Goal: Task Accomplishment & Management: Manage account settings

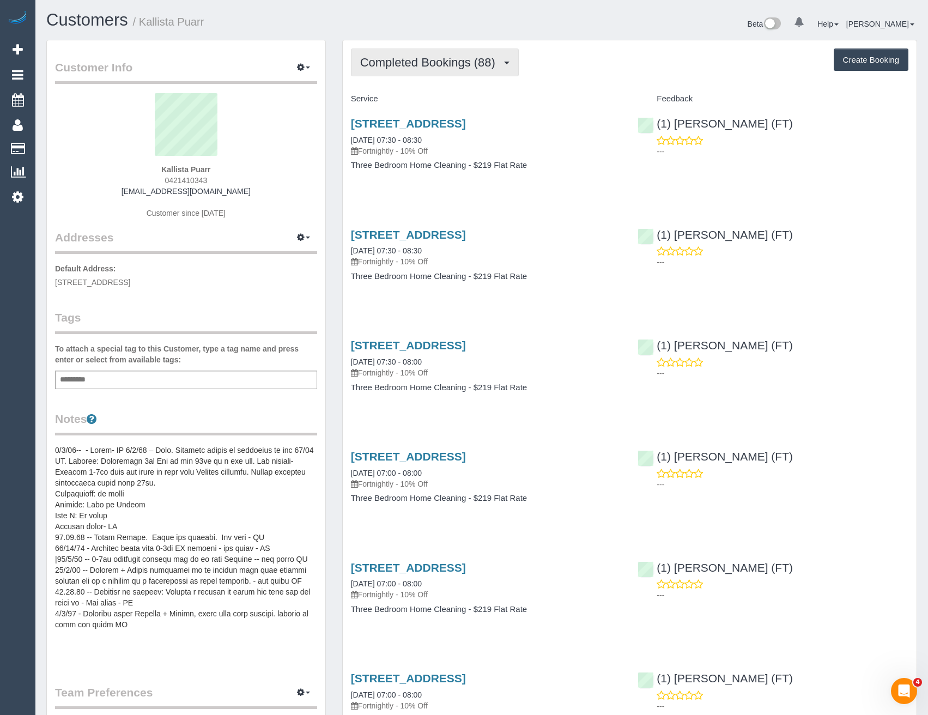
click at [436, 65] on span "Completed Bookings (88)" at bounding box center [430, 63] width 141 height 14
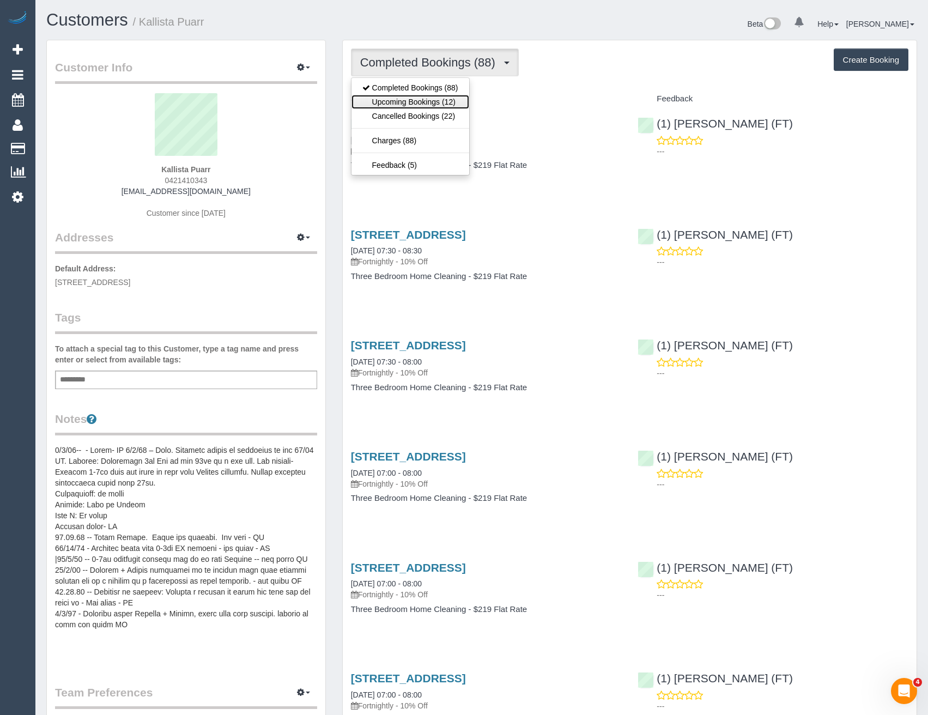
click at [439, 103] on link "Upcoming Bookings (12)" at bounding box center [410, 102] width 118 height 14
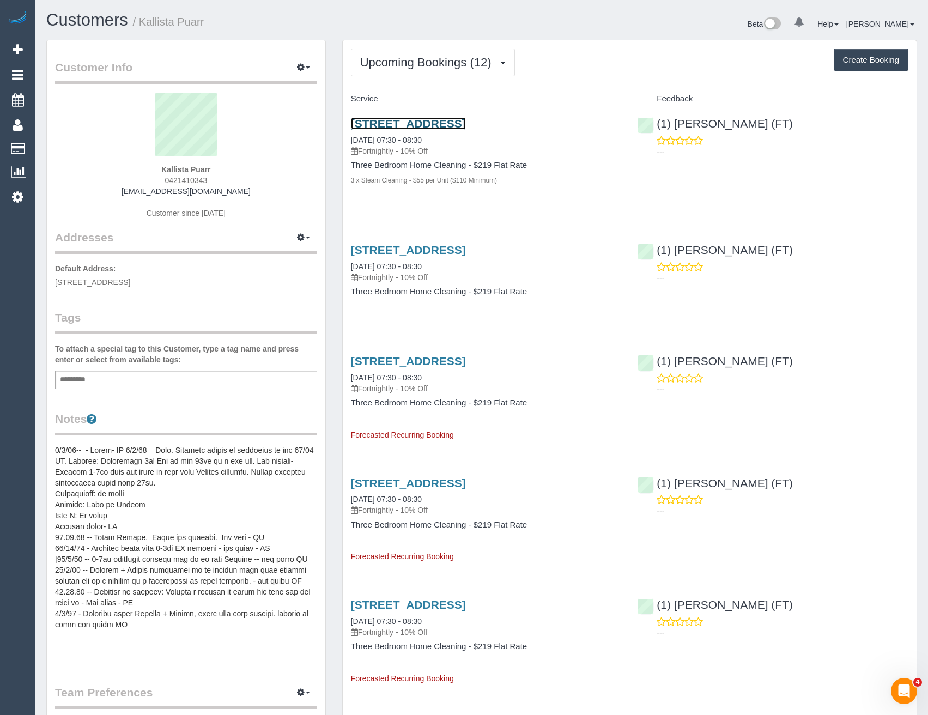
click at [466, 121] on link "2/66-68 Brunswick Road, Brunswick, VIC 3056" at bounding box center [408, 123] width 115 height 13
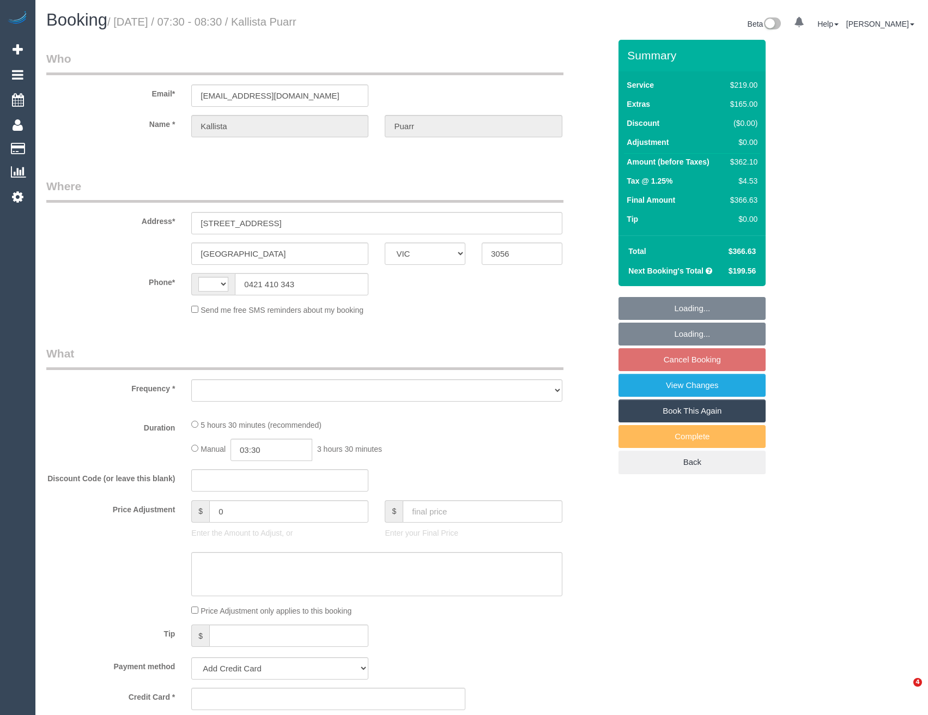
select select "VIC"
select select "string:AU"
select select "string:stripe-pm_1PYJgh2GScqysDRVKgQE1tb8"
select select "number:29"
select select "number:14"
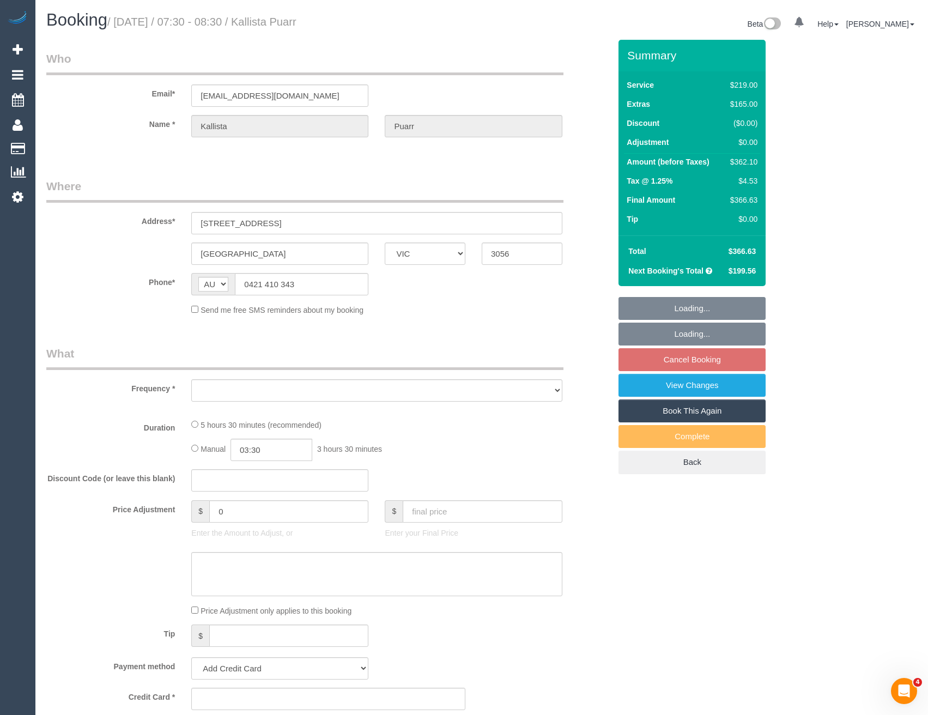
select select "number:19"
select select "number:25"
select select "number:34"
select select "number:11"
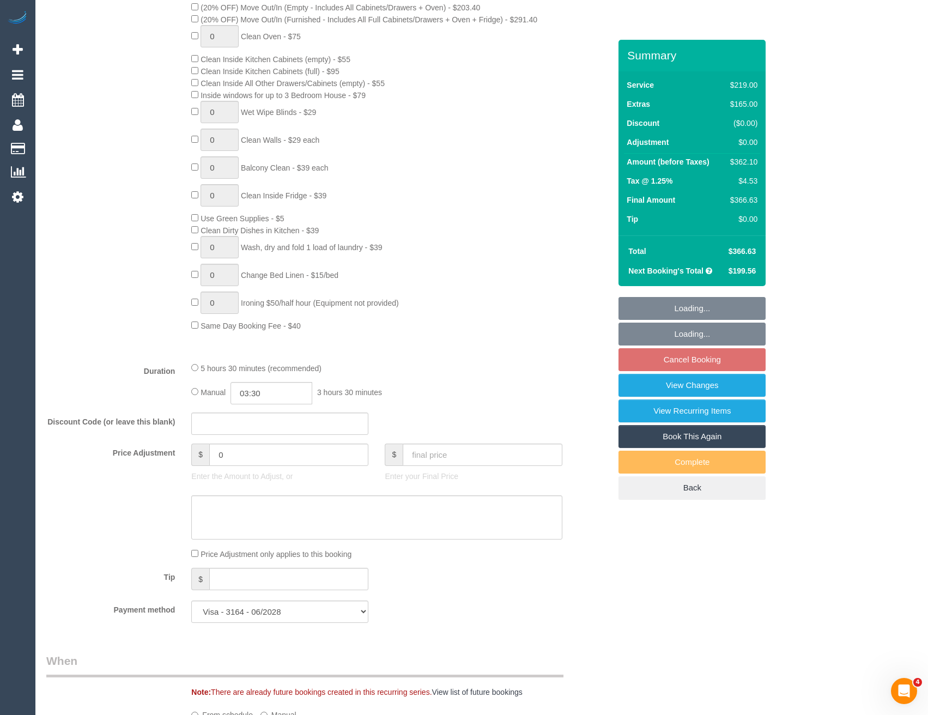
select select "object:1733"
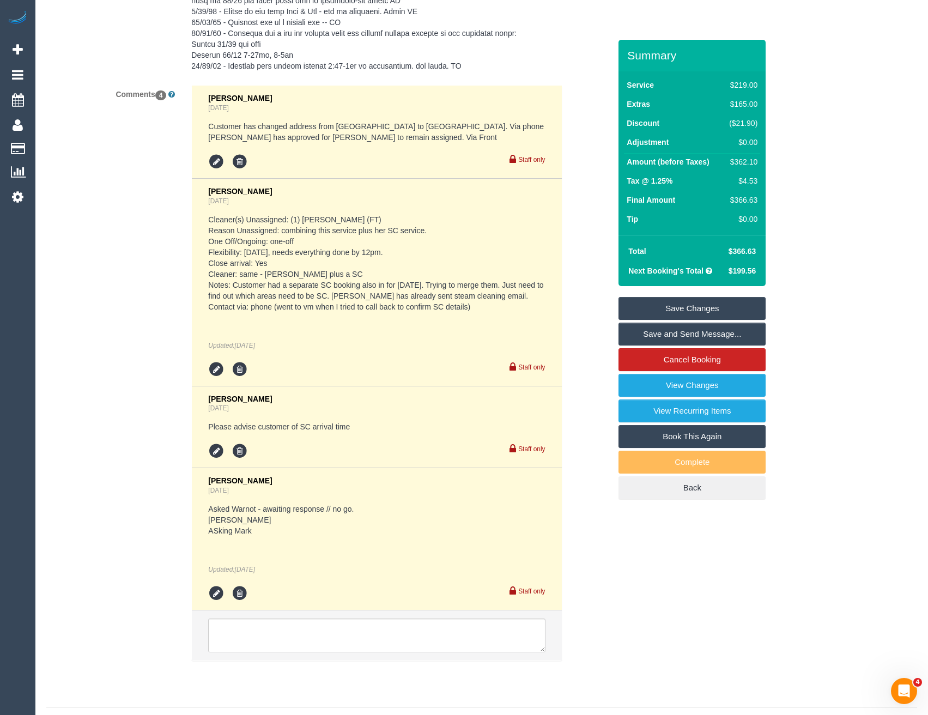
scroll to position [2259, 0]
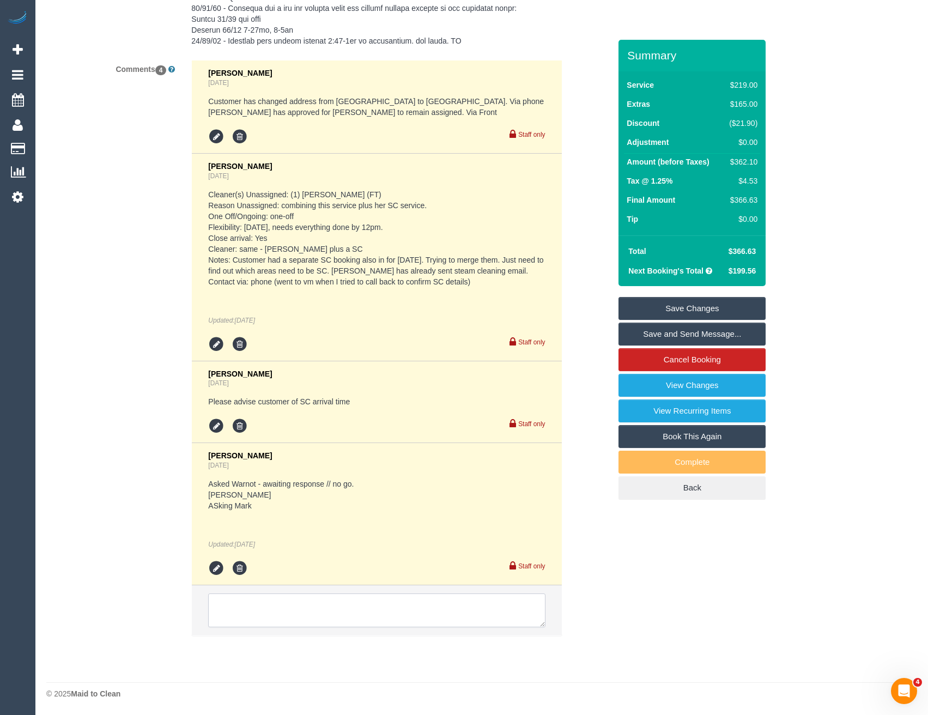
click at [348, 617] on textarea at bounding box center [376, 610] width 337 height 34
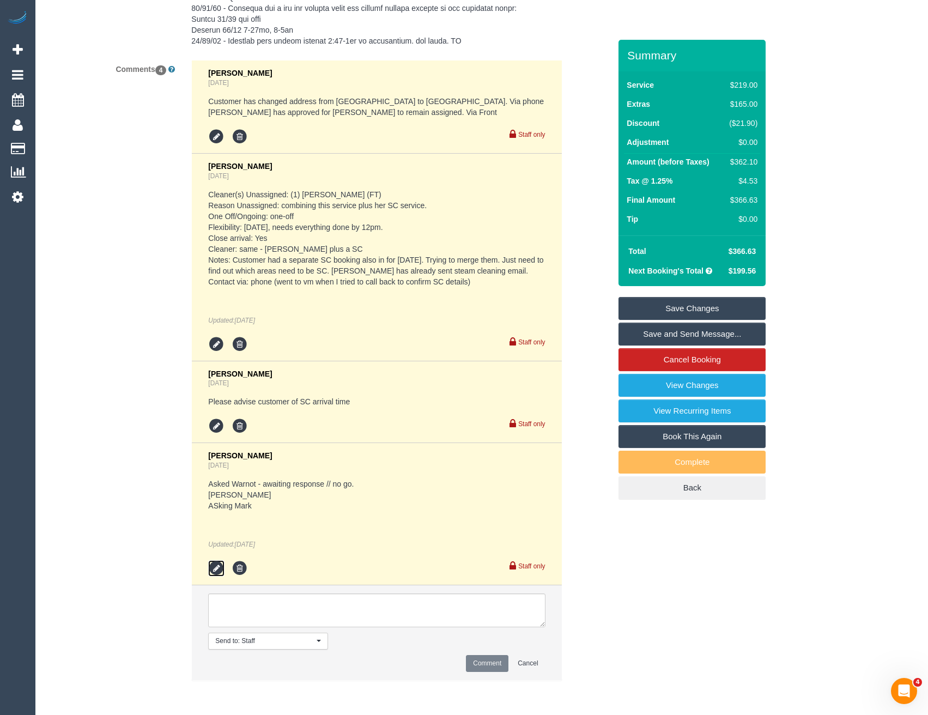
click at [221, 567] on icon at bounding box center [216, 568] width 16 height 16
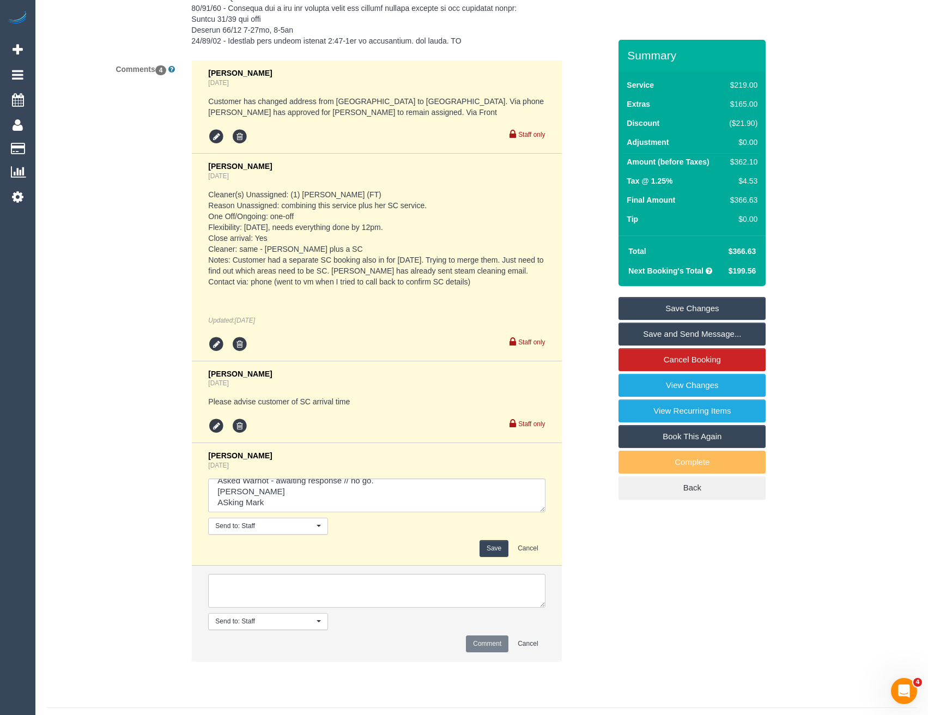
scroll to position [11, 0]
click at [287, 498] on textarea at bounding box center [376, 495] width 337 height 34
type textarea "Asked Warnot - awaiting response // no go. Adnan - NA ASking Mark // confirmed …"
click at [487, 548] on button "Save" at bounding box center [494, 548] width 29 height 17
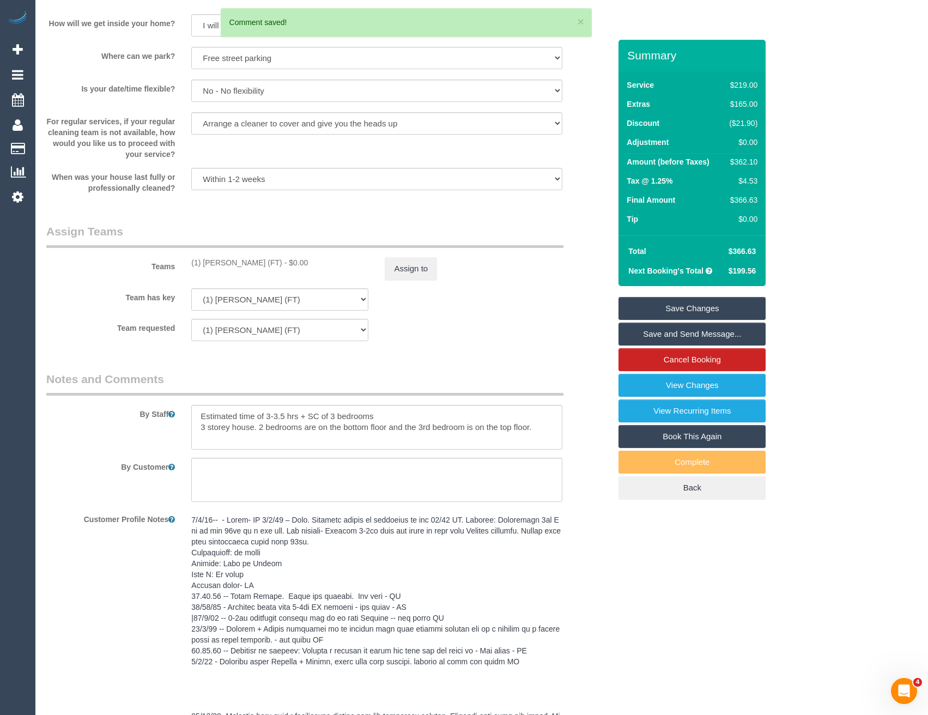
scroll to position [1496, 0]
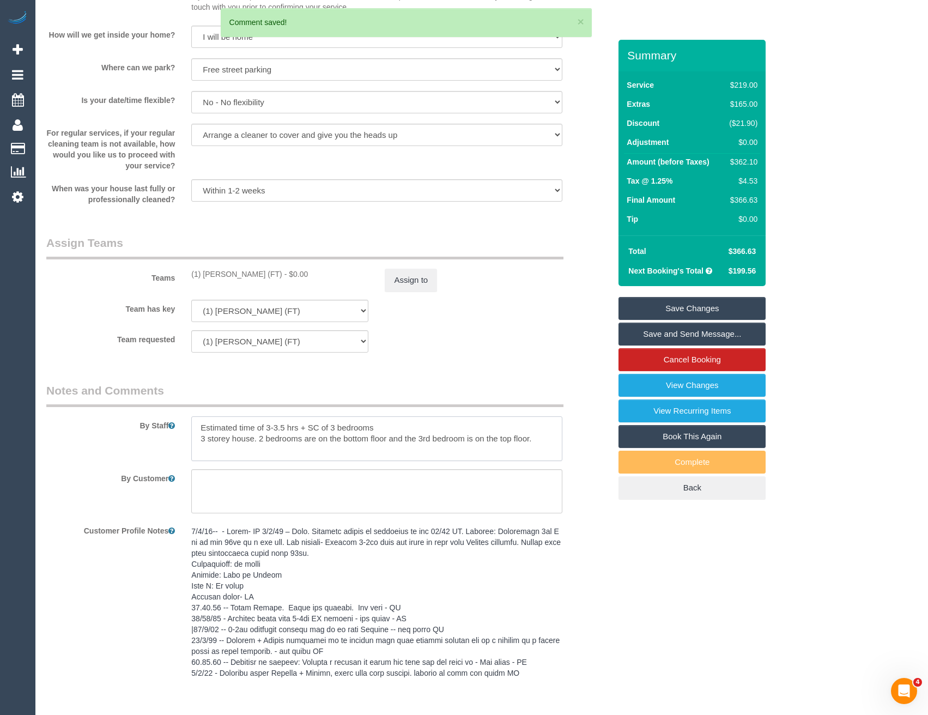
click at [398, 429] on textarea at bounding box center [376, 438] width 371 height 45
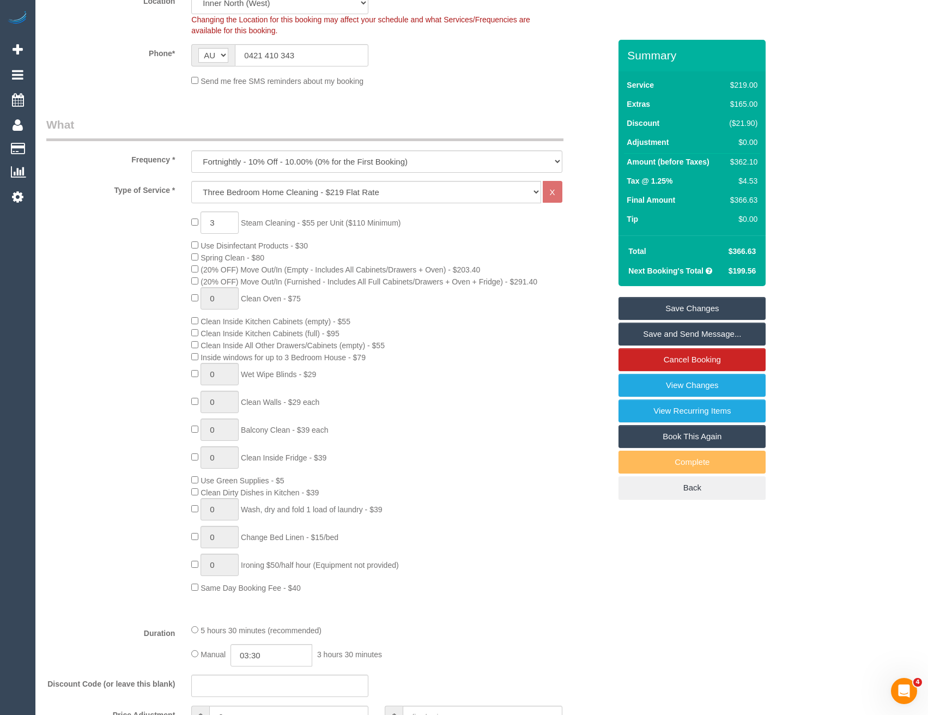
scroll to position [189, 0]
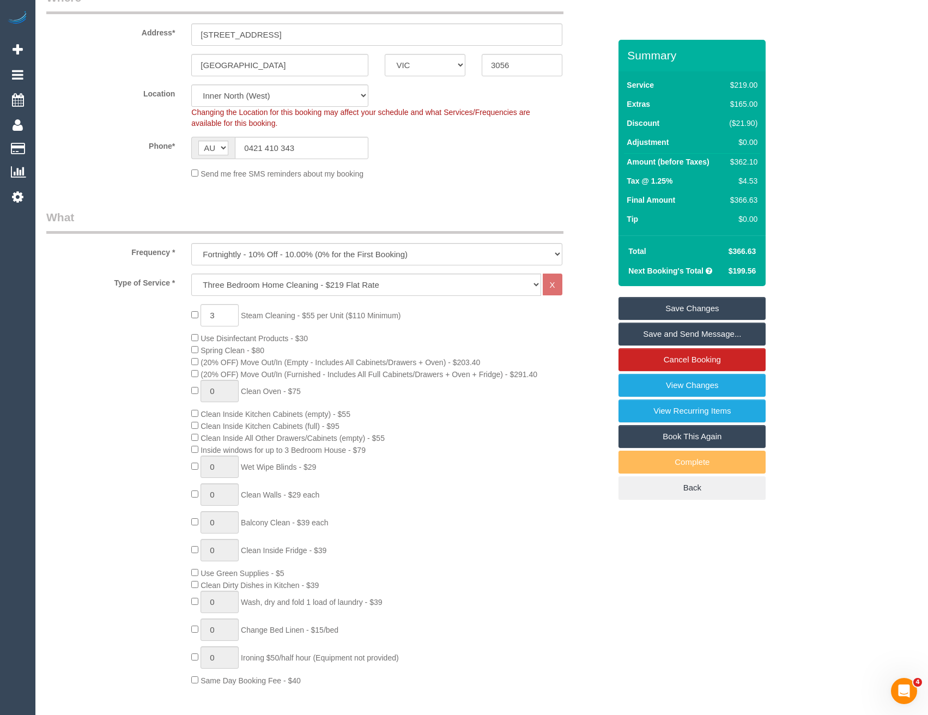
type textarea "Estimated time of 3-3.5 hrs + SC of 3 bedrooms Steam cleaner to arrive 10-10.30…"
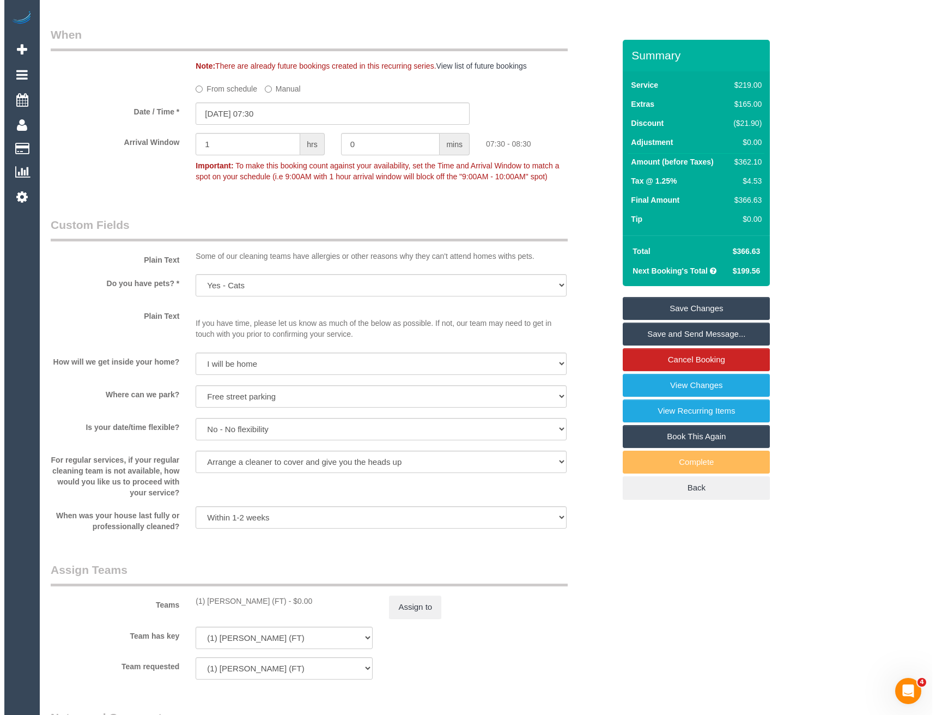
scroll to position [1442, 0]
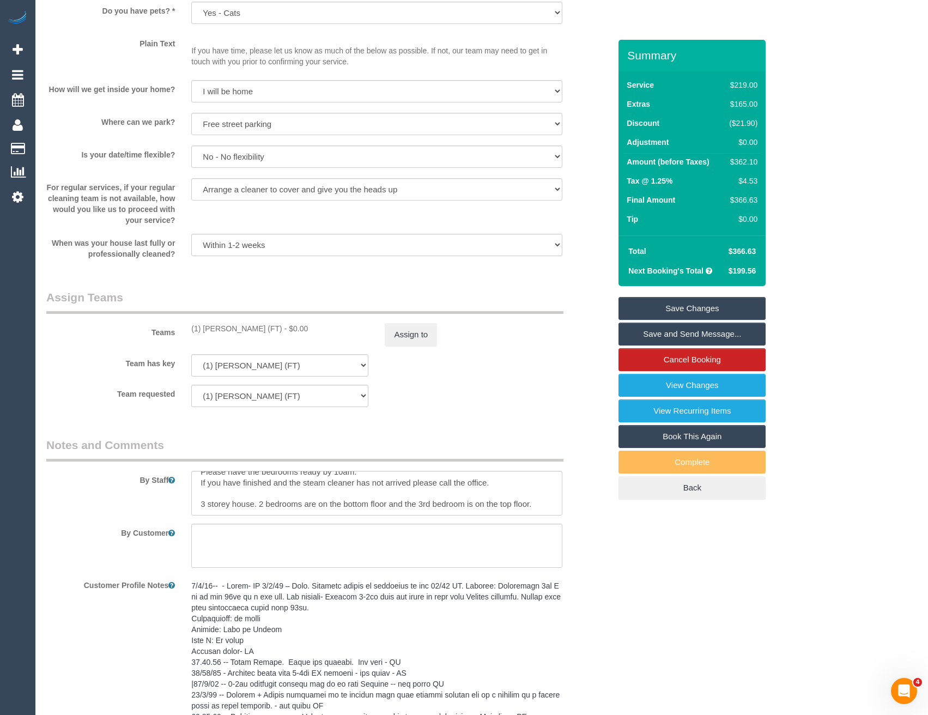
click at [397, 348] on sui-booking-teams "Teams (1) Debbie Brodjanac (FT) - $0.00 Assign to Team has key (1) Debbie Brodj…" at bounding box center [328, 348] width 564 height 118
click at [403, 343] on button "Assign to" at bounding box center [411, 334] width 52 height 23
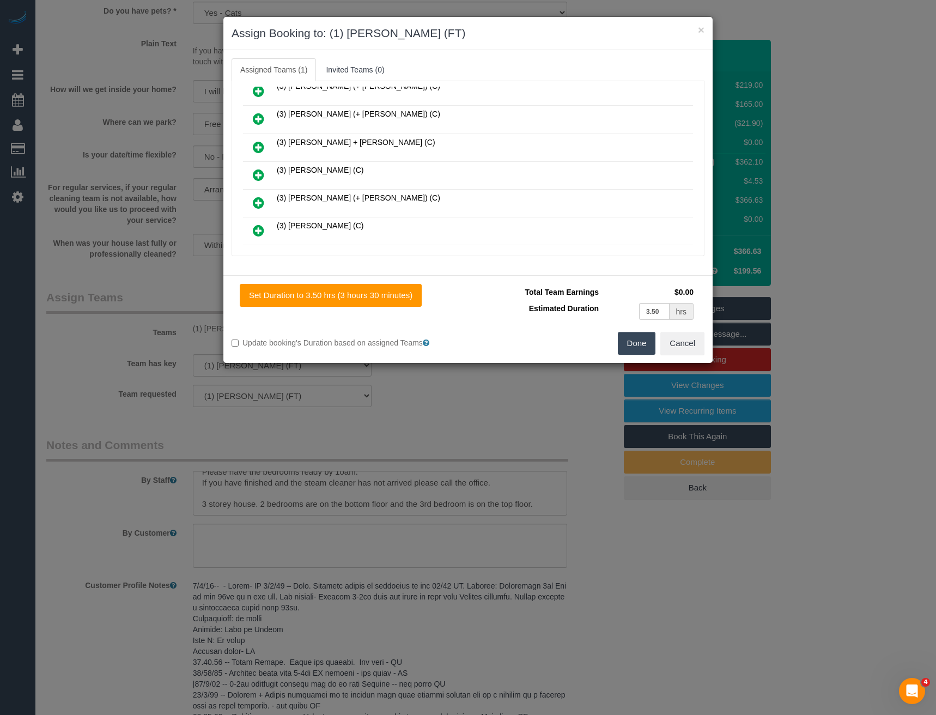
scroll to position [388, 0]
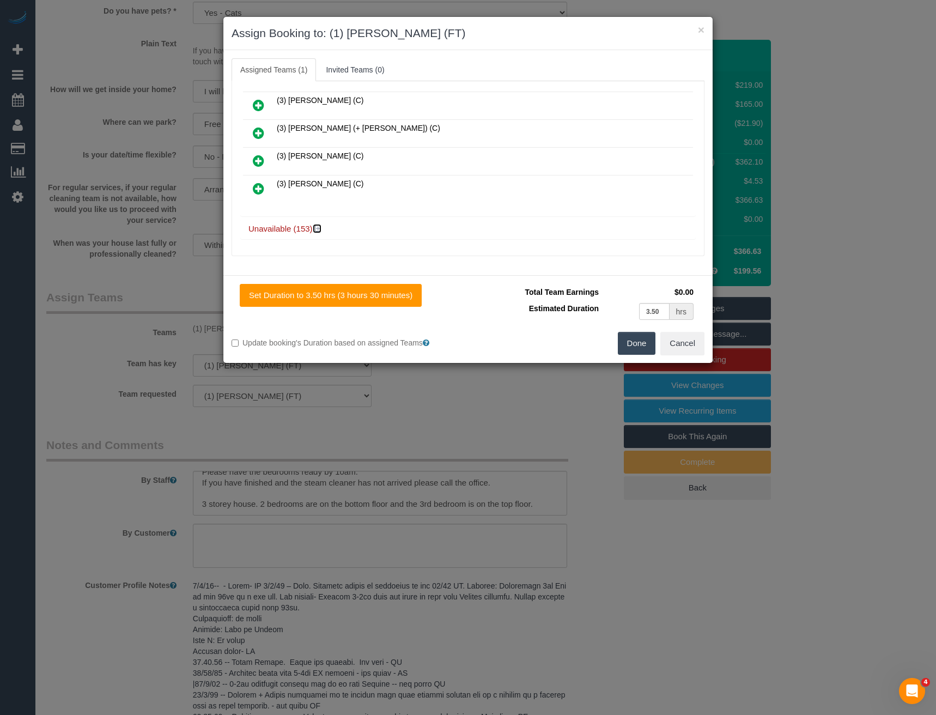
click at [316, 231] on icon at bounding box center [318, 229] width 7 height 8
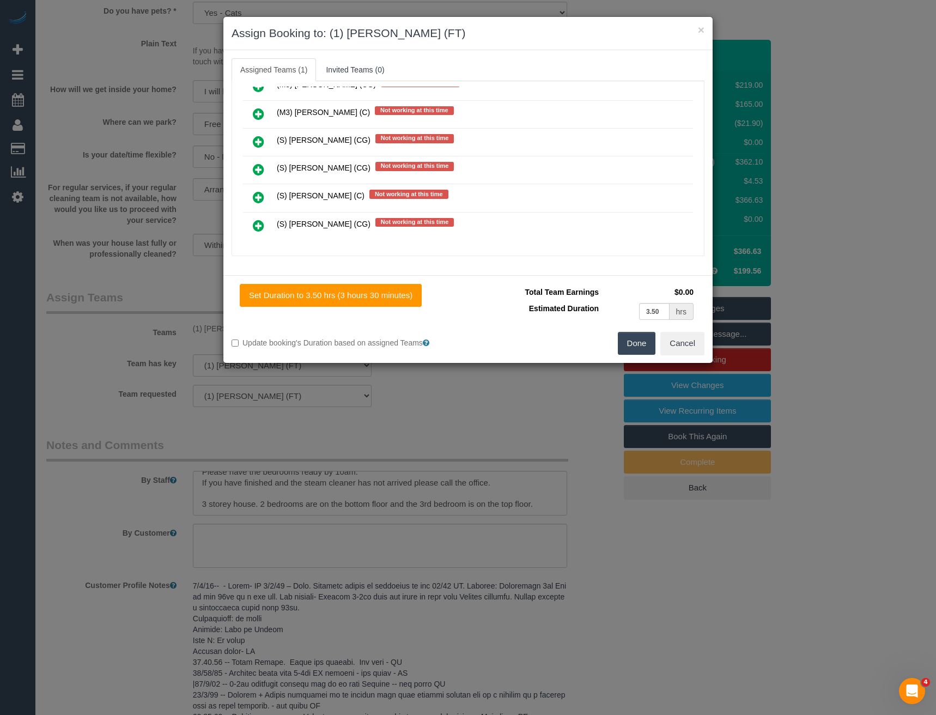
click at [263, 167] on icon at bounding box center [258, 169] width 11 height 13
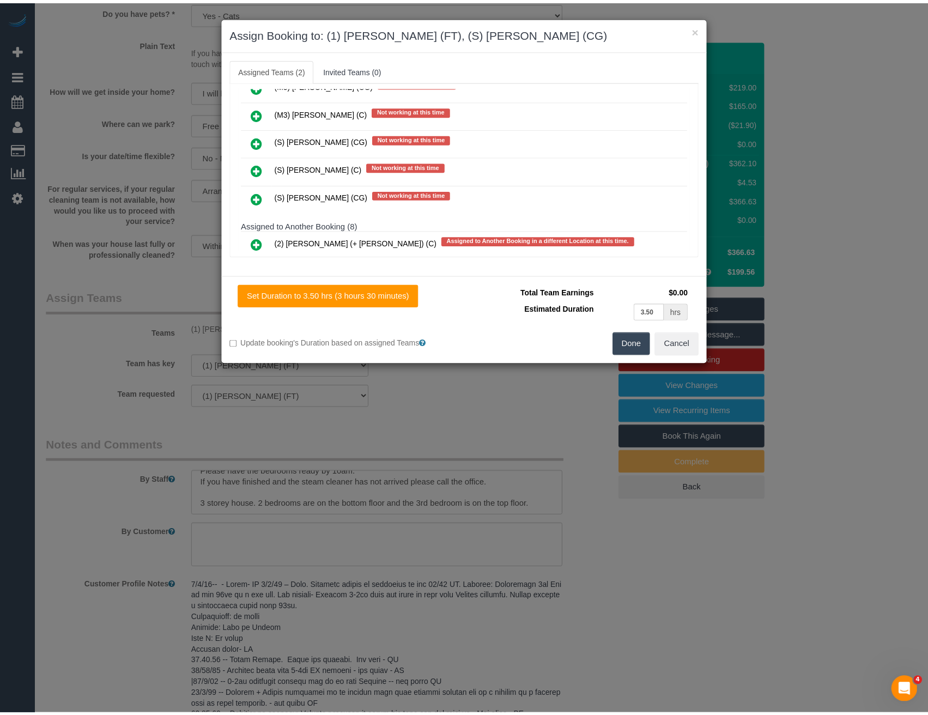
scroll to position [0, 0]
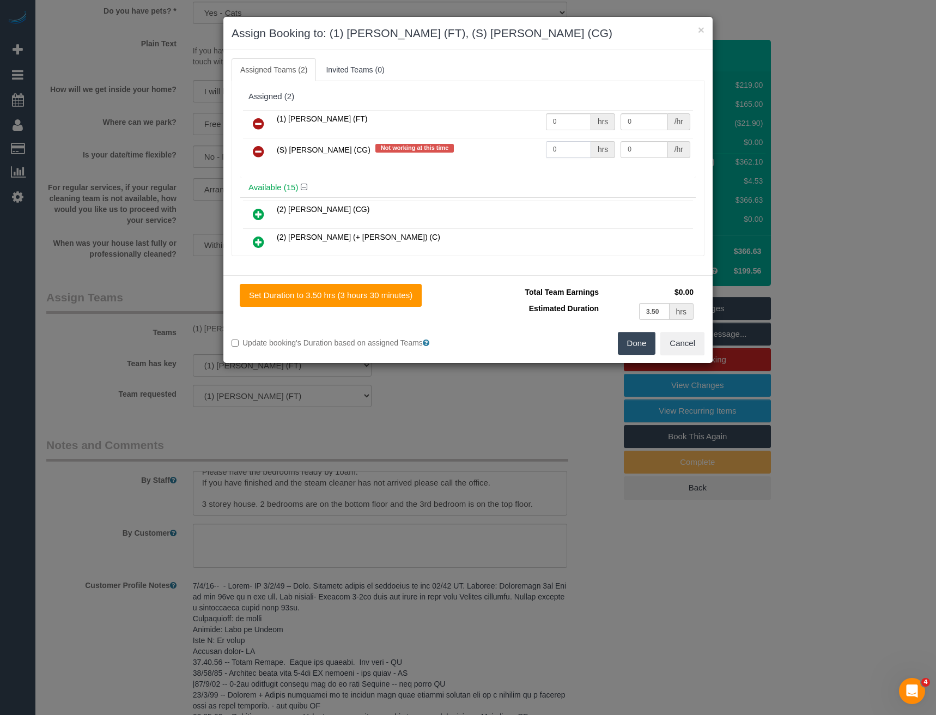
drag, startPoint x: 551, startPoint y: 152, endPoint x: 493, endPoint y: 150, distance: 58.3
click at [499, 154] on tr "(S) Mark Yenimireddy (CG) Not working at this time 0 hrs 0 /hr" at bounding box center [468, 152] width 450 height 28
type input "1"
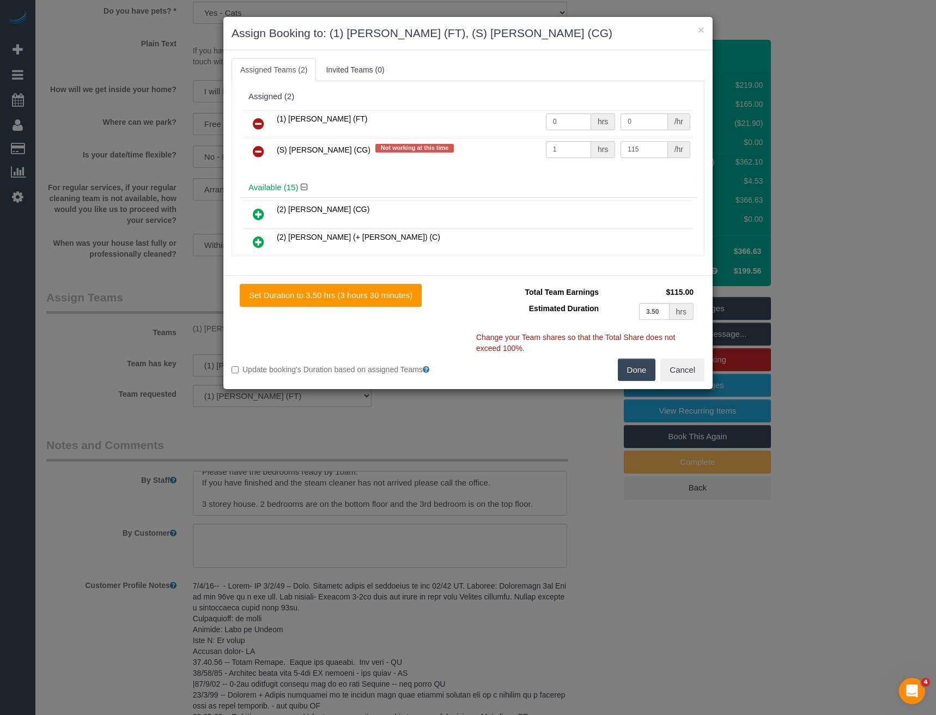
type input "115"
click at [627, 371] on button "Done" at bounding box center [637, 370] width 38 height 23
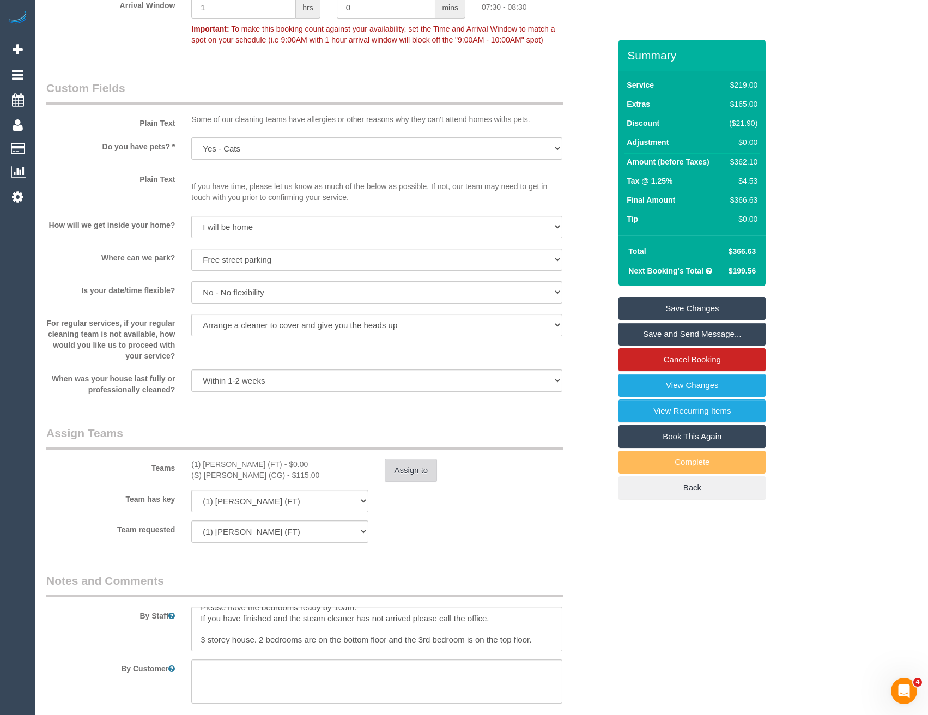
scroll to position [1199, 0]
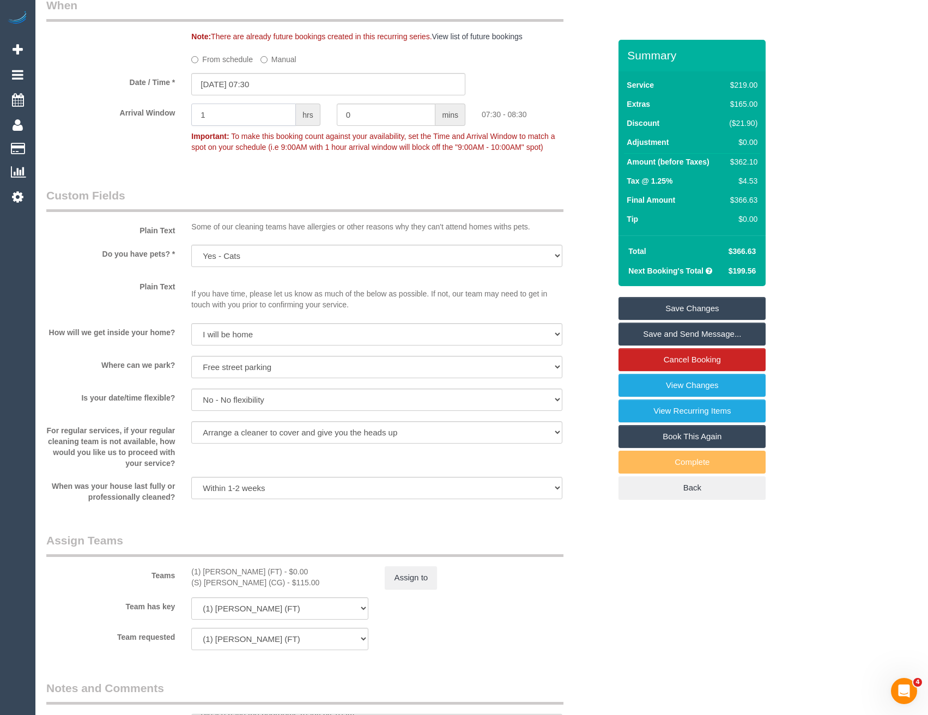
click at [124, 142] on div "Arrival Window 1 hrs 0 mins 07:30 - 08:30 Important: To make this booking count…" at bounding box center [328, 131] width 580 height 54
type input "0"
type input "30"
click at [331, 189] on legend "Custom Fields" at bounding box center [304, 199] width 517 height 25
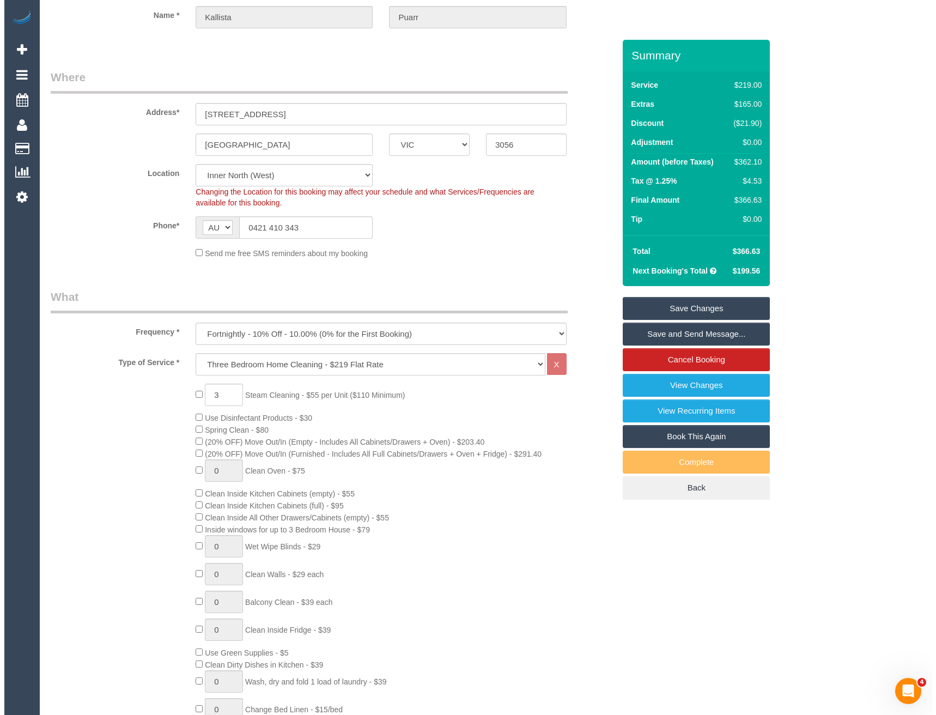
scroll to position [0, 0]
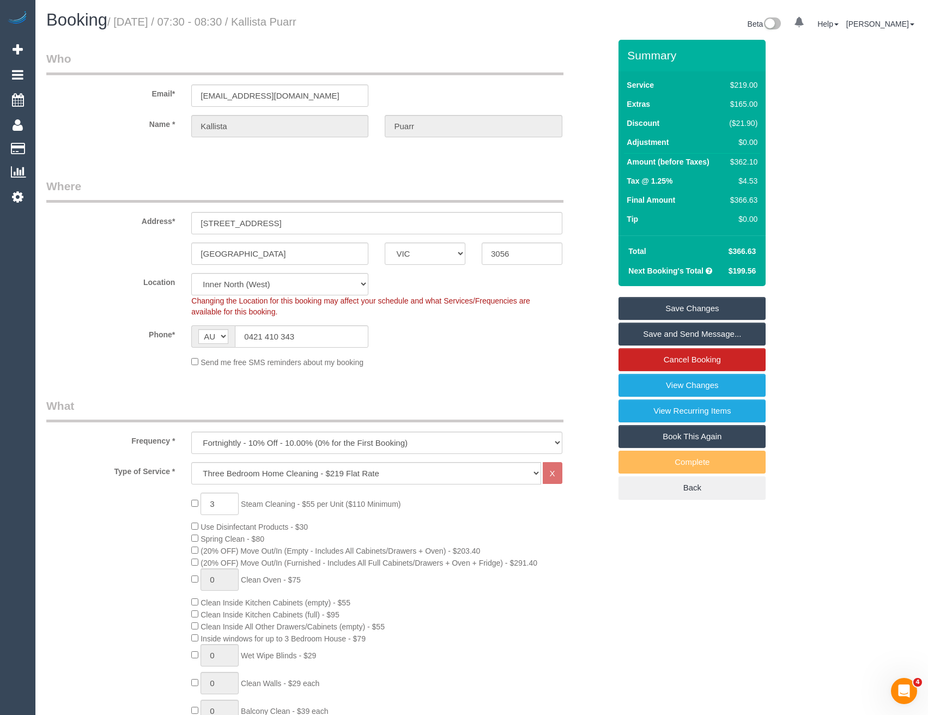
click at [648, 342] on link "Save and Send Message..." at bounding box center [692, 334] width 147 height 23
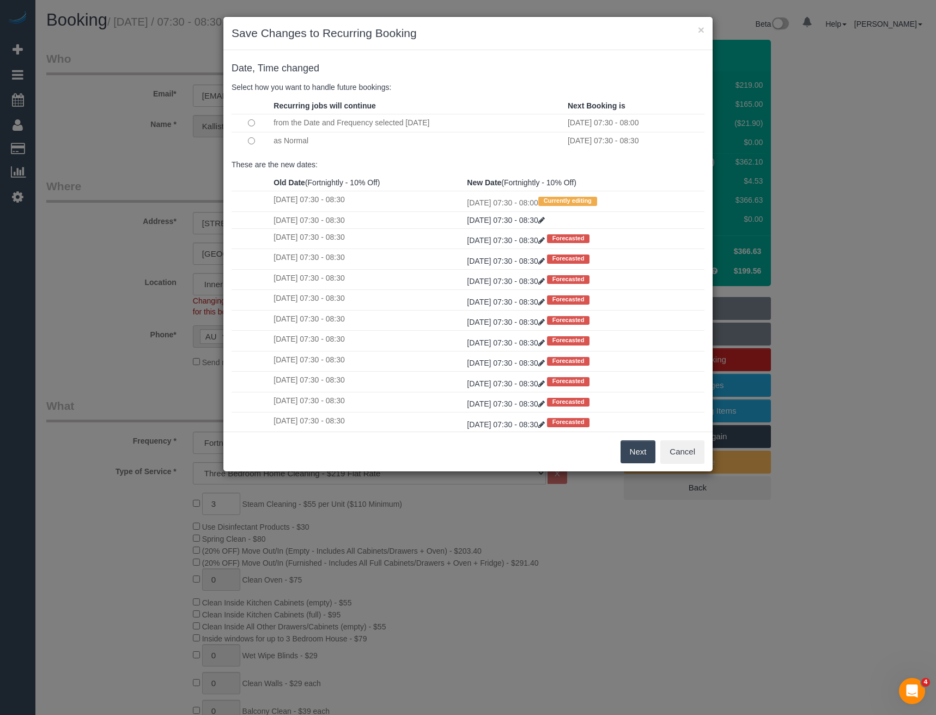
click at [630, 454] on button "Next" at bounding box center [638, 451] width 35 height 23
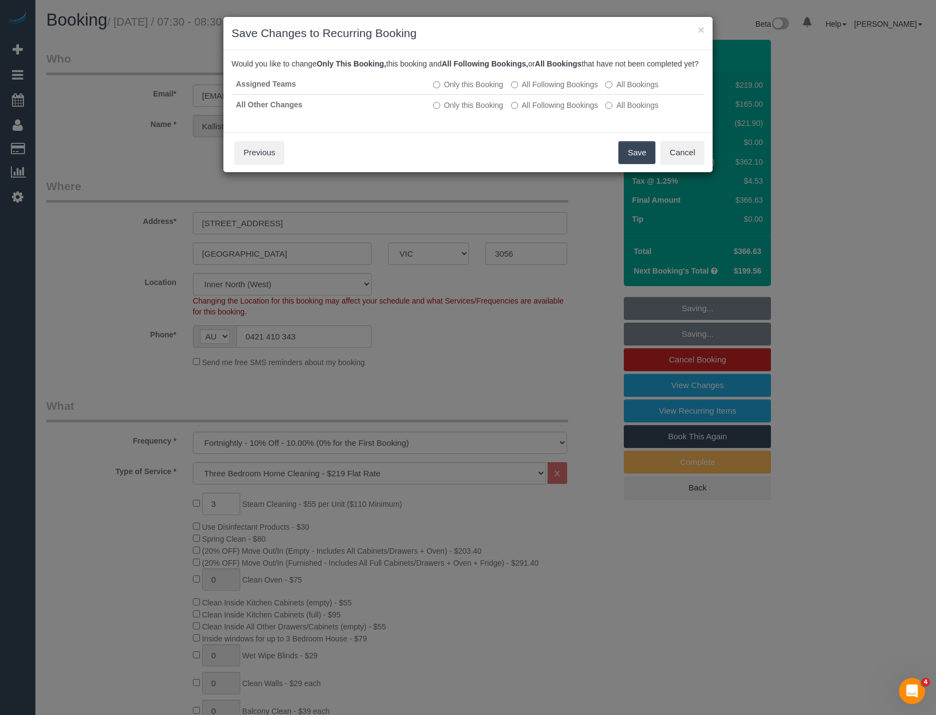
click at [633, 161] on button "Save" at bounding box center [637, 152] width 37 height 23
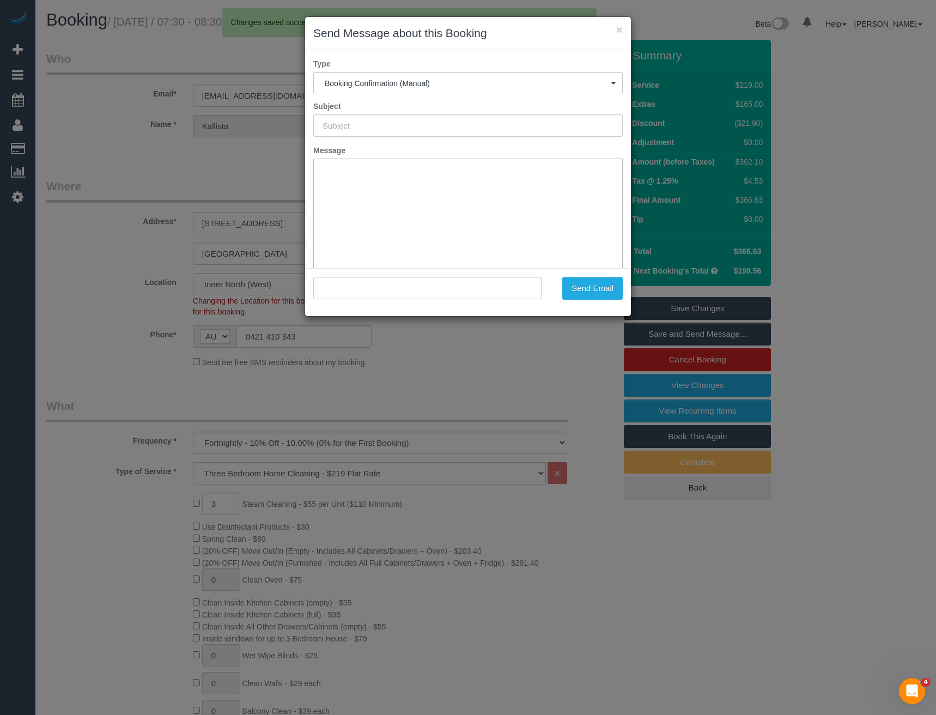
type input "Booking Confirmed"
type input ""Kallista Puarr" <klpuarr@yahoo.com.au>"
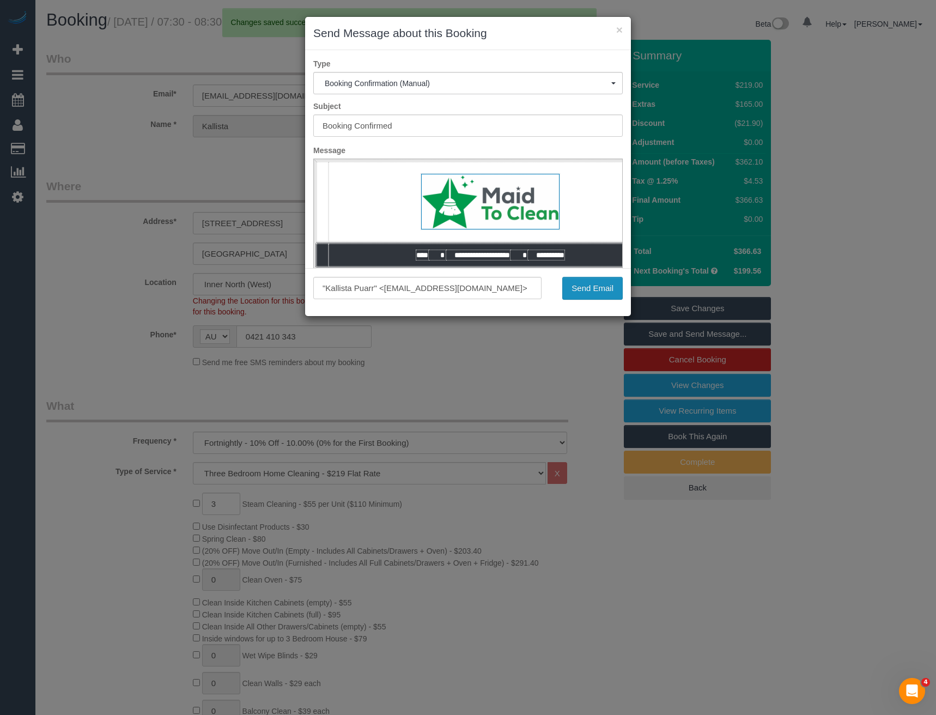
click at [604, 289] on button "Send Email" at bounding box center [592, 288] width 60 height 23
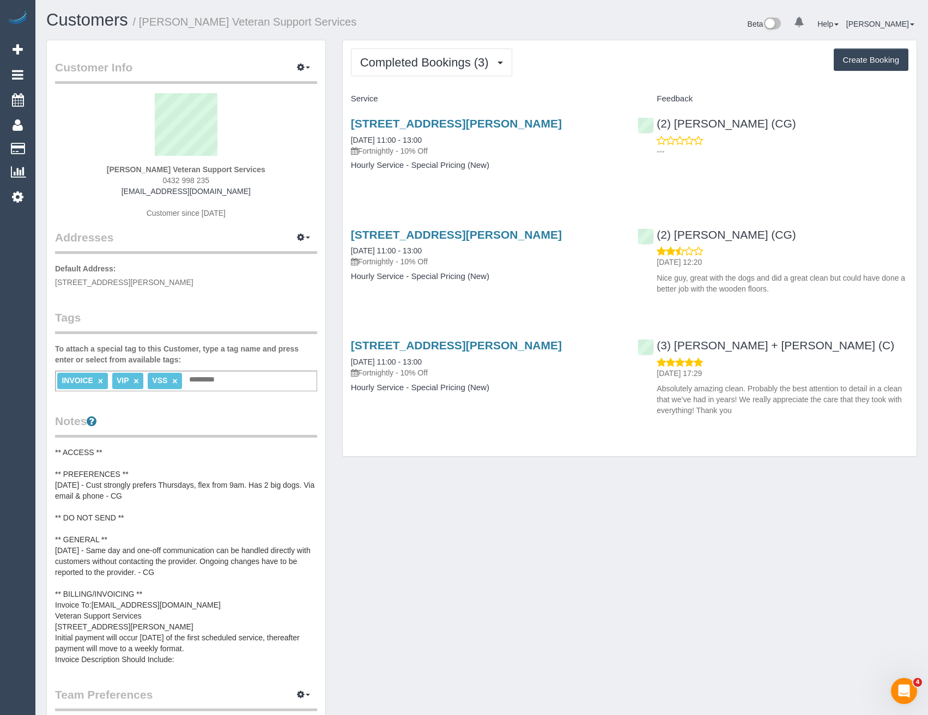
click at [406, 79] on div "Completed Bookings (3) Completed Bookings (3) Upcoming Bookings (11) Cancelled …" at bounding box center [630, 248] width 574 height 416
click at [406, 68] on span "Completed Bookings (3)" at bounding box center [427, 63] width 134 height 14
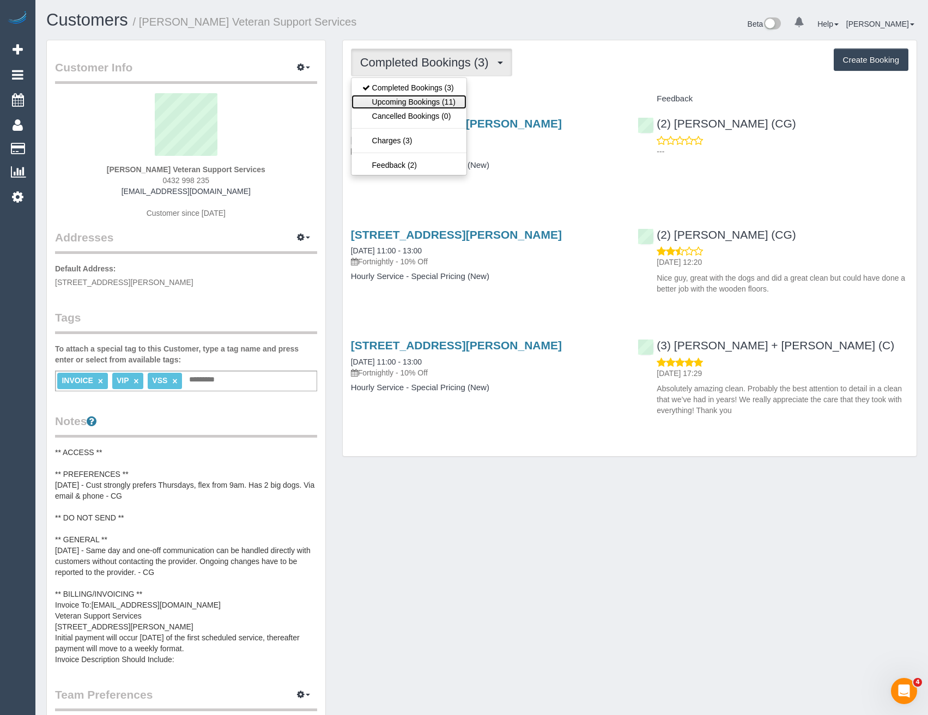
click at [393, 104] on link "Upcoming Bookings (11)" at bounding box center [408, 102] width 115 height 14
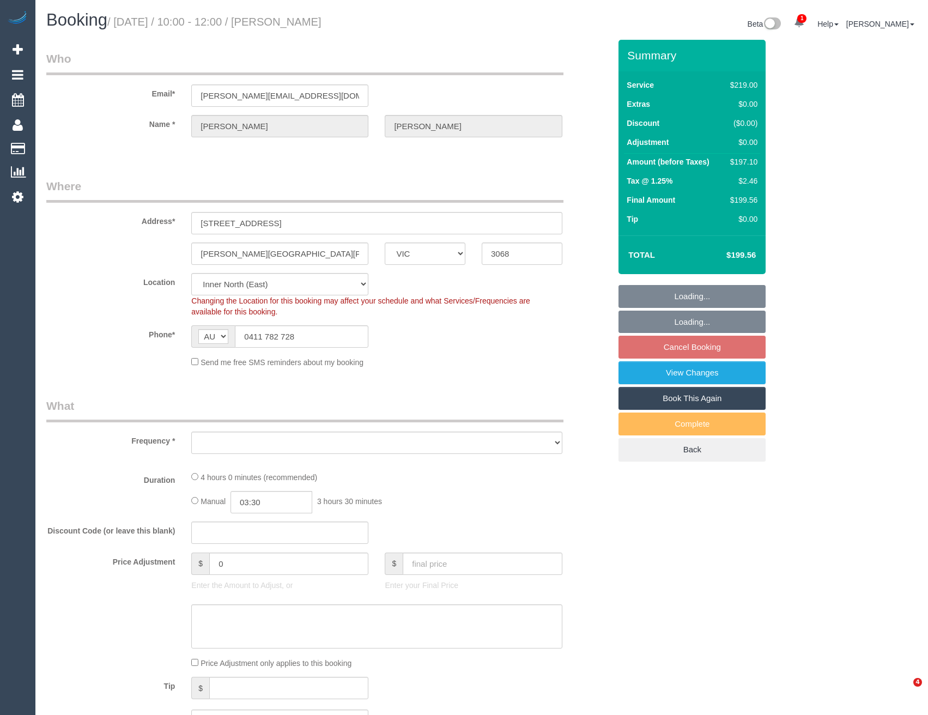
select select "VIC"
select select "number:28"
select select "number:14"
select select "number:19"
select select "number:22"
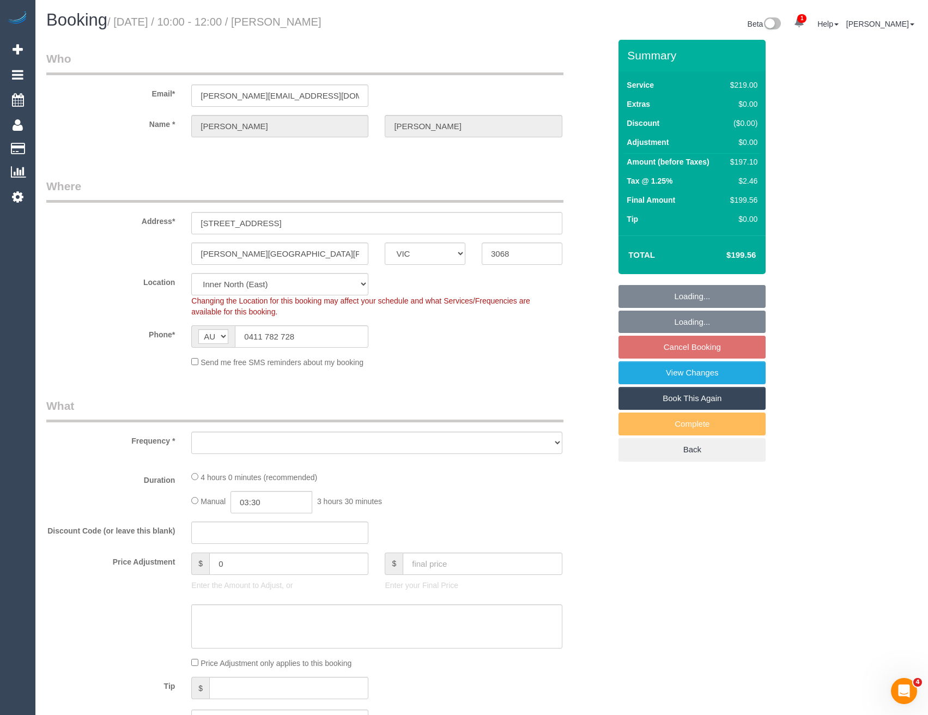
select select "number:34"
select select "number:12"
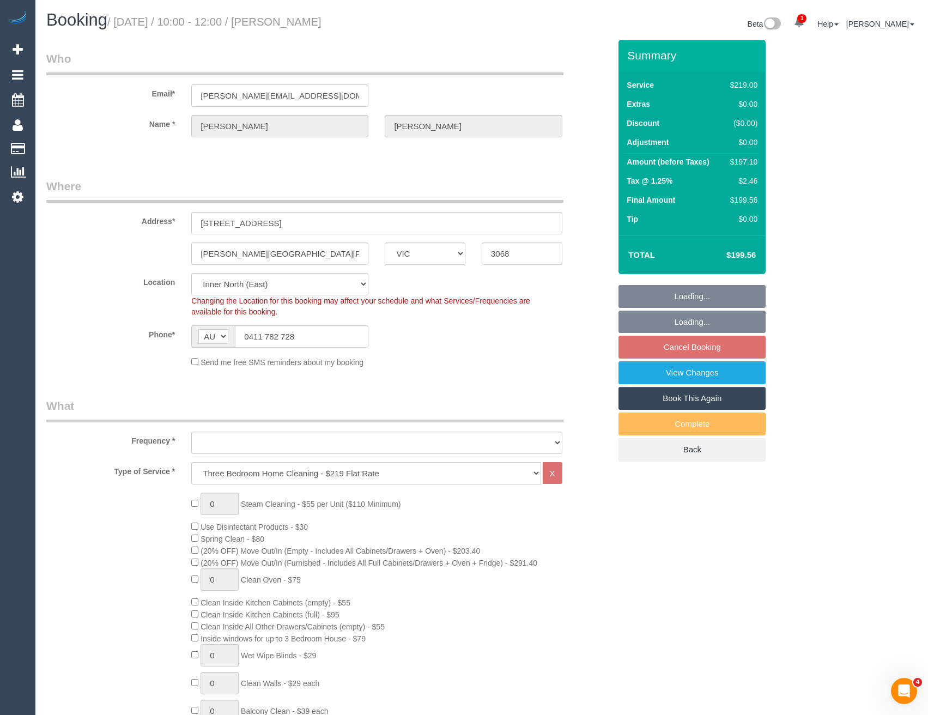
select select "object:1626"
select select "string:stripe-pm_1LKh1b2GScqysDRVSoi3JO5m"
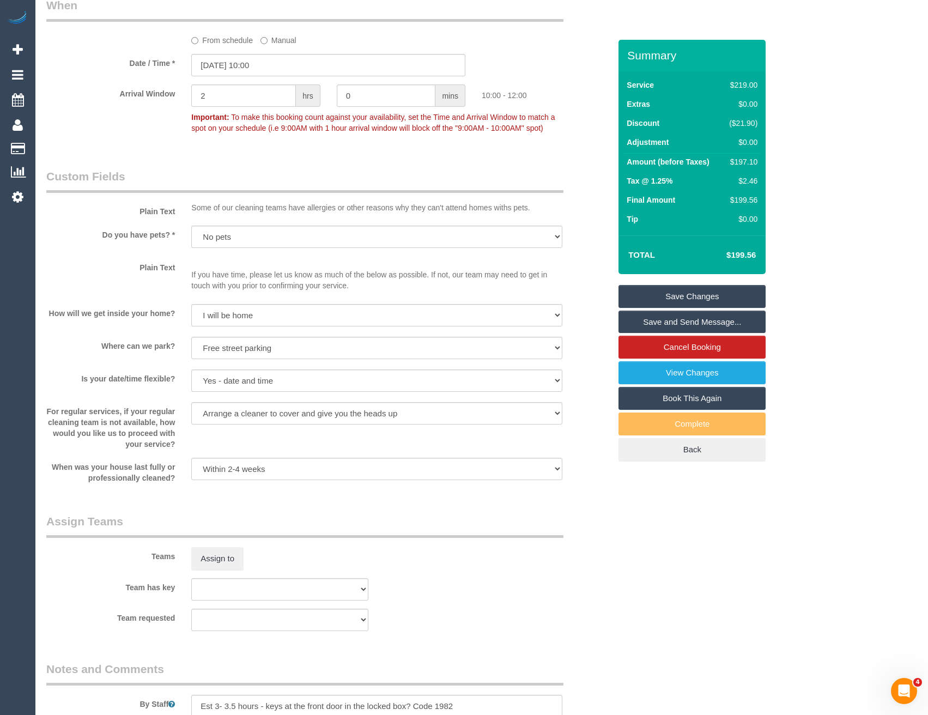
scroll to position [1526, 0]
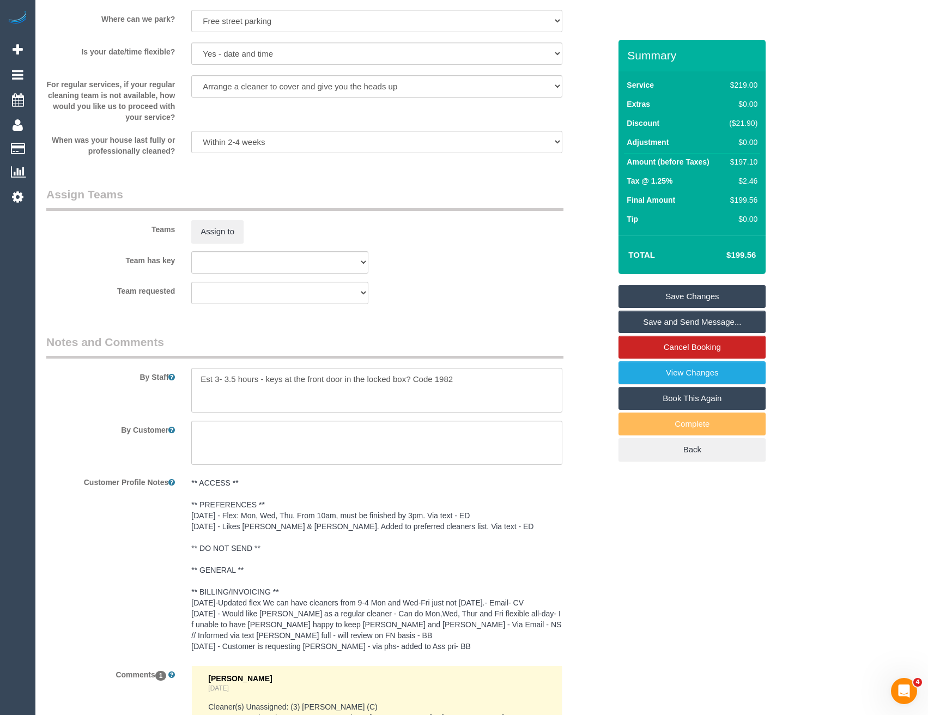
click at [263, 502] on pre "** ACCESS ** ** PREFERENCES ** 11/9/25 - Flex: Mon, Wed, Thu. From 10am, must b…" at bounding box center [376, 564] width 371 height 174
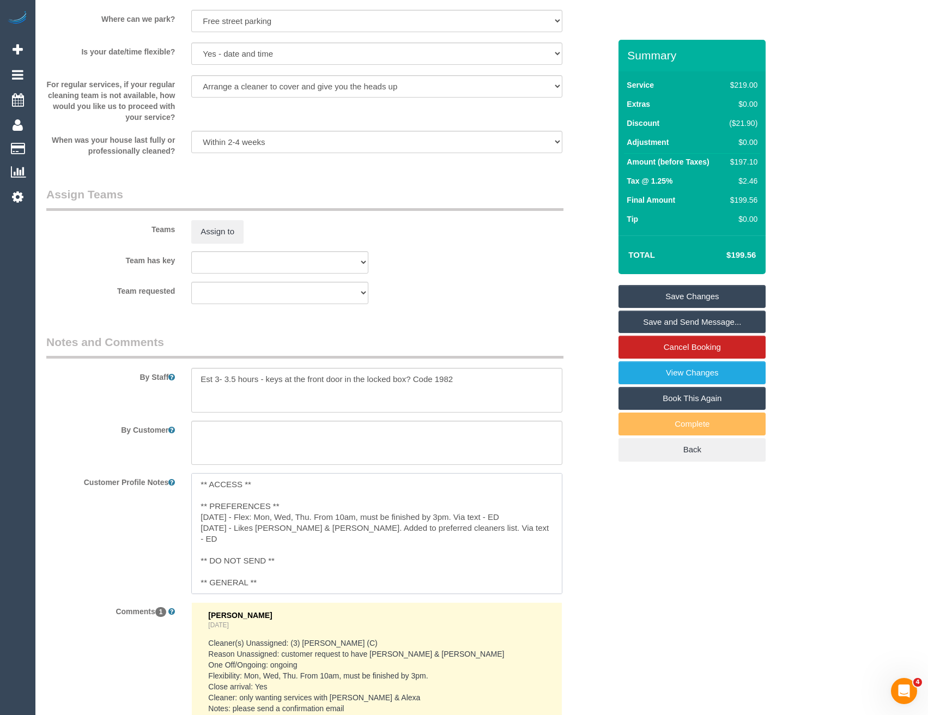
click at [296, 505] on textarea "** ACCESS ** ** PREFERENCES ** 11/9/25 - Flex: Mon, Wed, Thu. From 10am, must b…" at bounding box center [376, 533] width 371 height 120
type textarea "** ACCESS ** ** PREFERENCES ** 18/9/25 - Informed via email Alejandro + Alexa f…"
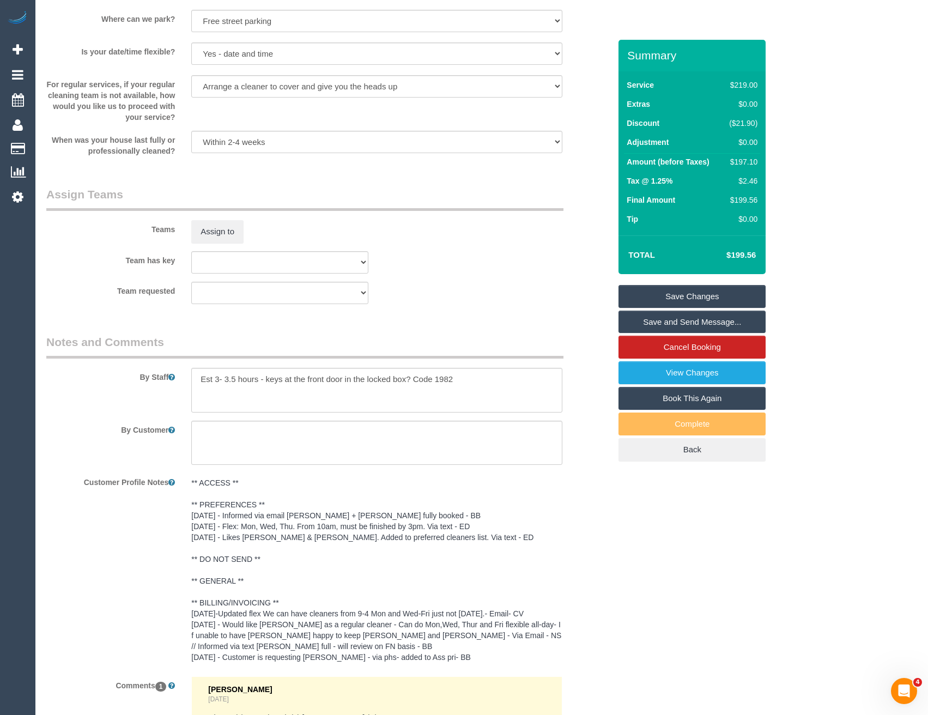
click at [587, 534] on div "Customer Profile Notes ** ACCESS ** ** PREFERENCES ** 18/9/25 - Informed via em…" at bounding box center [328, 570] width 580 height 195
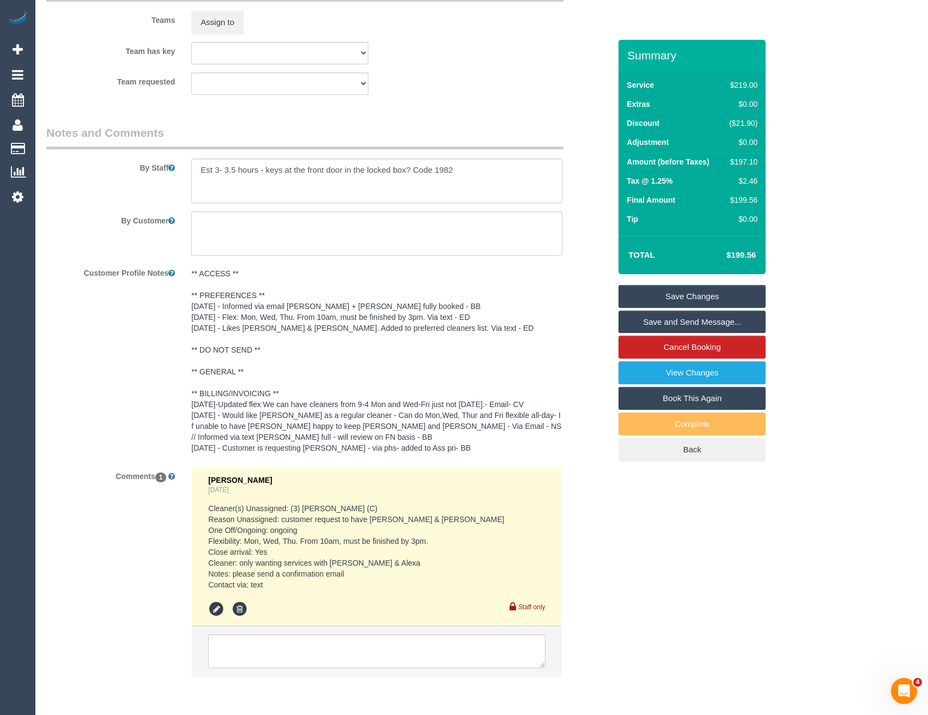
scroll to position [1776, 0]
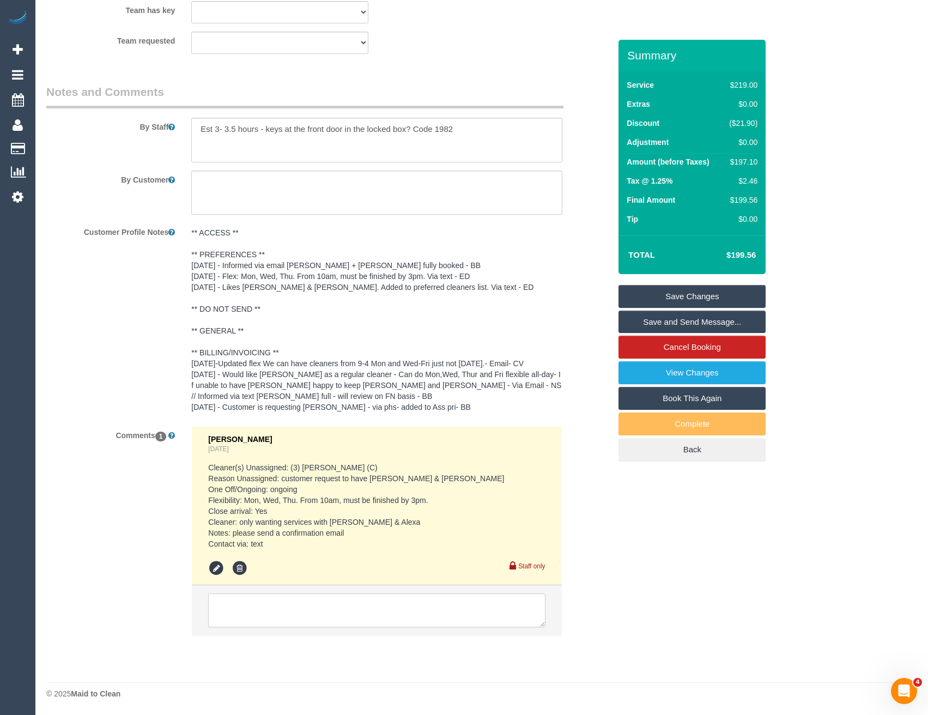
click at [360, 614] on textarea at bounding box center [376, 610] width 337 height 34
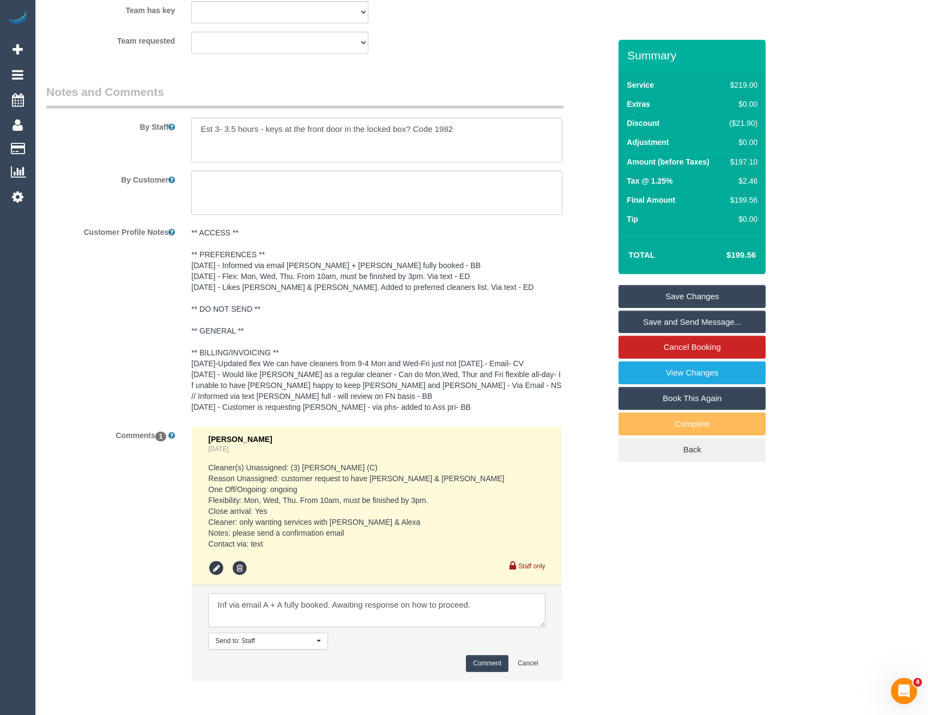
type textarea "Inf via email A + A fully booked. Awaiting response on how to proceed."
click at [477, 664] on button "Comment" at bounding box center [487, 663] width 43 height 17
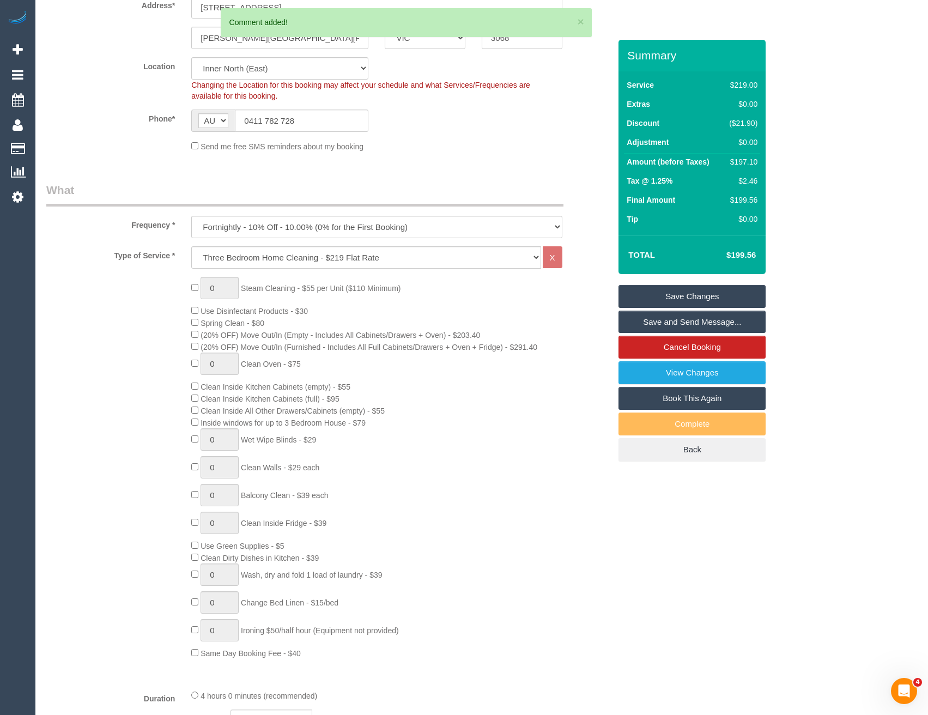
scroll to position [0, 0]
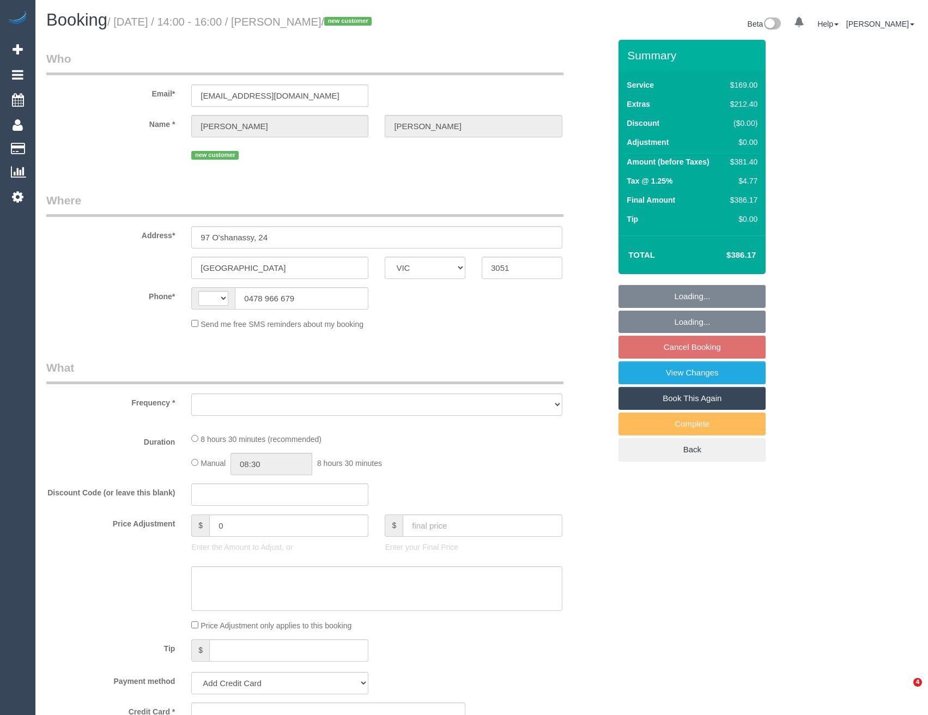
select select "VIC"
select select "string:AU"
select select "object:789"
select select "string:stripe-pm_1S79AC2GScqysDRVvHo49Lmp"
select select "number:27"
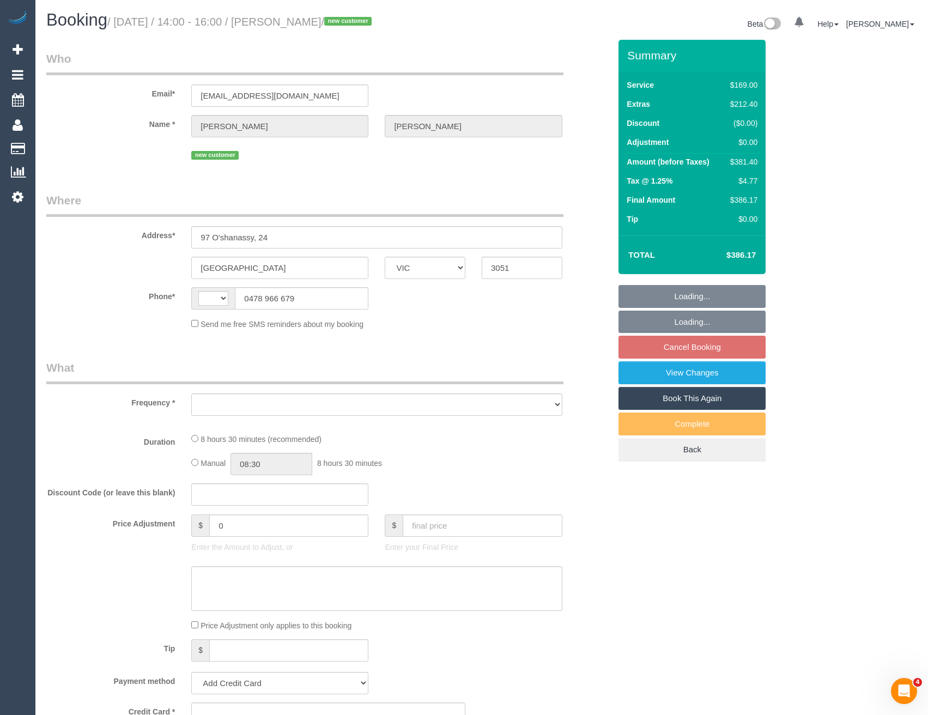
select select "number:15"
select select "number:18"
select select "number:24"
select select "number:26"
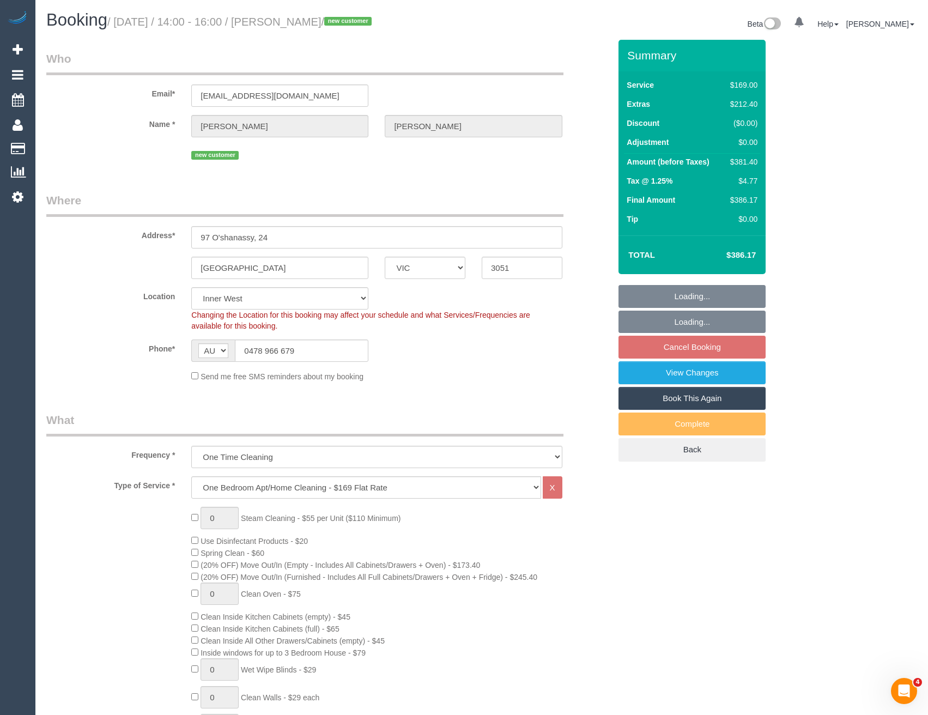
select select "object:1455"
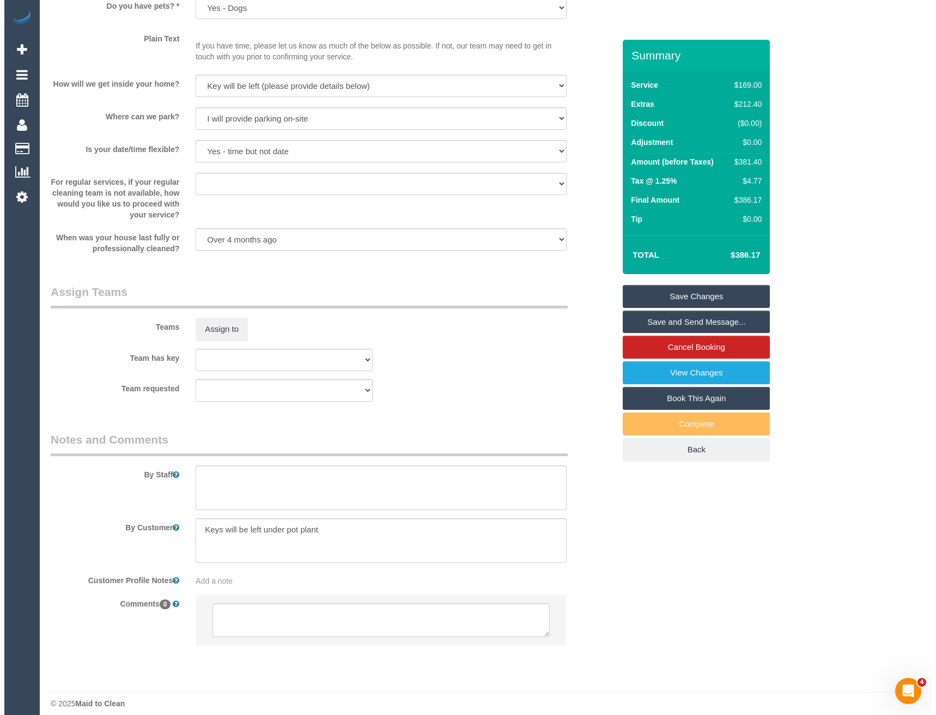
scroll to position [1452, 0]
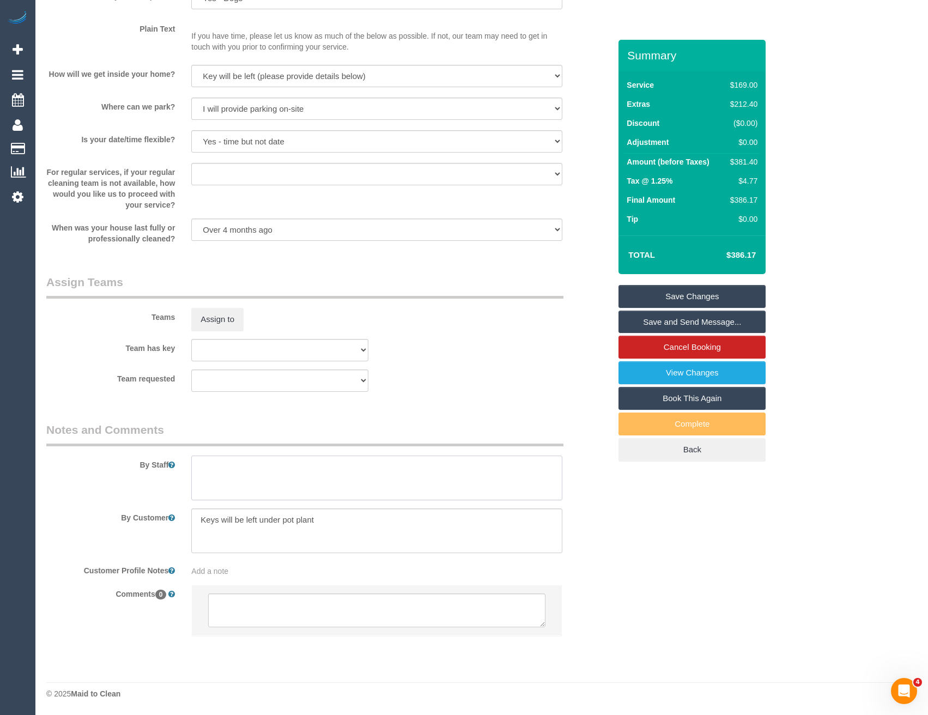
drag, startPoint x: 259, startPoint y: 465, endPoint x: 253, endPoint y: 463, distance: 6.4
click at [258, 466] on textarea at bounding box center [376, 478] width 371 height 45
type textarea "Est 5 - 7 hours"
click at [229, 325] on button "Assign to" at bounding box center [217, 319] width 52 height 23
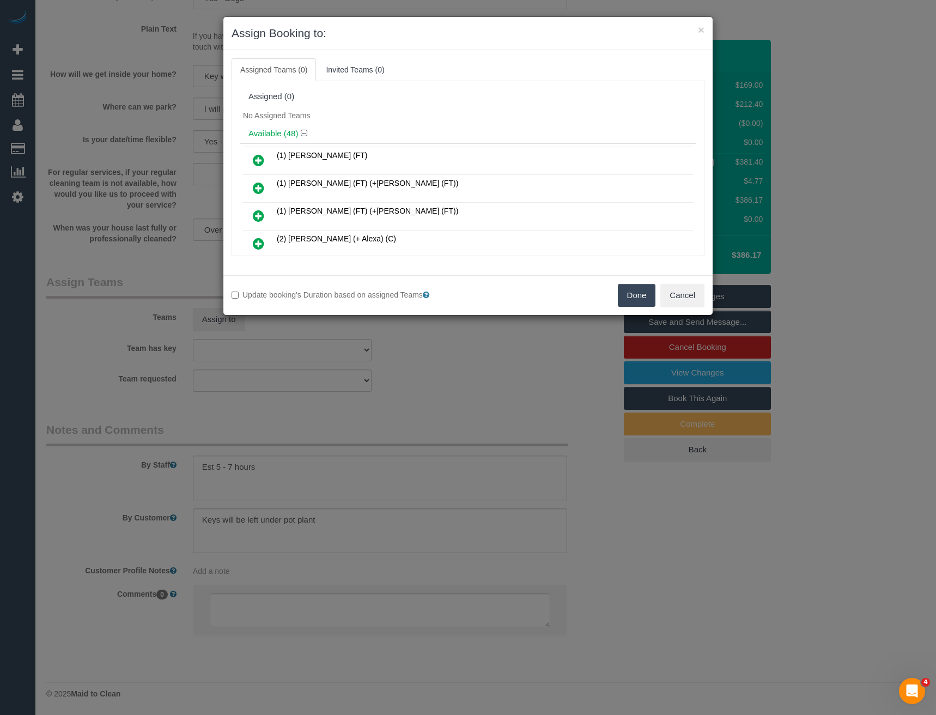
scroll to position [182, 0]
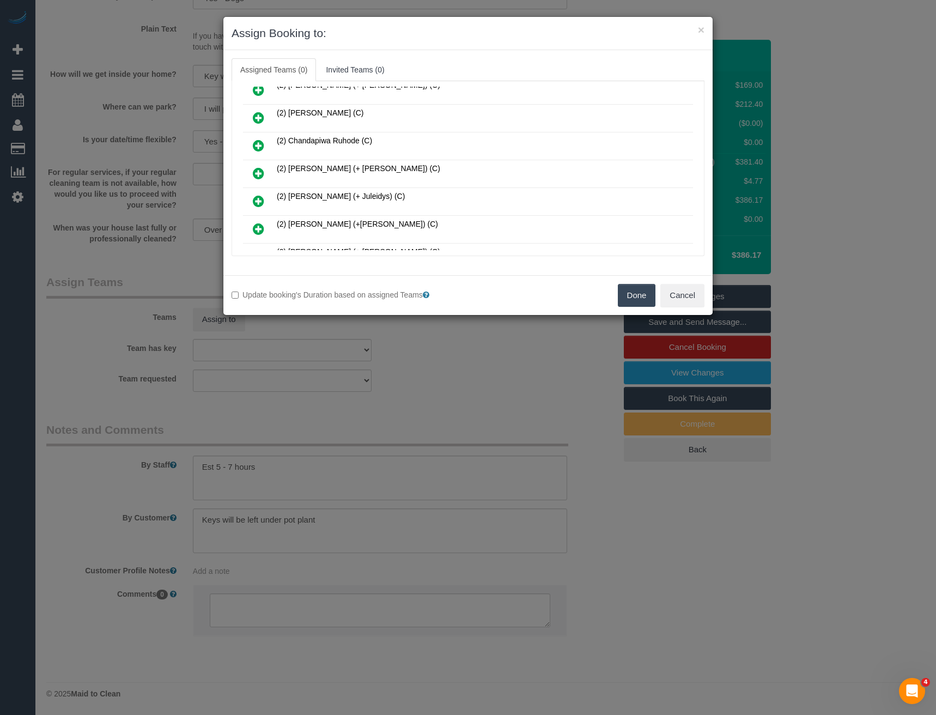
click at [259, 169] on icon at bounding box center [258, 173] width 11 height 13
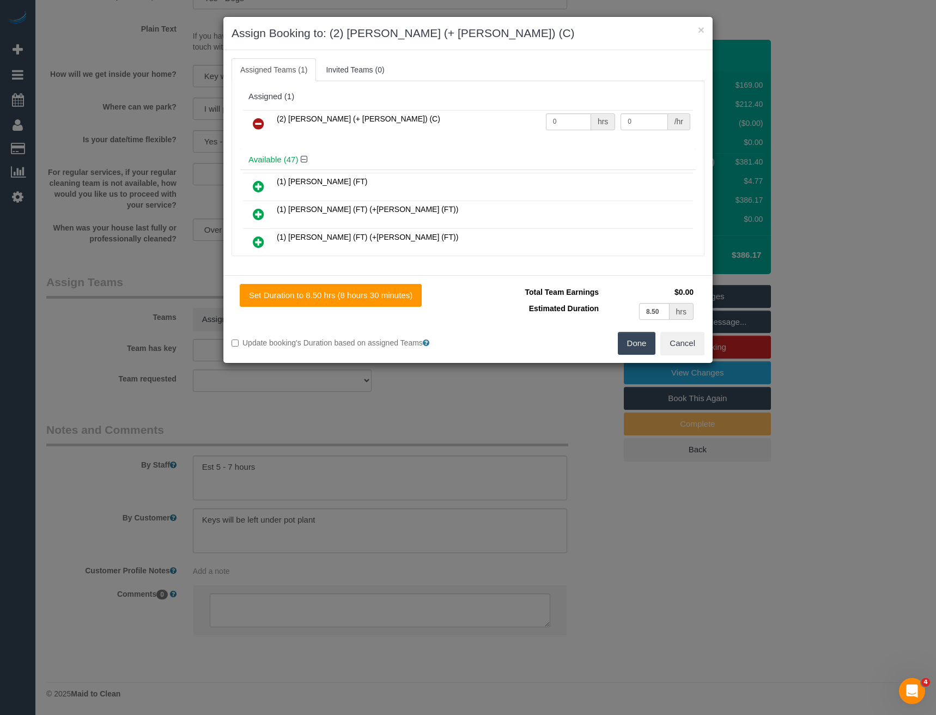
scroll to position [459, 0]
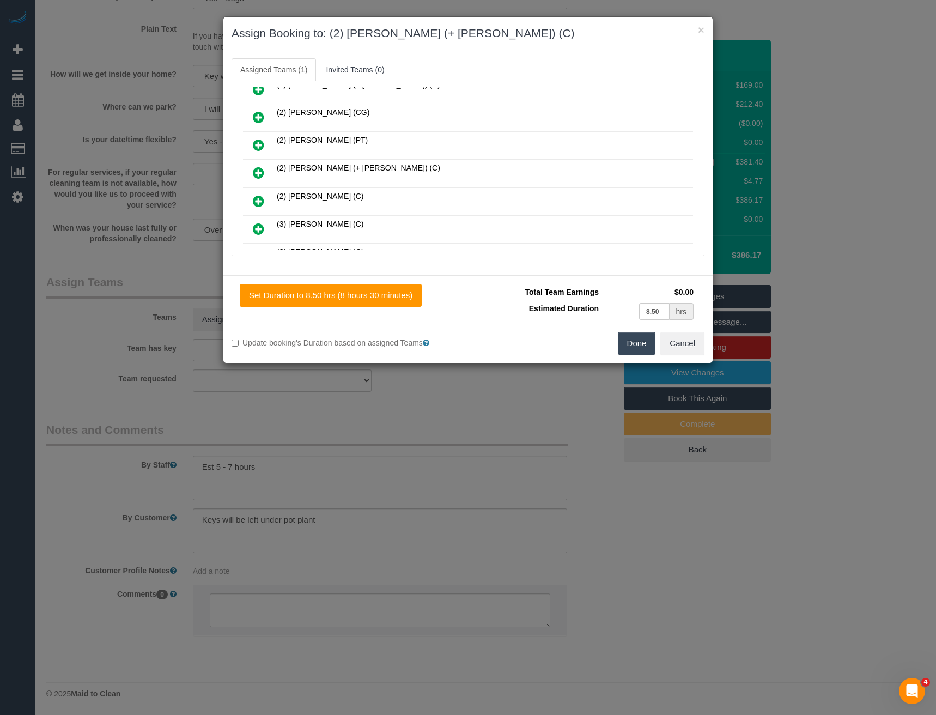
click at [258, 172] on icon at bounding box center [258, 172] width 11 height 13
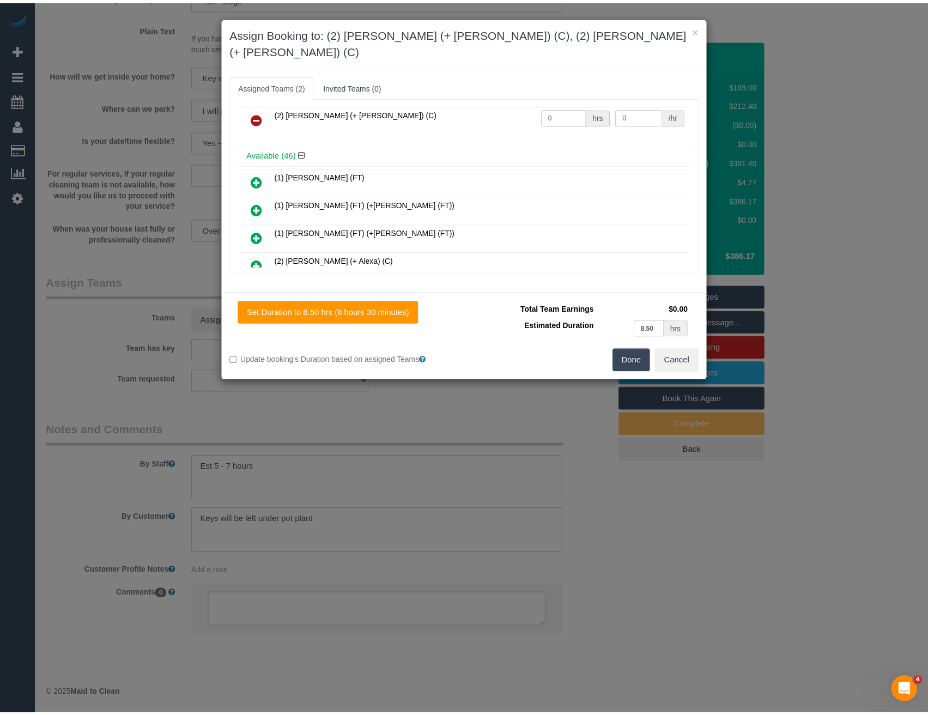
scroll to position [0, 0]
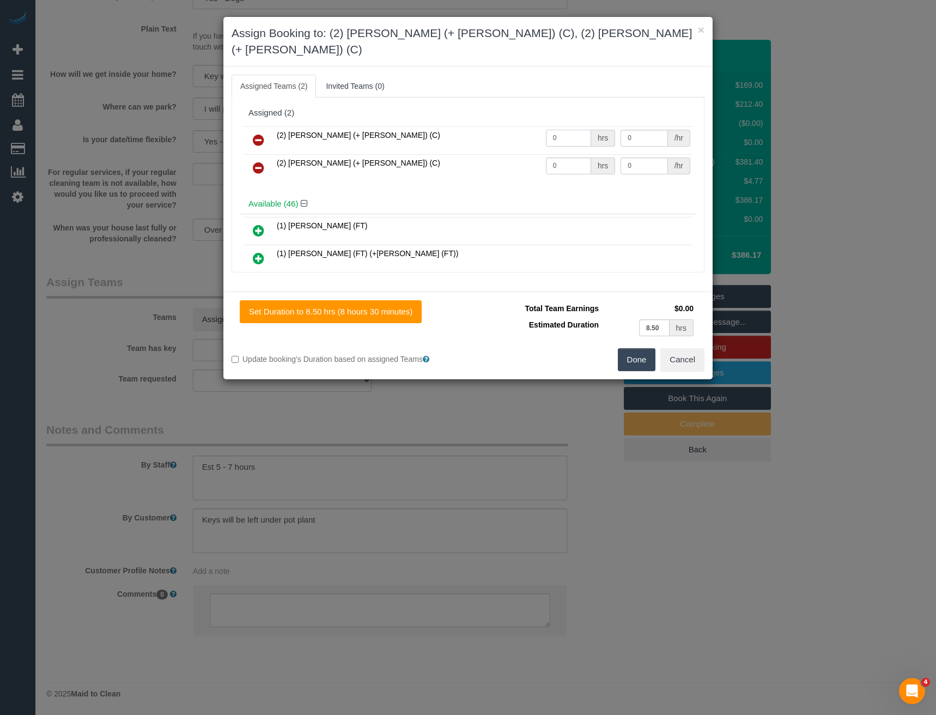
drag, startPoint x: 565, startPoint y: 121, endPoint x: 473, endPoint y: 129, distance: 92.4
click at [476, 129] on tr "(2) Chirag (+ Shachi) (C) 0 hrs 0 /hr" at bounding box center [468, 140] width 450 height 28
type input "1"
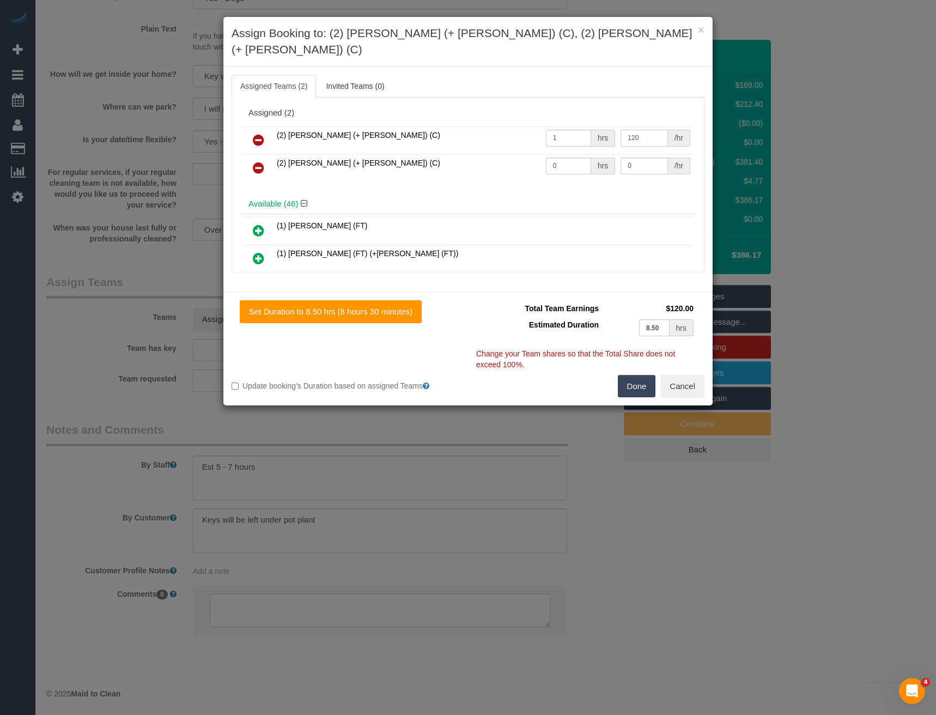
type input "120"
drag, startPoint x: 560, startPoint y: 149, endPoint x: 494, endPoint y: 153, distance: 66.0
click at [501, 154] on tr "(2) Shachi (+ Chirag) (C) 0 hrs 0 /hr" at bounding box center [468, 168] width 450 height 28
type input "1"
type input "120"
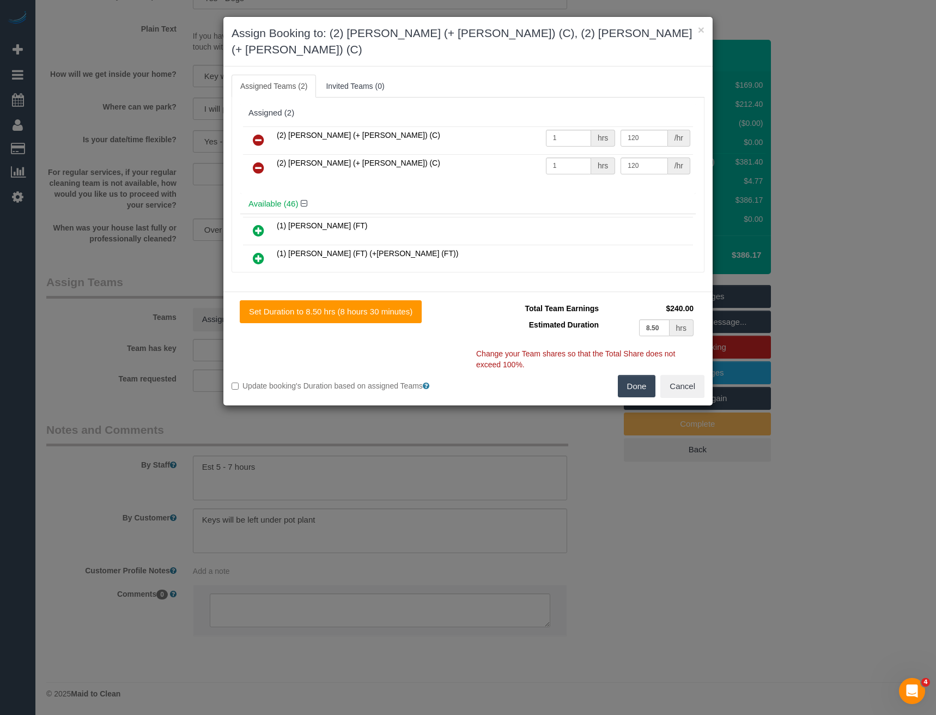
click at [639, 375] on button "Done" at bounding box center [637, 386] width 38 height 23
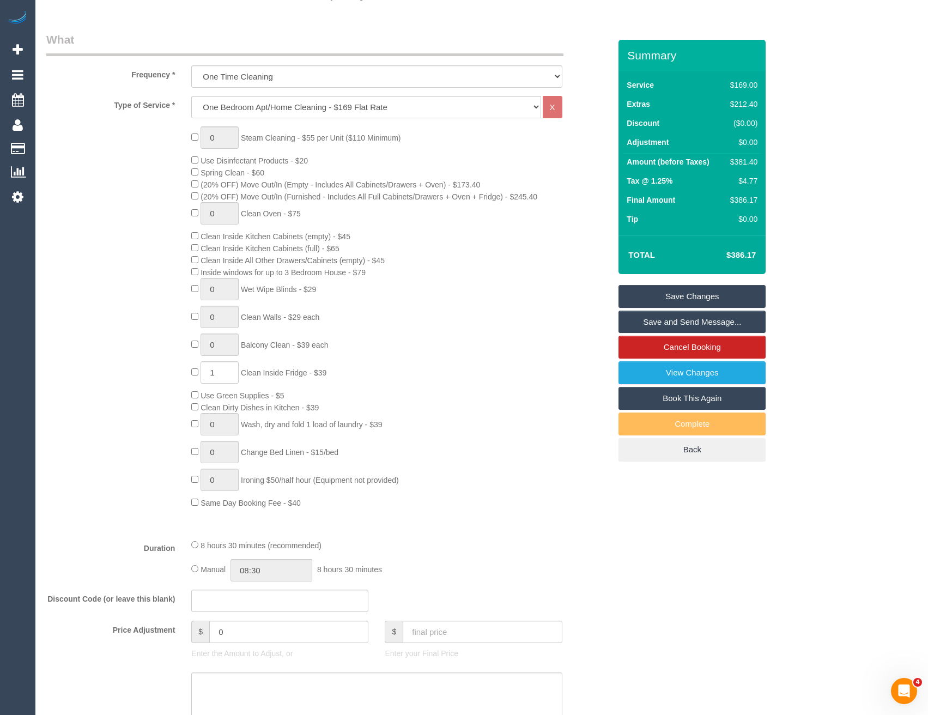
scroll to position [362, 0]
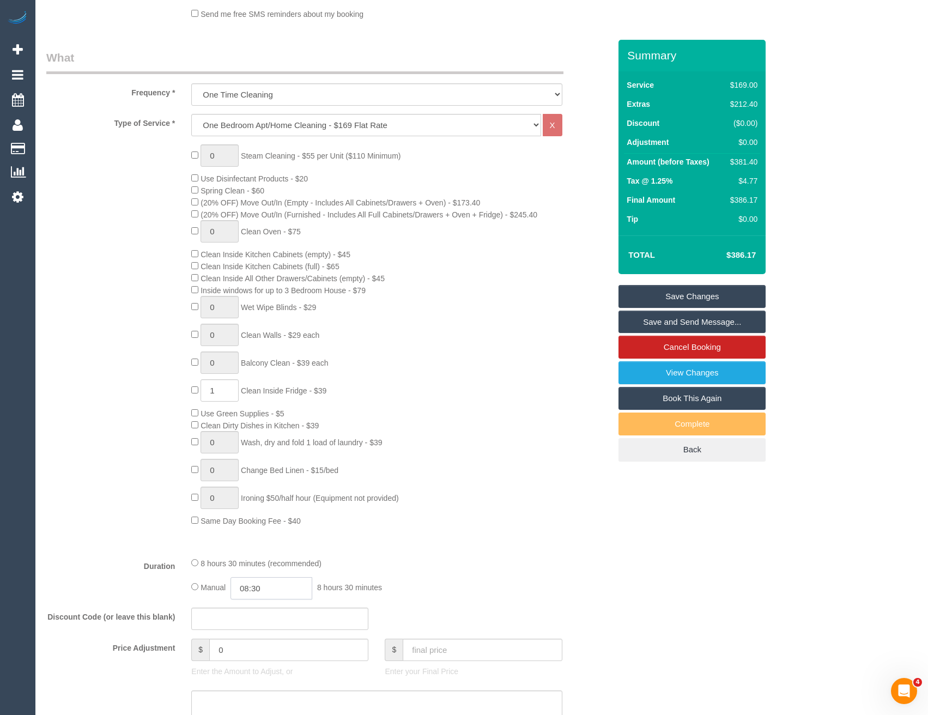
click at [300, 582] on input "08:30" at bounding box center [272, 588] width 82 height 22
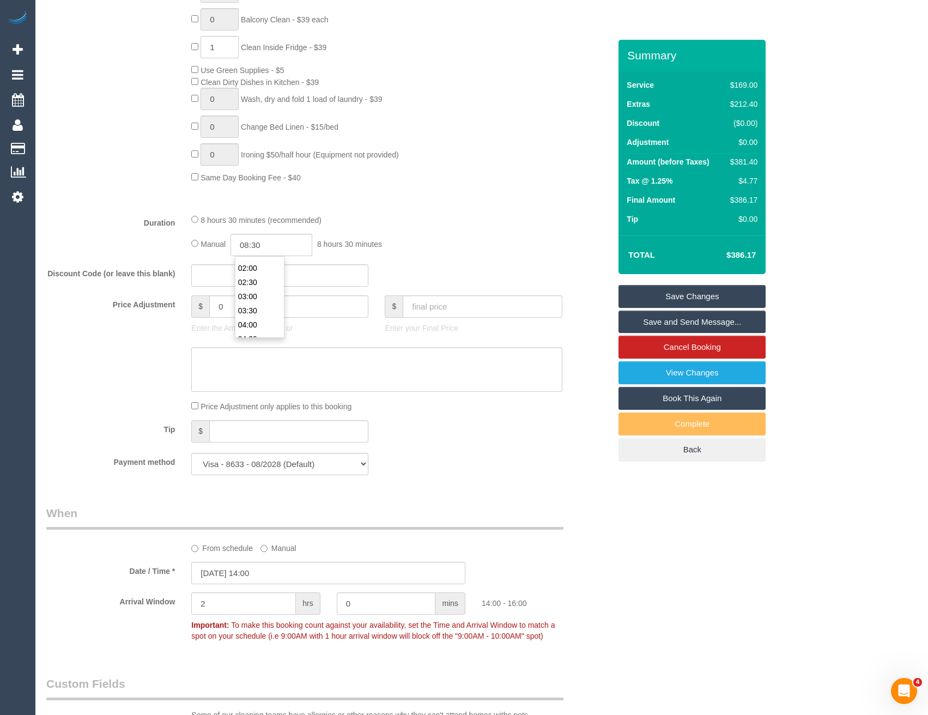
scroll to position [580, 0]
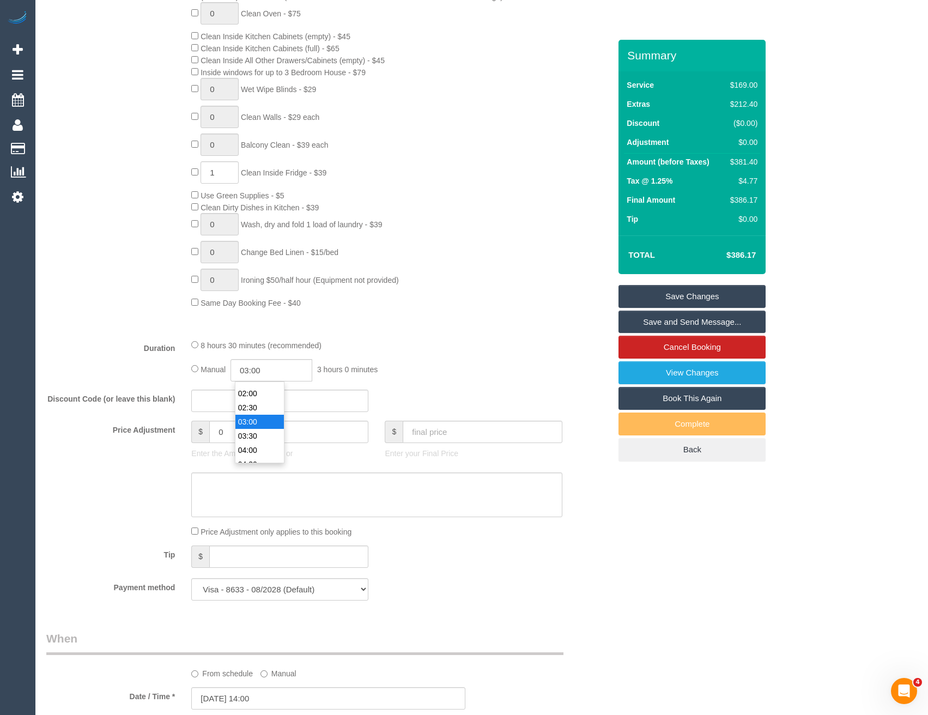
click at [262, 420] on li "03:00" at bounding box center [259, 422] width 48 height 14
click at [268, 368] on input "03:00" at bounding box center [272, 370] width 82 height 22
type input "03:45"
click at [488, 347] on div "8 hours 30 minutes (recommended)" at bounding box center [376, 345] width 371 height 12
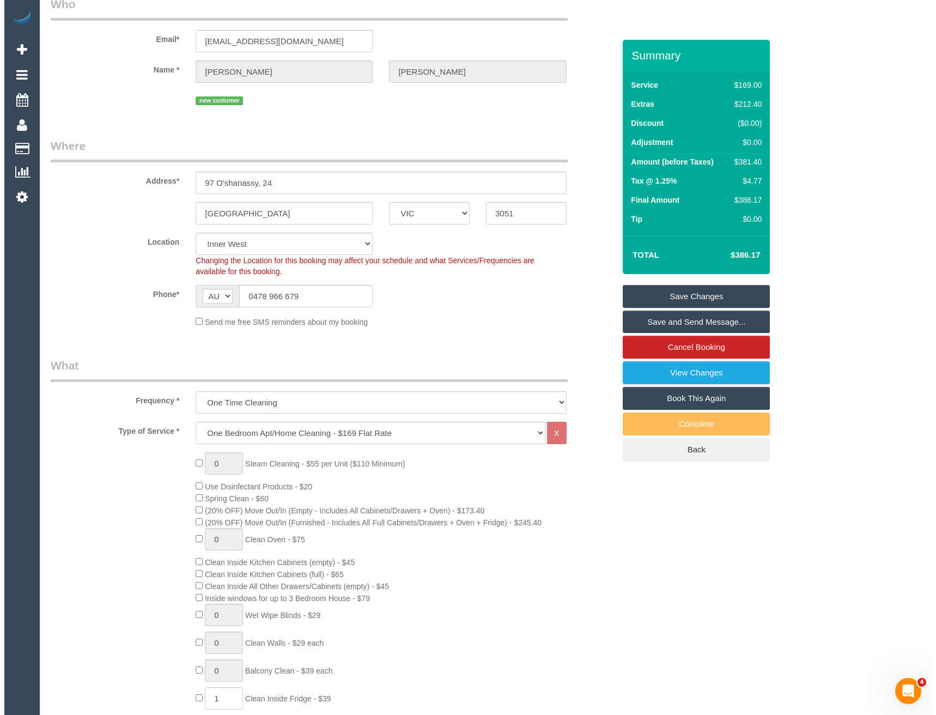
scroll to position [0, 0]
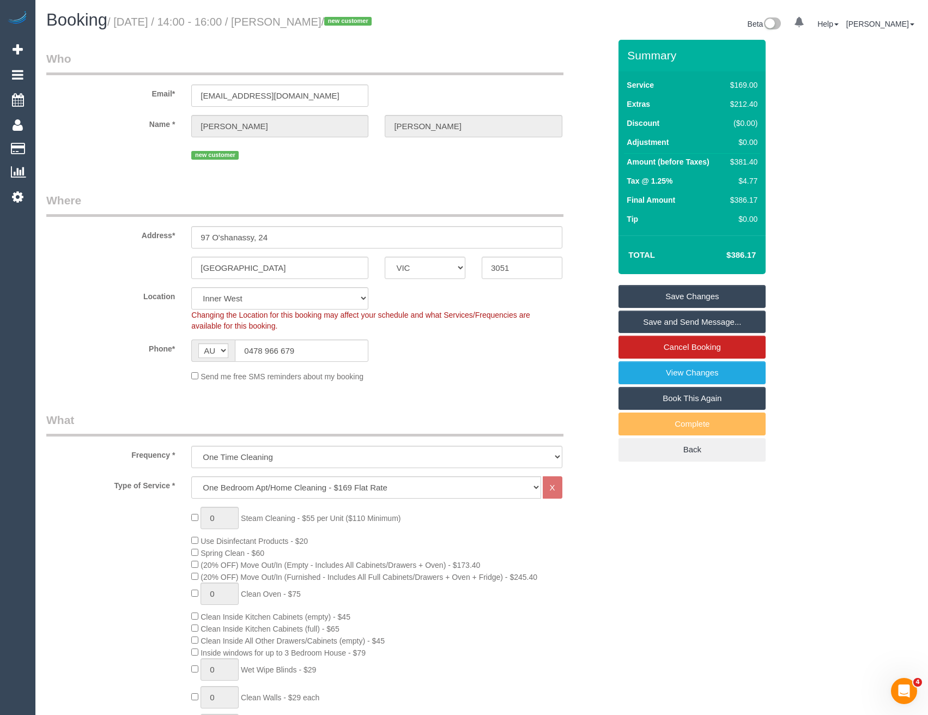
click at [669, 314] on link "Save and Send Message..." at bounding box center [692, 322] width 147 height 23
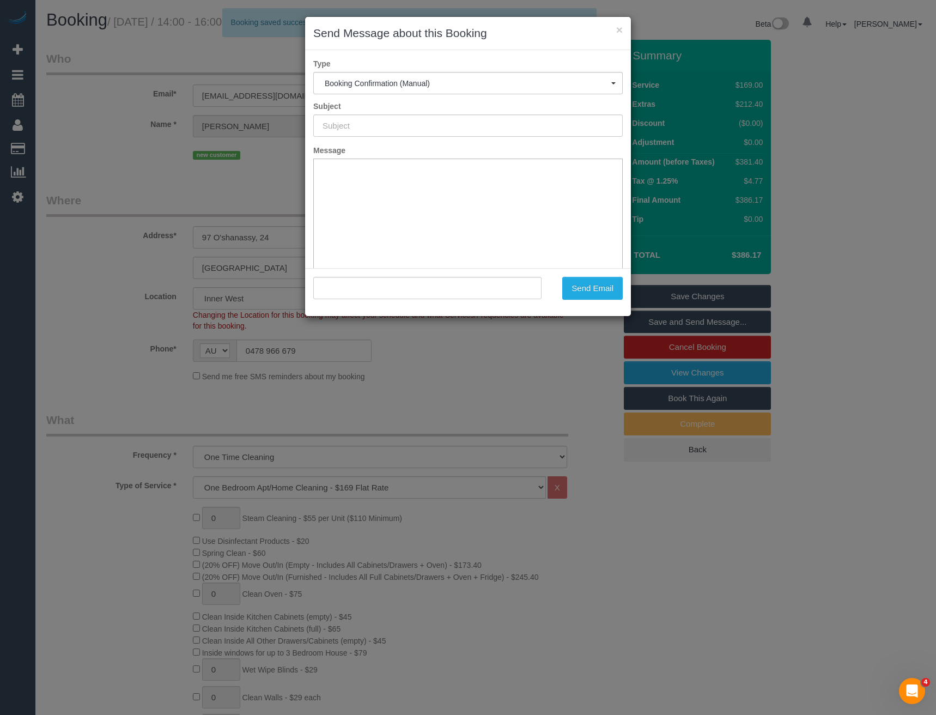
type input "Booking Confirmed"
type input ""Natasha Allen" <natashaallenn@gmail.com>"
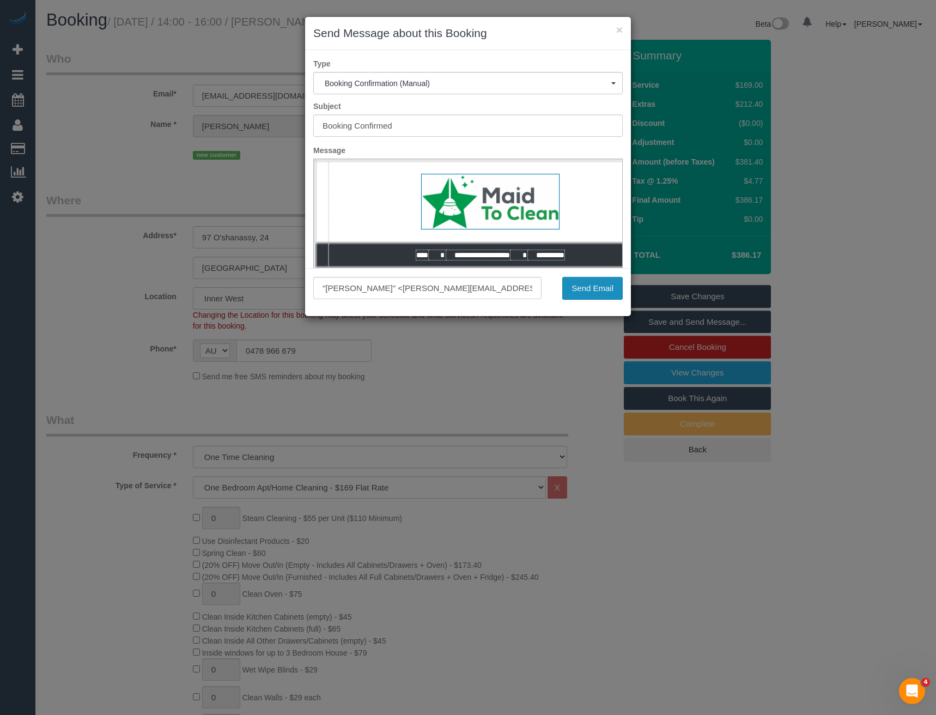
click at [591, 289] on button "Send Email" at bounding box center [592, 288] width 60 height 23
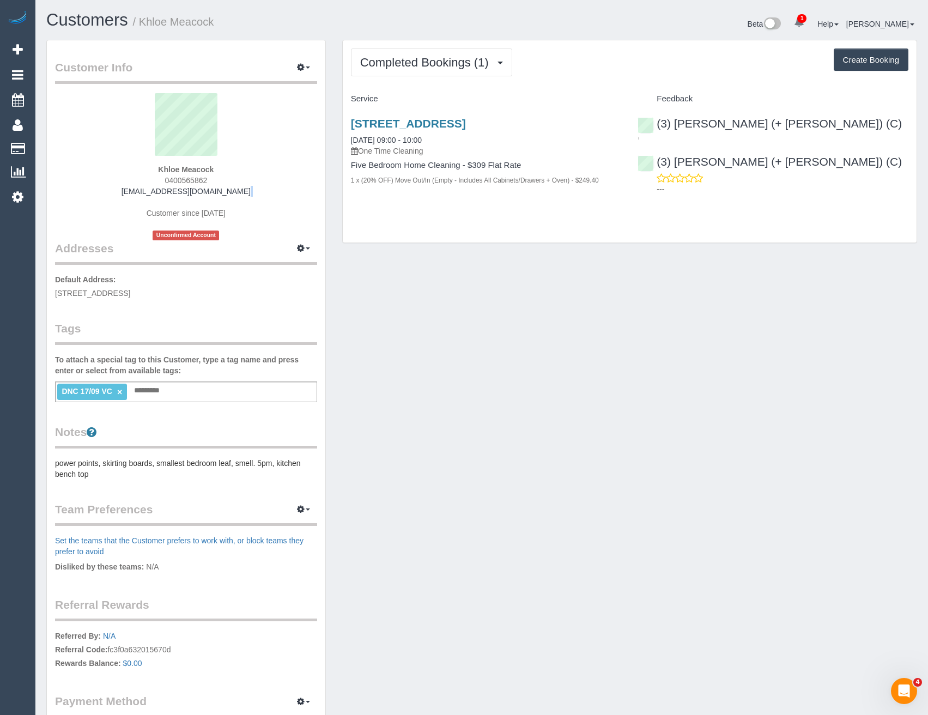
drag, startPoint x: 239, startPoint y: 191, endPoint x: 128, endPoint y: 196, distance: 111.3
click at [122, 197] on div "Khloe Meacock 0400565862 [EMAIL_ADDRESS][DOMAIN_NAME] Customer since [DATE] Unc…" at bounding box center [186, 166] width 262 height 147
click at [234, 192] on div "Khloe Meacock 0400565862 [EMAIL_ADDRESS][DOMAIN_NAME] Customer since [DATE] Unc…" at bounding box center [186, 166] width 262 height 147
drag, startPoint x: 254, startPoint y: 193, endPoint x: 136, endPoint y: 195, distance: 118.3
click at [136, 195] on div "Khloe Meacock 0400565862 [EMAIL_ADDRESS][DOMAIN_NAME] Customer since [DATE] Unc…" at bounding box center [186, 166] width 262 height 147
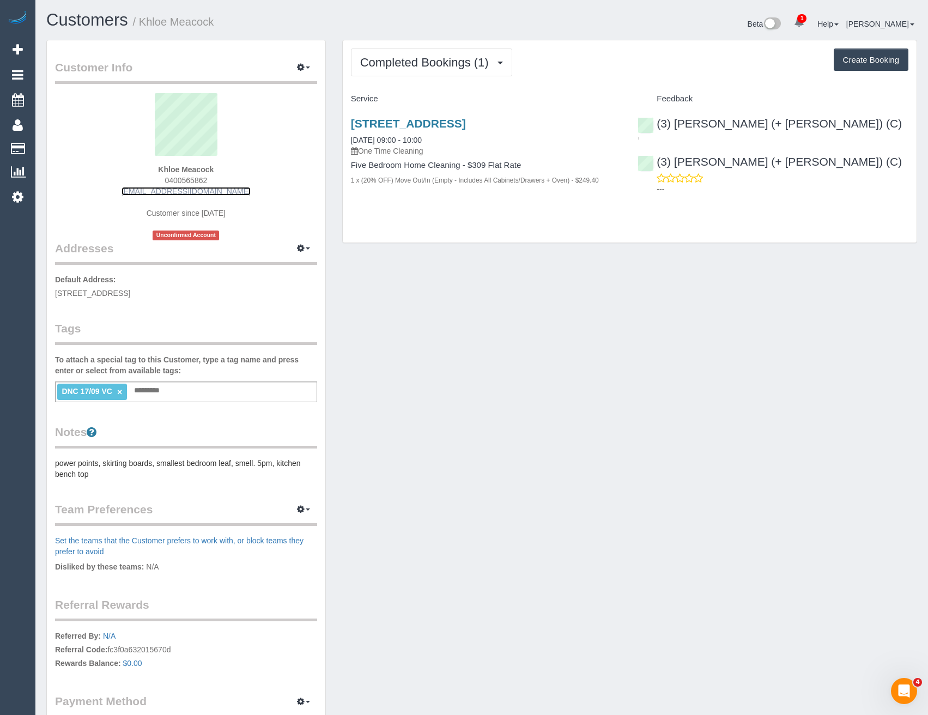
copy link "[EMAIL_ADDRESS][DOMAIN_NAME]"
click at [416, 60] on span "Completed Bookings (1)" at bounding box center [427, 63] width 134 height 14
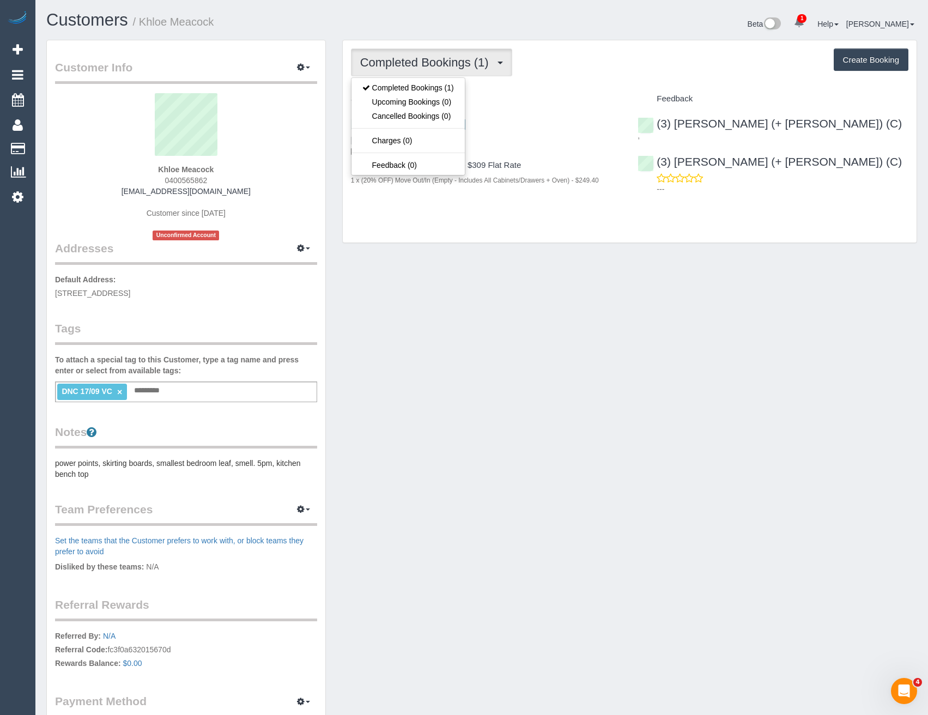
click at [454, 221] on div "Completed Bookings (1) Completed Bookings (1) Upcoming Bookings (0) Cancelled B…" at bounding box center [630, 141] width 574 height 203
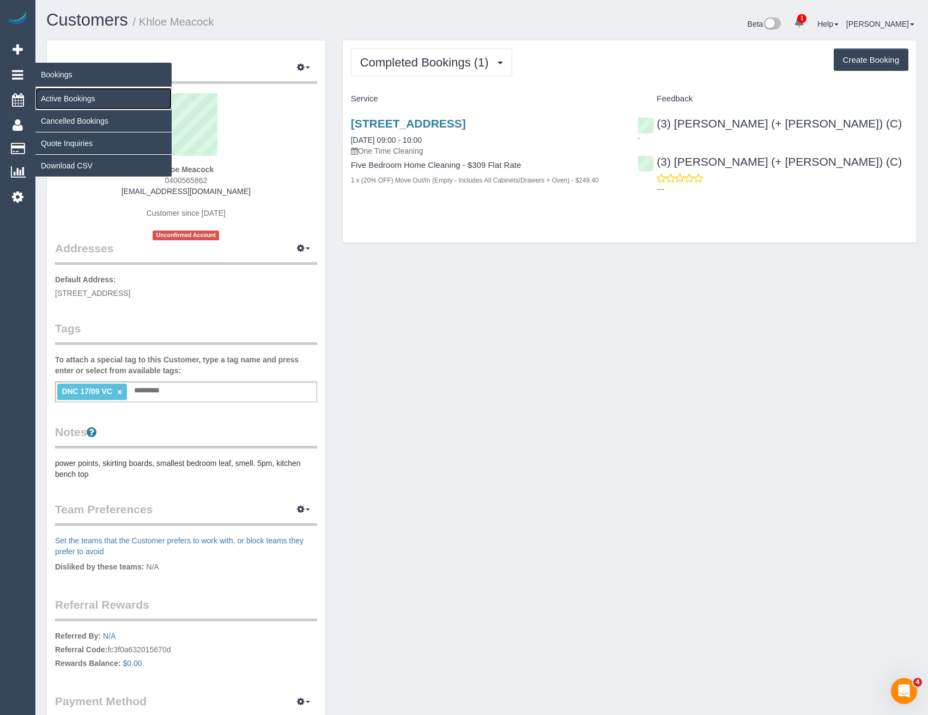
click at [56, 101] on link "Active Bookings" at bounding box center [103, 99] width 136 height 22
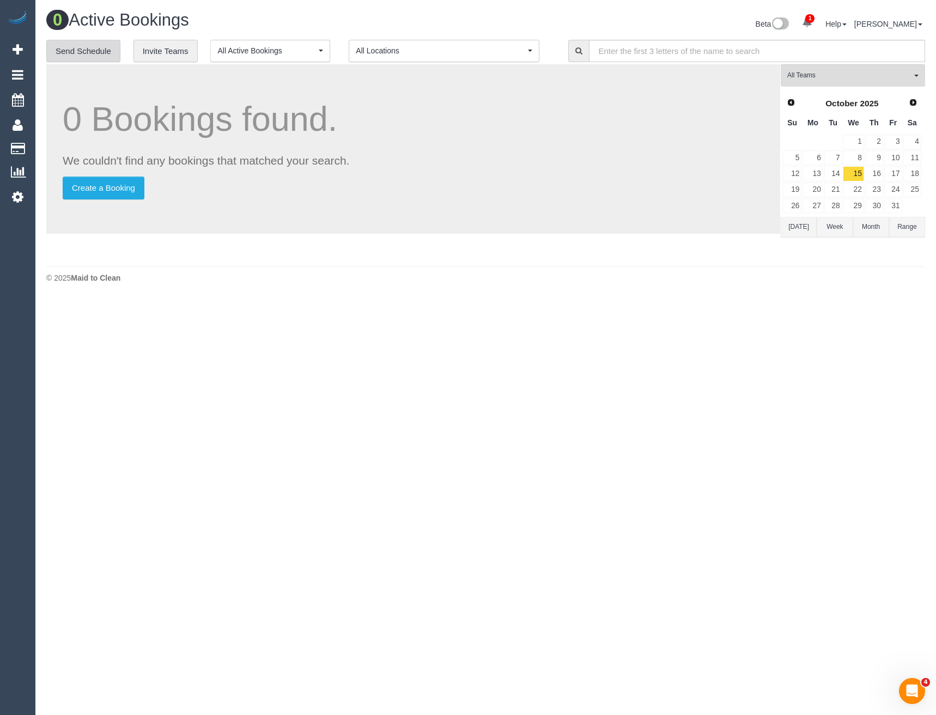
click at [81, 56] on link "Send Schedule" at bounding box center [83, 51] width 74 height 23
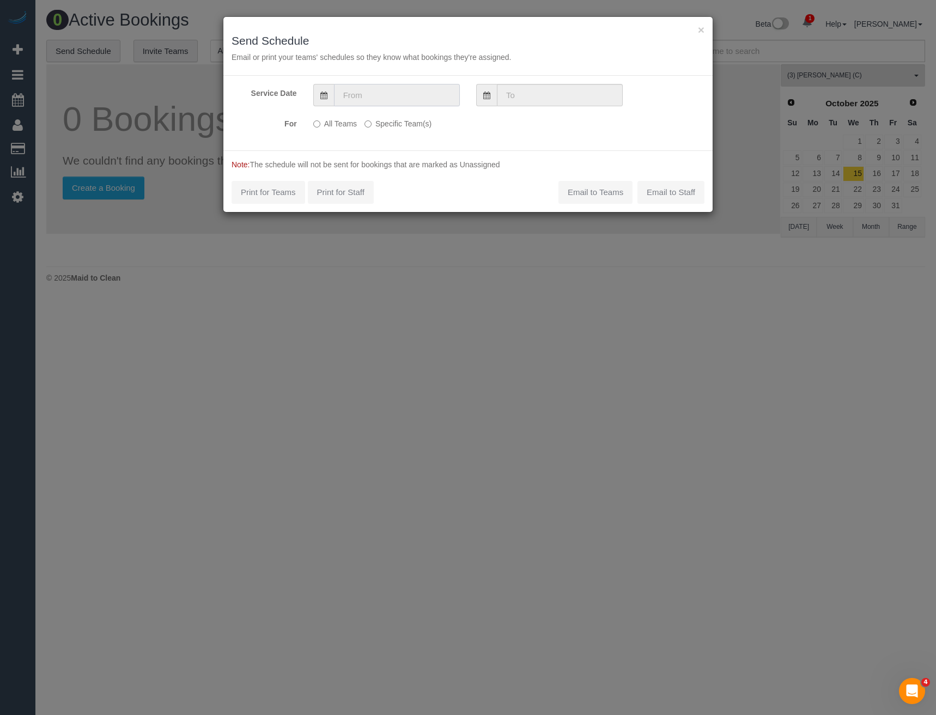
click at [380, 92] on input "text" at bounding box center [397, 95] width 126 height 22
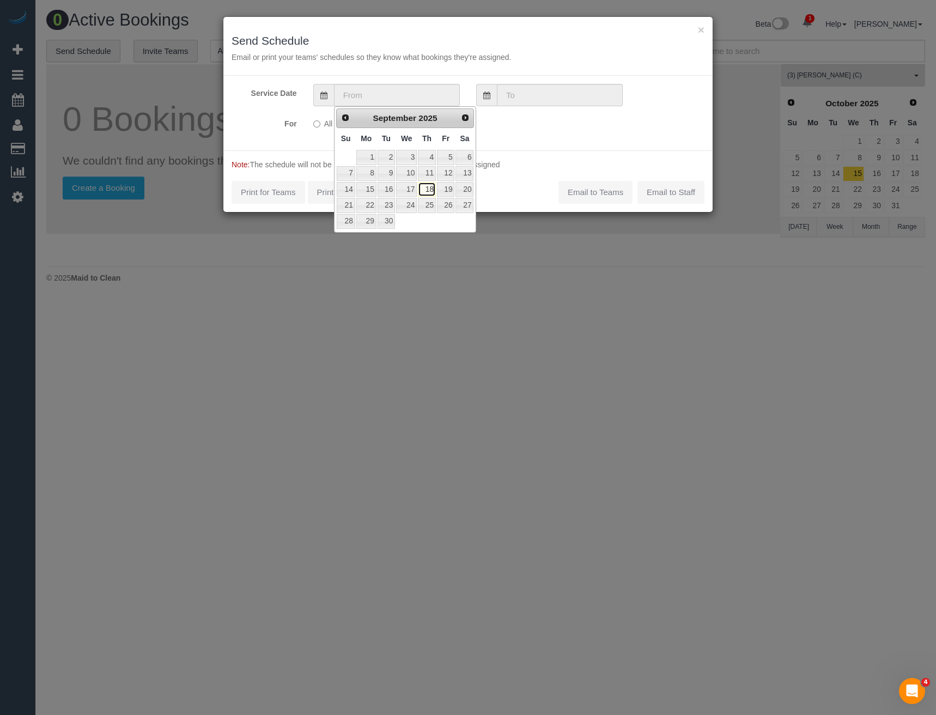
click at [431, 190] on link "18" at bounding box center [427, 189] width 18 height 15
type input "[DATE]"
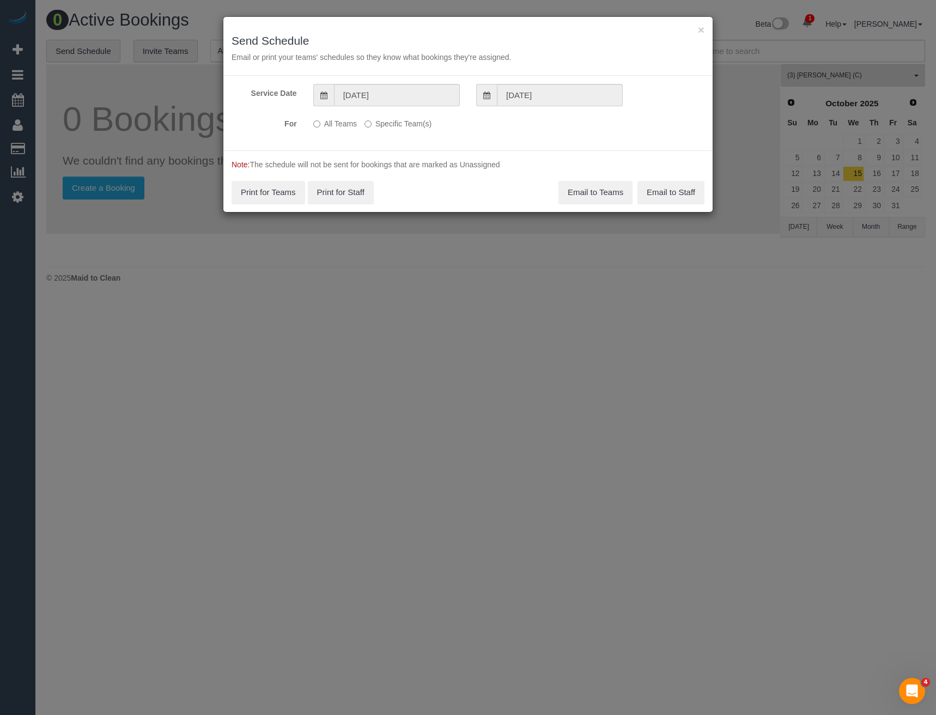
click at [384, 121] on label "Specific Team(s)" at bounding box center [398, 121] width 67 height 15
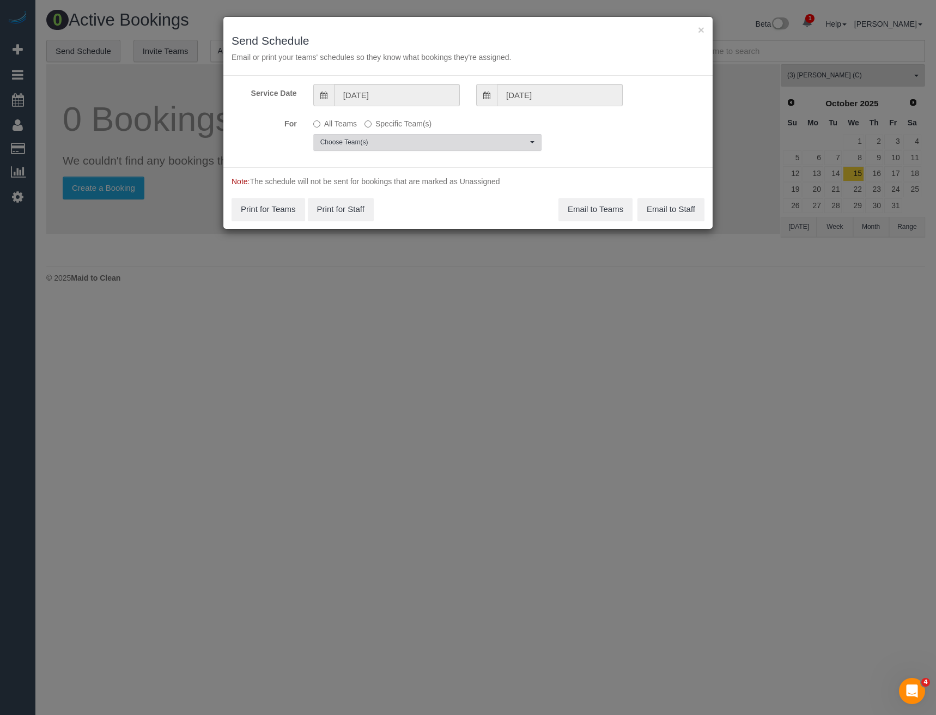
click at [386, 138] on span "Choose Team(s)" at bounding box center [423, 142] width 207 height 9
click at [384, 267] on div "× Send Schedule Email or print your teams' schedules so they know what bookings…" at bounding box center [468, 357] width 936 height 715
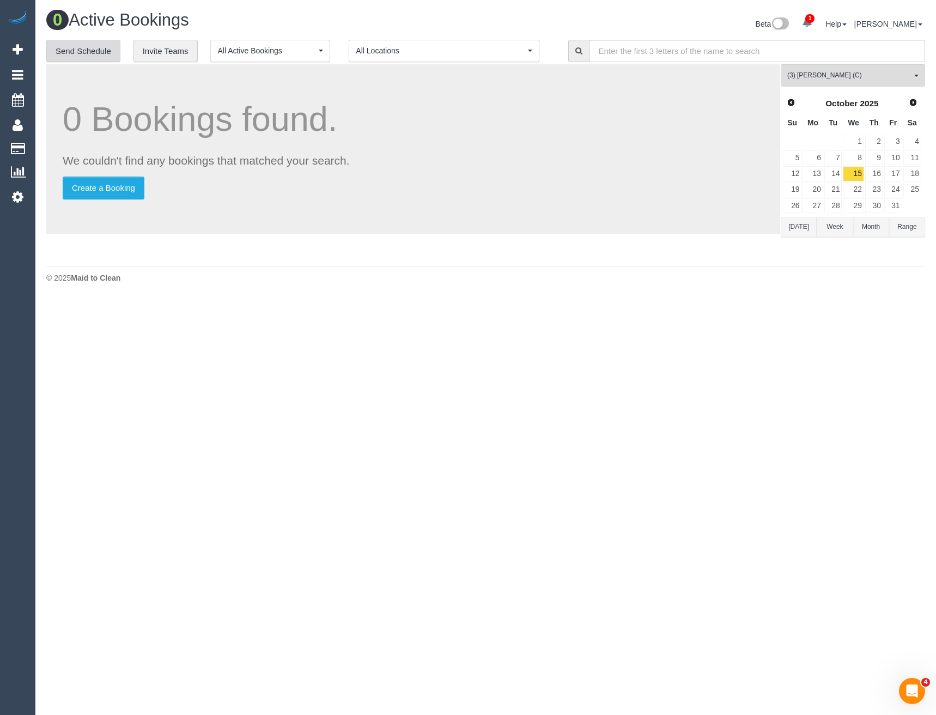
click at [102, 53] on link "Send Schedule" at bounding box center [83, 51] width 74 height 23
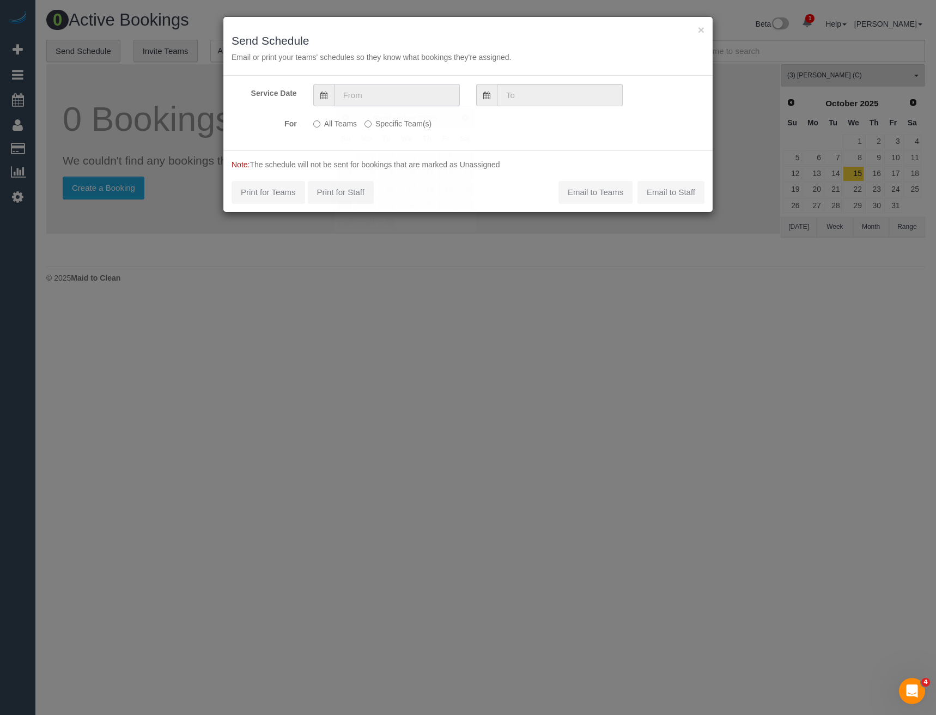
click at [365, 97] on input "text" at bounding box center [397, 95] width 126 height 22
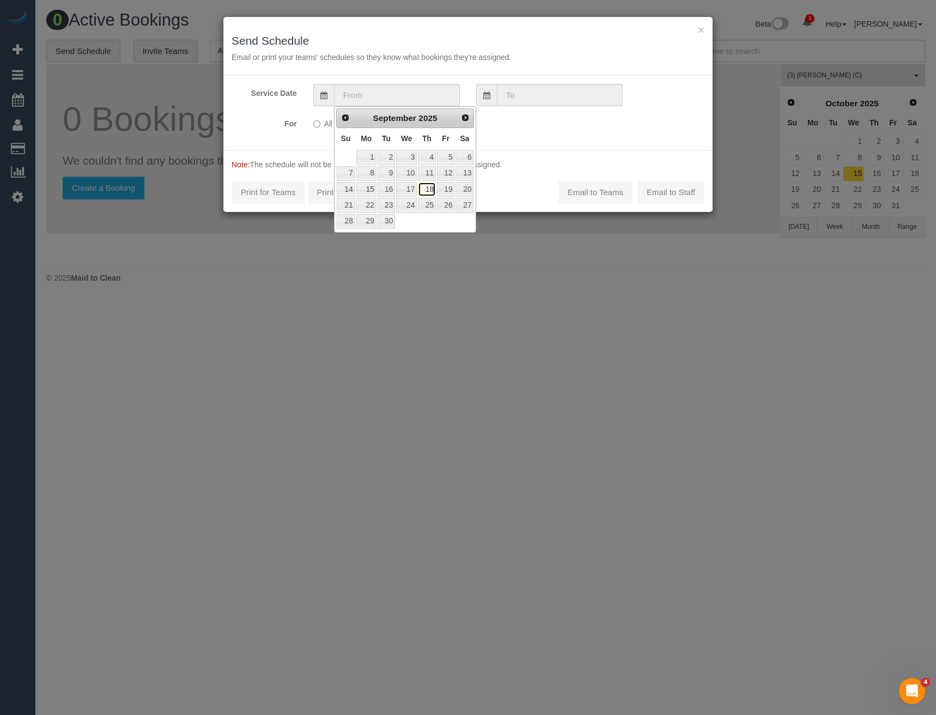
click at [436, 193] on link "18" at bounding box center [427, 189] width 18 height 15
type input "18/09/2025"
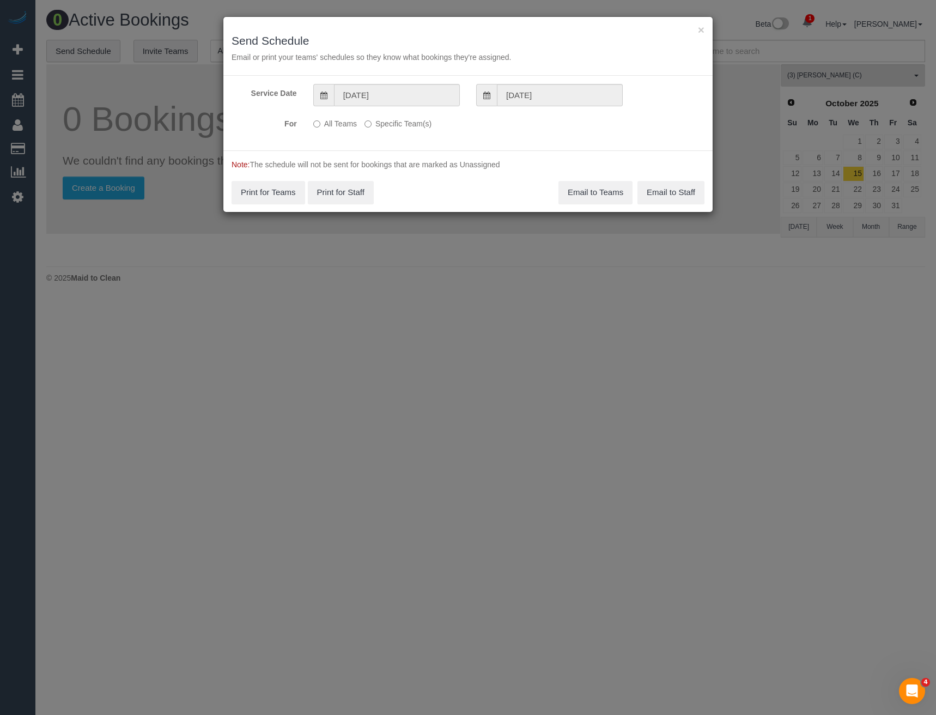
click at [388, 118] on label "Specific Team(s)" at bounding box center [398, 121] width 67 height 15
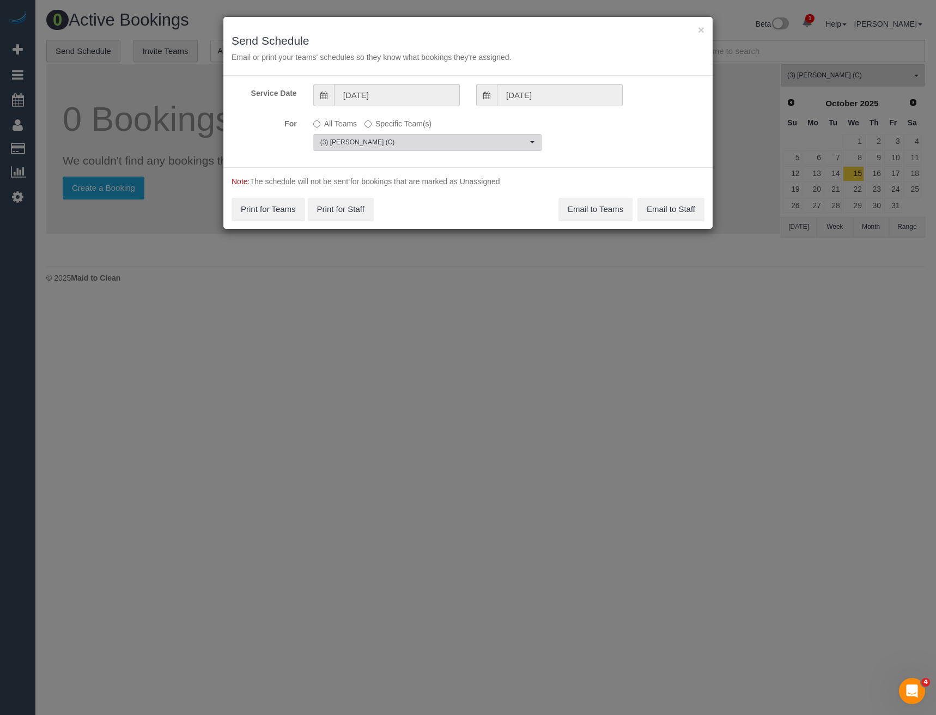
click at [383, 137] on button "(3) Chamodi Liyanage (C) Choose Team(s)" at bounding box center [427, 142] width 228 height 17
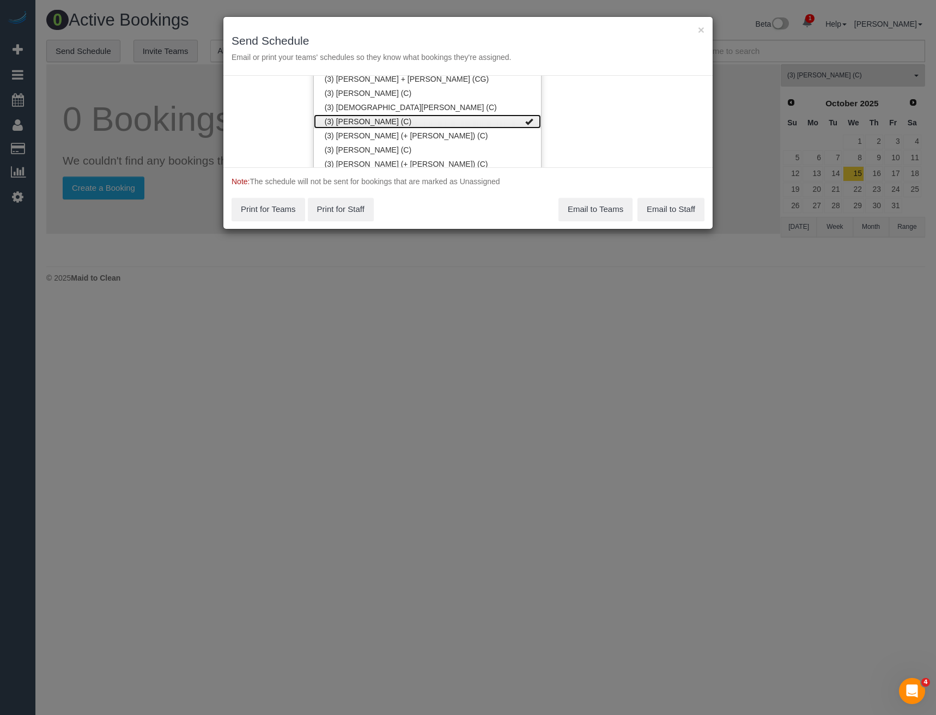
click at [371, 123] on link "(3) Chamodi Liyanage (C)" at bounding box center [427, 121] width 227 height 14
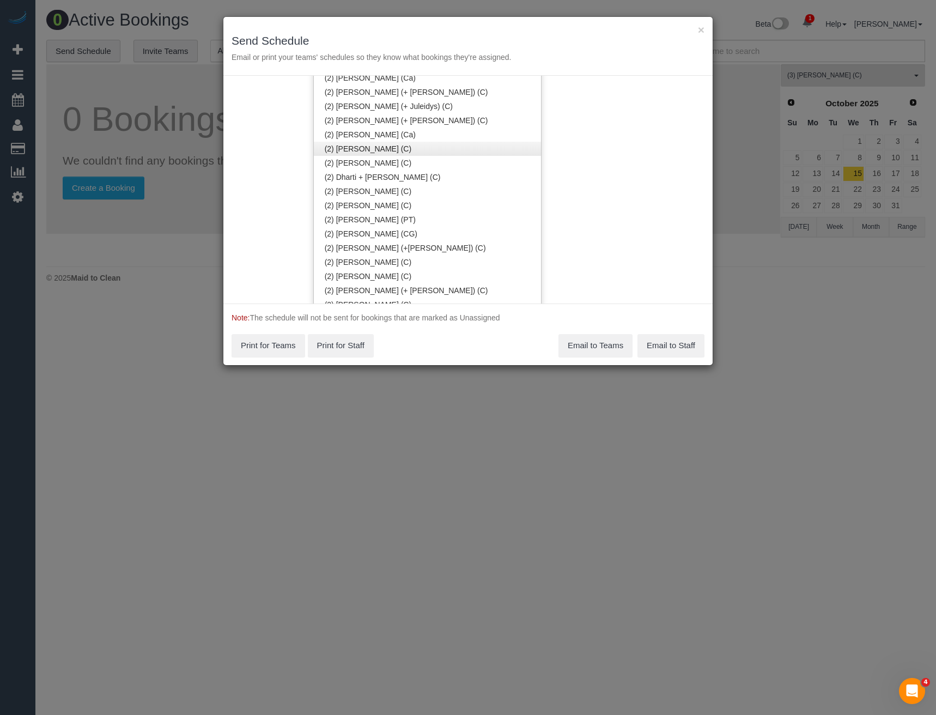
scroll to position [507, 0]
click at [374, 179] on link "(2) Dharti + Kishan (C)" at bounding box center [427, 179] width 227 height 14
click at [567, 190] on div "Service Date 18/09/2025 18/09/2025 For All Teams Specific Team(s) (2) Dharti + …" at bounding box center [467, 190] width 489 height 228
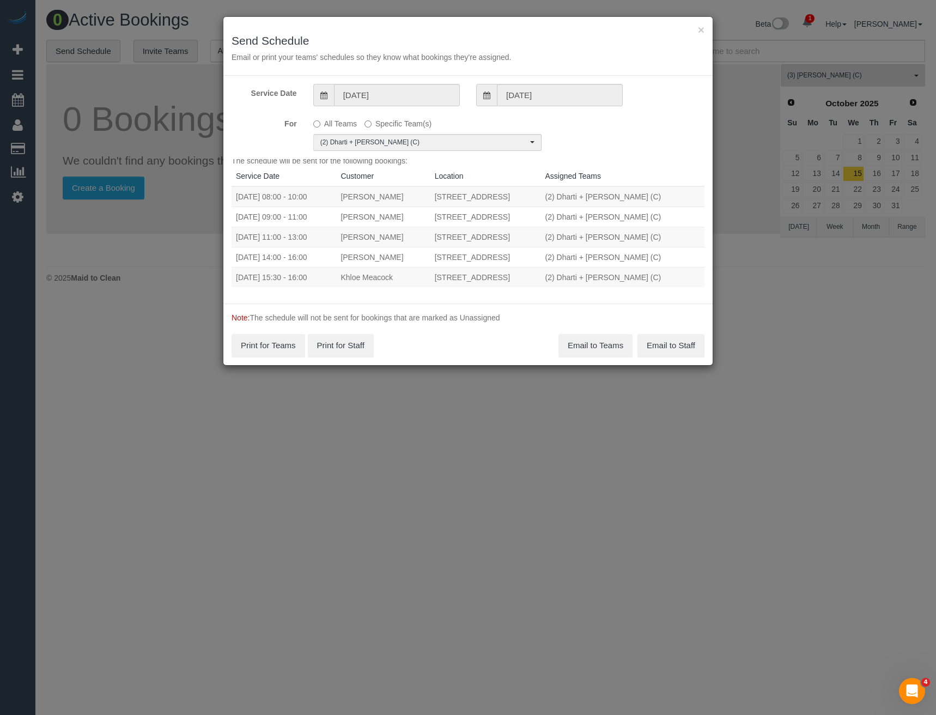
scroll to position [5, 0]
click at [592, 338] on button "Email to Teams" at bounding box center [596, 345] width 74 height 23
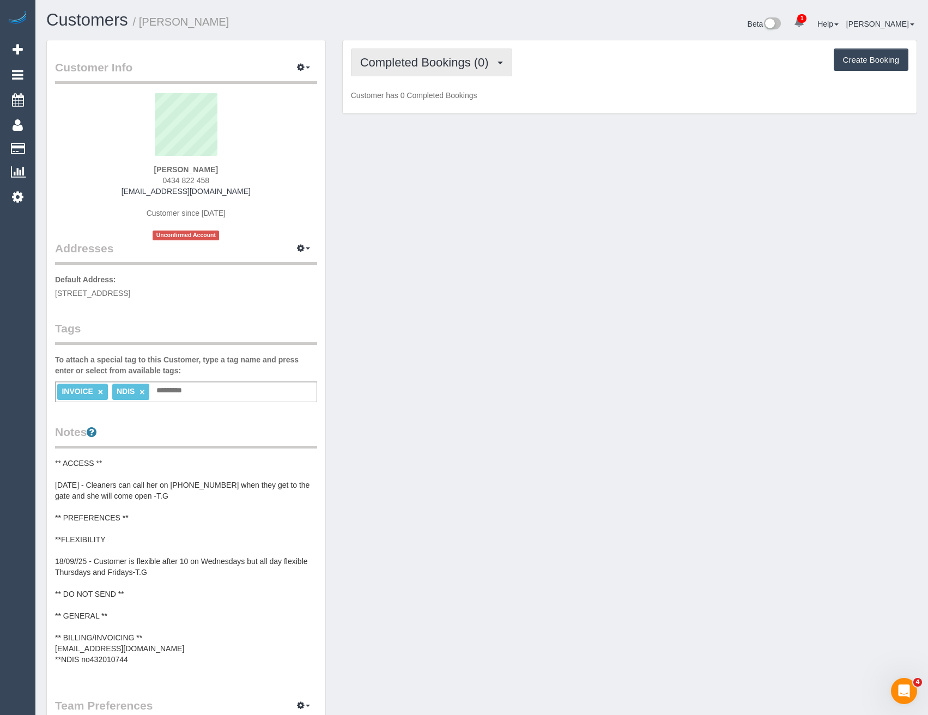
click at [487, 62] on span "Completed Bookings (0)" at bounding box center [427, 63] width 134 height 14
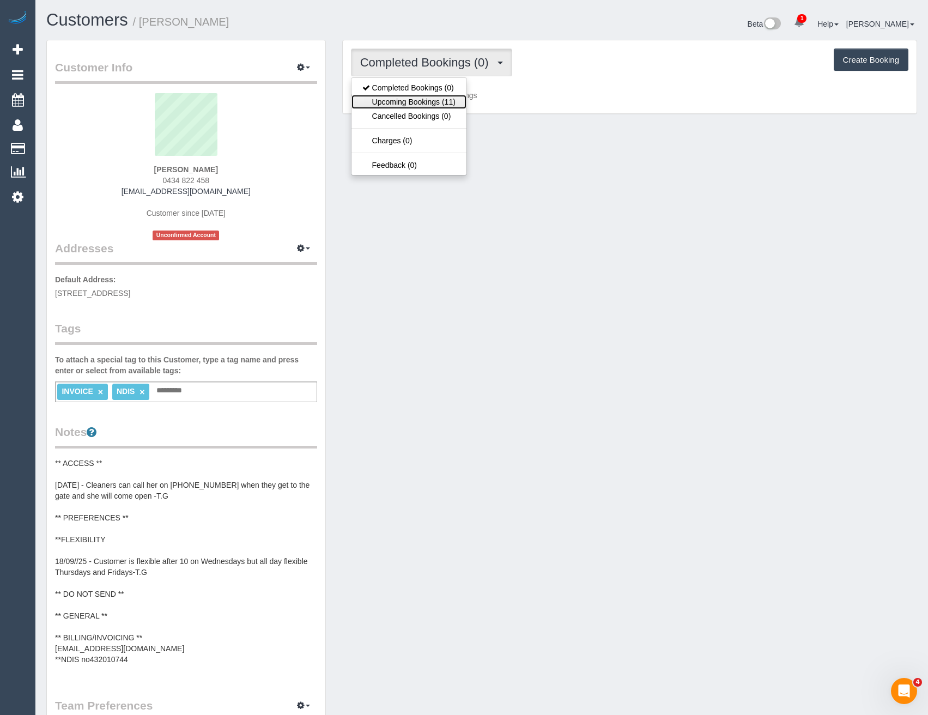
click at [450, 99] on link "Upcoming Bookings (11)" at bounding box center [408, 102] width 115 height 14
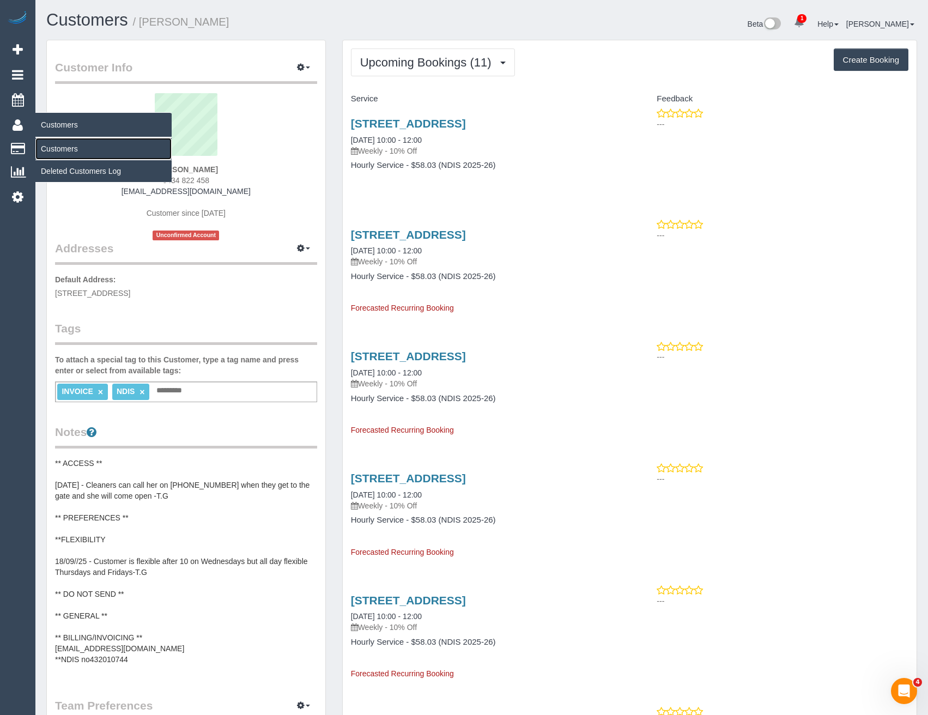
click at [64, 152] on link "Customers" at bounding box center [103, 149] width 136 height 22
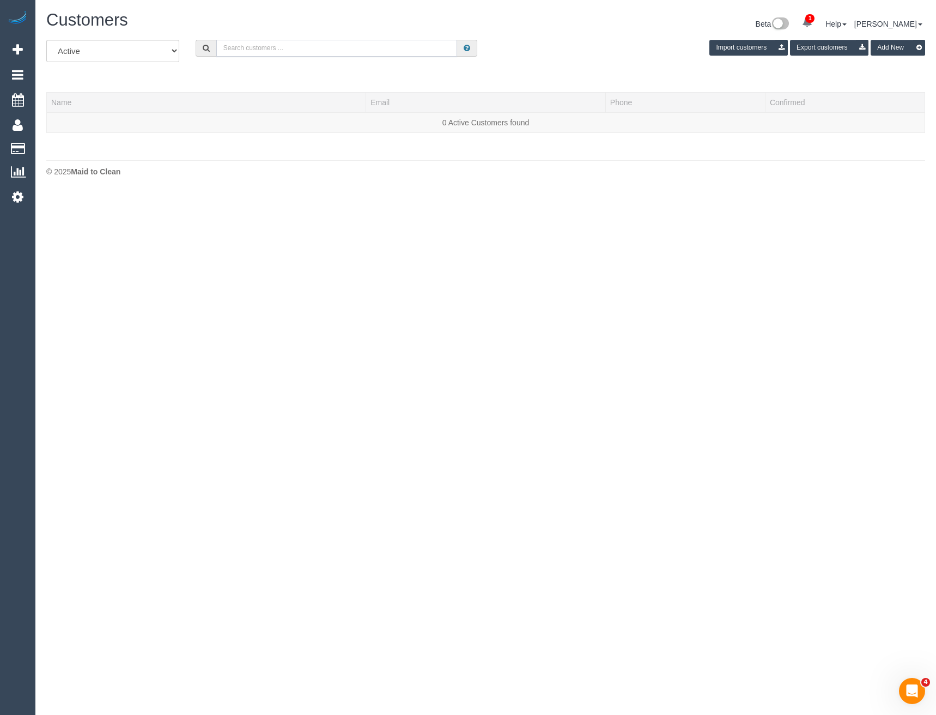
click at [254, 47] on input "text" at bounding box center [336, 48] width 241 height 17
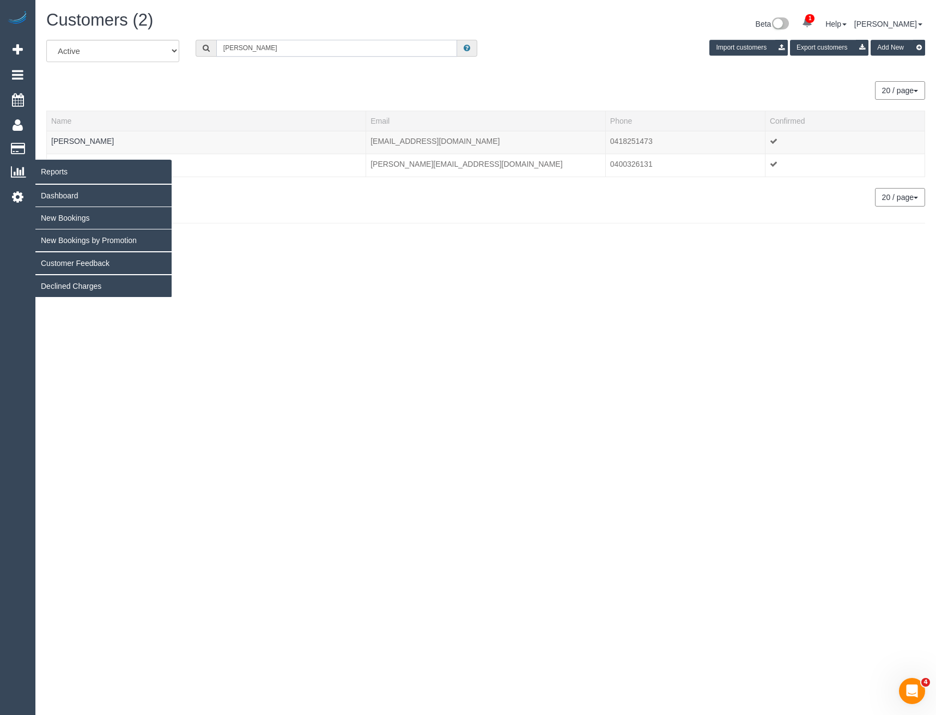
type input "Michelle wil"
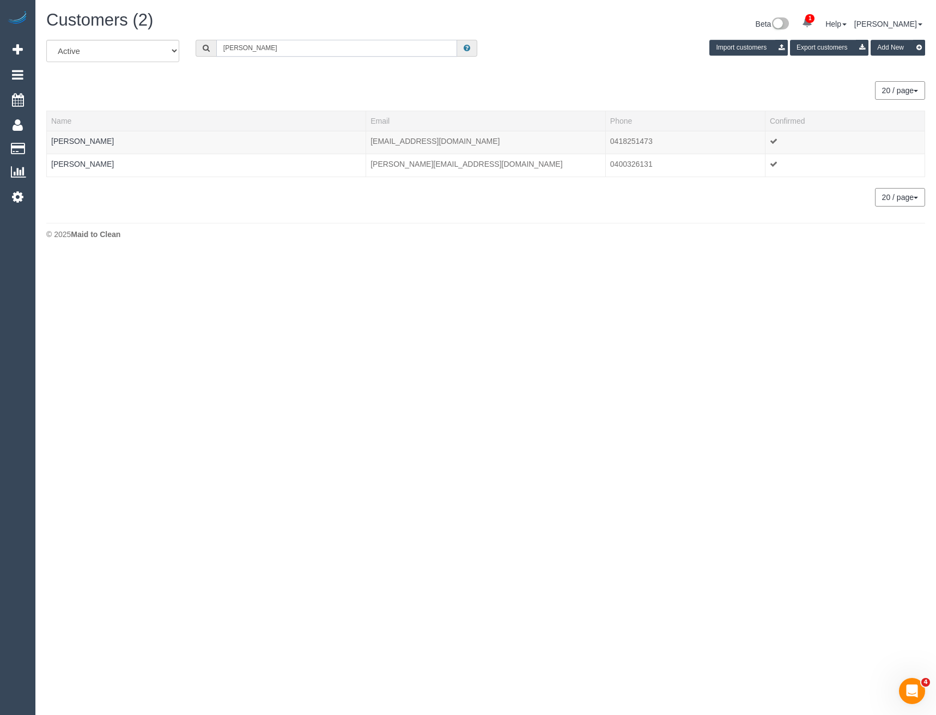
drag, startPoint x: 268, startPoint y: 45, endPoint x: 178, endPoint y: 53, distance: 90.3
click at [178, 52] on div "All Active Archived Michelle wil Import customers Export customers Add New" at bounding box center [485, 55] width 895 height 31
paste input "michellejanehall@outlook.com"
click at [296, 48] on input "michellejanehall@outlook.com" at bounding box center [336, 48] width 241 height 17
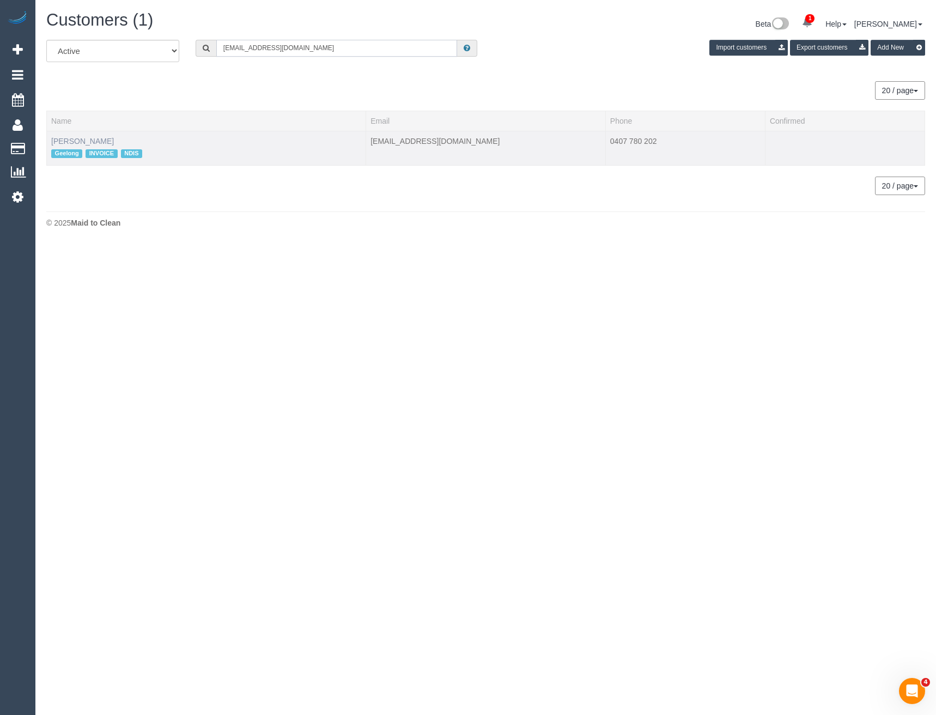
type input "michellejanehall@outlook.com"
click at [77, 137] on link "Michelle Hall" at bounding box center [82, 141] width 63 height 9
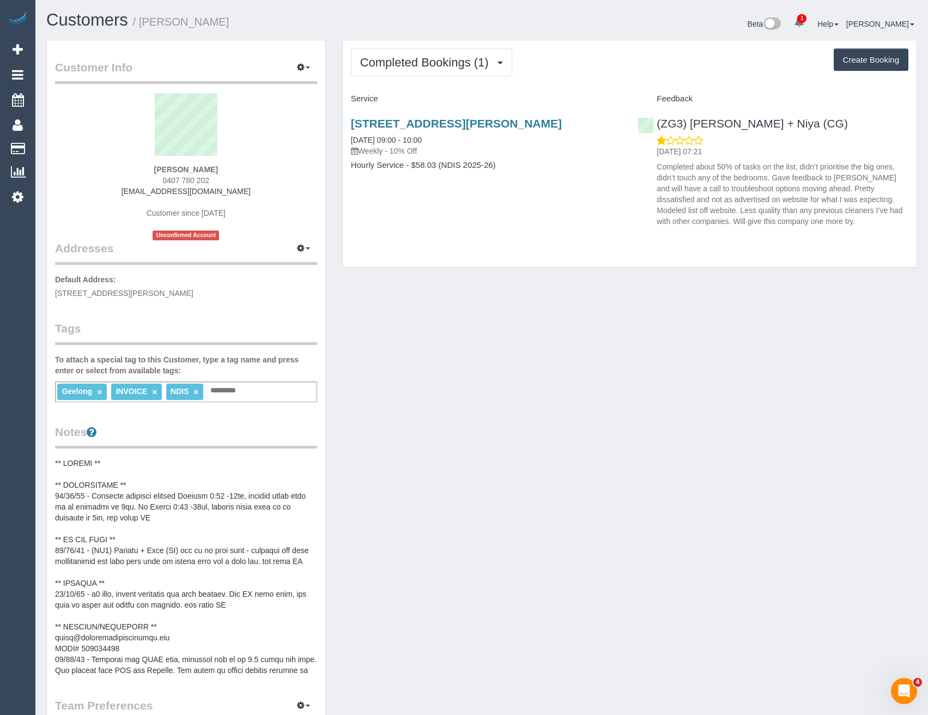
drag, startPoint x: 159, startPoint y: 195, endPoint x: 133, endPoint y: 196, distance: 25.7
click at [133, 196] on div "Michelle Hall 0407 780 202 michellejanehall@outlook.com Customer since 2025 Unc…" at bounding box center [186, 166] width 262 height 147
copy link "michellejanehall@outlook.com"
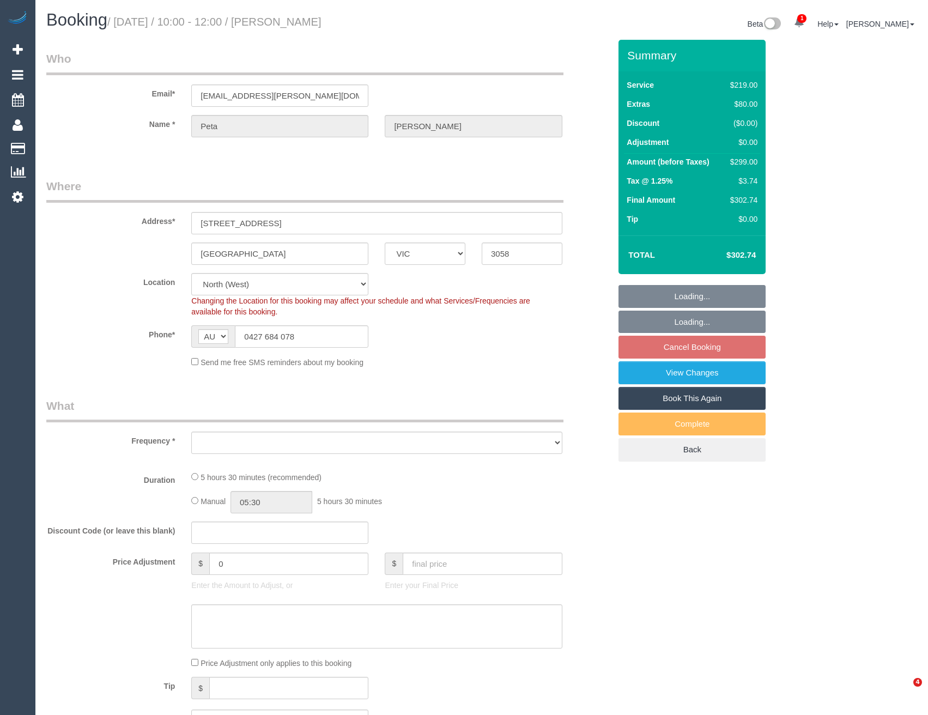
select select "VIC"
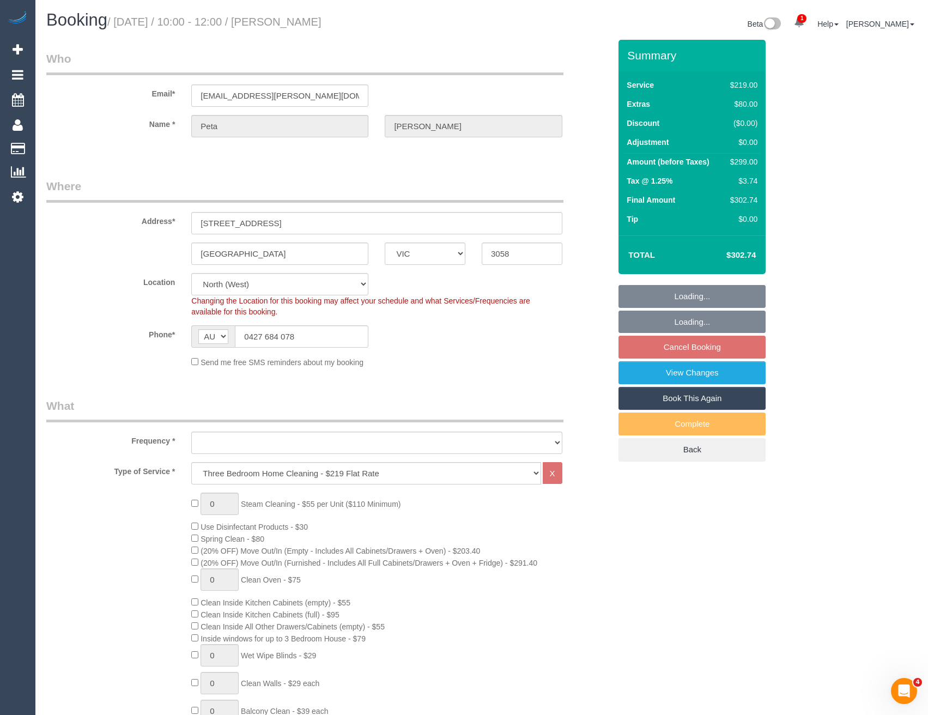
select select "object:643"
select select "string:stripe-pm_1S86wl2GScqysDRVfEeSsGy4"
select select "object:794"
select select "number:28"
select select "number:16"
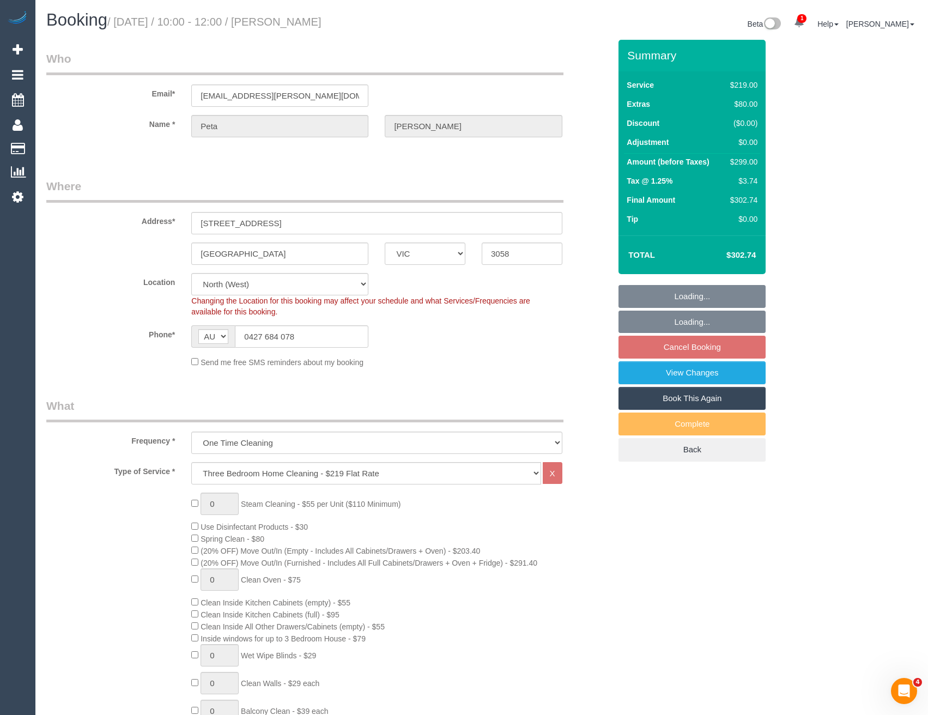
select select "number:19"
select select "number:24"
select select "number:13"
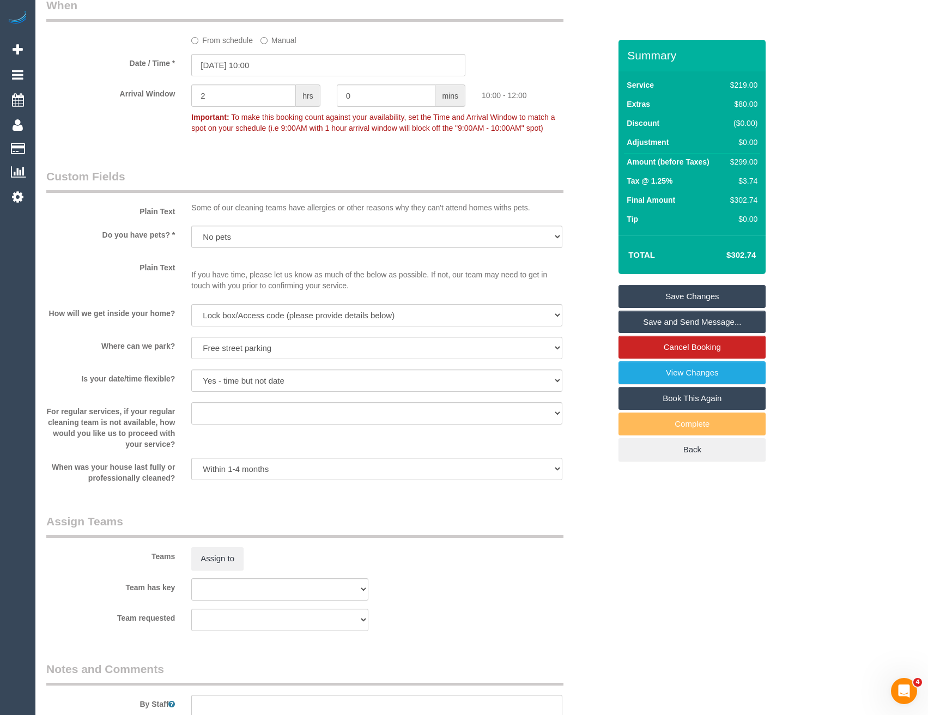
scroll to position [1438, 0]
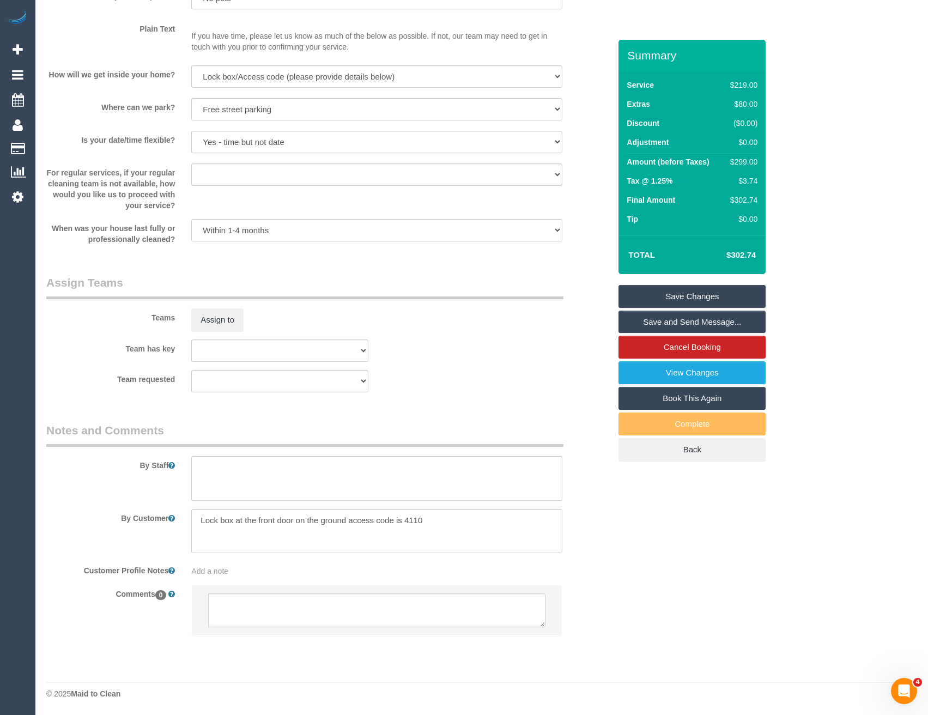
click at [243, 480] on textarea at bounding box center [376, 478] width 371 height 45
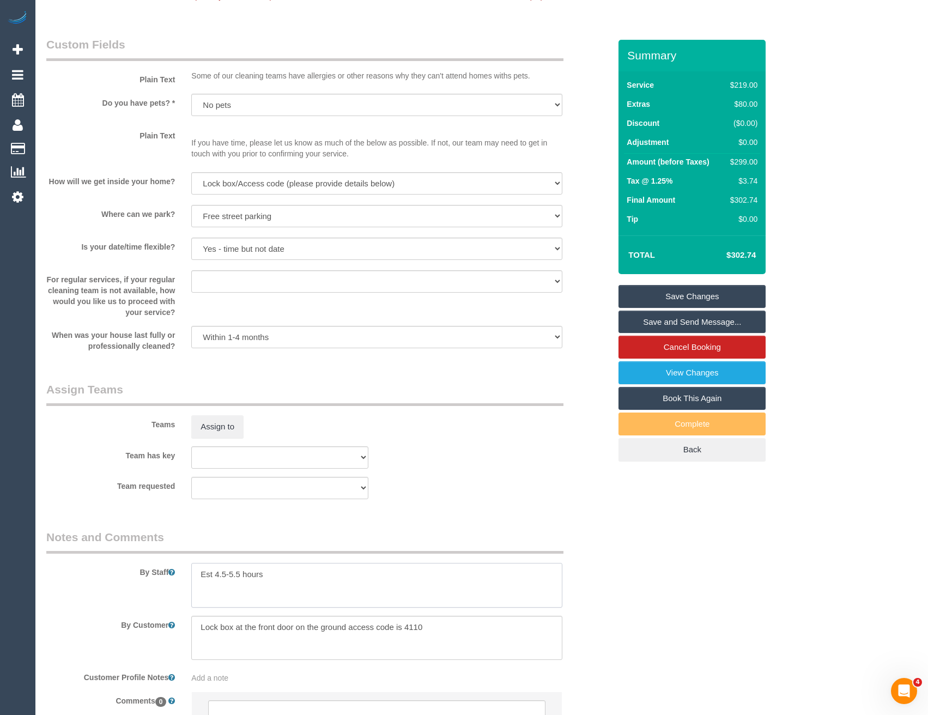
scroll to position [1329, 0]
type textarea "Est 4.5-5.5 hours"
click at [227, 434] on button "Assign to" at bounding box center [217, 428] width 52 height 23
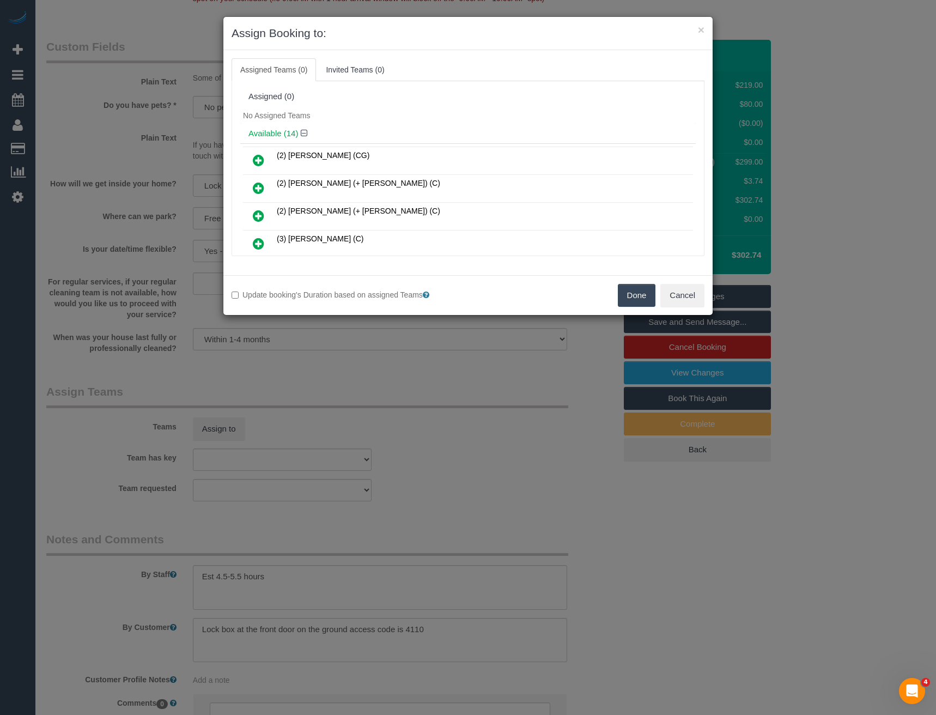
drag, startPoint x: 252, startPoint y: 184, endPoint x: 258, endPoint y: 185, distance: 5.5
click at [253, 184] on link at bounding box center [259, 189] width 26 height 22
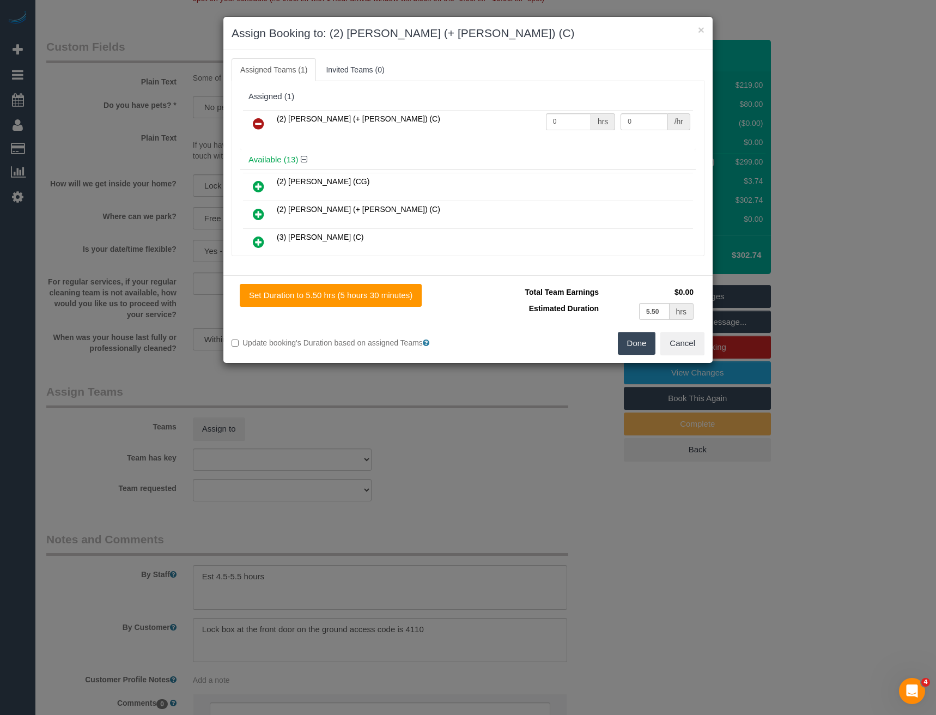
click at [257, 214] on icon at bounding box center [258, 214] width 11 height 13
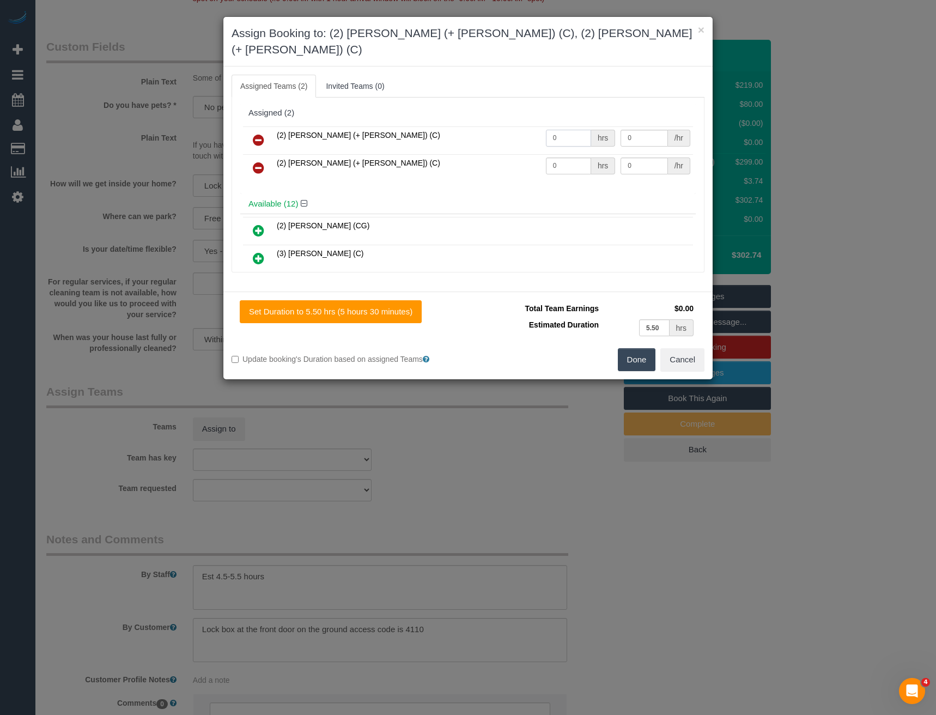
drag, startPoint x: 562, startPoint y: 118, endPoint x: 469, endPoint y: 122, distance: 93.3
click at [472, 126] on tr "(2) Chirag (+ Shachi) (C) 0 hrs 0 /hr" at bounding box center [468, 140] width 450 height 28
type input "1"
type input "95"
drag, startPoint x: 523, startPoint y: 149, endPoint x: 392, endPoint y: 136, distance: 132.0
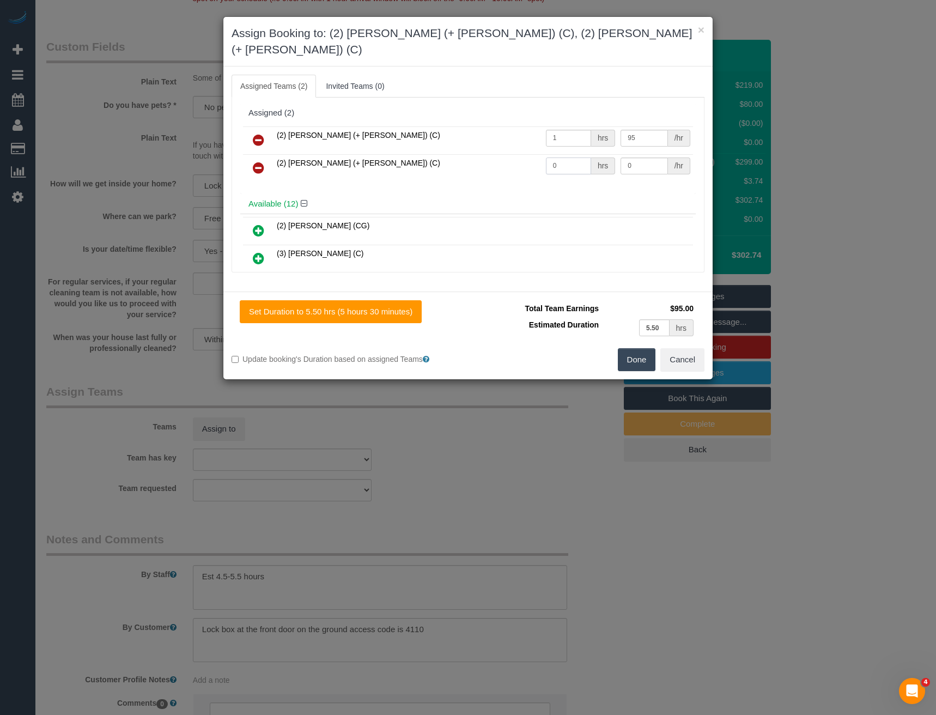
click at [433, 154] on tr "(2) Shachi (+ Chirag) (C) 0 hrs 0 /hr" at bounding box center [468, 168] width 450 height 28
type input "1"
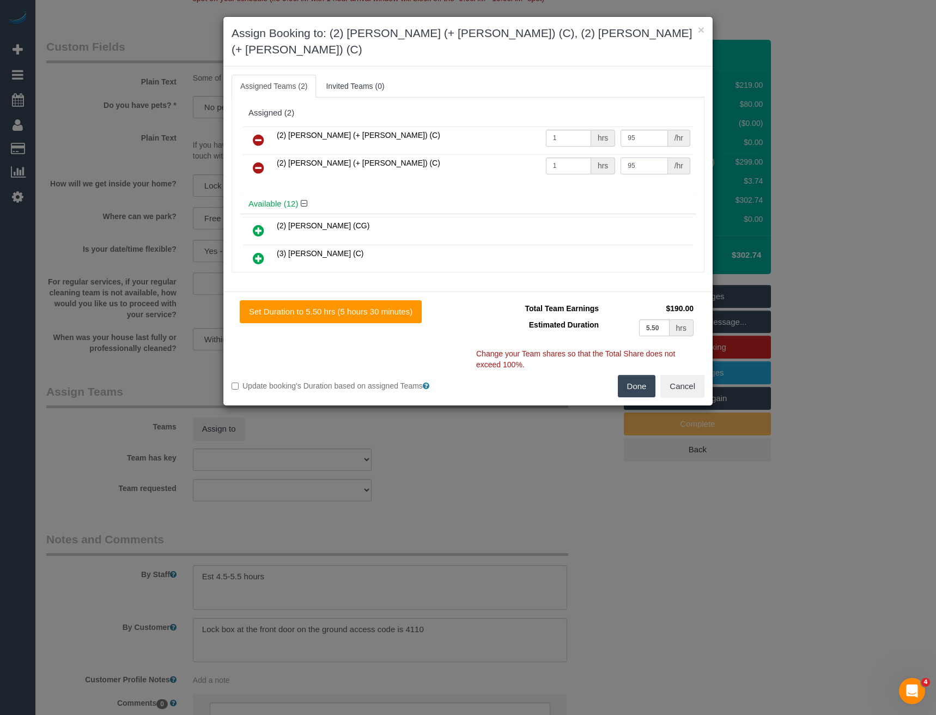
type input "95"
click at [630, 375] on button "Done" at bounding box center [637, 386] width 38 height 23
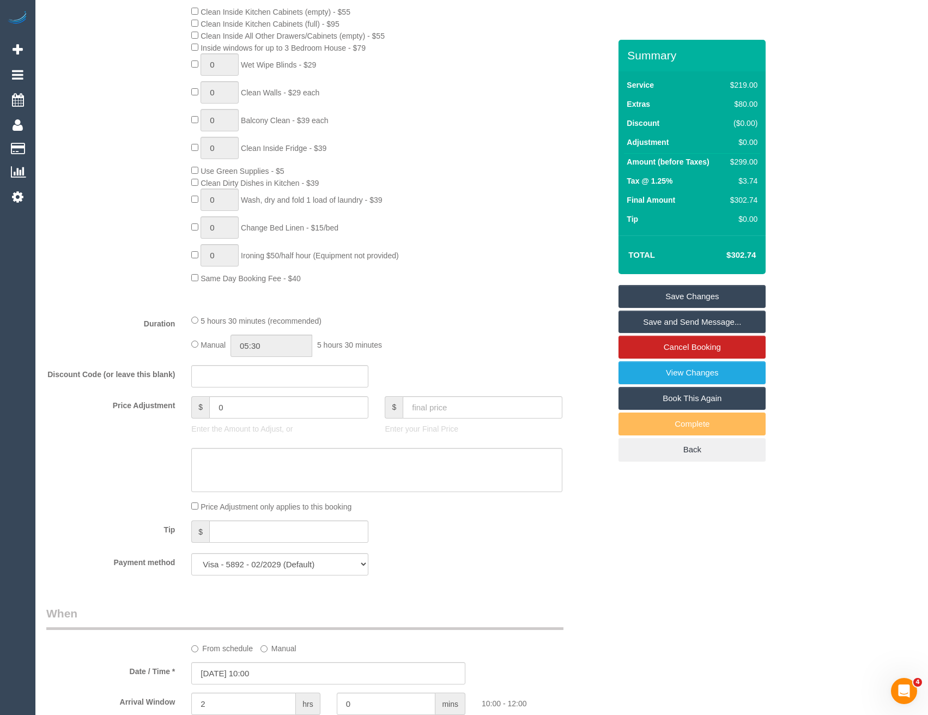
scroll to position [511, 0]
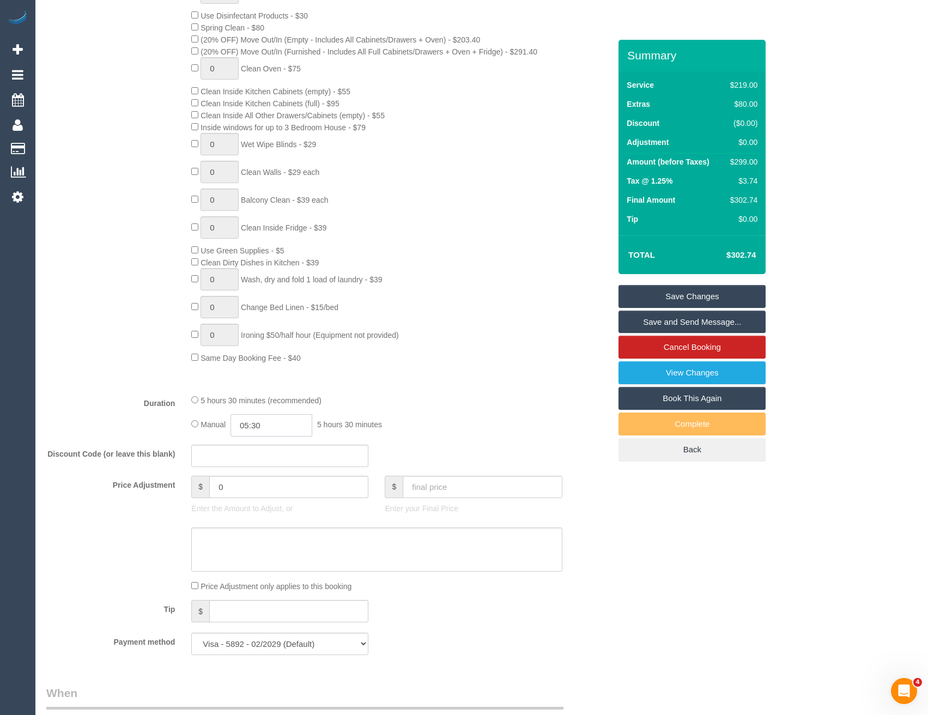
click at [281, 418] on input "05:30" at bounding box center [272, 425] width 82 height 22
click at [254, 505] on li "02:30" at bounding box center [259, 504] width 48 height 14
click at [270, 428] on input "02:30" at bounding box center [272, 425] width 82 height 22
type input "02:45"
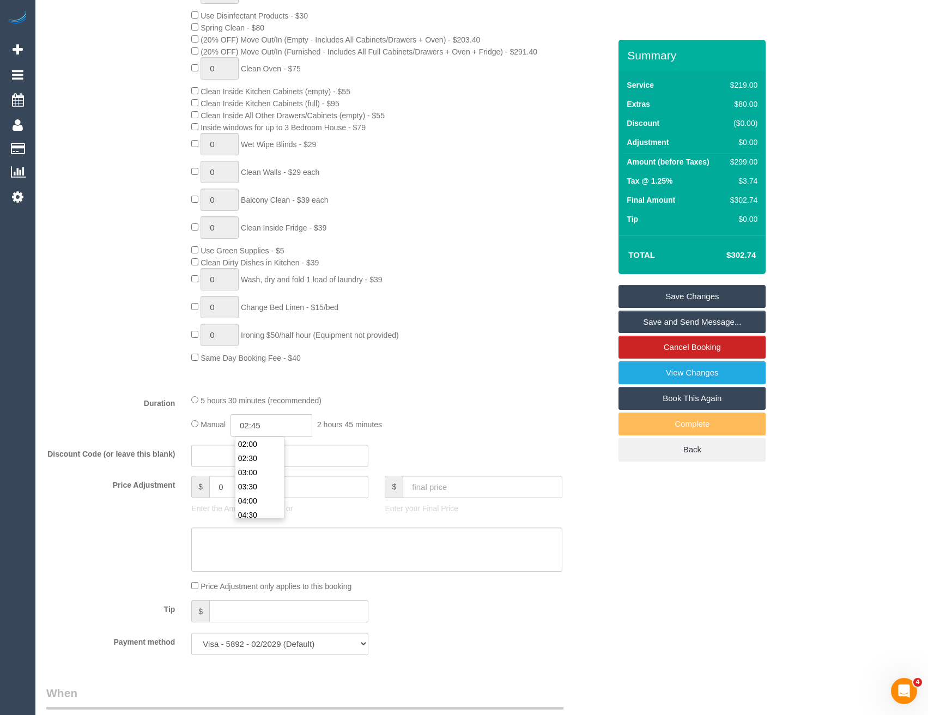
click at [368, 387] on fieldset "What Frequency * One Time Cleaning Weekly - 10% Off - 10.00% (0% for the First …" at bounding box center [328, 275] width 564 height 777
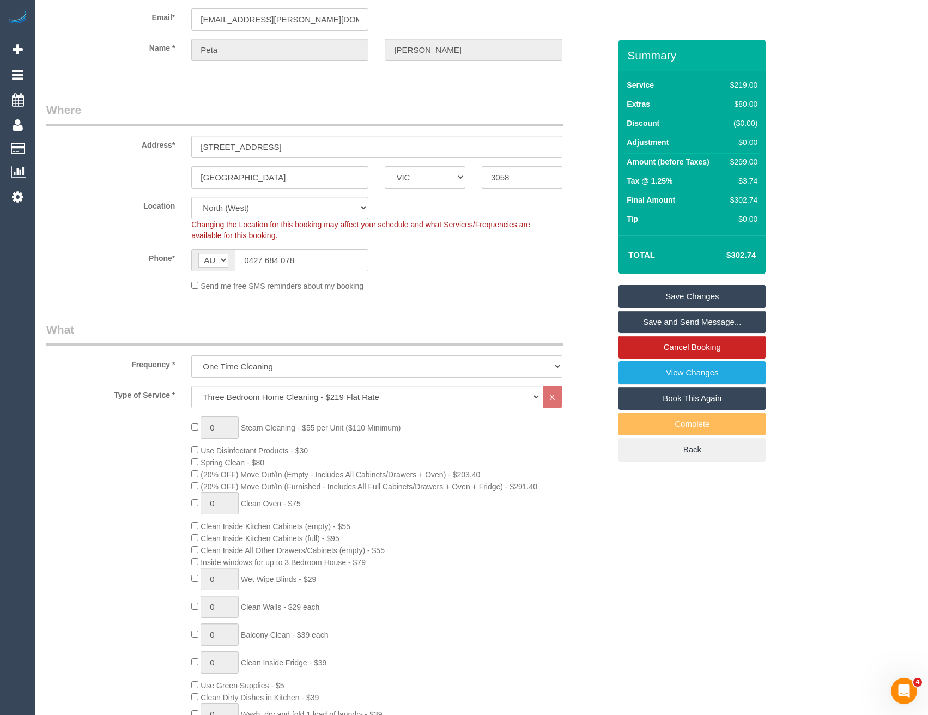
scroll to position [0, 0]
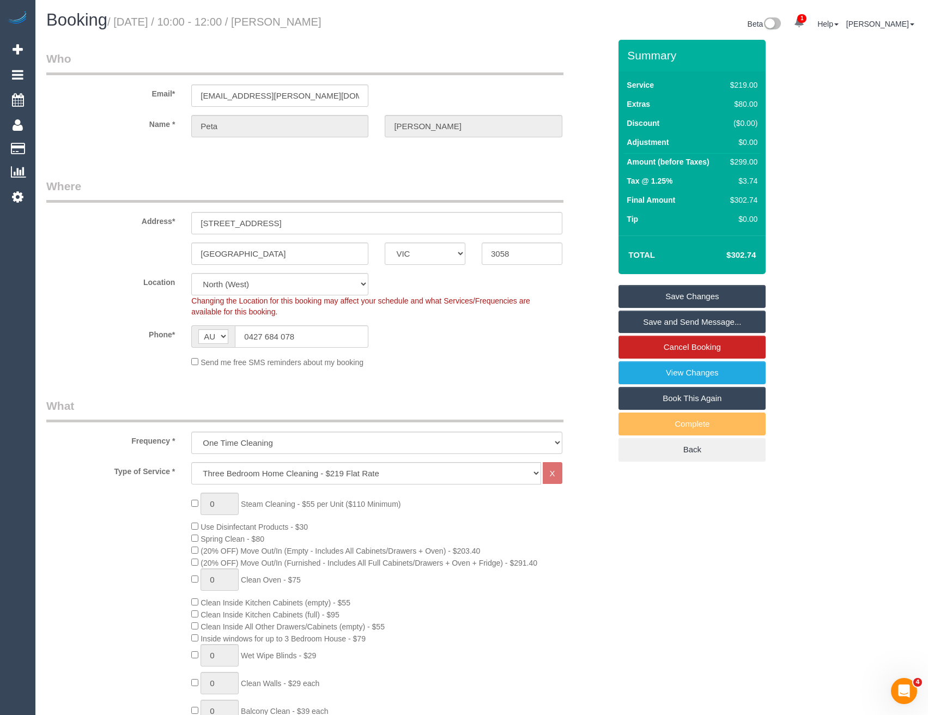
click at [653, 321] on link "Save and Send Message..." at bounding box center [692, 322] width 147 height 23
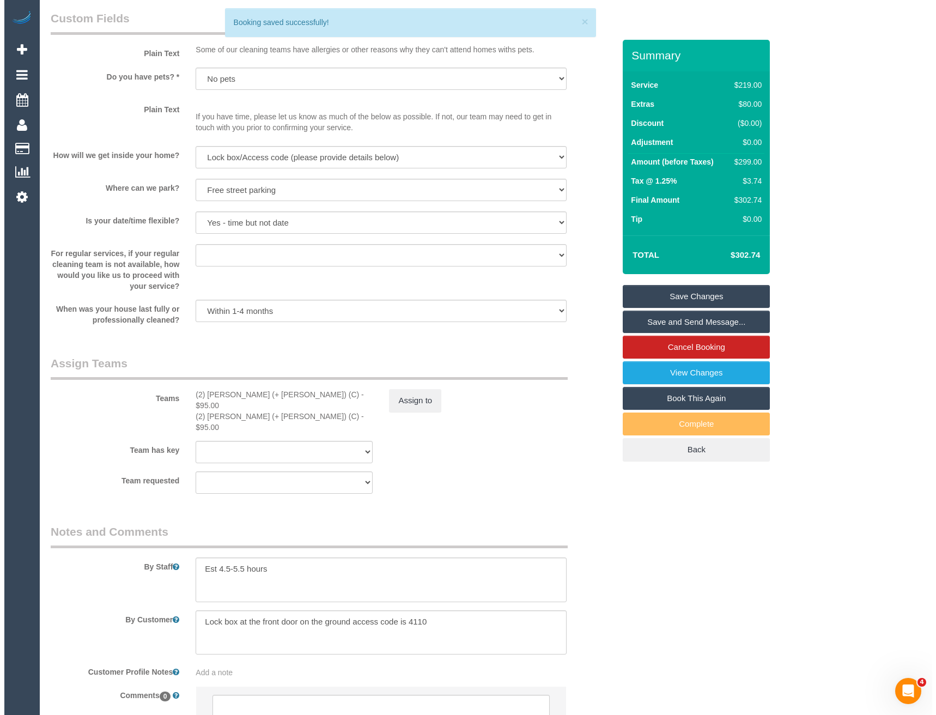
scroll to position [1438, 0]
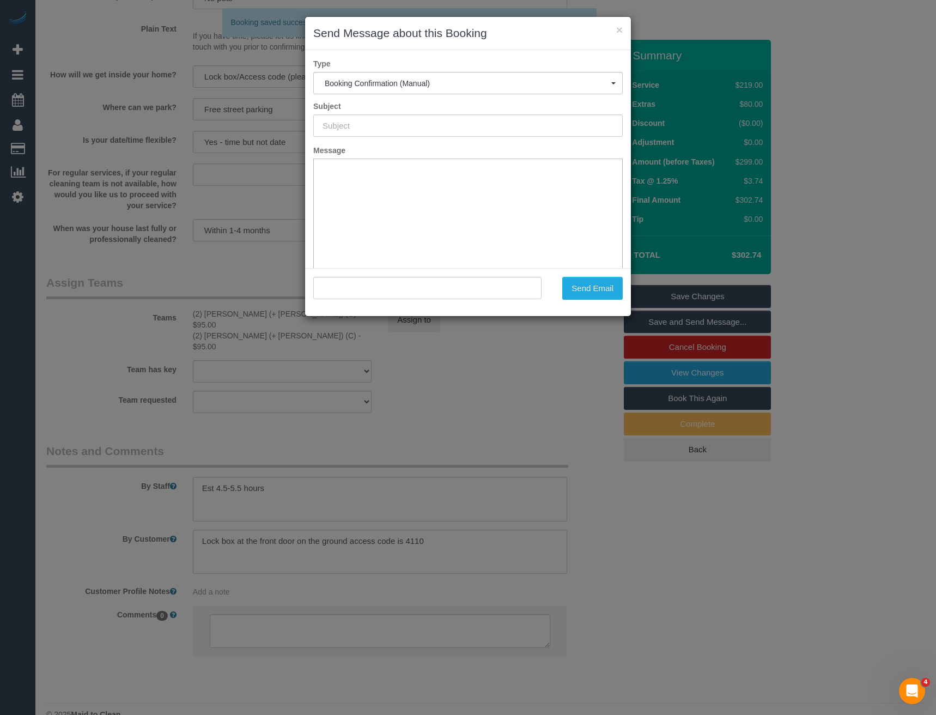
type input "Booking Confirmed"
type input ""Peta Salter" <peta.salter@gmail.com>"
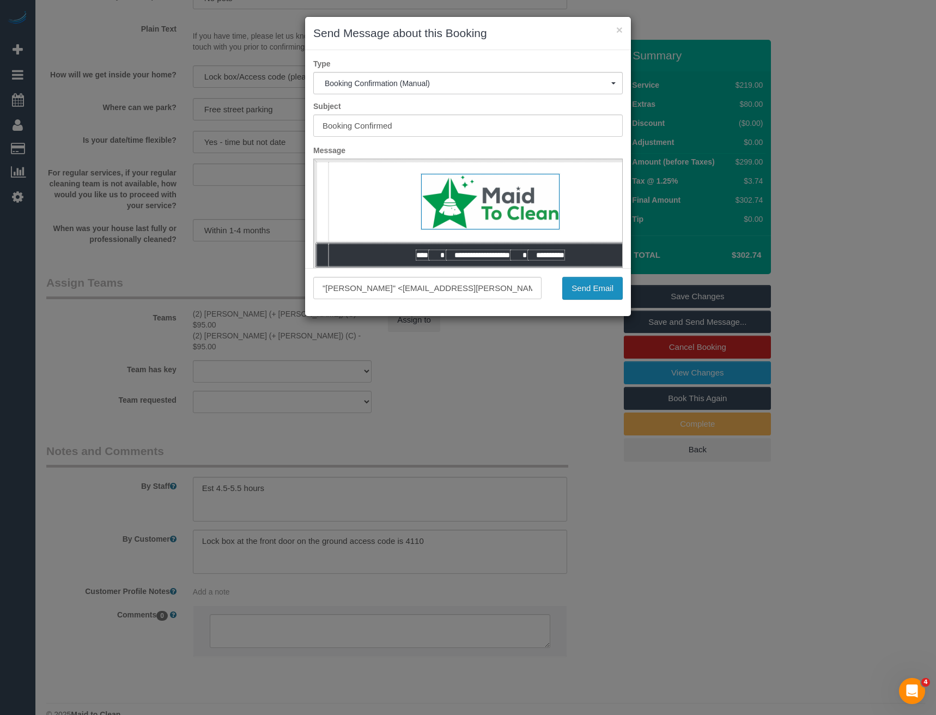
click at [602, 292] on button "Send Email" at bounding box center [592, 288] width 60 height 23
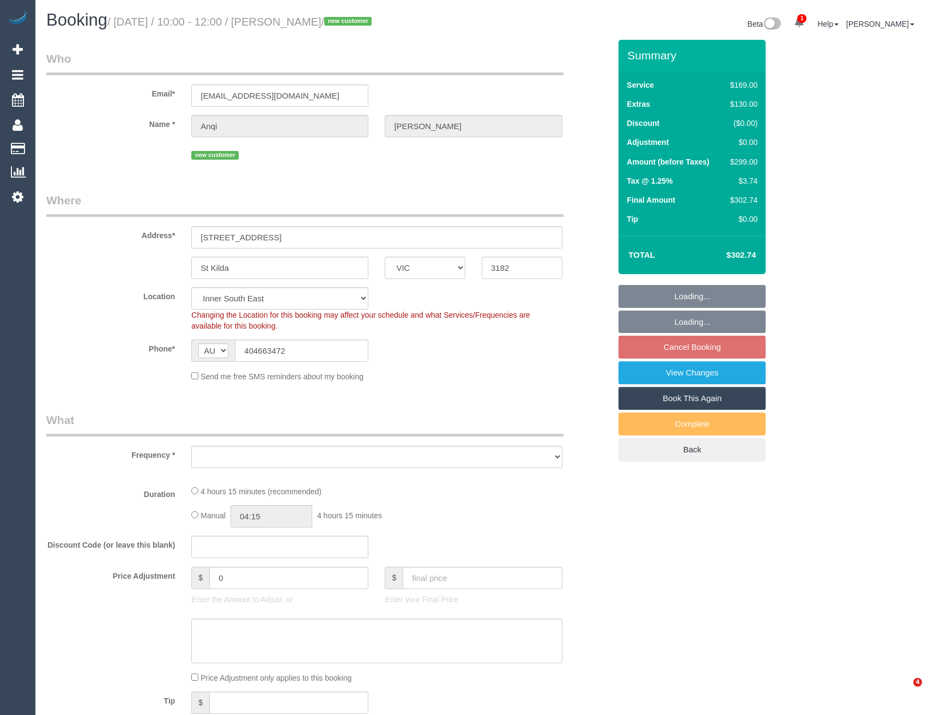
select select "VIC"
select select "string:stripe-pm_1S7TZt2GScqysDRVTgZ9Tdd7"
select select "number:28"
select select "number:17"
select select "number:19"
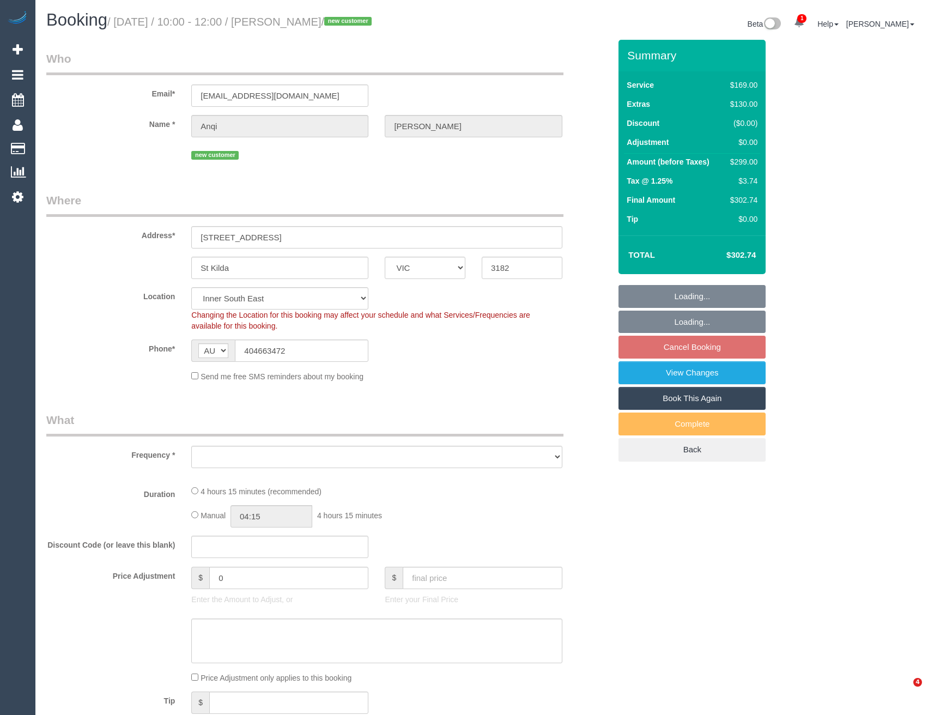
select select "number:22"
select select "number:26"
select select "object:1369"
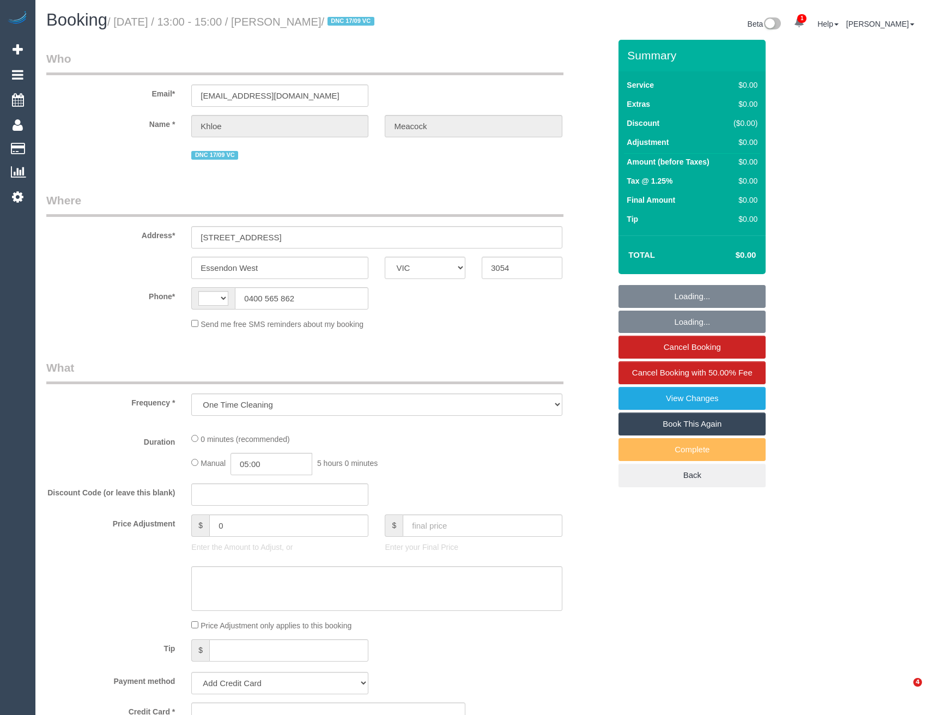
select select "VIC"
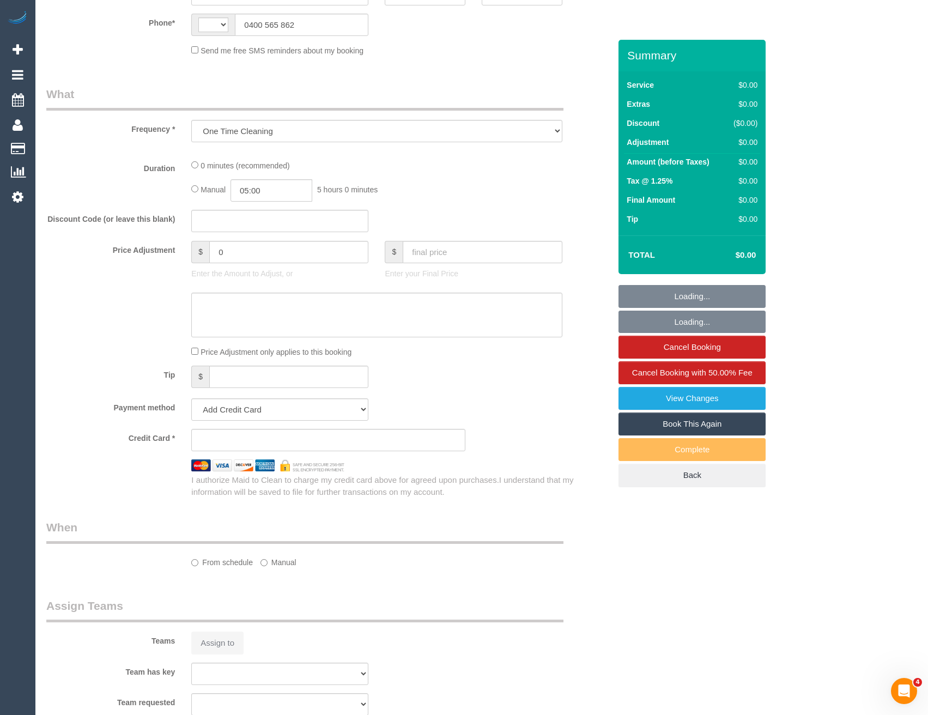
select select "string:stripe-pm_1S6ikw2GScqysDRVUjcv72bj"
select select "number:28"
select select "number:14"
select select "number:18"
select select "number:36"
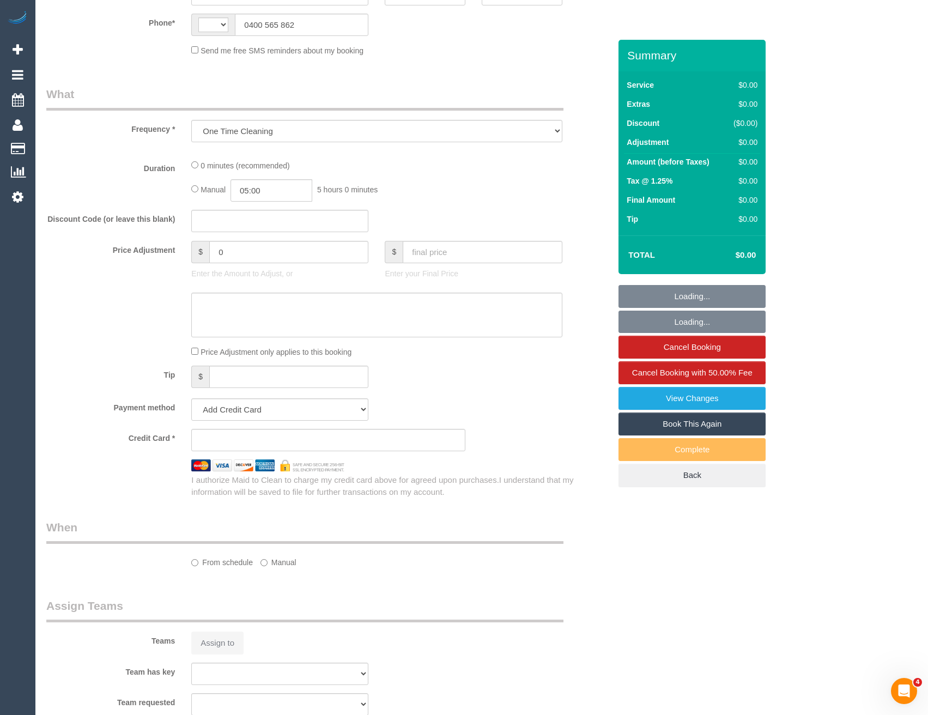
select select "number:26"
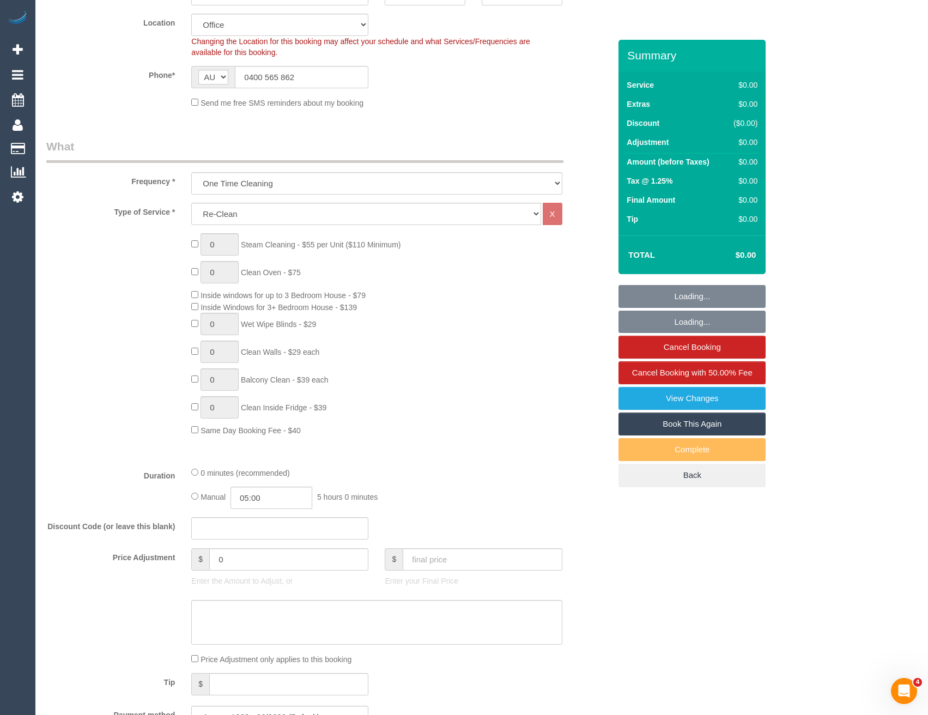
select select "string:AU"
select select "object:789"
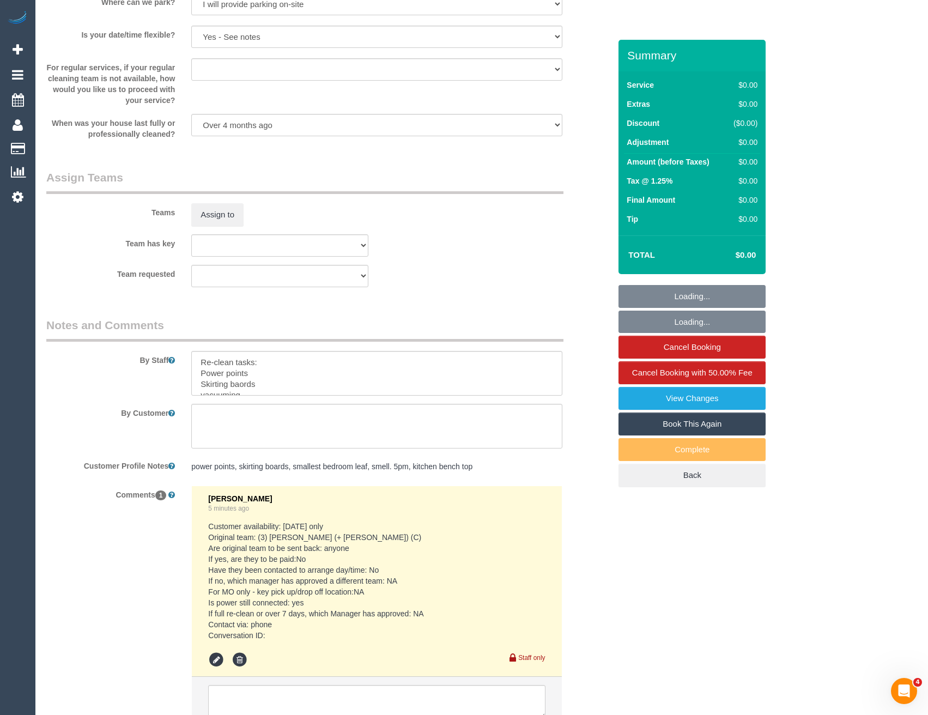
scroll to position [1469, 0]
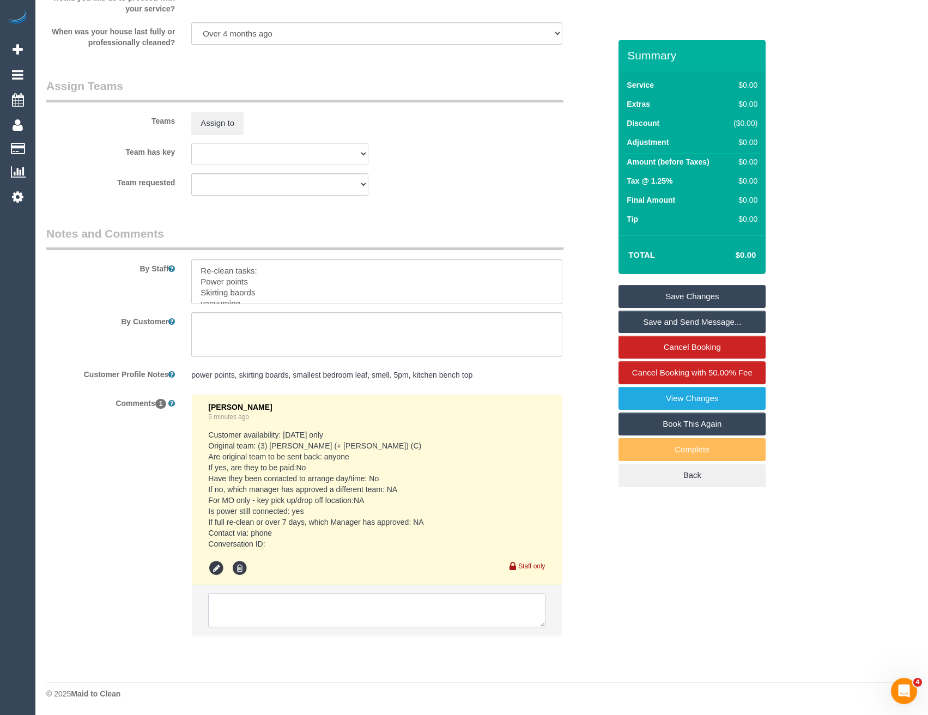
click at [296, 617] on textarea at bounding box center [376, 610] width 337 height 34
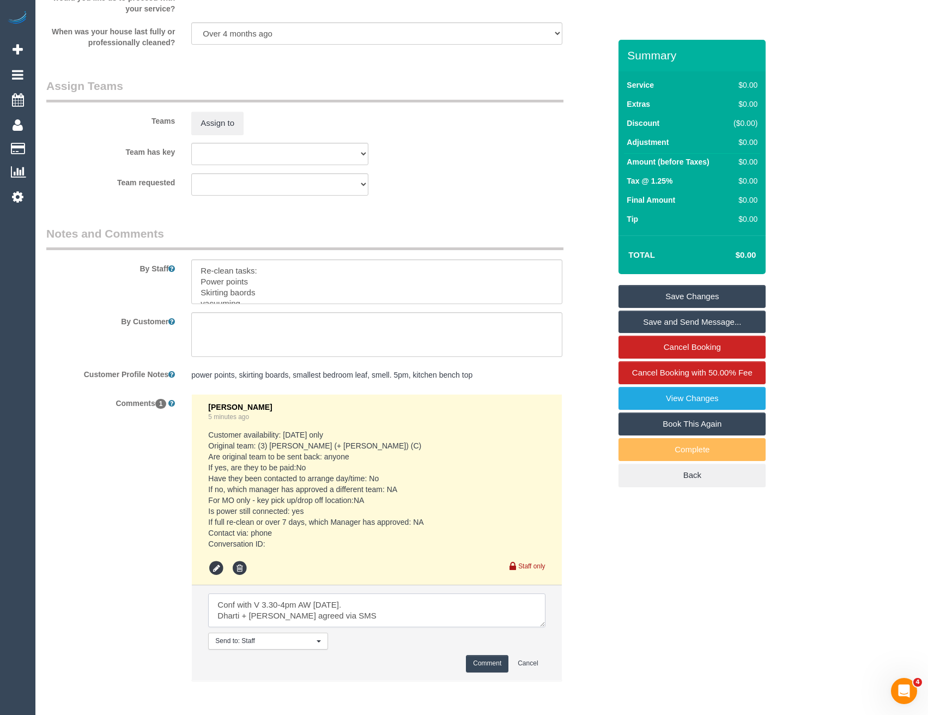
type textarea "Conf with V 3.30-4pm AW today. Dharti + Kishan agreed via SMS"
click at [490, 664] on button "Comment" at bounding box center [487, 663] width 43 height 17
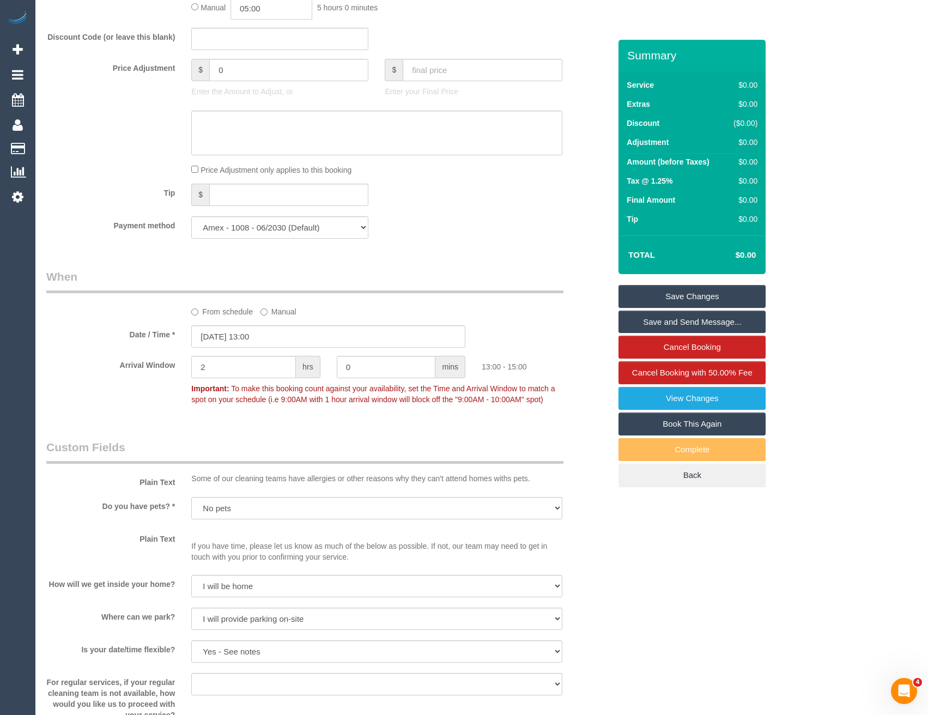
scroll to position [706, 0]
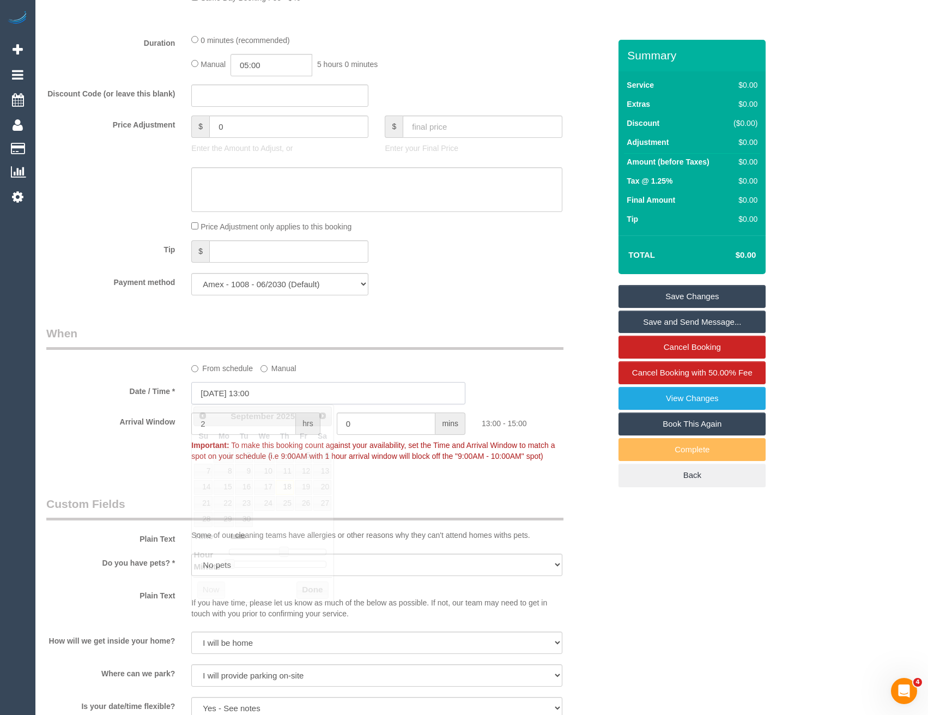
click at [298, 390] on input "18/09/2025 13:00" at bounding box center [328, 393] width 274 height 22
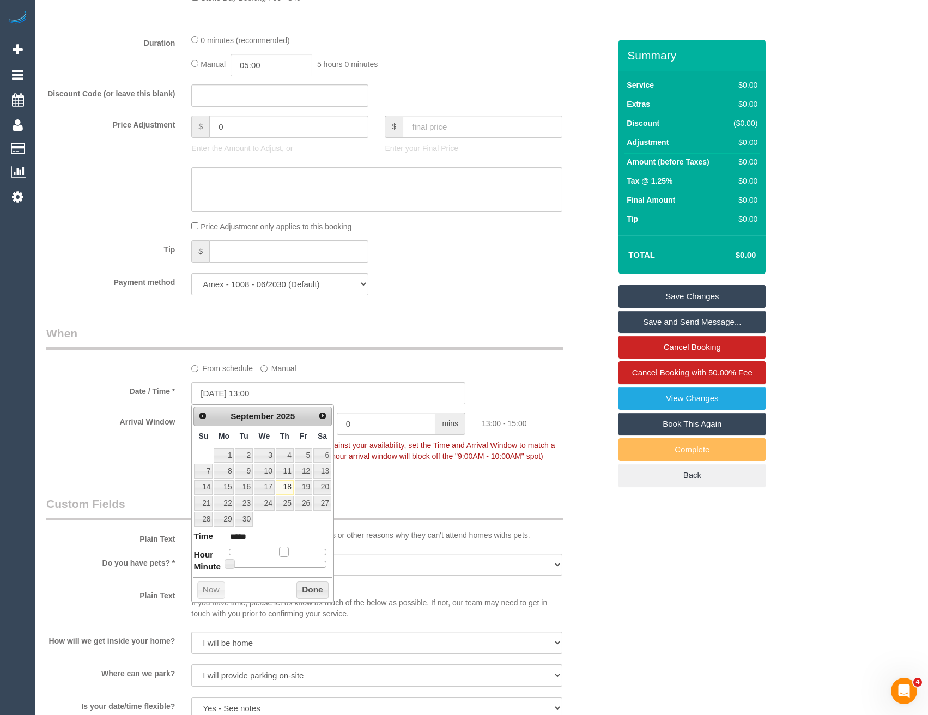
type input "18/09/2025 14:00"
type input "*****"
type input "18/09/2025 15:00"
type input "*****"
drag, startPoint x: 283, startPoint y: 551, endPoint x: 292, endPoint y: 554, distance: 9.3
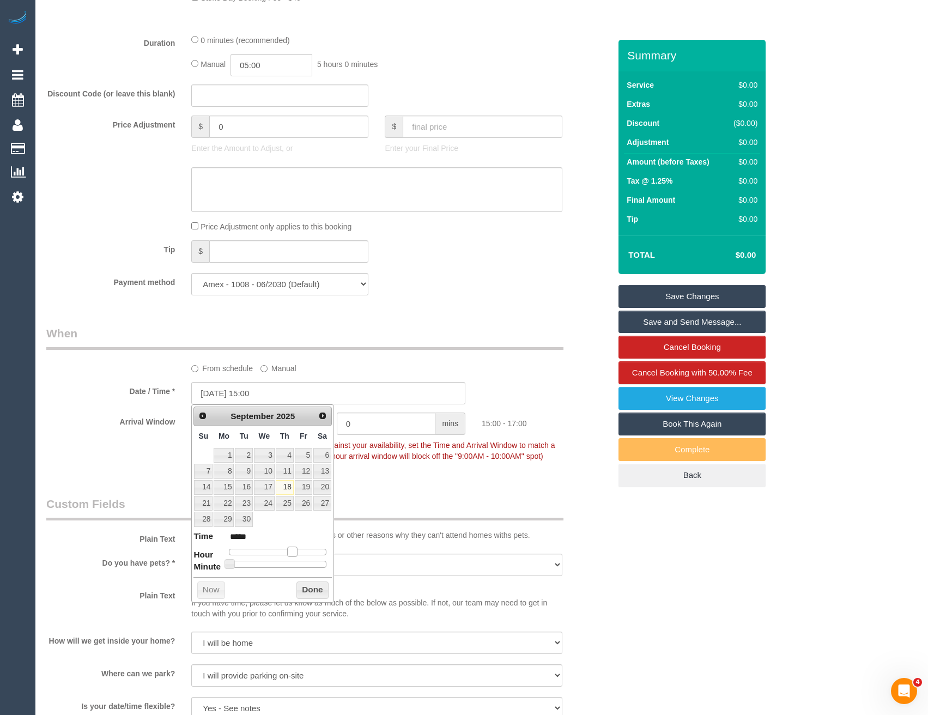
click at [292, 554] on span at bounding box center [292, 552] width 10 height 10
type input "18/09/2025 15:05"
type input "*****"
type input "18/09/2025 15:10"
type input "*****"
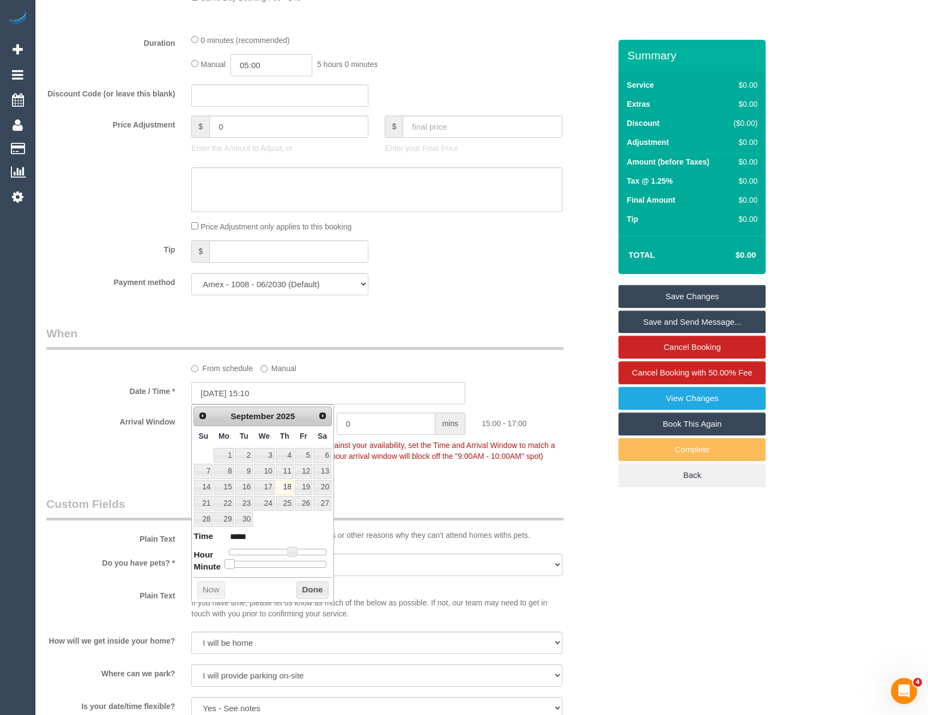
type input "18/09/2025 15:15"
type input "*****"
type input "18/09/2025 15:20"
type input "*****"
type input "18/09/2025 15:25"
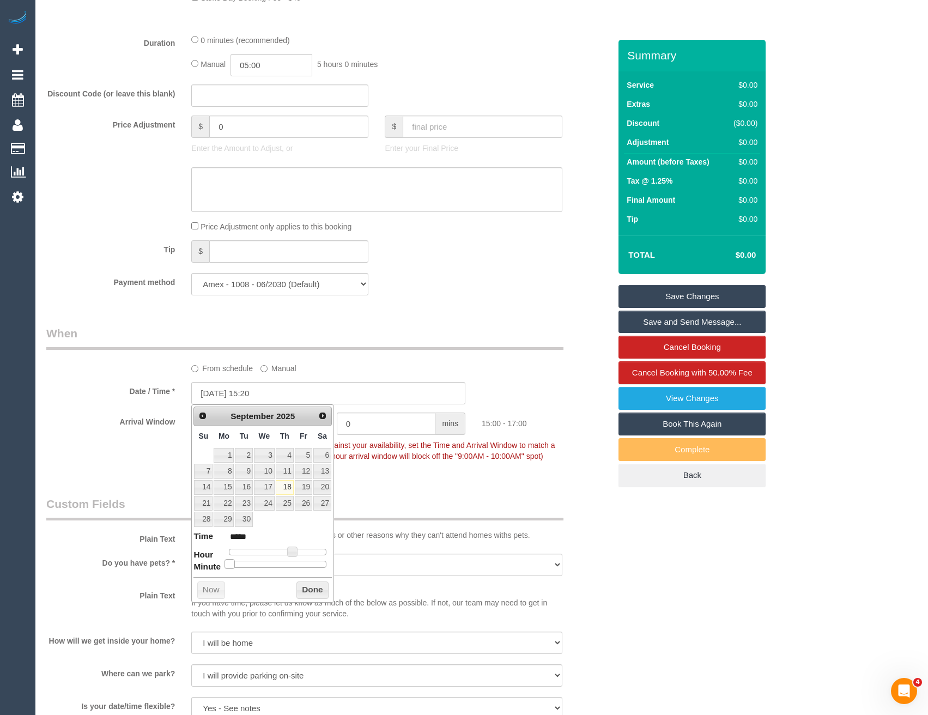
type input "*****"
type input "18/09/2025 15:30"
type input "*****"
type input "18/09/2025 15:35"
type input "*****"
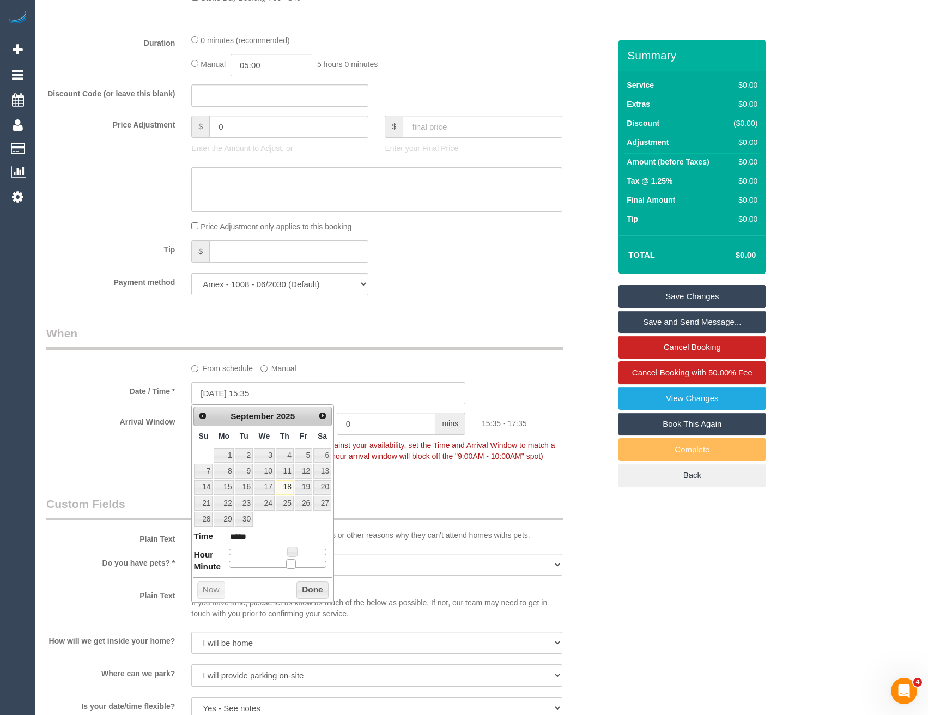
type input "18/09/2025 15:30"
type input "*****"
drag, startPoint x: 227, startPoint y: 566, endPoint x: 284, endPoint y: 567, distance: 56.7
click at [284, 567] on span at bounding box center [282, 564] width 10 height 10
click at [307, 589] on button "Done" at bounding box center [312, 589] width 32 height 17
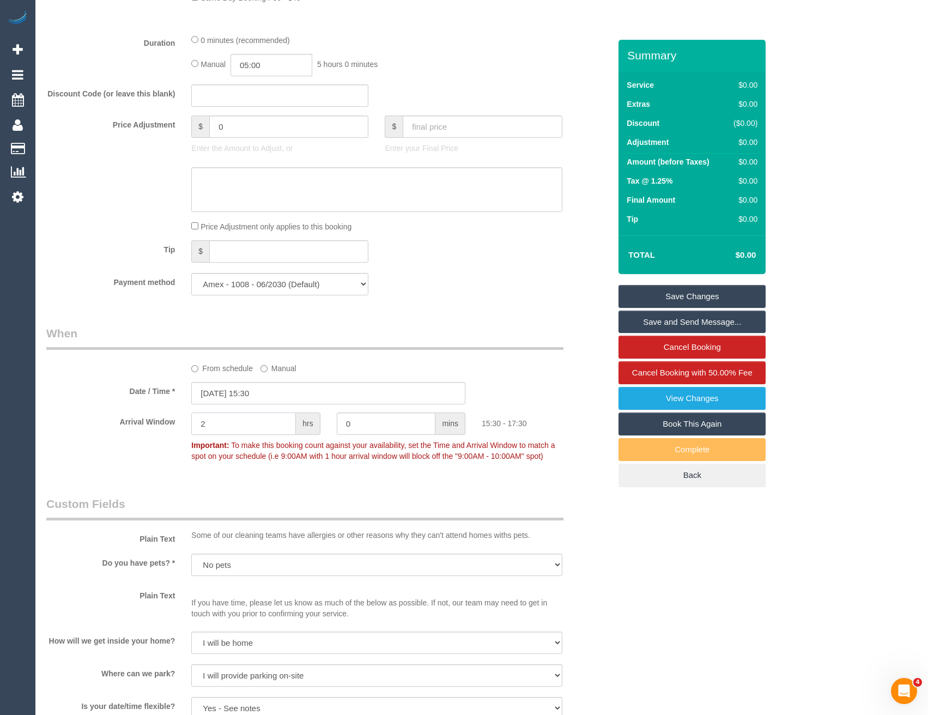
click at [128, 441] on div "Arrival Window 2 hrs 0 mins 15:30 - 17:30 Important: To make this booking count…" at bounding box center [328, 440] width 580 height 54
type input "0"
drag, startPoint x: 389, startPoint y: 427, endPoint x: 241, endPoint y: 430, distance: 148.3
click at [253, 430] on div "Arrival Window 0 hrs 0 mins Important: To make this booking count against your …" at bounding box center [328, 440] width 580 height 54
type input "30"
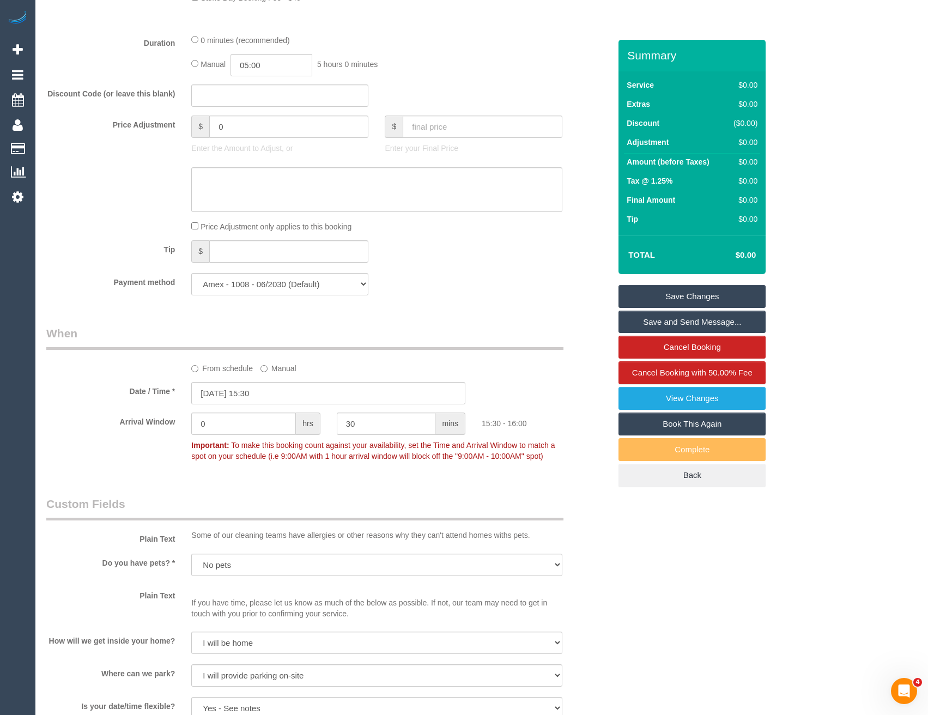
click at [314, 502] on legend "Custom Fields" at bounding box center [304, 508] width 517 height 25
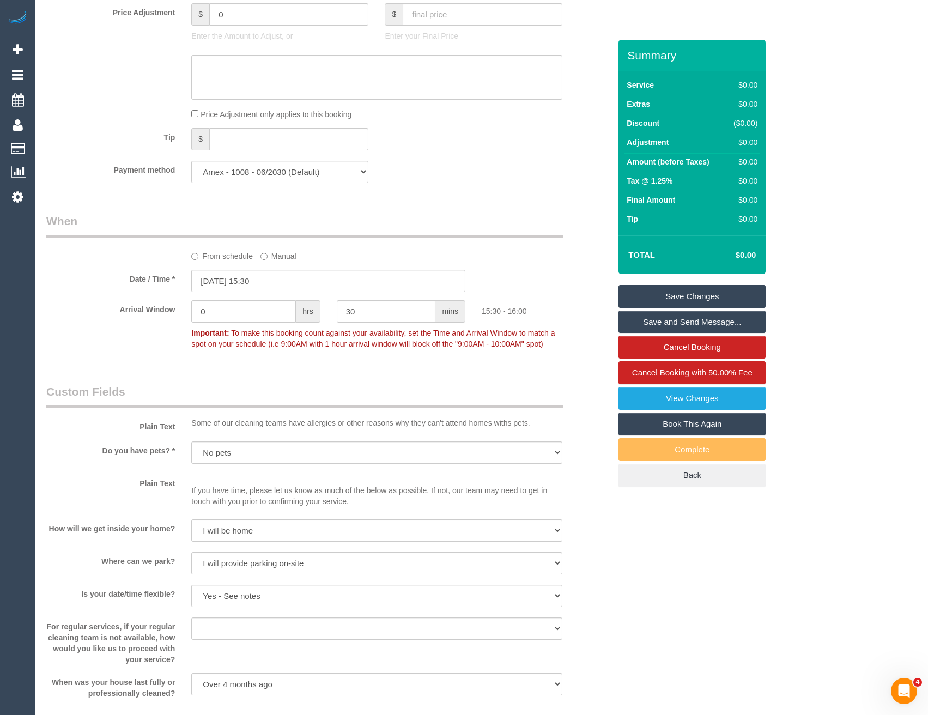
scroll to position [979, 0]
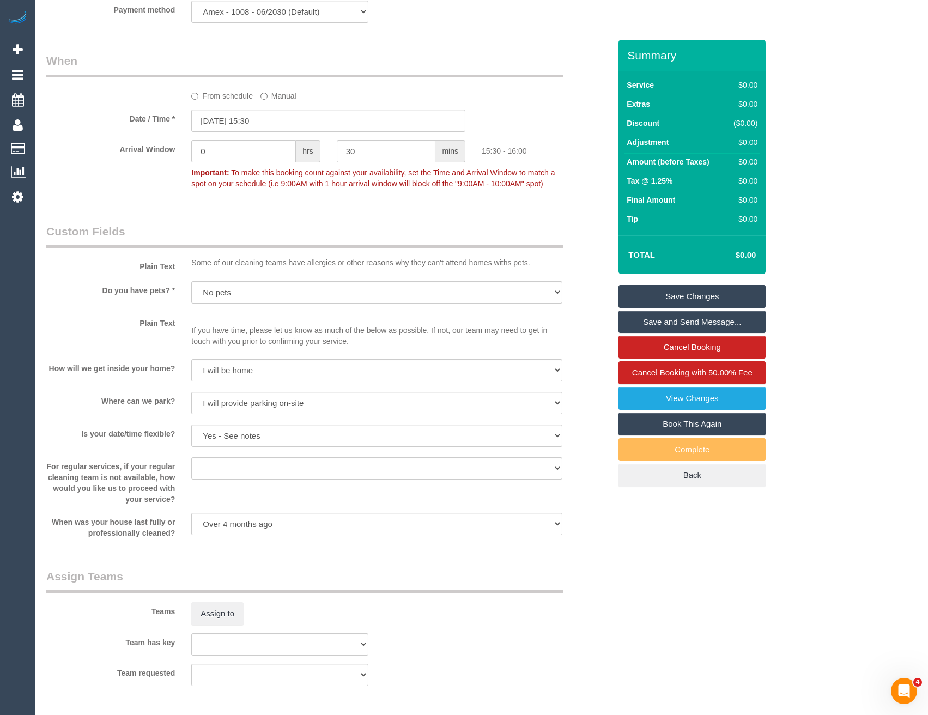
click at [215, 342] on p "If you have time, please let us know as much of the below as possible. If not, …" at bounding box center [376, 330] width 371 height 33
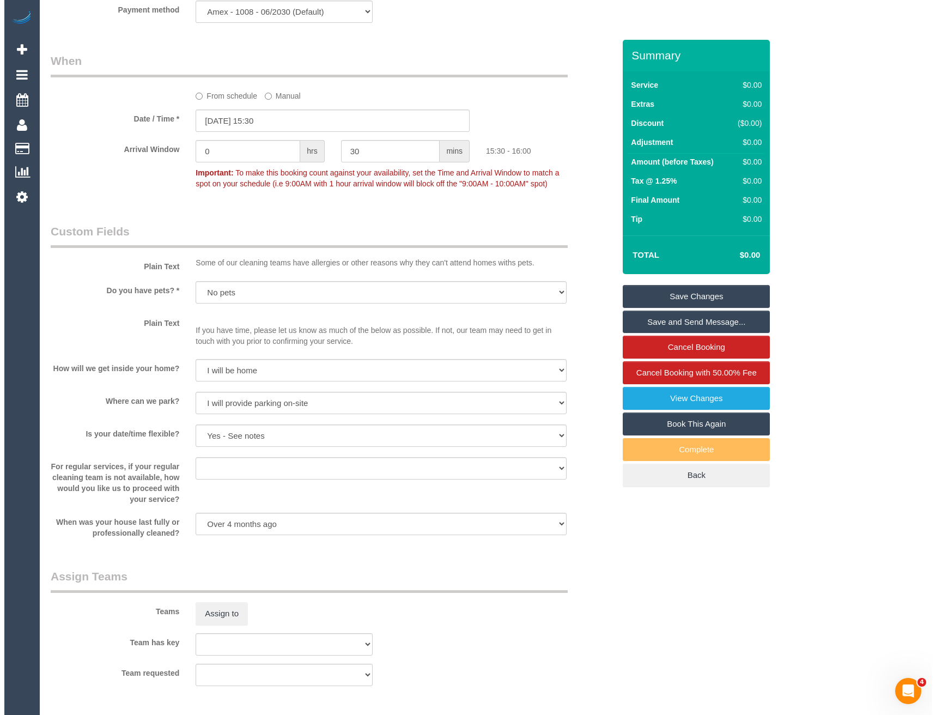
scroll to position [1251, 0]
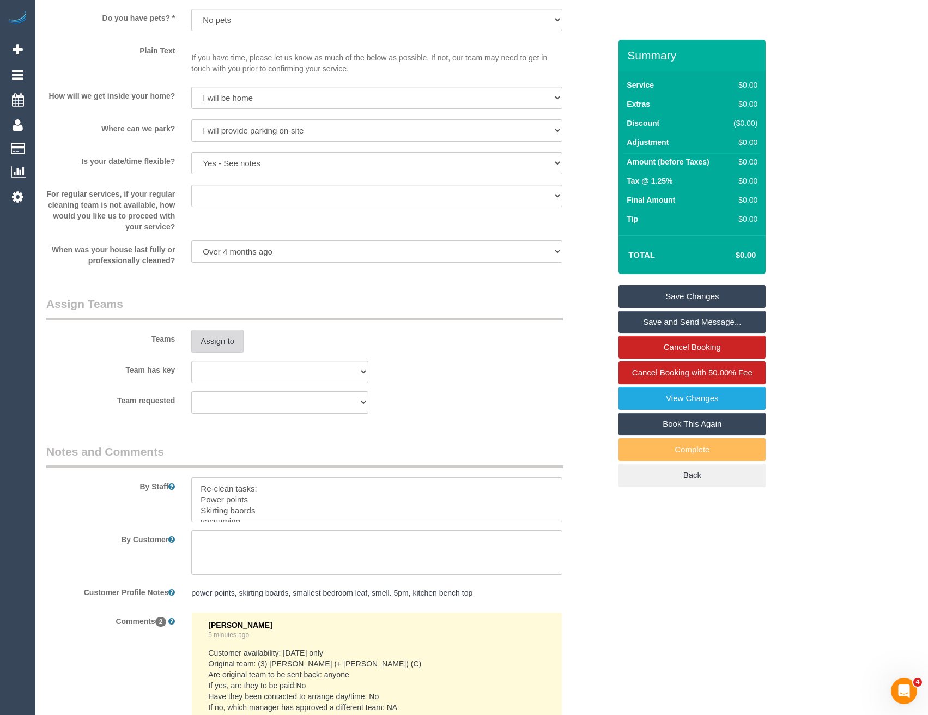
click at [227, 341] on button "Assign to" at bounding box center [217, 341] width 52 height 23
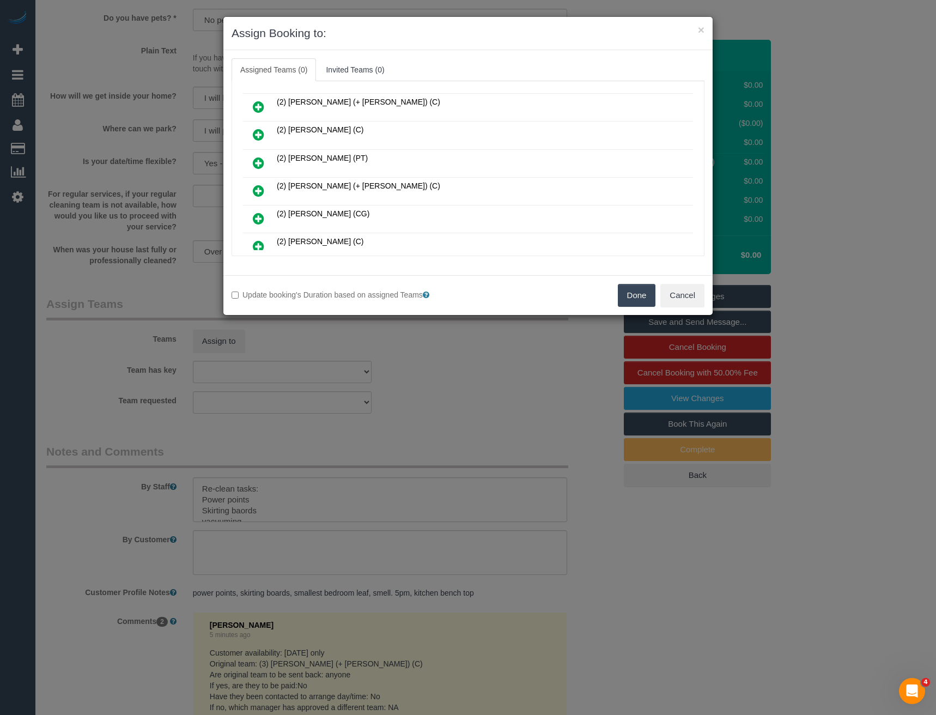
scroll to position [6578, 0]
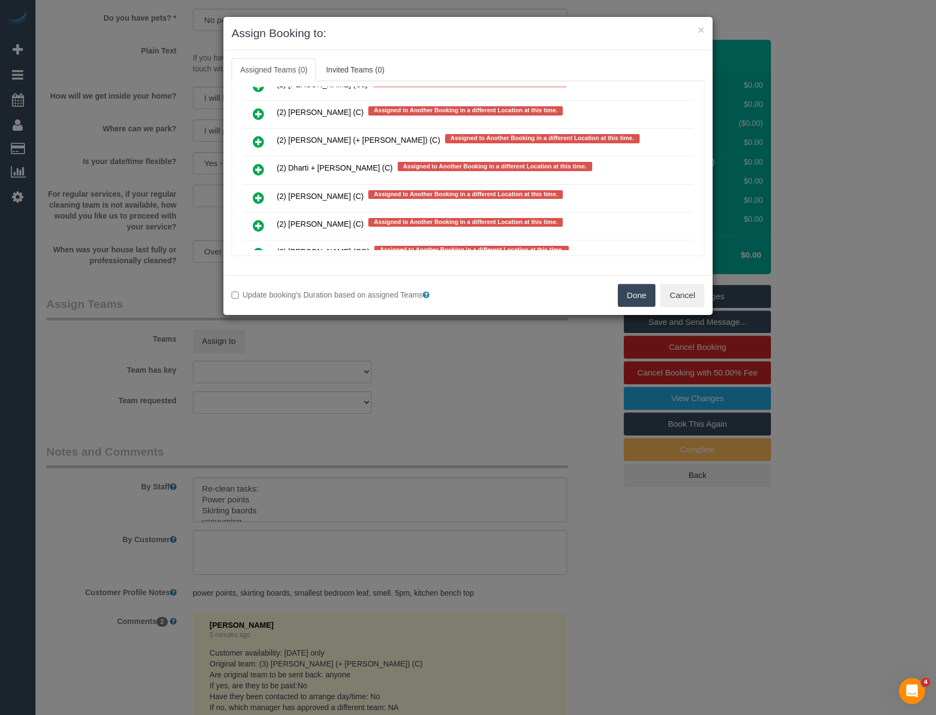
click at [257, 169] on icon at bounding box center [258, 169] width 11 height 13
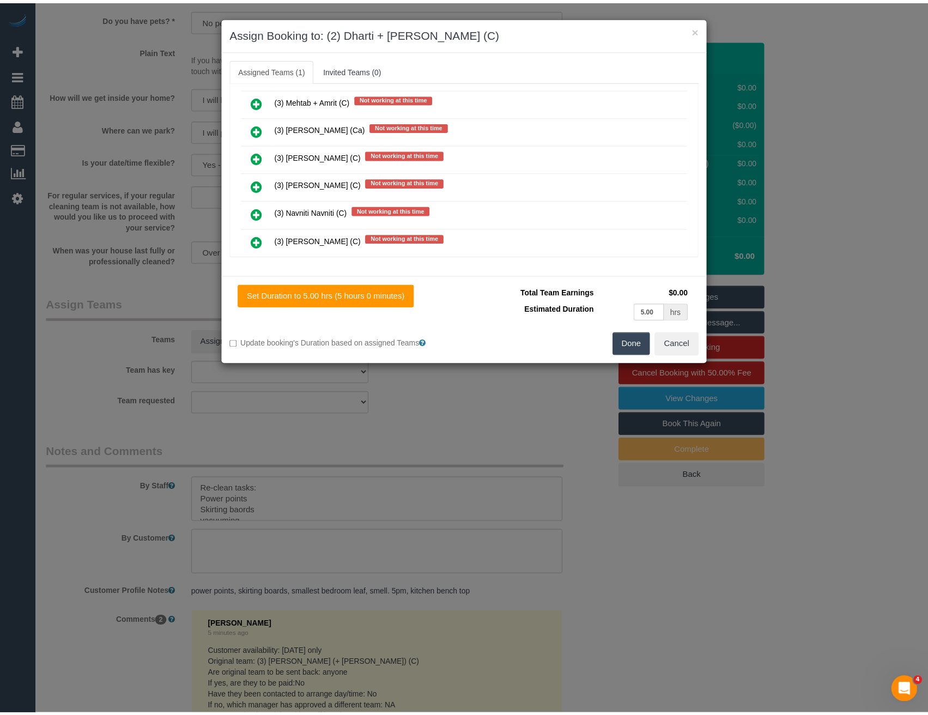
scroll to position [0, 0]
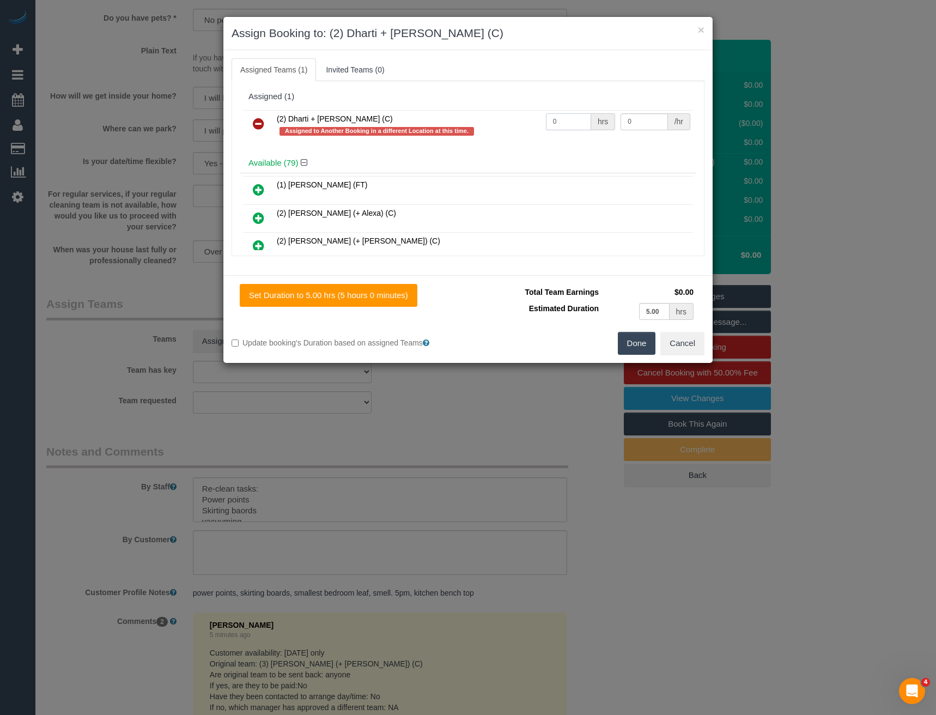
drag, startPoint x: 560, startPoint y: 126, endPoint x: 479, endPoint y: 129, distance: 81.2
click at [489, 131] on tr "(2) Dharti + Kishan (C) Assigned to Another Booking in a different Location at …" at bounding box center [468, 125] width 450 height 31
type input "3"
type input "37.5"
click at [643, 335] on button "Done" at bounding box center [637, 343] width 38 height 23
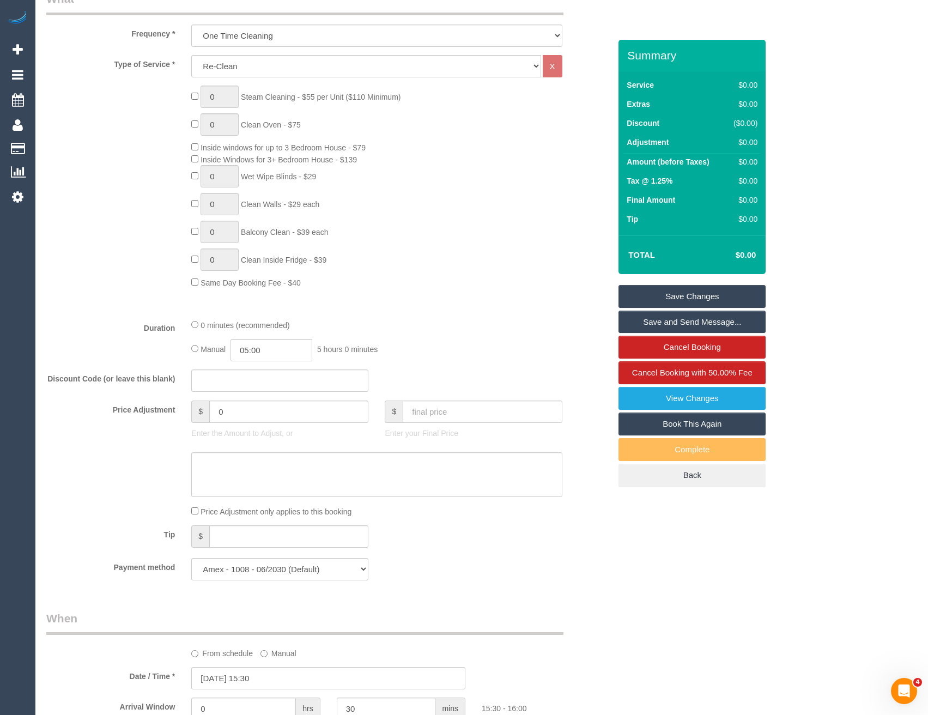
scroll to position [270, 0]
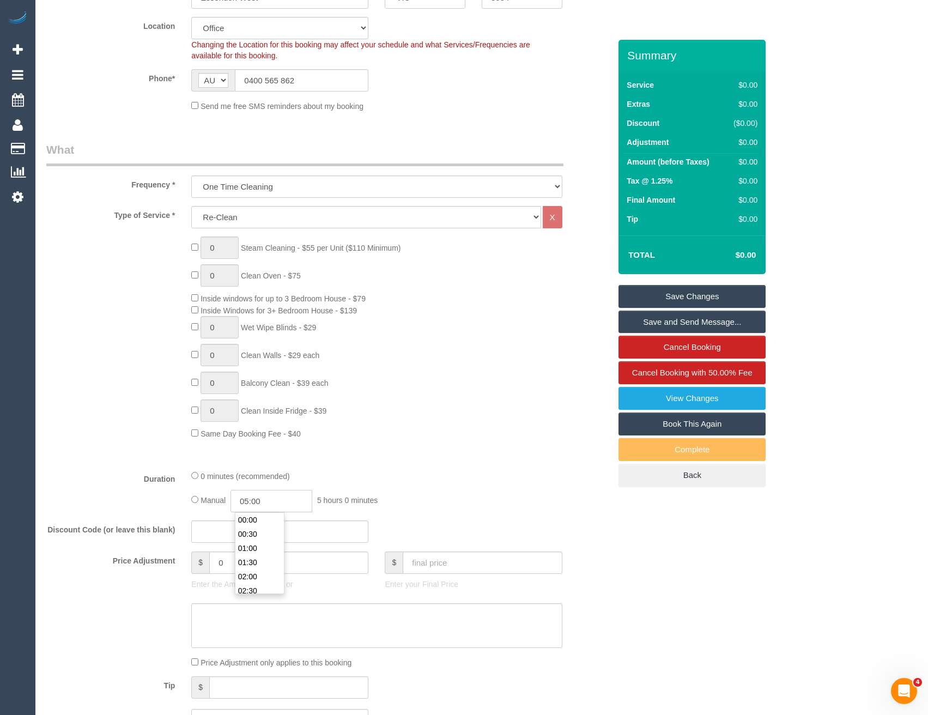
click at [275, 500] on input "05:00" at bounding box center [272, 501] width 82 height 22
type input "01:30"
click at [262, 524] on li "01:30" at bounding box center [259, 522] width 48 height 14
click at [445, 500] on div "Manual 01:30 1 hour 30 minutes" at bounding box center [376, 501] width 371 height 22
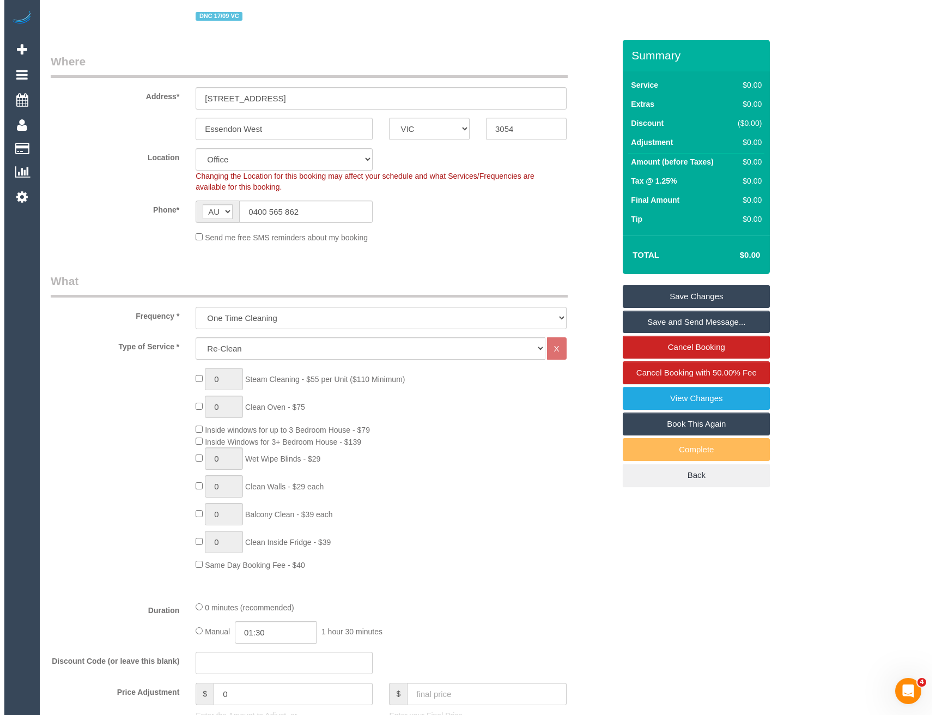
scroll to position [0, 0]
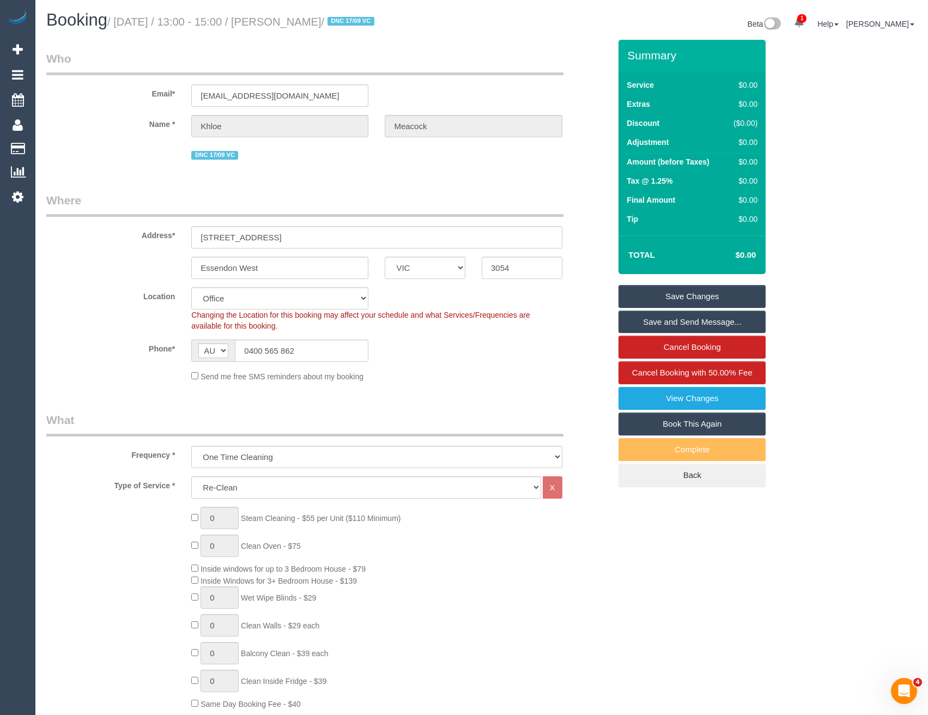
click at [664, 305] on link "Save Changes" at bounding box center [692, 296] width 147 height 23
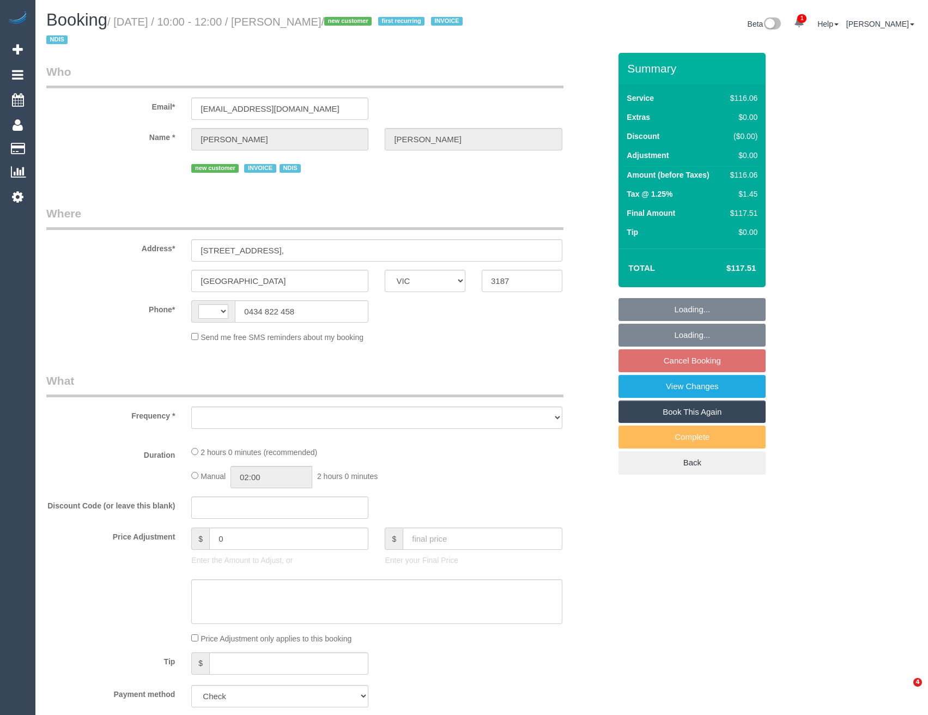
select select "VIC"
select select "string:AU"
select select "object:558"
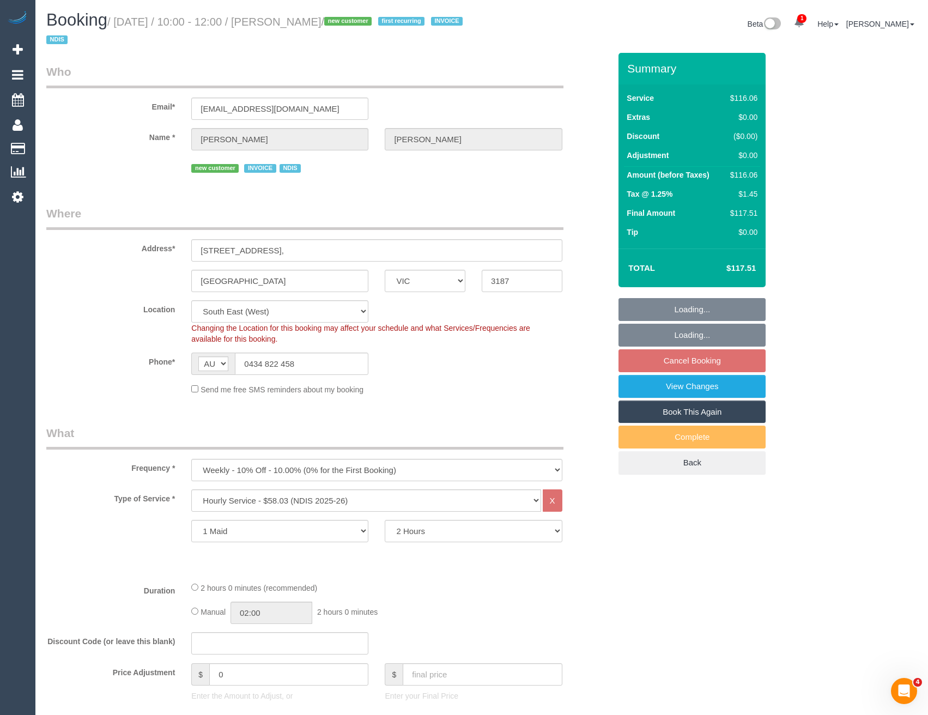
select select "number:28"
select select "number:14"
select select "number:19"
select select "object:1285"
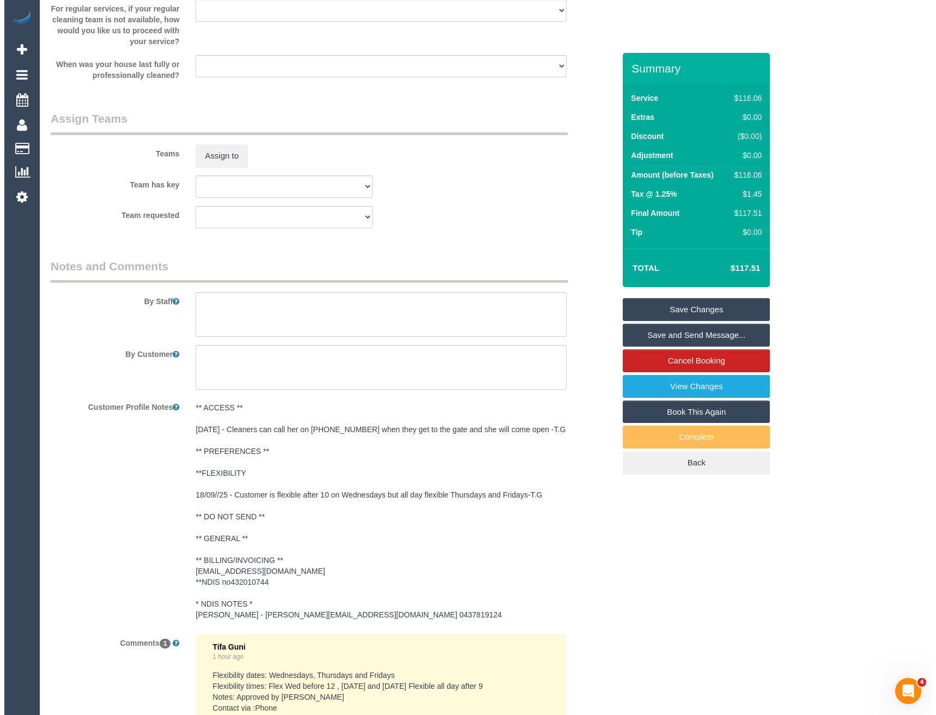
scroll to position [1262, 0]
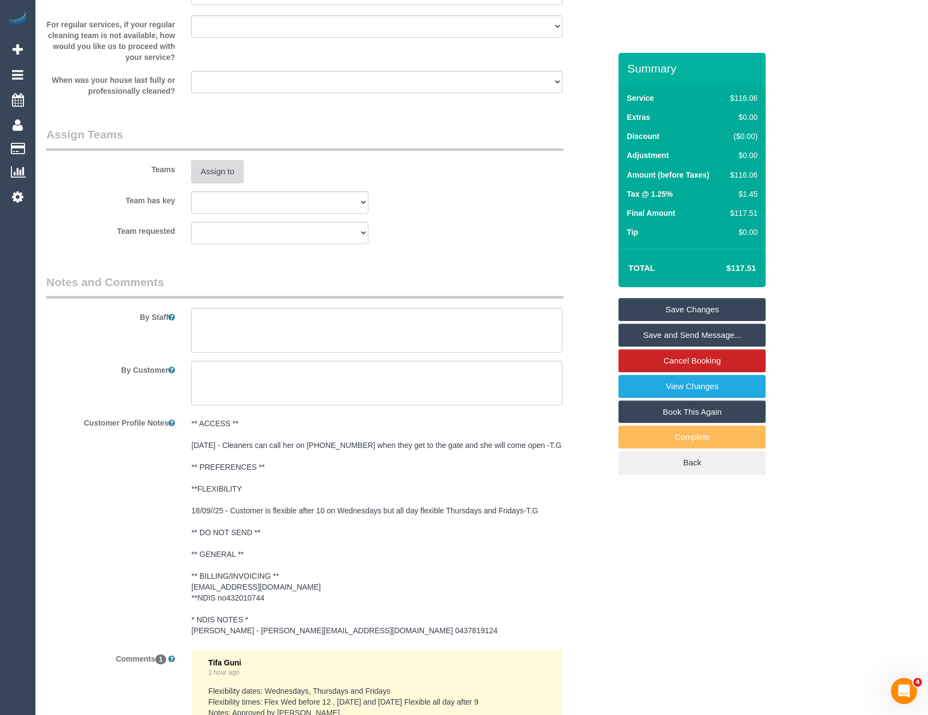
click at [221, 164] on button "Assign to" at bounding box center [217, 171] width 52 height 23
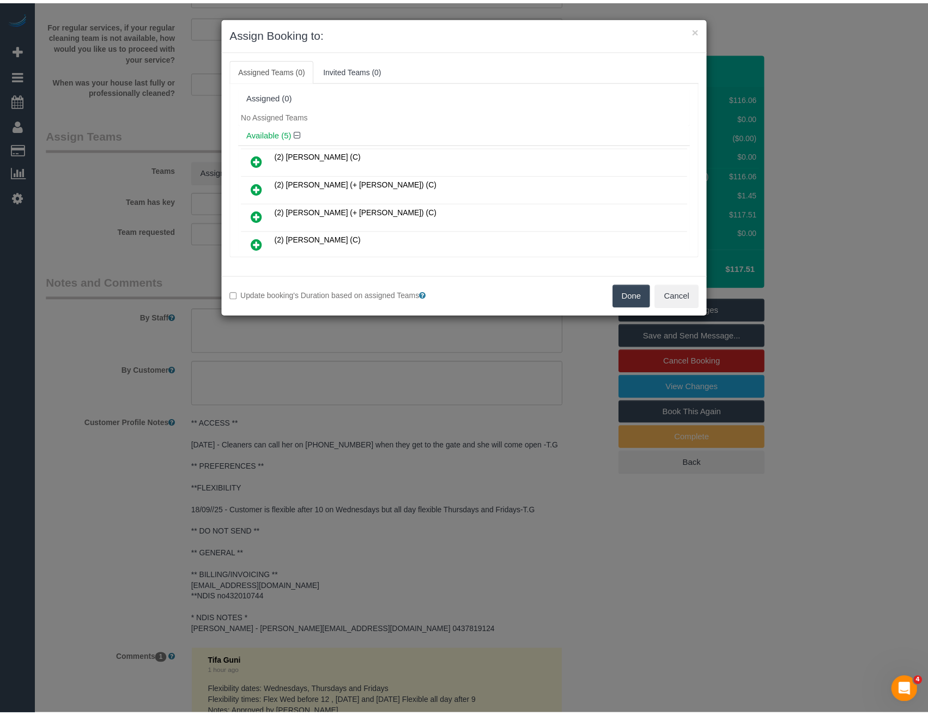
scroll to position [1405, 0]
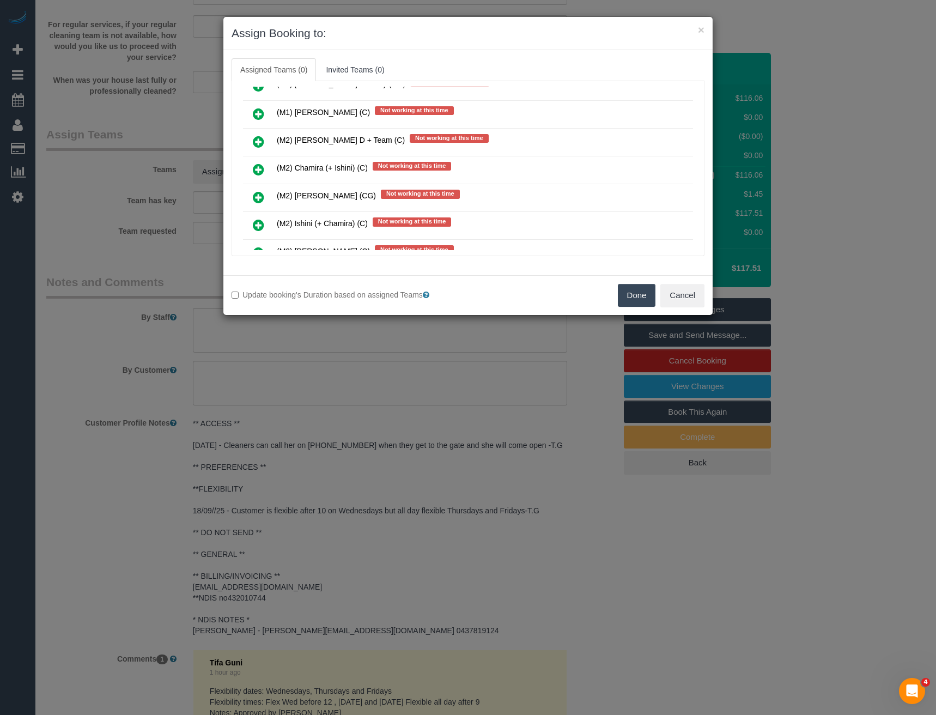
click at [504, 363] on div "× Assign Booking to: Assigned Teams (0) Invited Teams (0) Assigned (0) No Assig…" at bounding box center [468, 357] width 936 height 715
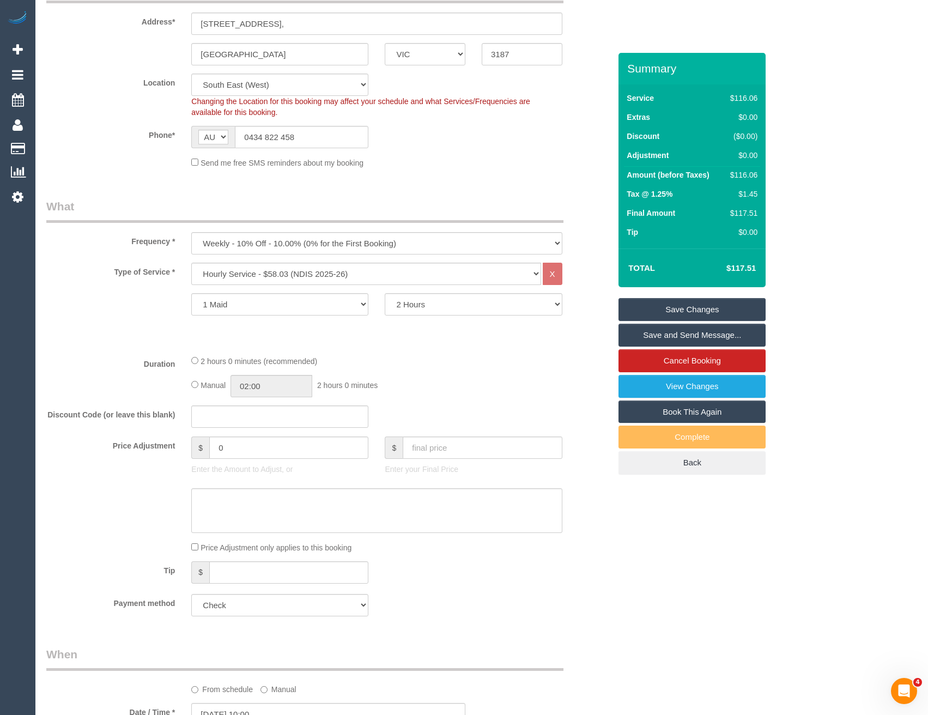
scroll to position [0, 0]
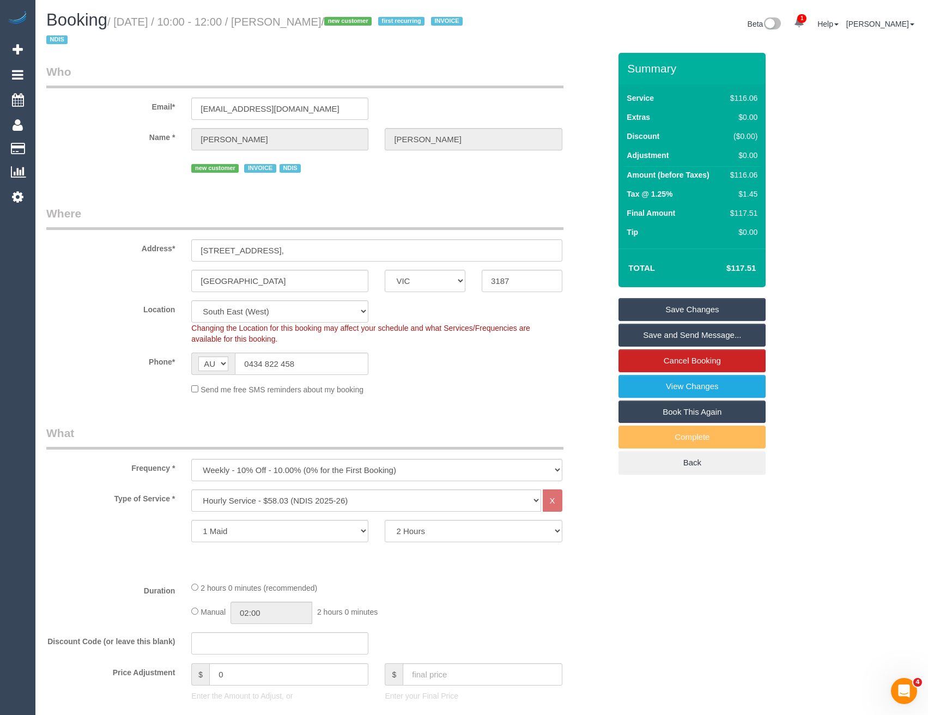
click at [274, 325] on span "Changing the Location for this booking may affect your schedule and what Servic…" at bounding box center [360, 334] width 339 height 20
click at [273, 320] on select "Office [GEOGRAPHIC_DATA] (North) East (South) [GEOGRAPHIC_DATA] (East) [GEOGRAP…" at bounding box center [279, 311] width 177 height 22
select select "50"
click at [191, 300] on select "Office [GEOGRAPHIC_DATA] (North) East (South) [GEOGRAPHIC_DATA] (East) [GEOGRAP…" at bounding box center [279, 311] width 177 height 22
click at [392, 349] on sui-booking-location "Location [GEOGRAPHIC_DATA] (North) East (South) [GEOGRAPHIC_DATA] (East) [GEOGR…" at bounding box center [328, 347] width 564 height 95
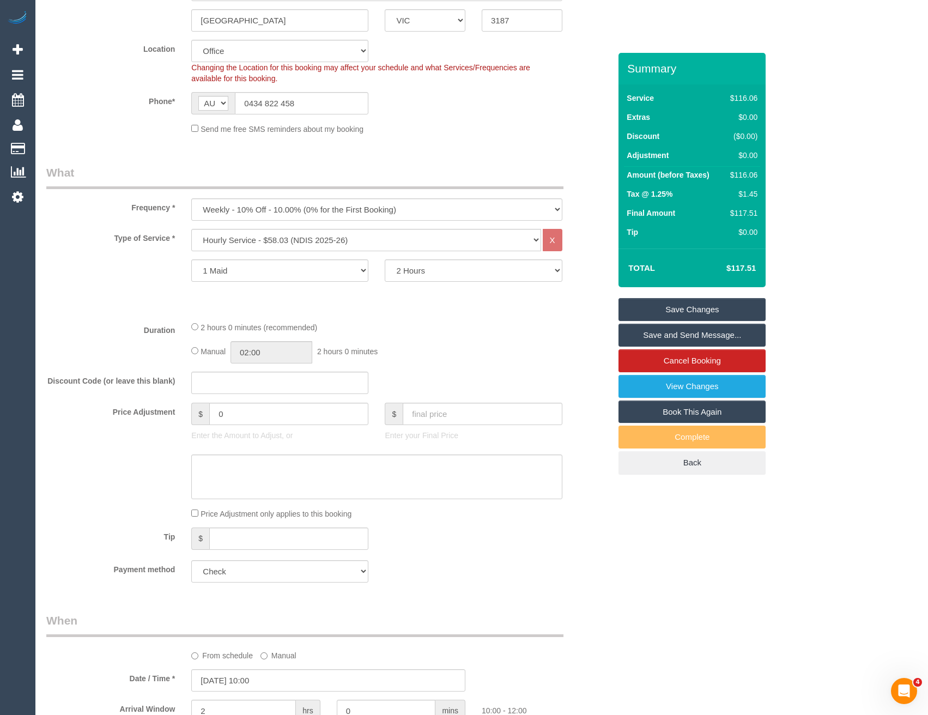
select select "object:3626"
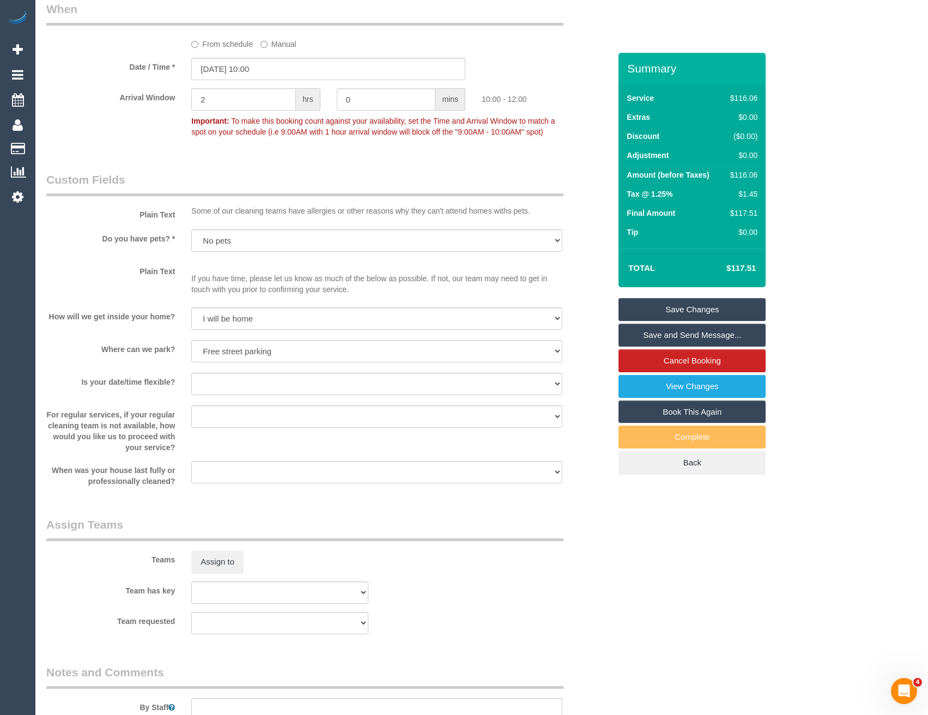
scroll to position [1199, 0]
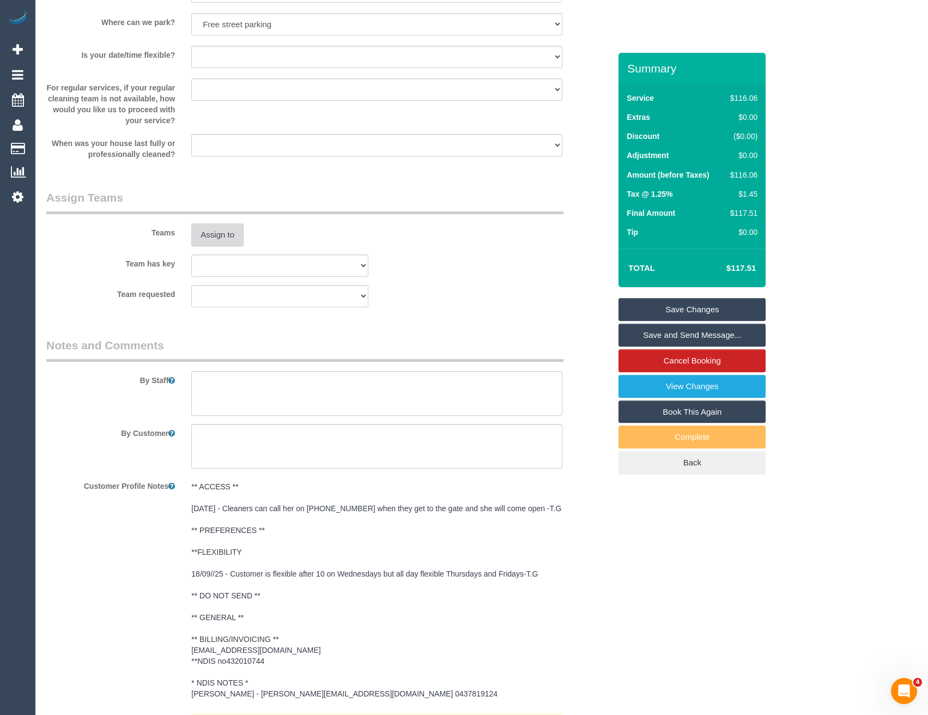
click at [209, 232] on button "Assign to" at bounding box center [217, 234] width 52 height 23
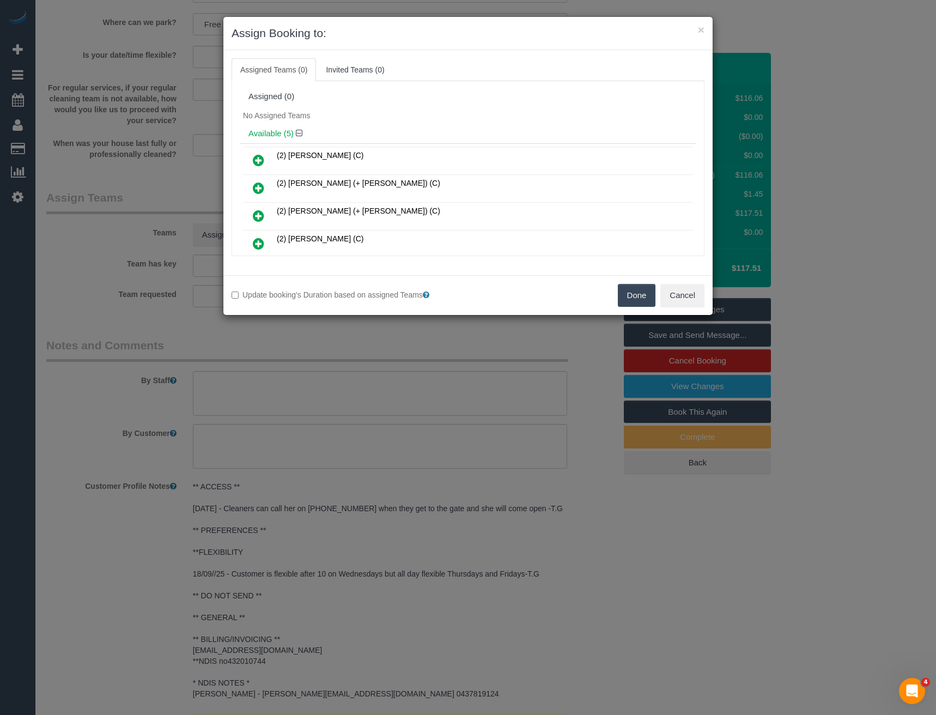
click at [544, 337] on div "× Assign Booking to: Assigned Teams (0) Invited Teams (0) Assigned (0) No Assig…" at bounding box center [468, 357] width 936 height 715
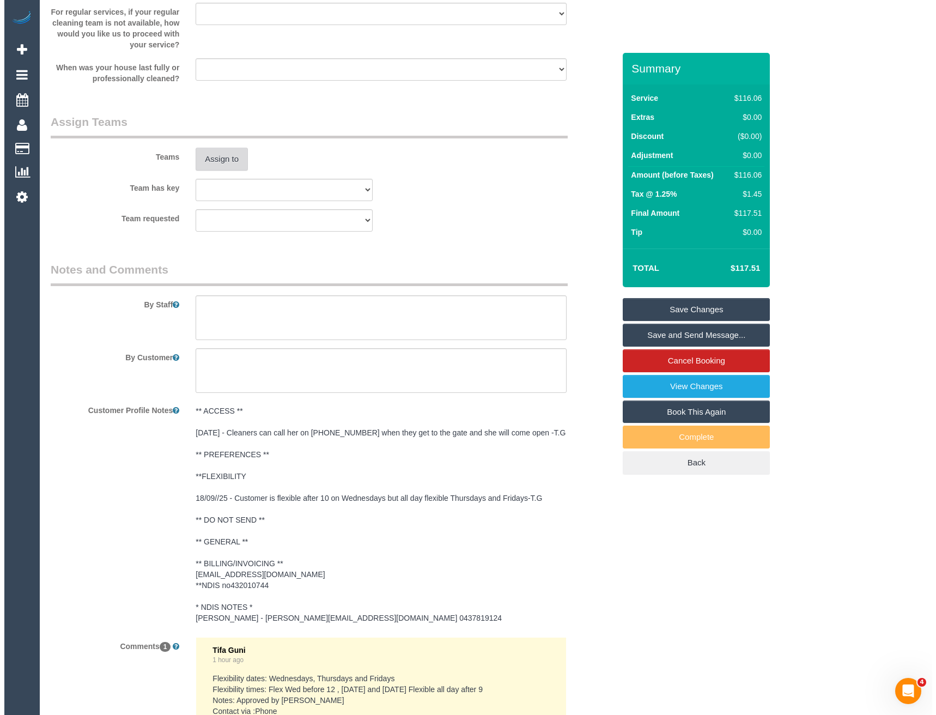
scroll to position [1362, 0]
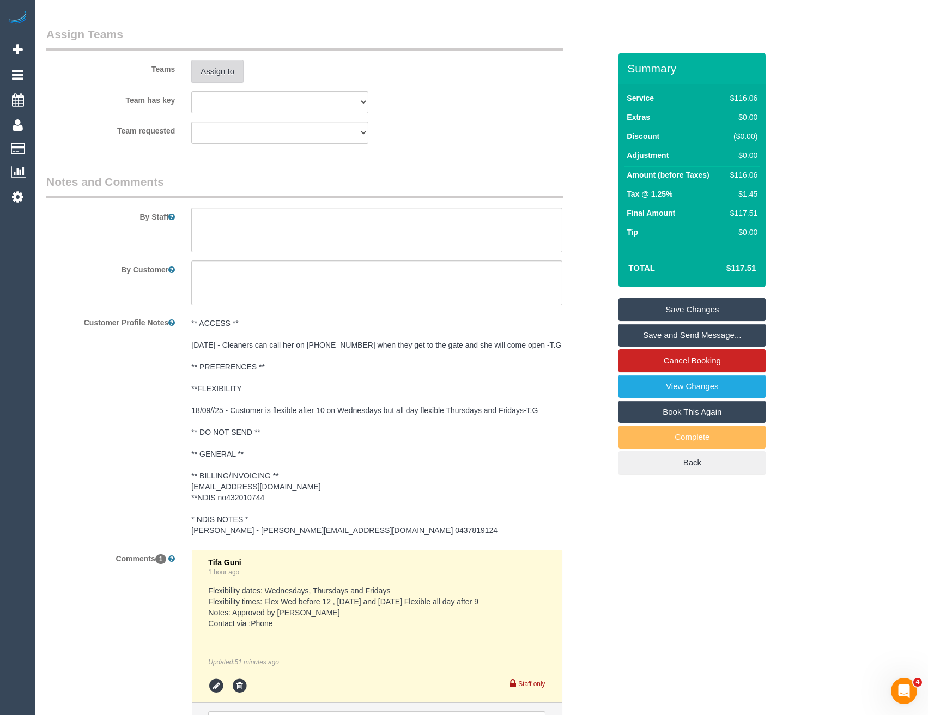
click at [217, 70] on button "Assign to" at bounding box center [217, 71] width 52 height 23
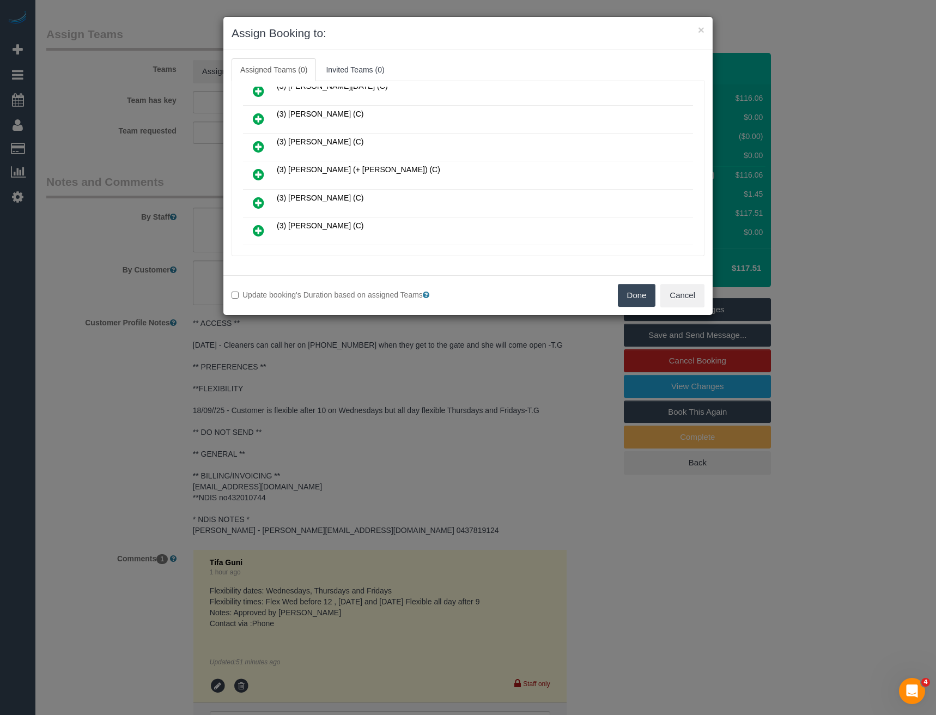
scroll to position [272, 0]
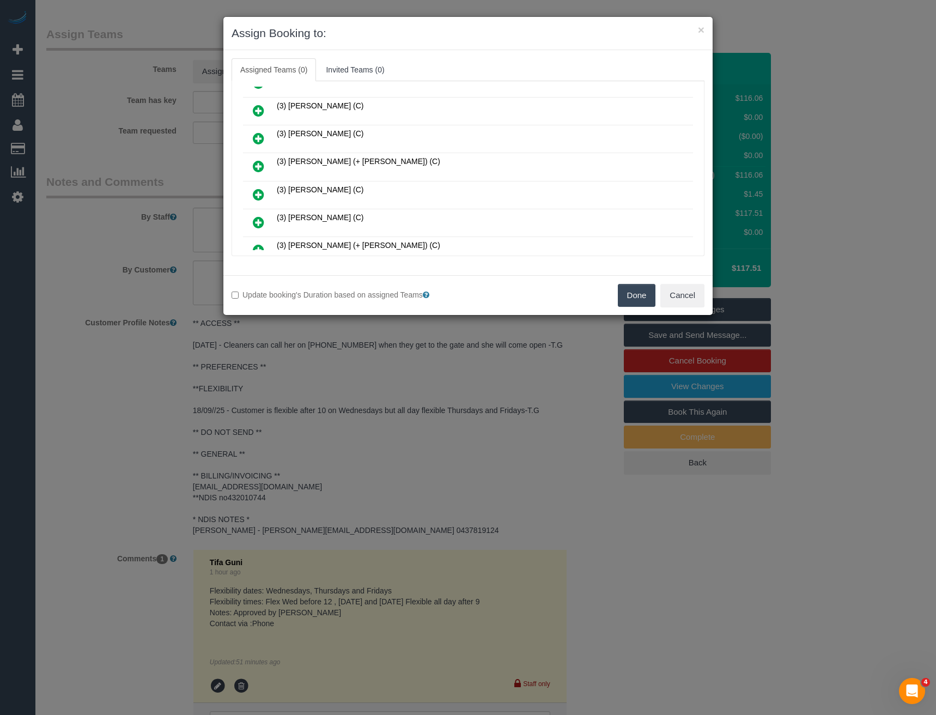
click at [258, 137] on icon at bounding box center [258, 138] width 11 height 13
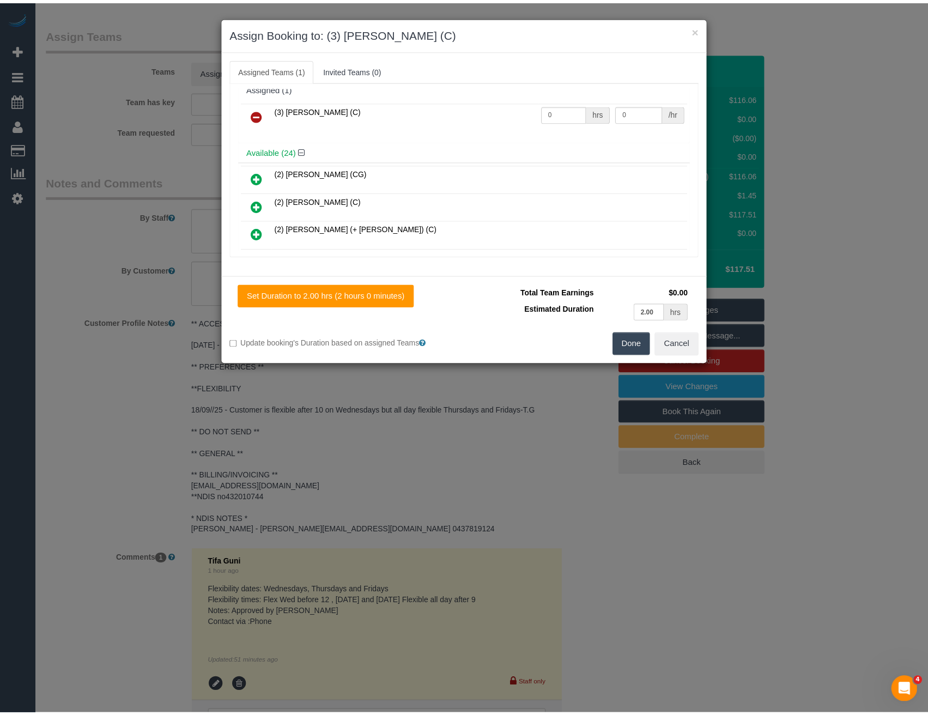
scroll to position [0, 0]
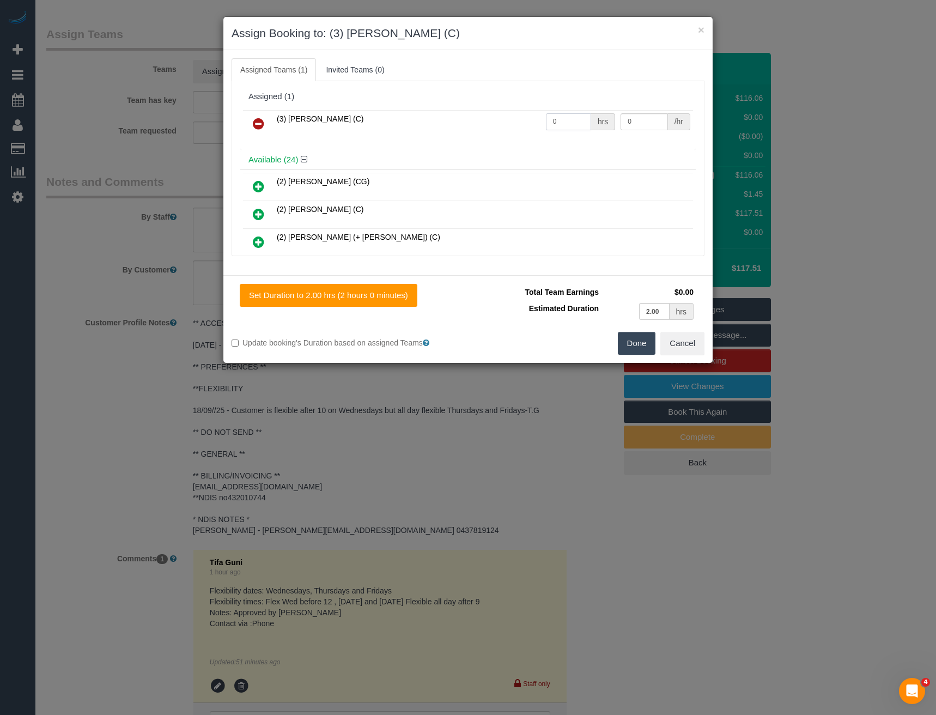
drag, startPoint x: 563, startPoint y: 123, endPoint x: 453, endPoint y: 102, distance: 112.5
click at [465, 116] on tr "(3) Chamodi Liyanage (C) 0 hrs 0 /hr" at bounding box center [468, 124] width 450 height 28
type input "2"
type input "35"
click at [642, 344] on button "Done" at bounding box center [637, 343] width 38 height 23
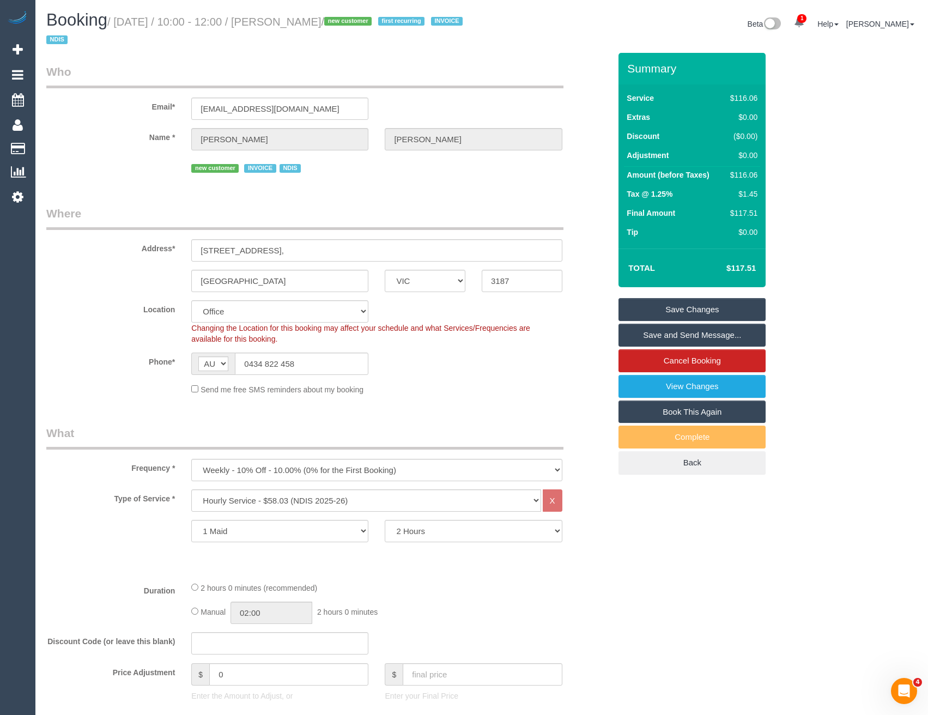
click at [665, 334] on link "Save and Send Message..." at bounding box center [692, 335] width 147 height 23
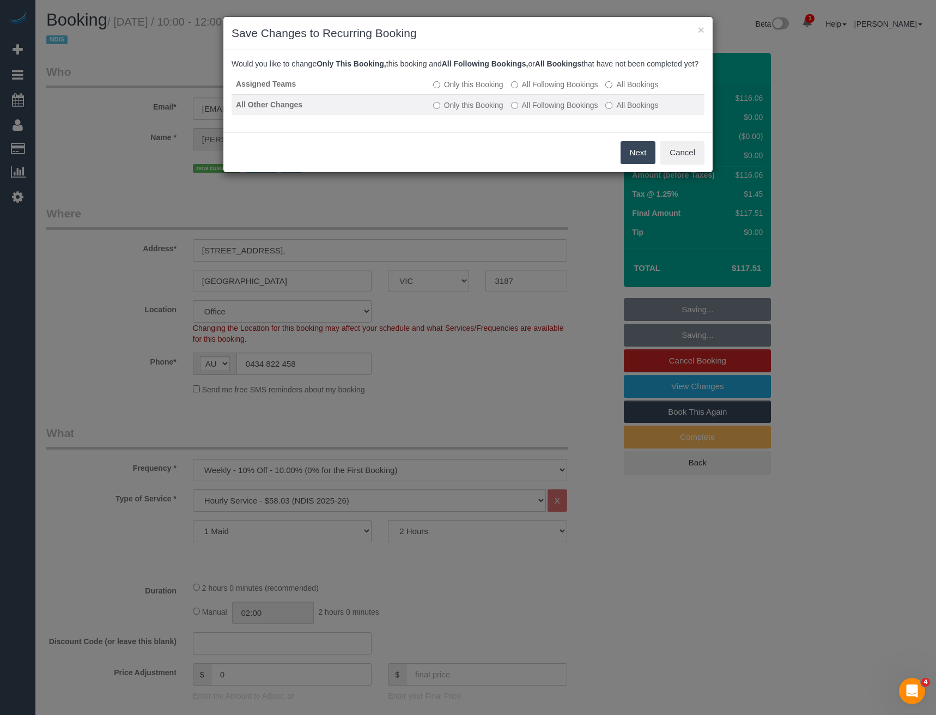
drag, startPoint x: 519, startPoint y: 94, endPoint x: 526, endPoint y: 110, distance: 17.1
click at [519, 90] on label "All Following Bookings" at bounding box center [554, 84] width 87 height 11
click at [526, 111] on label "All Following Bookings" at bounding box center [554, 105] width 87 height 11
click at [633, 164] on button "Save" at bounding box center [637, 152] width 37 height 23
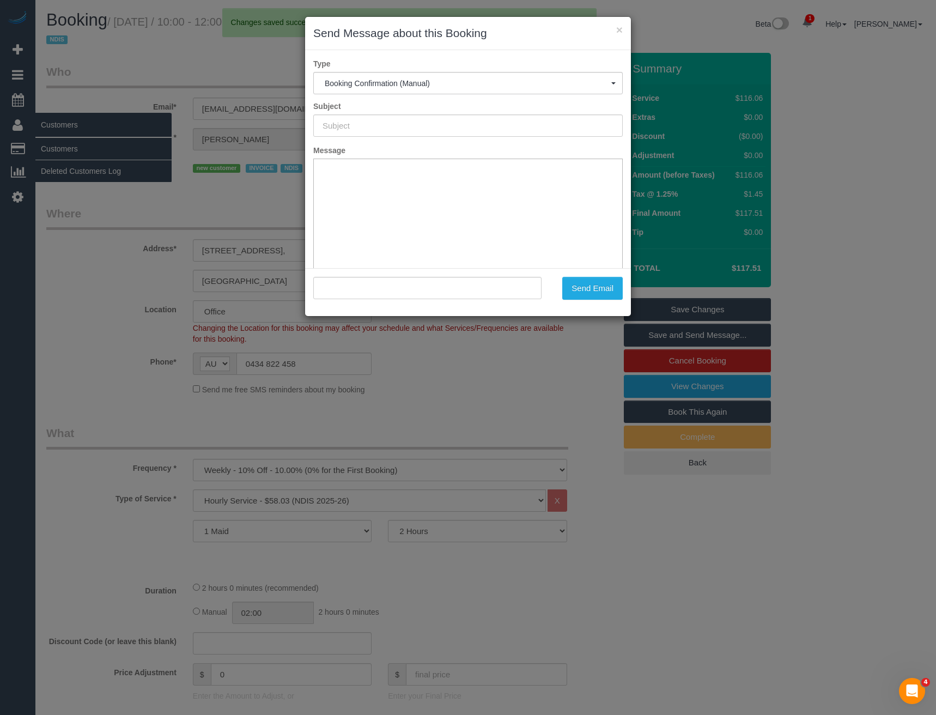
type input "Booking Confirmed"
type input ""Kathryn McKellar" <suedenmead@gmail.com>"
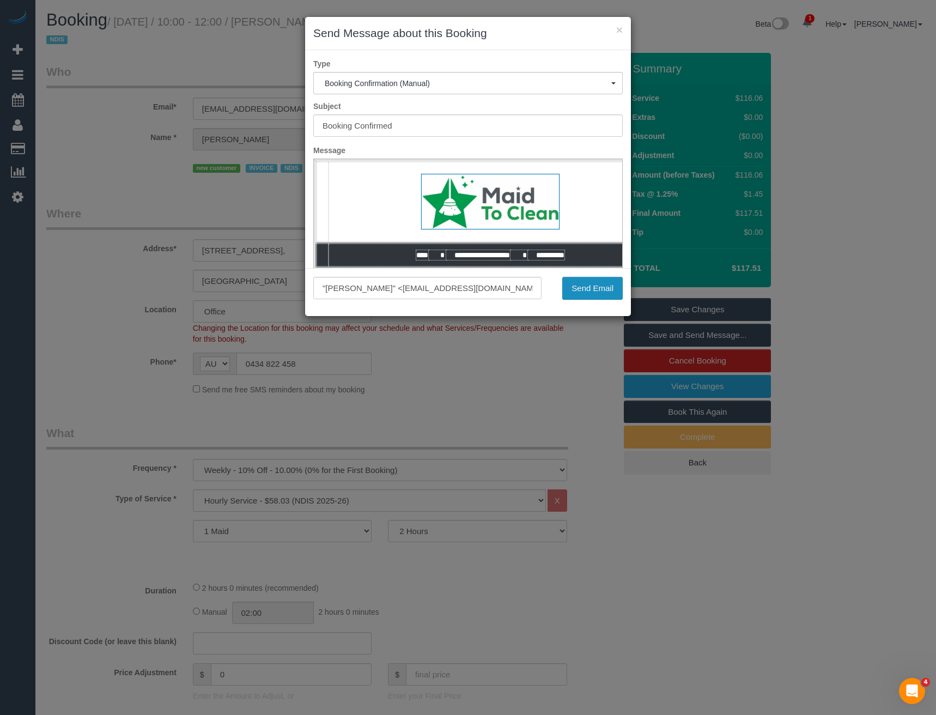
click at [580, 291] on button "Send Email" at bounding box center [592, 288] width 60 height 23
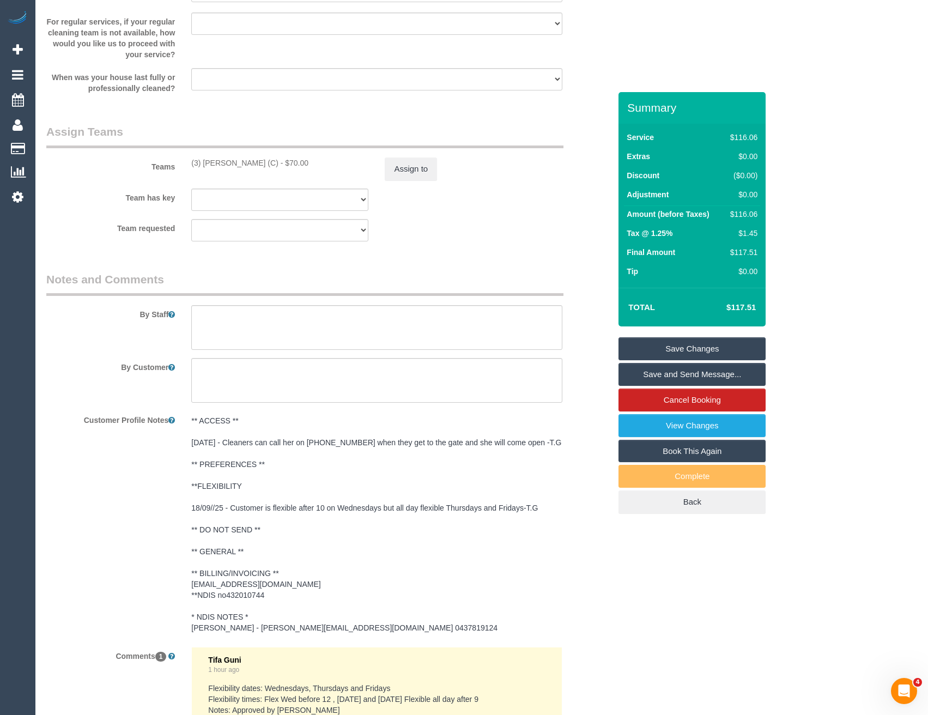
scroll to position [1362, 0]
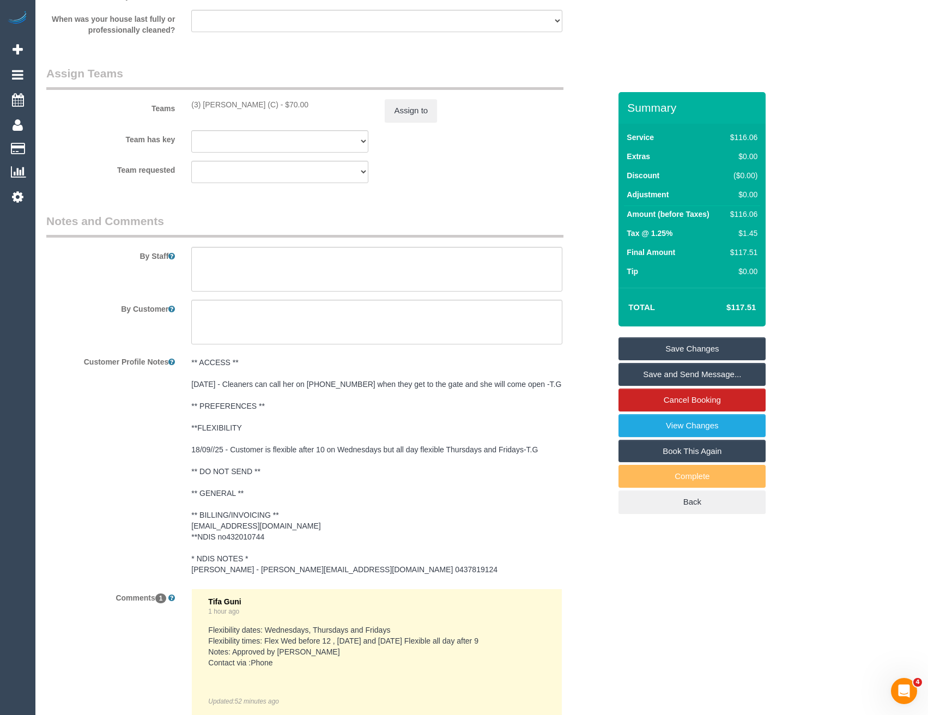
click at [263, 494] on pre "** ACCESS ** 18/09/2025 - Cleaners can call her on 0434822458 when they get to …" at bounding box center [376, 466] width 371 height 218
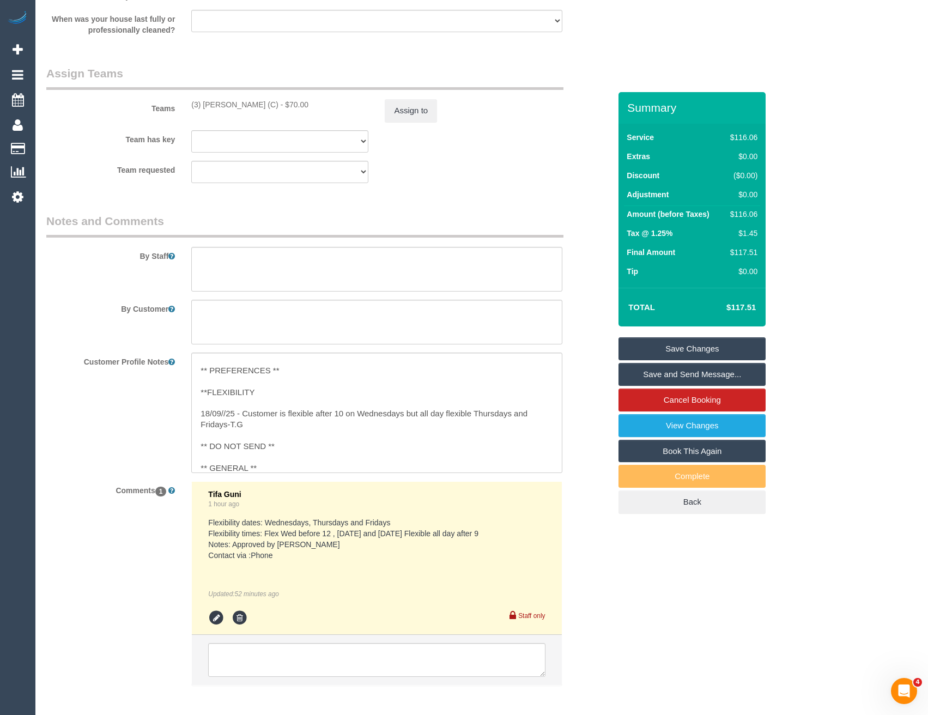
scroll to position [109, 0]
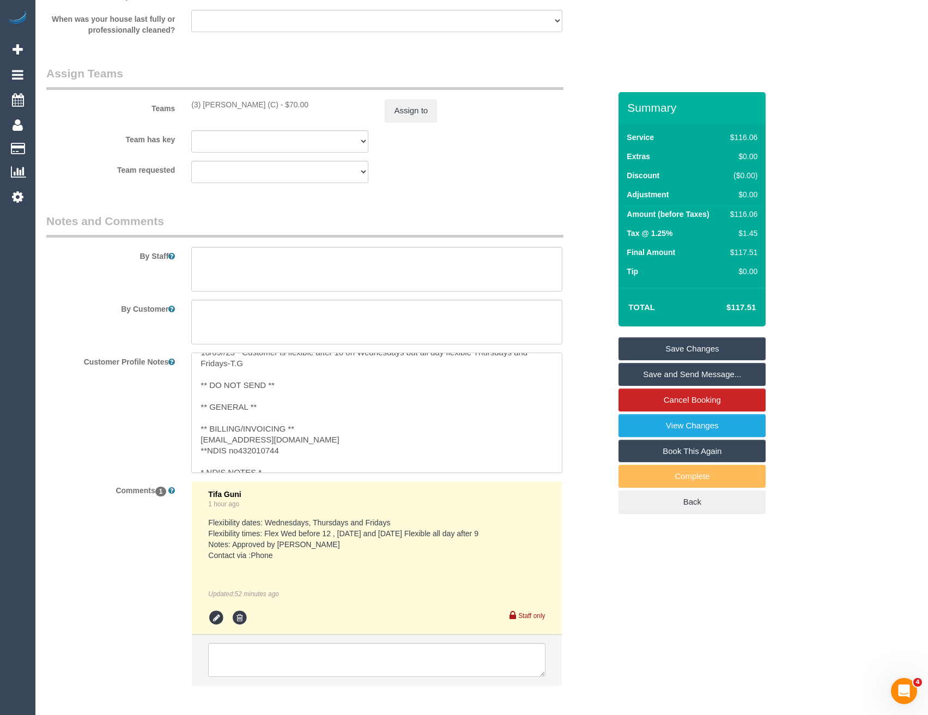
click at [272, 402] on textarea "** ACCESS ** 18/09/2025 - Cleaners can call her on 0434822458 when they get to …" at bounding box center [376, 413] width 371 height 120
type textarea "** ACCESS ** 18/09/2025 - Cleaners can call her on 0434822458 when they get to …"
click at [112, 429] on div "Customer Profile Notes ** ACCESS ** 18/09/2025 - Cleaners can call her on 04348…" at bounding box center [328, 413] width 580 height 120
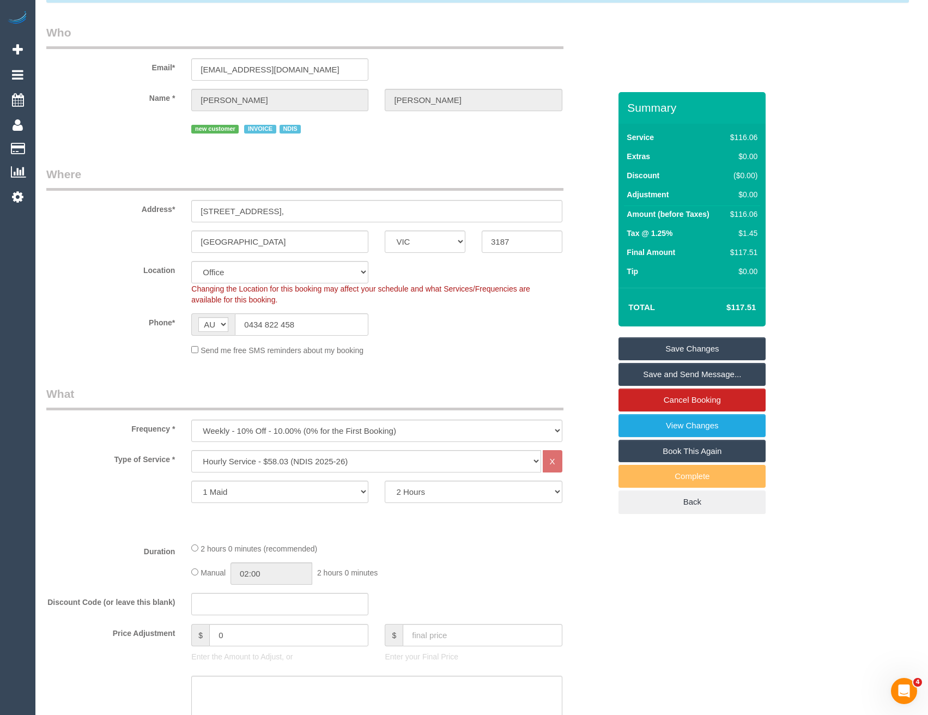
scroll to position [0, 0]
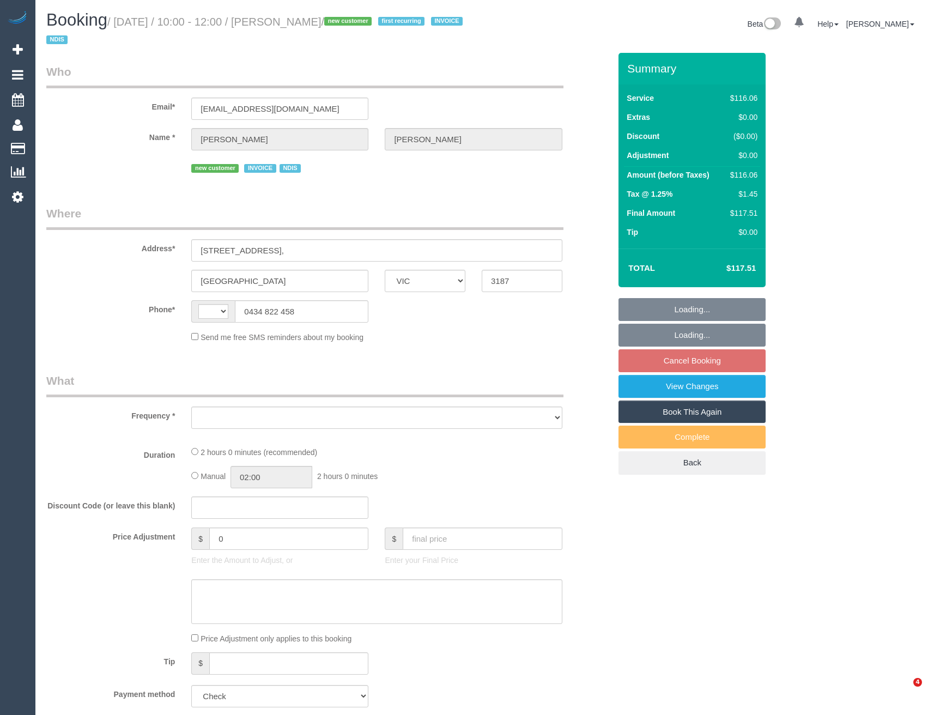
select select "VIC"
select select "string:AU"
select select "object:564"
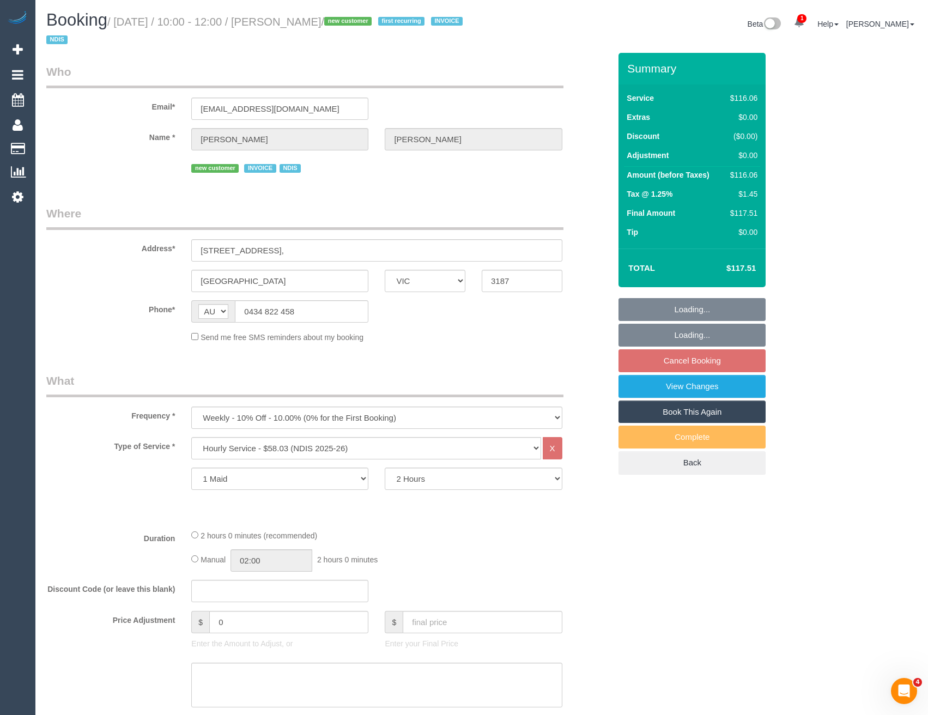
select select "number:28"
select select "number:14"
select select "number:19"
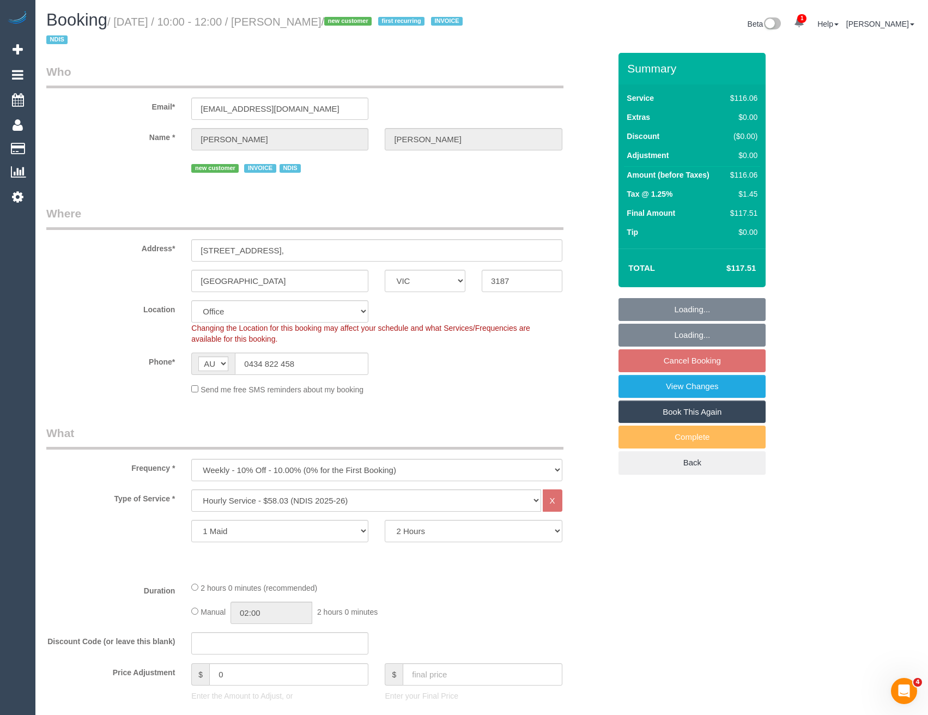
select select "object:2044"
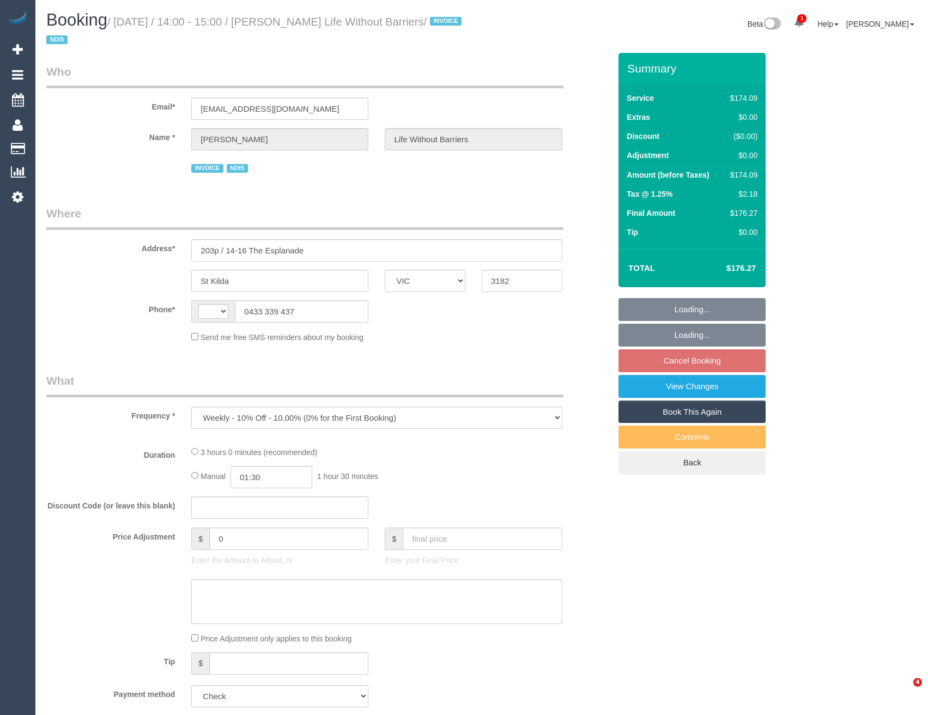
select select "VIC"
select select "string:AU"
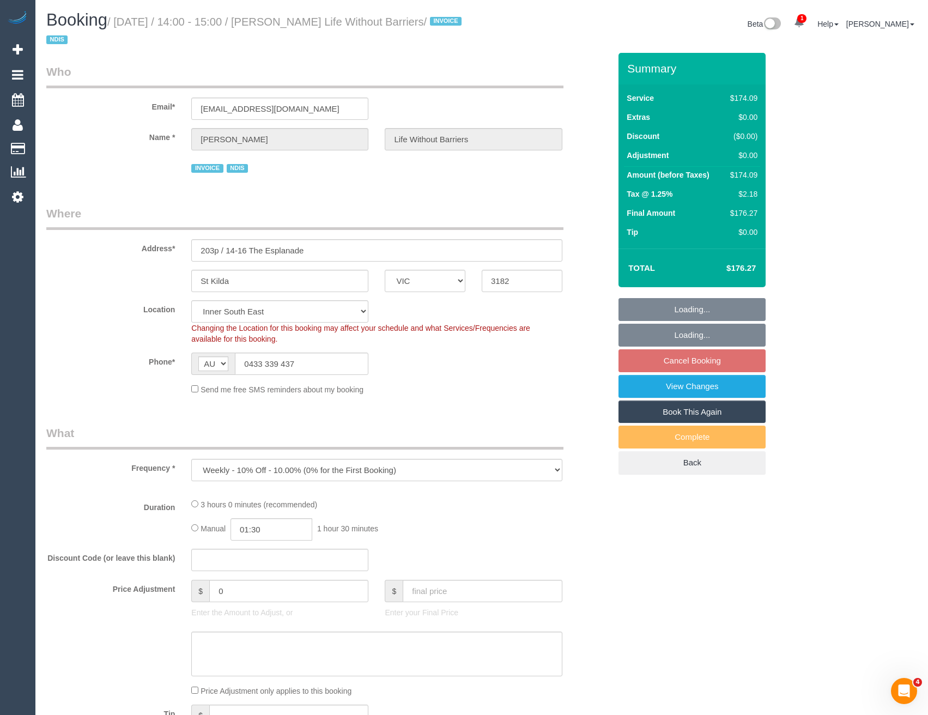
select select "object:595"
select select "180"
select select "number:28"
select select "number:14"
select select "number:18"
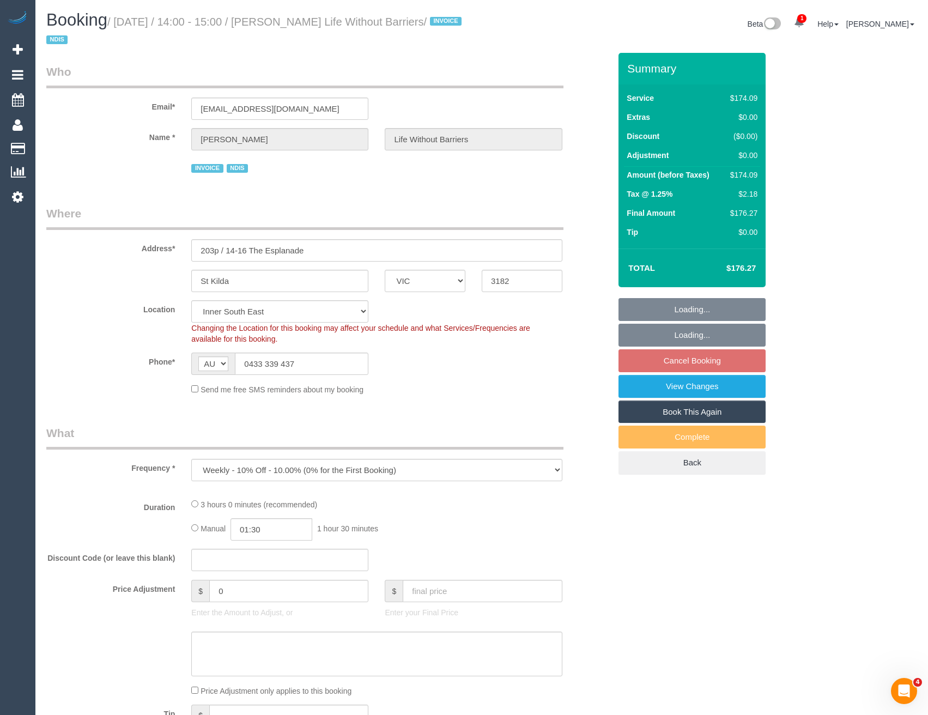
select select "number:36"
select select "number:35"
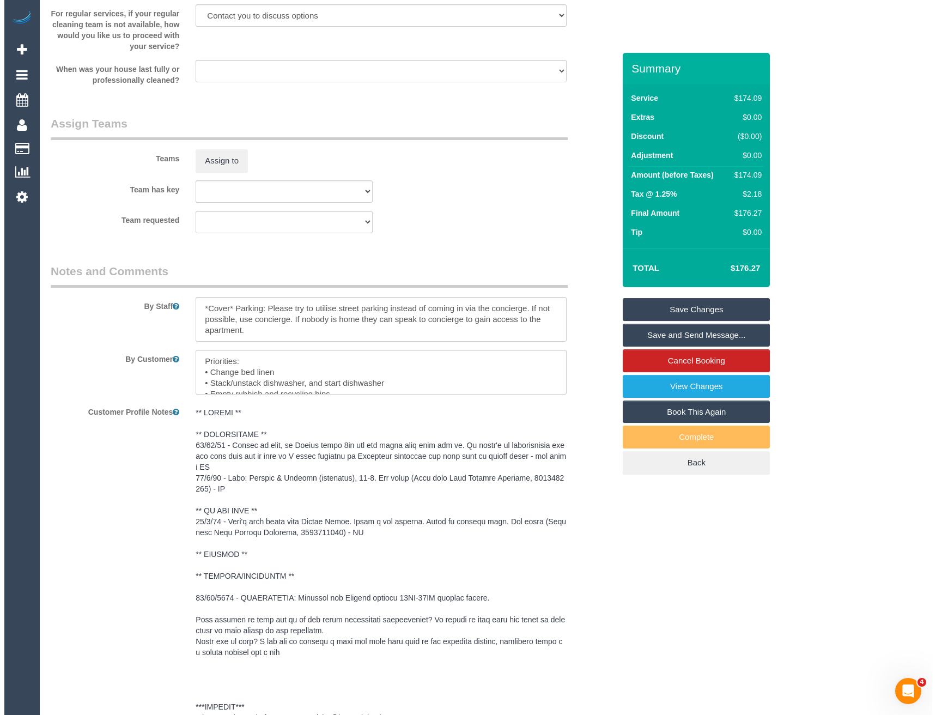
scroll to position [1107, 0]
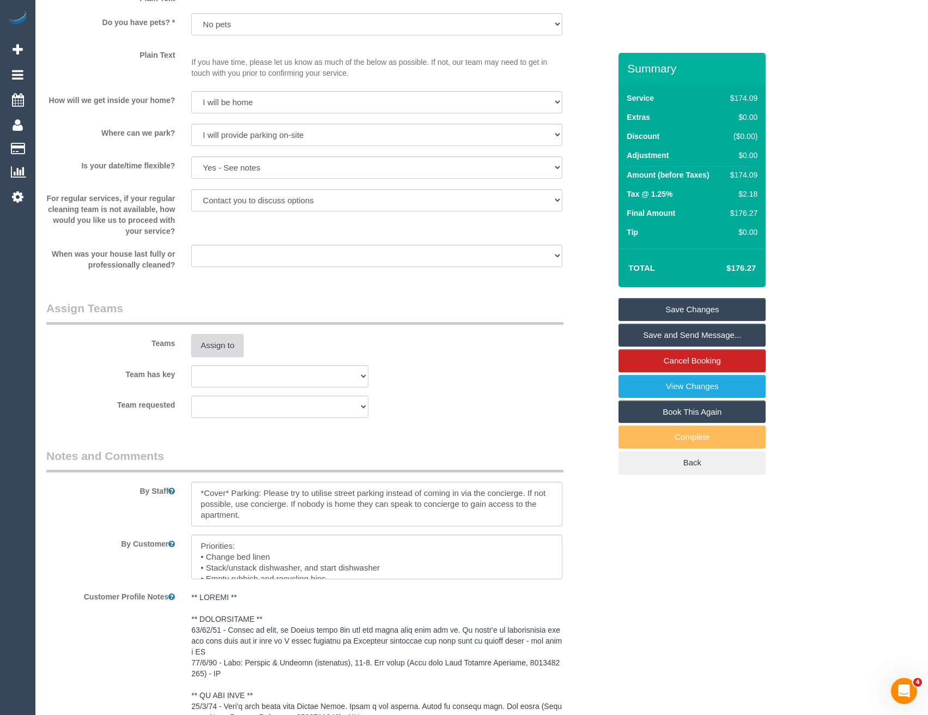
click at [228, 336] on button "Assign to" at bounding box center [217, 345] width 52 height 23
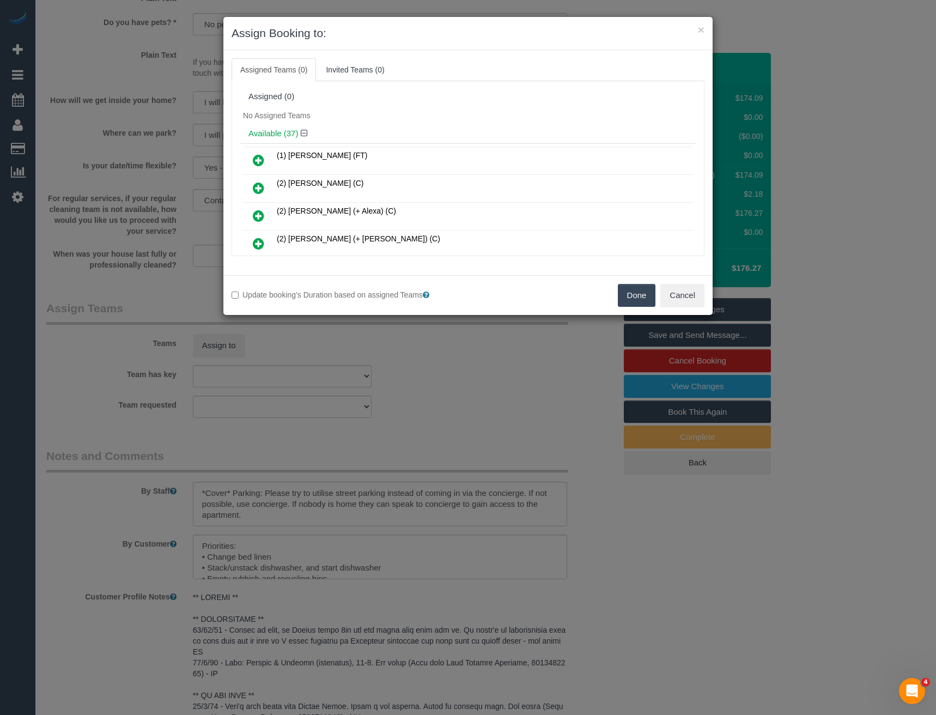
scroll to position [182, 0]
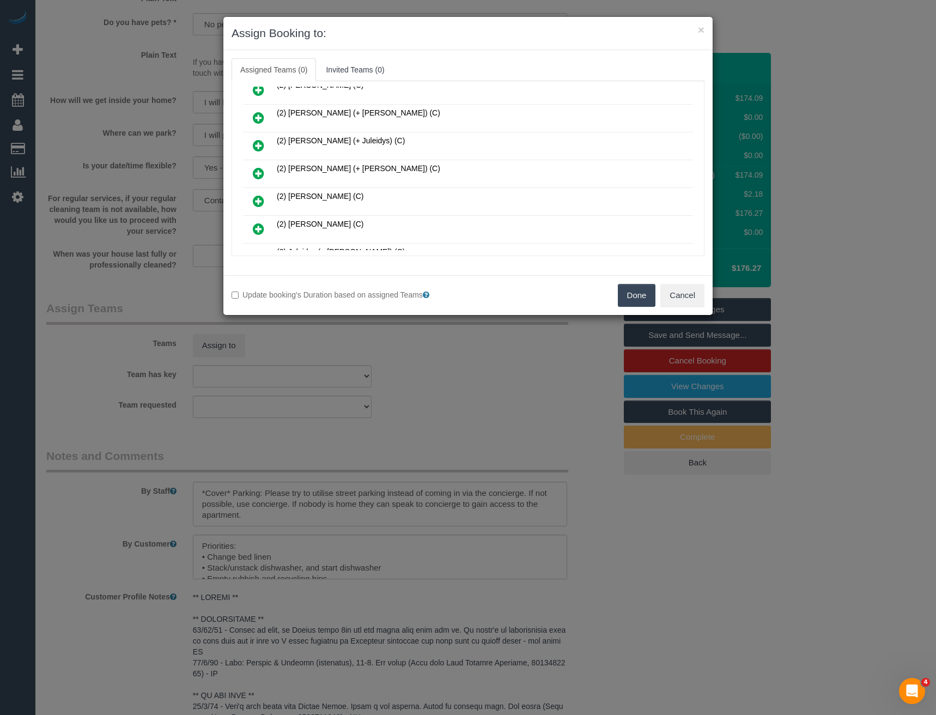
click at [258, 172] on icon at bounding box center [258, 173] width 11 height 13
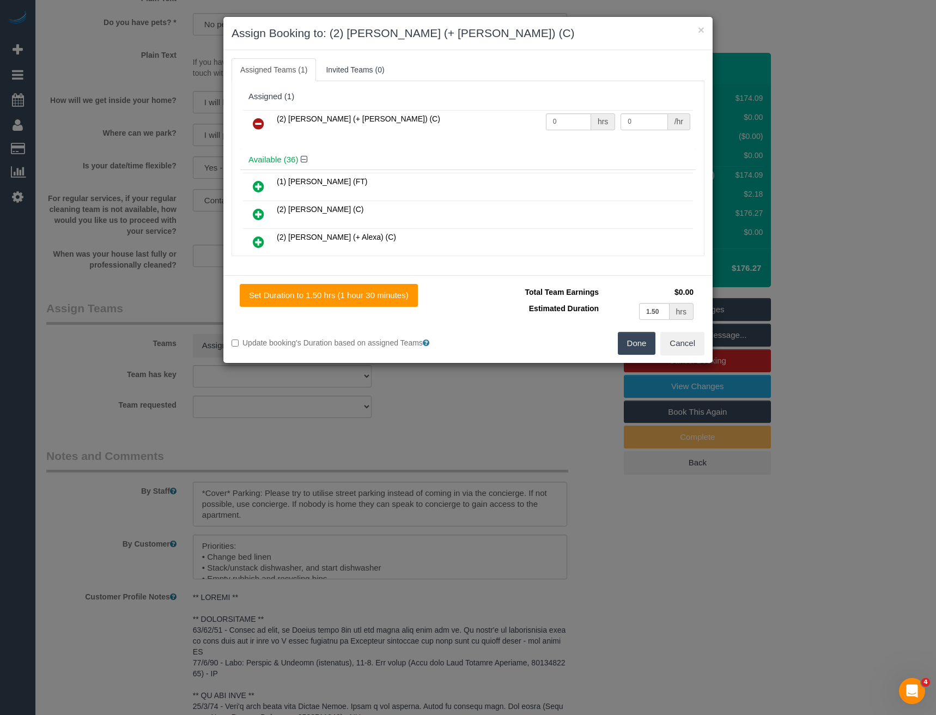
scroll to position [320, 0]
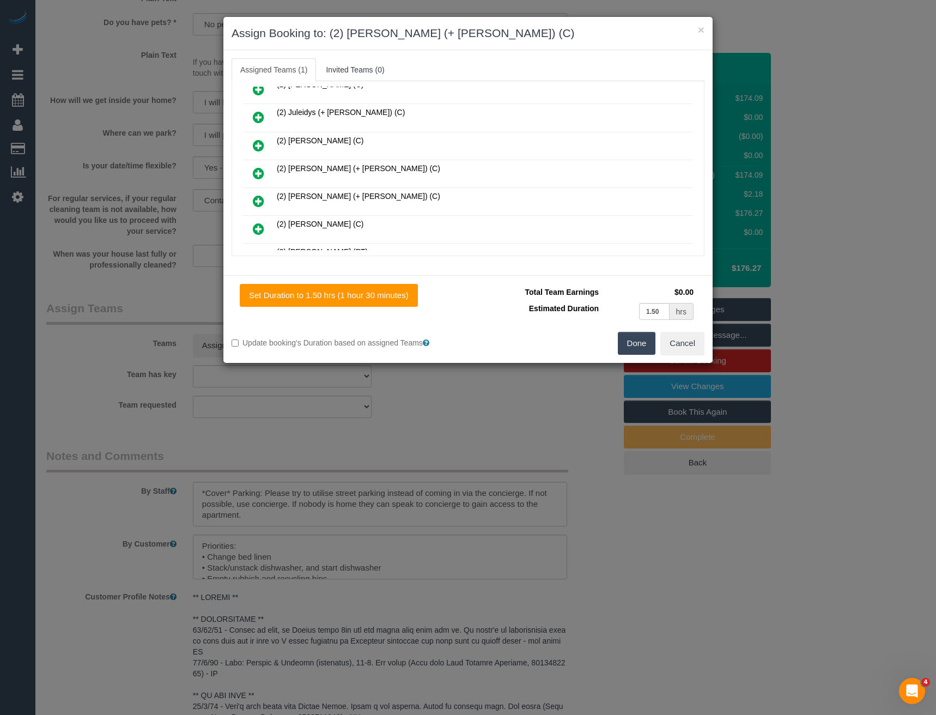
click at [259, 170] on icon at bounding box center [258, 173] width 11 height 13
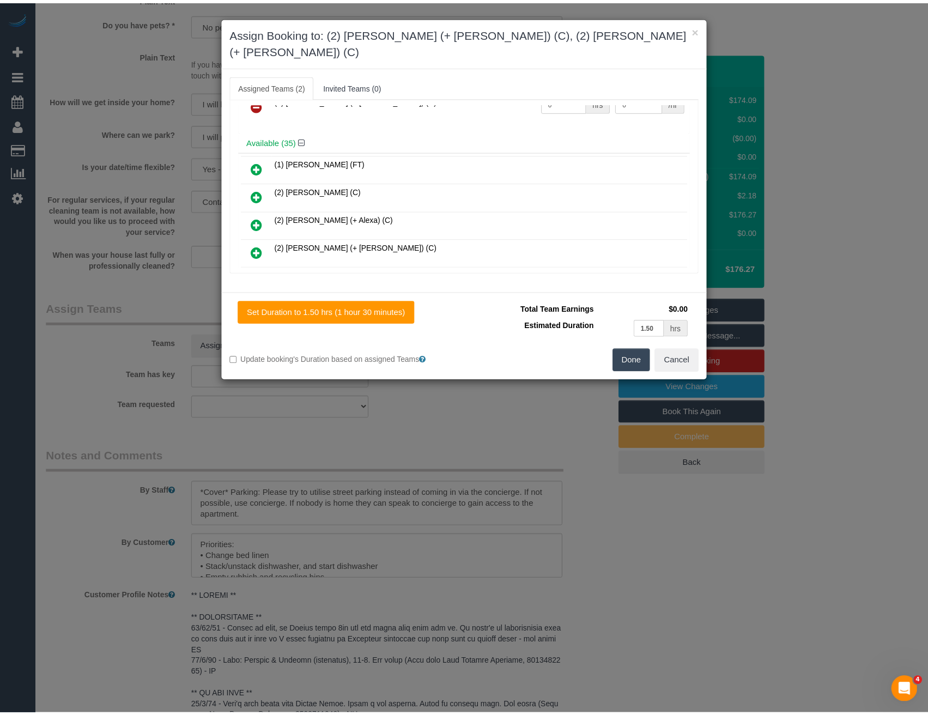
scroll to position [0, 0]
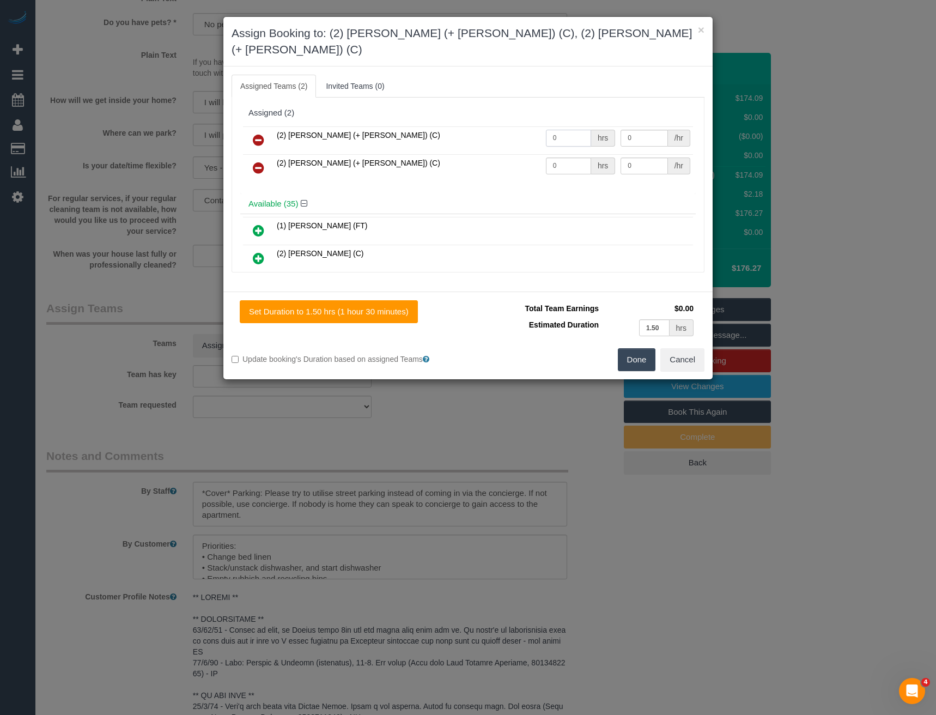
drag, startPoint x: 495, startPoint y: 135, endPoint x: 449, endPoint y: 131, distance: 45.9
click at [463, 138] on tbody "(2) [PERSON_NAME] (+ [PERSON_NAME]) (C) 0 hrs 0 /hr (2) [PERSON_NAME] (+ [PERSO…" at bounding box center [468, 154] width 450 height 56
type input "1.5"
type input "37.5"
drag, startPoint x: 559, startPoint y: 146, endPoint x: 475, endPoint y: 153, distance: 83.7
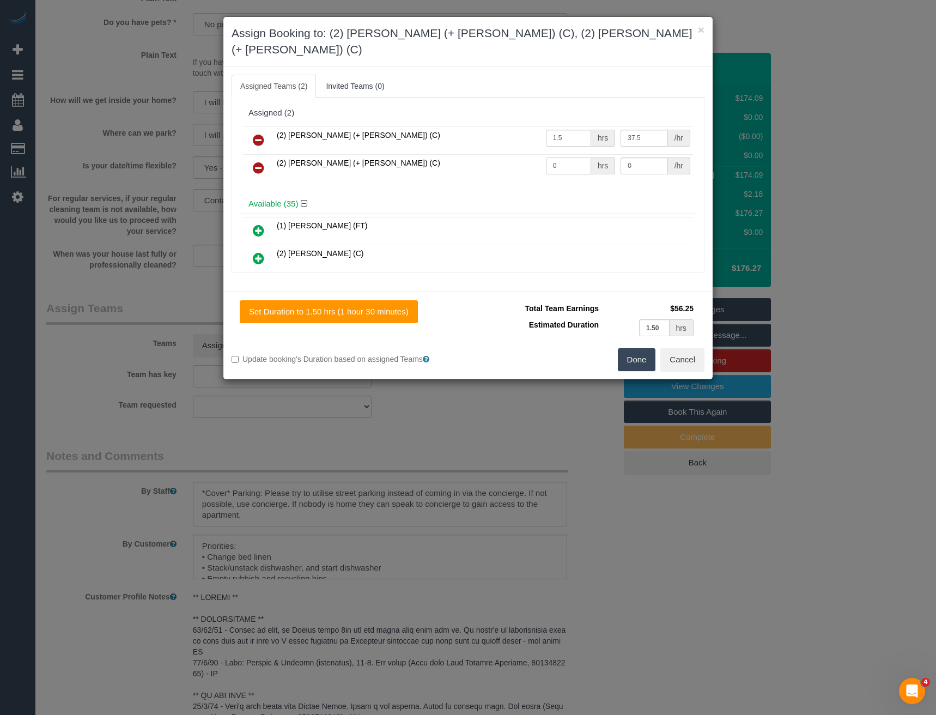
click at [481, 156] on tr "(2) [PERSON_NAME] (+ [PERSON_NAME]) (C) 0 hrs 0 /hr" at bounding box center [468, 168] width 450 height 28
type input "1.5"
type input "37.5"
click at [633, 350] on button "Done" at bounding box center [637, 359] width 38 height 23
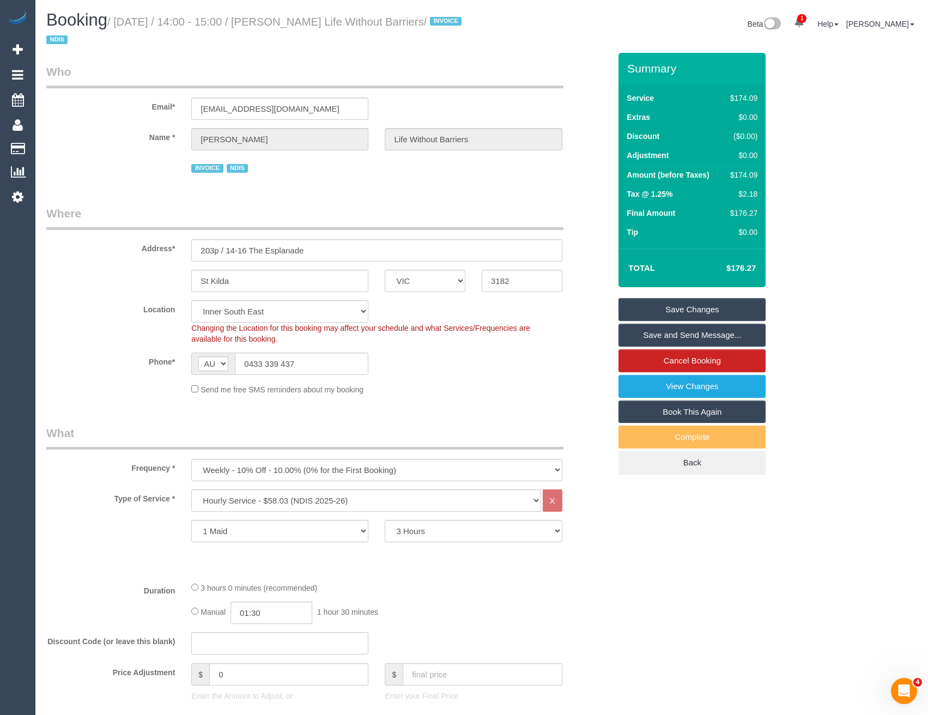
click at [655, 343] on link "Save and Send Message..." at bounding box center [692, 335] width 147 height 23
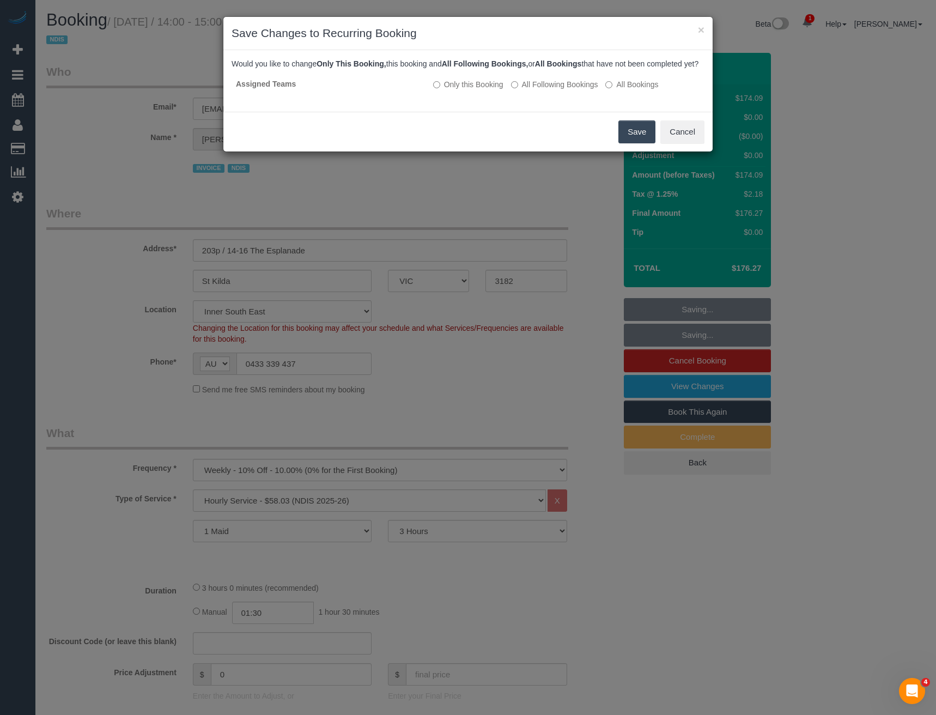
click at [640, 143] on button "Save" at bounding box center [637, 131] width 37 height 23
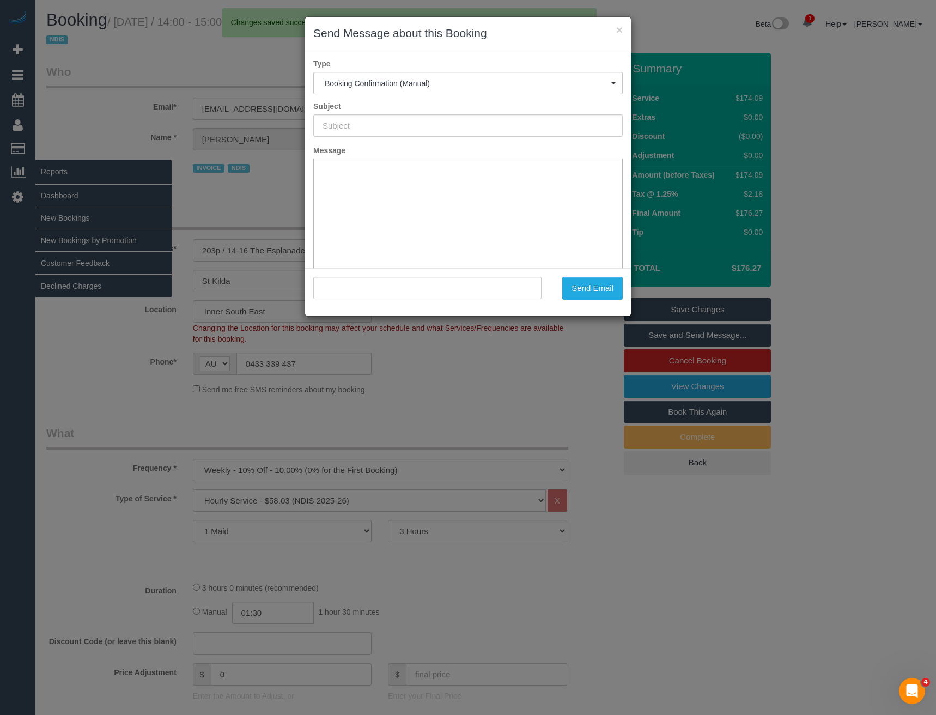
type input "Booking Confirmed"
type input ""[PERSON_NAME] Life Without Barriers" <[EMAIL_ADDRESS][DOMAIN_NAME]>"
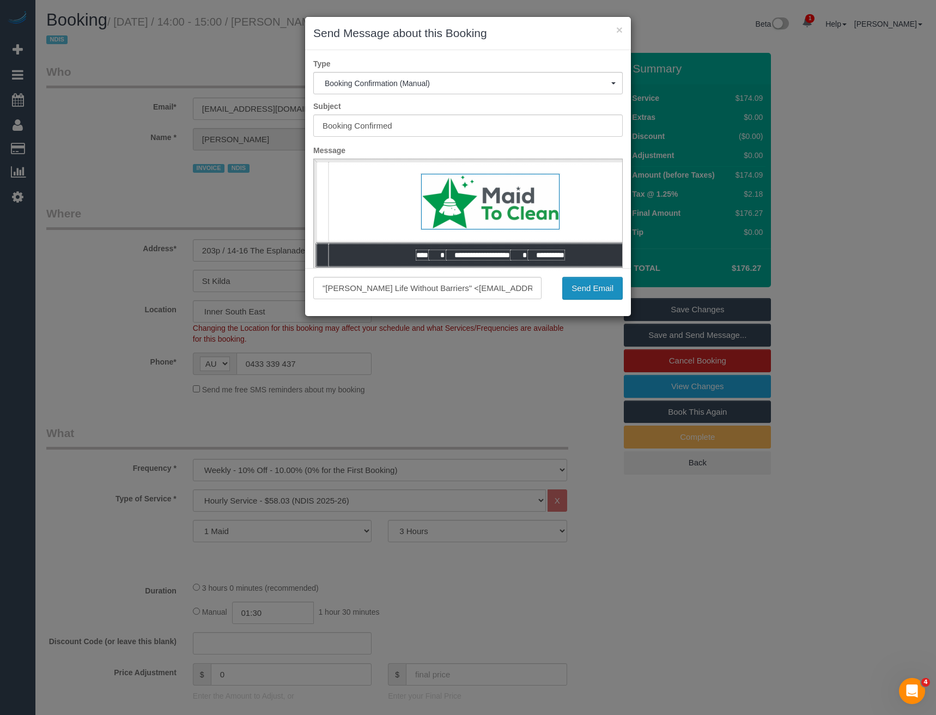
click at [587, 287] on button "Send Email" at bounding box center [592, 288] width 60 height 23
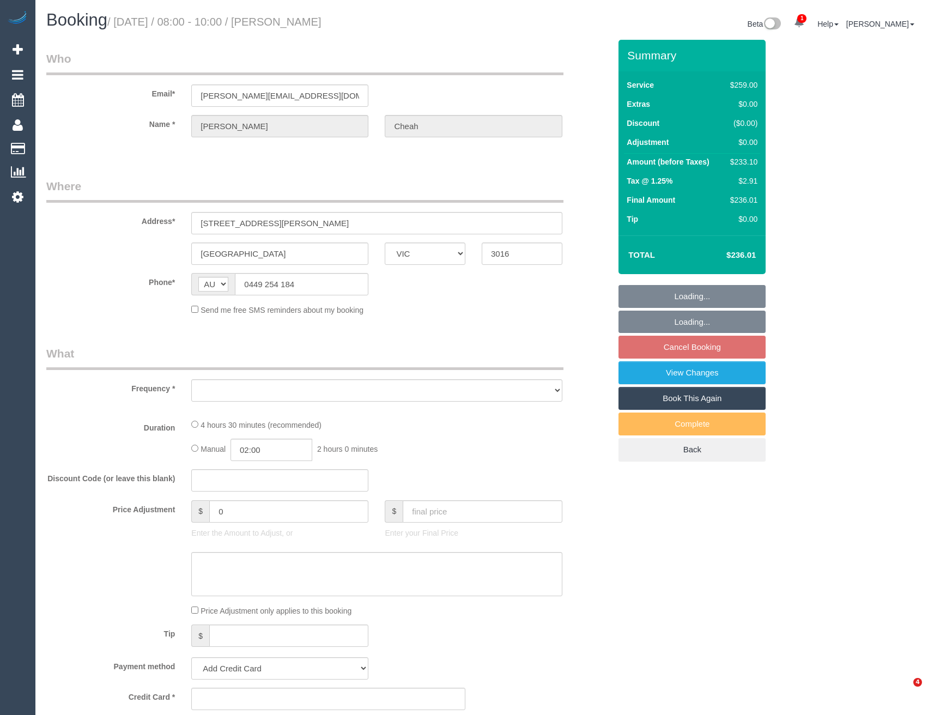
select select "VIC"
select select "string:stripe-pm_1NTHFF2GScqysDRVUCMIxcJL"
select select "number:28"
select select "number:14"
select select "number:19"
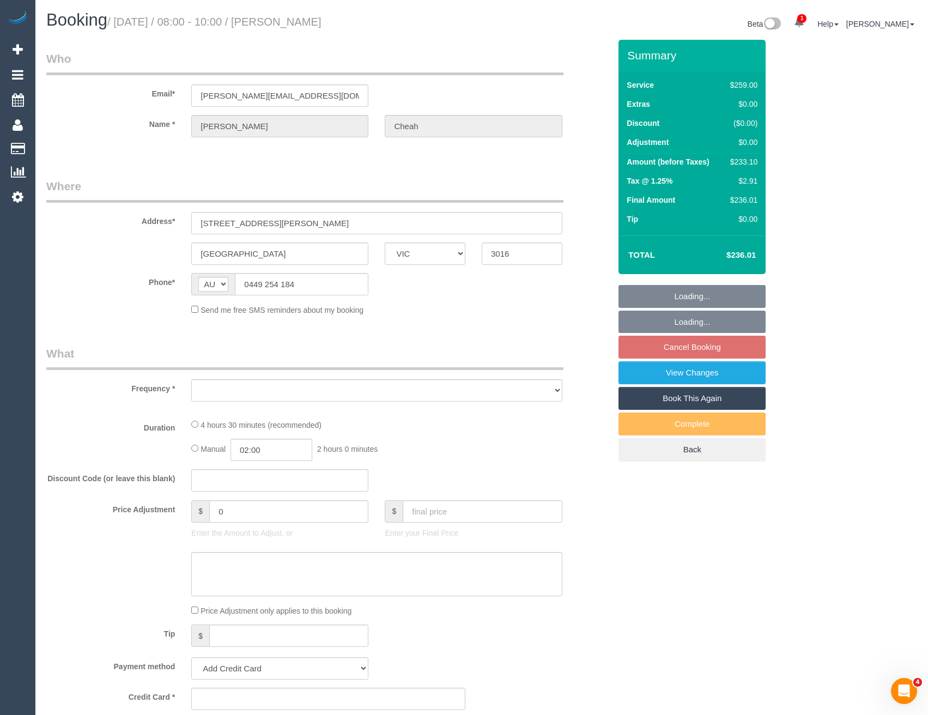
select select "number:36"
select select "number:34"
select select "number:11"
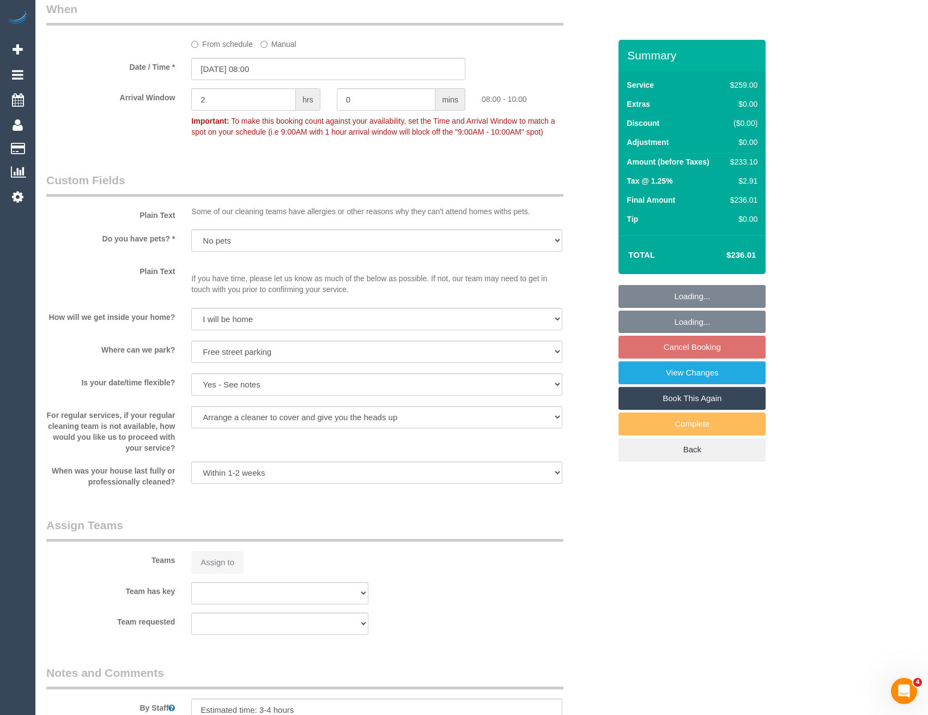
select select "object:821"
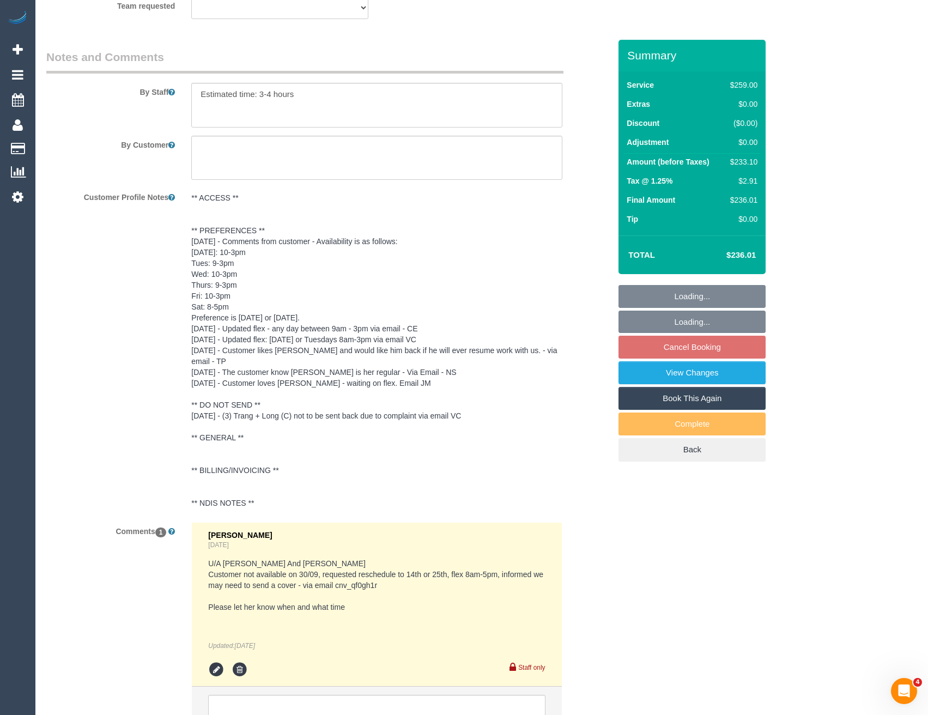
scroll to position [1851, 0]
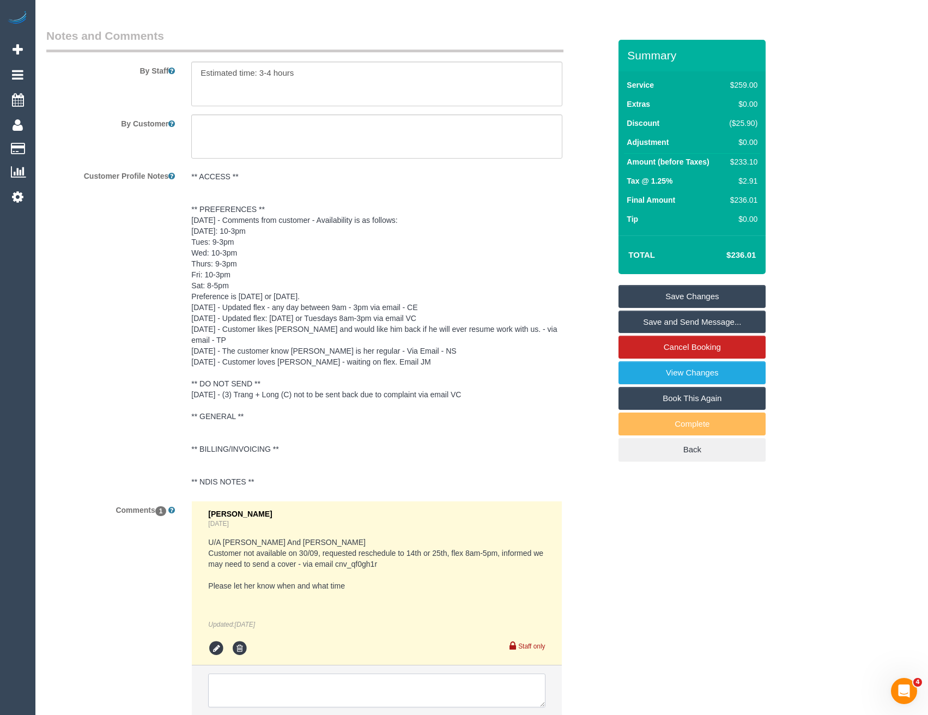
click at [292, 683] on textarea at bounding box center [376, 691] width 337 height 34
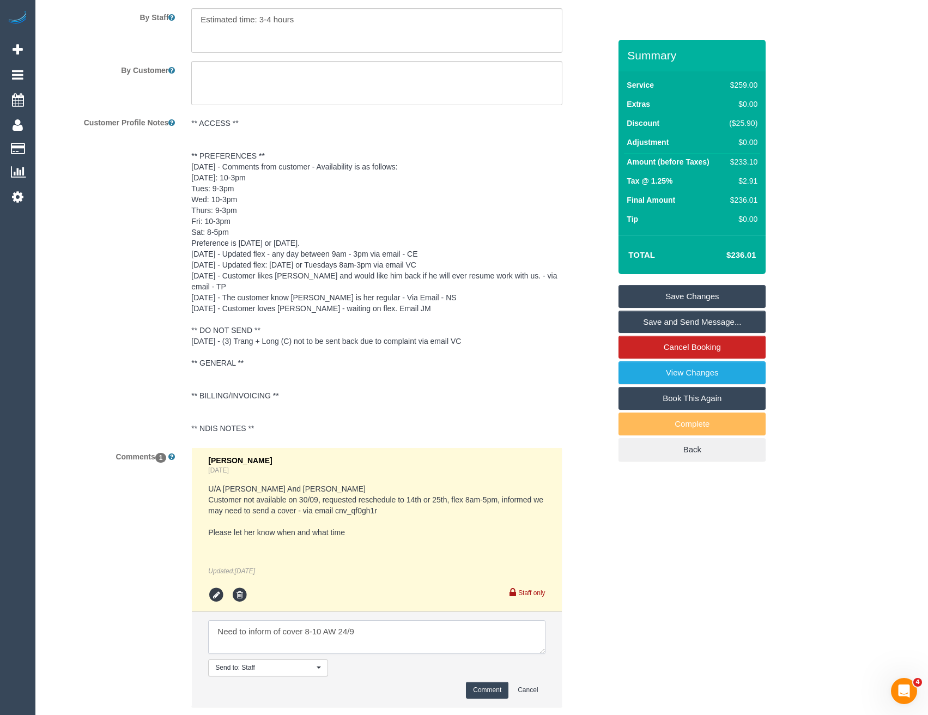
scroll to position [1976, 0]
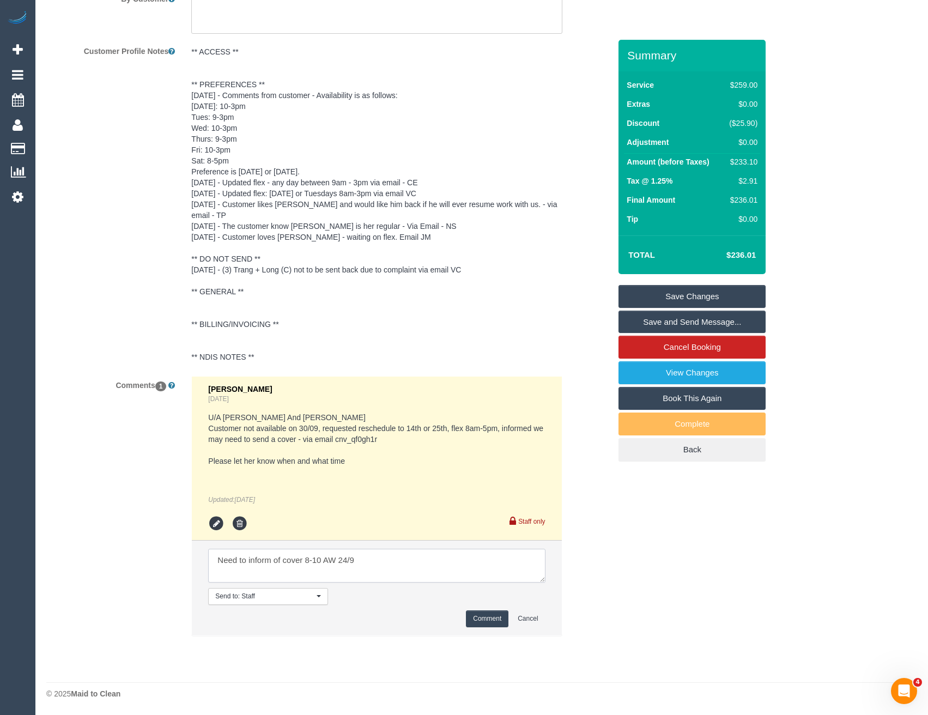
type textarea "Need to inform of cover 8-10 AW 24/9"
click at [484, 616] on button "Comment" at bounding box center [487, 618] width 43 height 17
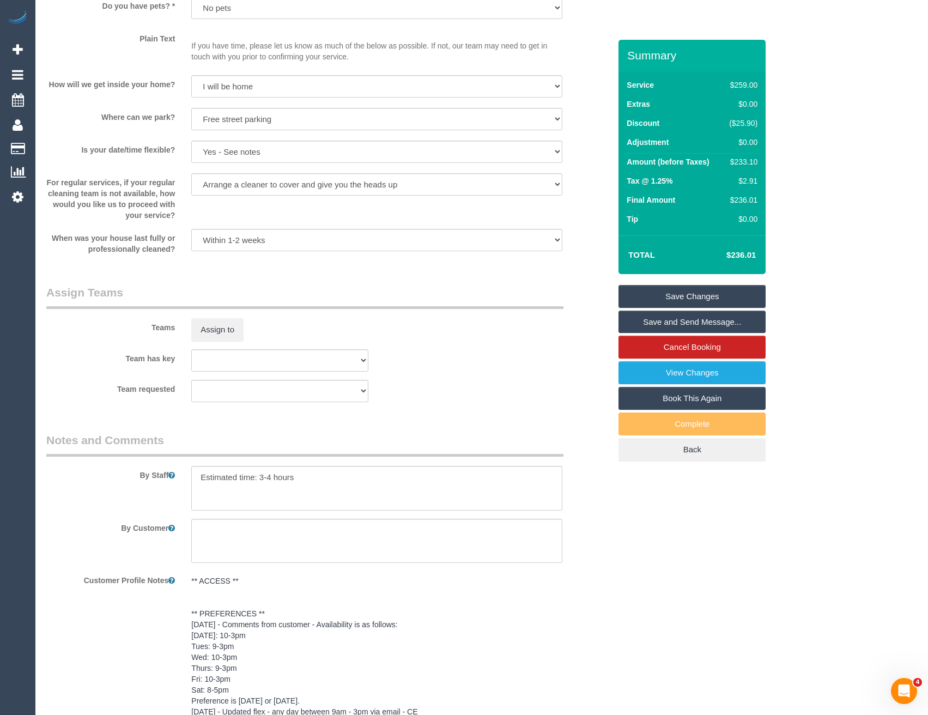
scroll to position [1431, 0]
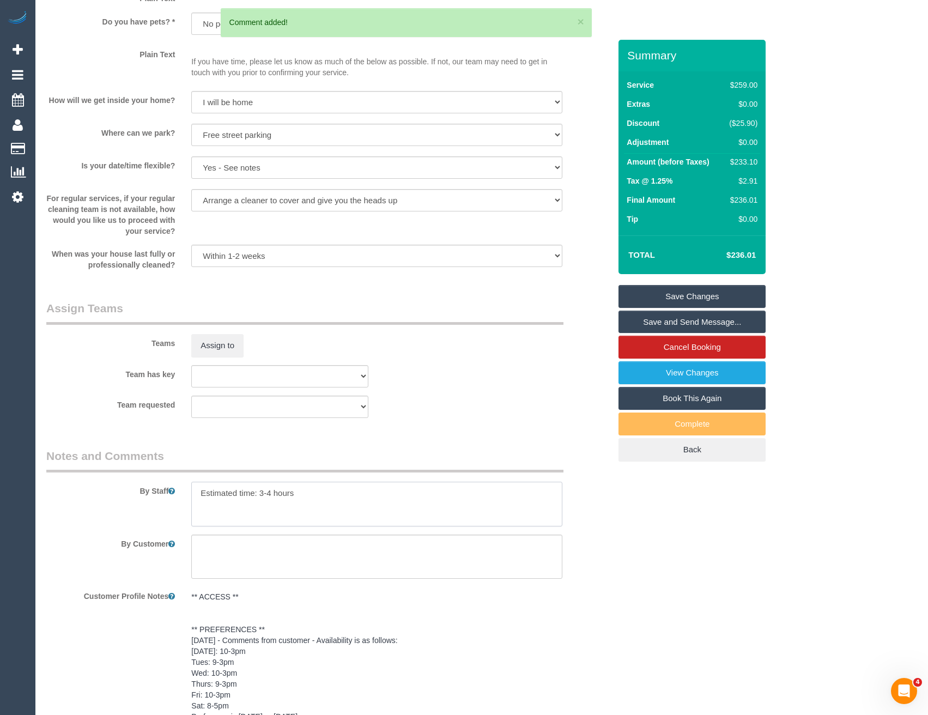
click at [202, 493] on textarea at bounding box center [376, 504] width 371 height 45
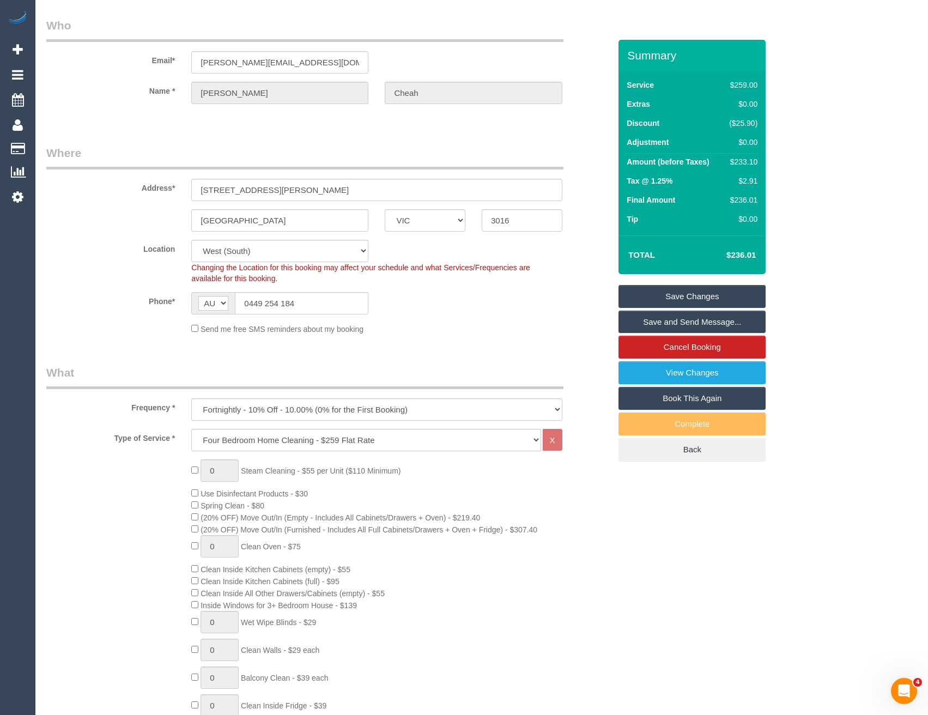
scroll to position [0, 0]
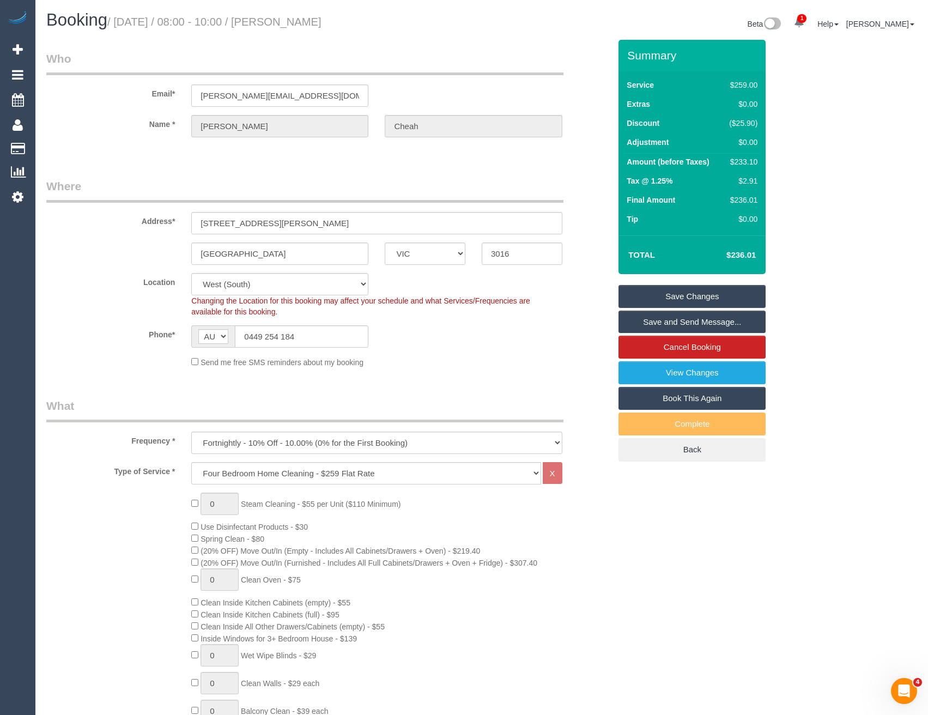
type textarea "*cover* Estimated time: 3-4 hours"
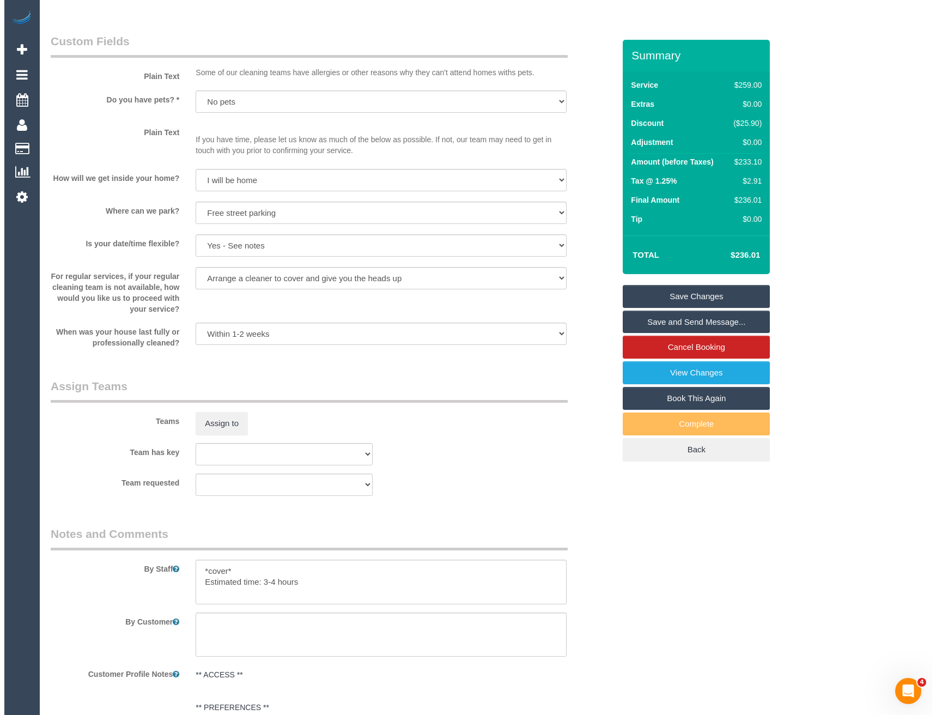
scroll to position [1526, 0]
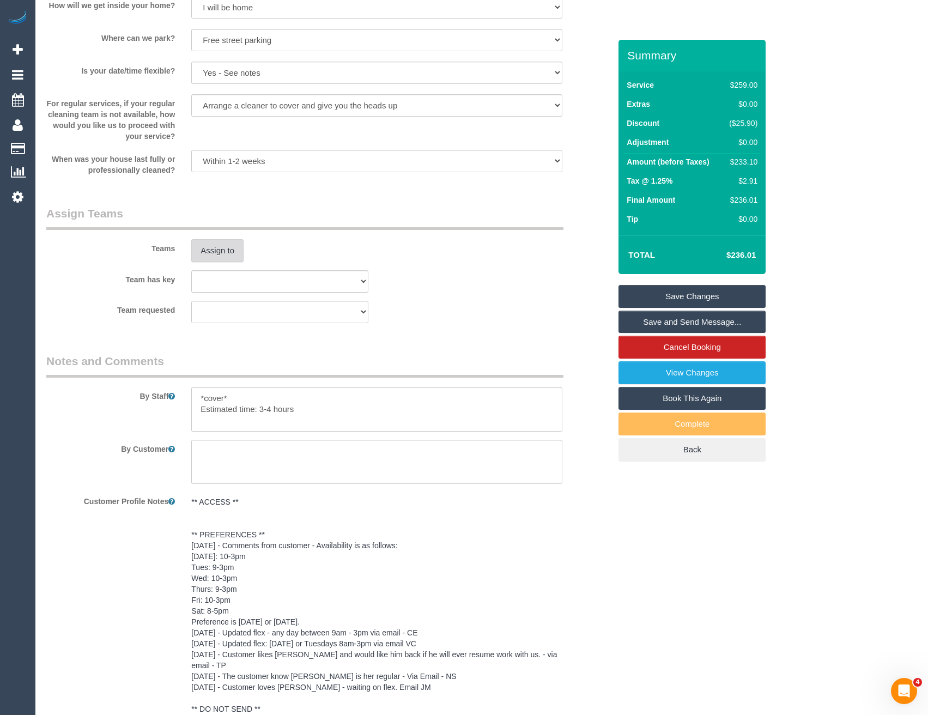
click at [216, 253] on button "Assign to" at bounding box center [217, 250] width 52 height 23
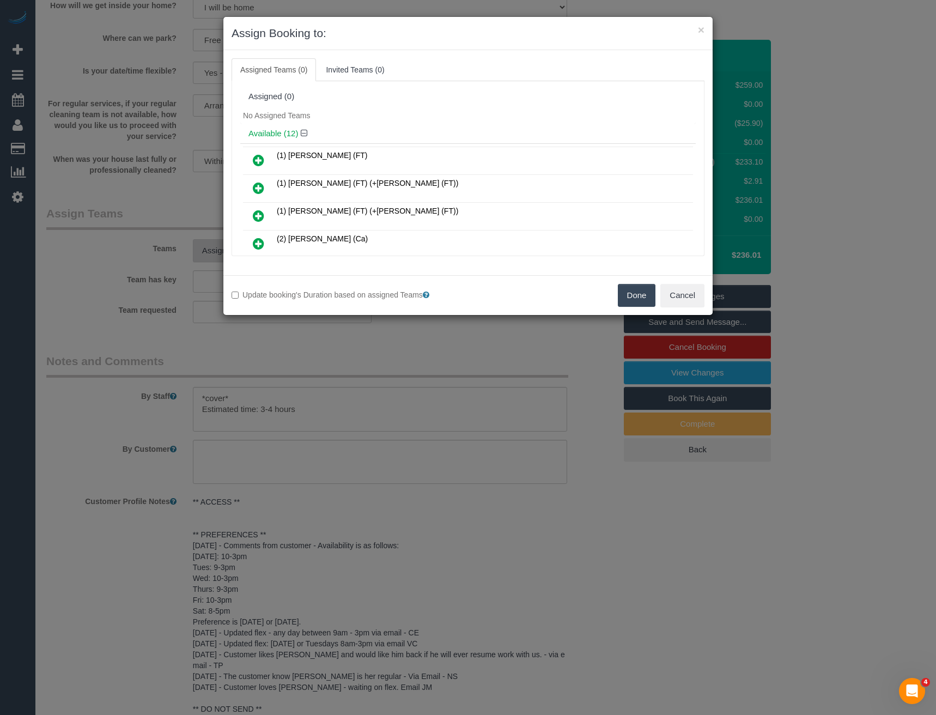
scroll to position [154, 0]
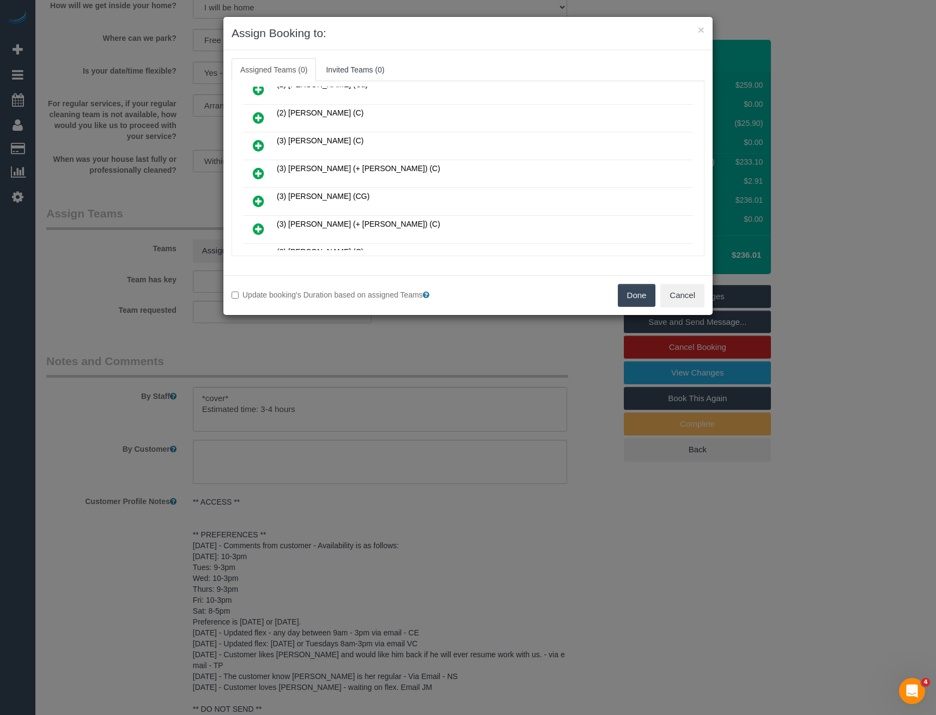
click at [258, 174] on icon at bounding box center [258, 173] width 11 height 13
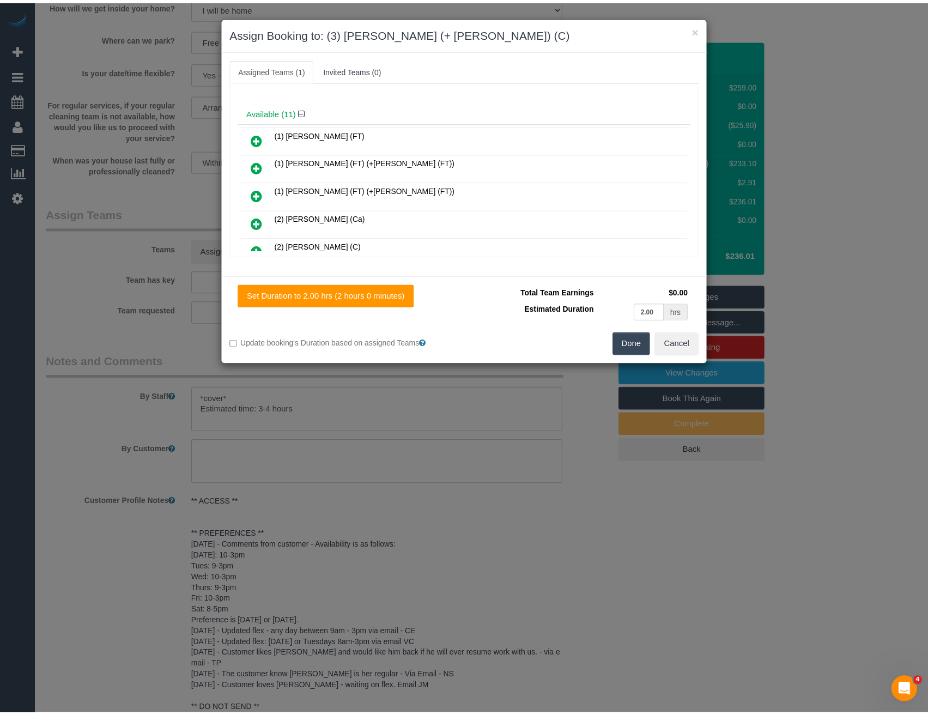
scroll to position [0, 0]
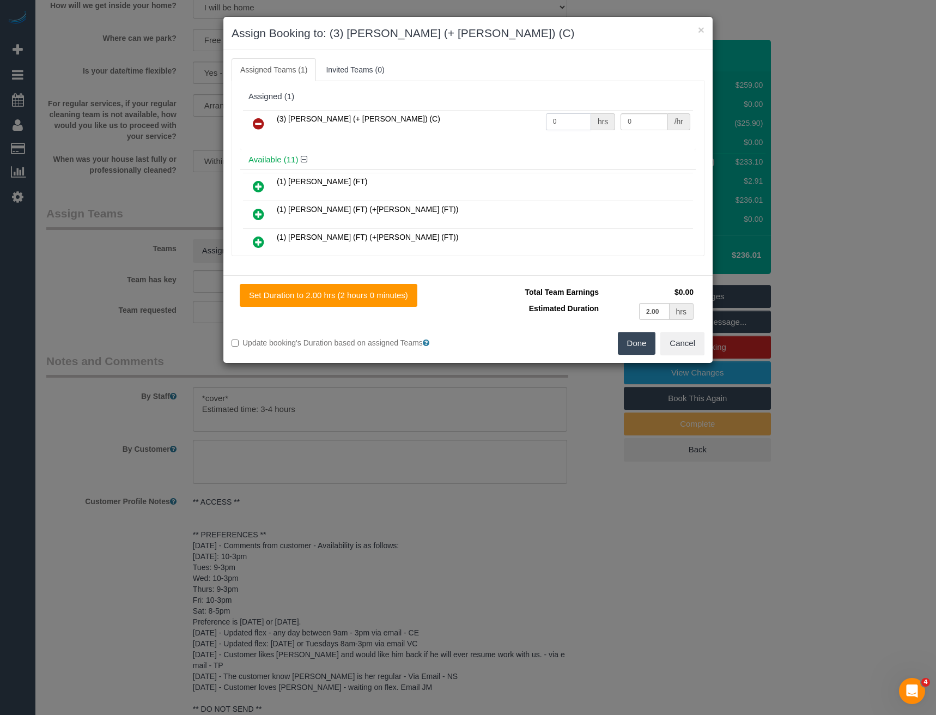
drag, startPoint x: 559, startPoint y: 117, endPoint x: 463, endPoint y: 118, distance: 95.4
click at [484, 120] on tr "(3) Gazi (+ Juireya) (C) 0 hrs 0 /hr" at bounding box center [468, 124] width 450 height 28
type input "1"
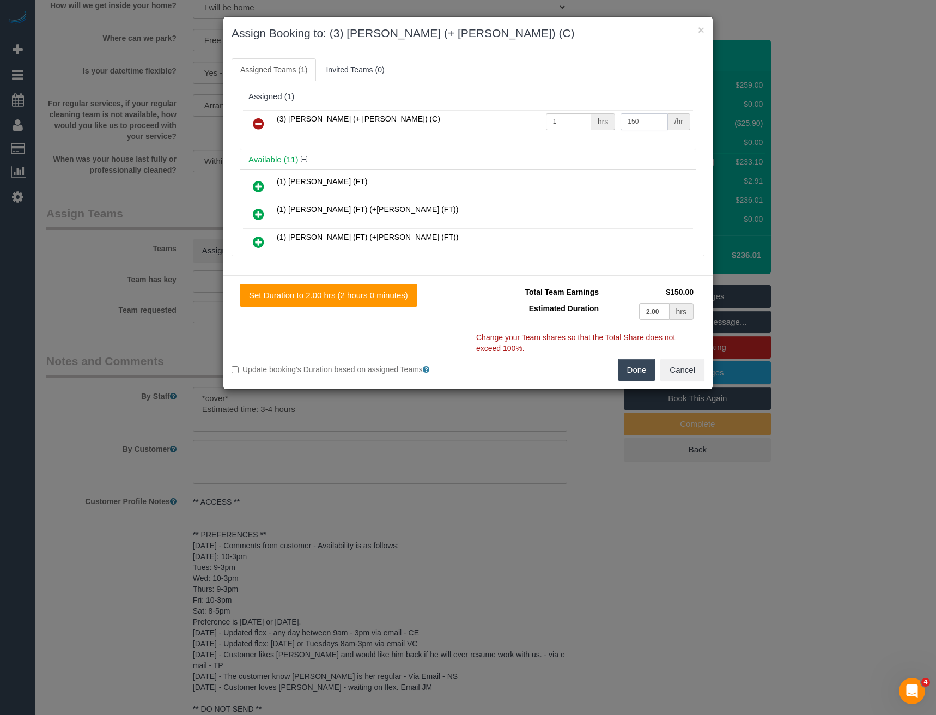
type input "150"
click at [628, 373] on button "Done" at bounding box center [637, 370] width 38 height 23
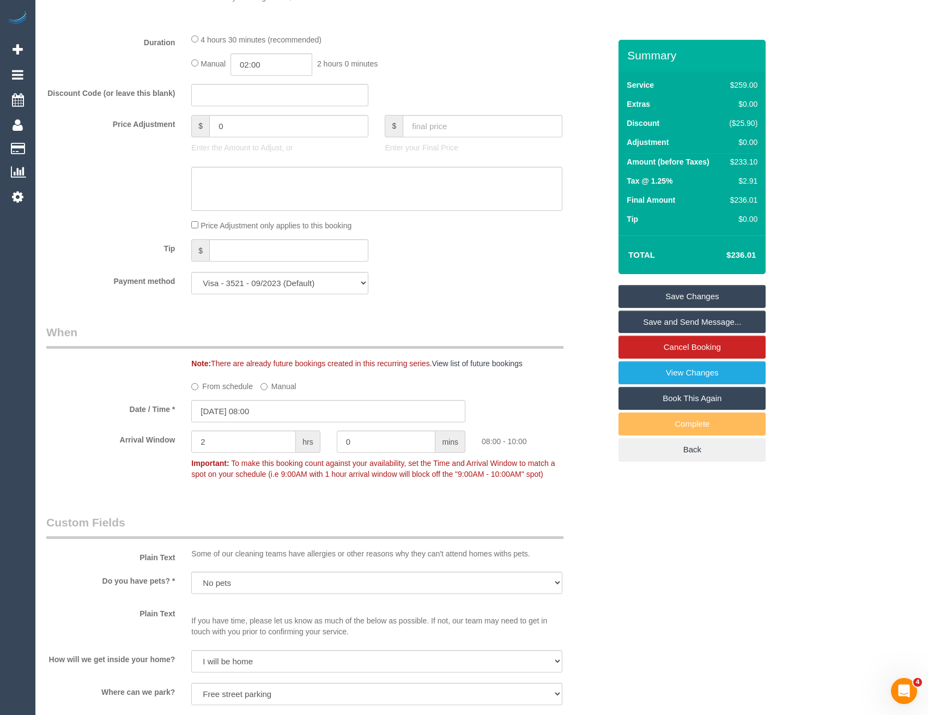
scroll to position [599, 0]
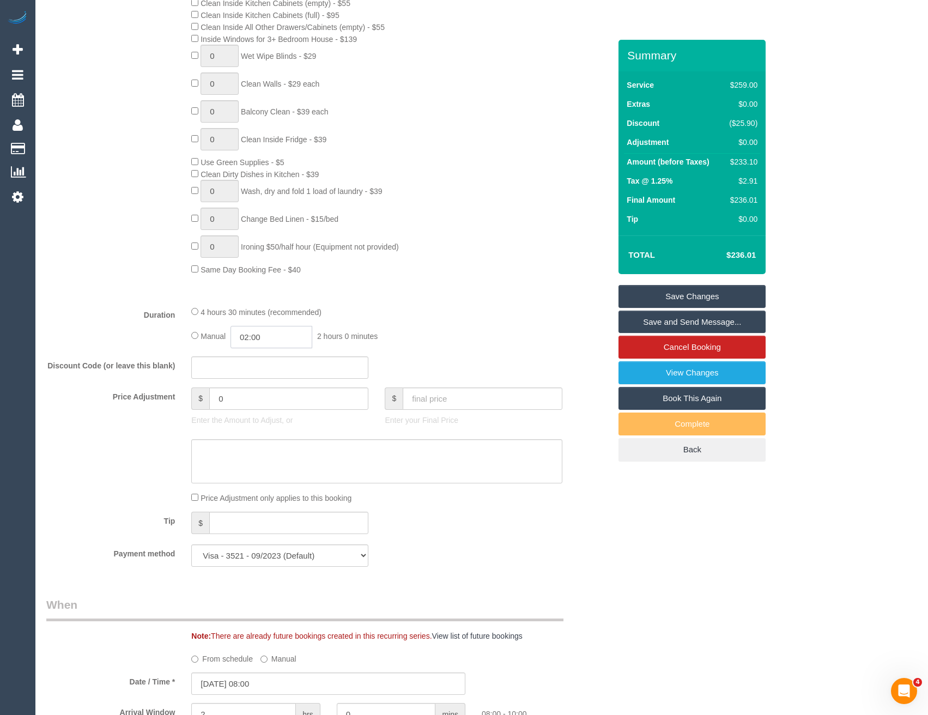
click at [270, 333] on input "02:00" at bounding box center [272, 337] width 82 height 22
type input "04:00"
click at [263, 422] on li "04:00" at bounding box center [259, 427] width 48 height 14
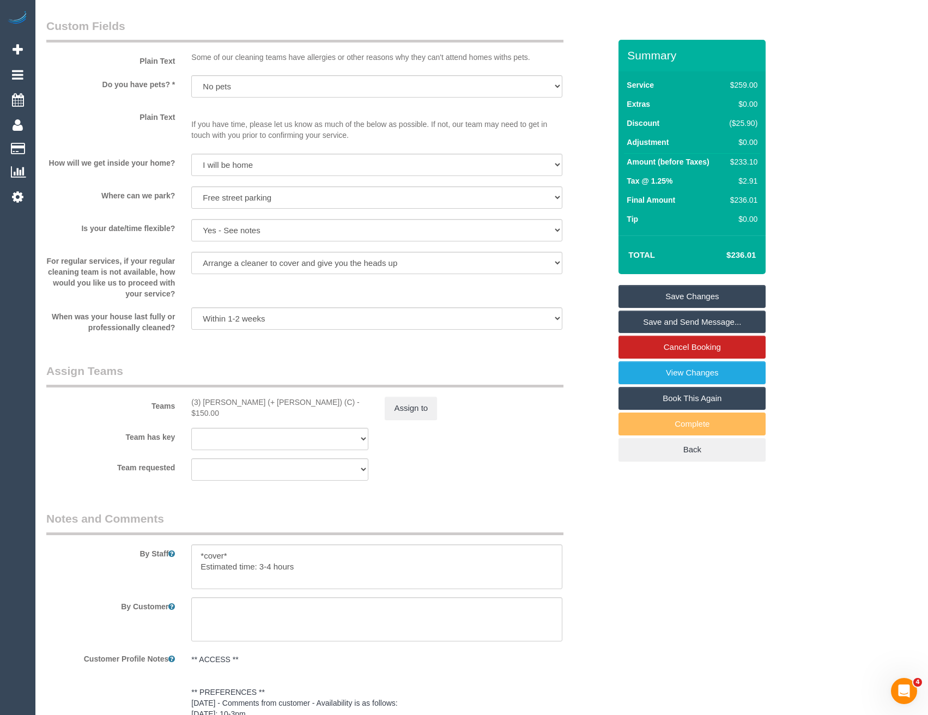
scroll to position [1471, 0]
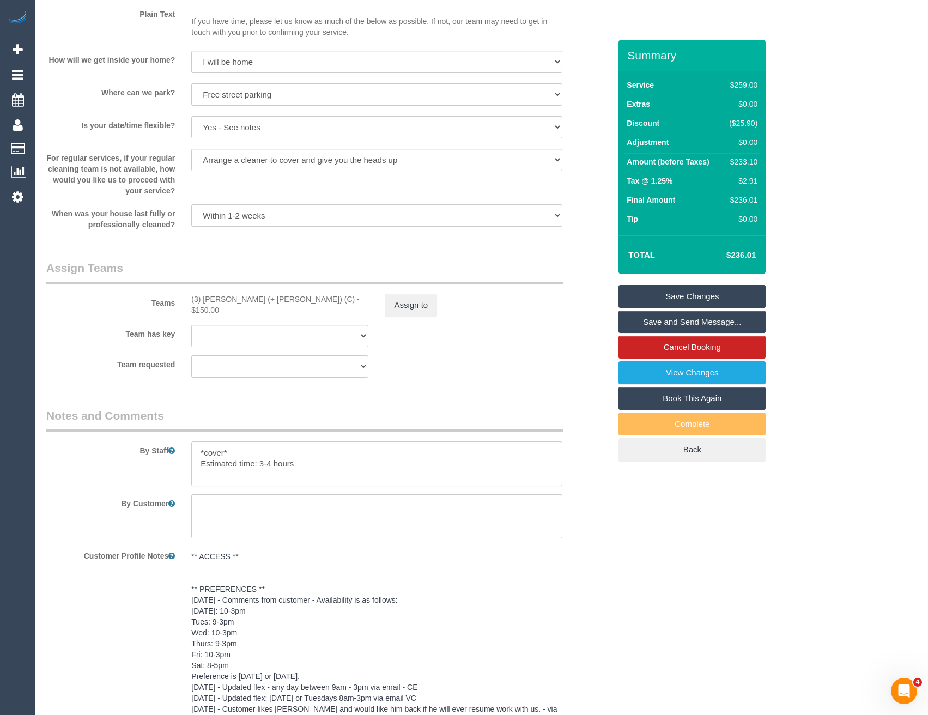
click at [262, 463] on textarea at bounding box center [376, 463] width 371 height 45
click at [338, 470] on textarea at bounding box center [376, 463] width 371 height 45
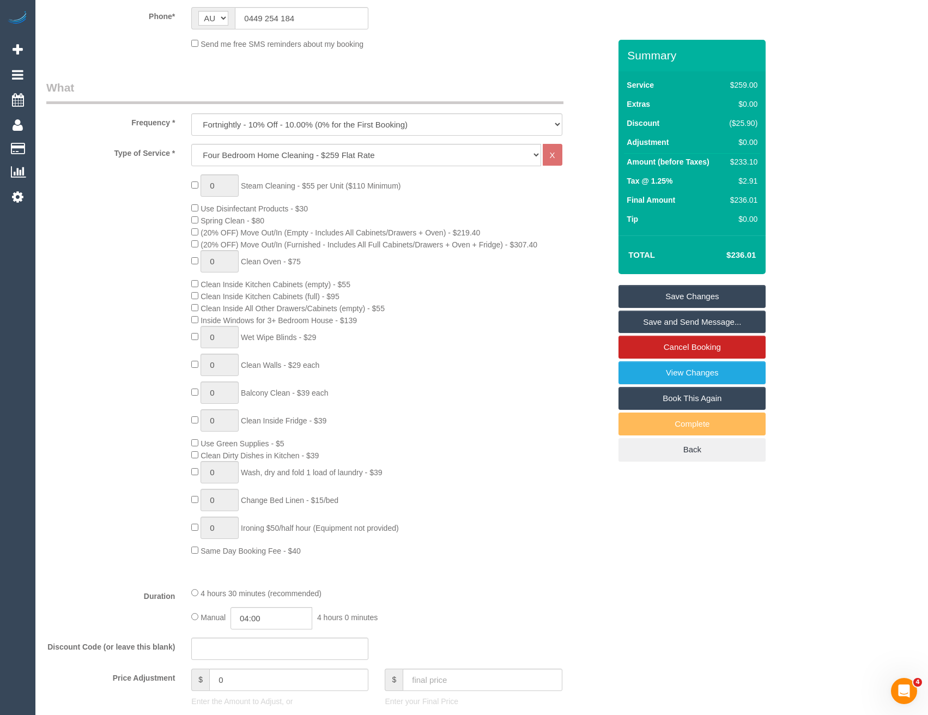
scroll to position [490, 0]
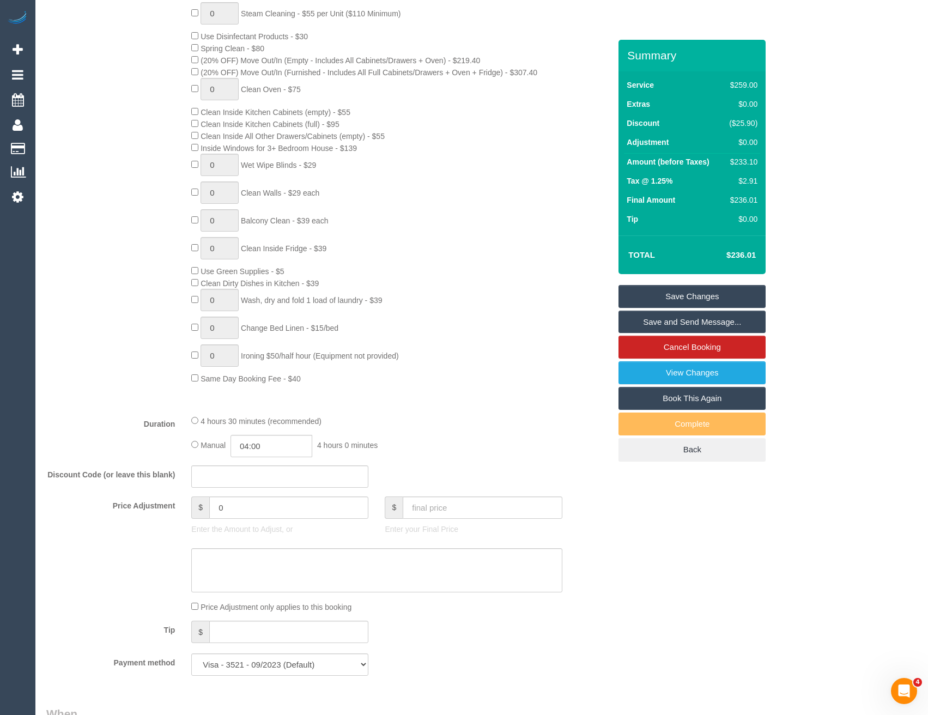
type textarea "*cover* Estimated time: 3.5-4.5 hours"
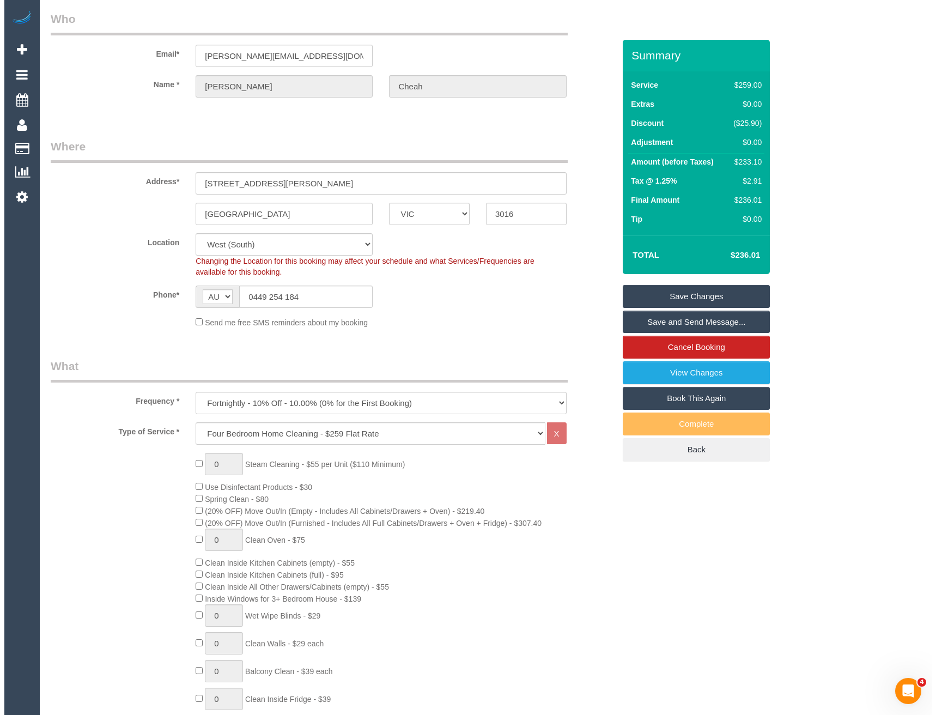
scroll to position [0, 0]
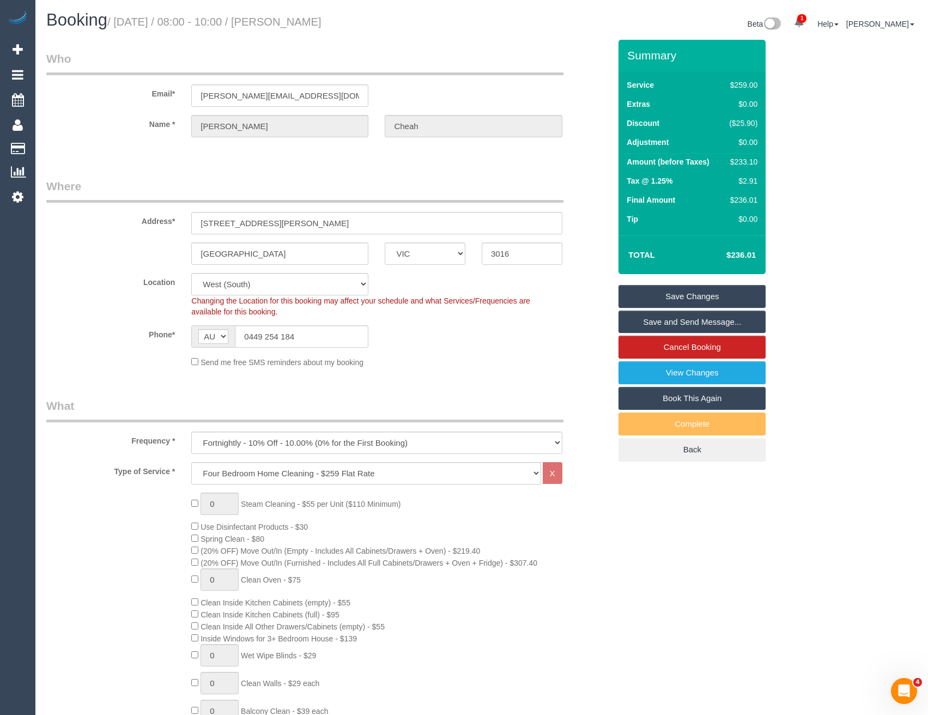
click at [669, 298] on link "Save Changes" at bounding box center [692, 296] width 147 height 23
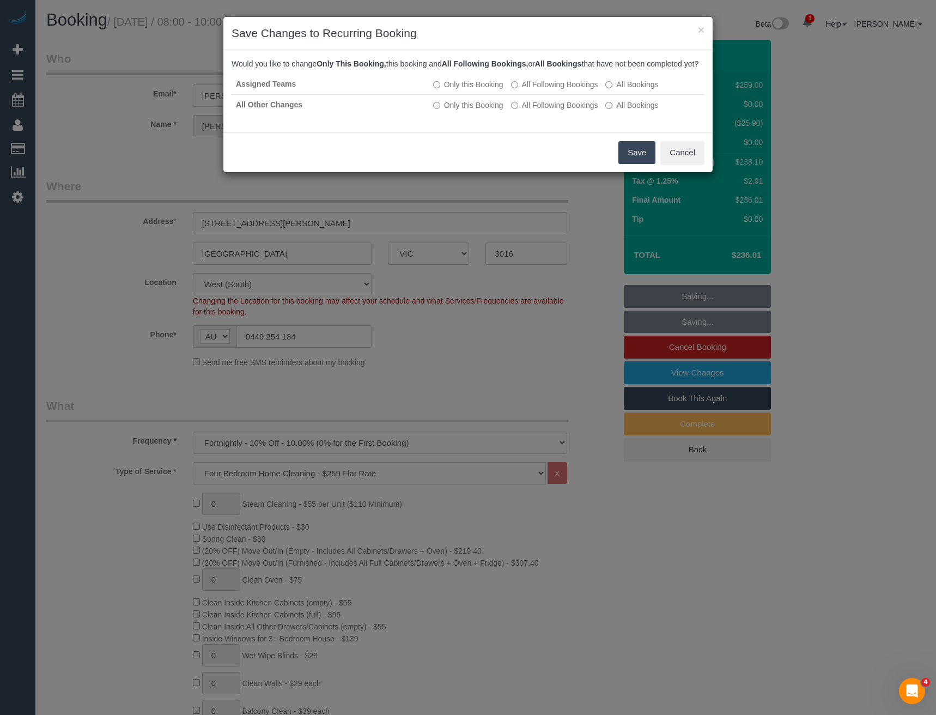
click at [632, 159] on button "Save" at bounding box center [637, 152] width 37 height 23
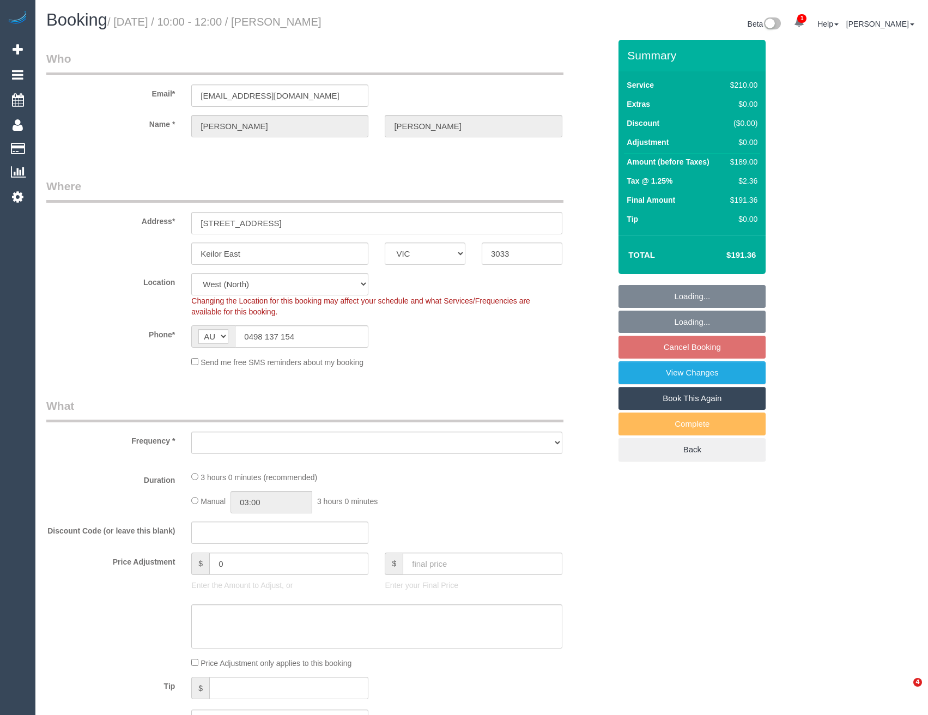
select select "VIC"
select select "number:27"
select select "number:14"
select select "number:19"
select select "number:36"
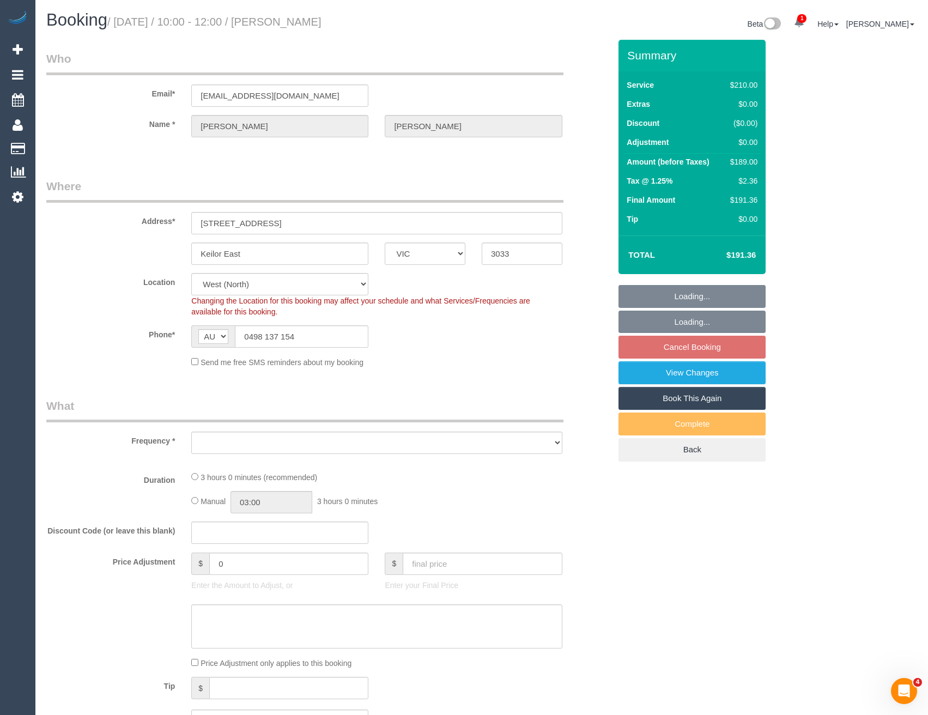
select select "number:34"
select select "number:11"
select select "object:1414"
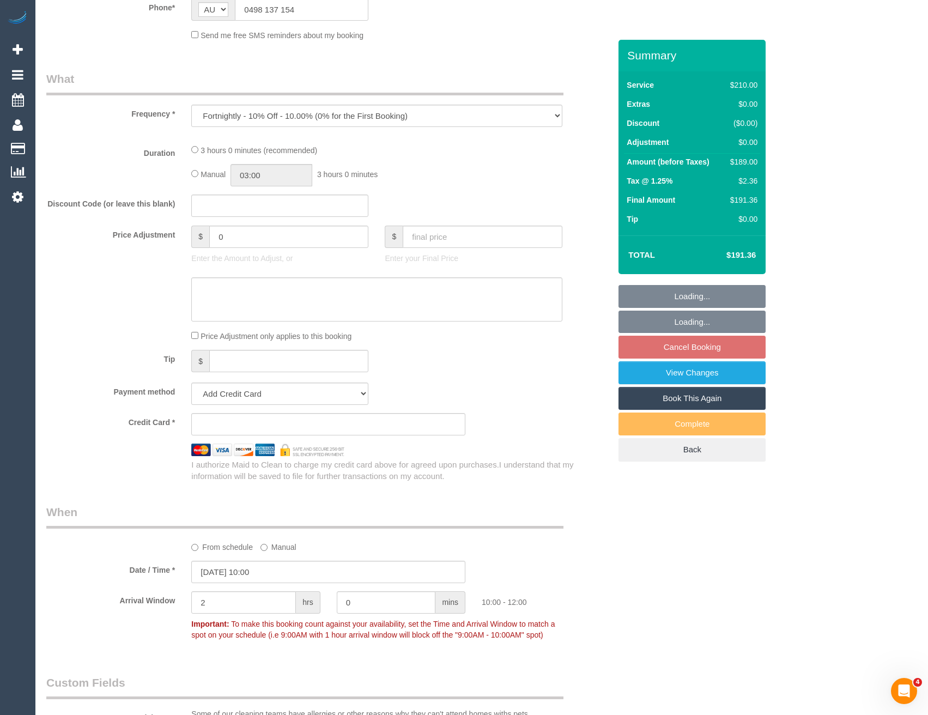
select select "string:stripe-pm_1Q8EFA2GScqysDRVC3z2387E"
select select "180"
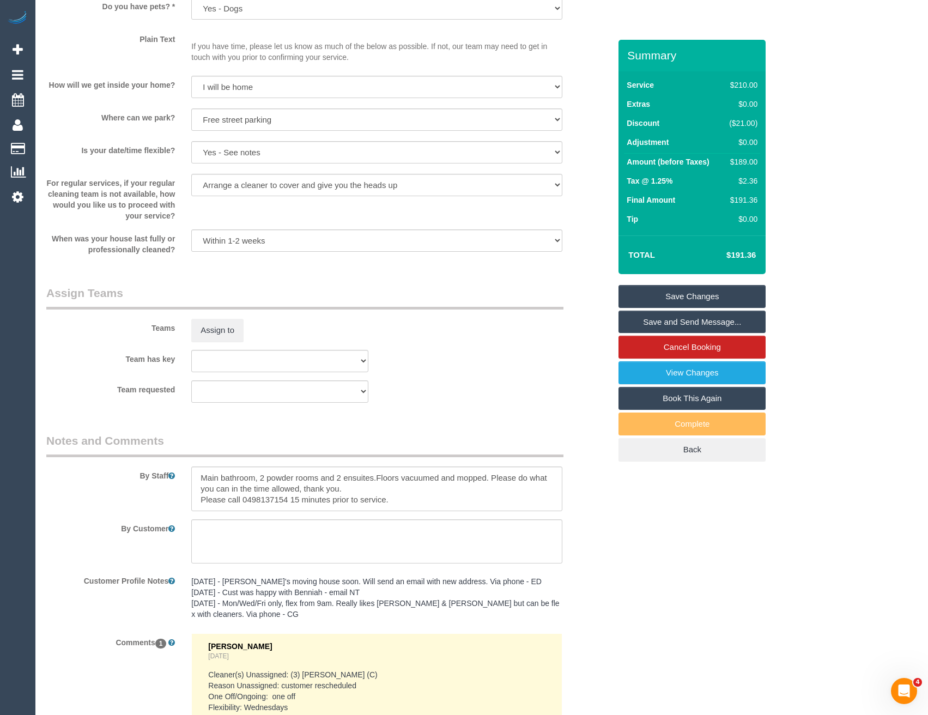
scroll to position [1624, 0]
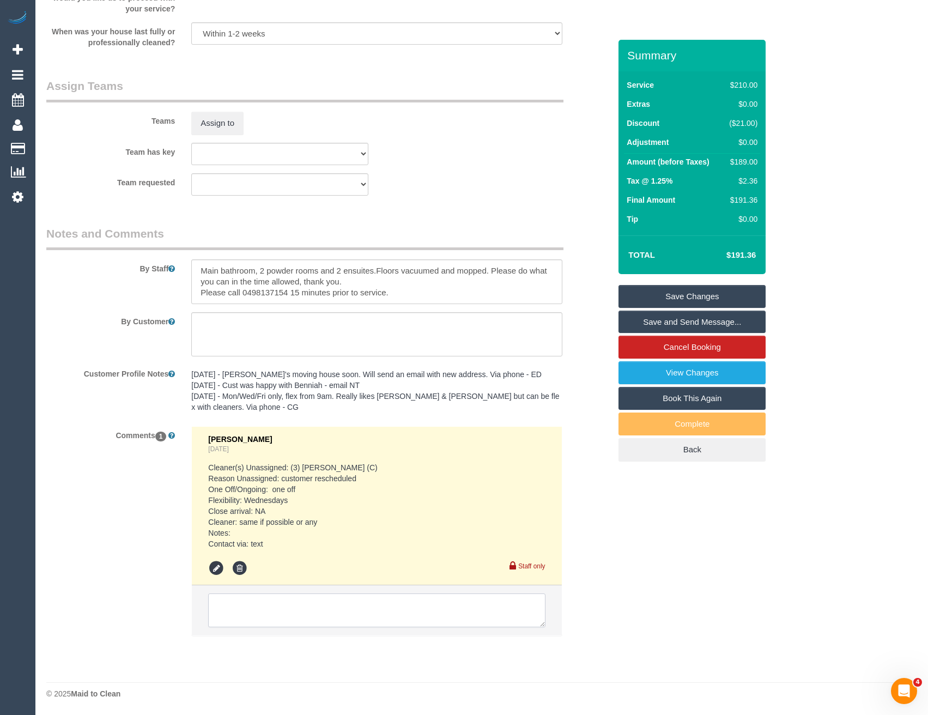
click at [277, 619] on textarea at bounding box center [376, 610] width 337 height 34
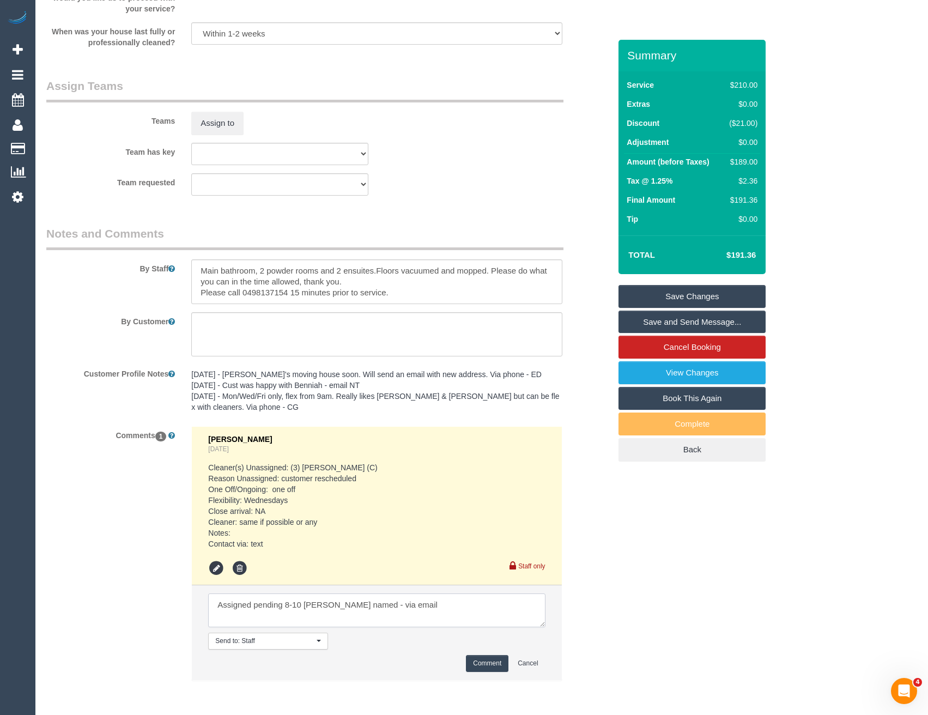
type textarea "Assigned pending 8-10 AW - Katie named - via email"
click at [478, 663] on button "Comment" at bounding box center [487, 663] width 43 height 17
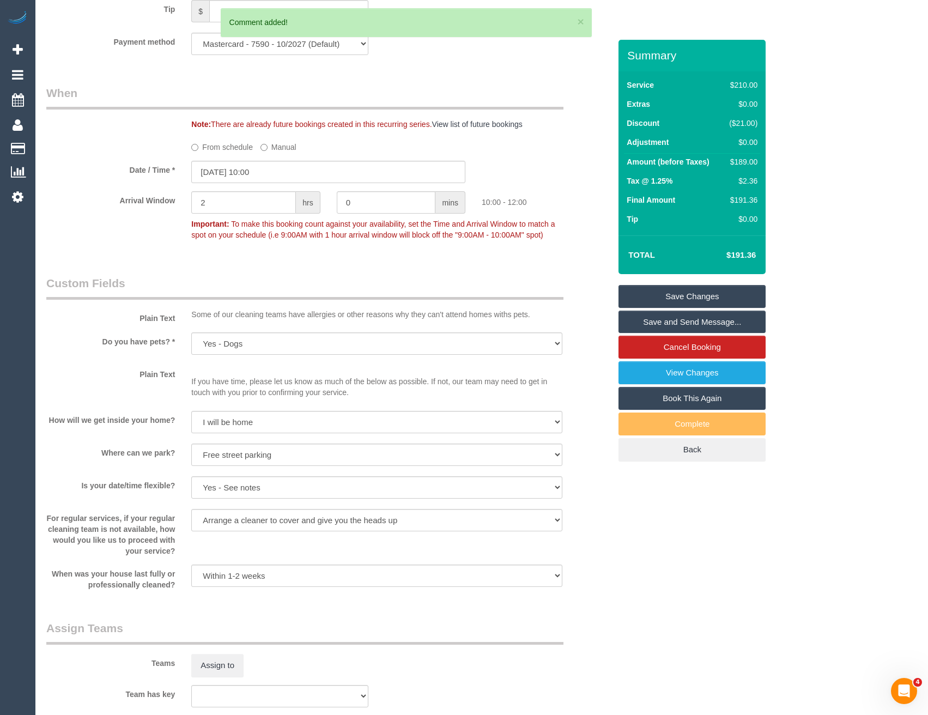
scroll to position [1079, 0]
click at [269, 173] on input "[DATE] 10:00" at bounding box center [328, 174] width 274 height 22
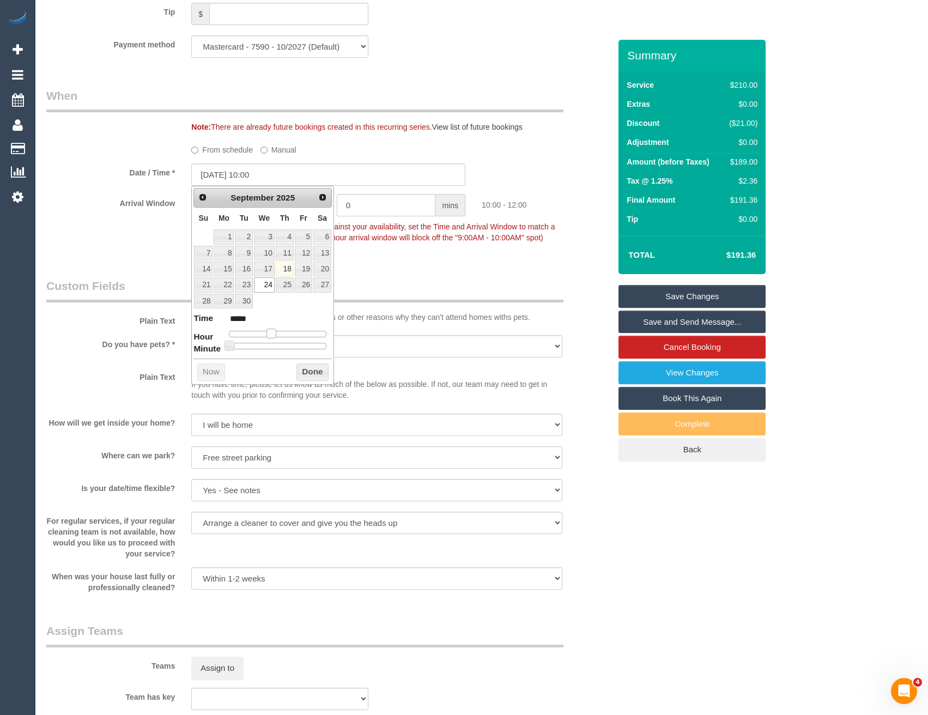
type input "24/09/2025 09:00"
type input "*****"
type input "24/09/2025 08:00"
type input "*****"
drag, startPoint x: 270, startPoint y: 332, endPoint x: 263, endPoint y: 332, distance: 7.1
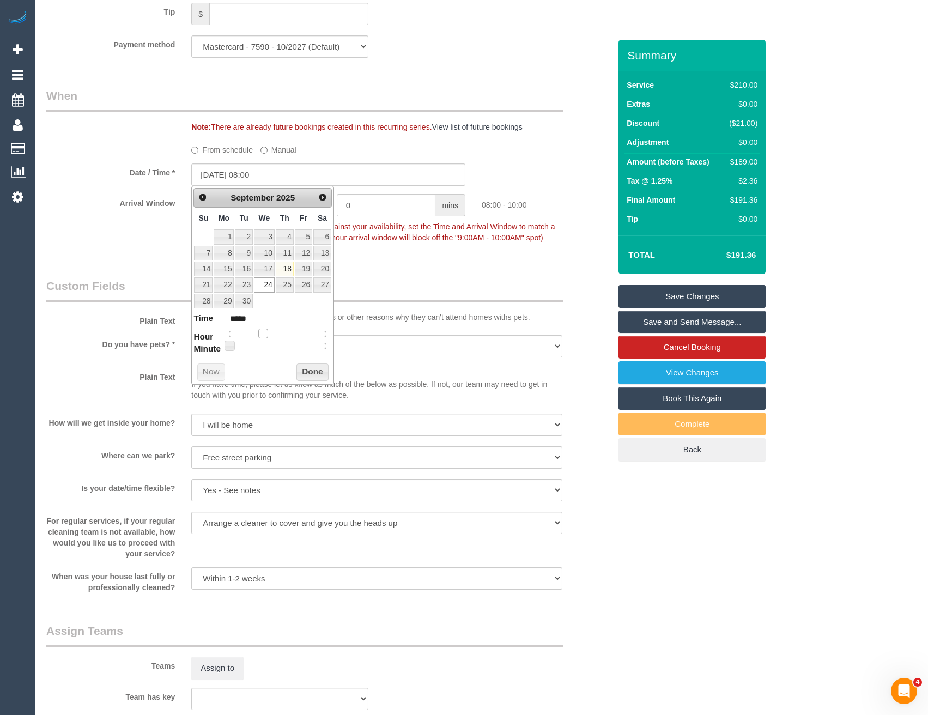
click at [263, 332] on span at bounding box center [263, 334] width 10 height 10
click at [304, 374] on button "Done" at bounding box center [312, 371] width 32 height 17
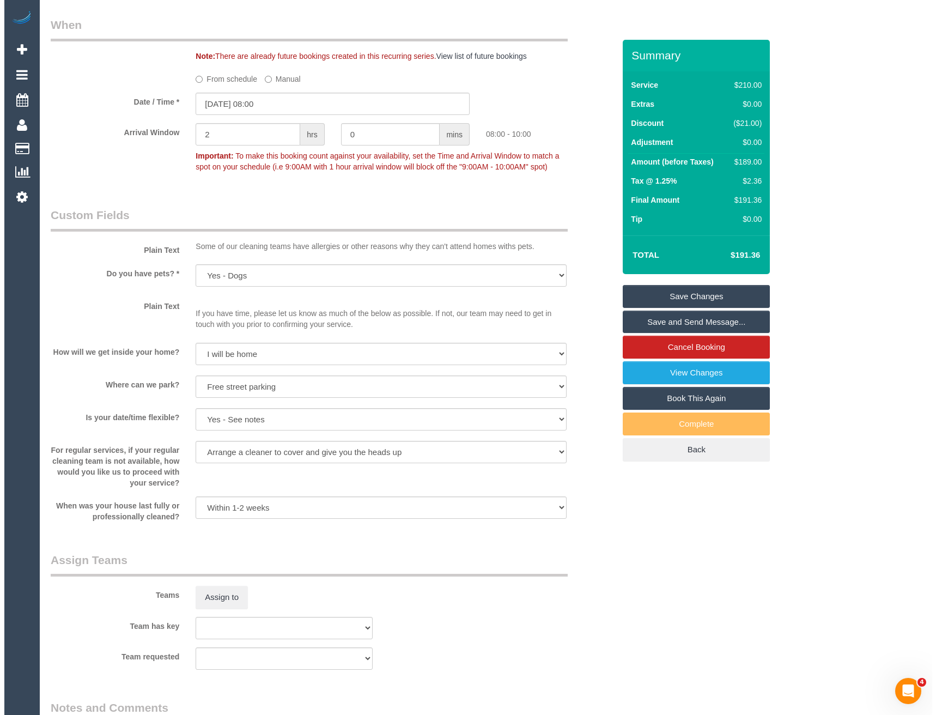
scroll to position [1297, 0]
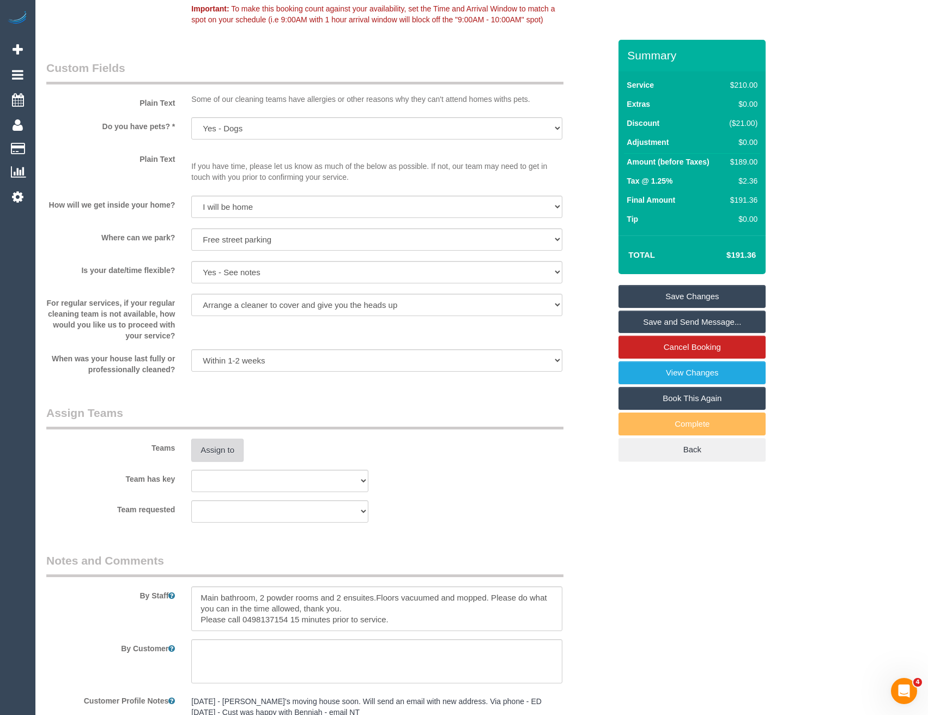
click at [224, 447] on button "Assign to" at bounding box center [217, 450] width 52 height 23
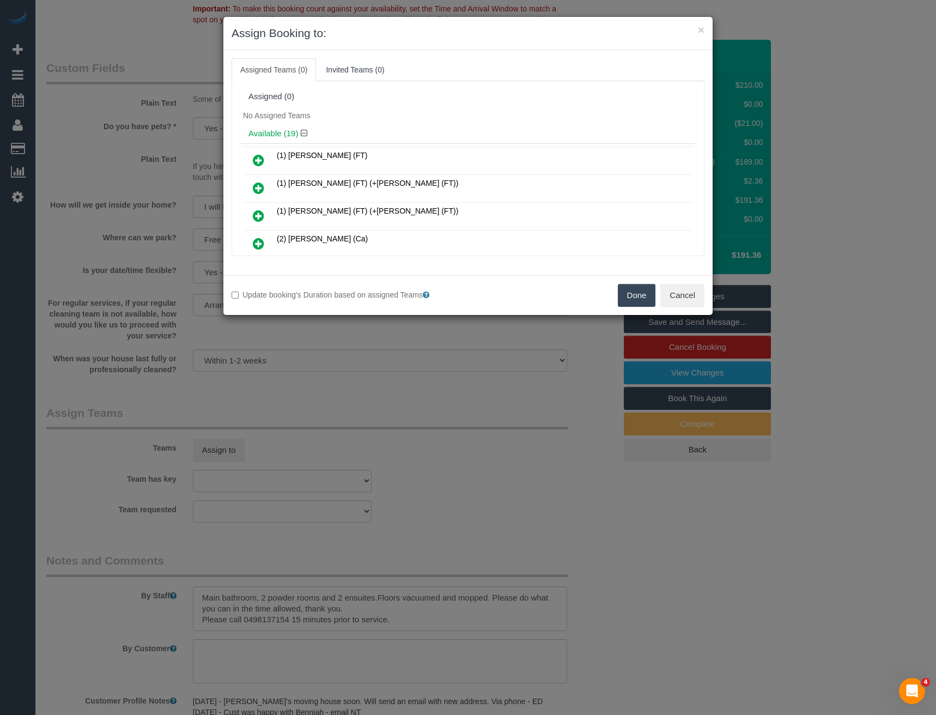
scroll to position [377, 0]
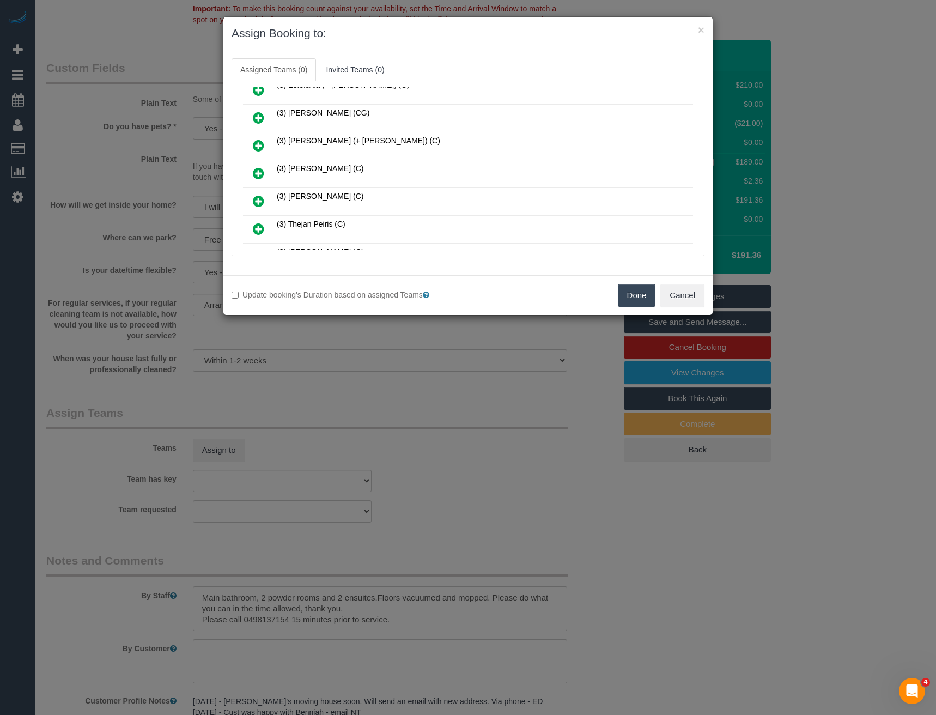
click at [258, 173] on icon at bounding box center [258, 173] width 11 height 13
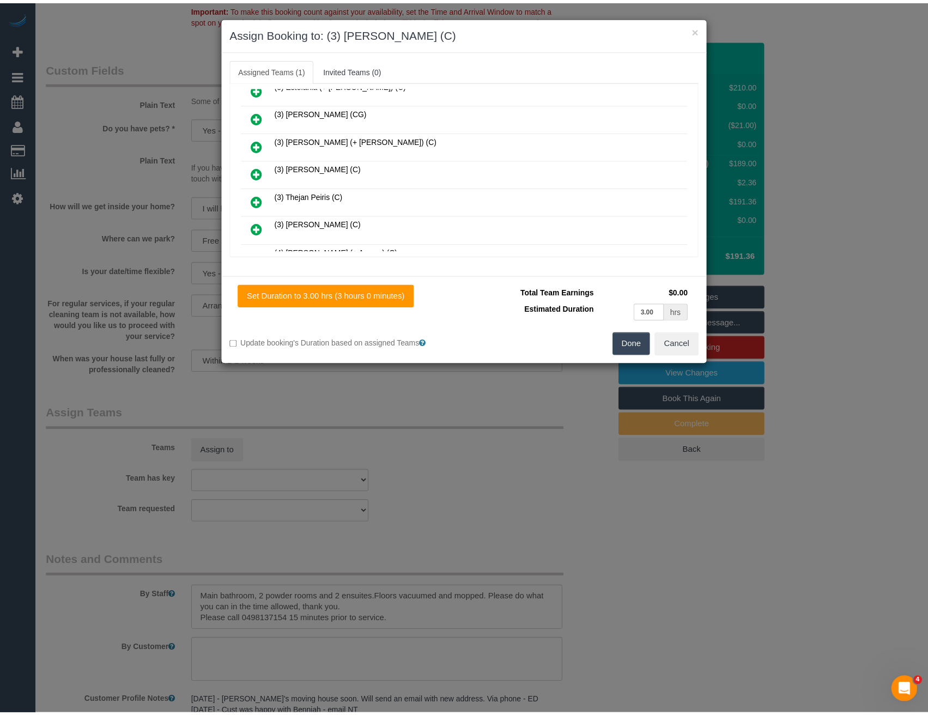
scroll to position [0, 0]
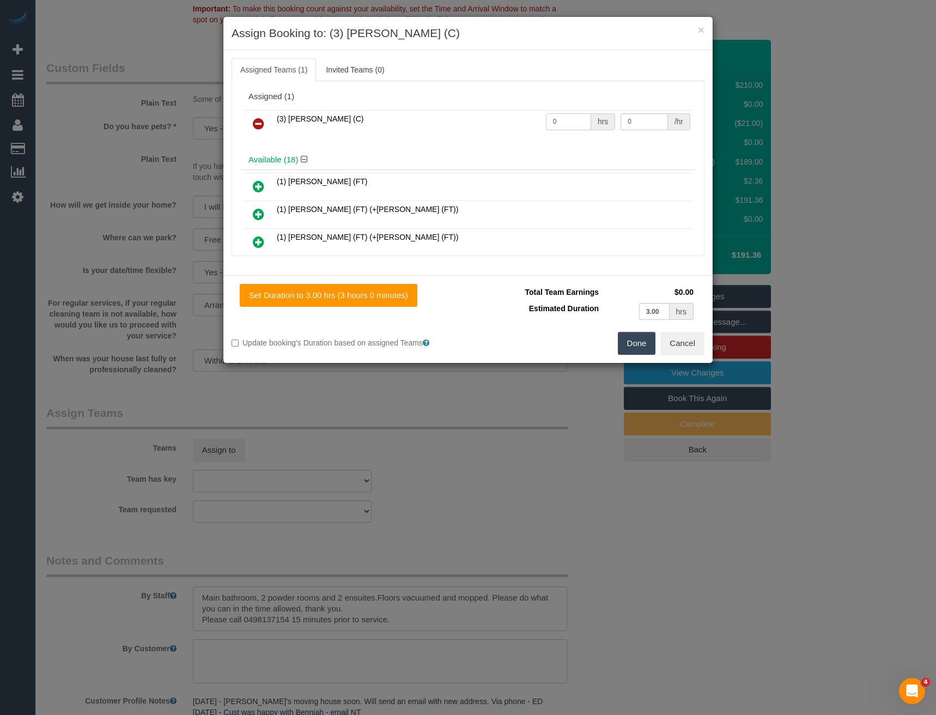
drag, startPoint x: 554, startPoint y: 124, endPoint x: 440, endPoint y: 119, distance: 114.0
click at [474, 127] on tr "(3) Katie Eichorn (C) 0 hrs 0 /hr" at bounding box center [468, 124] width 450 height 28
type input "3"
type input "35"
click at [642, 345] on button "Done" at bounding box center [637, 343] width 38 height 23
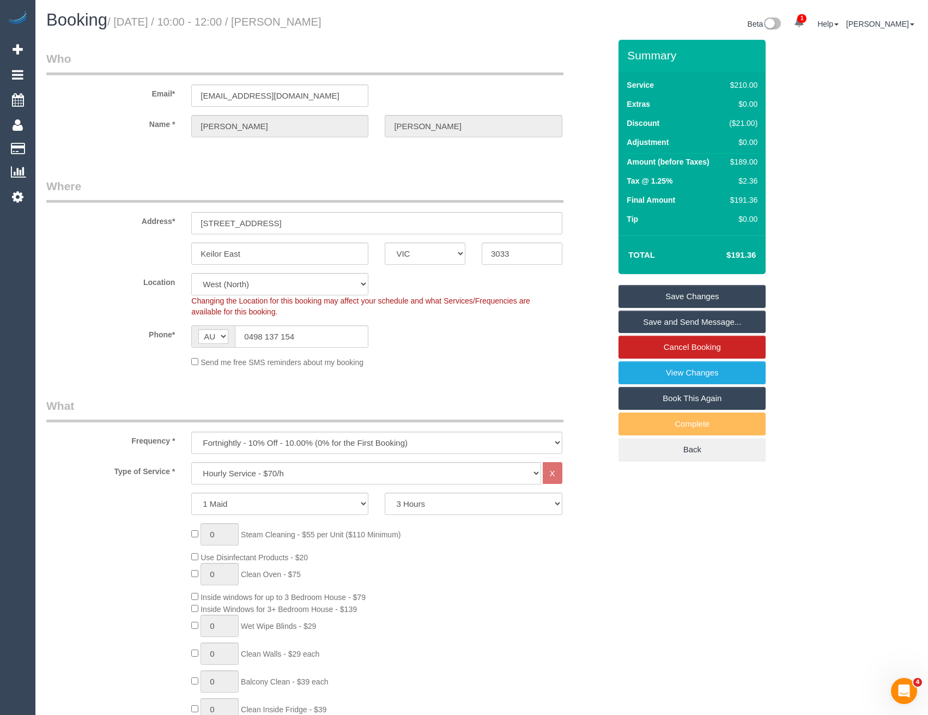
click at [670, 301] on link "Save Changes" at bounding box center [692, 296] width 147 height 23
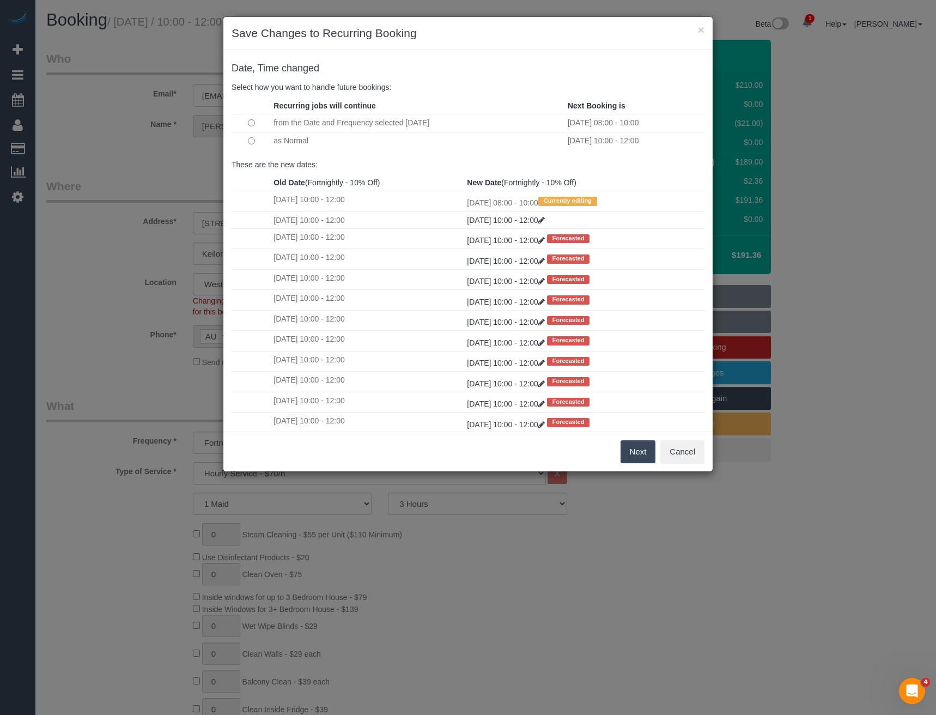
click at [641, 456] on button "Next" at bounding box center [638, 451] width 35 height 23
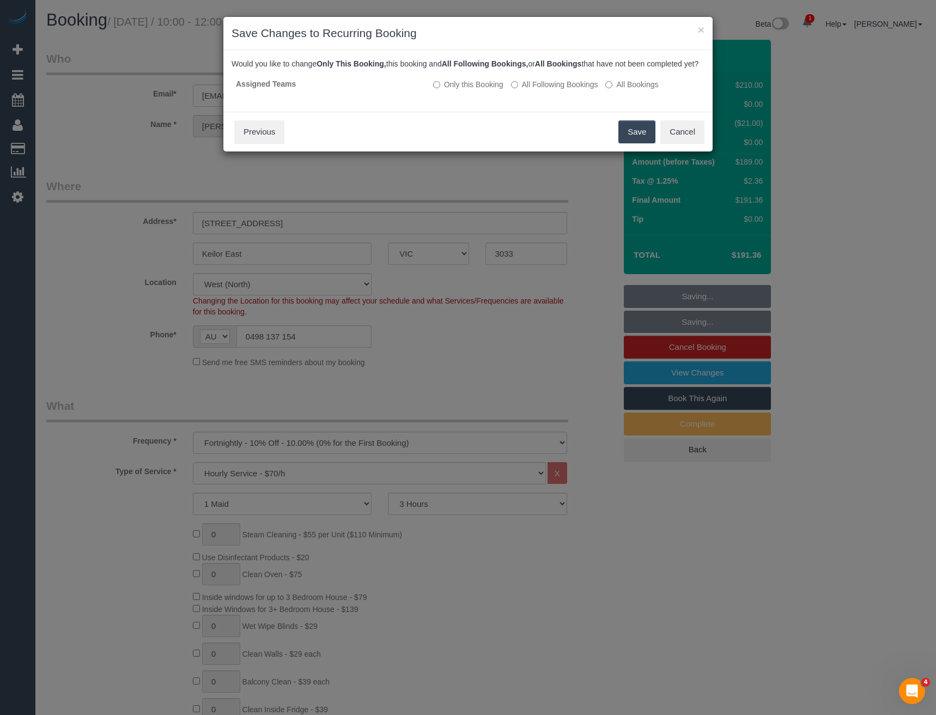
click at [633, 140] on button "Save" at bounding box center [637, 131] width 37 height 23
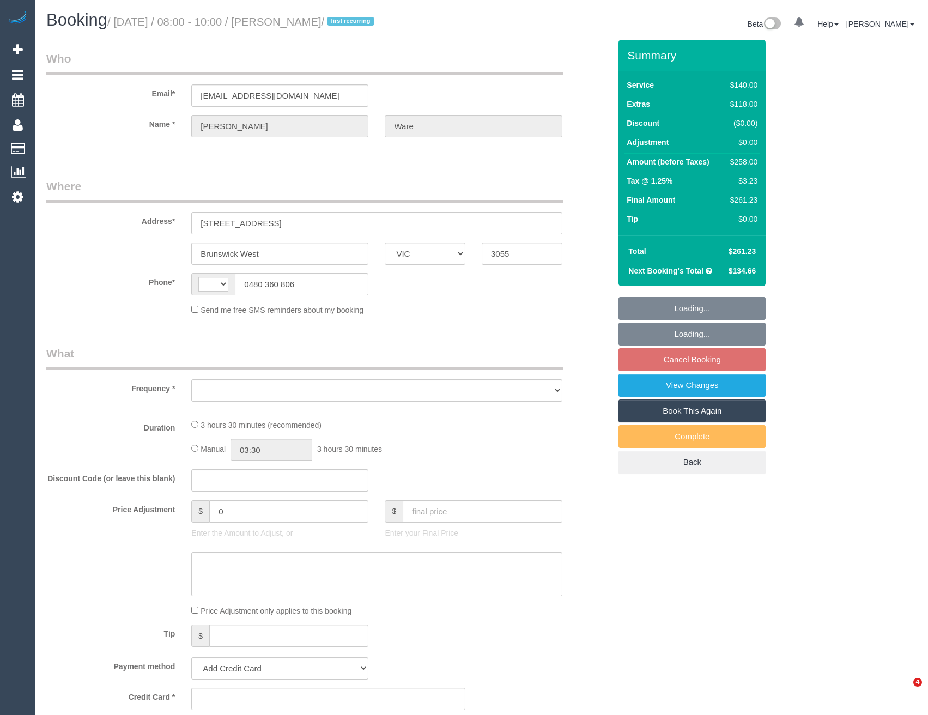
select select "VIC"
select select "string:AU"
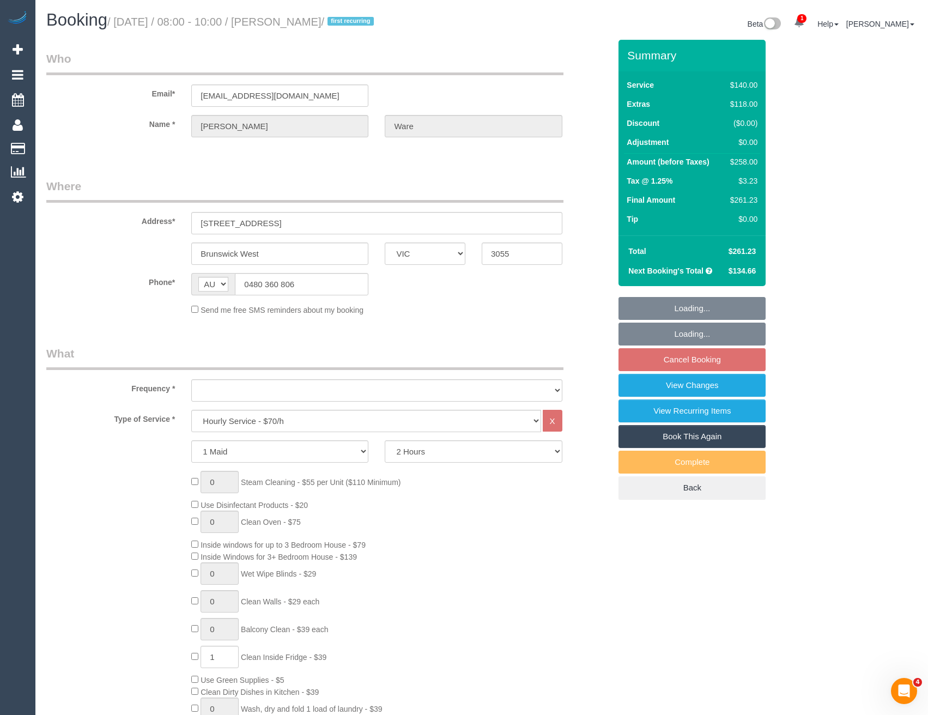
select select "object:704"
select select "string:stripe-pm_1RyUTm2GScqysDRVxm9GYA6y"
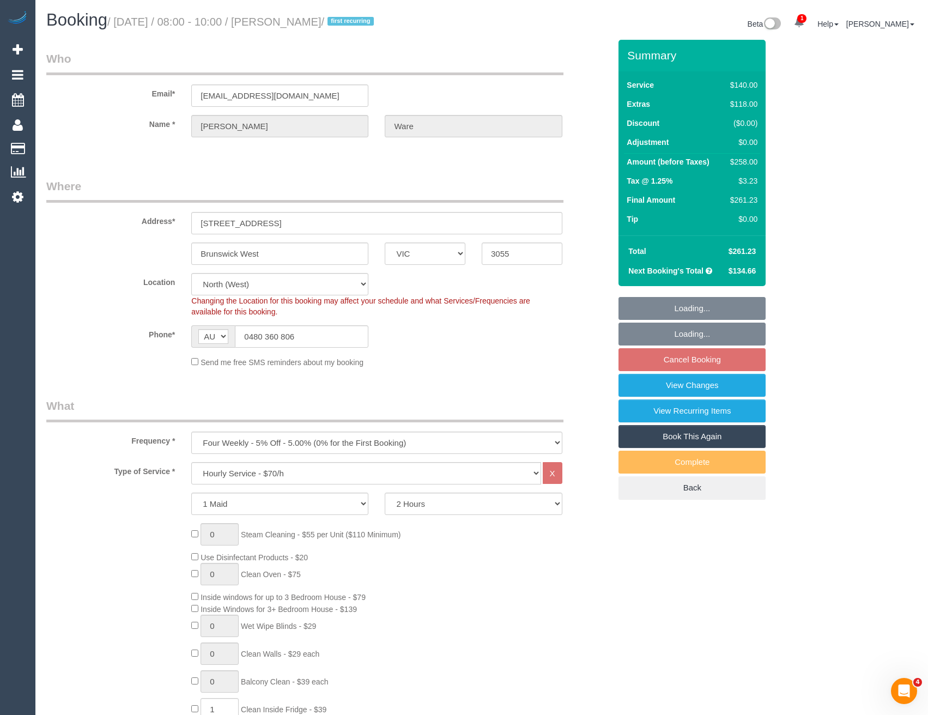
select select "number:30"
select select "number:14"
select select "number:18"
select select "number:22"
select select "number:33"
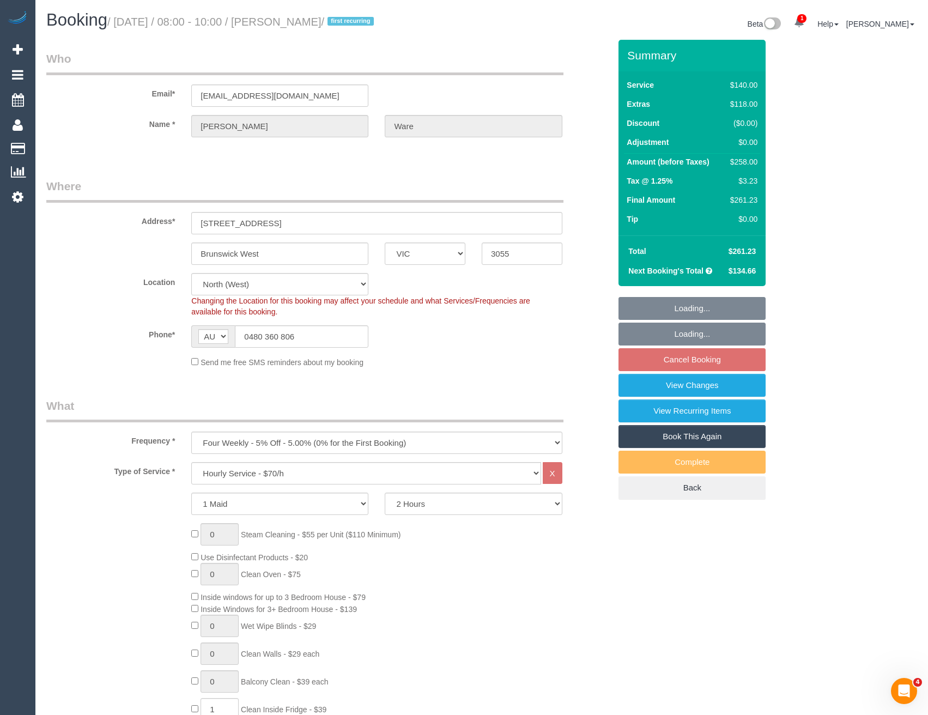
select select "number:12"
select select "object:871"
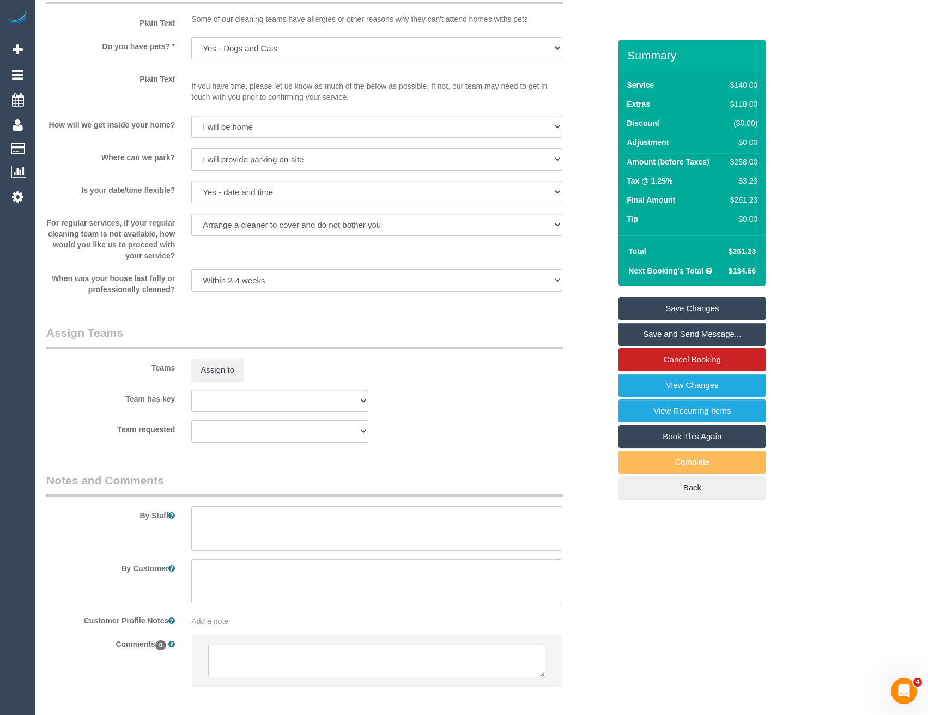
scroll to position [1362, 0]
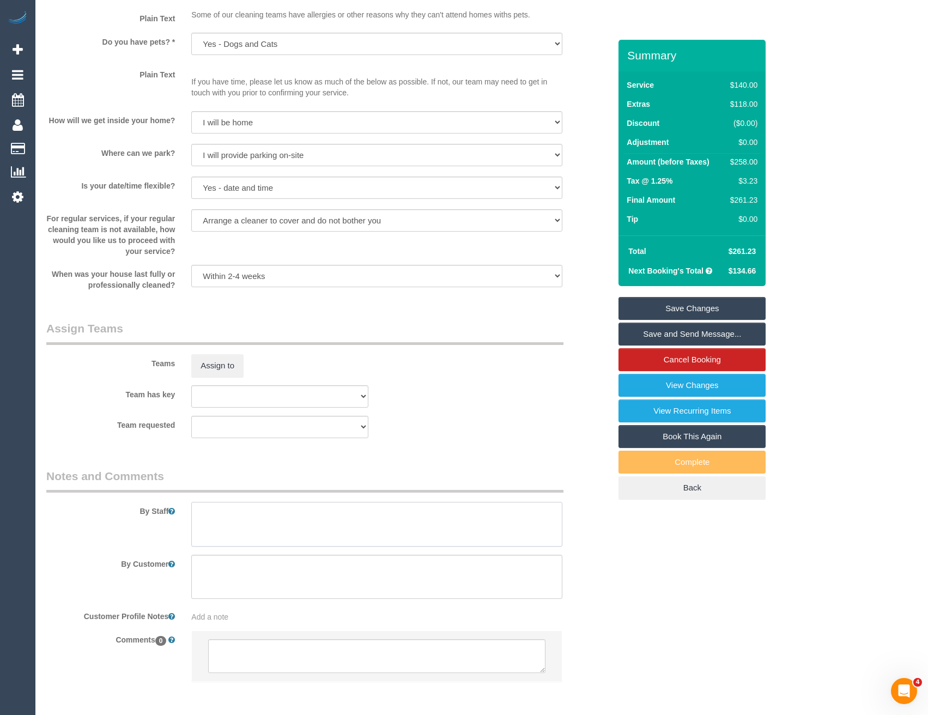
click at [261, 532] on textarea at bounding box center [376, 524] width 371 height 45
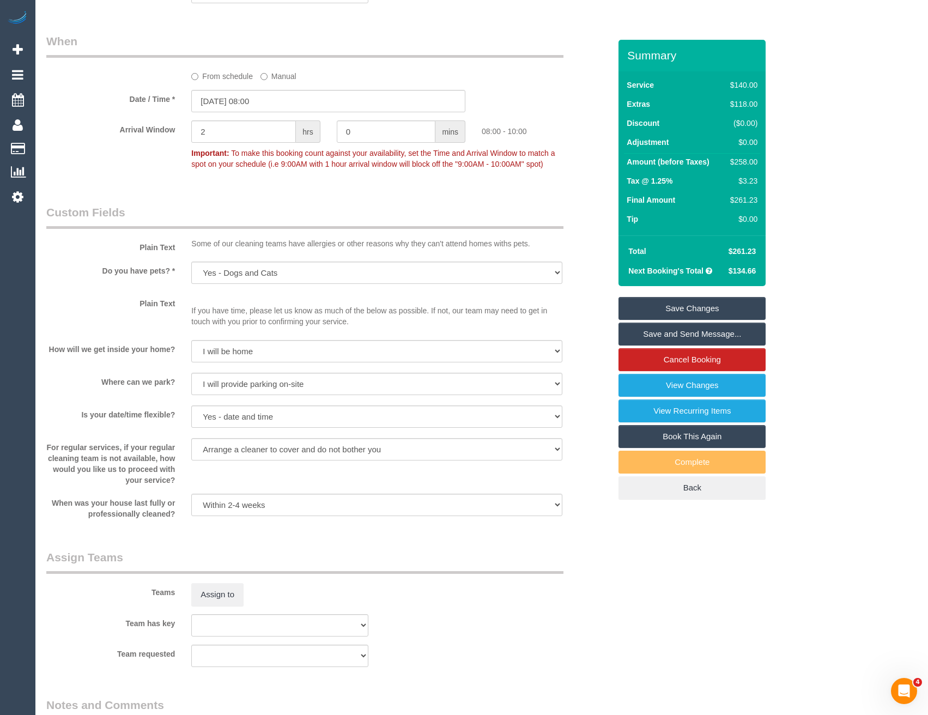
scroll to position [1245, 0]
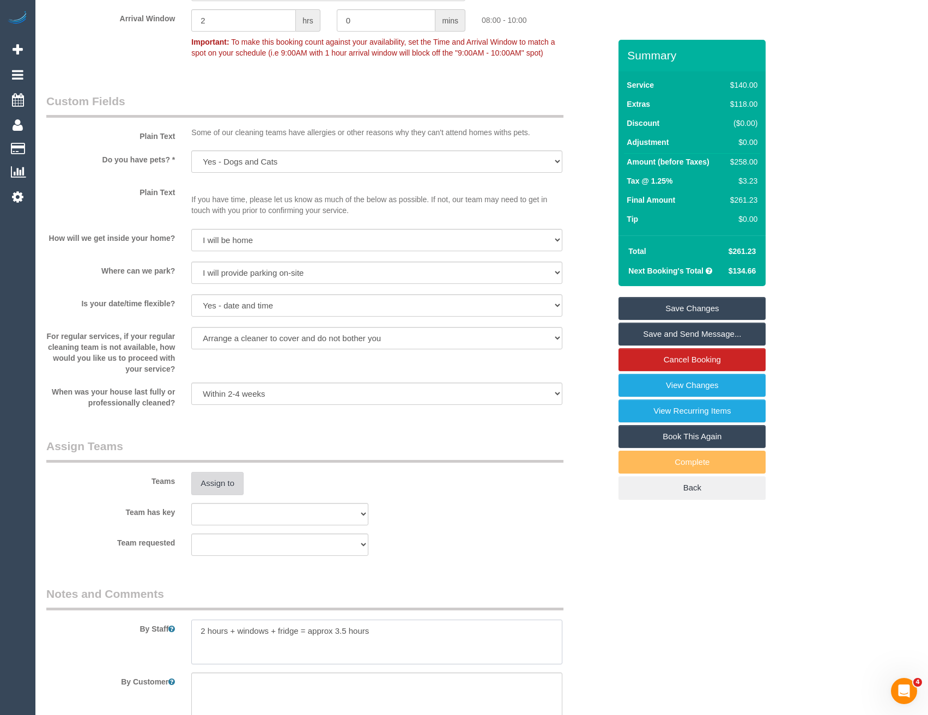
type textarea "2 hours + windows + fridge = approx 3.5 hours"
click at [216, 494] on button "Assign to" at bounding box center [217, 483] width 52 height 23
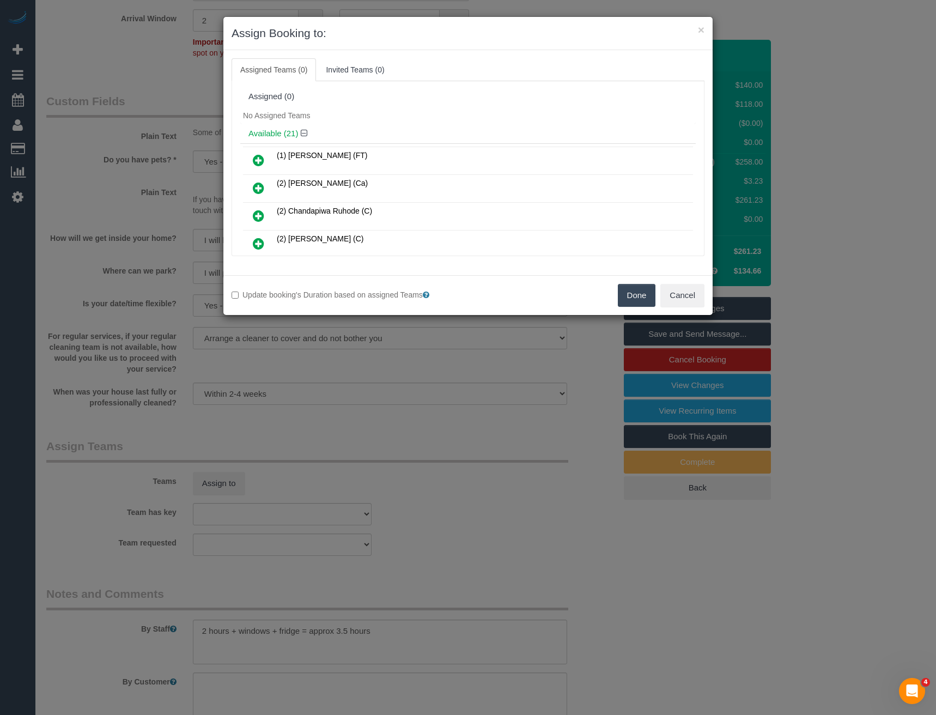
click at [254, 245] on icon at bounding box center [258, 243] width 11 height 13
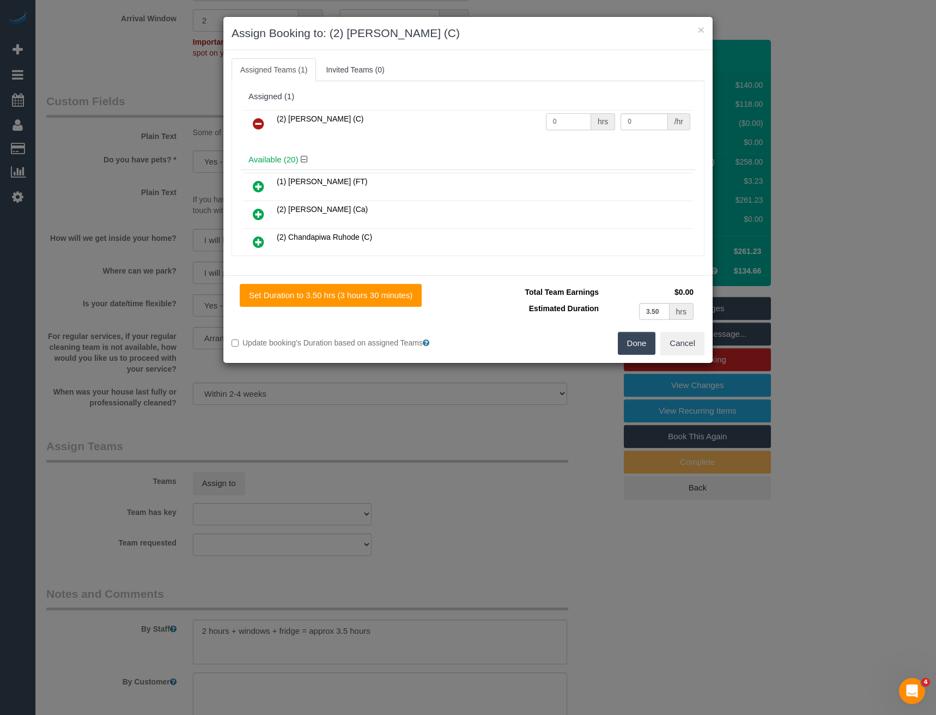
drag, startPoint x: 539, startPoint y: 123, endPoint x: 531, endPoint y: 121, distance: 7.9
click at [532, 124] on tr "(2) [PERSON_NAME] (C) 0 hrs 0 /hr" at bounding box center [468, 124] width 450 height 28
type input "3.5"
type input "35"
click at [639, 343] on button "Done" at bounding box center [637, 343] width 38 height 23
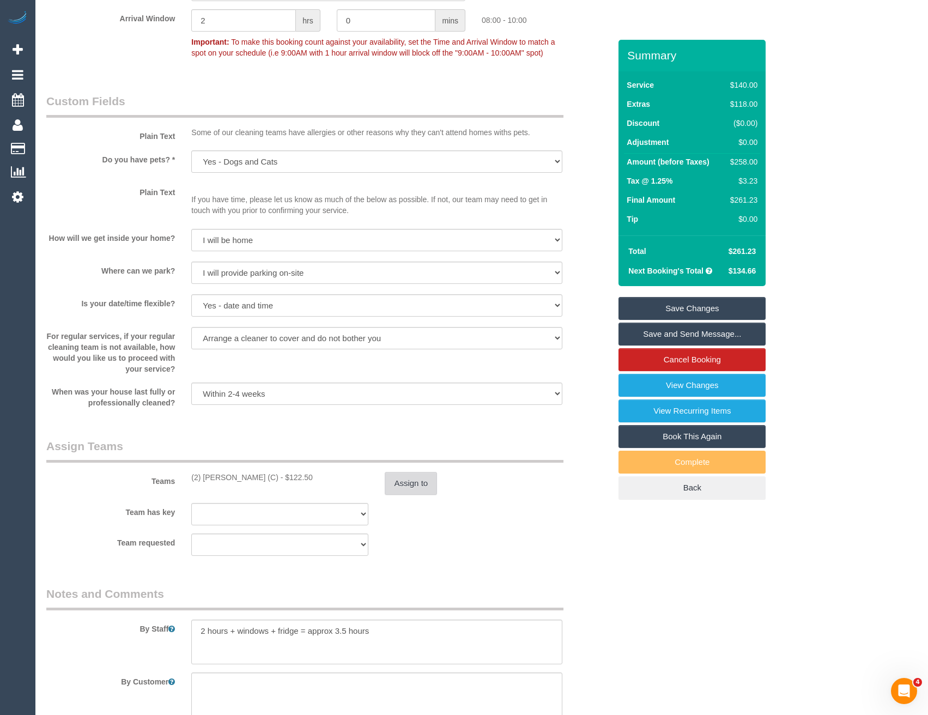
click at [402, 478] on button "Assign to" at bounding box center [411, 483] width 52 height 23
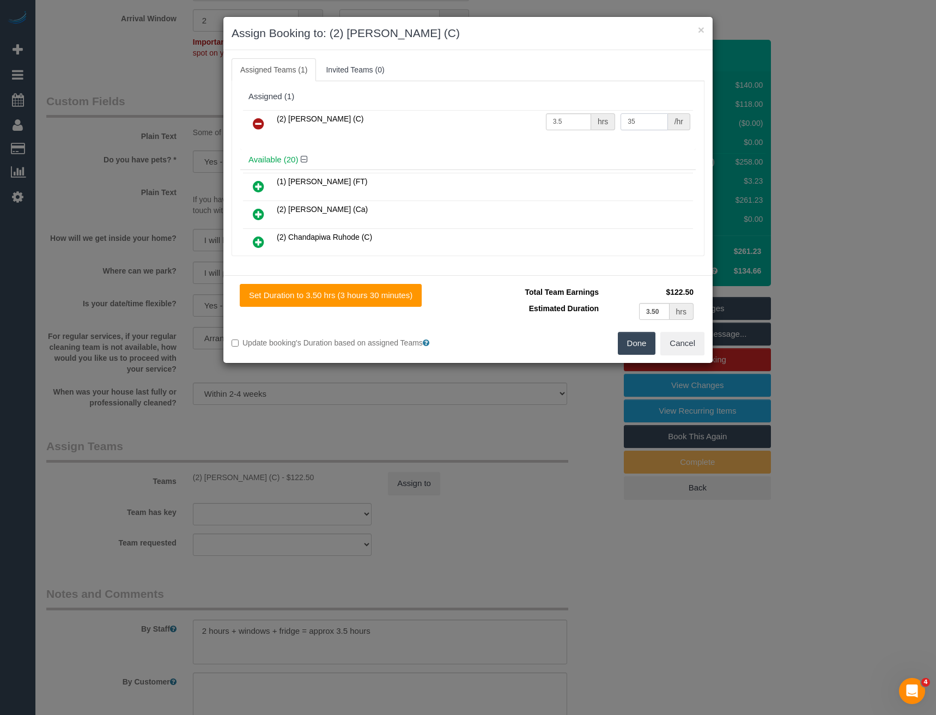
drag, startPoint x: 565, startPoint y: 129, endPoint x: 554, endPoint y: 126, distance: 10.7
click at [555, 126] on tr "(2) [PERSON_NAME] (C) 3.5 hrs 35 /hr" at bounding box center [468, 124] width 450 height 28
type input "37.5"
click at [626, 346] on button "Done" at bounding box center [637, 343] width 38 height 23
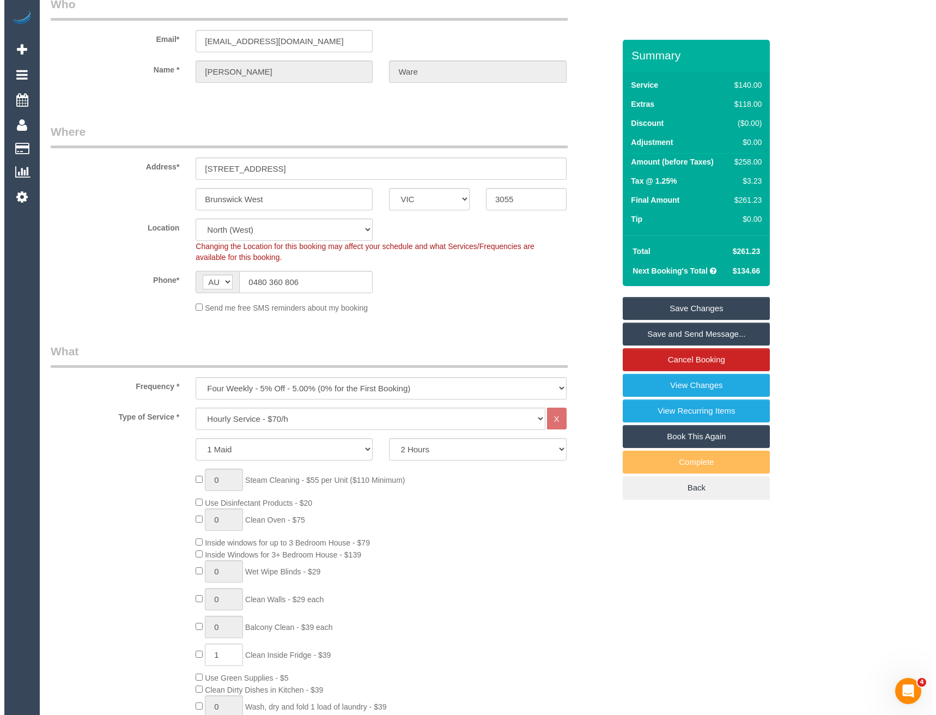
scroll to position [0, 0]
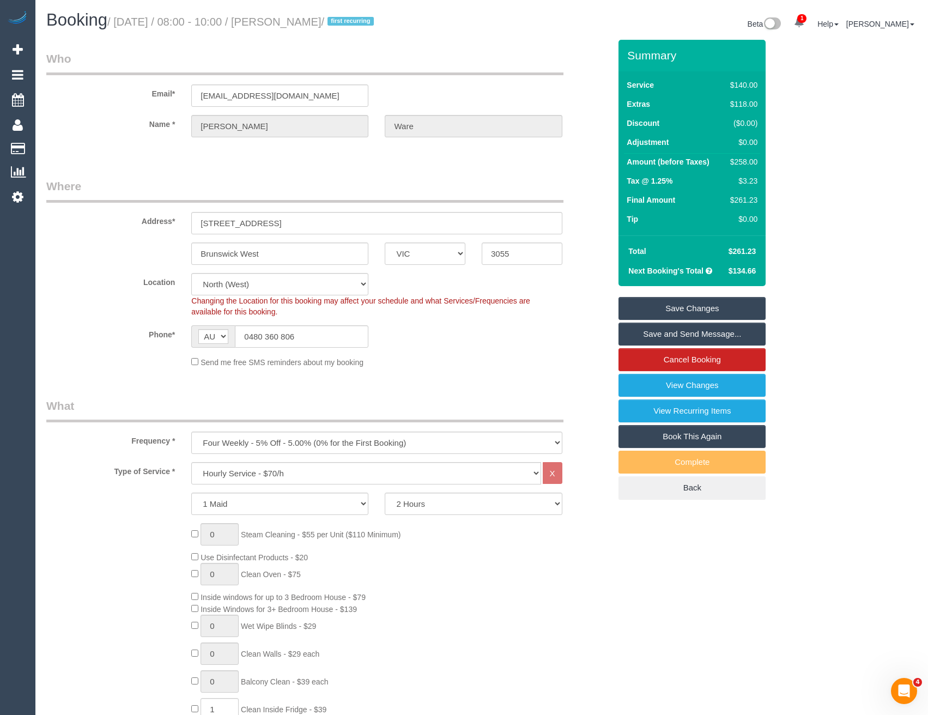
click at [648, 340] on link "Save and Send Message..." at bounding box center [692, 334] width 147 height 23
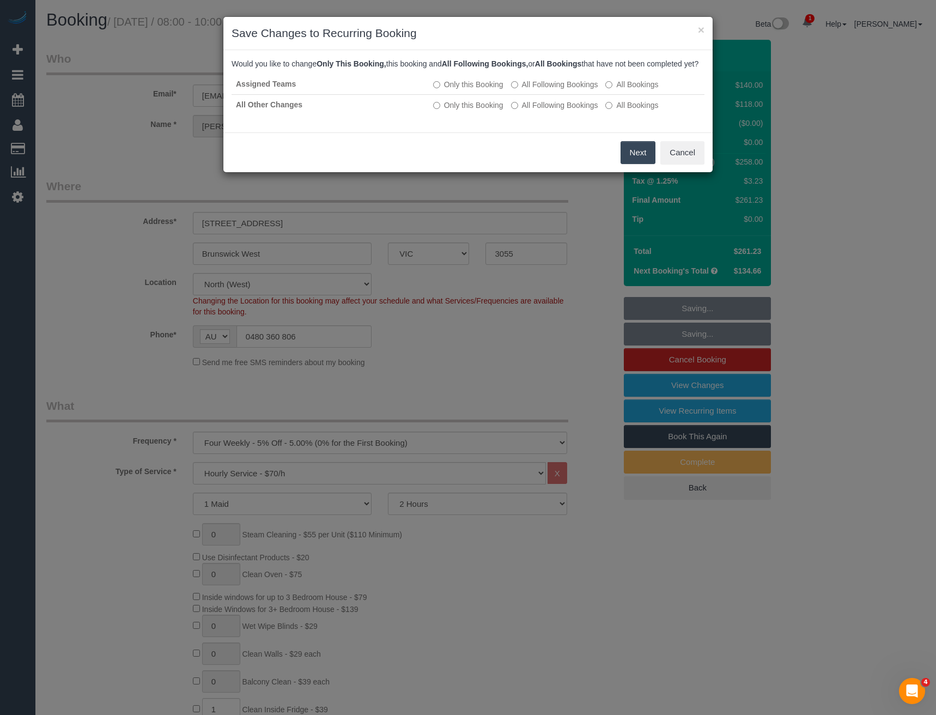
click at [648, 164] on button "Next" at bounding box center [638, 152] width 35 height 23
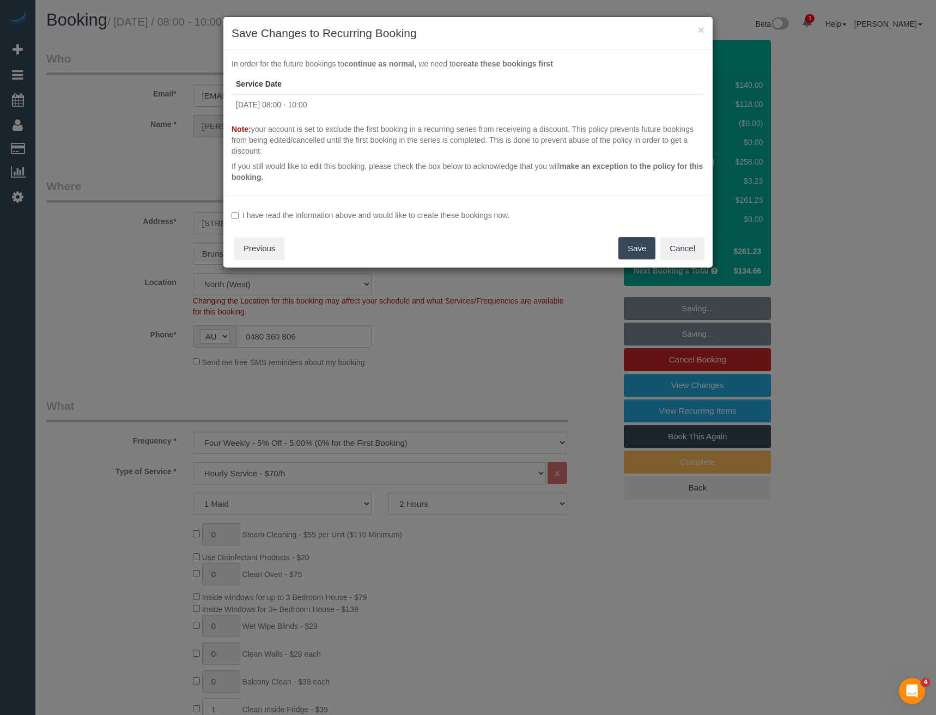
click at [240, 220] on label "I have read the information above and would like to create these bookings now." at bounding box center [468, 215] width 473 height 11
click at [617, 243] on div "I have read the information above and would like to create these bookings now. …" at bounding box center [467, 232] width 489 height 72
click at [633, 247] on button "Save" at bounding box center [637, 248] width 37 height 23
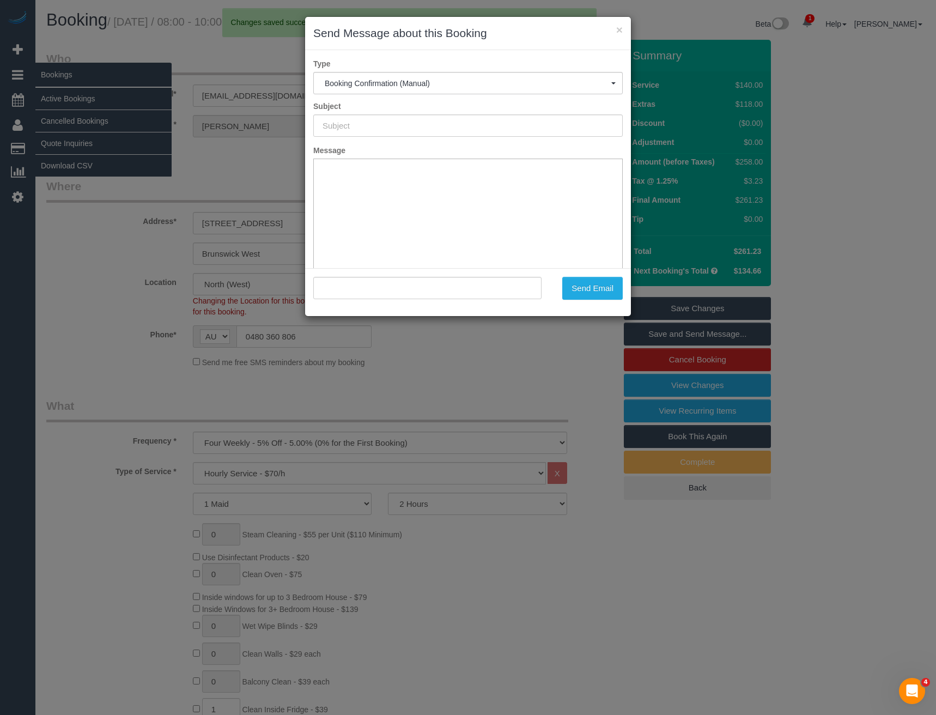
type input "Booking Confirmed"
type input ""[PERSON_NAME]" <[EMAIL_ADDRESS][DOMAIN_NAME]>"
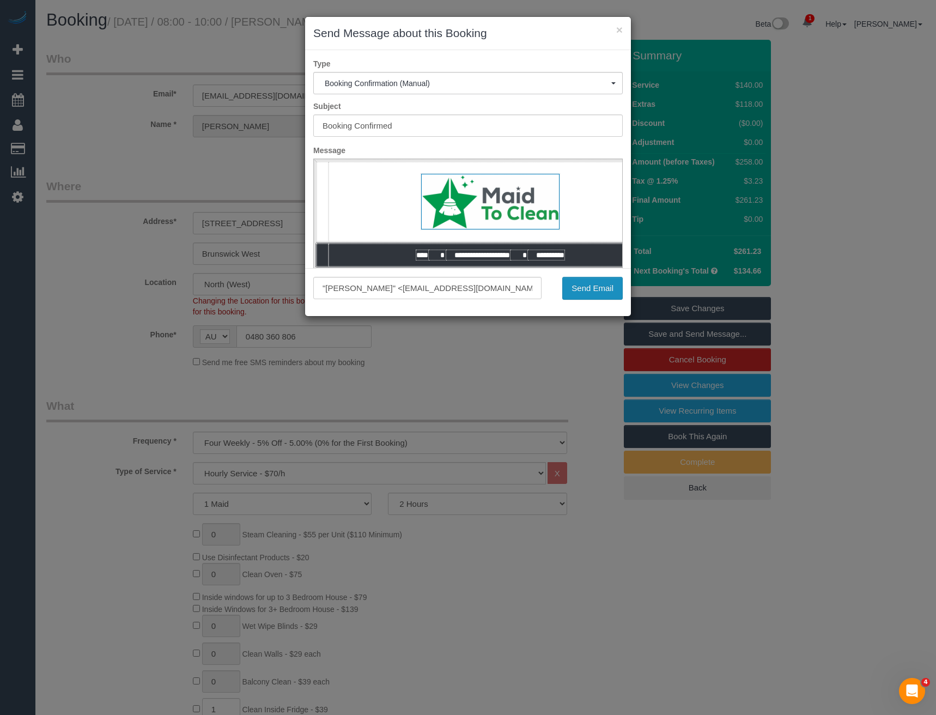
click at [581, 287] on button "Send Email" at bounding box center [592, 288] width 60 height 23
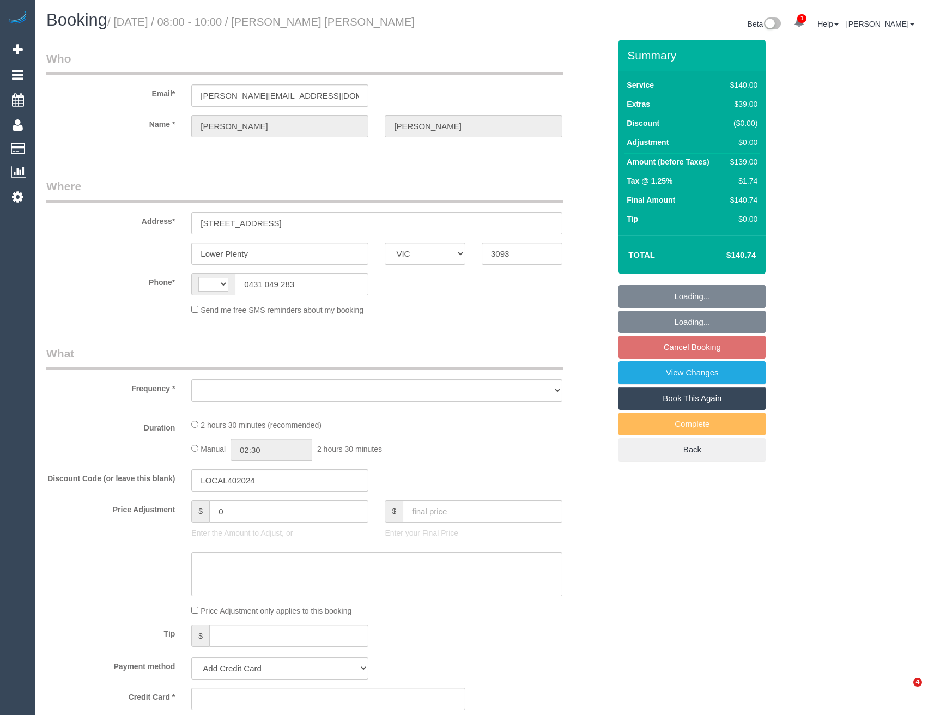
select select "VIC"
select select "number:28"
select select "number:14"
select select "number:18"
select select "number:24"
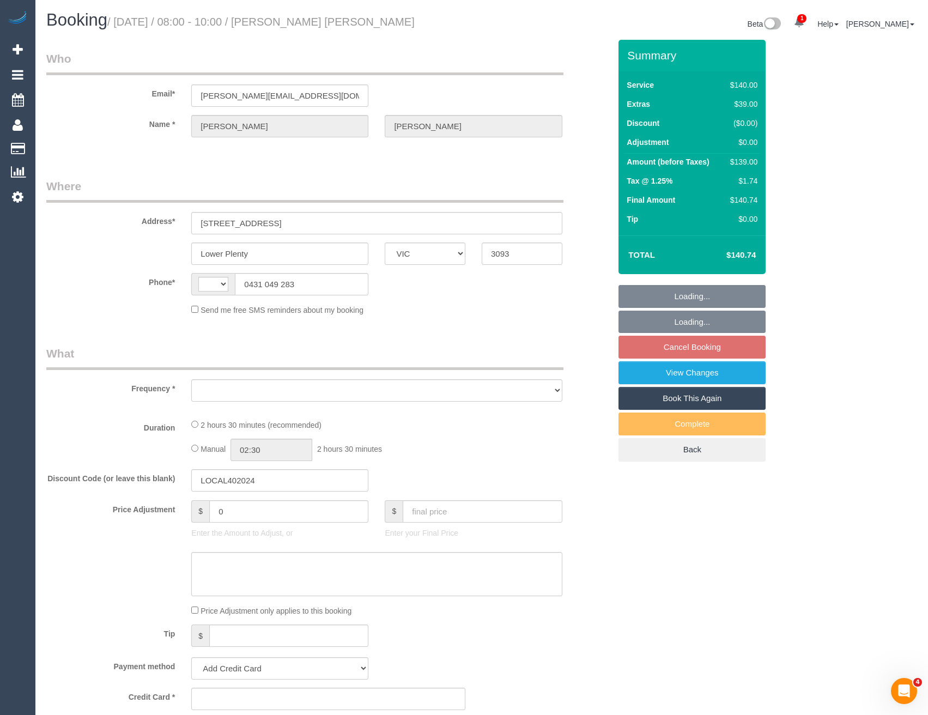
select select "number:13"
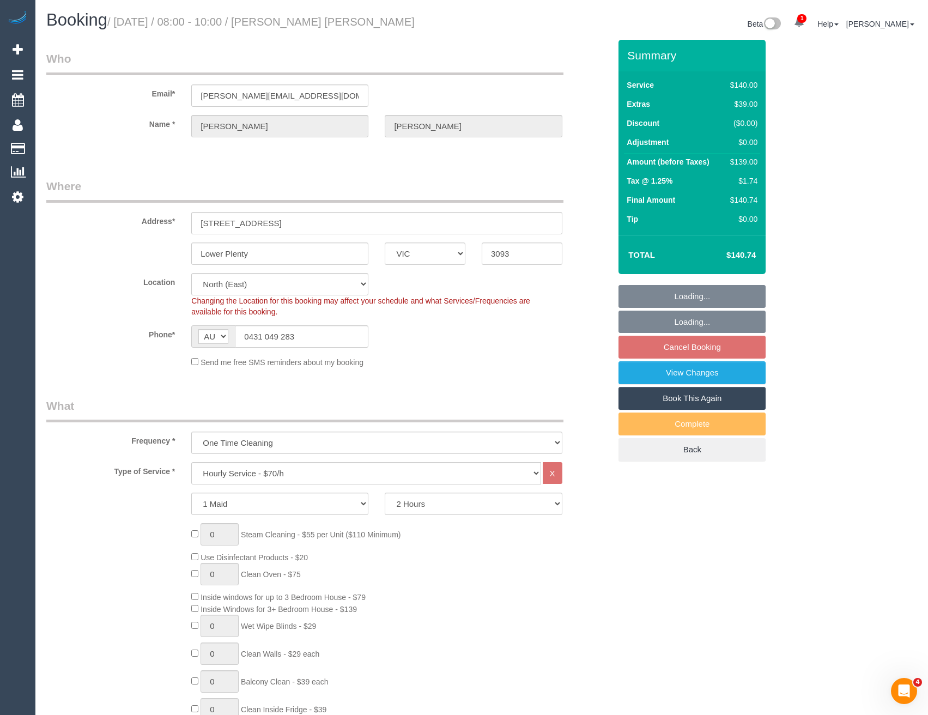
select select "string:AU"
select select "object:1469"
select select "string:stripe-pm_1S7Ymt2GScqysDRVEXpHMk1y"
select select "object:1474"
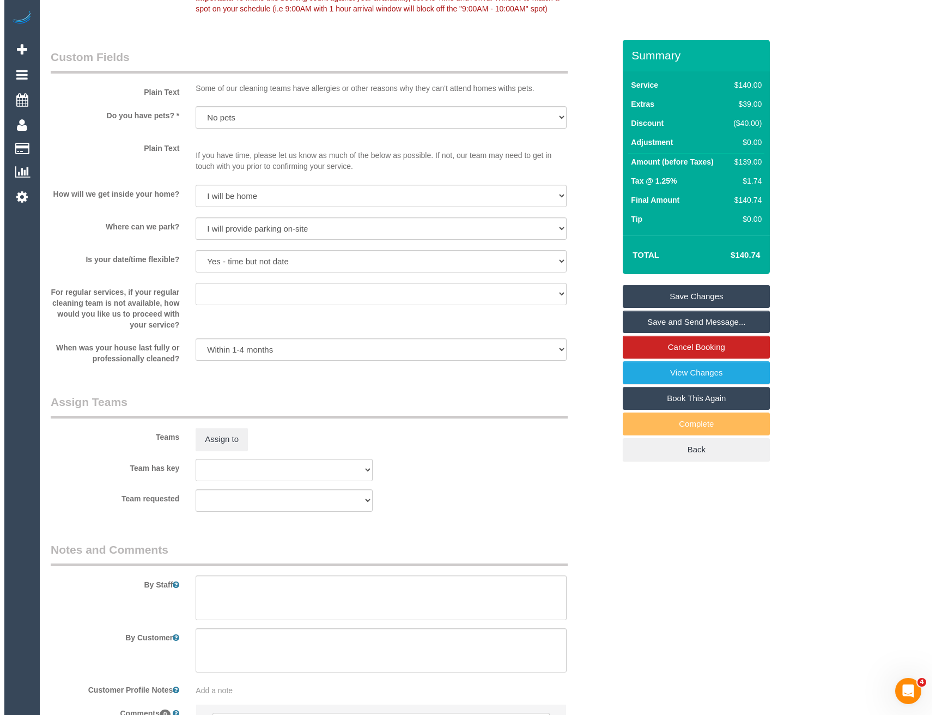
scroll to position [1408, 0]
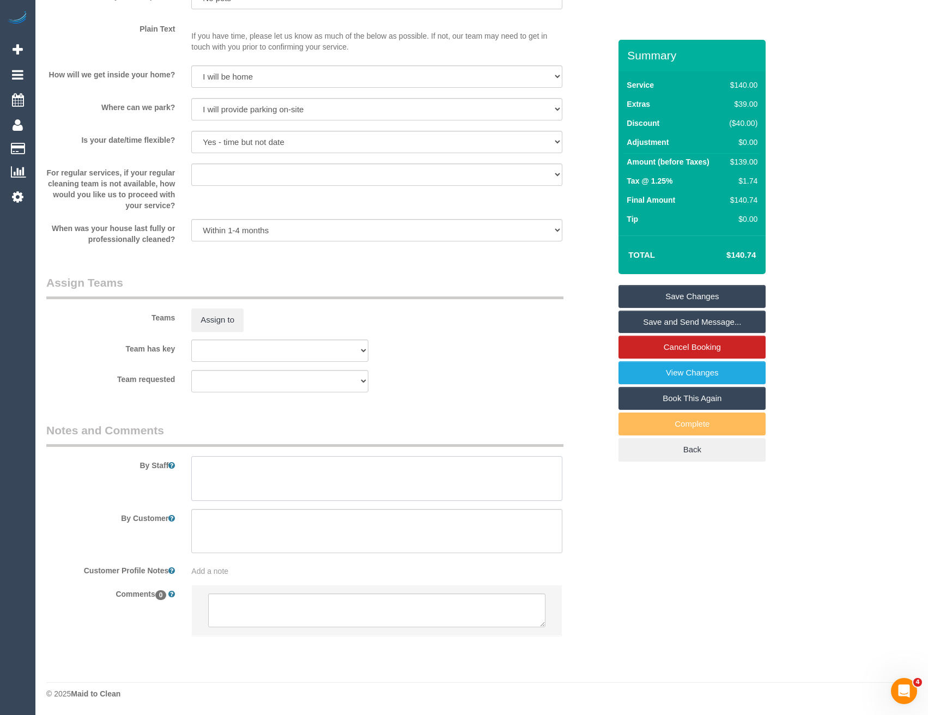
click at [272, 478] on textarea at bounding box center [376, 478] width 371 height 45
click at [310, 464] on textarea at bounding box center [376, 478] width 371 height 45
type textarea "2 hours + dishes = approx 2.5 hours"
click at [209, 309] on button "Assign to" at bounding box center [217, 319] width 52 height 23
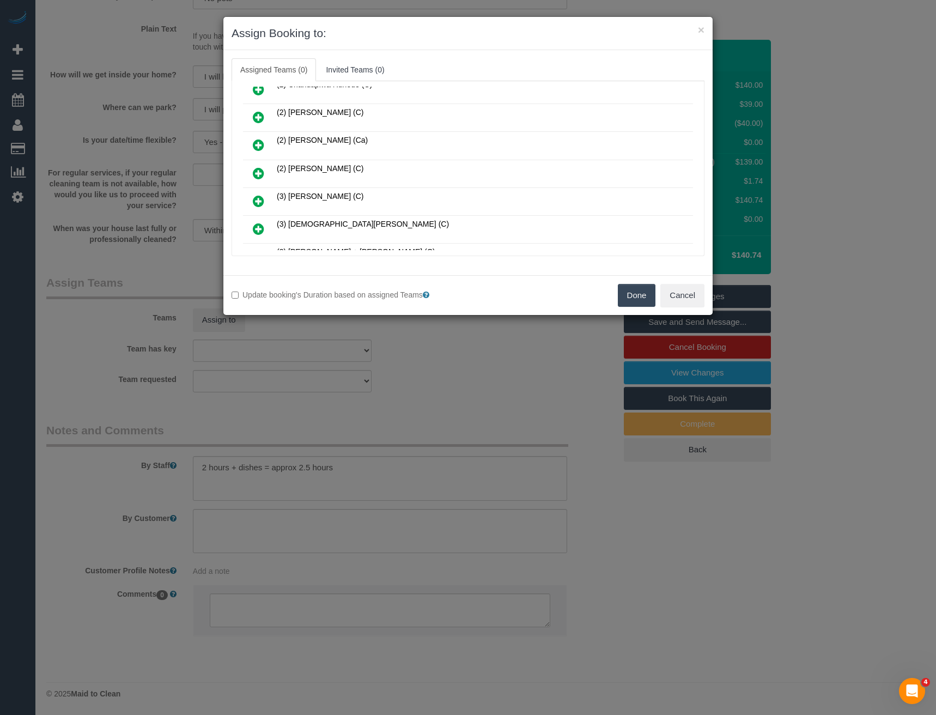
scroll to position [294, 0]
click at [256, 171] on icon at bounding box center [258, 173] width 11 height 13
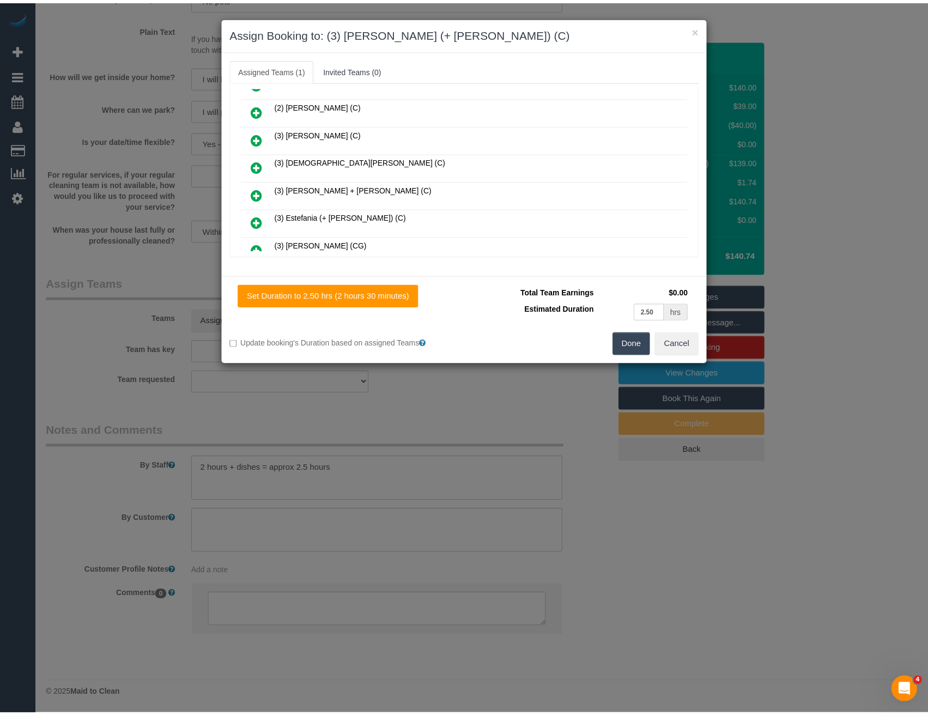
scroll to position [0, 0]
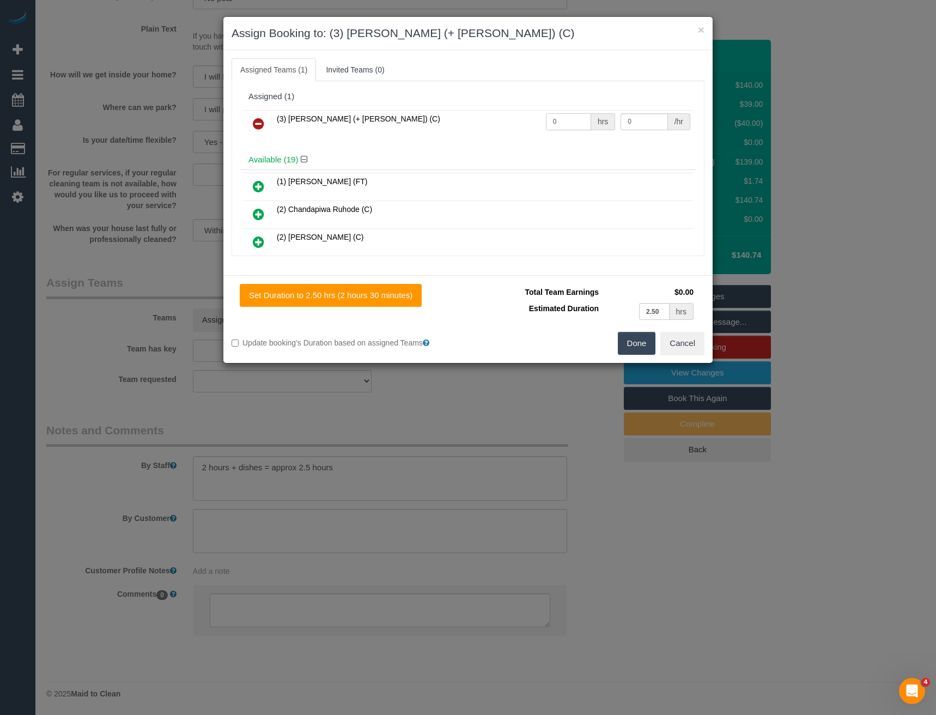
drag, startPoint x: 553, startPoint y: 121, endPoint x: 483, endPoint y: 117, distance: 70.4
click at [497, 127] on tr "(3) [PERSON_NAME] (+ [PERSON_NAME]) (C) 0 hrs 0 /hr" at bounding box center [468, 124] width 450 height 28
type input "2.5"
type input "35"
click at [627, 342] on button "Done" at bounding box center [637, 343] width 38 height 23
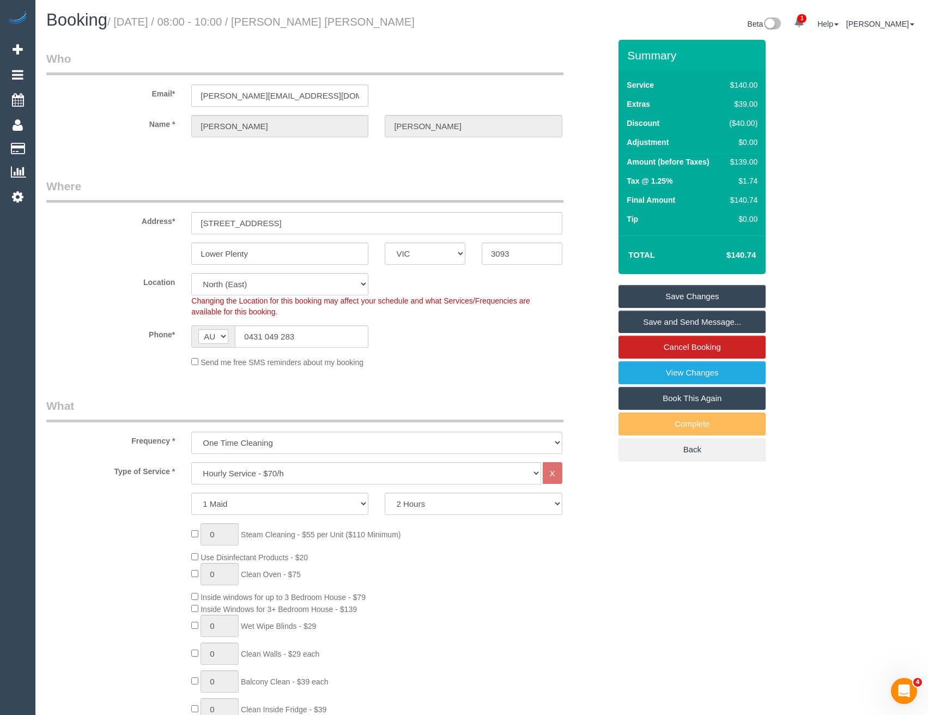
click at [652, 317] on link "Save and Send Message..." at bounding box center [692, 322] width 147 height 23
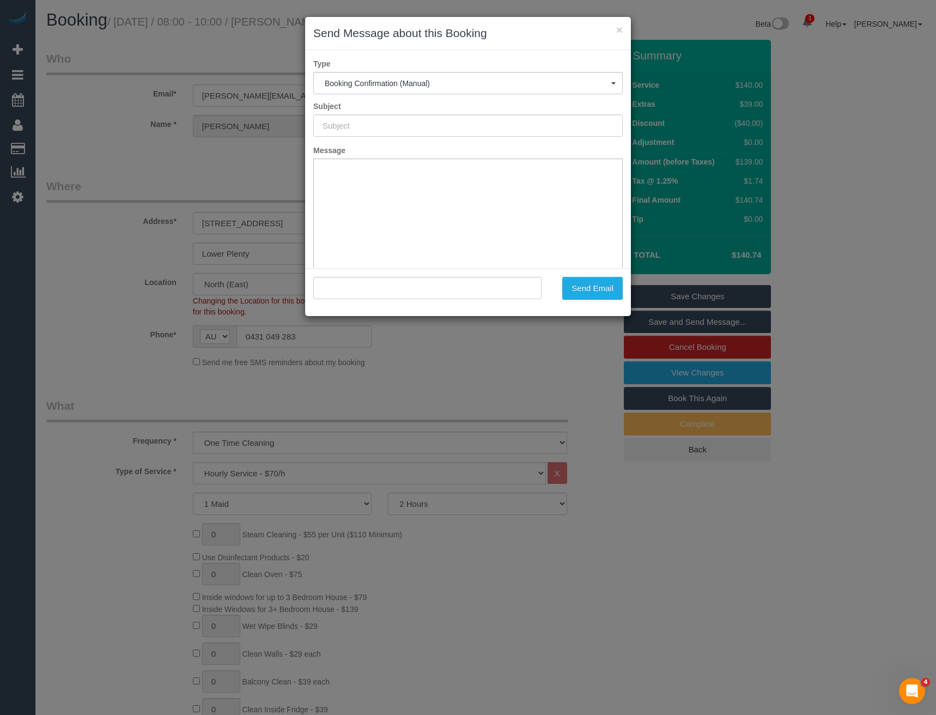
type input "Booking Confirmed"
type input ""[PERSON_NAME] [PERSON_NAME]" <[EMAIL_ADDRESS][DOMAIN_NAME]>"
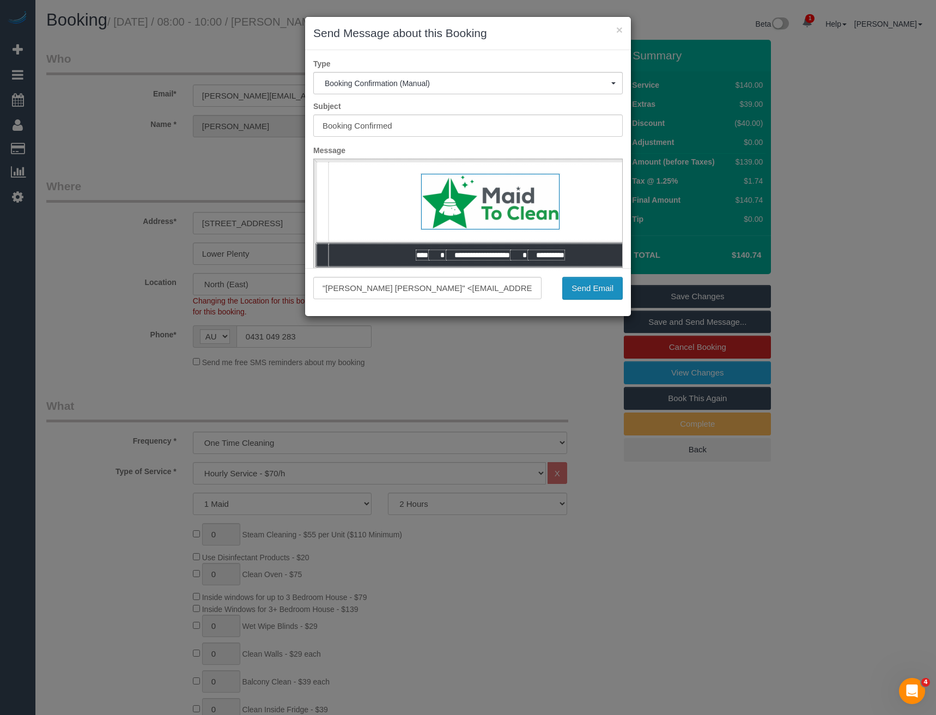
click at [593, 288] on button "Send Email" at bounding box center [592, 288] width 60 height 23
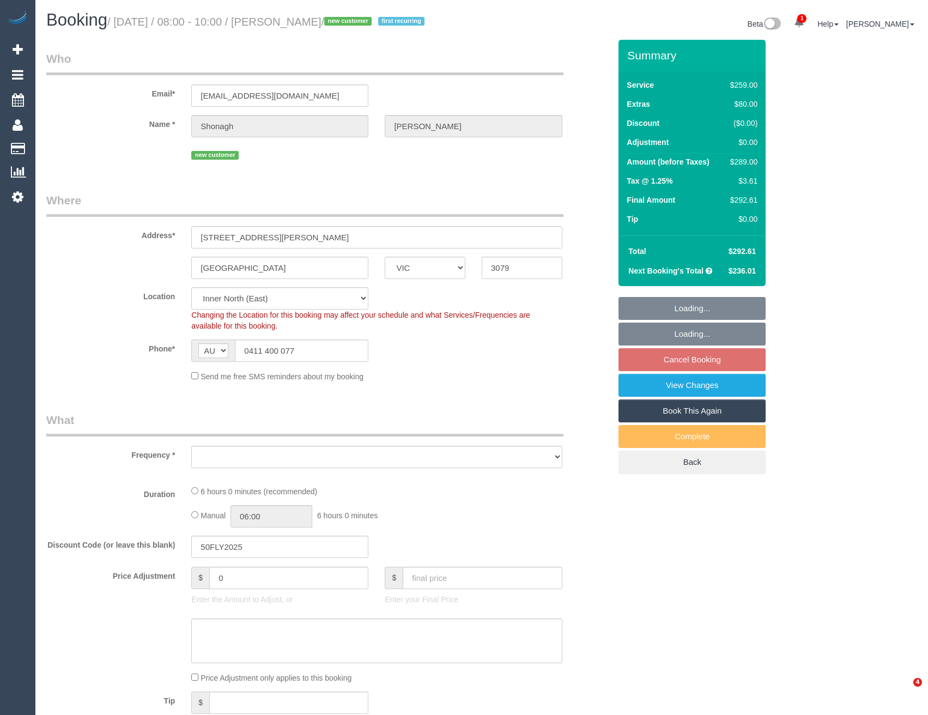
select select "VIC"
select select "string:stripe-pm_1S6U0M2GScqysDRVQIg9ifRD"
select select "object:1372"
select select "number:28"
select select "number:16"
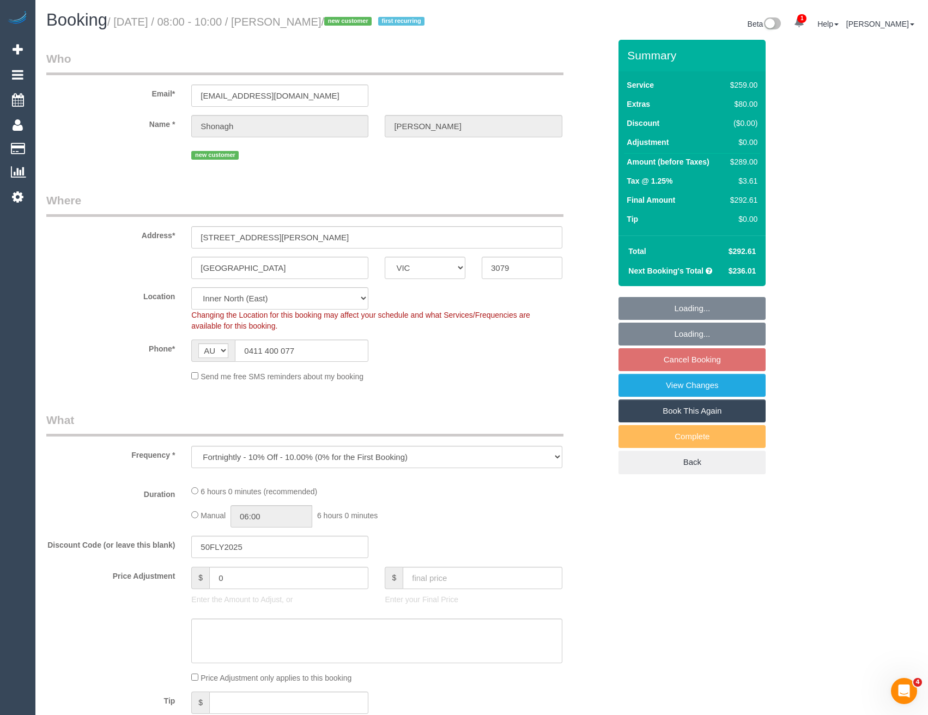
select select "number:19"
select select "number:22"
select select "number:34"
select select "number:13"
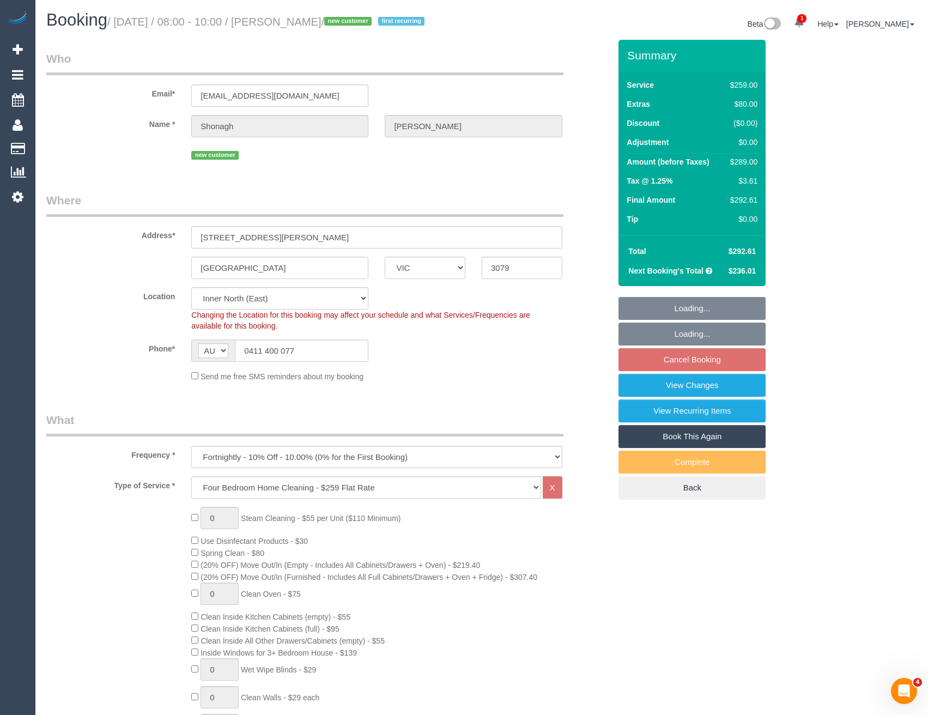
select select "object:1621"
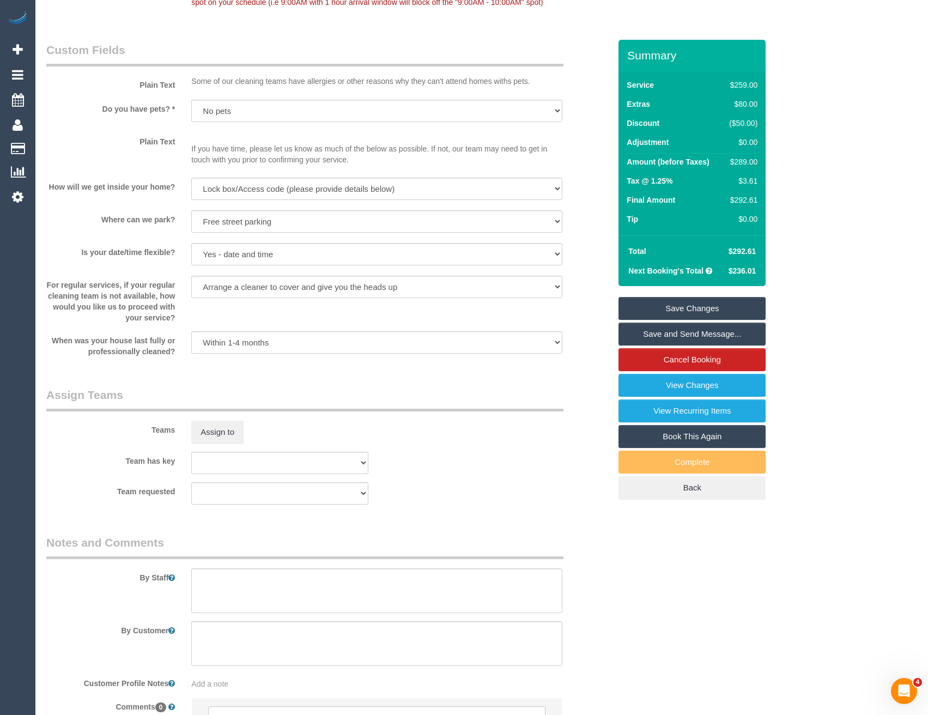
scroll to position [1465, 0]
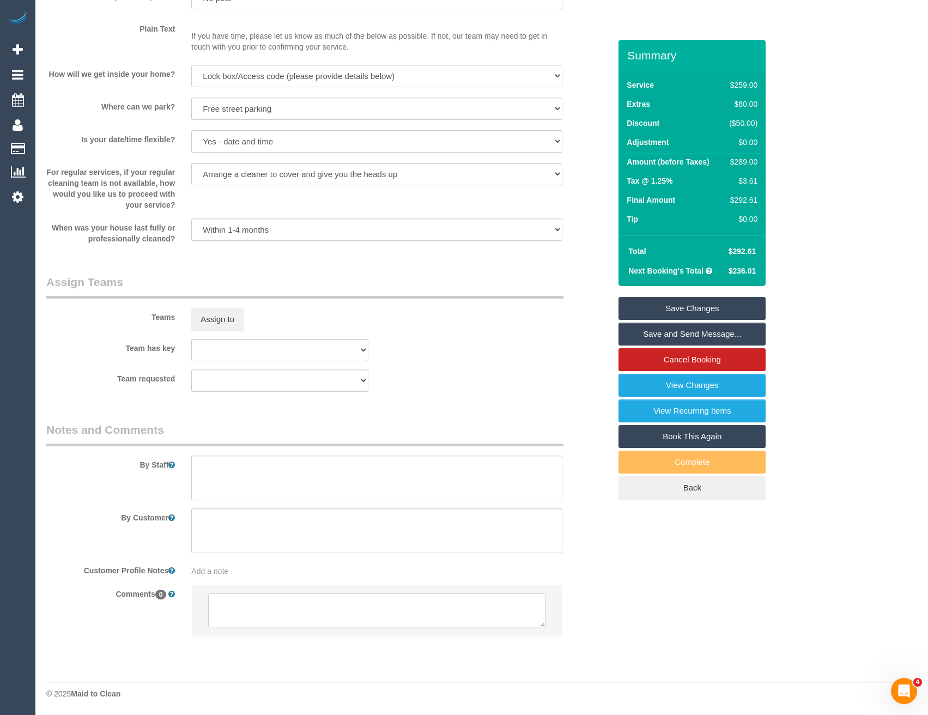
click at [279, 613] on textarea at bounding box center [376, 610] width 337 height 34
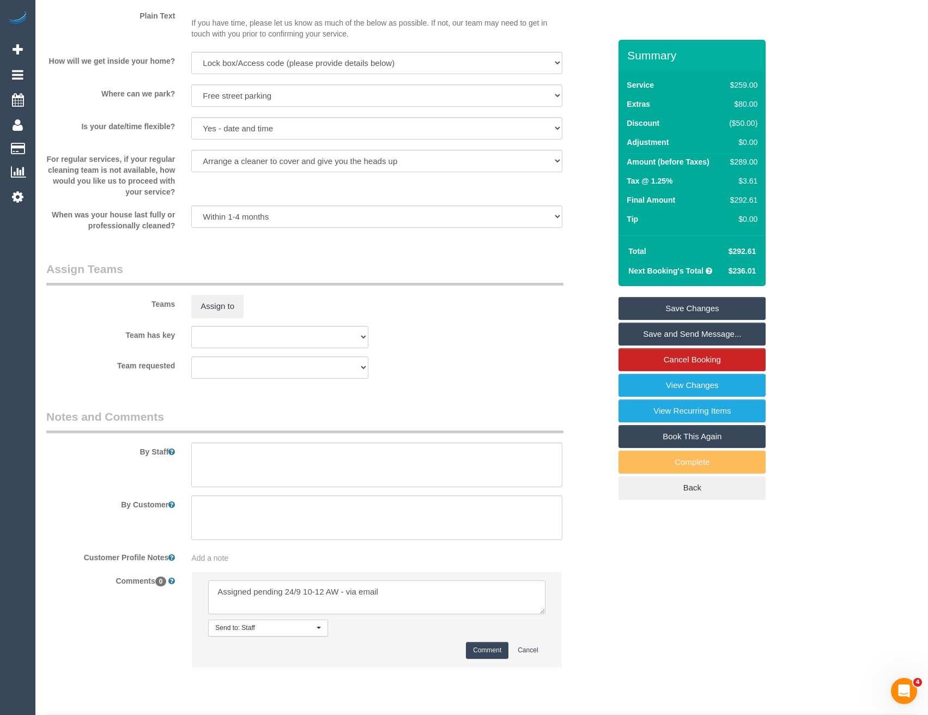
type textarea "Assigned pending 24/9 10-12 AW - via email"
click at [486, 659] on button "Comment" at bounding box center [487, 650] width 43 height 17
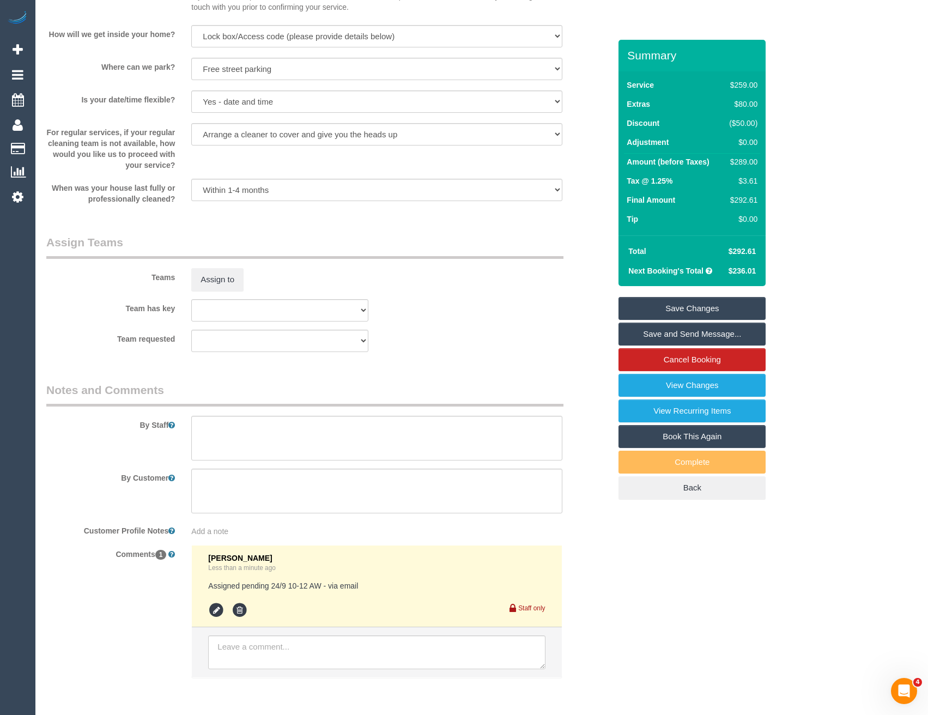
scroll to position [1548, 0]
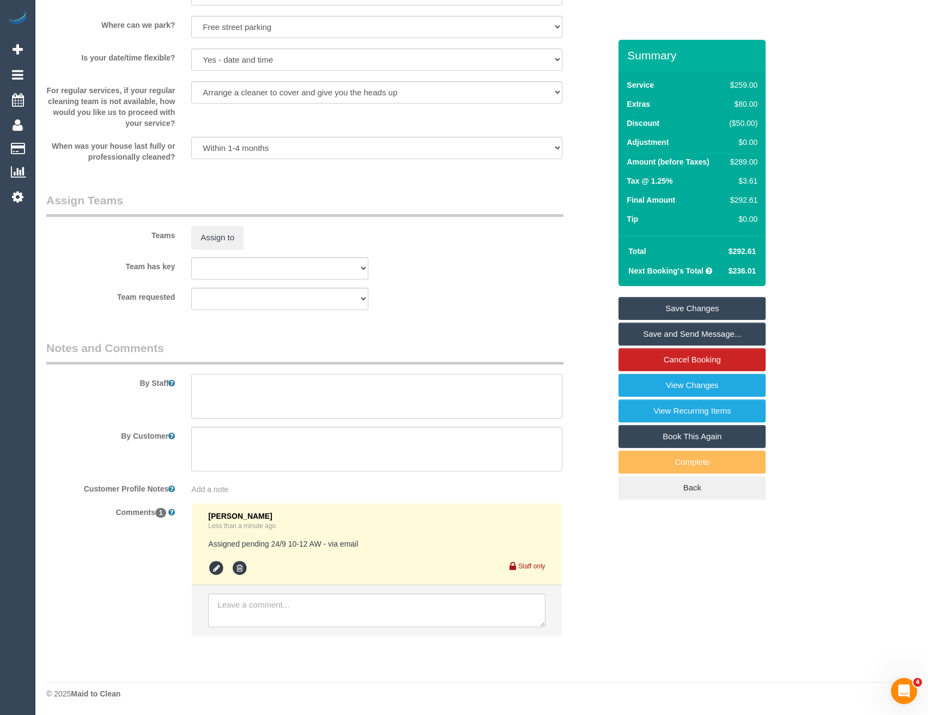
click at [251, 395] on textarea at bounding box center [376, 396] width 371 height 45
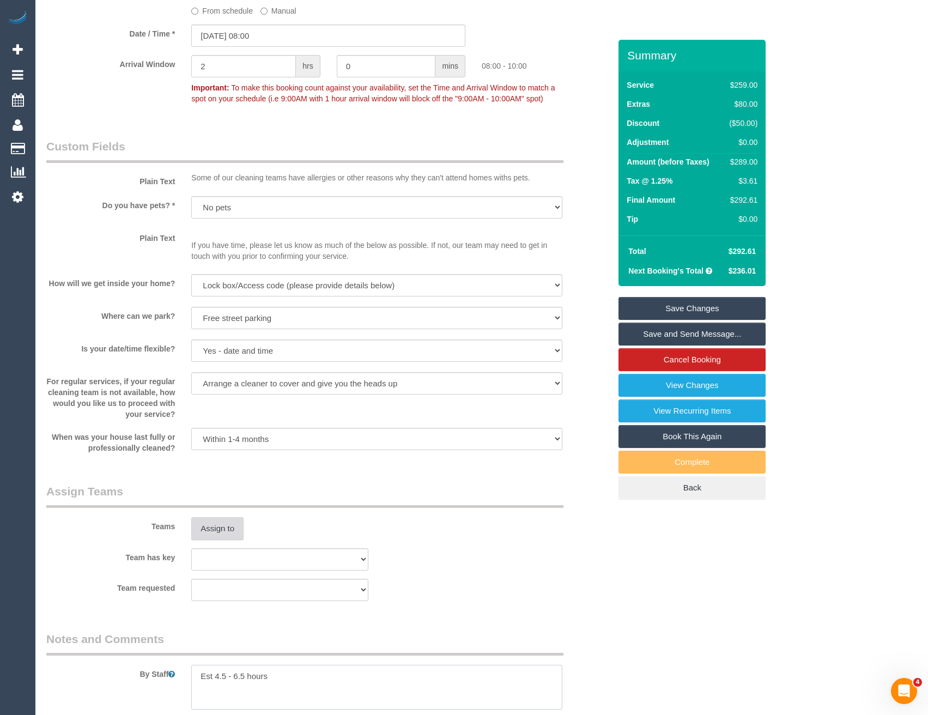
scroll to position [1112, 0]
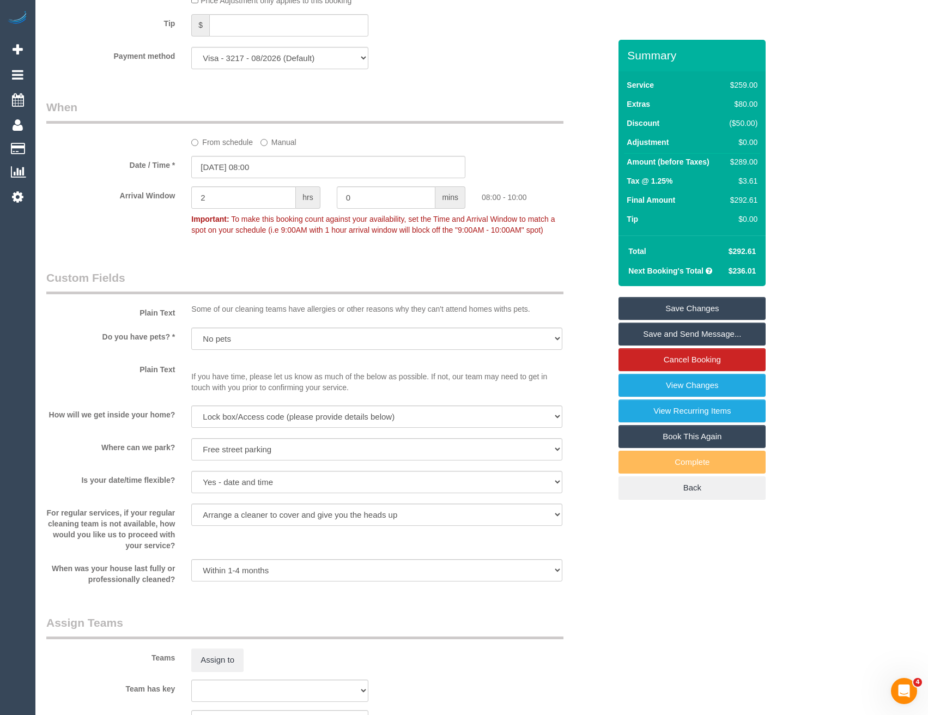
type textarea "Est 4.5 - 6.5 hours"
click at [266, 177] on input "[DATE] 08:00" at bounding box center [328, 167] width 274 height 22
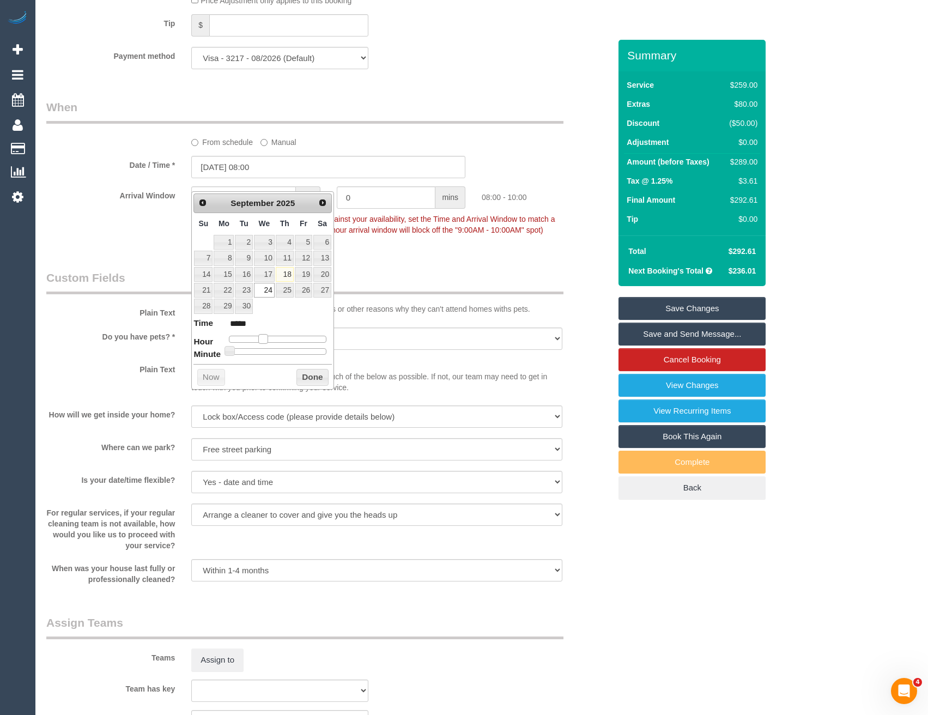
type input "[DATE] 09:00"
type input "*****"
type input "[DATE] 10:00"
type input "*****"
type input "[DATE] 11:00"
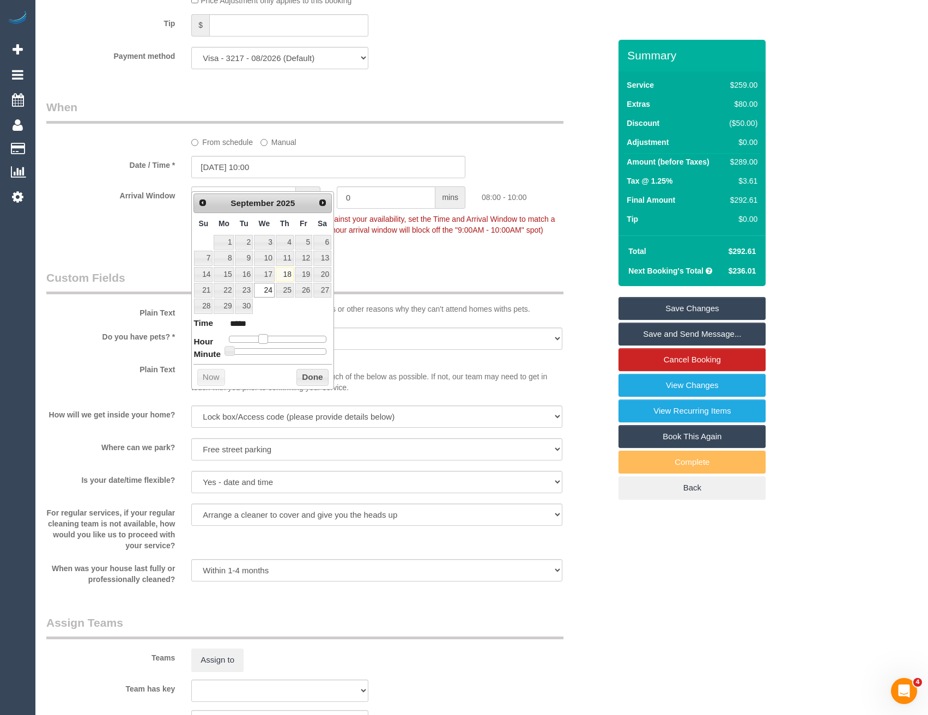
type input "*****"
type input "[DATE] 10:00"
type input "*****"
drag, startPoint x: 263, startPoint y: 336, endPoint x: 274, endPoint y: 337, distance: 10.4
click at [274, 337] on span at bounding box center [271, 339] width 10 height 10
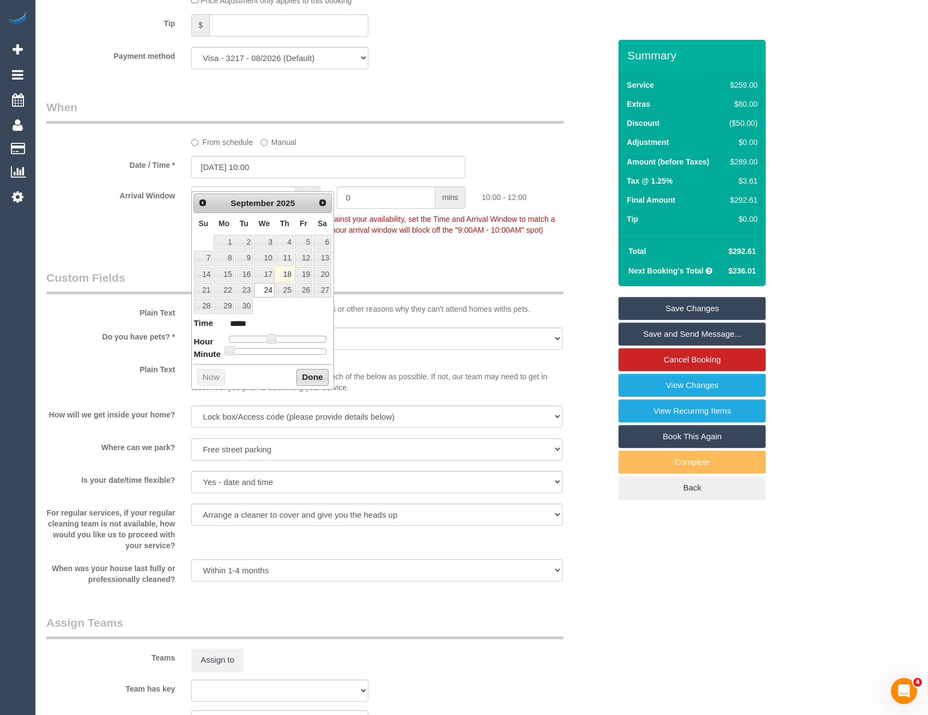
click at [302, 377] on button "Done" at bounding box center [312, 377] width 32 height 17
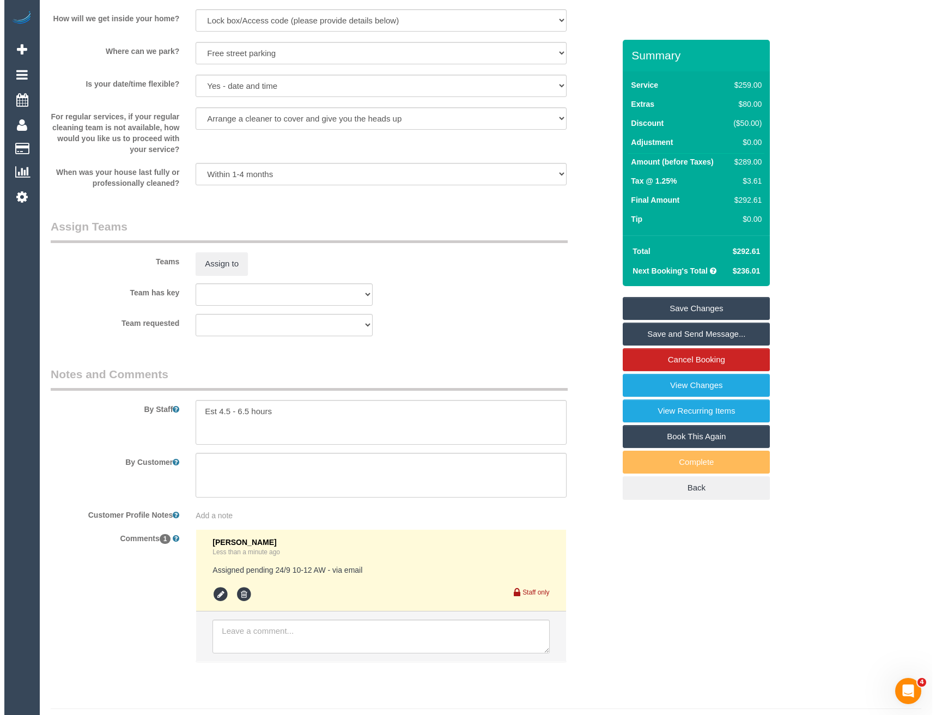
scroll to position [1548, 0]
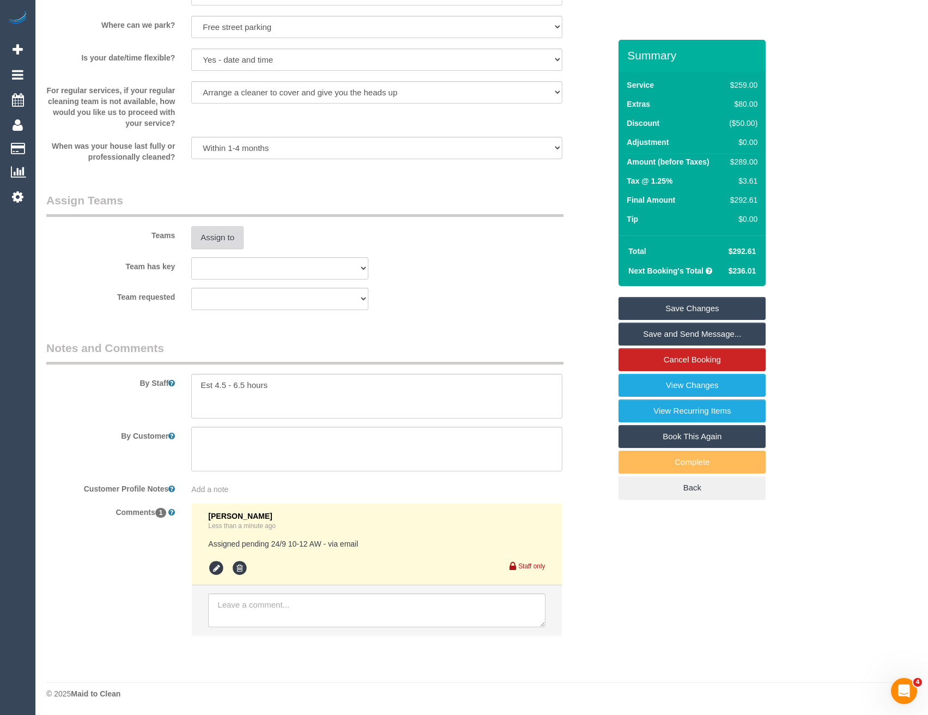
click at [225, 240] on button "Assign to" at bounding box center [217, 237] width 52 height 23
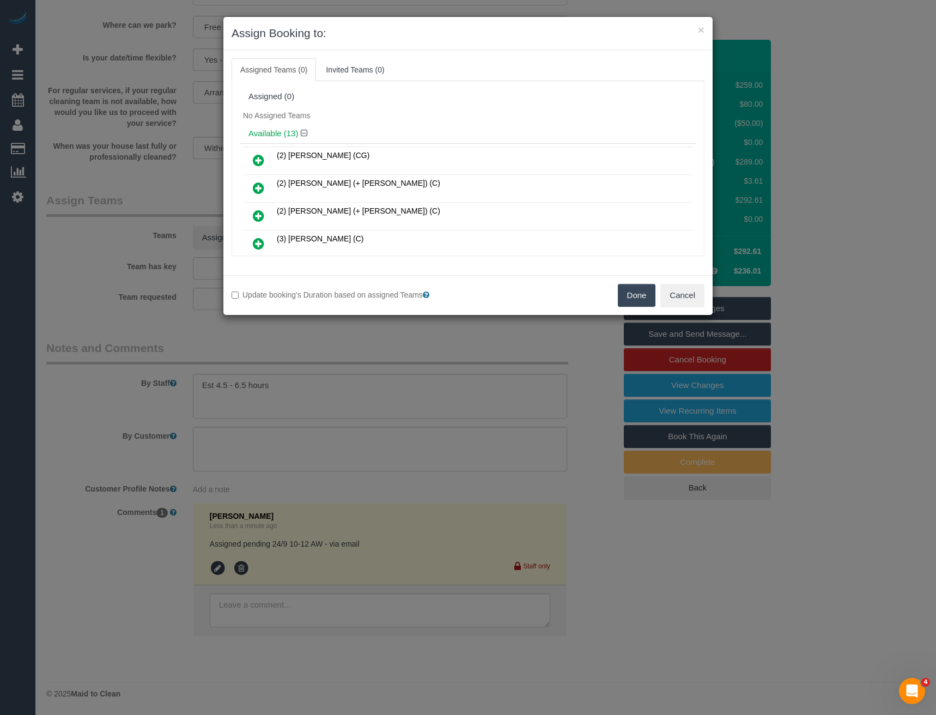
scroll to position [3792, 0]
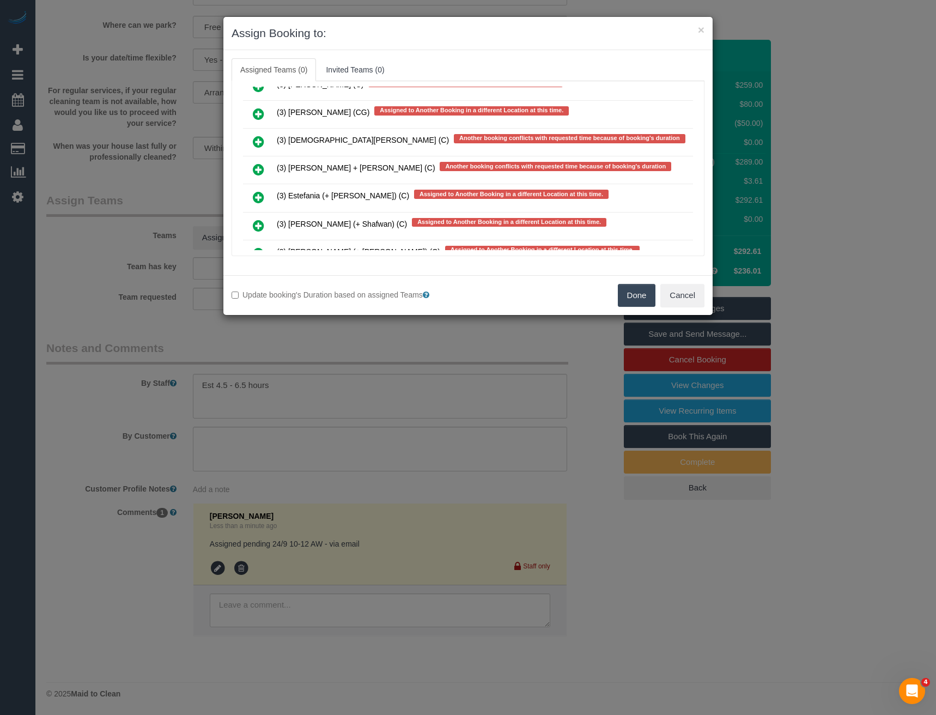
click at [260, 167] on icon at bounding box center [258, 169] width 11 height 13
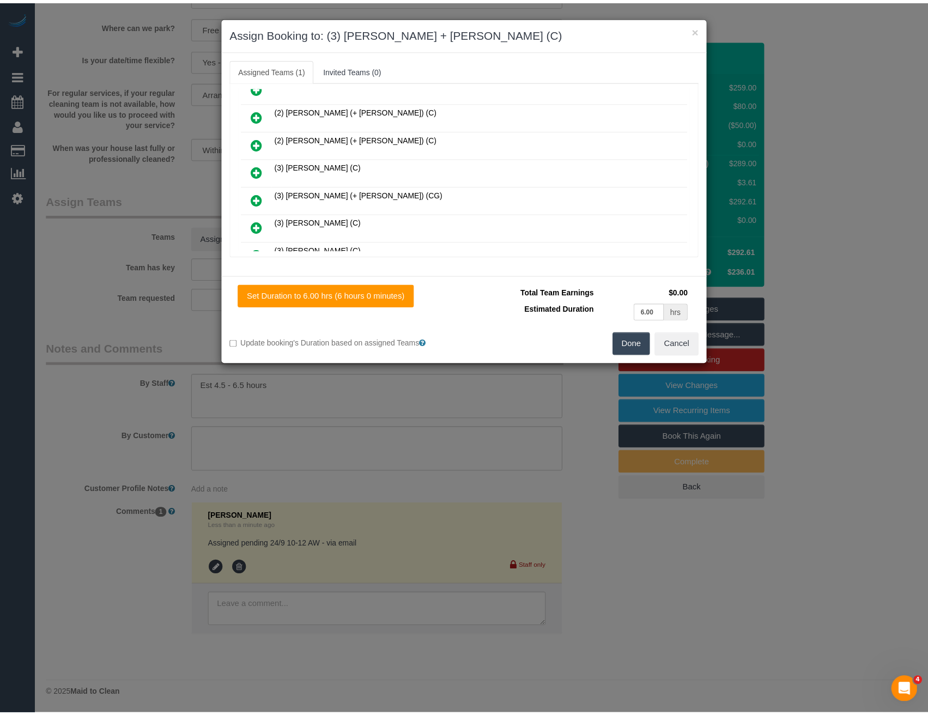
scroll to position [0, 0]
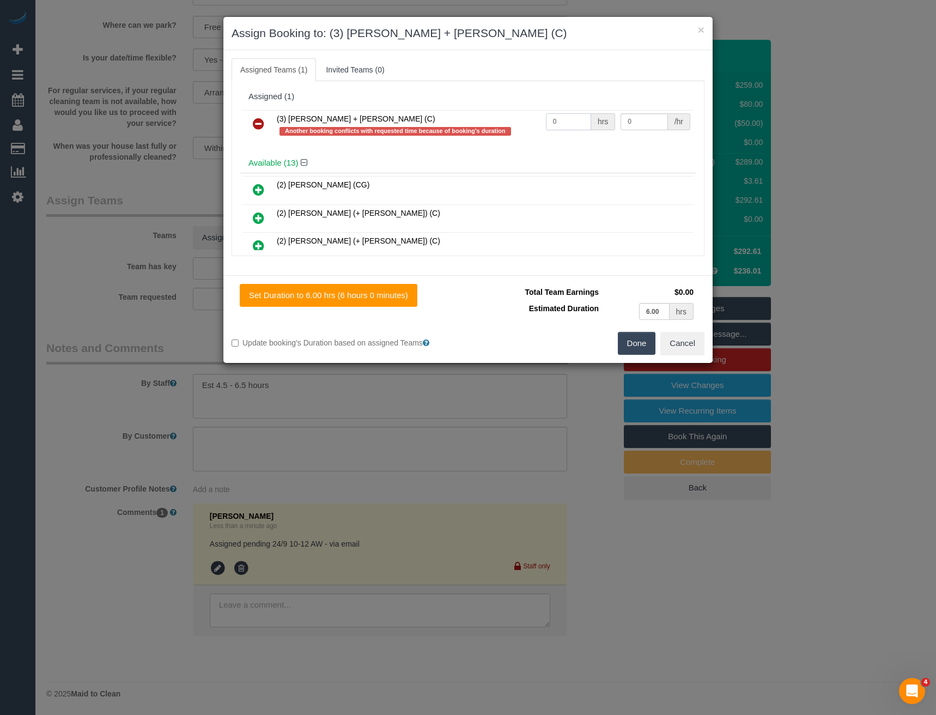
drag, startPoint x: 565, startPoint y: 117, endPoint x: 471, endPoint y: 120, distance: 93.8
click at [487, 123] on tr "(3) [PERSON_NAME] + [PERSON_NAME] (C) Another booking conflicts with requested …" at bounding box center [468, 125] width 450 height 31
type input "1"
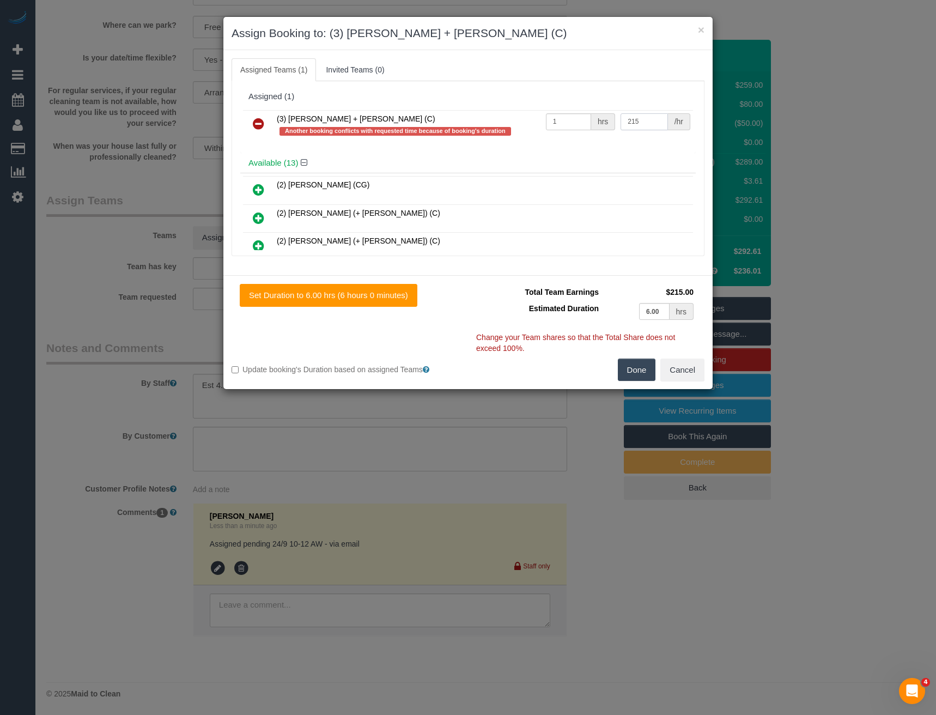
type input "215"
click at [641, 369] on button "Done" at bounding box center [637, 370] width 38 height 23
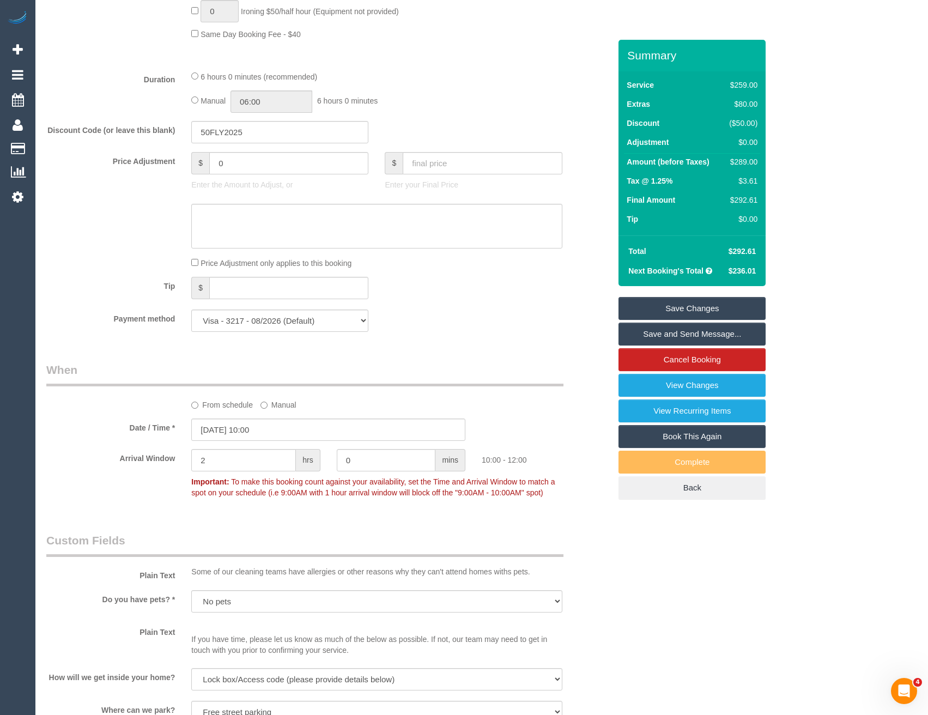
scroll to position [621, 0]
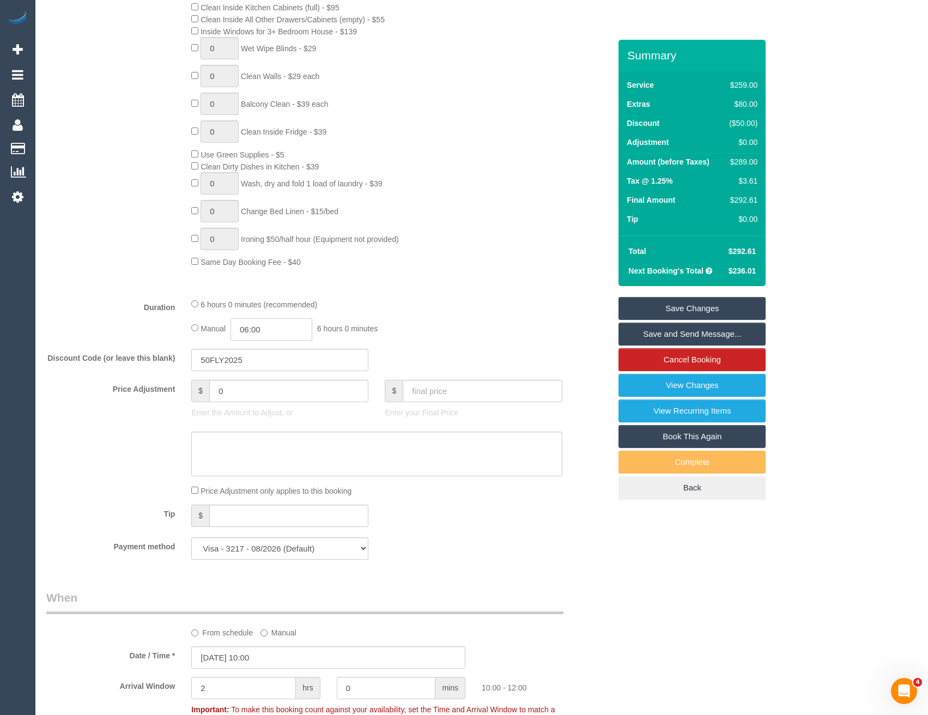
click at [295, 341] on input "06:00" at bounding box center [272, 329] width 82 height 22
click at [259, 378] on li "03:00" at bounding box center [259, 378] width 48 height 14
click at [284, 341] on input "03:00" at bounding box center [272, 329] width 82 height 22
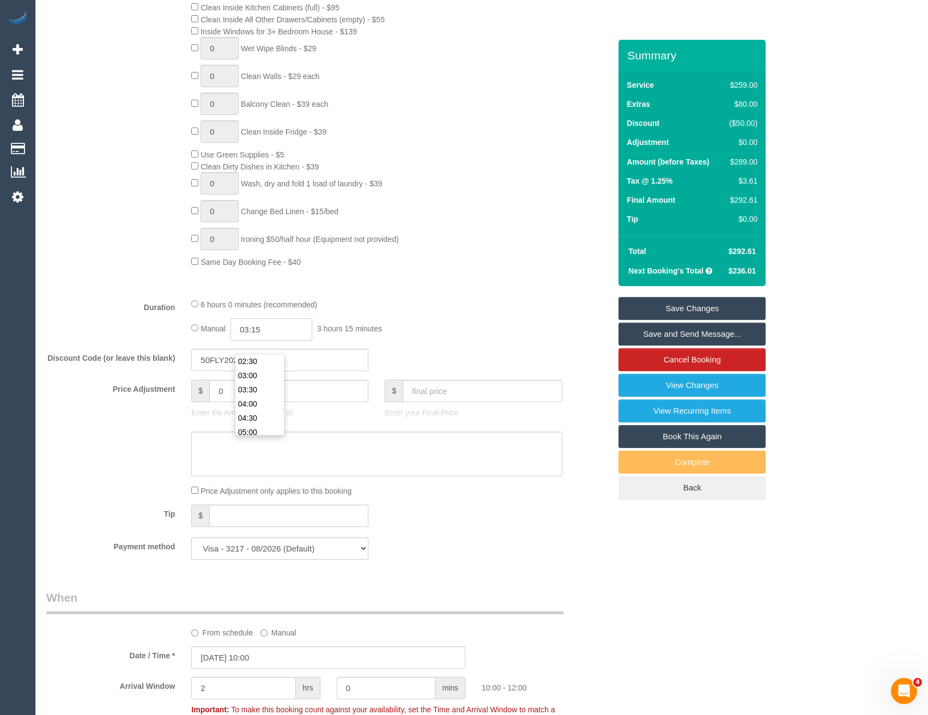
type input "03:15"
click at [384, 289] on div "Type of Service * Hourly Service - $70/h Hourly Service - $65/h Hourly Service …" at bounding box center [328, 72] width 564 height 434
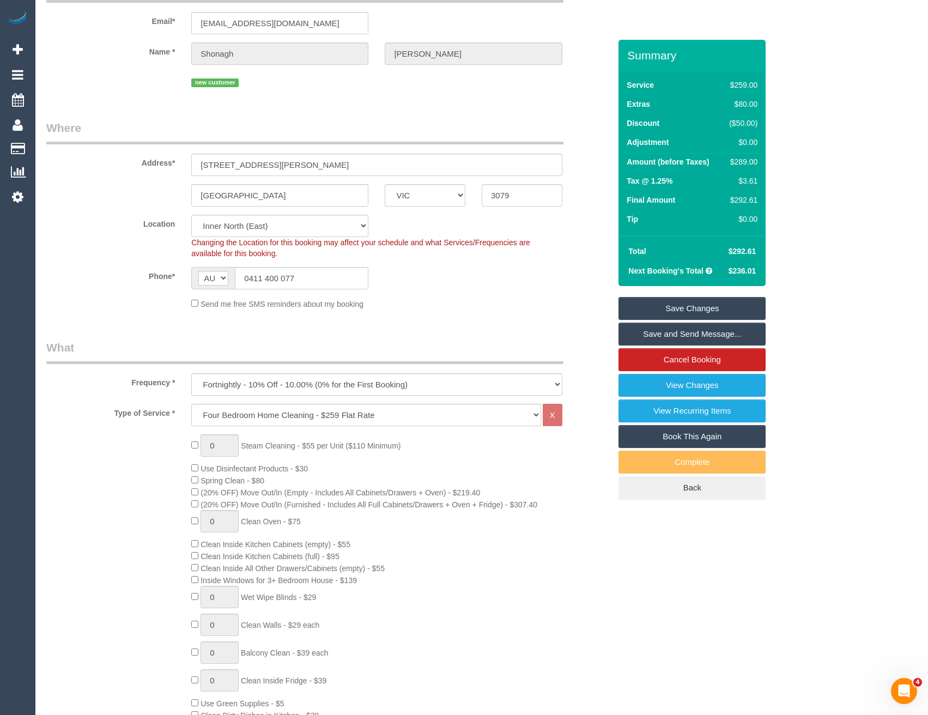
scroll to position [0, 0]
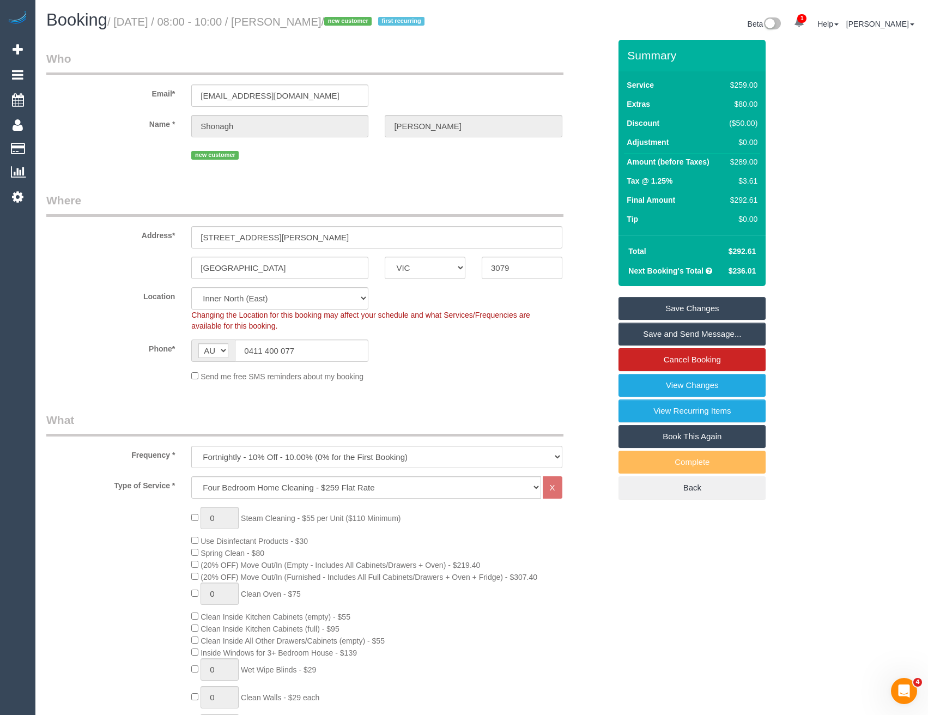
click at [657, 320] on link "Save Changes" at bounding box center [692, 308] width 147 height 23
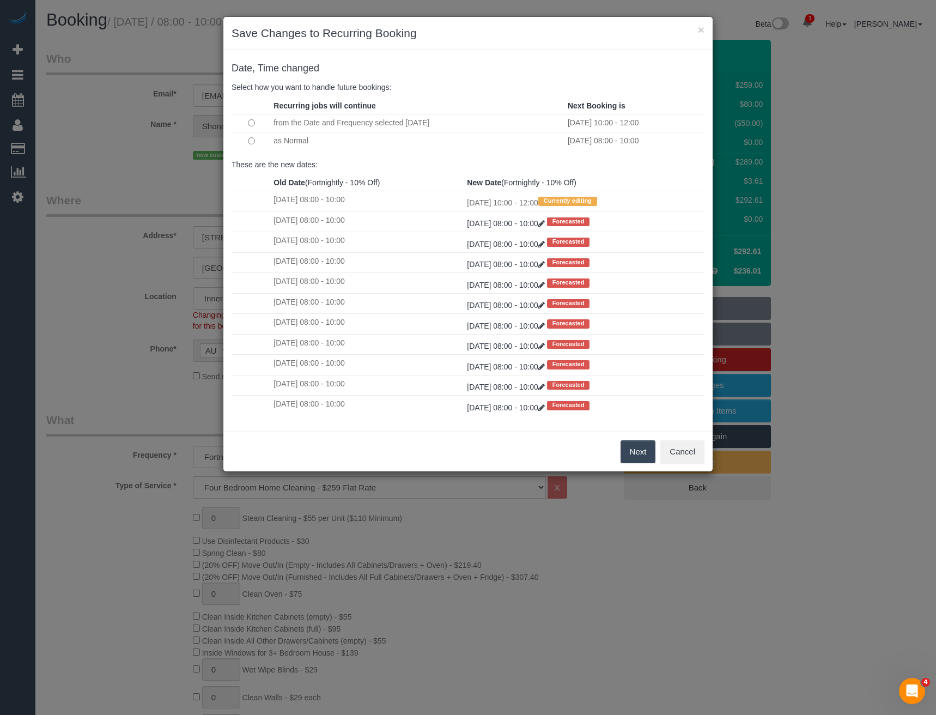
click at [637, 451] on button "Next" at bounding box center [638, 451] width 35 height 23
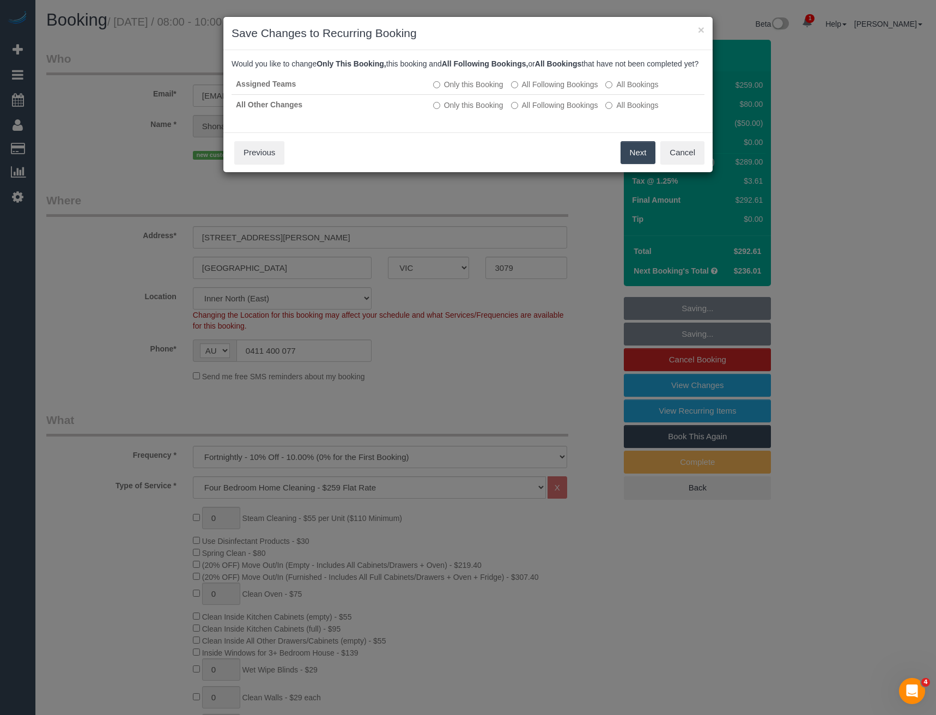
click at [638, 163] on button "Next" at bounding box center [638, 152] width 35 height 23
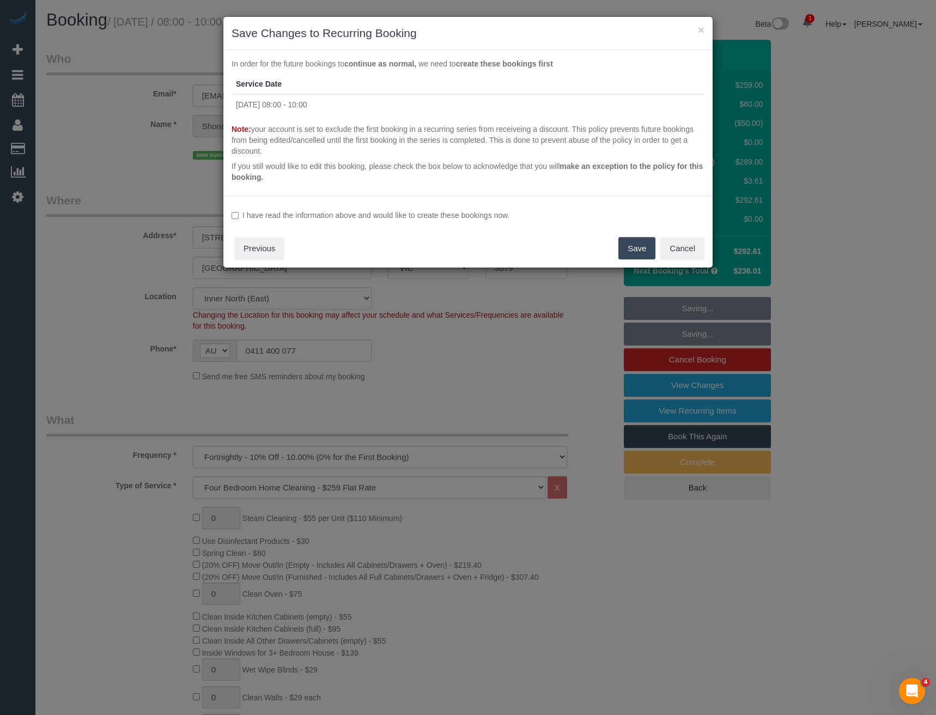
click at [304, 211] on label "I have read the information above and would like to create these bookings now." at bounding box center [468, 215] width 473 height 11
drag, startPoint x: 613, startPoint y: 251, endPoint x: 638, endPoint y: 252, distance: 25.1
click at [614, 251] on div "I have read the information above and would like to create these bookings now. …" at bounding box center [467, 232] width 489 height 72
click at [638, 252] on button "Save" at bounding box center [637, 248] width 37 height 23
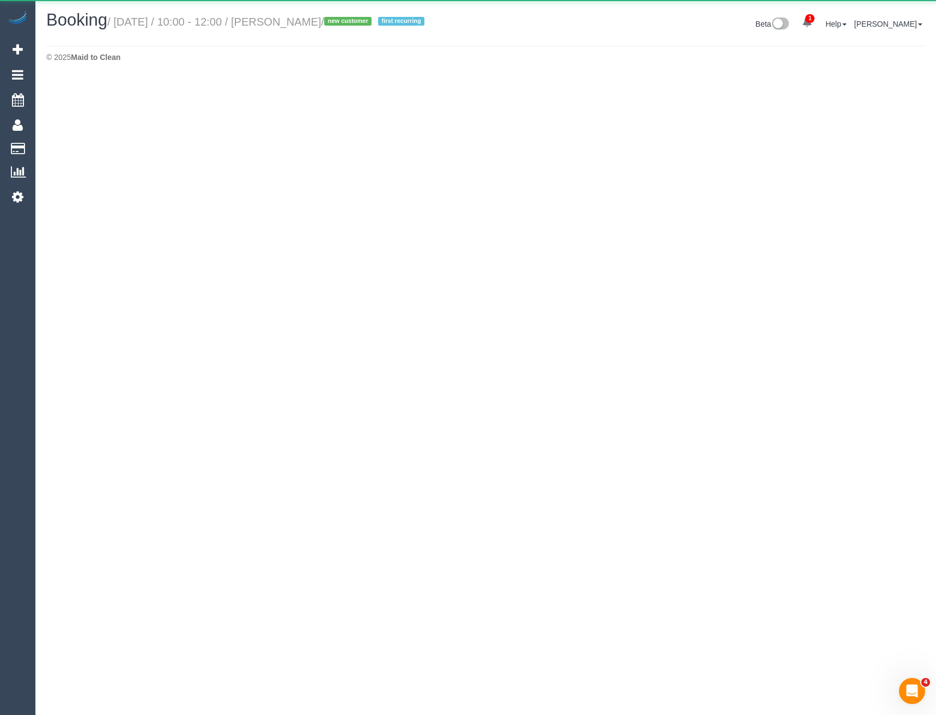
select select "VIC"
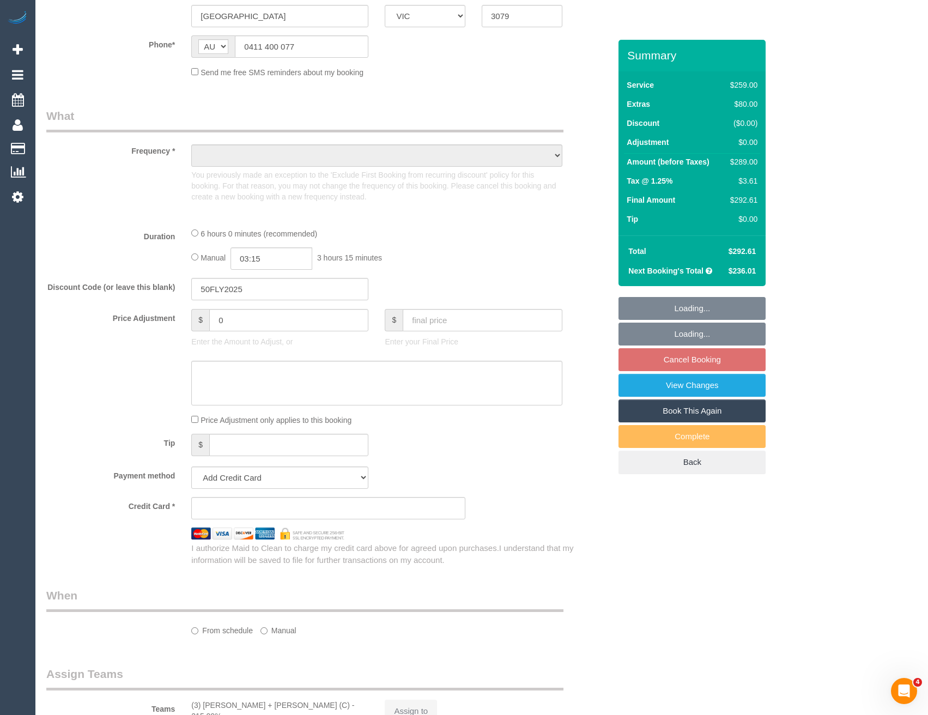
select select "object:6848"
select select "string:stripe-pm_1S6U0M2GScqysDRVQIg9ifRD"
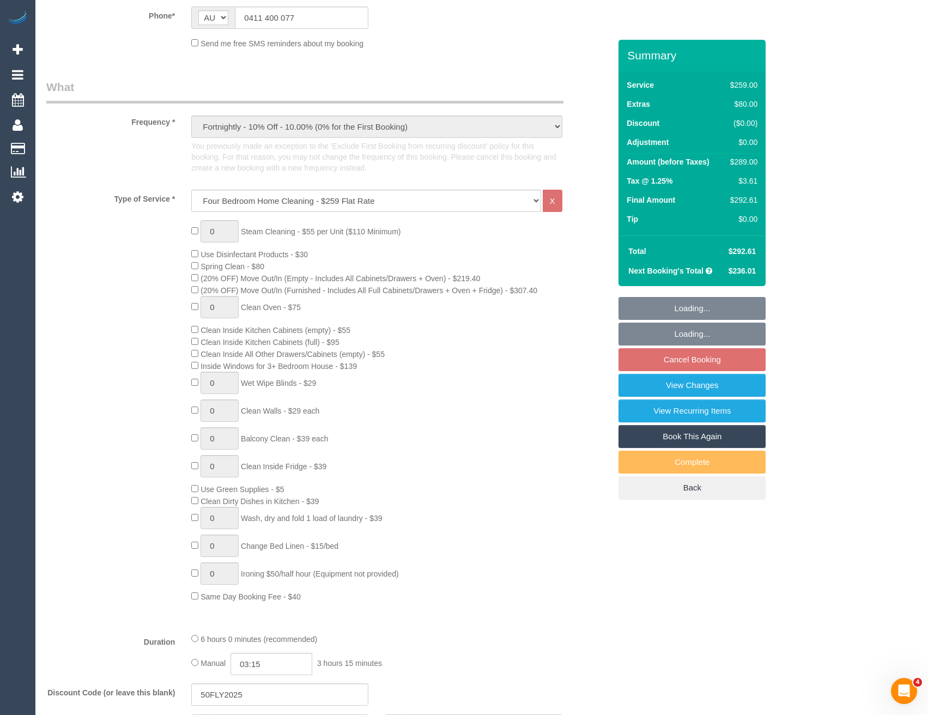
select select "number:28"
select select "number:16"
select select "number:19"
select select "number:22"
select select "number:34"
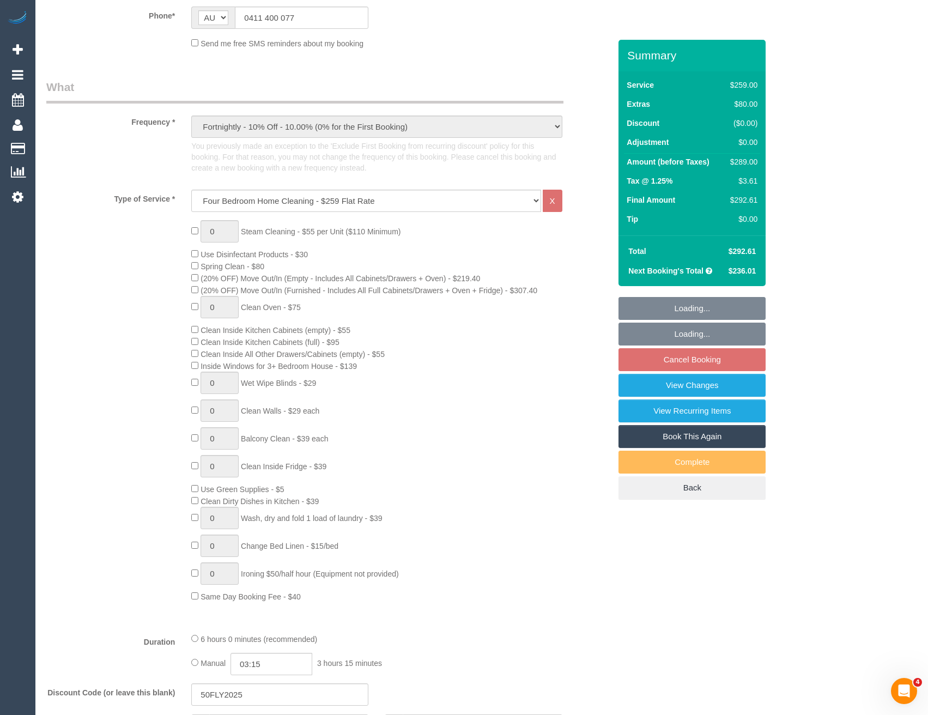
select select "number:13"
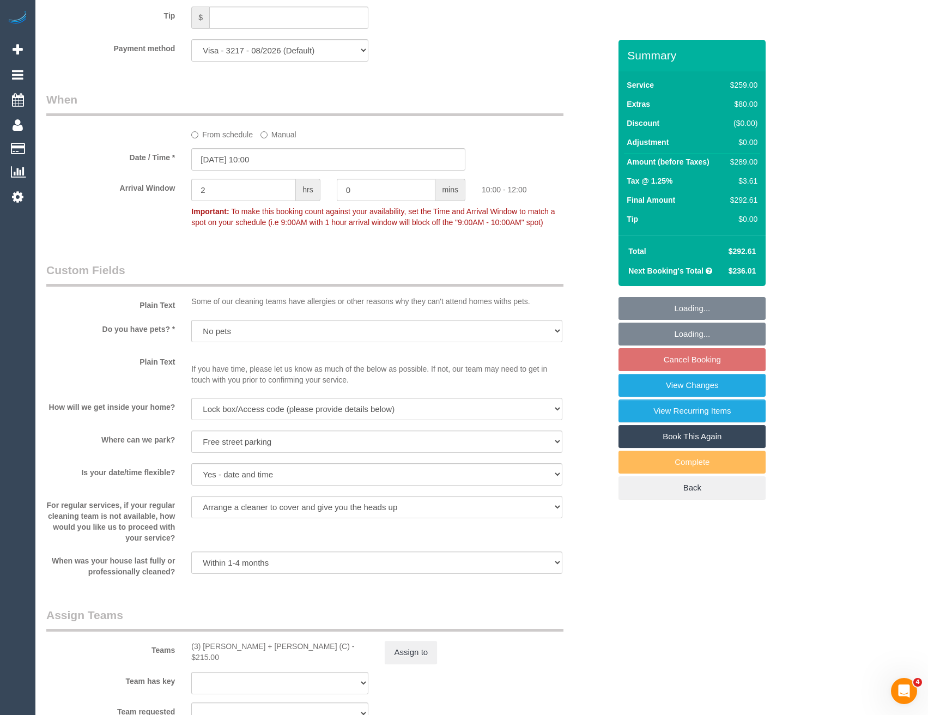
select select "object:7950"
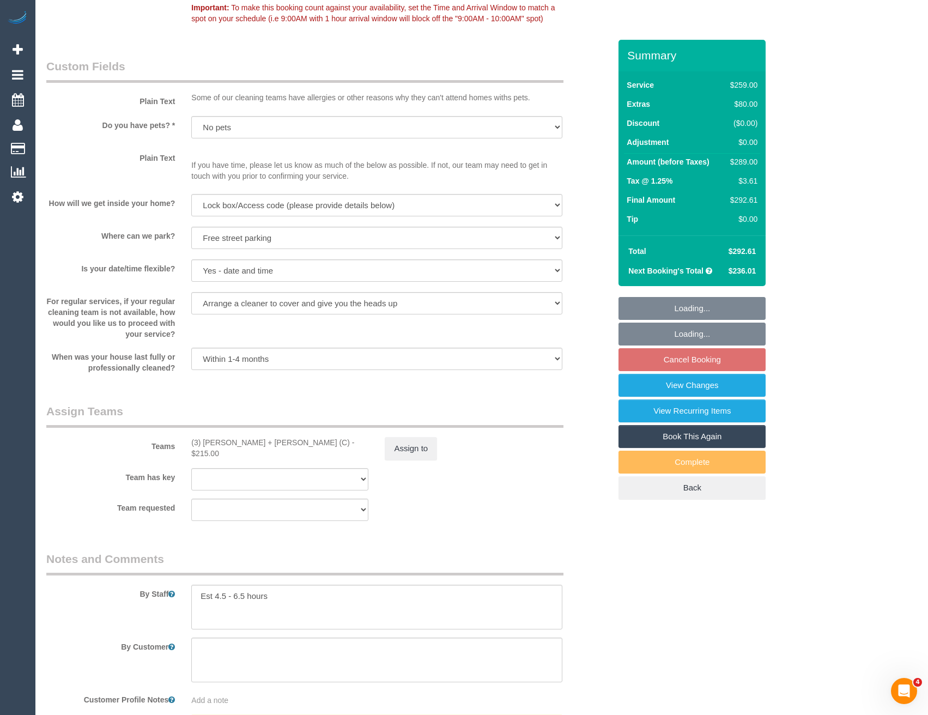
scroll to position [1471, 0]
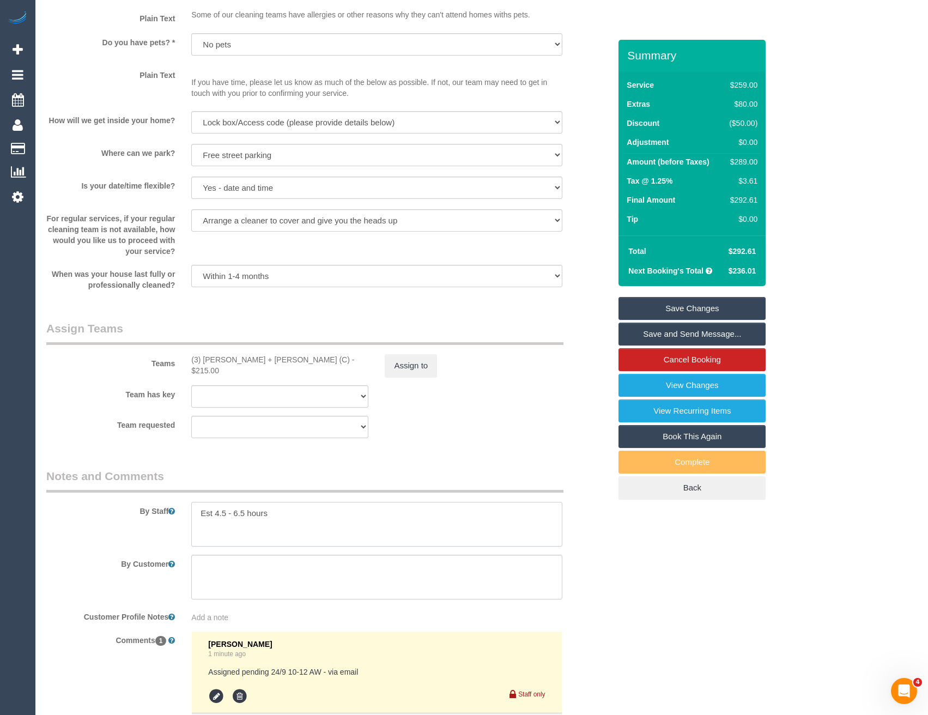
click at [193, 532] on textarea at bounding box center [376, 524] width 371 height 45
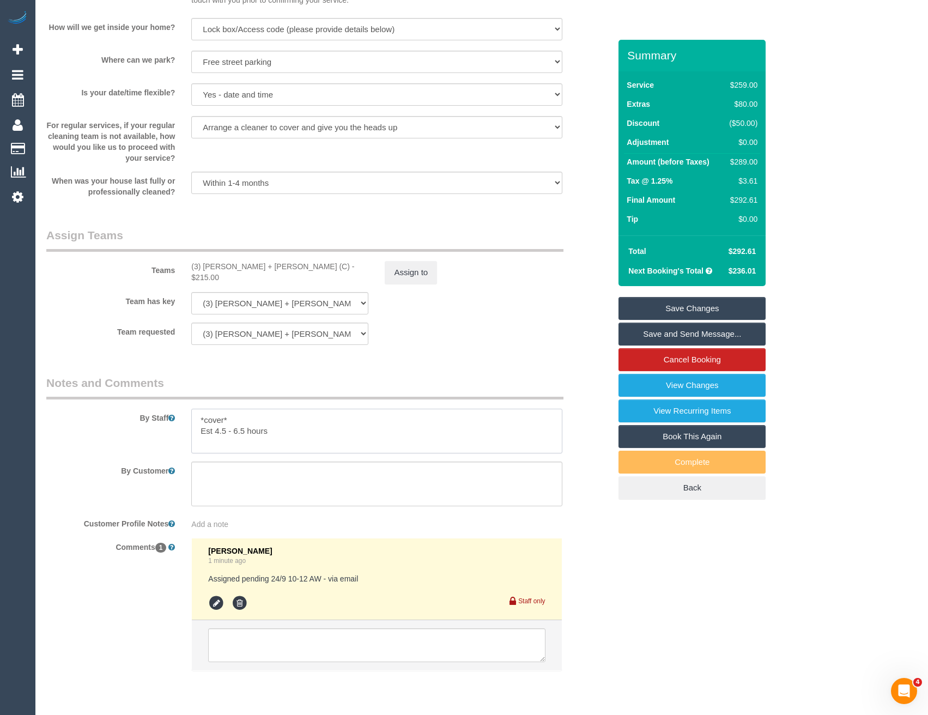
scroll to position [1613, 0]
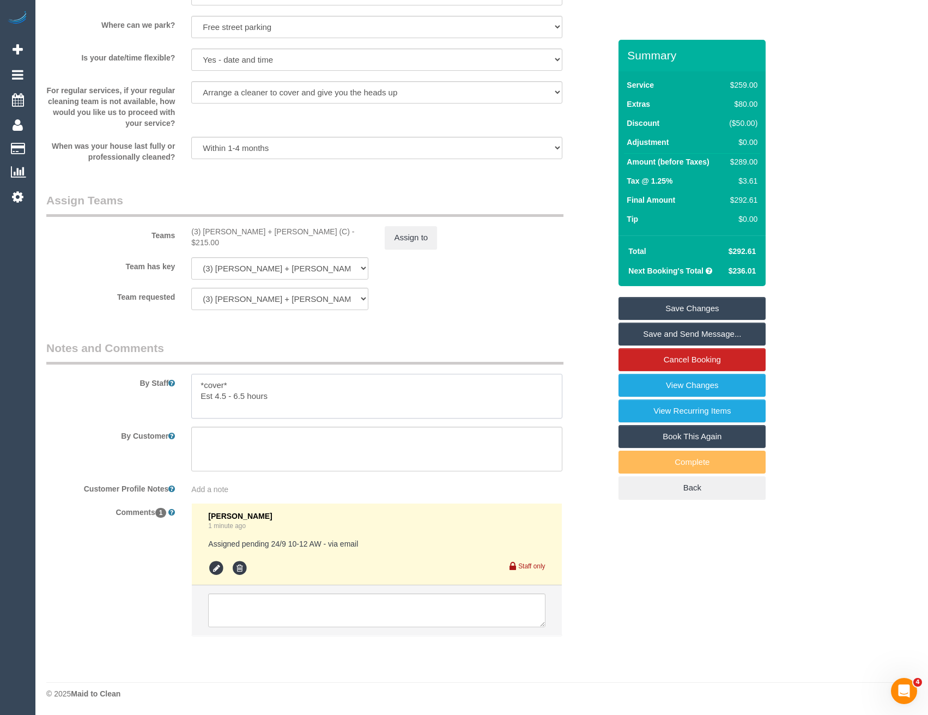
type textarea "*cover* Est 4.5 - 6.5 hours"
click at [220, 563] on icon at bounding box center [216, 568] width 16 height 16
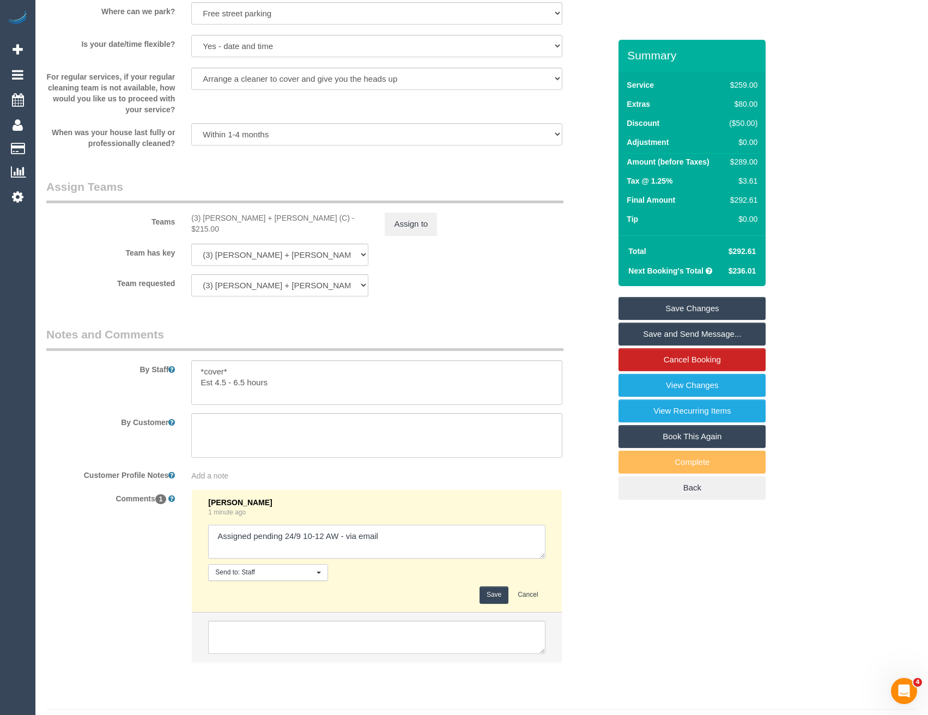
click at [432, 545] on textarea at bounding box center [376, 542] width 337 height 34
type textarea "Assigned pending 24/9 10-12 AW - via email // one off"
click at [489, 603] on button "Save" at bounding box center [494, 594] width 29 height 17
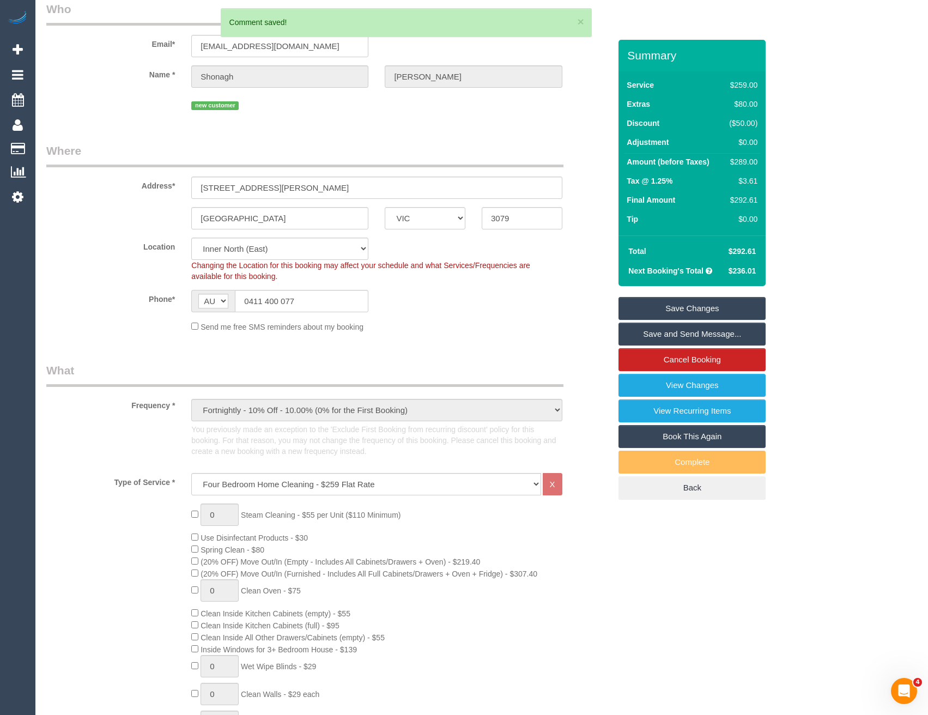
scroll to position [0, 0]
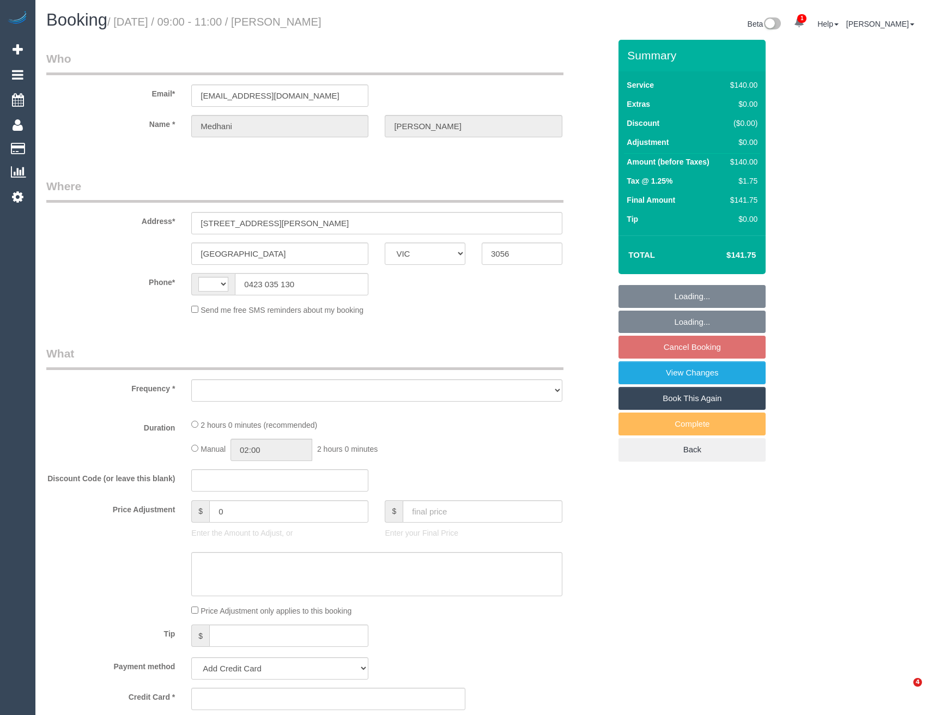
select select "VIC"
select select "string:stripe-pm_1R4CHp2GScqysDRVtf3NynY8"
select select "number:28"
select select "number:14"
select select "number:19"
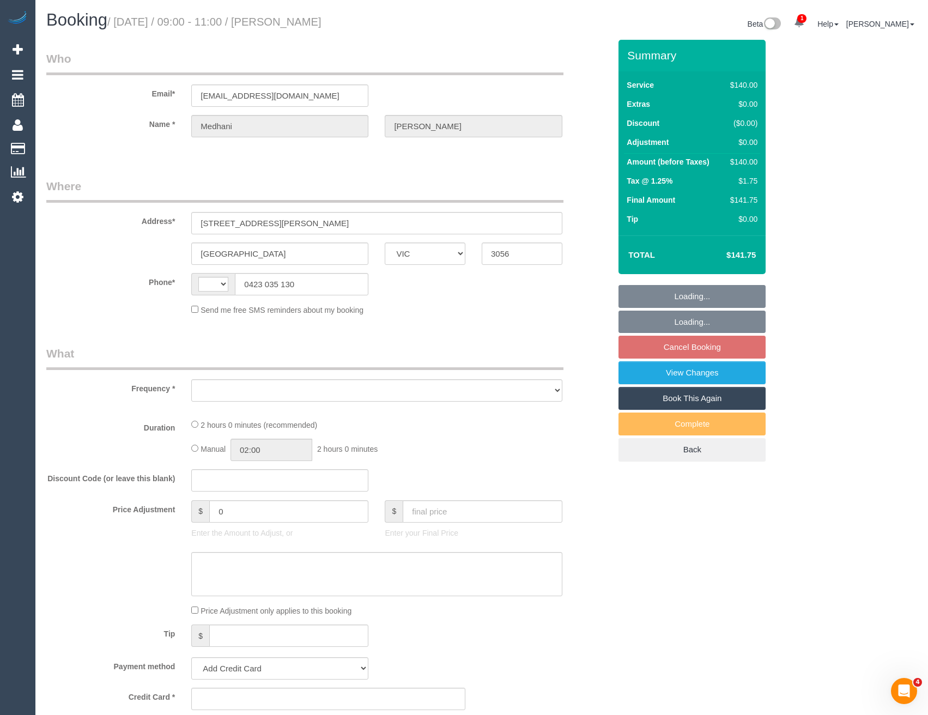
select select "number:25"
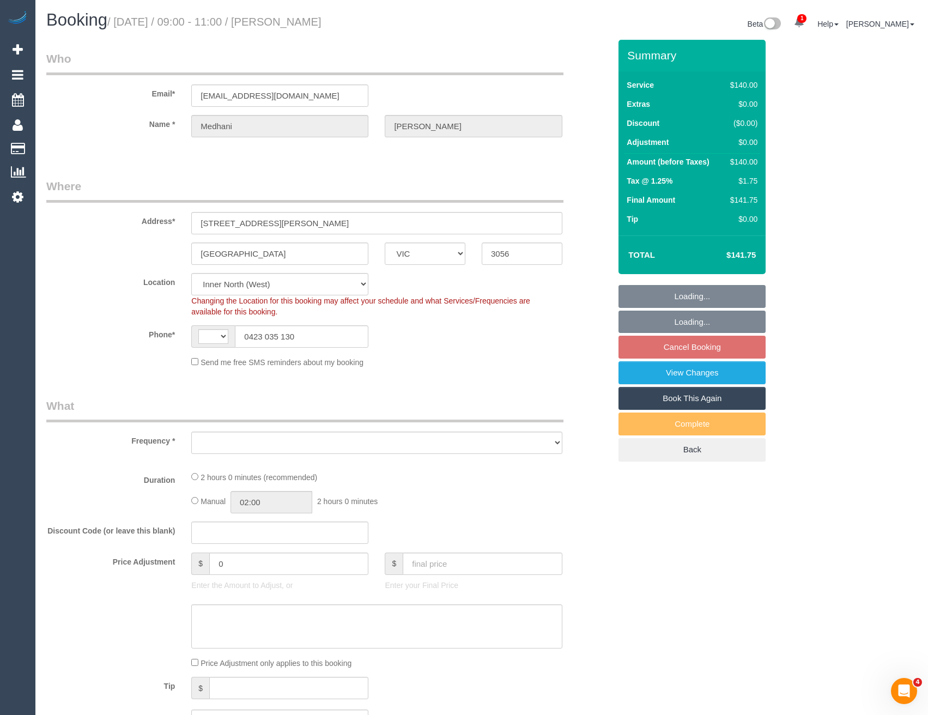
select select "string:AU"
select select "spot1"
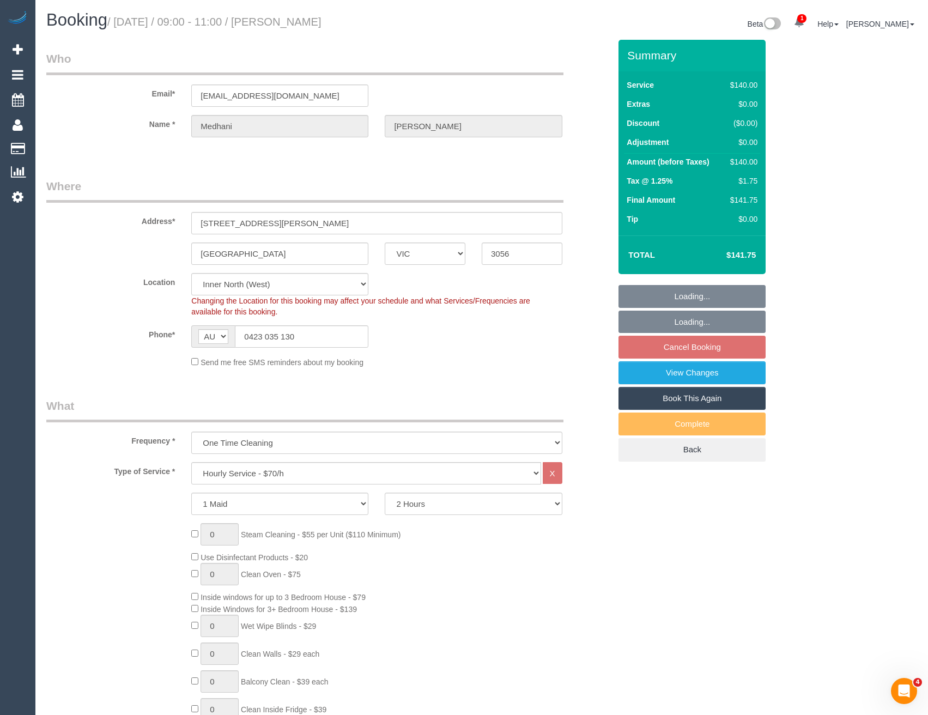
select select "object:1725"
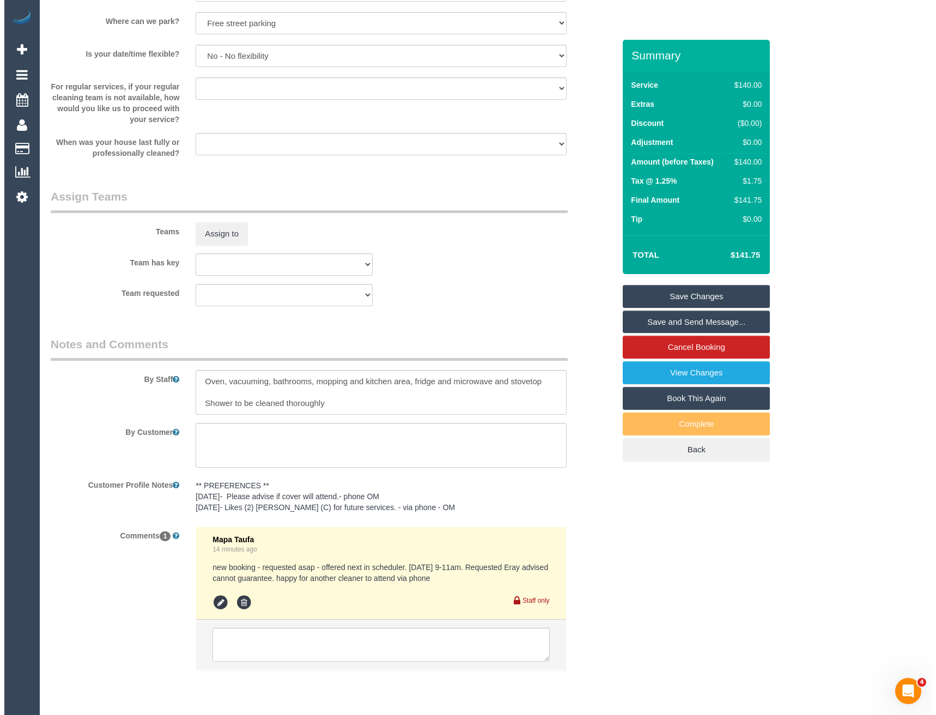
scroll to position [1469, 0]
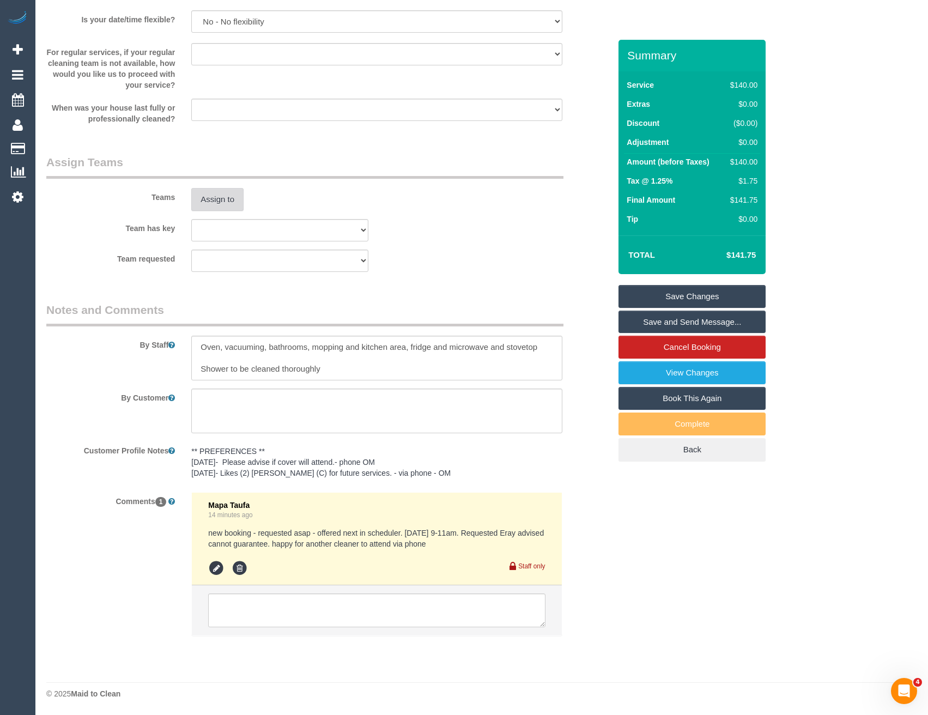
click at [229, 200] on button "Assign to" at bounding box center [217, 199] width 52 height 23
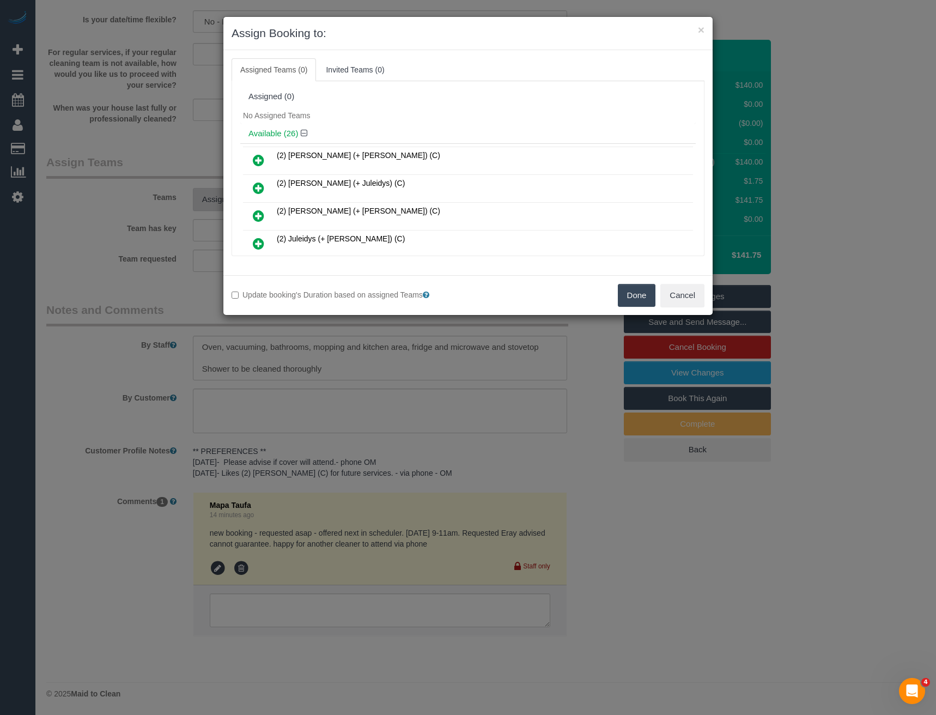
scroll to position [154, 0]
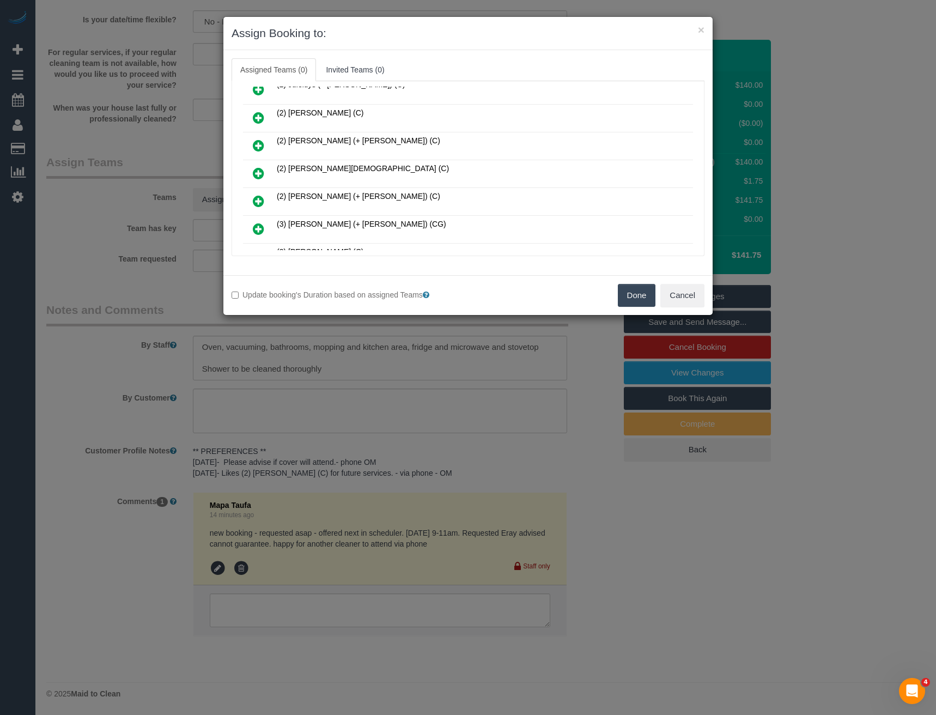
click at [260, 172] on icon at bounding box center [258, 173] width 11 height 13
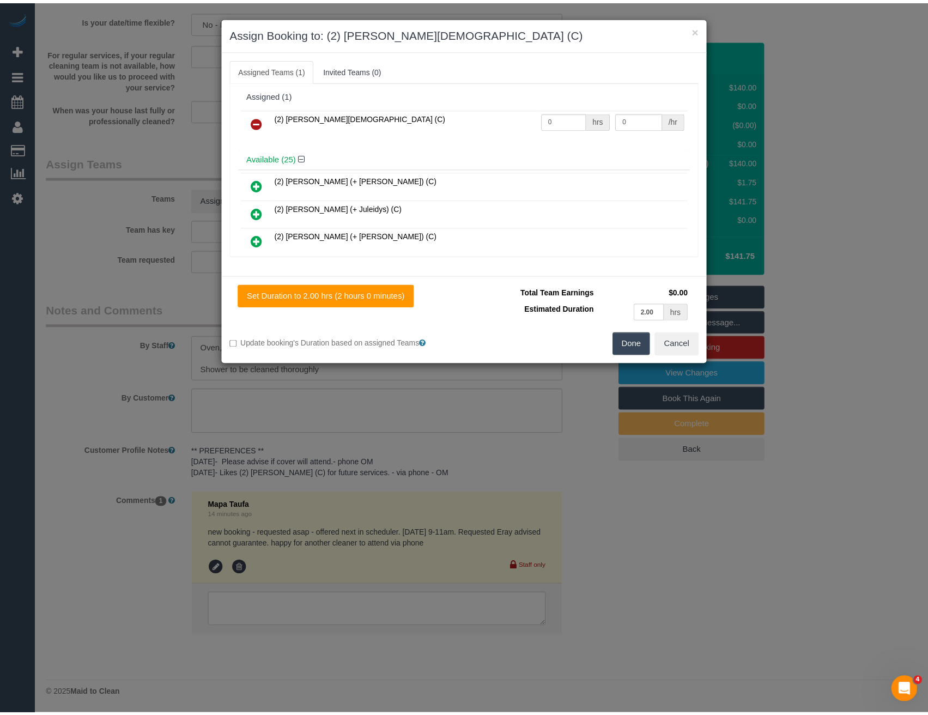
scroll to position [0, 0]
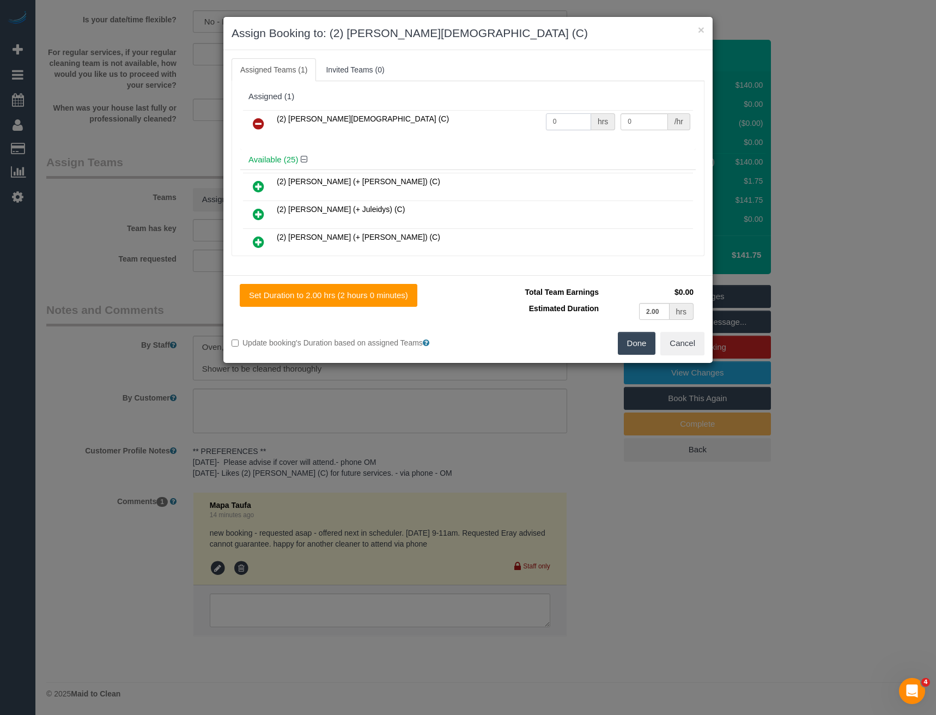
drag, startPoint x: 558, startPoint y: 116, endPoint x: 472, endPoint y: 99, distance: 87.7
click at [506, 107] on div "(2) [PERSON_NAME][DEMOGRAPHIC_DATA] (C) 0 hrs 0 /hr" at bounding box center [468, 128] width 456 height 43
type input "2"
type input "37.5"
click at [641, 345] on button "Done" at bounding box center [637, 343] width 38 height 23
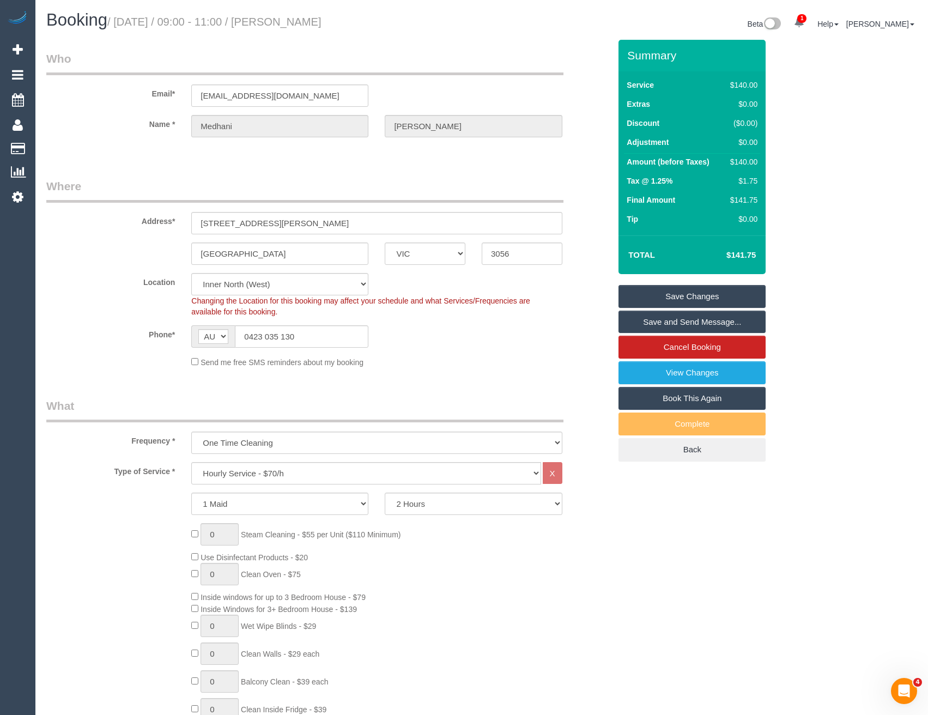
click at [682, 320] on link "Save and Send Message..." at bounding box center [692, 322] width 147 height 23
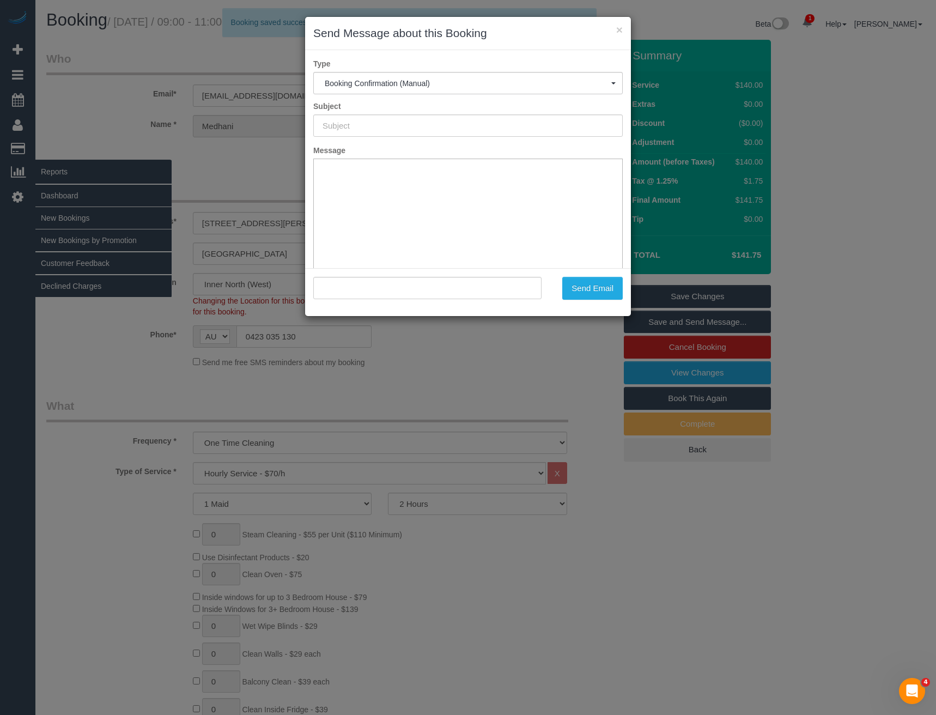
type input "Booking Confirmed"
type input ""[PERSON_NAME]" <[EMAIL_ADDRESS][DOMAIN_NAME]>"
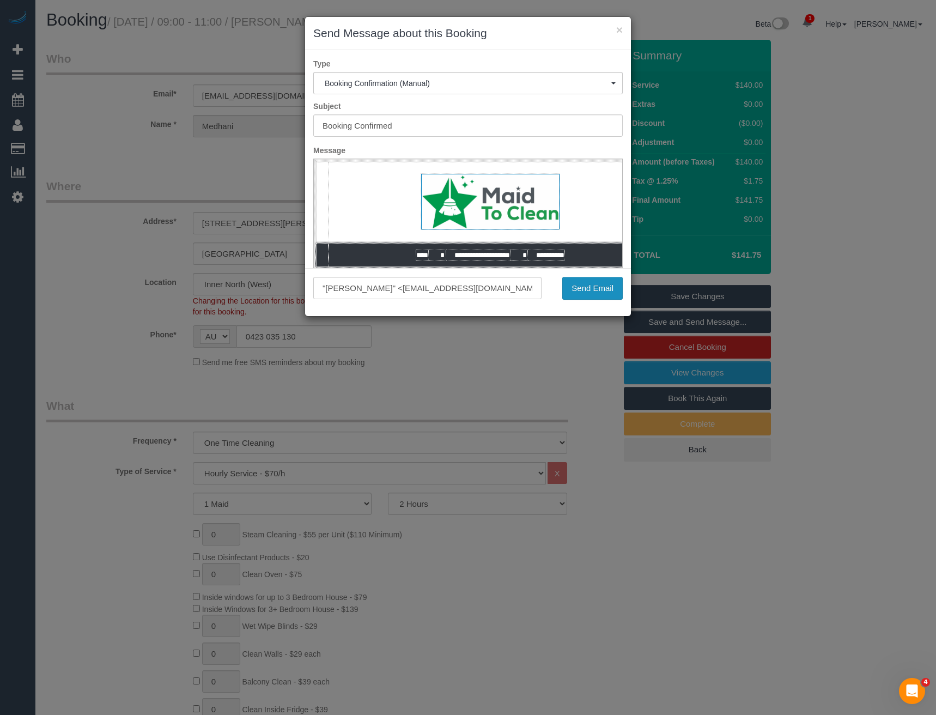
click at [577, 292] on button "Send Email" at bounding box center [592, 288] width 60 height 23
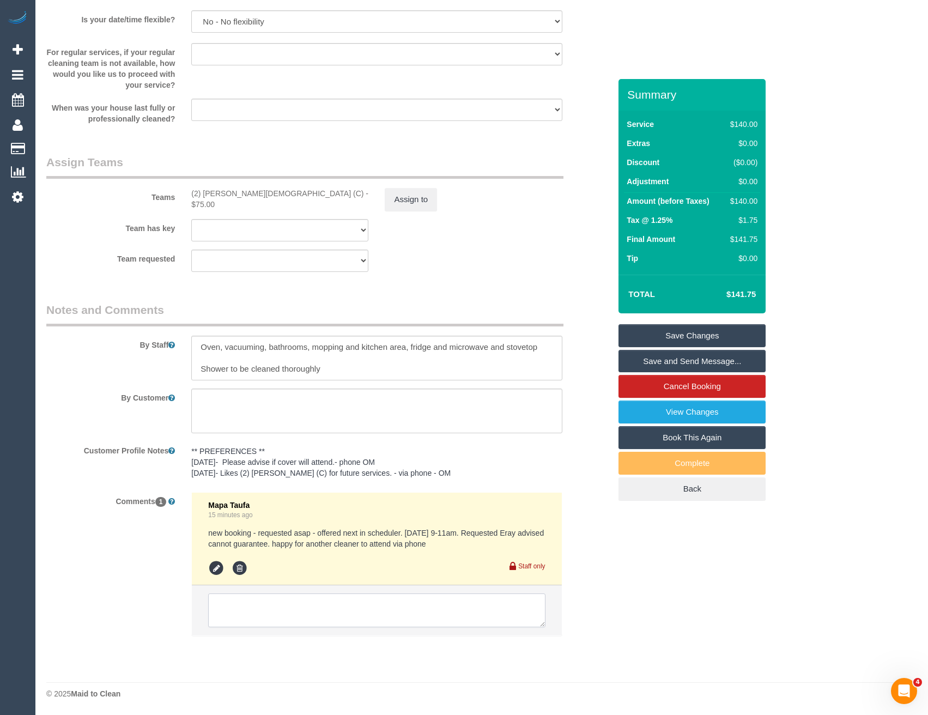
click at [247, 621] on textarea at bounding box center [376, 610] width 337 height 34
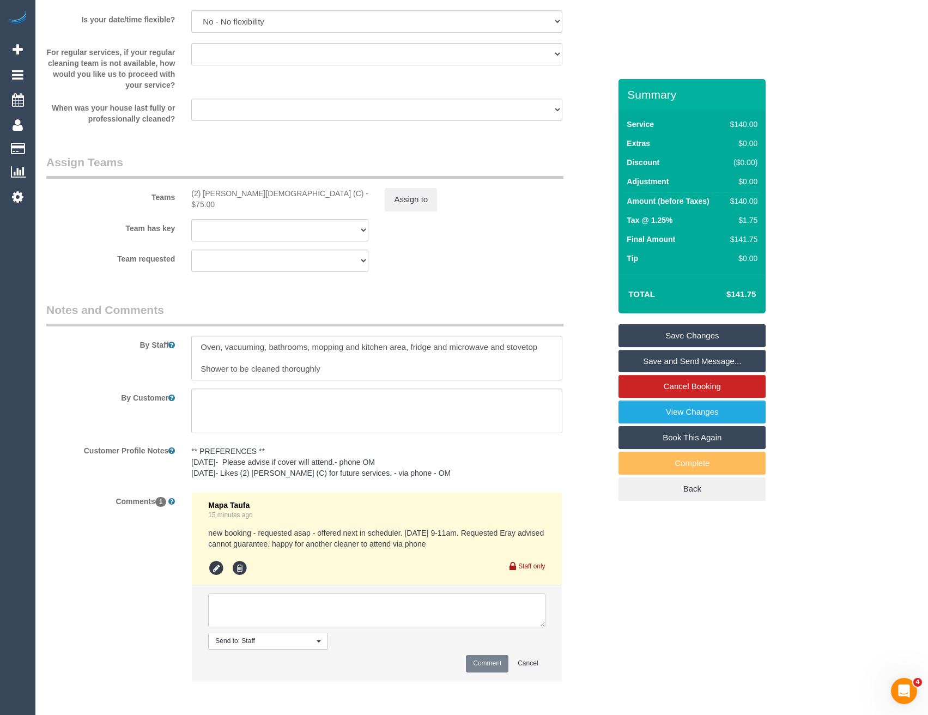
scroll to position [1553, 0]
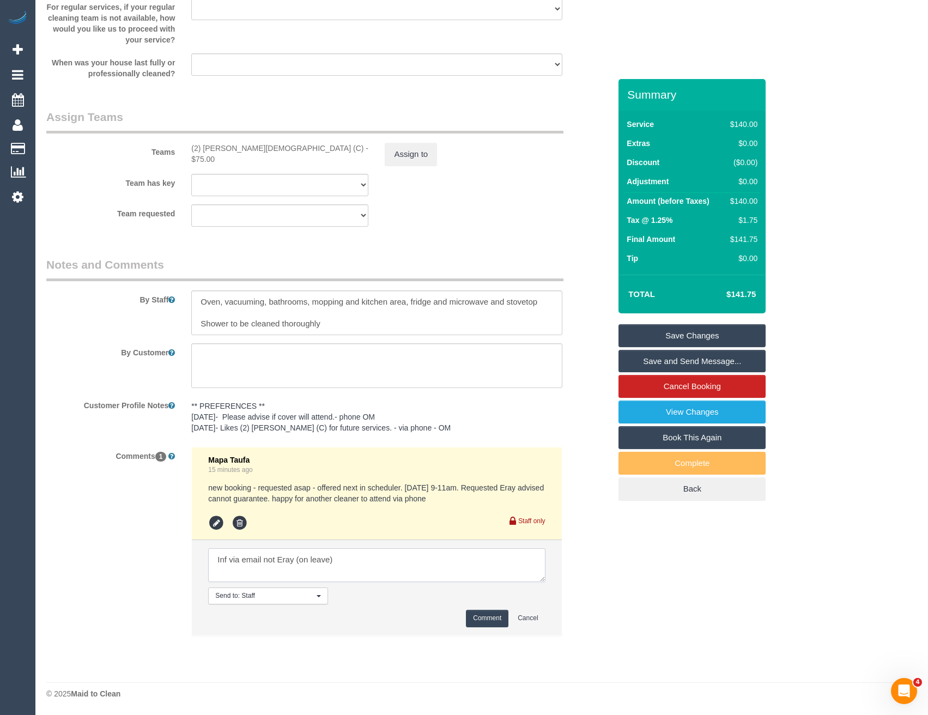
type textarea "Inf via email not Eray (on leave)"
click at [476, 620] on button "Comment" at bounding box center [487, 618] width 43 height 17
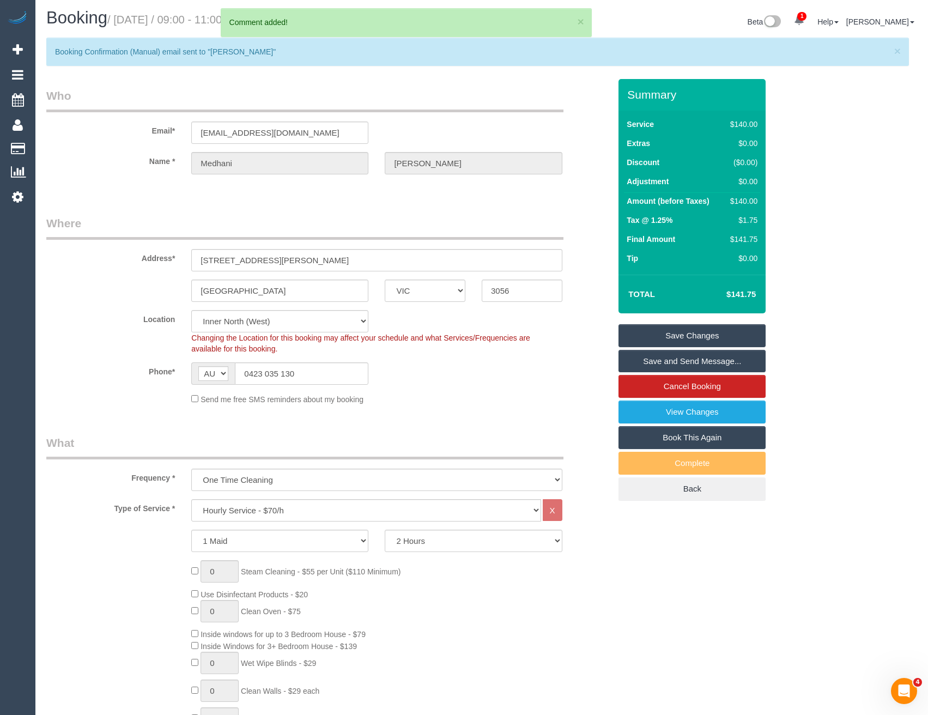
scroll to position [0, 0]
drag, startPoint x: 302, startPoint y: 135, endPoint x: 164, endPoint y: 141, distance: 138.0
click at [143, 137] on div "Email* medhani.k@hotmail.com" at bounding box center [328, 118] width 580 height 56
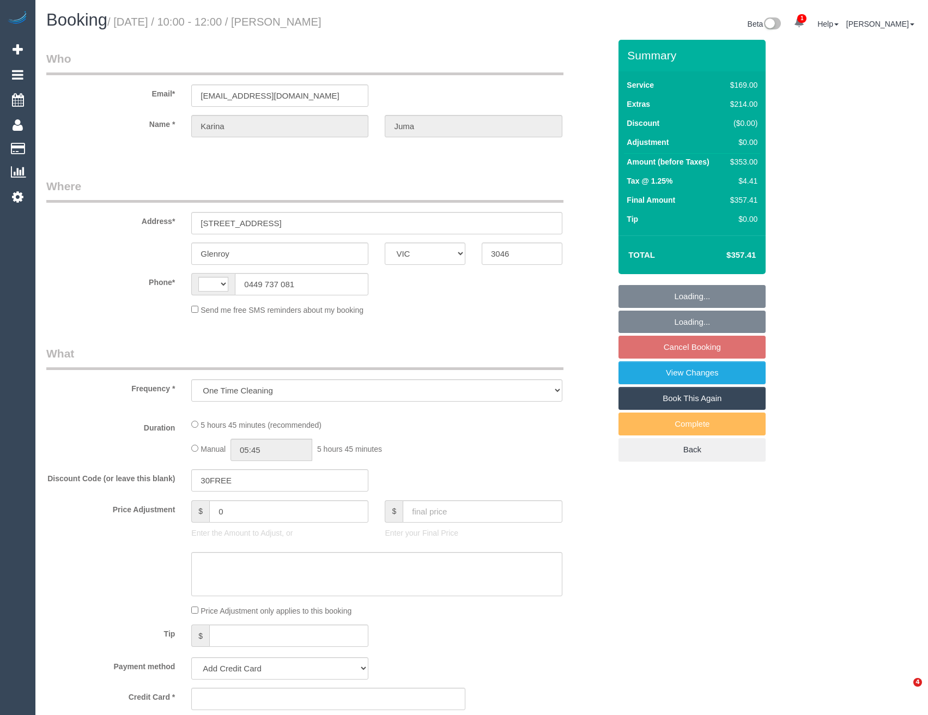
select select "VIC"
select select "string:AU"
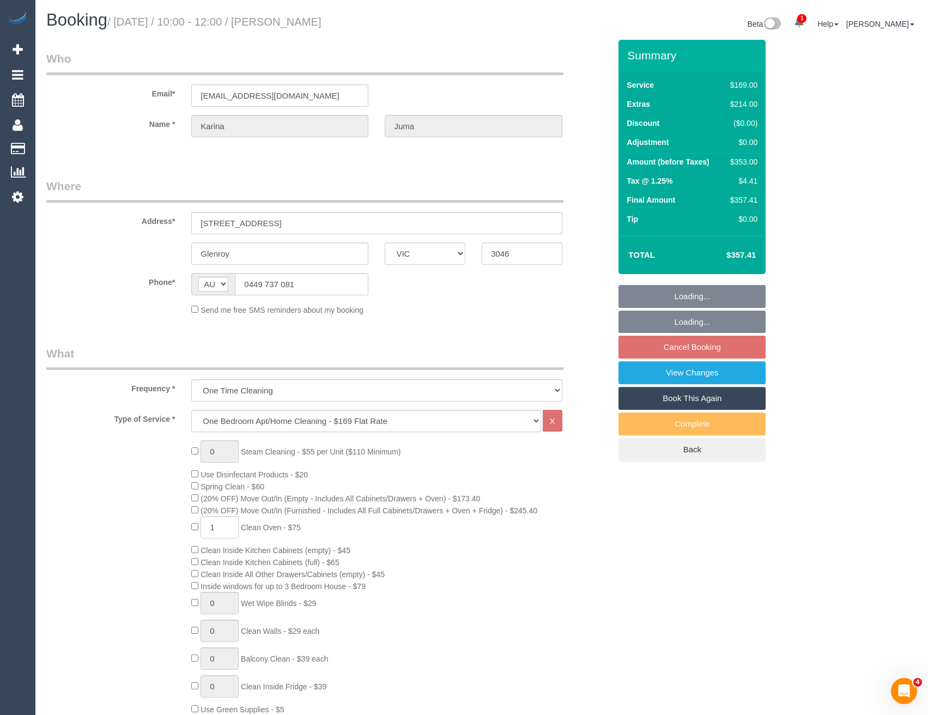
select select "number:27"
select select "number:14"
select select "number:19"
select select "number:24"
select select "number:34"
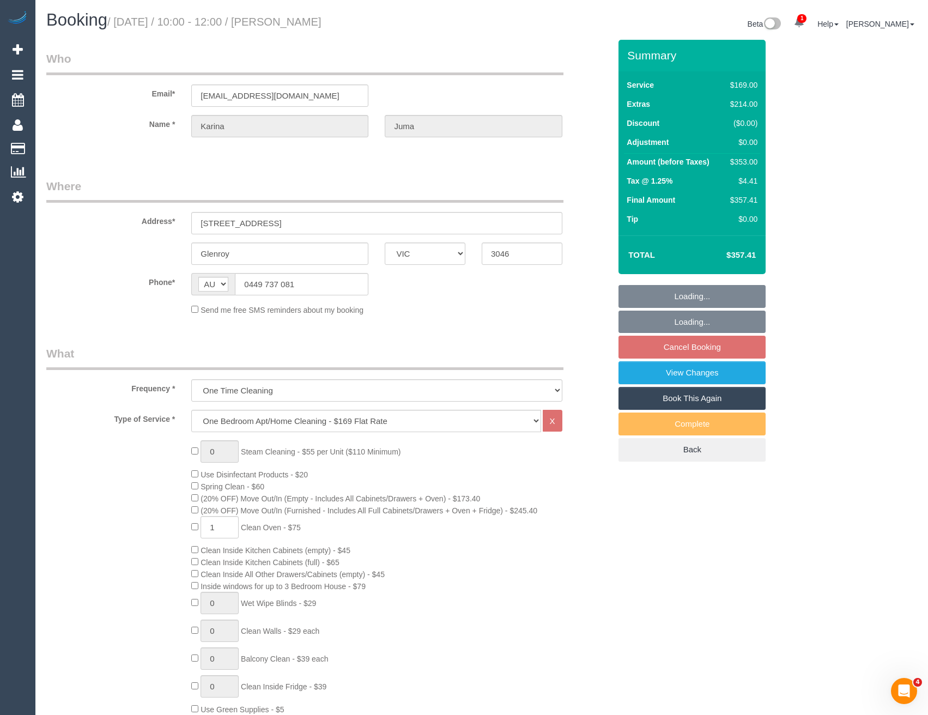
select select "number:13"
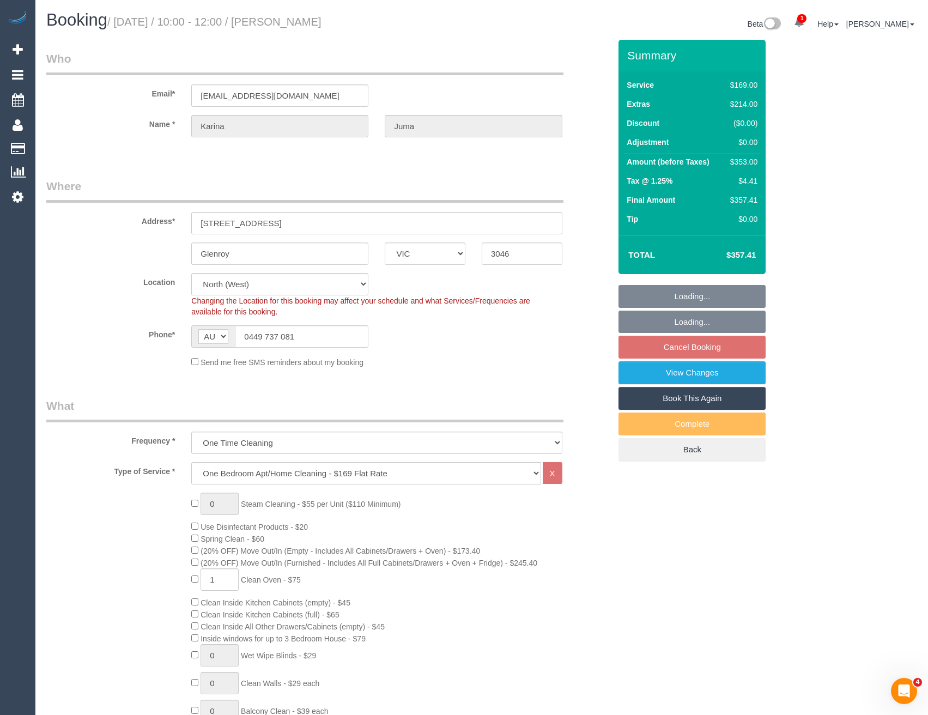
select select "string:stripe-pm_1S8W342GScqysDRVoYFcF3X8"
select select "object:1491"
select select "spot1"
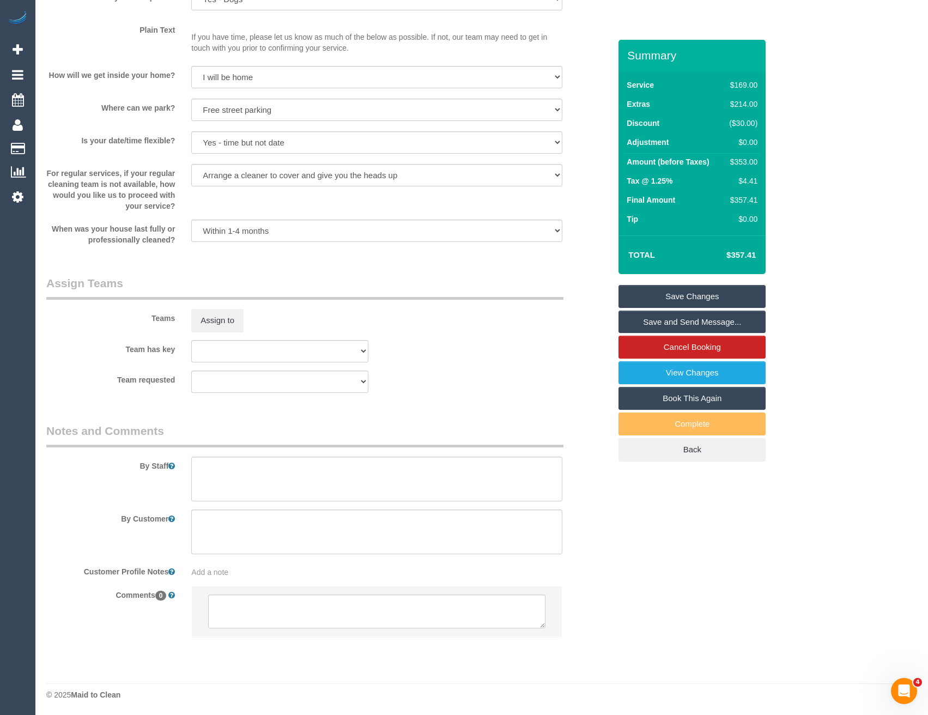
scroll to position [1378, 0]
click at [283, 484] on textarea at bounding box center [376, 478] width 371 height 45
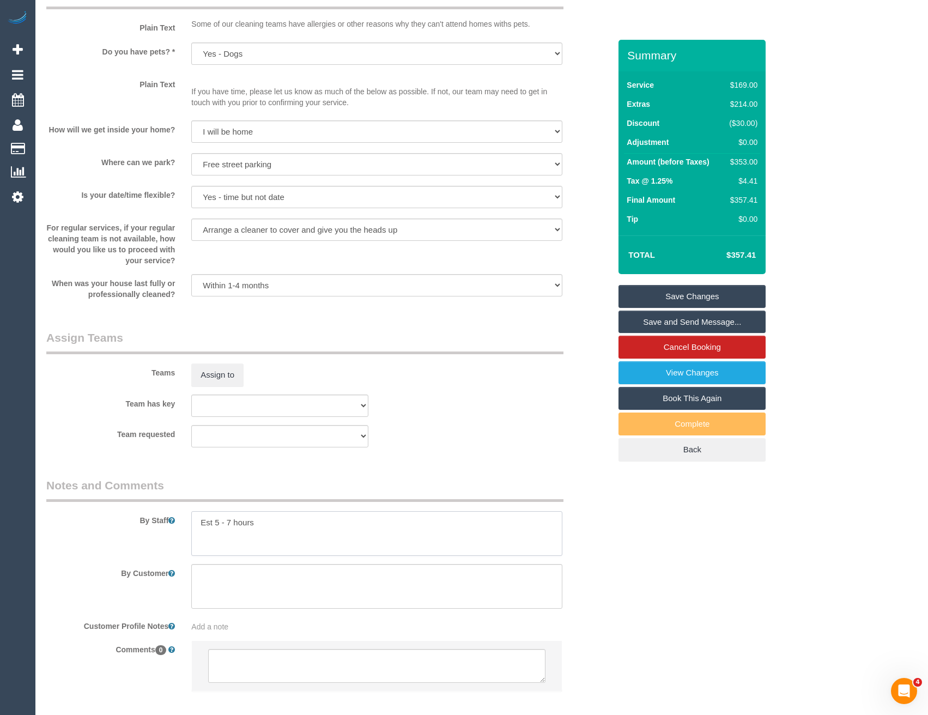
scroll to position [1215, 0]
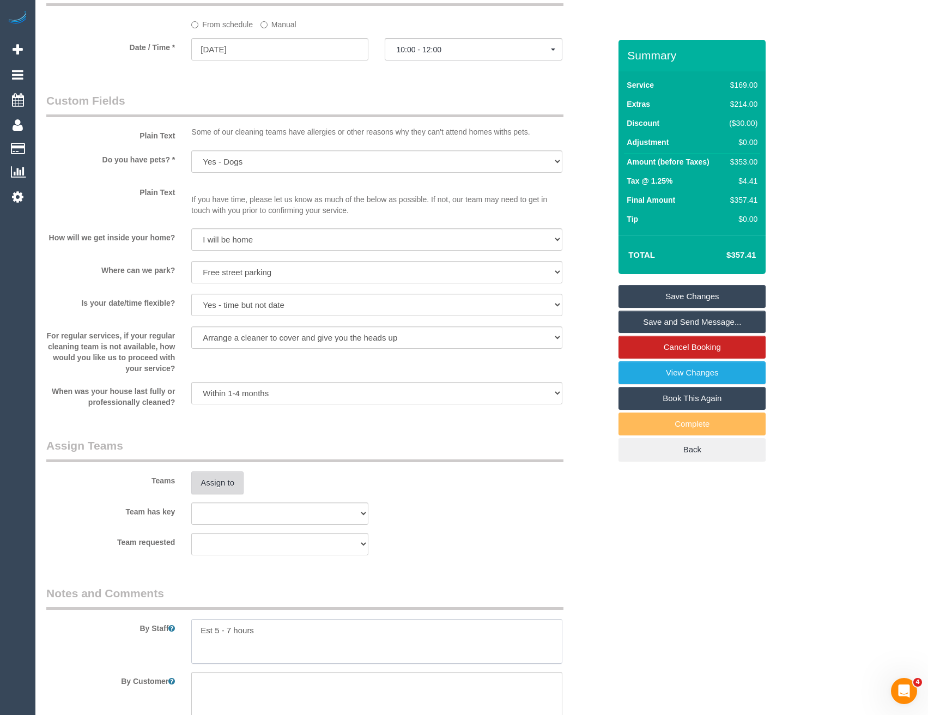
type textarea "Est 5 - 7 hours"
click at [233, 486] on button "Assign to" at bounding box center [217, 482] width 52 height 23
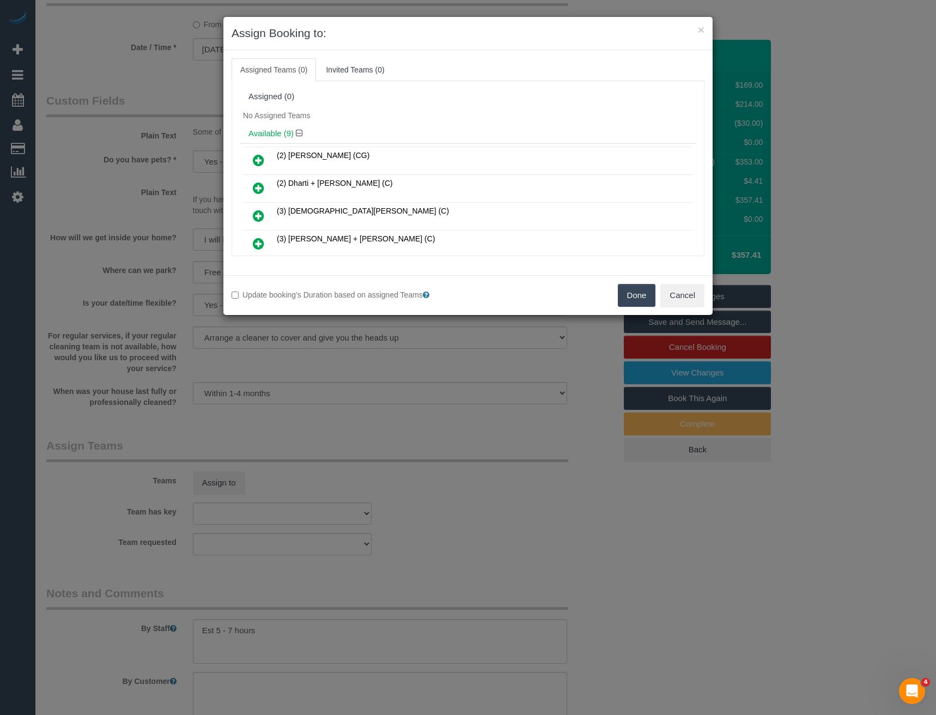
click at [259, 244] on icon at bounding box center [258, 243] width 11 height 13
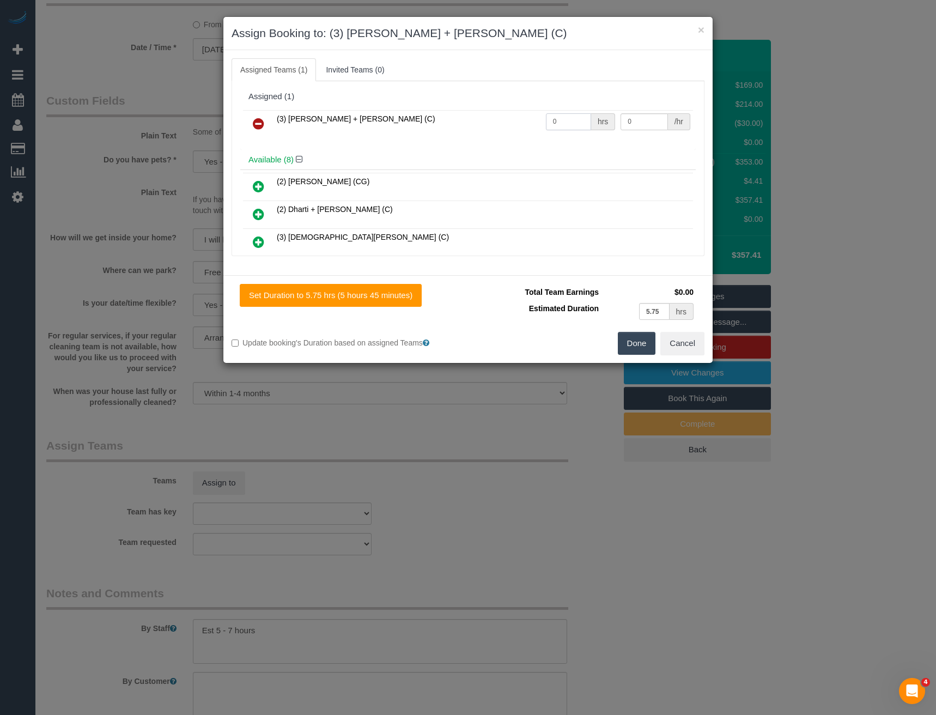
drag, startPoint x: 565, startPoint y: 120, endPoint x: 524, endPoint y: 120, distance: 41.4
click at [526, 121] on tr "(3) Gurdeep + Kamalpreet (C) 0 hrs 0 /hr" at bounding box center [468, 124] width 450 height 28
type input "1"
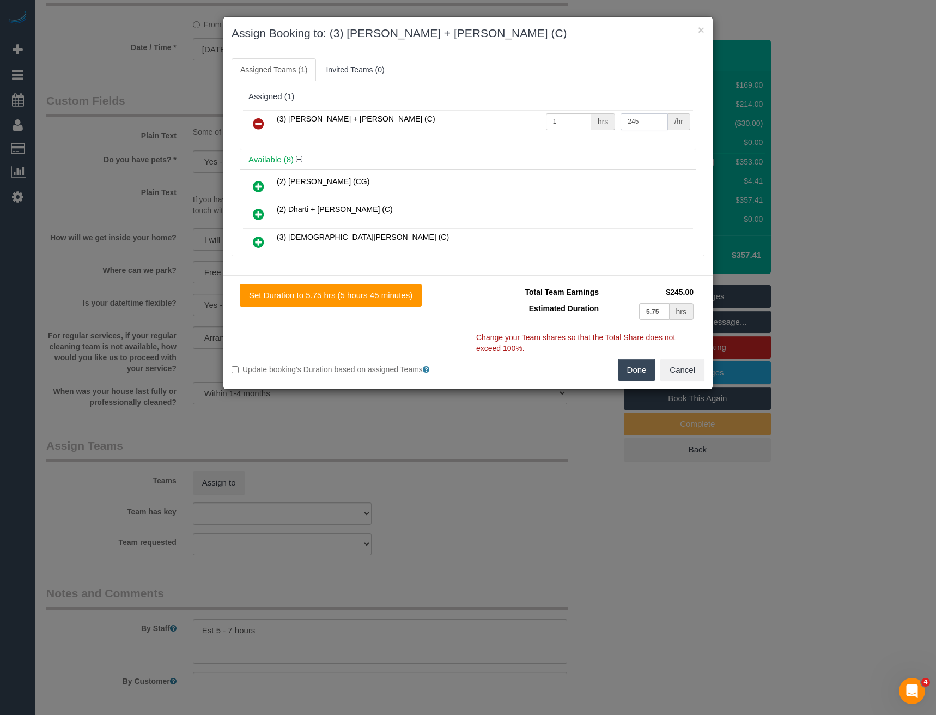
type input "245"
click at [639, 377] on button "Done" at bounding box center [637, 370] width 38 height 23
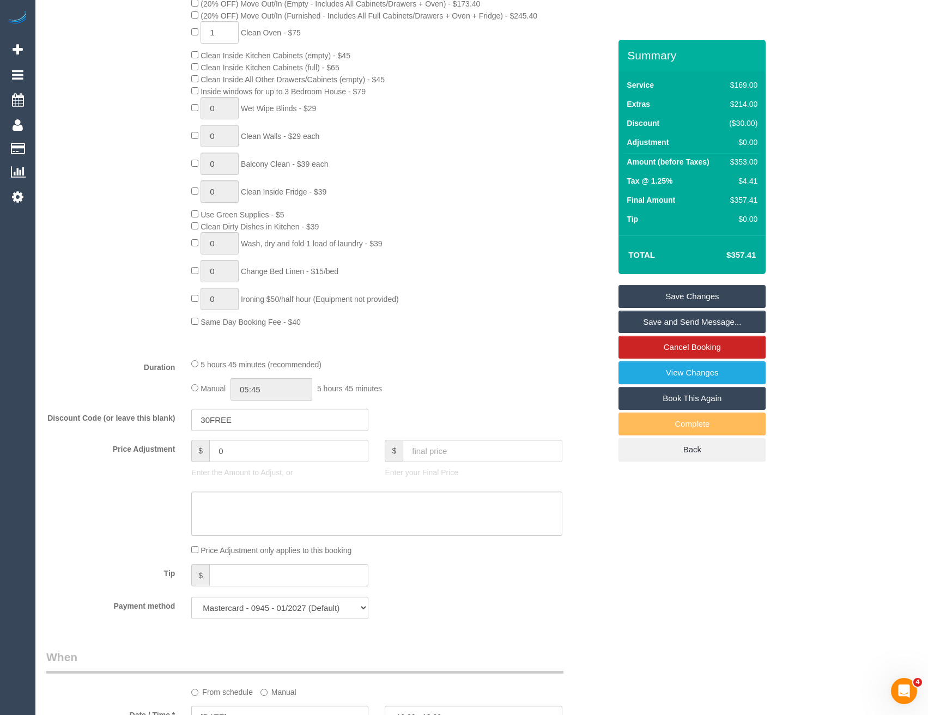
scroll to position [452, 0]
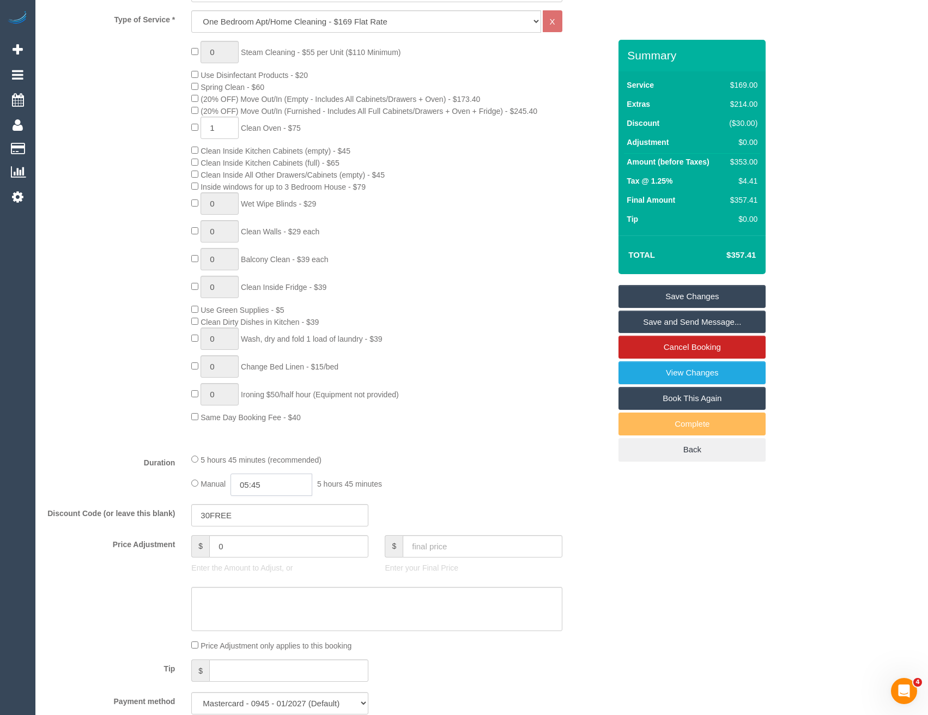
click at [296, 482] on input "05:45" at bounding box center [272, 485] width 82 height 22
click at [259, 537] on li "03:30" at bounding box center [259, 537] width 48 height 14
click at [269, 490] on input "03:30" at bounding box center [272, 485] width 82 height 22
type input "03:"
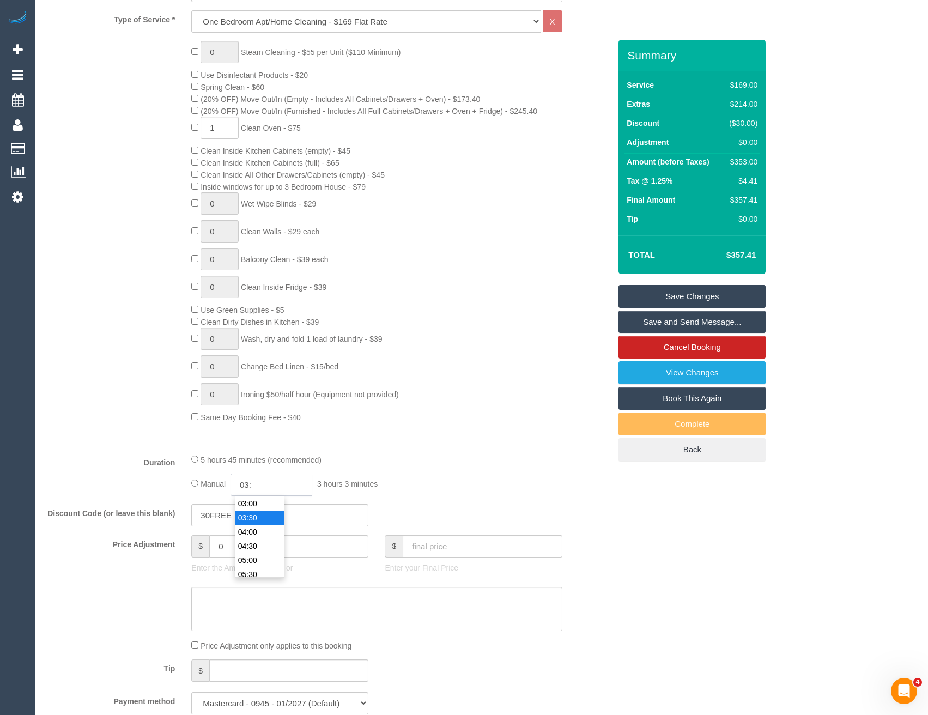
select select "spot6"
type input "03:45"
select select "spot11"
type input "03:45"
click at [445, 433] on div "Type of Service * Hourly Service - $70/h Hourly Service - $65/h Hourly Service …" at bounding box center [328, 227] width 564 height 434
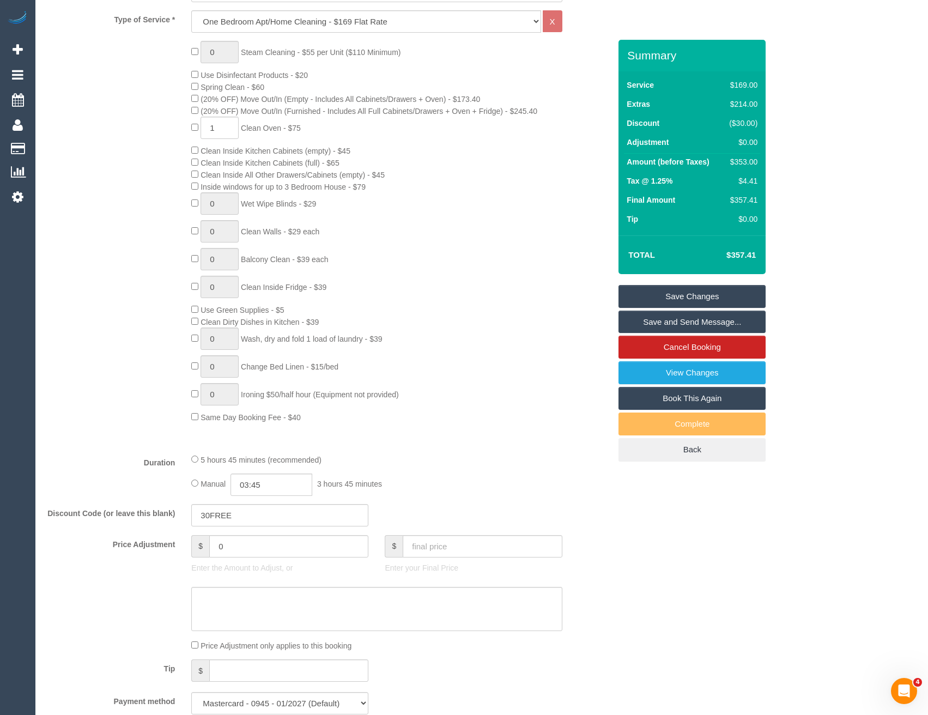
select select "spot21"
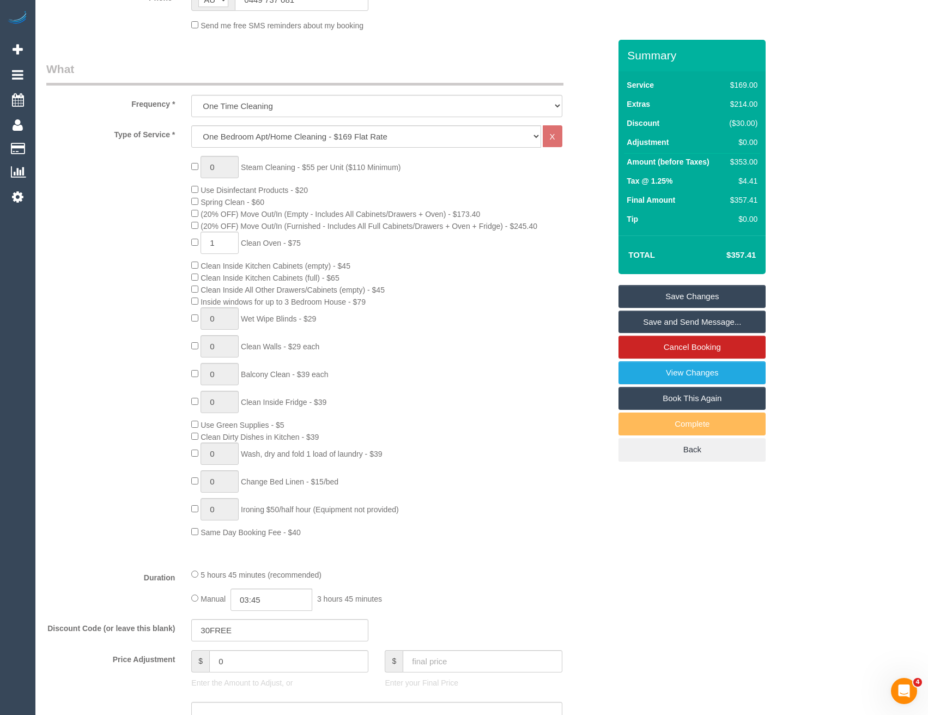
select select "spot26"
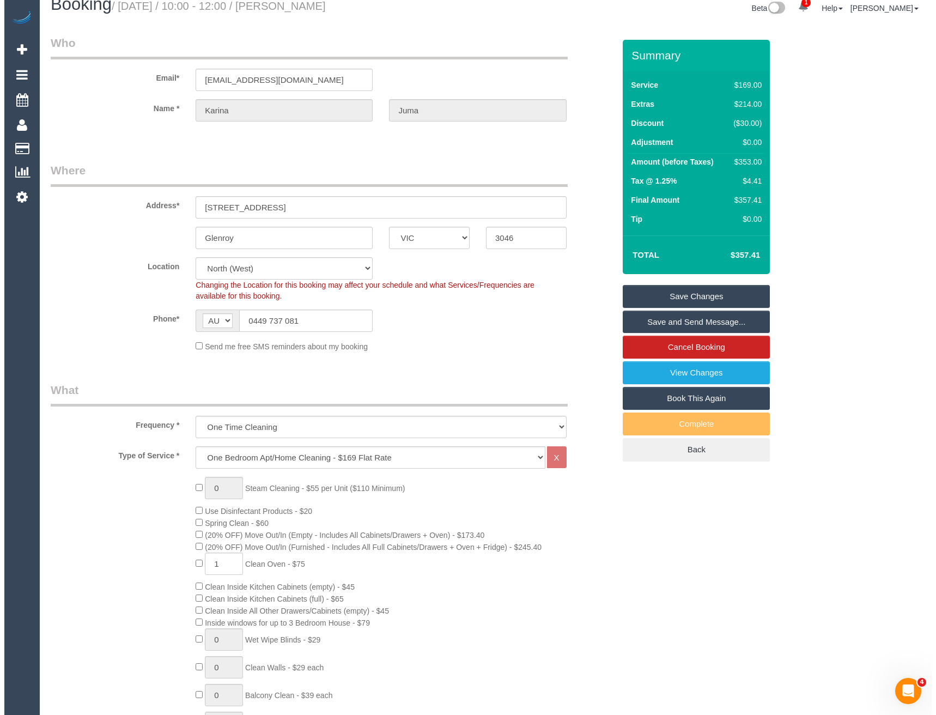
scroll to position [0, 0]
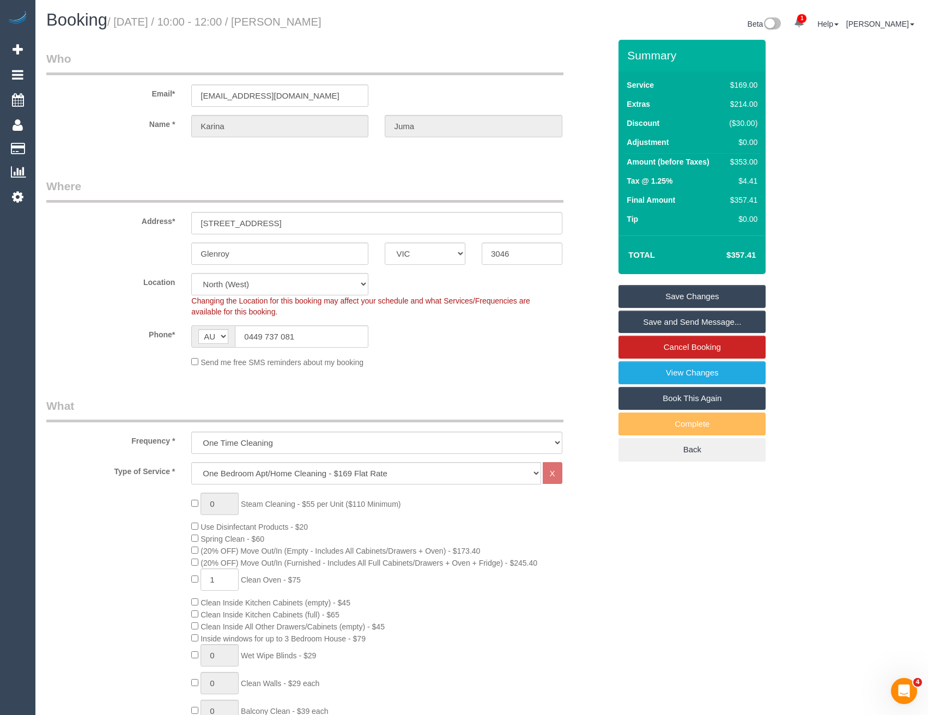
click at [651, 322] on link "Save and Send Message..." at bounding box center [692, 322] width 147 height 23
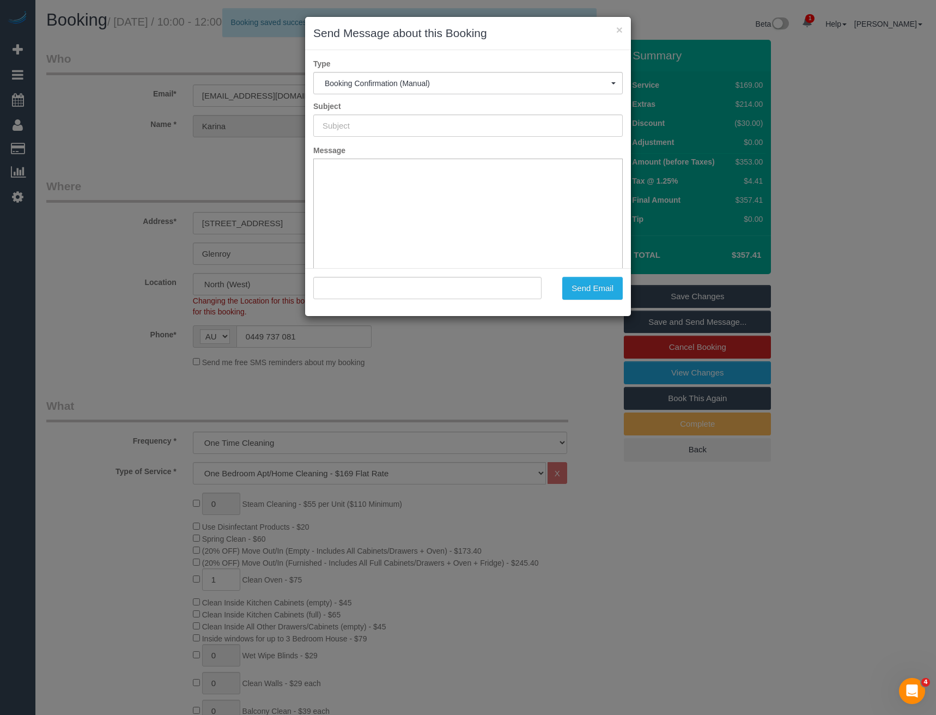
type input "Booking Confirmed"
type input ""Karina Juma" <kinafriday@gmail.com>"
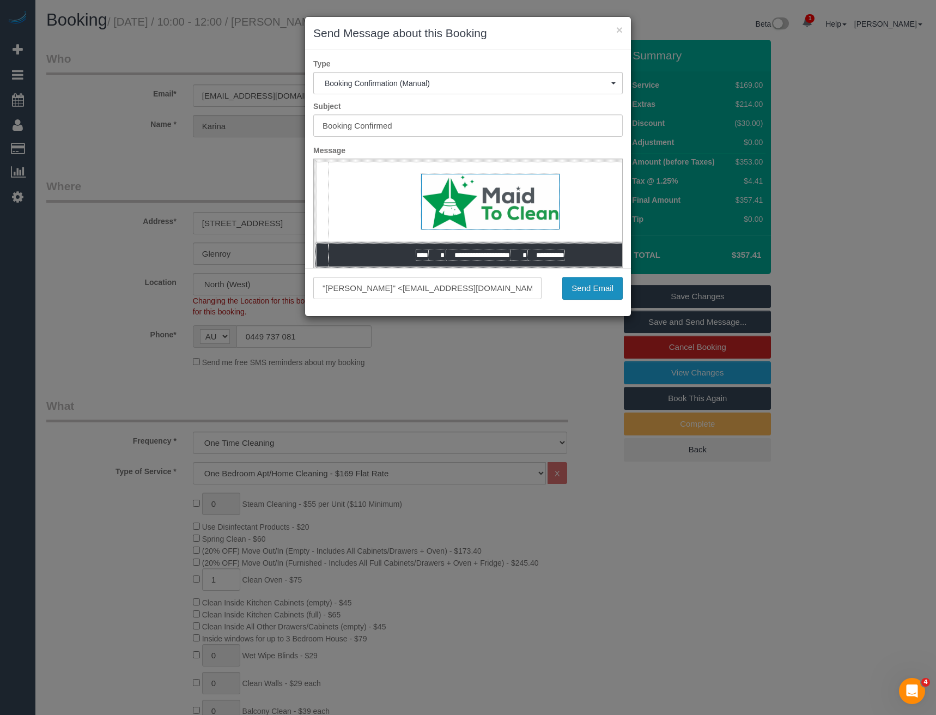
click at [595, 287] on button "Send Email" at bounding box center [592, 288] width 60 height 23
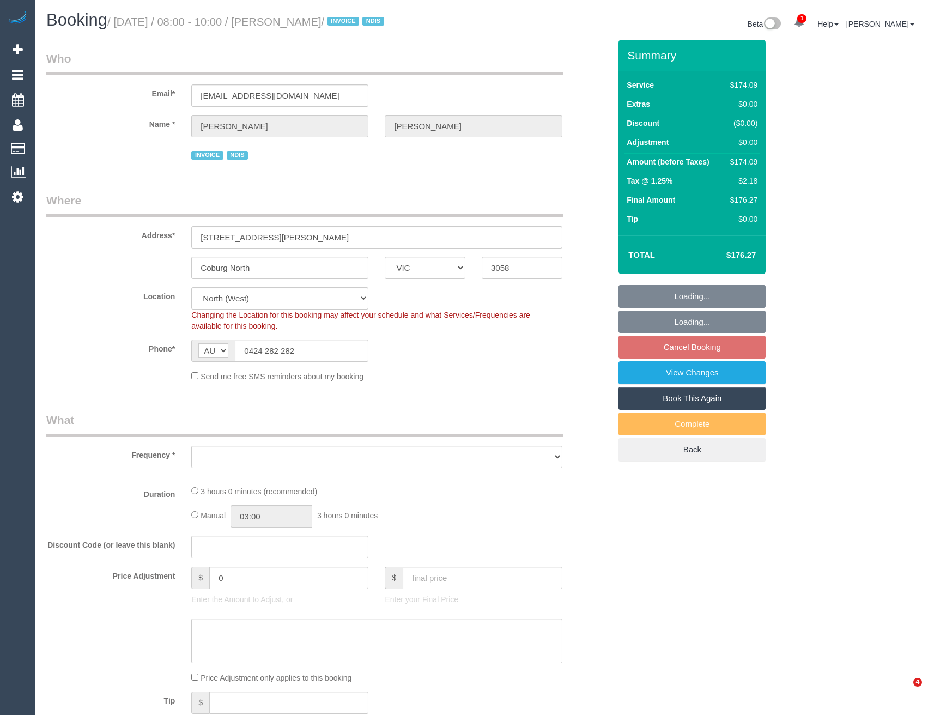
select select "VIC"
select select "spot1"
select select "object:1477"
select select "180"
select select "number:28"
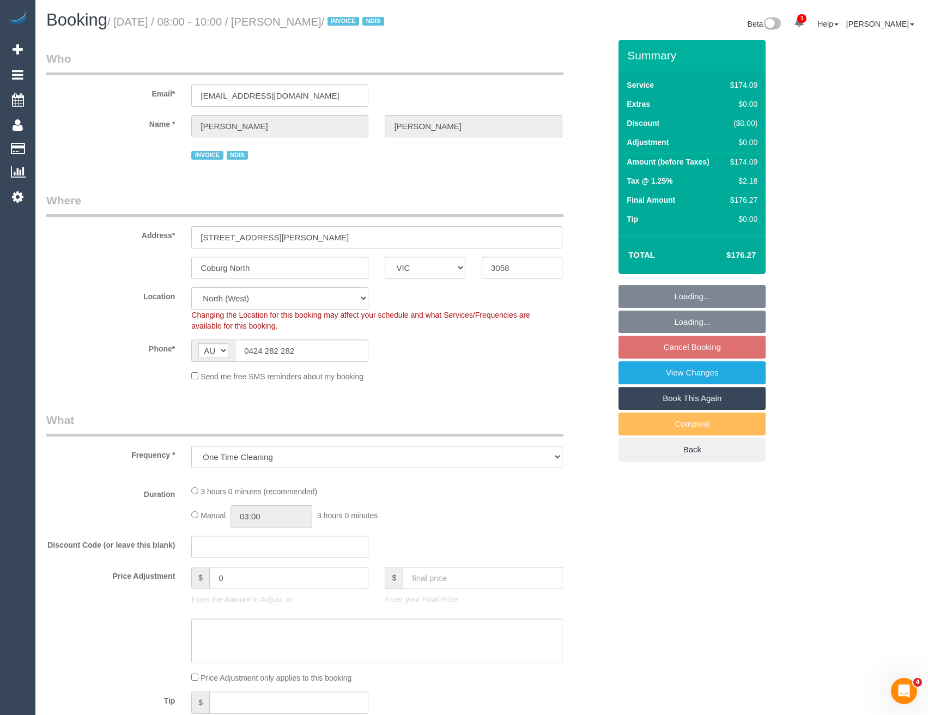
select select "number:14"
select select "number:19"
select select "number:36"
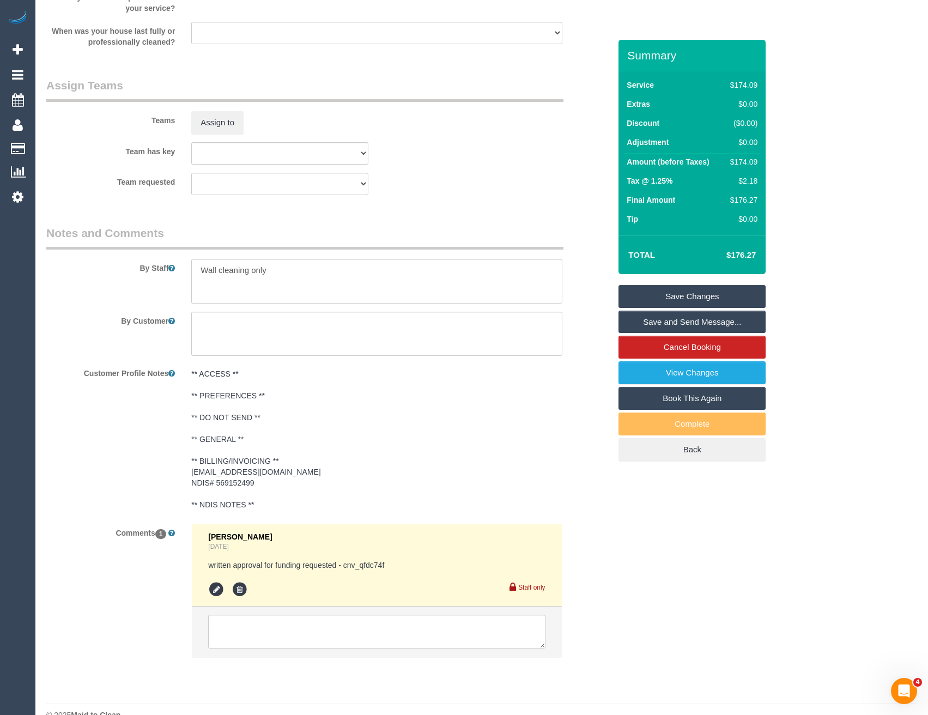
scroll to position [1260, 0]
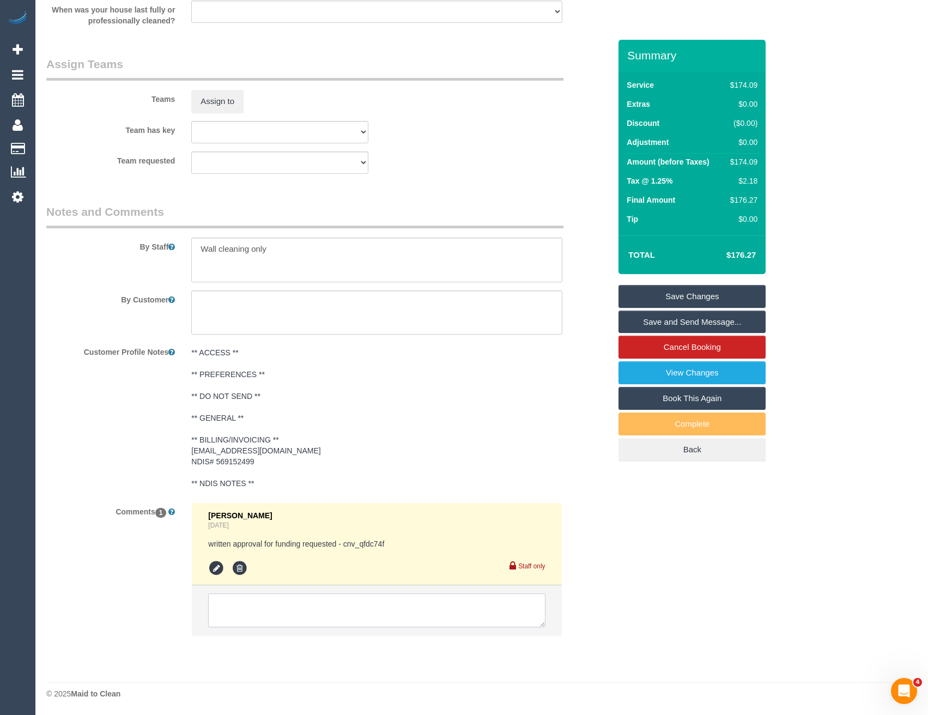
click at [304, 616] on textarea at bounding box center [376, 610] width 337 height 34
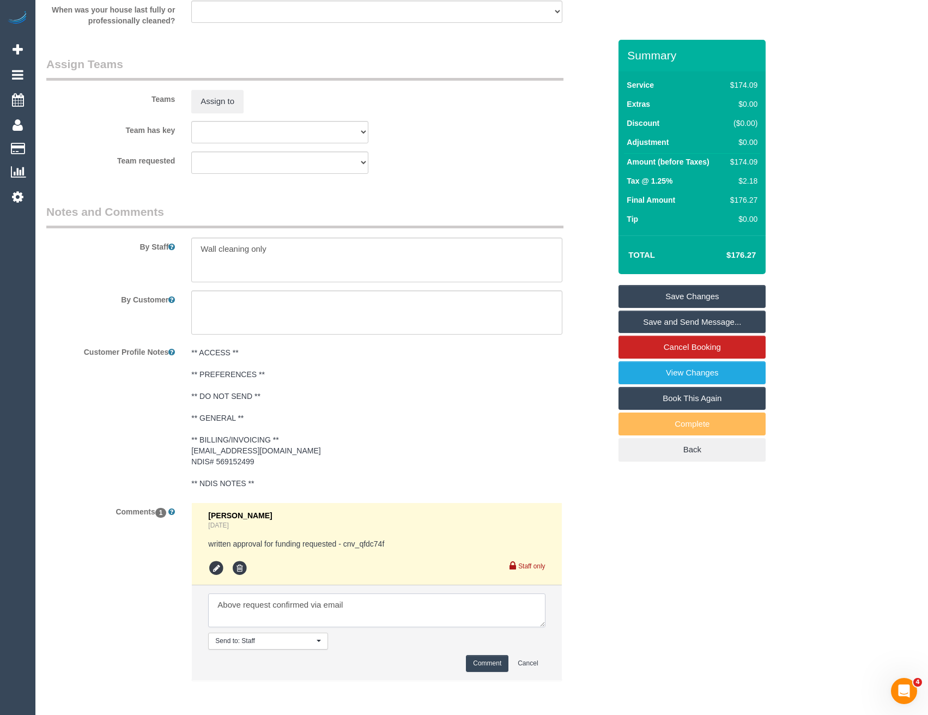
type textarea "Above request confirmed via email"
click at [488, 670] on button "Comment" at bounding box center [487, 663] width 43 height 17
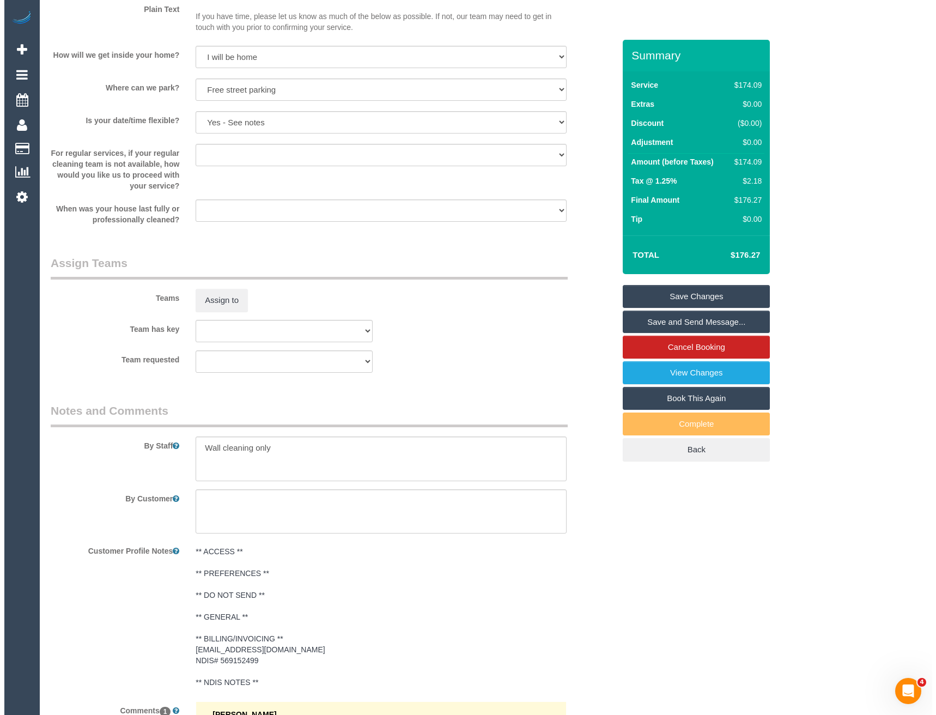
scroll to position [933, 0]
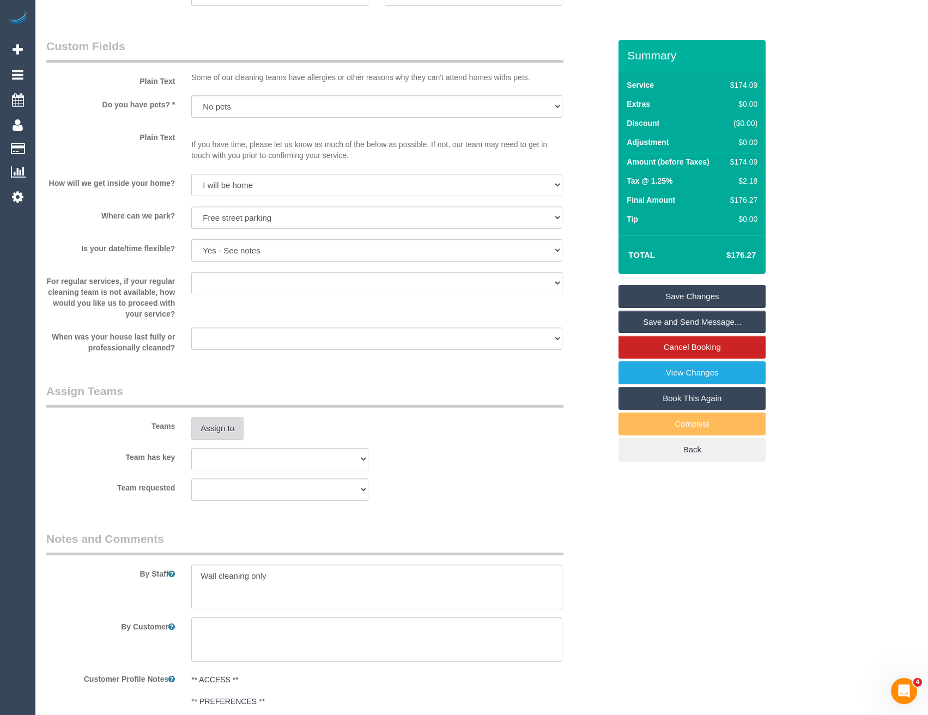
click at [234, 438] on button "Assign to" at bounding box center [217, 428] width 52 height 23
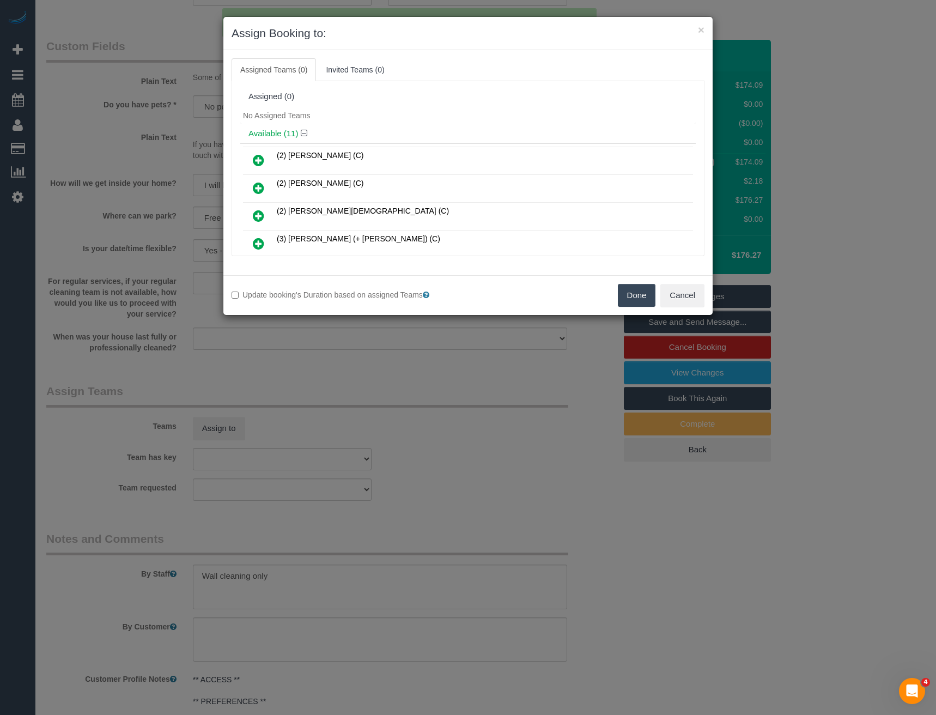
scroll to position [154, 0]
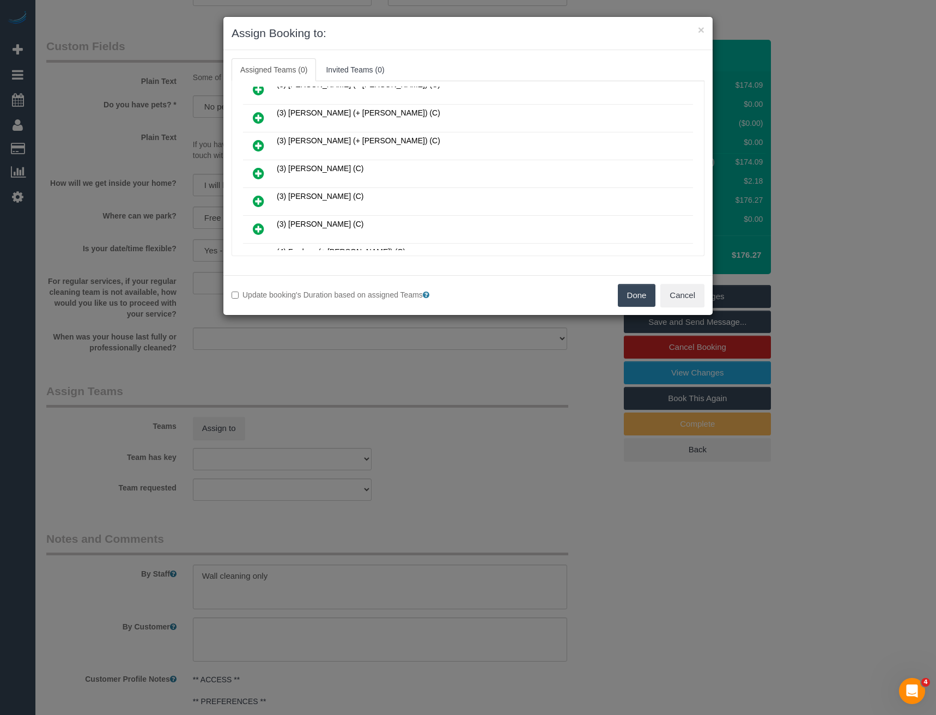
click at [259, 173] on icon at bounding box center [258, 173] width 11 height 13
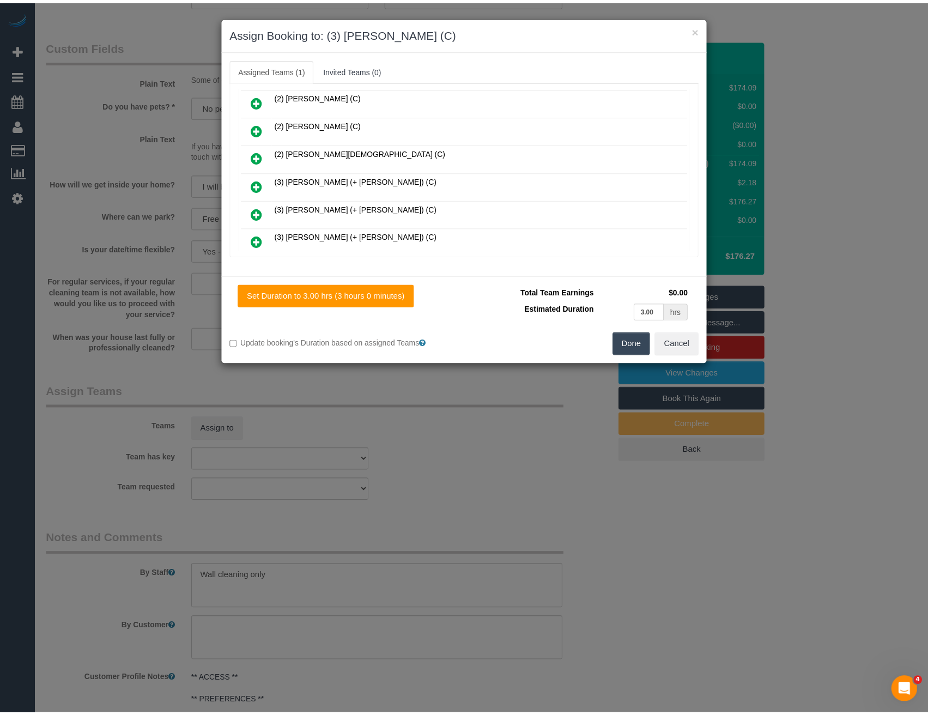
scroll to position [0, 0]
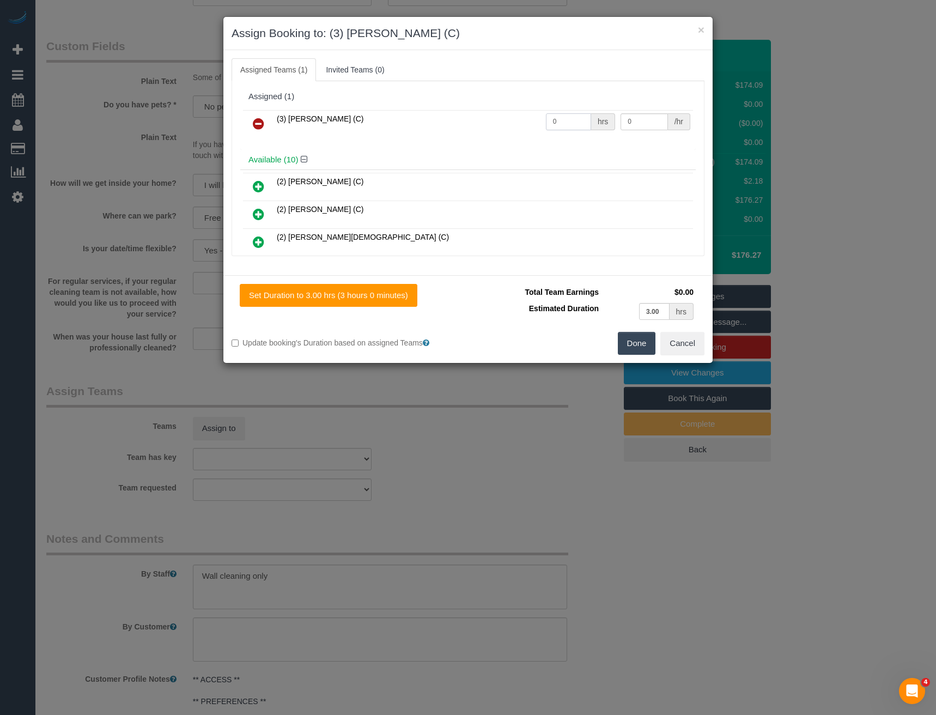
drag, startPoint x: 555, startPoint y: 121, endPoint x: 464, endPoint y: 100, distance: 93.5
click at [499, 126] on tr "(3) [PERSON_NAME] (C) 0 hrs 0 /hr" at bounding box center [468, 124] width 450 height 28
type input "3"
type input "35"
click at [634, 342] on button "Done" at bounding box center [637, 343] width 38 height 23
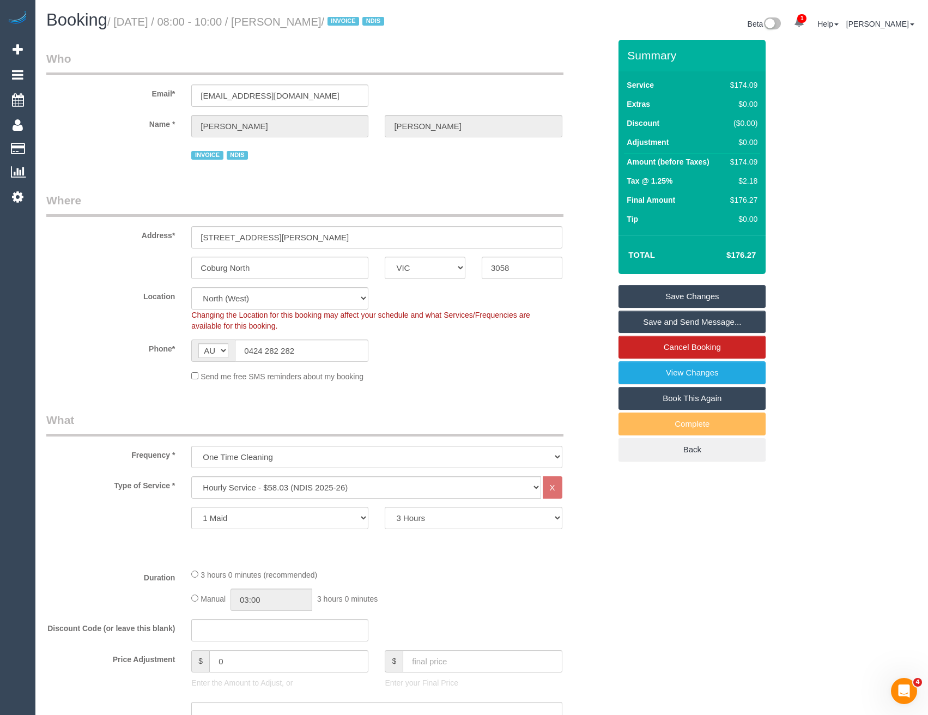
click at [681, 318] on link "Save and Send Message..." at bounding box center [692, 322] width 147 height 23
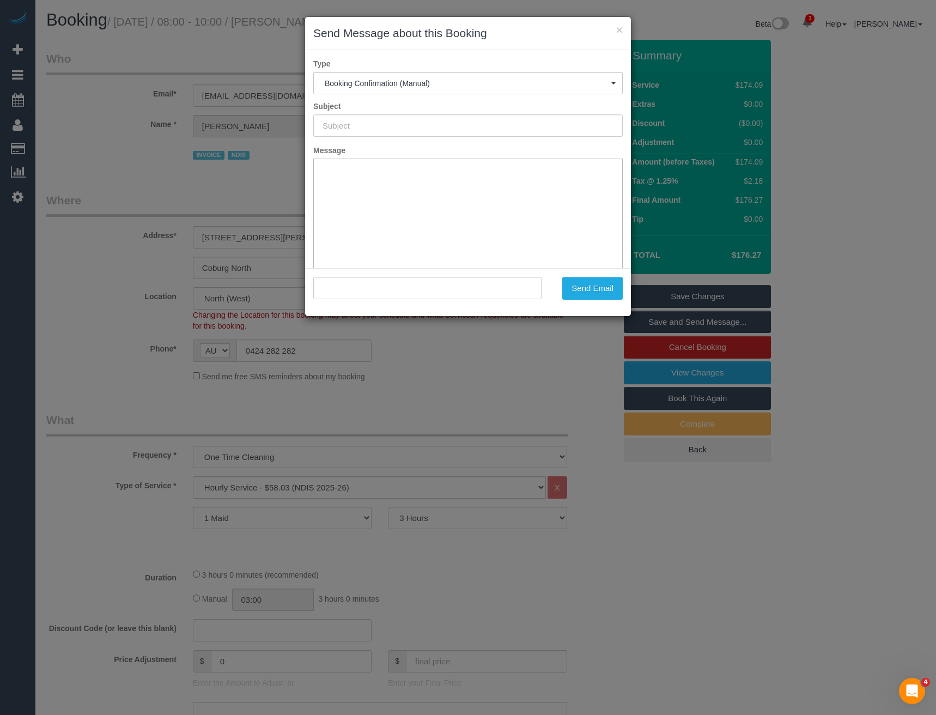
type input "Booking Confirmed"
type input ""[PERSON_NAME]" <[EMAIL_ADDRESS][DOMAIN_NAME]>"
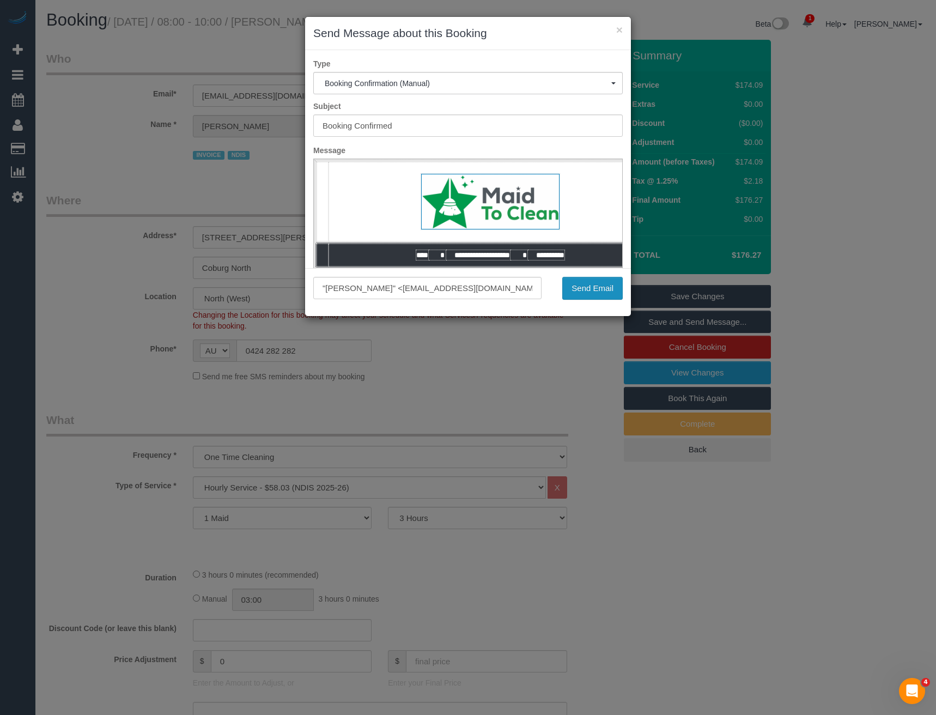
click at [602, 289] on button "Send Email" at bounding box center [592, 288] width 60 height 23
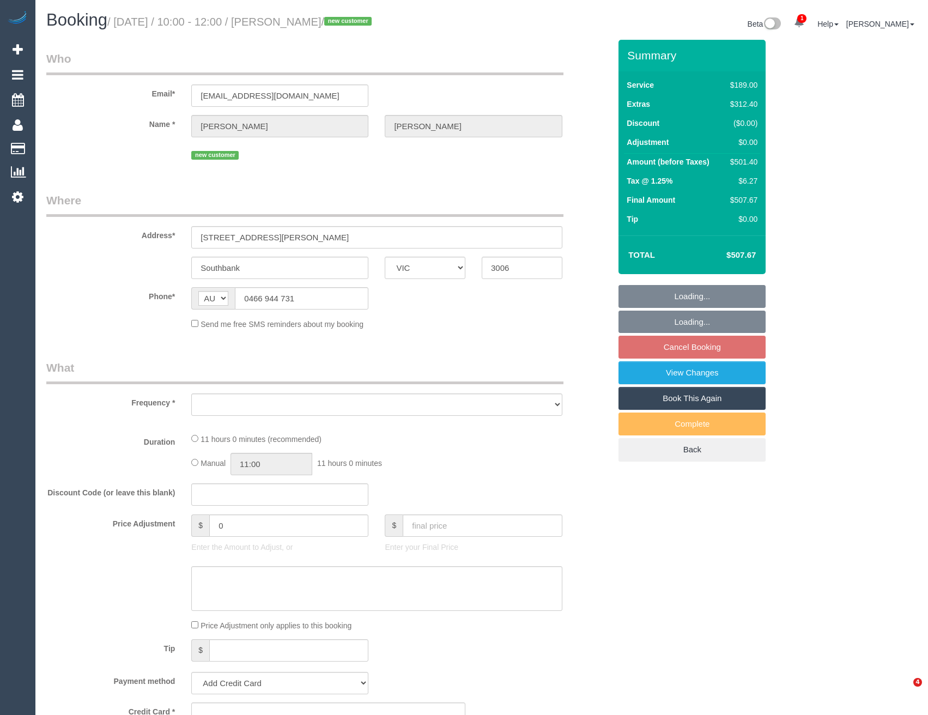
select select "VIC"
select select "object:561"
select select "string:stripe-pm_1S5iy12GScqysDRVieydaqK8"
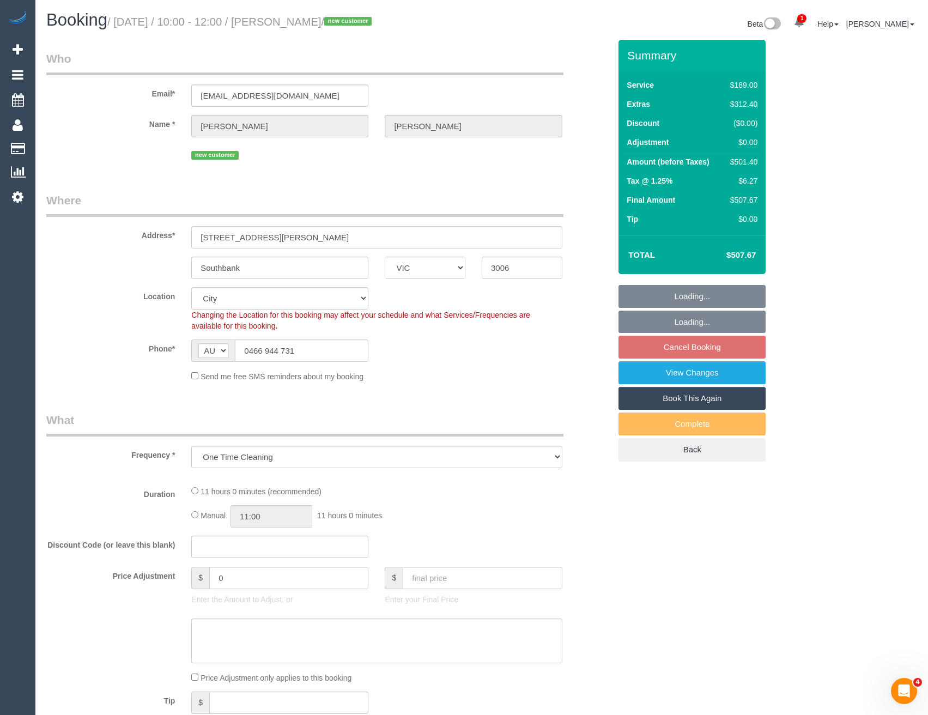
select select "object:810"
select select "number:28"
select select "number:15"
select select "number:20"
select select "number:24"
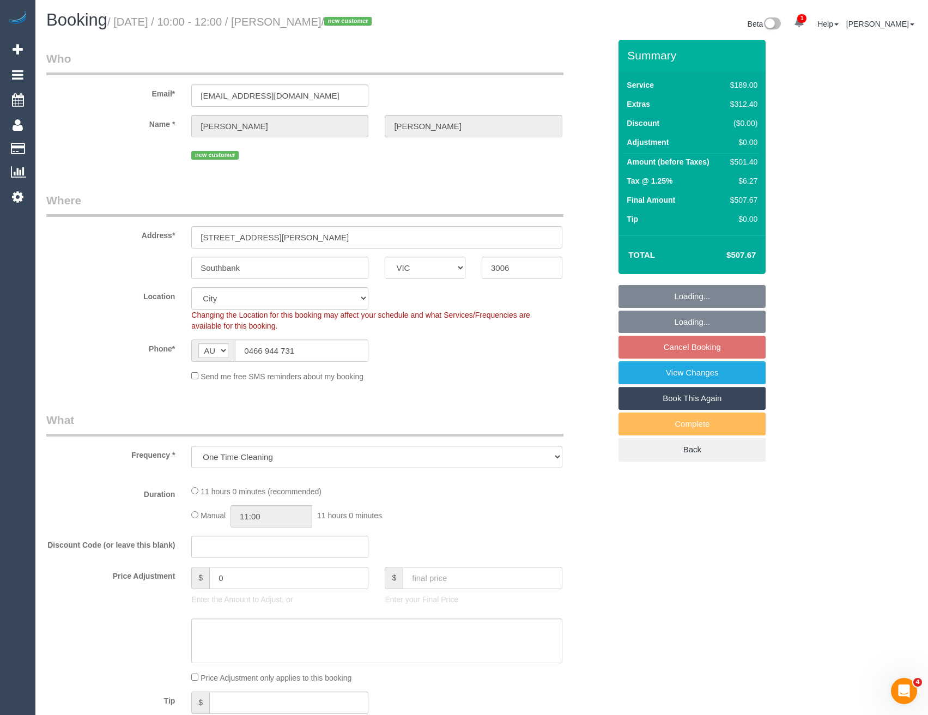
select select "number:26"
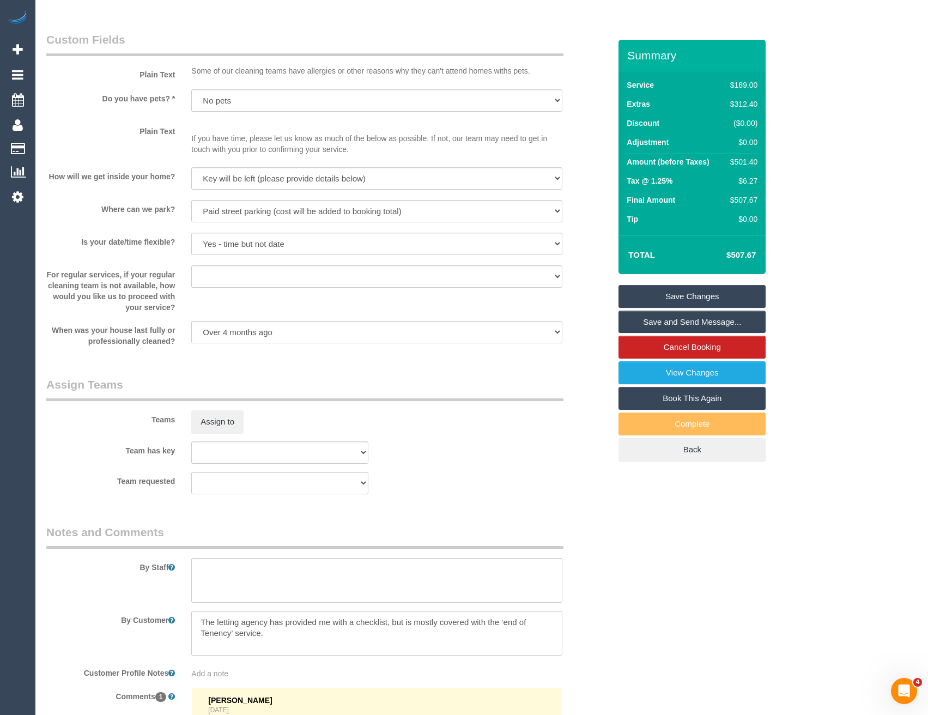
scroll to position [1545, 0]
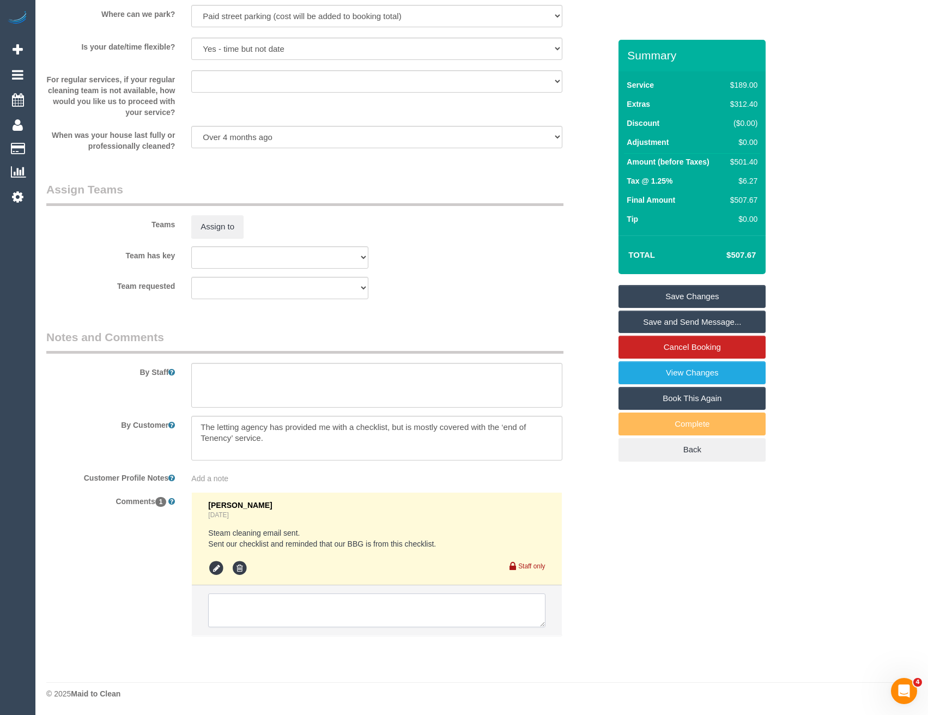
click at [245, 605] on textarea at bounding box center [376, 610] width 337 height 34
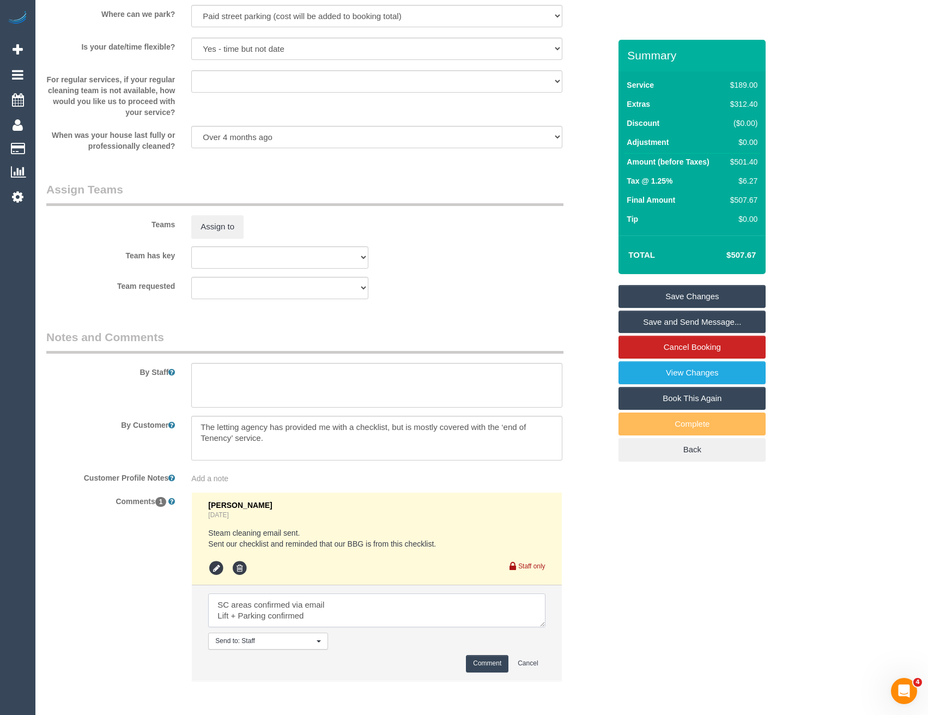
type textarea "SC areas confirmed via email Lift + Parking confirmed"
click at [483, 661] on button "Comment" at bounding box center [487, 663] width 43 height 17
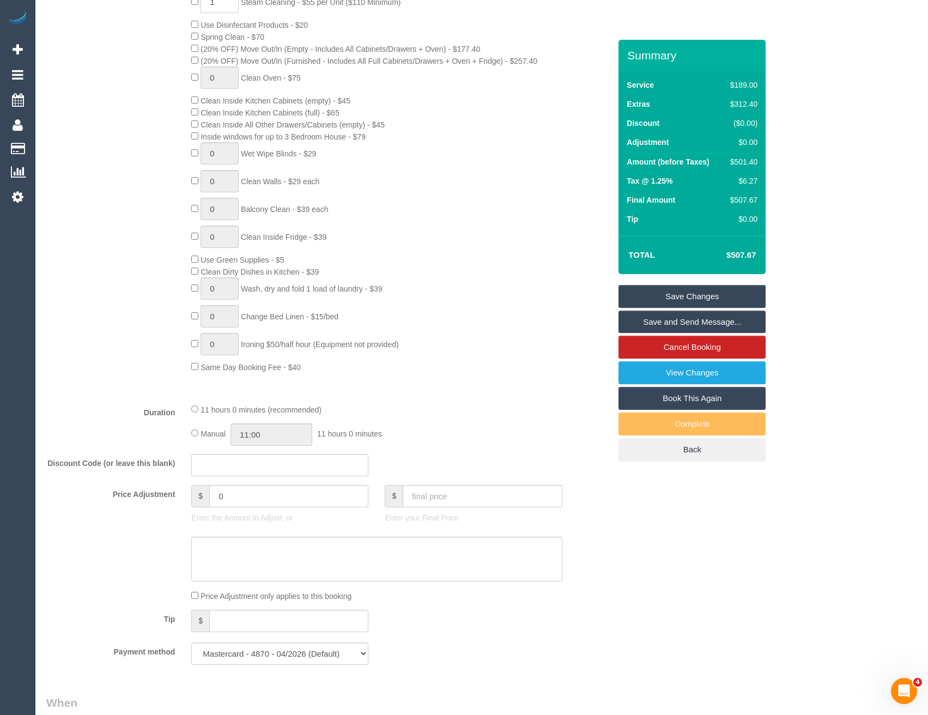
scroll to position [401, 0]
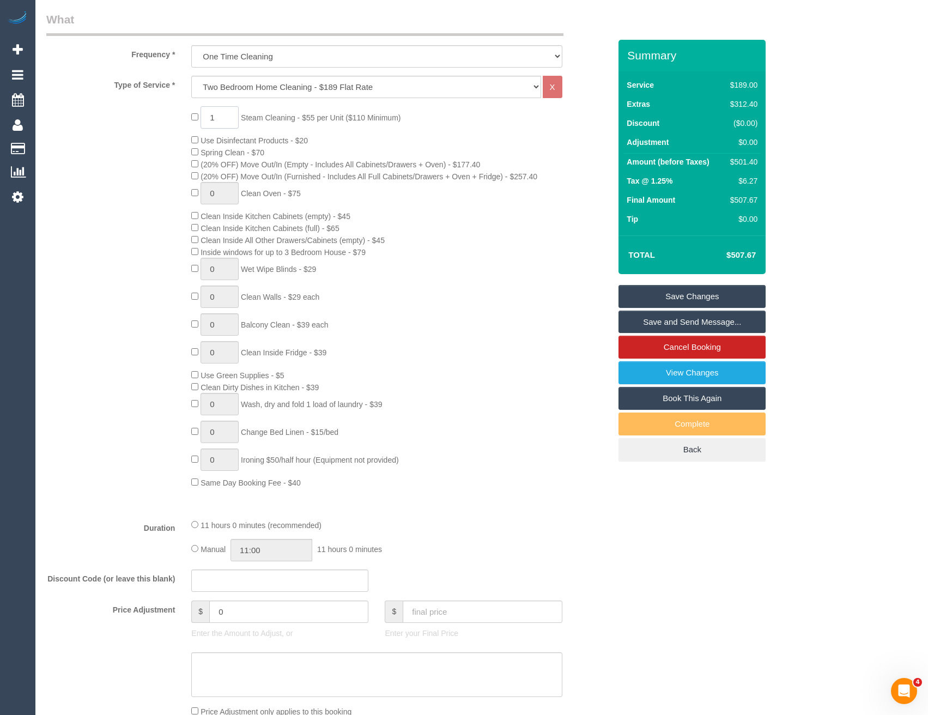
drag, startPoint x: 216, startPoint y: 119, endPoint x: 189, endPoint y: 120, distance: 26.7
click at [189, 120] on div "1 Steam Cleaning - $55 per Unit ($110 Minimum) Use Disinfectant Products - $20 …" at bounding box center [400, 297] width 435 height 382
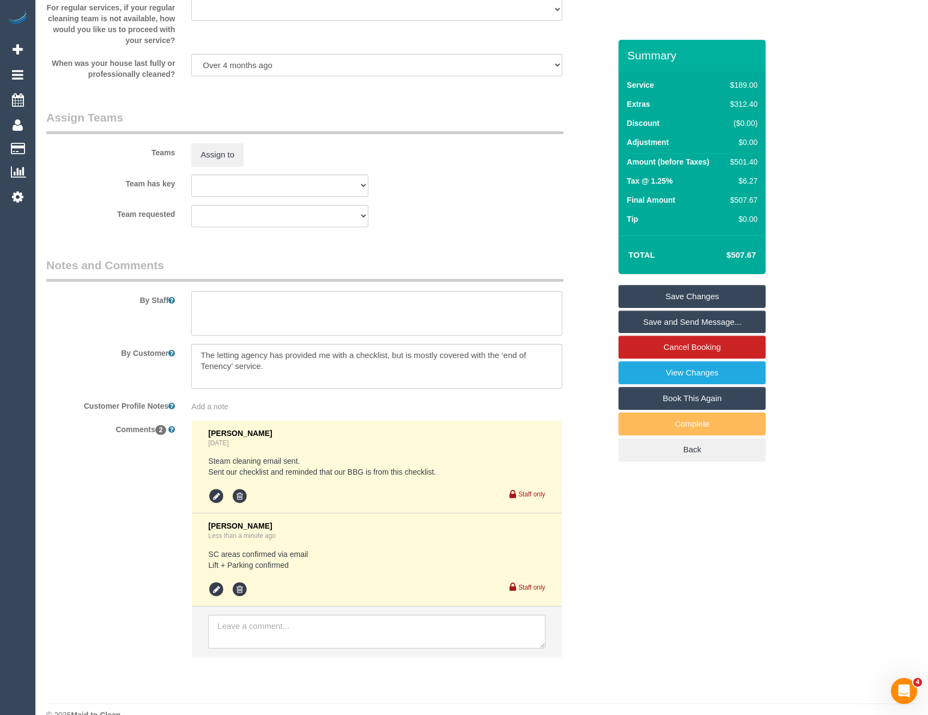
scroll to position [1638, 0]
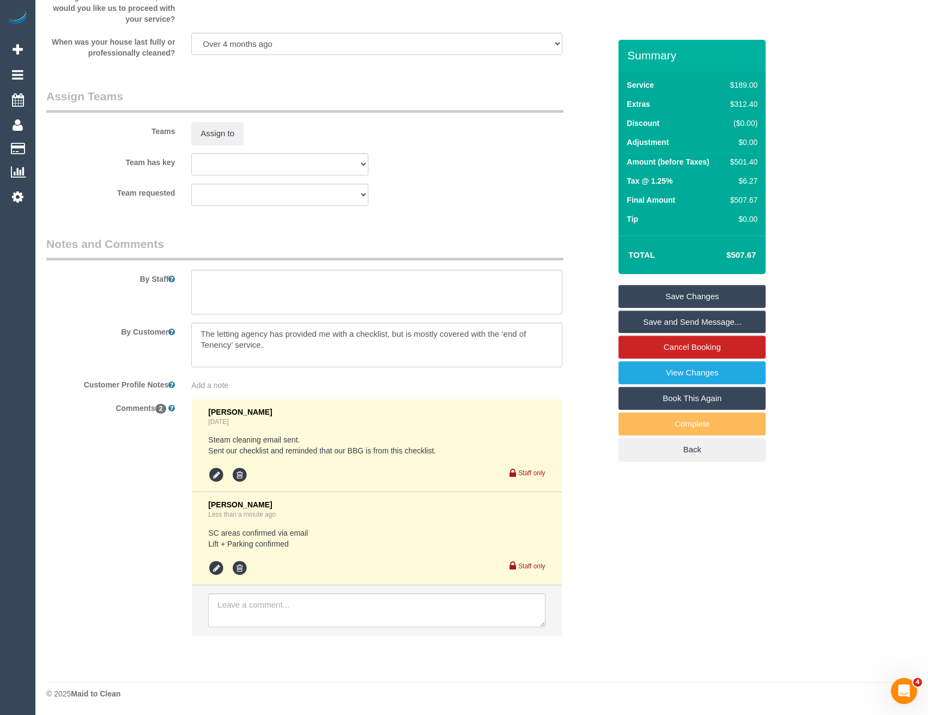
type input "2"
click at [257, 294] on textarea at bounding box center [376, 292] width 371 height 45
type textarea "Steam cleaning of living area"
click at [660, 295] on link "Save Changes" at bounding box center [692, 296] width 147 height 23
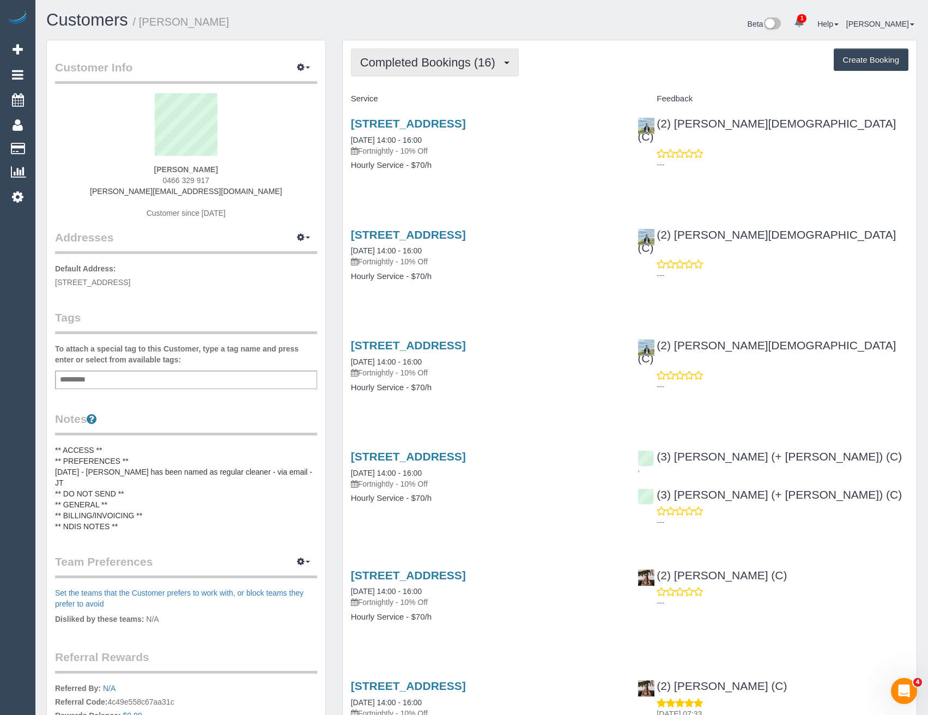
click at [414, 68] on span "Completed Bookings (16)" at bounding box center [430, 63] width 141 height 14
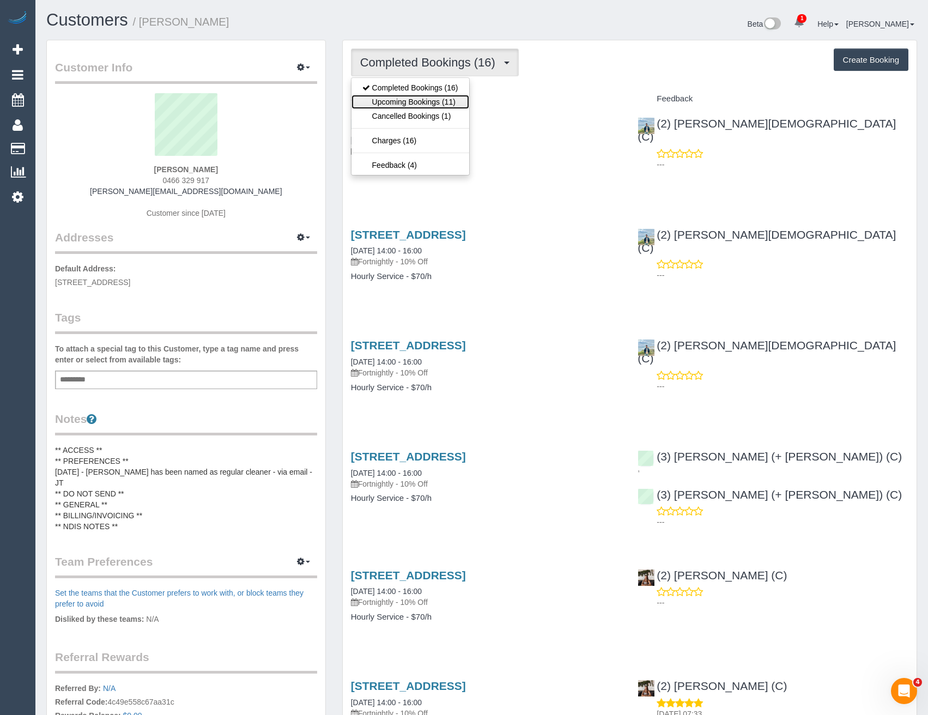
click at [417, 101] on link "Upcoming Bookings (11)" at bounding box center [410, 102] width 118 height 14
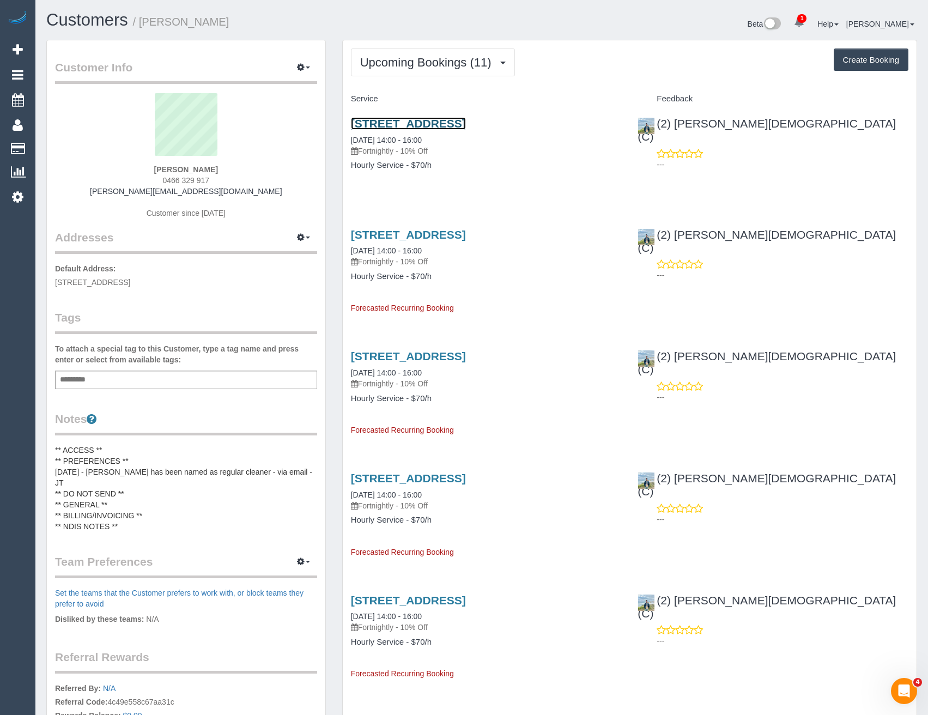
click at [466, 120] on link "[STREET_ADDRESS]" at bounding box center [408, 123] width 115 height 13
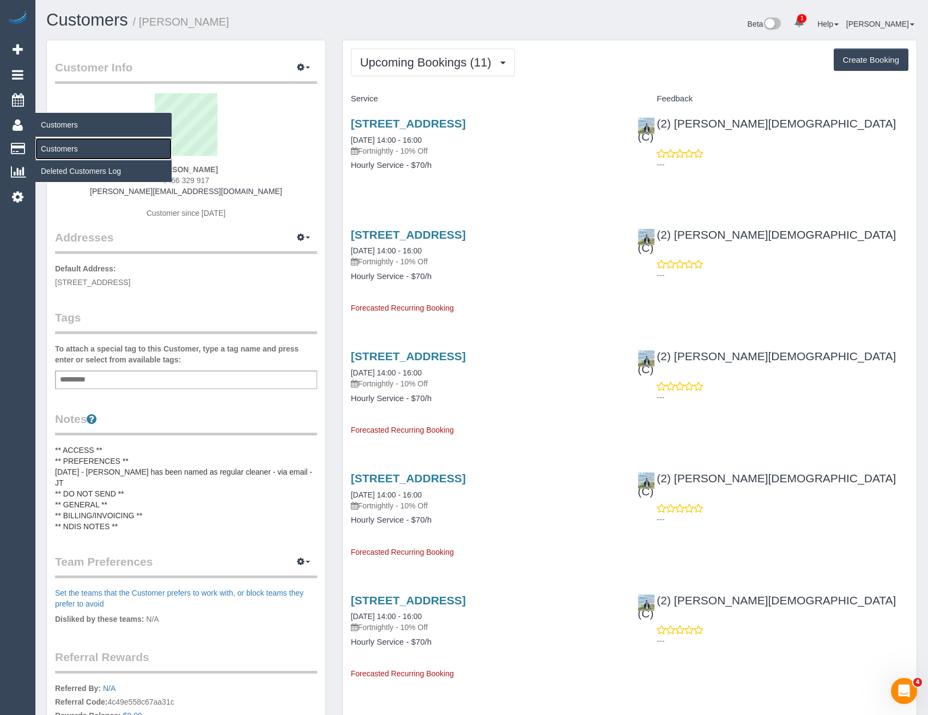
click at [56, 145] on link "Customers" at bounding box center [103, 149] width 136 height 22
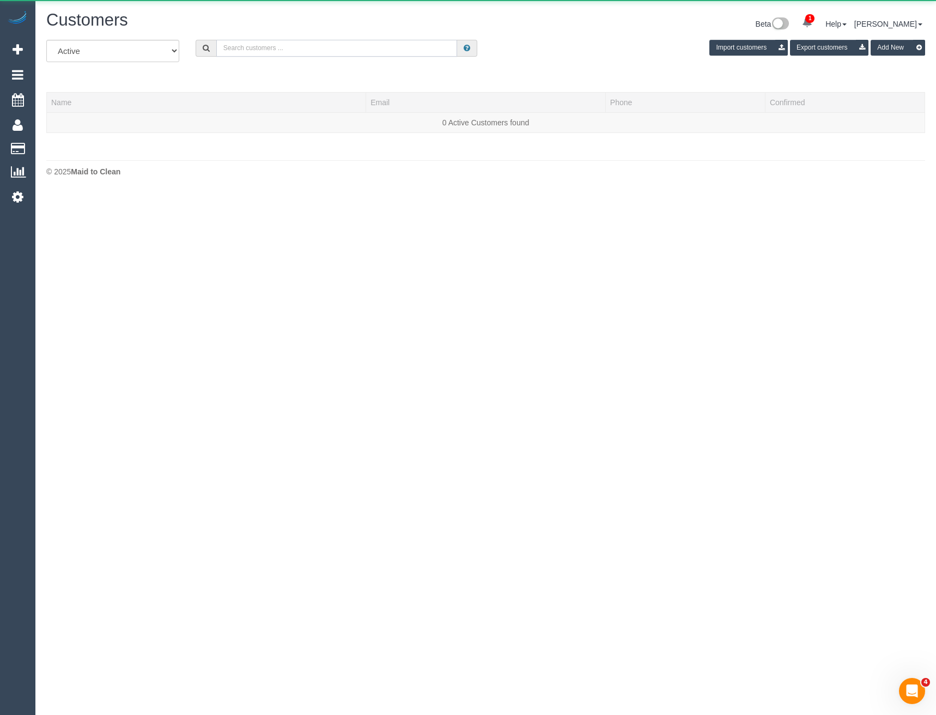
click at [288, 48] on input "text" at bounding box center [336, 48] width 241 height 17
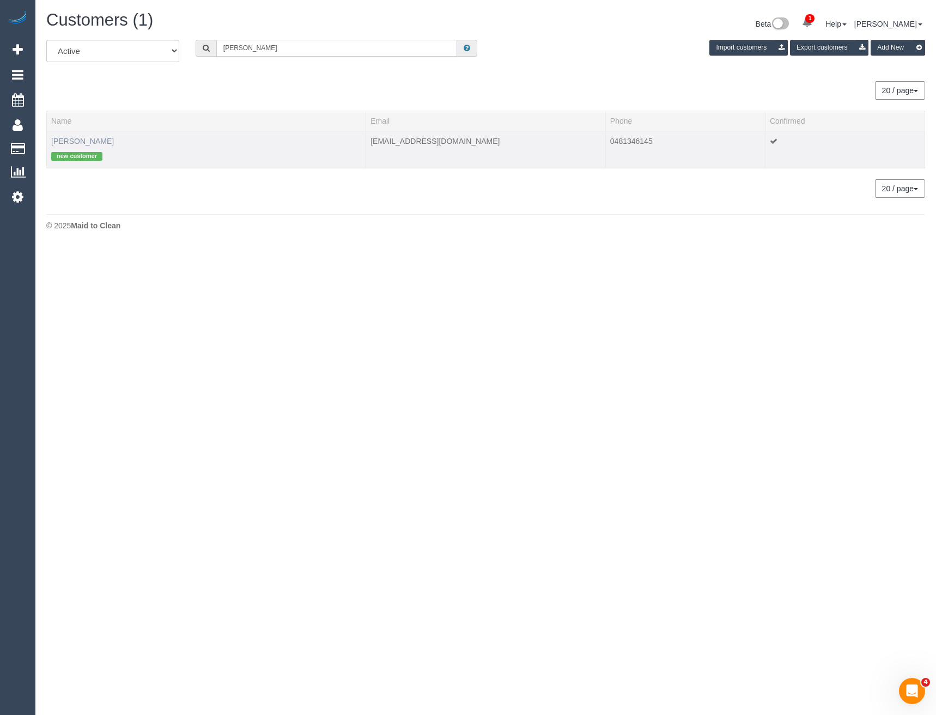
type input "[PERSON_NAME]"
click at [83, 141] on link "[PERSON_NAME]" at bounding box center [82, 141] width 63 height 9
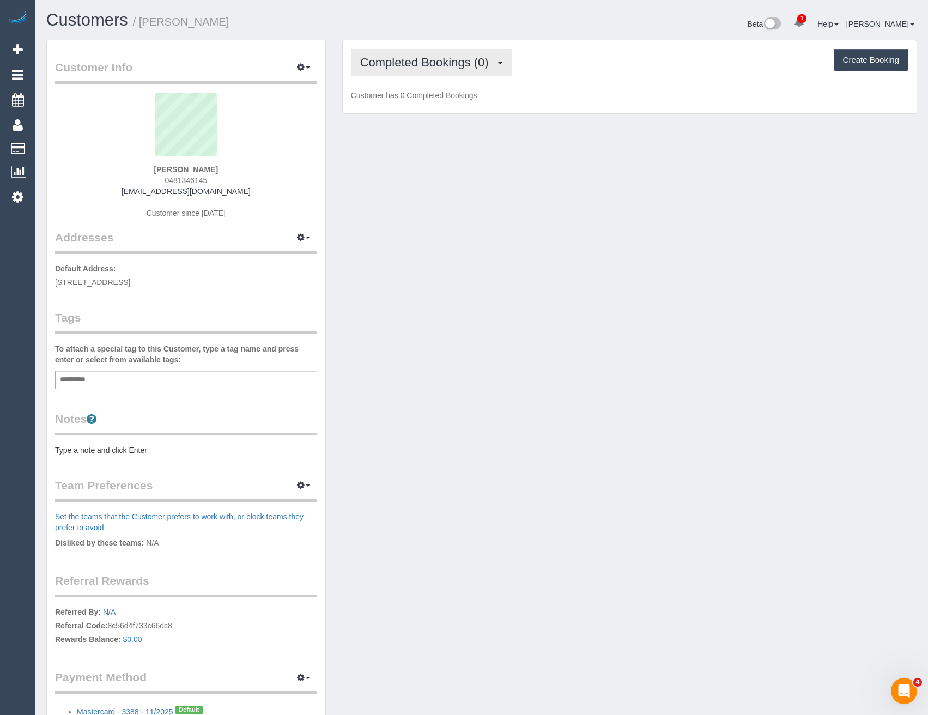
click at [425, 70] on button "Completed Bookings (0)" at bounding box center [431, 62] width 161 height 28
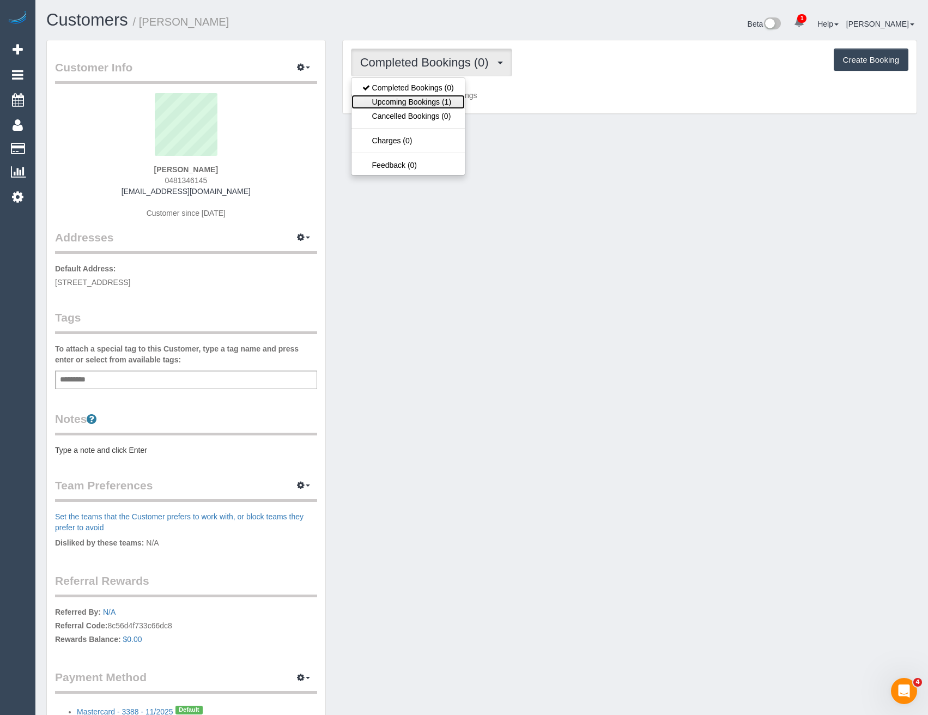
click at [429, 107] on link "Upcoming Bookings (1)" at bounding box center [407, 102] width 113 height 14
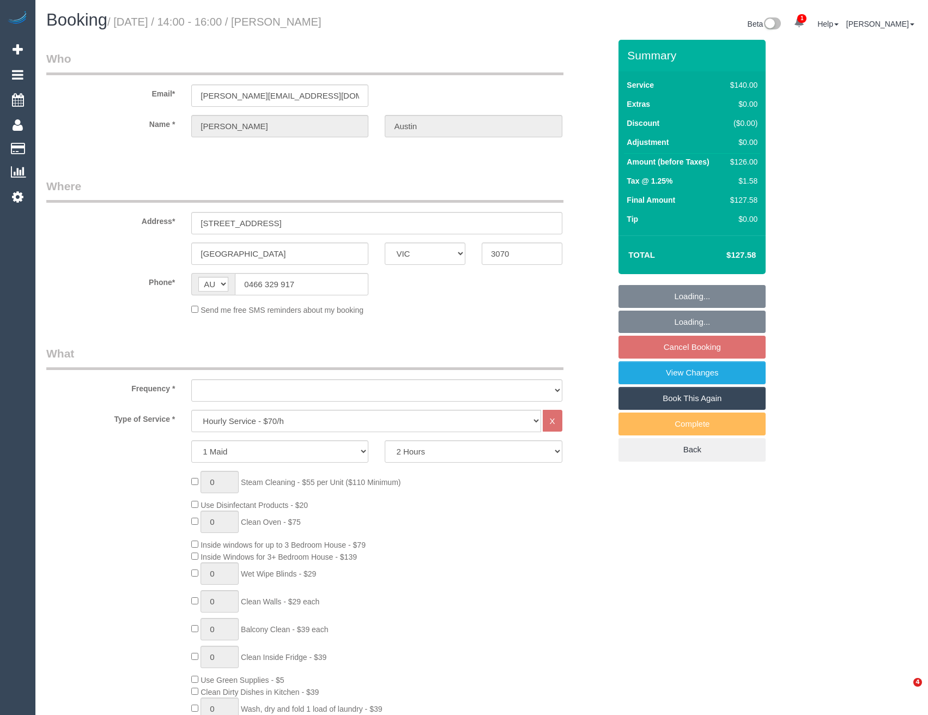
select select "VIC"
select select "string:stripe-pm_1QfADq2GScqysDRViS91e4NH"
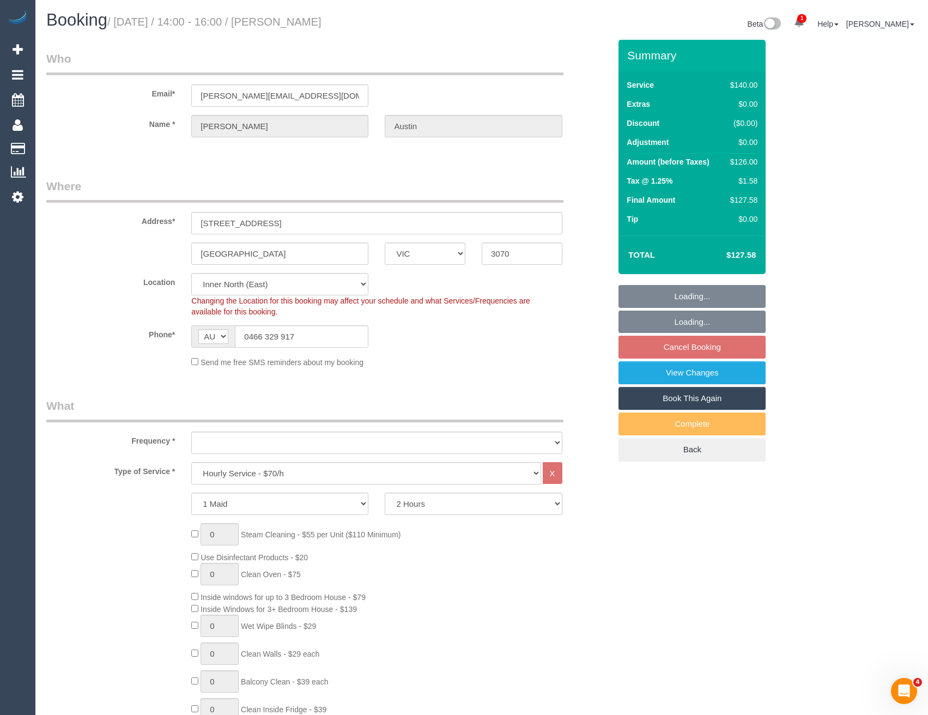
select select "object:1681"
select select "number:27"
select select "number:14"
select select "number:19"
select select "number:24"
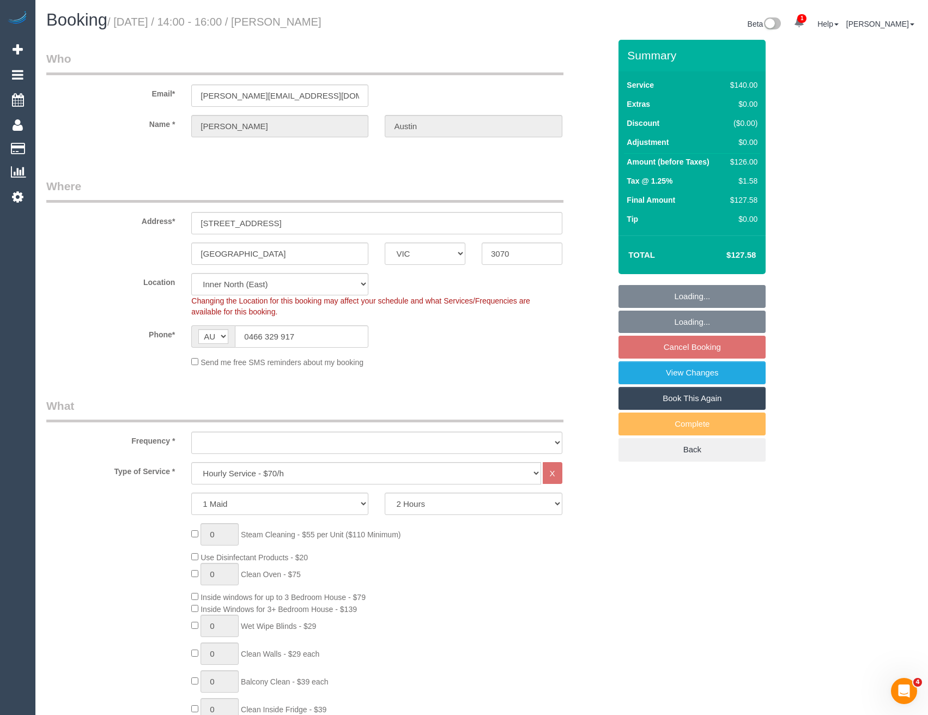
select select "number:34"
select select "number:26"
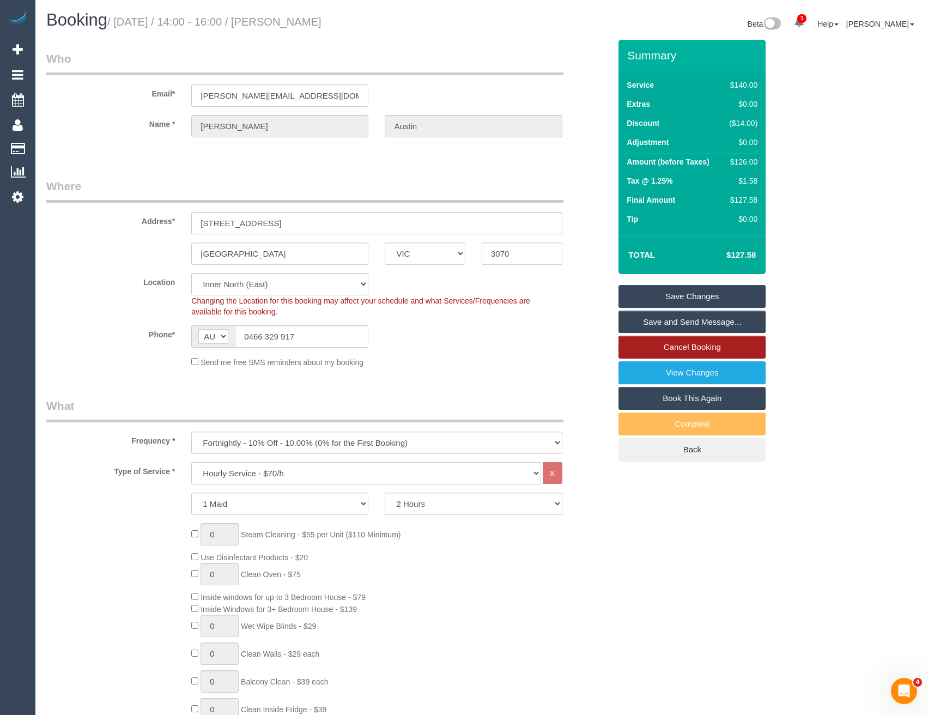
click at [682, 347] on link "Cancel Booking" at bounding box center [692, 347] width 147 height 23
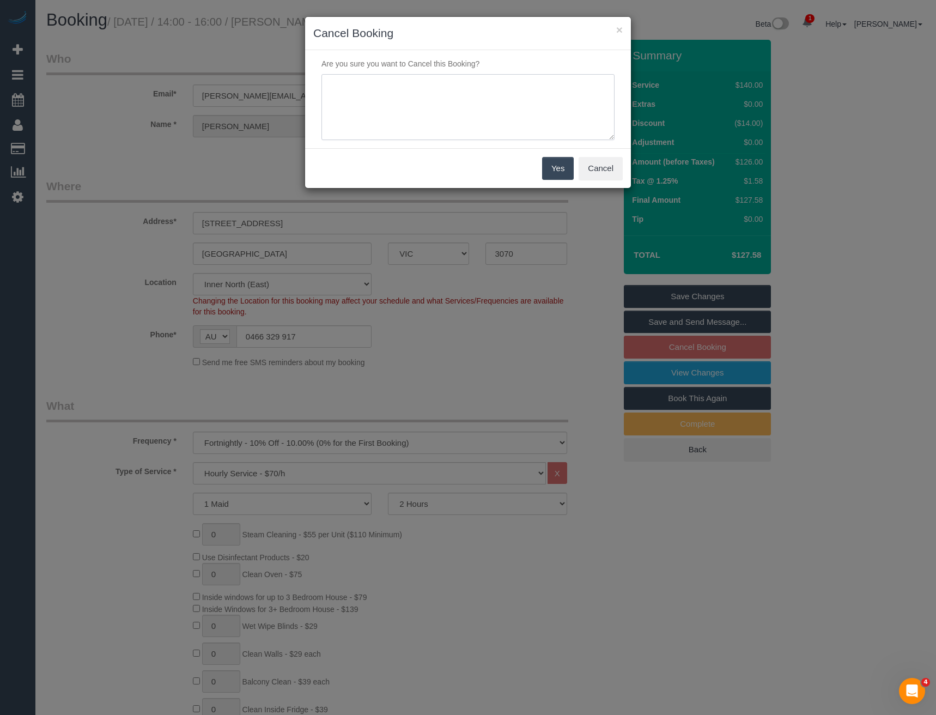
click at [437, 113] on textarea at bounding box center [468, 107] width 293 height 66
type textarea "Cust request - via email - BB"
click at [551, 169] on button "Yes" at bounding box center [558, 168] width 32 height 23
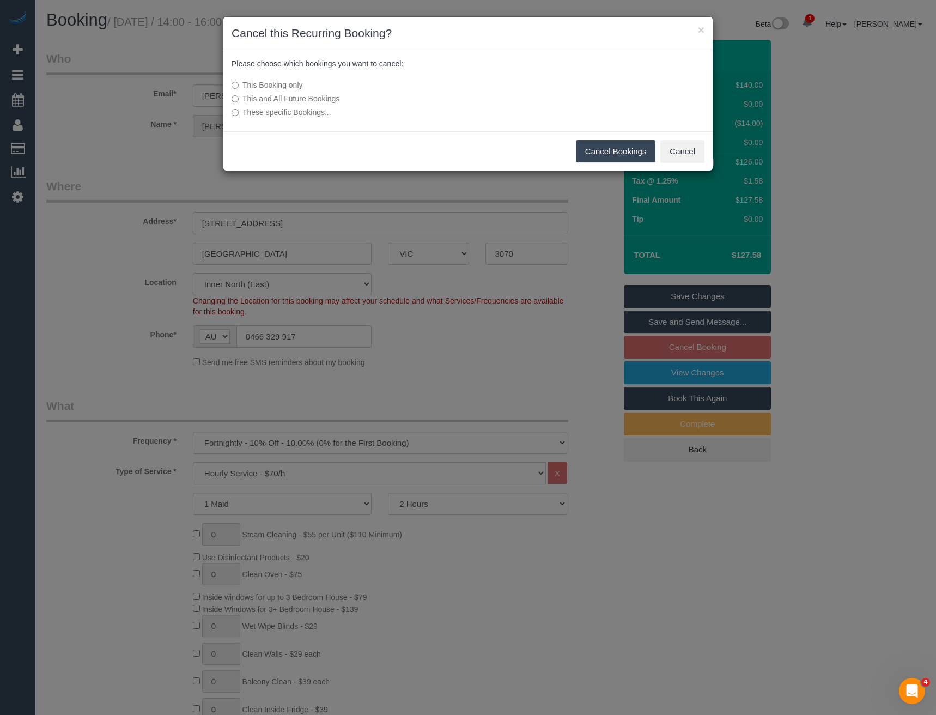
click at [625, 154] on button "Cancel Bookings" at bounding box center [616, 151] width 80 height 23
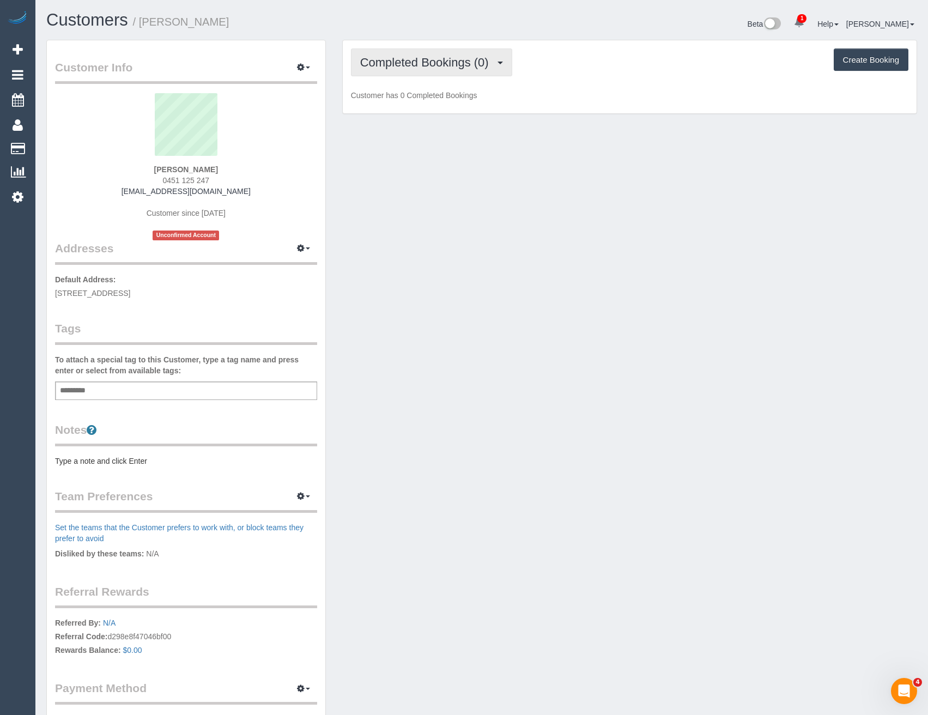
click at [432, 54] on button "Completed Bookings (0)" at bounding box center [431, 62] width 161 height 28
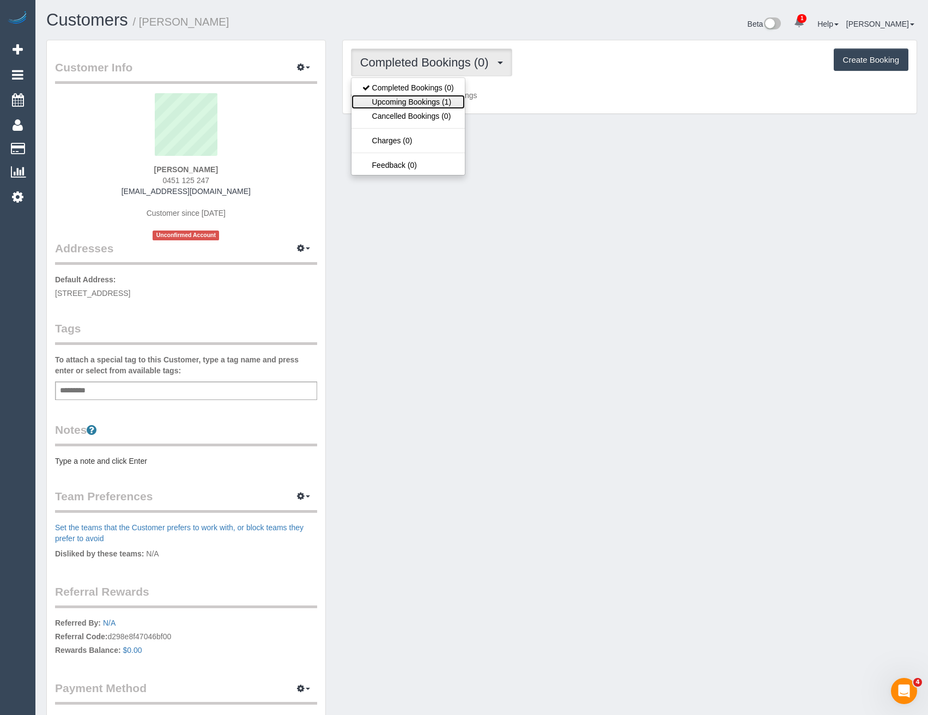
click at [441, 102] on link "Upcoming Bookings (1)" at bounding box center [407, 102] width 113 height 14
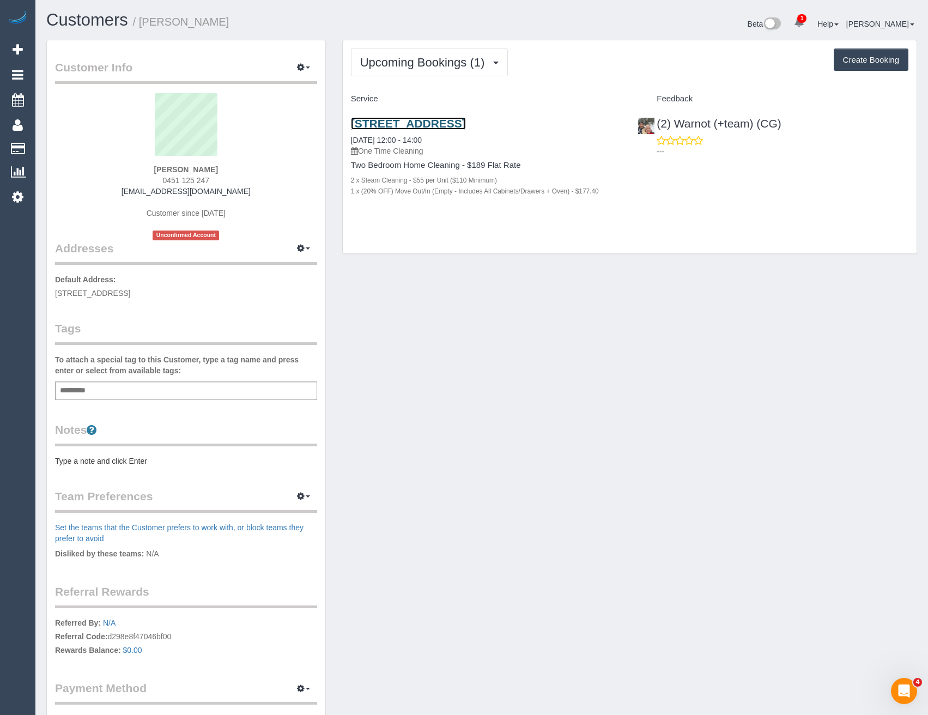
click at [466, 124] on link "[STREET_ADDRESS]" at bounding box center [408, 123] width 115 height 13
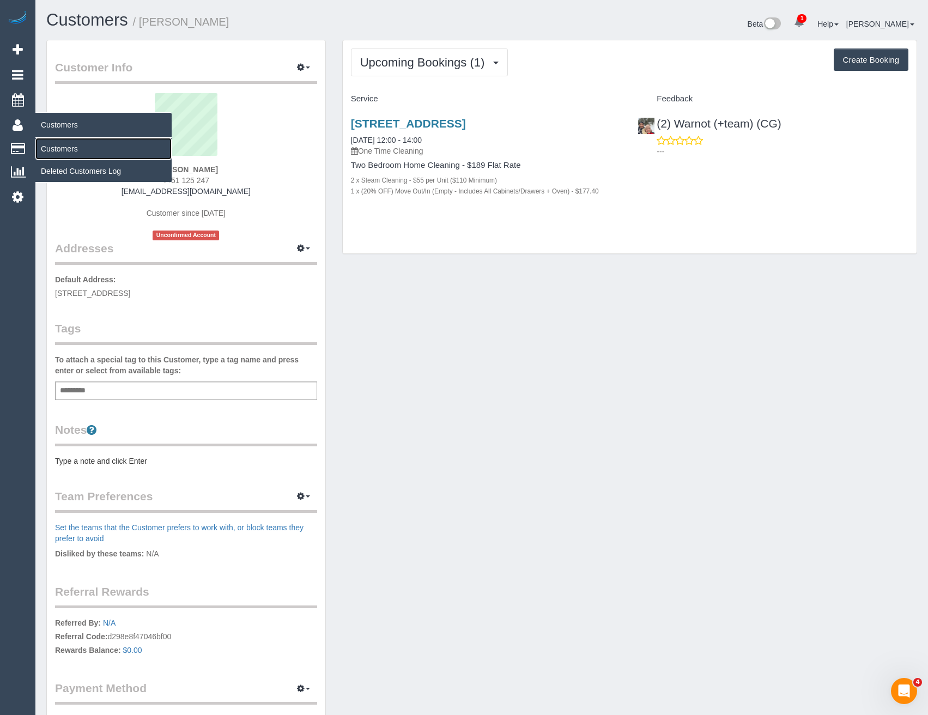
click at [60, 149] on link "Customers" at bounding box center [103, 149] width 136 height 22
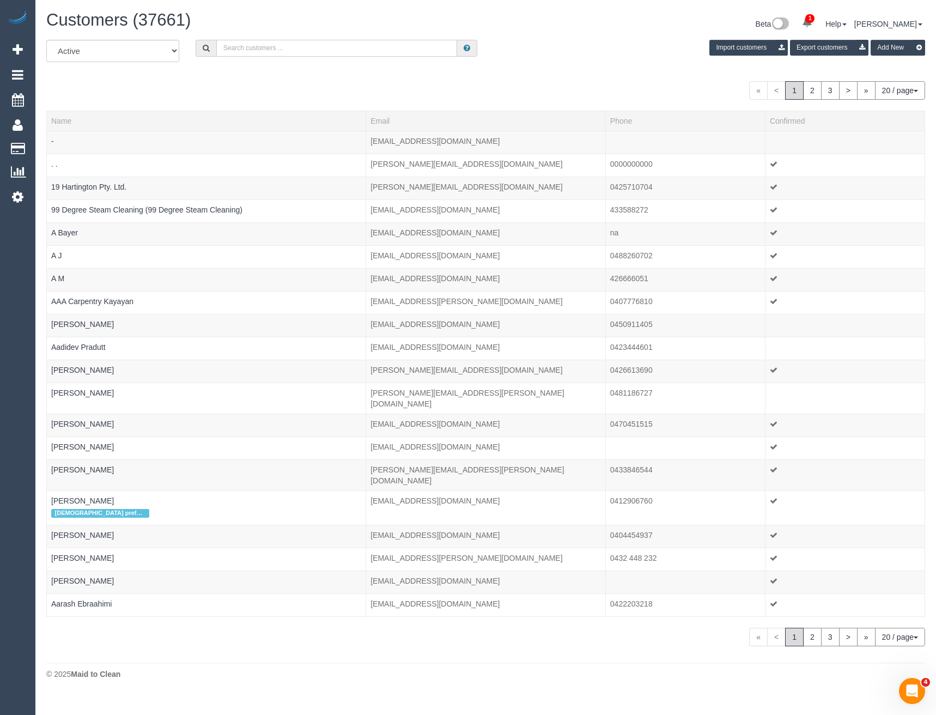
click at [276, 52] on input "text" at bounding box center [336, 48] width 241 height 17
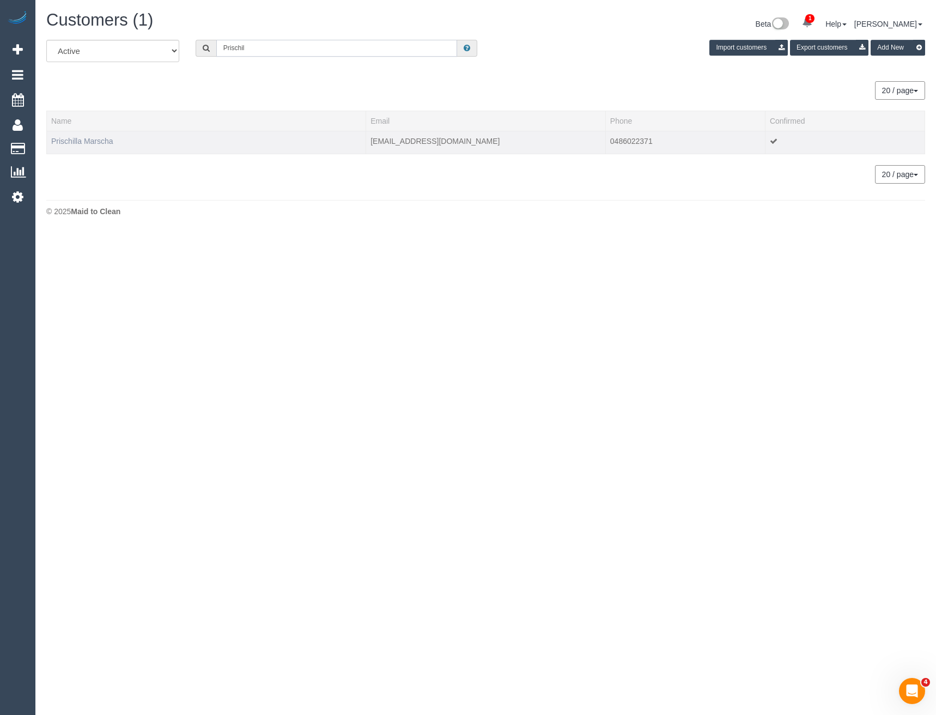
type input "Prischil"
click at [104, 139] on link "Prischilla Marscha" at bounding box center [82, 141] width 62 height 9
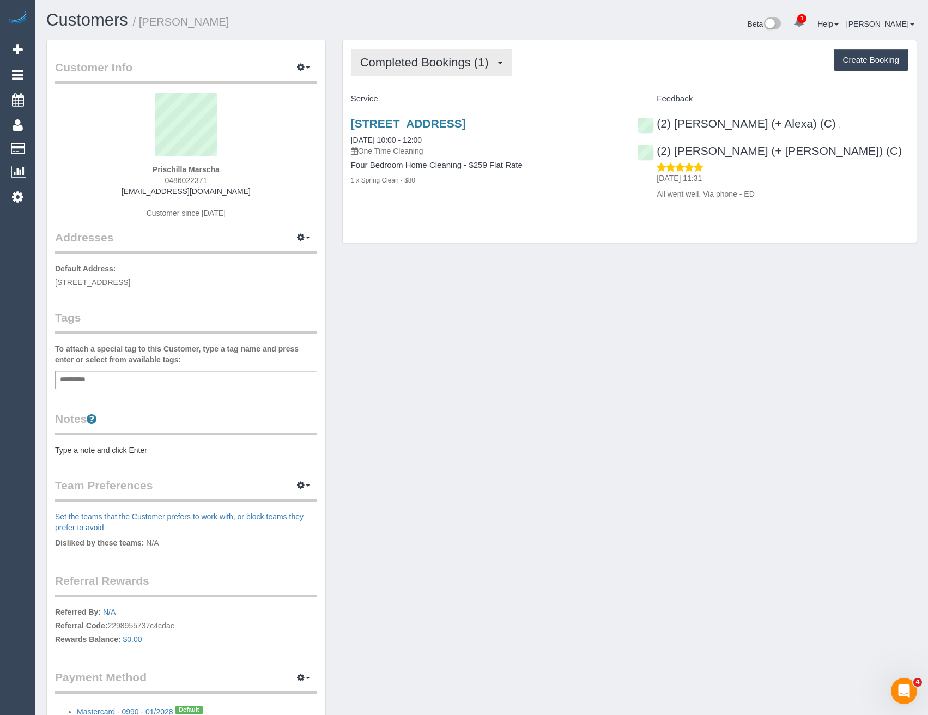
click at [481, 76] on button "Completed Bookings (1)" at bounding box center [431, 62] width 161 height 28
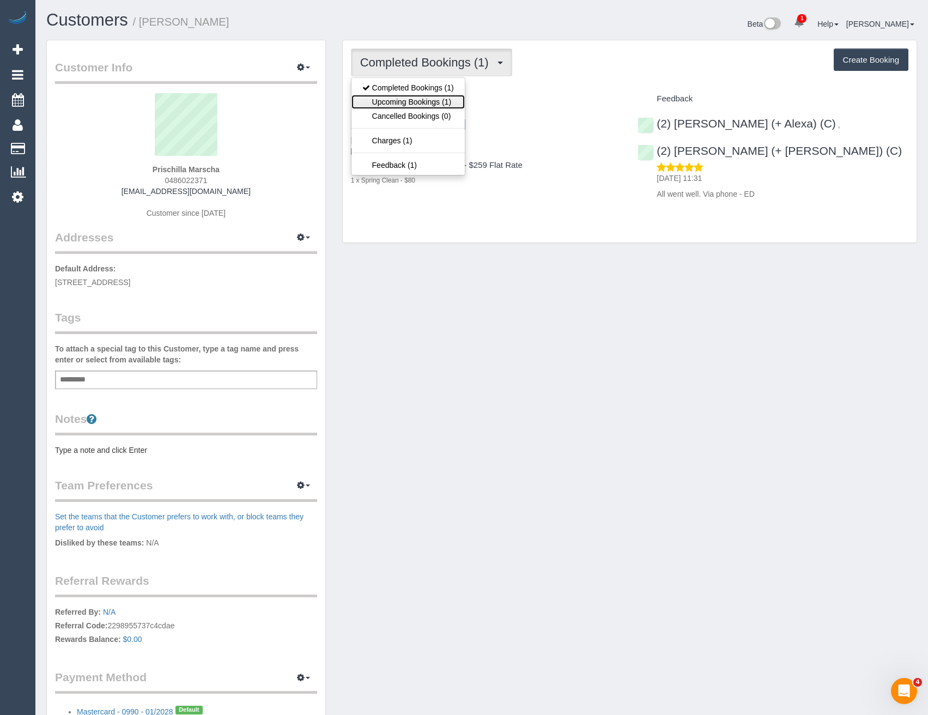
click at [450, 98] on link "Upcoming Bookings (1)" at bounding box center [407, 102] width 113 height 14
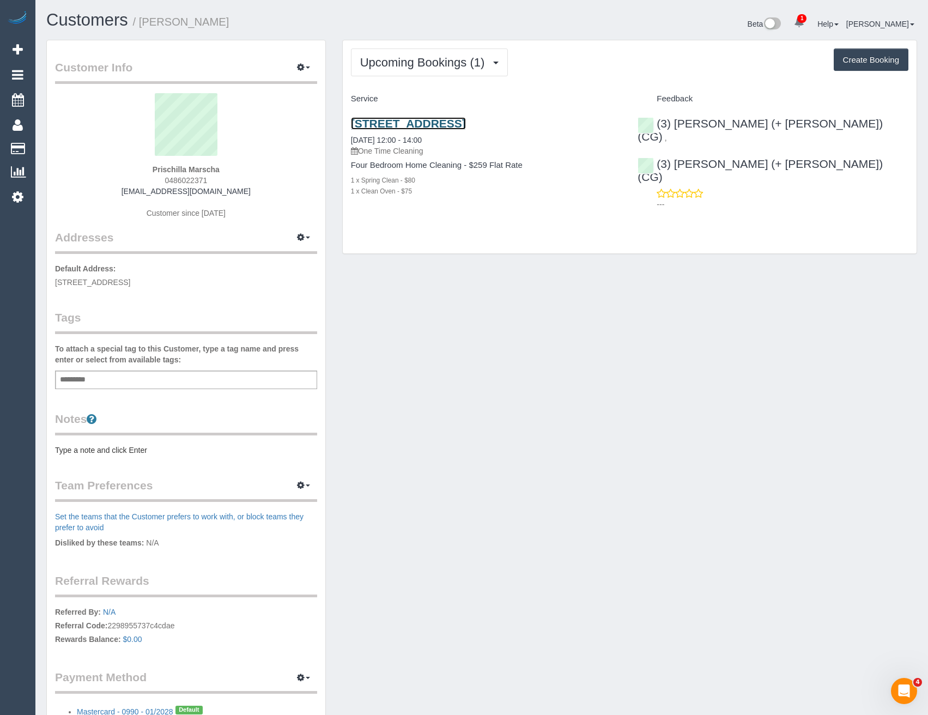
click at [466, 121] on link "[STREET_ADDRESS]" at bounding box center [408, 123] width 115 height 13
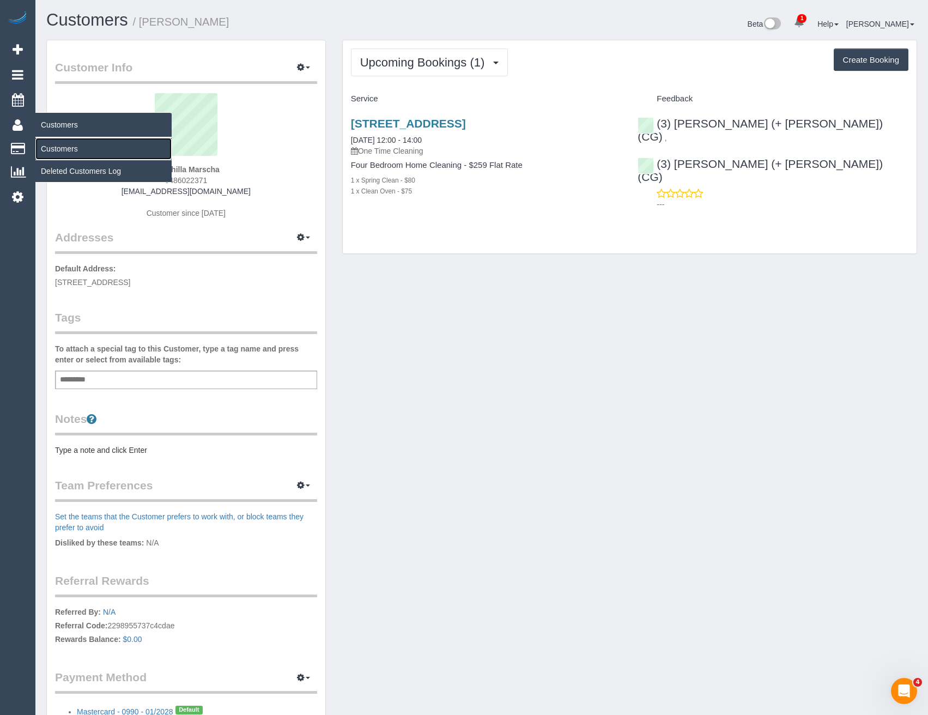
click at [70, 145] on link "Customers" at bounding box center [103, 149] width 136 height 22
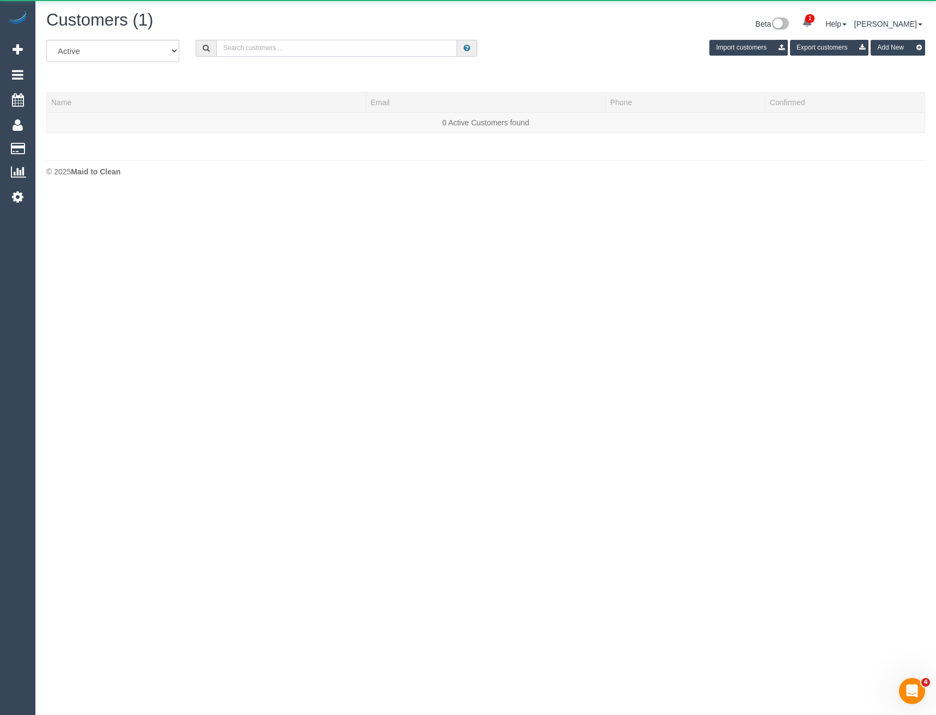
click at [274, 53] on input "text" at bounding box center [336, 48] width 241 height 17
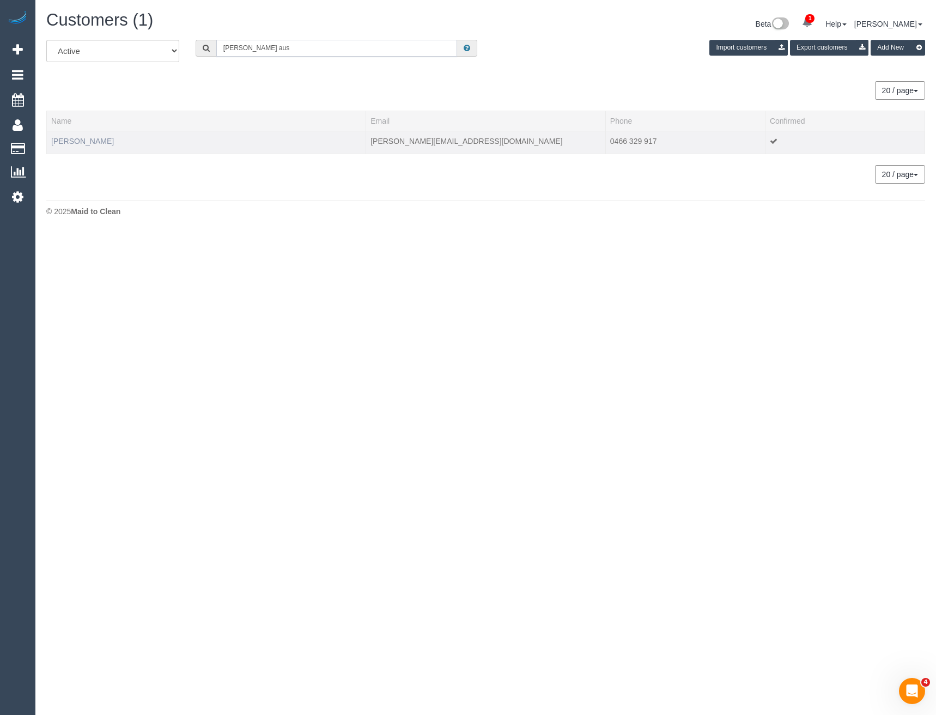
type input "Taylor aus"
click at [84, 144] on link "Taylor Austin" at bounding box center [82, 141] width 63 height 9
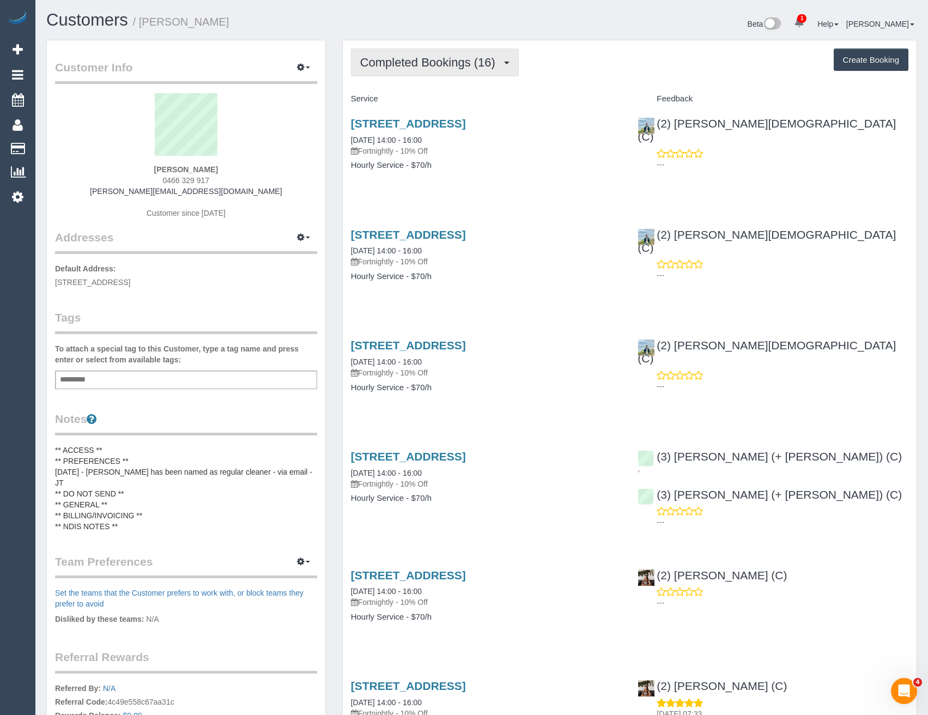
click at [496, 64] on span "Completed Bookings (16)" at bounding box center [430, 63] width 141 height 14
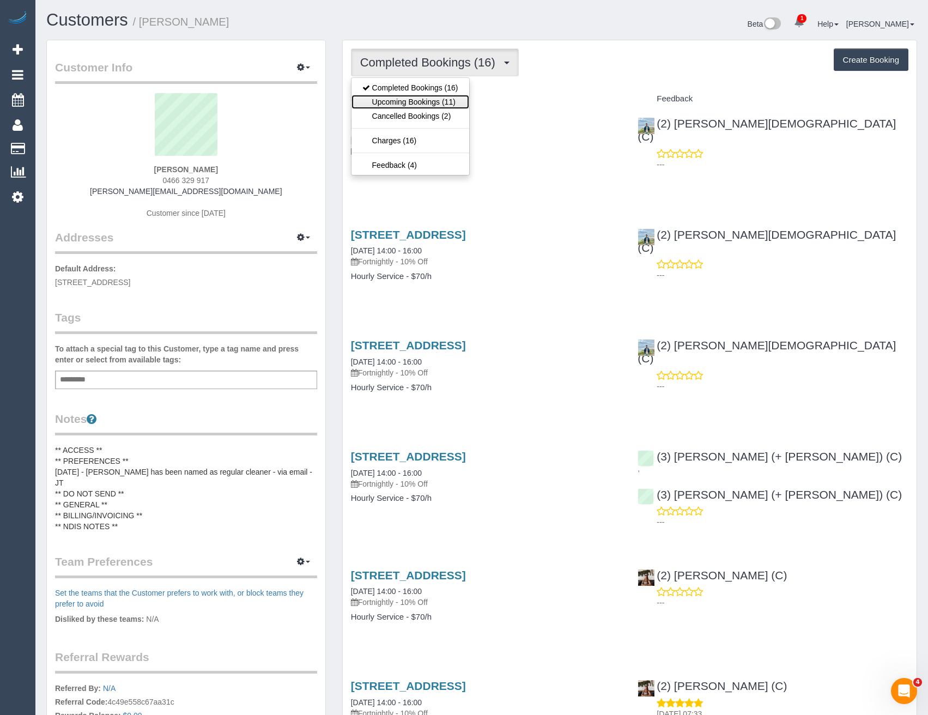
click at [460, 103] on link "Upcoming Bookings (11)" at bounding box center [410, 102] width 118 height 14
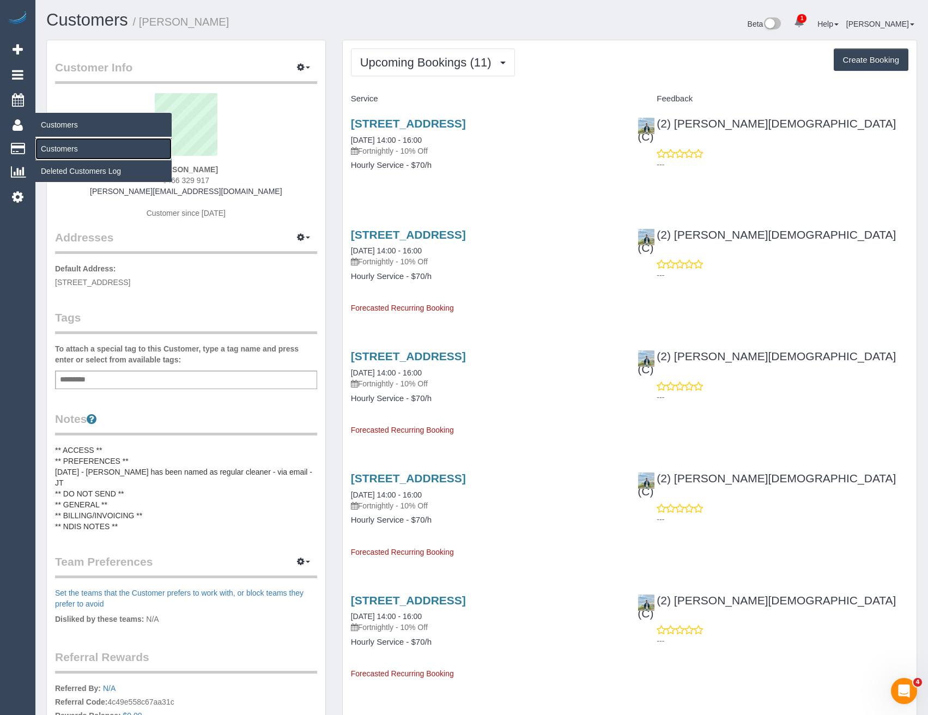
drag, startPoint x: 72, startPoint y: 151, endPoint x: 122, endPoint y: 145, distance: 49.9
click at [72, 151] on link "Customers" at bounding box center [103, 149] width 136 height 22
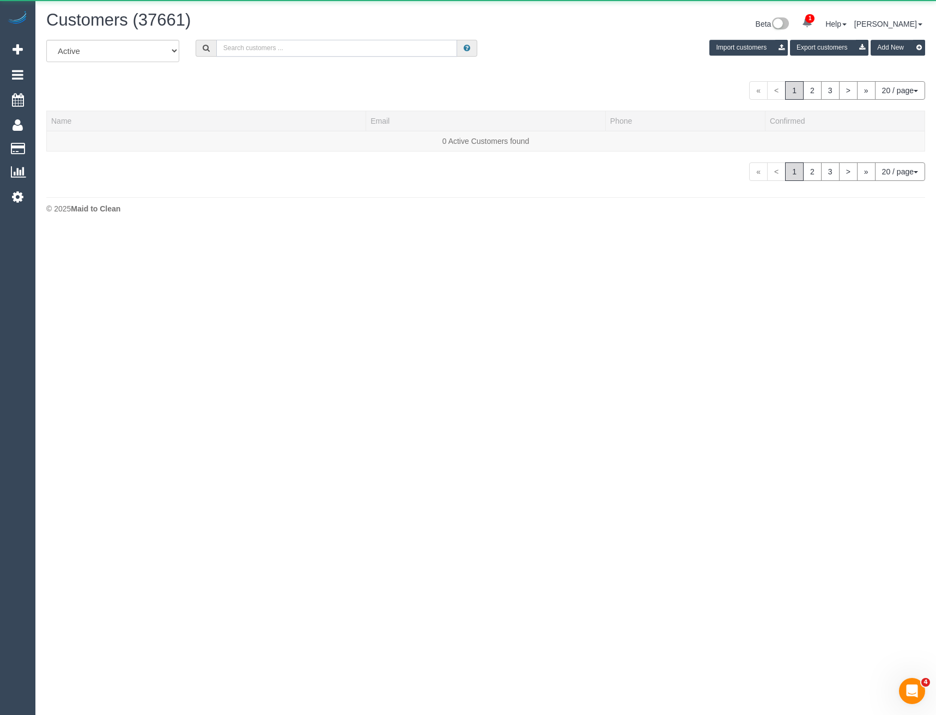
click at [288, 50] on input "text" at bounding box center [336, 48] width 241 height 17
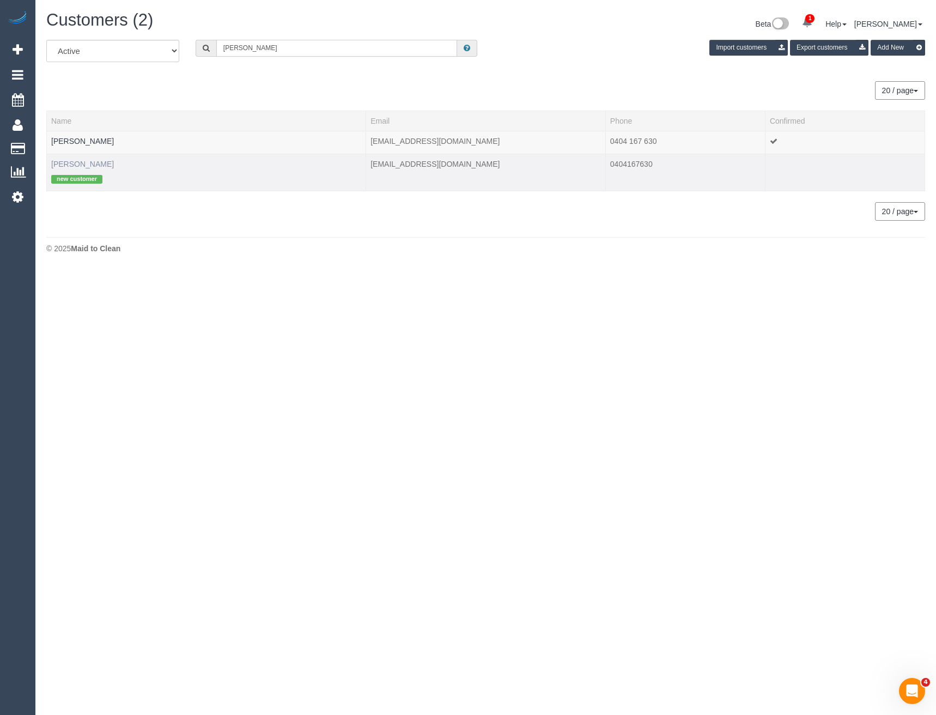
type input "Akeer gara"
click at [93, 167] on link "Akeer Garang" at bounding box center [82, 164] width 63 height 9
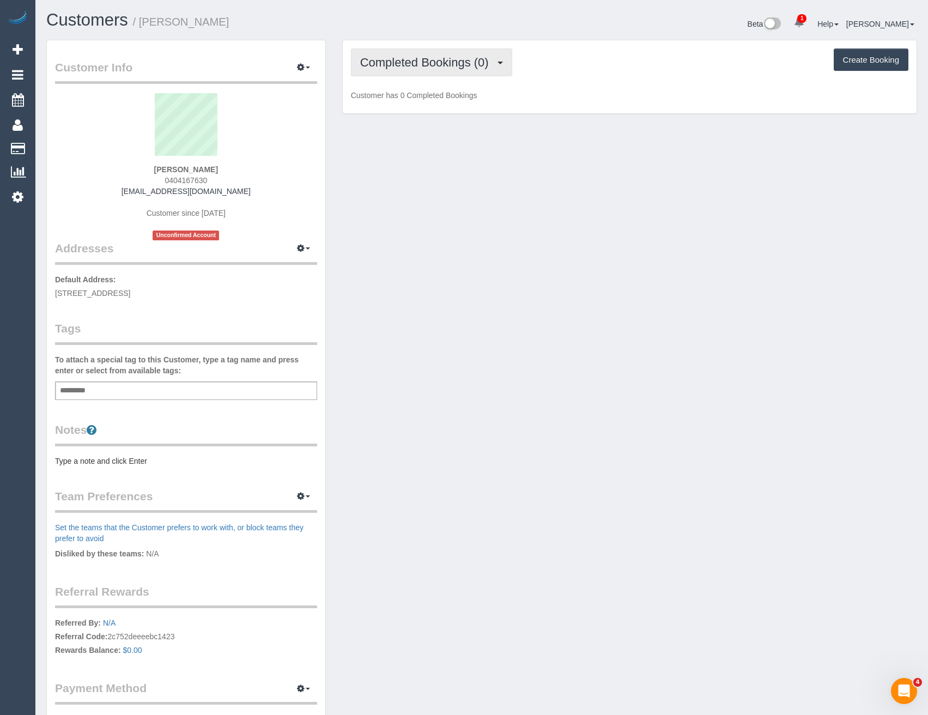
click at [460, 57] on span "Completed Bookings (0)" at bounding box center [427, 63] width 134 height 14
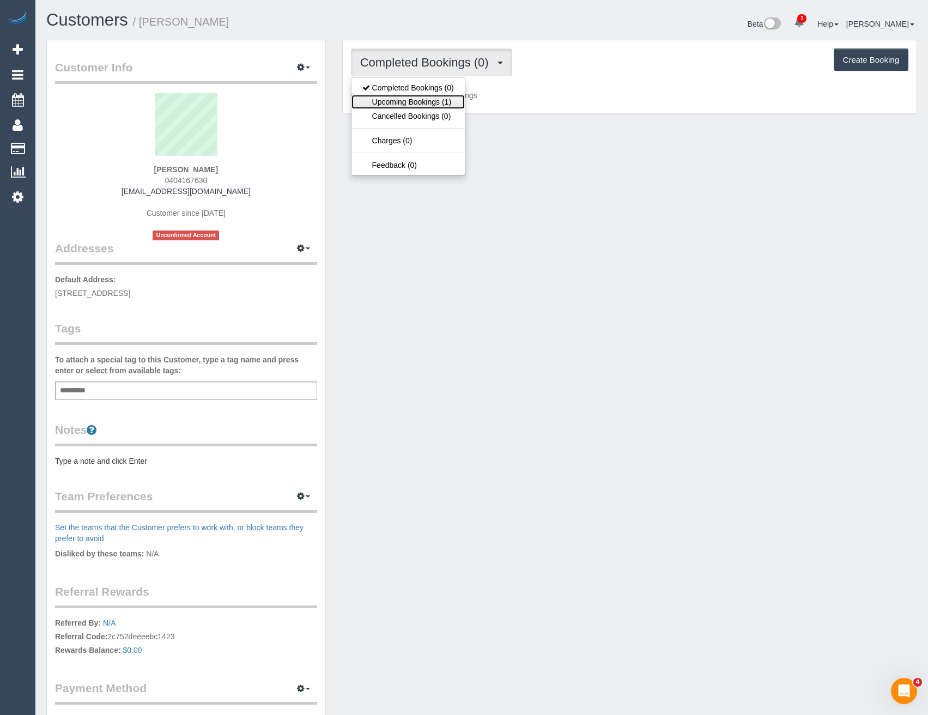
click at [444, 101] on link "Upcoming Bookings (1)" at bounding box center [407, 102] width 113 height 14
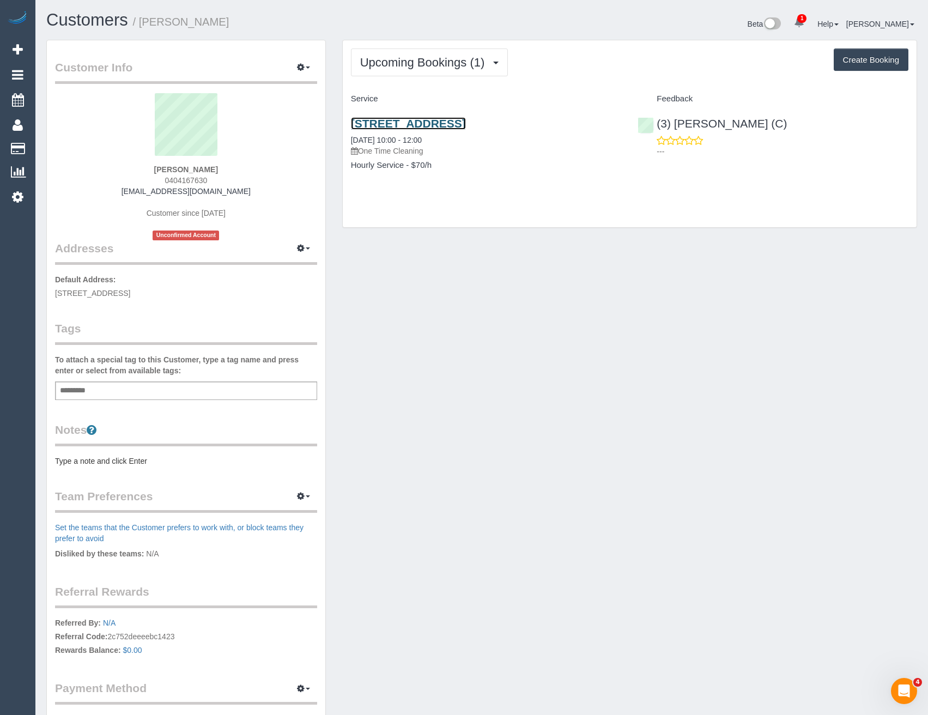
click at [453, 128] on link "57a Springleaf Road, Tarniet, VIC 3029" at bounding box center [408, 123] width 115 height 13
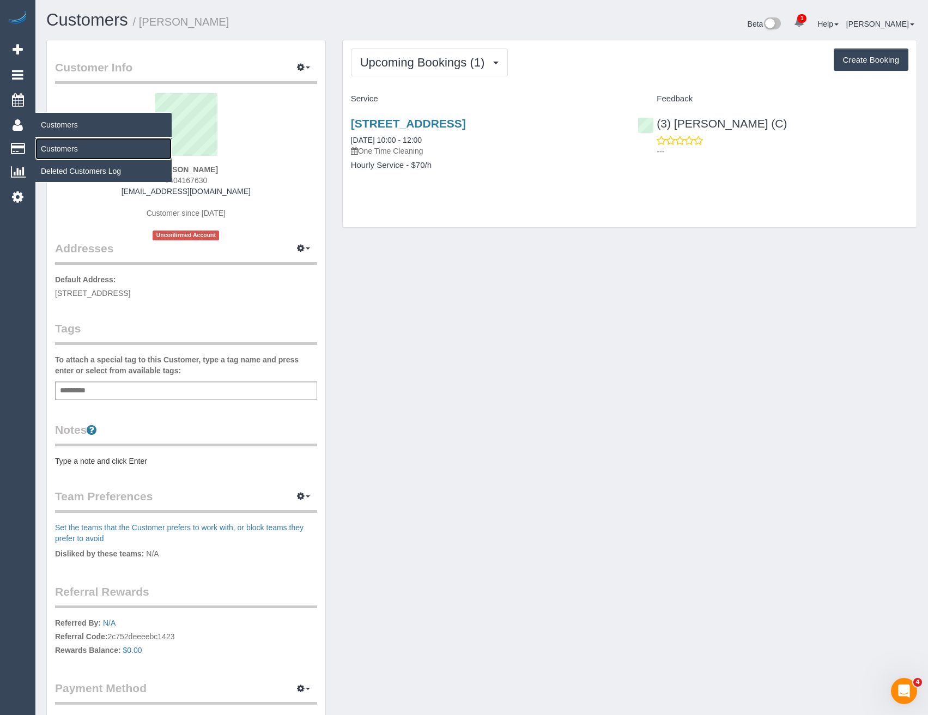
click at [53, 149] on link "Customers" at bounding box center [103, 149] width 136 height 22
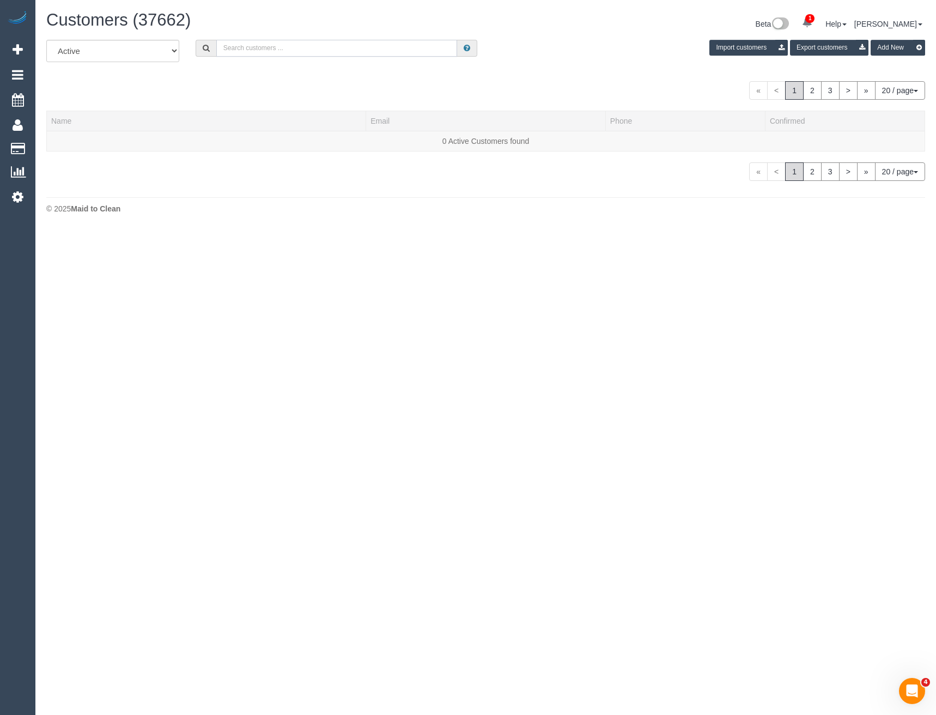
click at [278, 49] on input "text" at bounding box center [336, 48] width 241 height 17
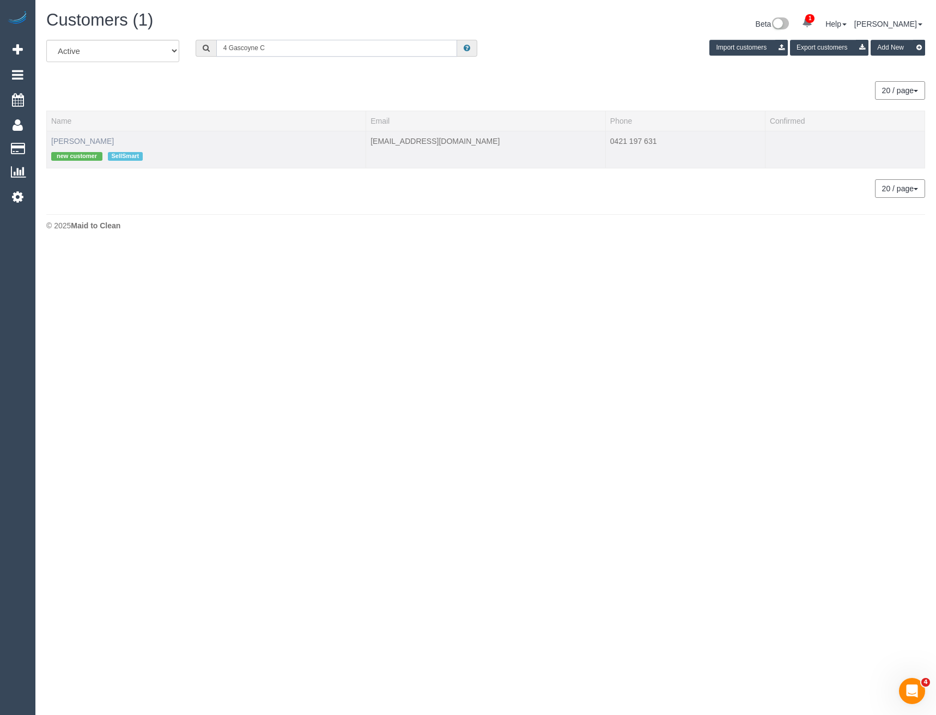
type input "4 Gascoyne C"
click at [75, 141] on link "Phil Wearne" at bounding box center [82, 141] width 63 height 9
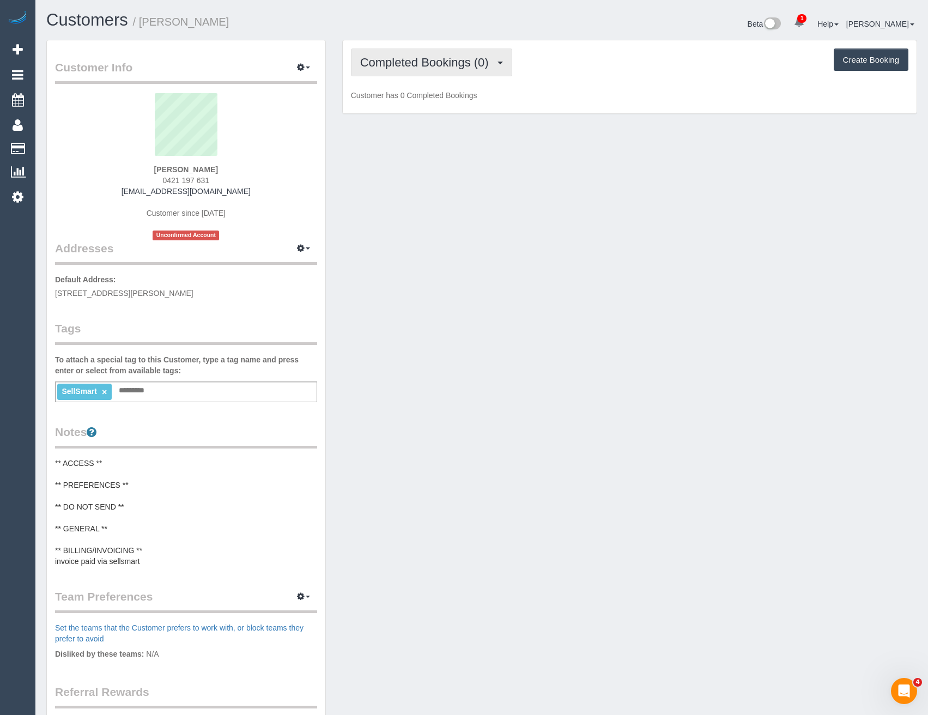
click at [455, 66] on span "Completed Bookings (0)" at bounding box center [427, 63] width 134 height 14
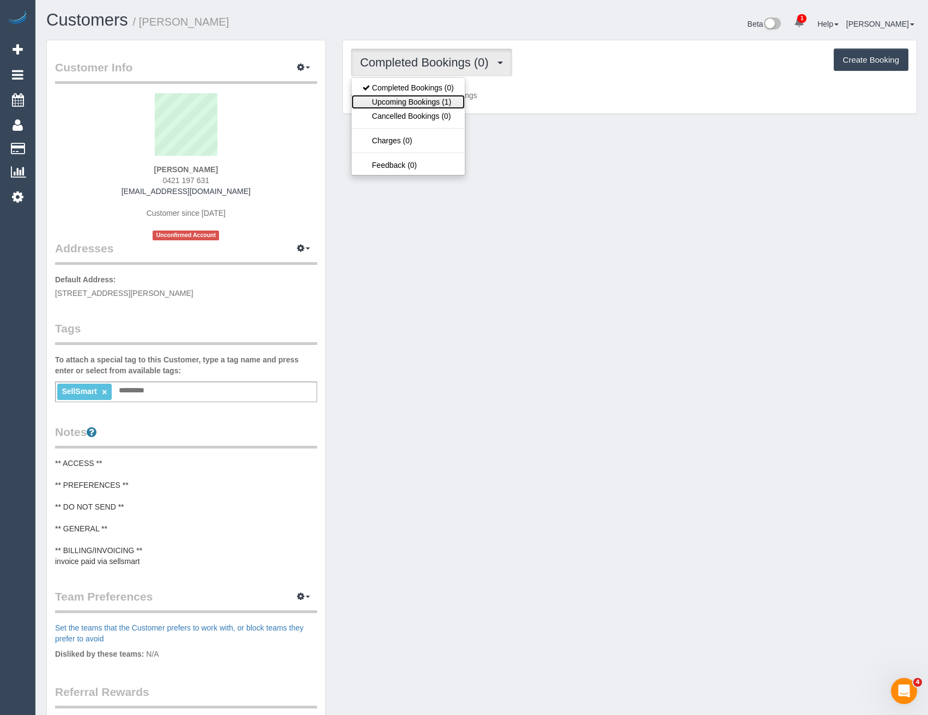
click at [453, 105] on link "Upcoming Bookings (1)" at bounding box center [407, 102] width 113 height 14
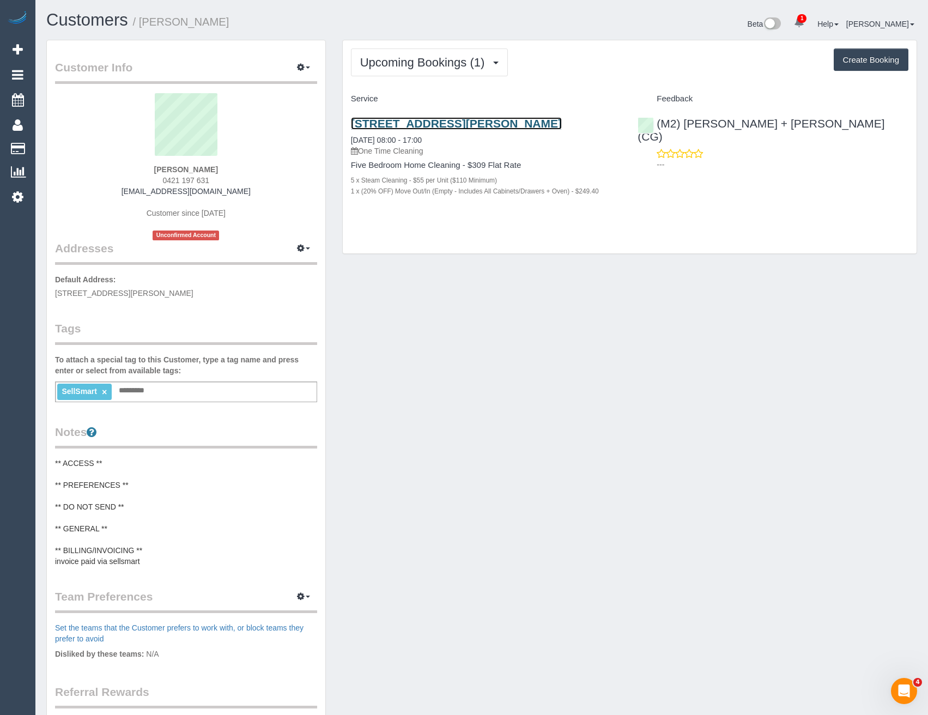
click at [484, 123] on link "4 Gascoyne Ct, Frankston, VIC 3199" at bounding box center [456, 123] width 211 height 13
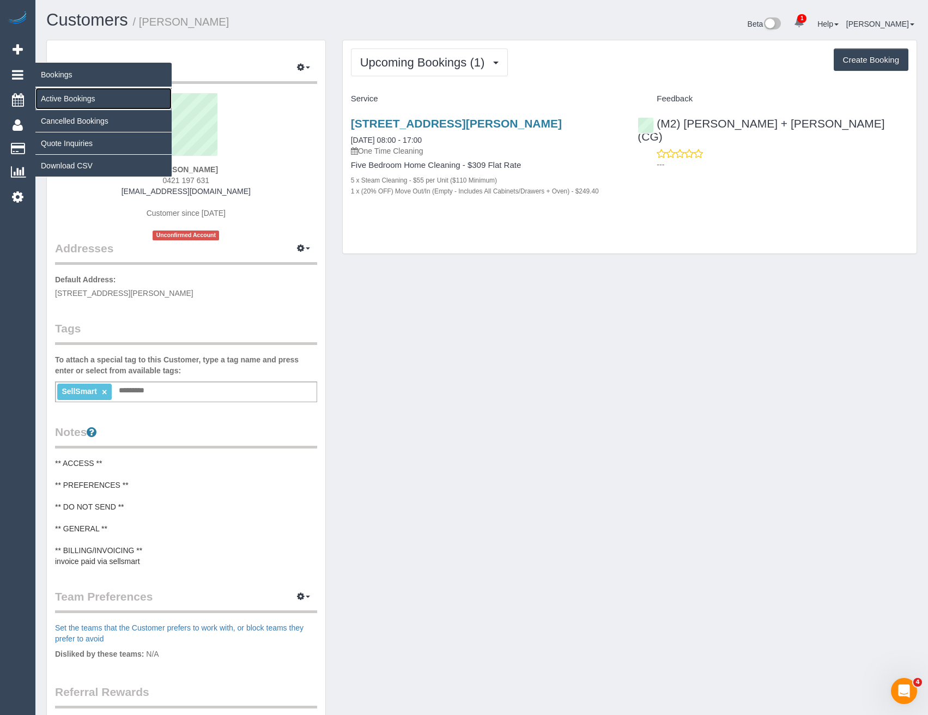
click at [59, 94] on link "Active Bookings" at bounding box center [103, 99] width 136 height 22
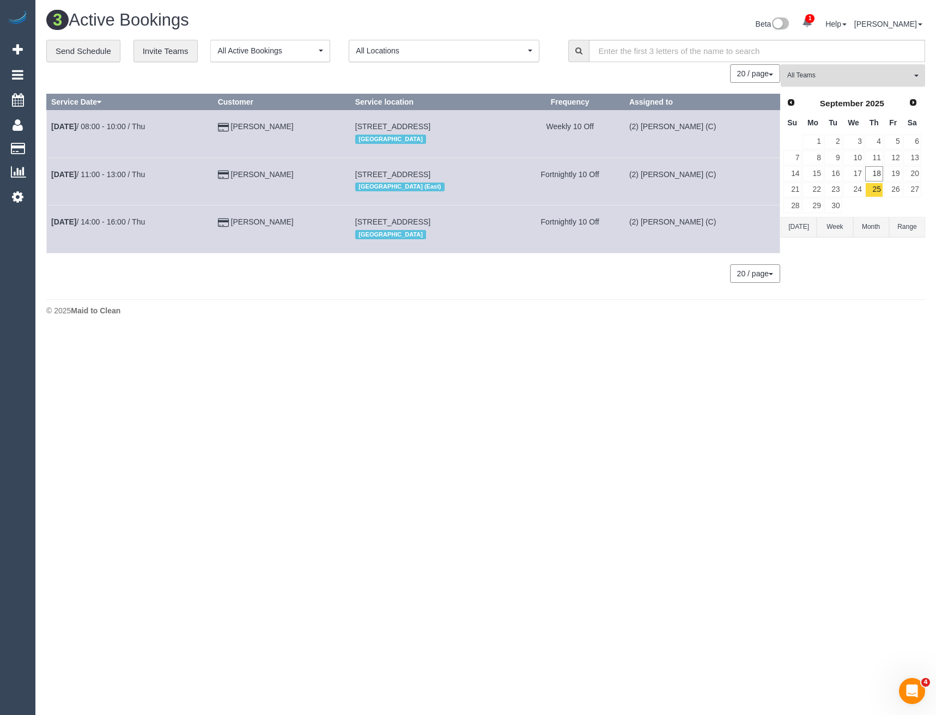
click at [807, 81] on button "All Teams" at bounding box center [853, 75] width 144 height 22
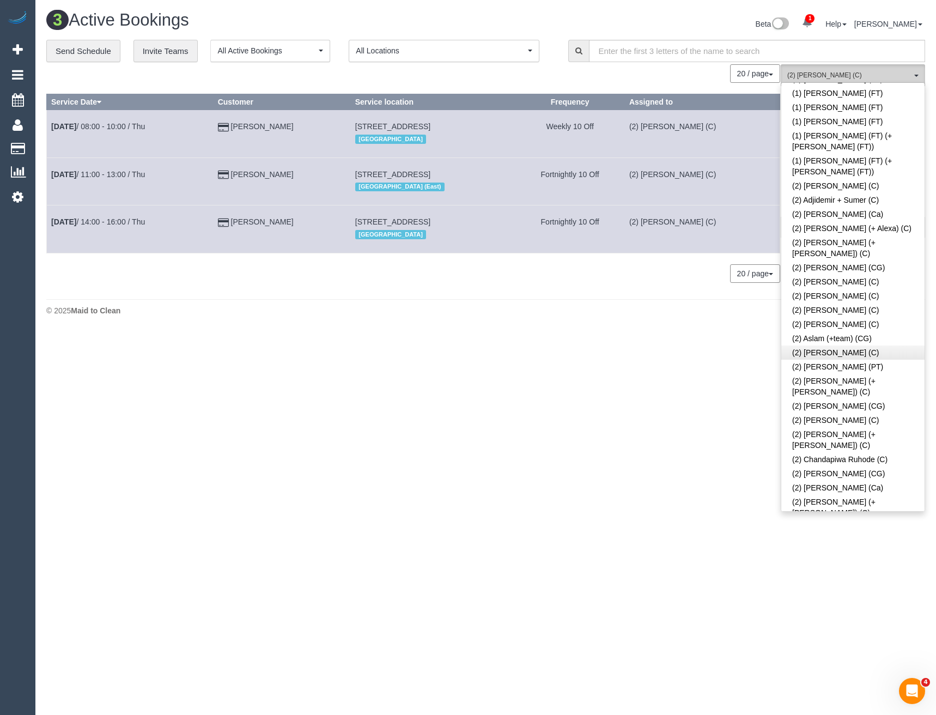
scroll to position [163, 0]
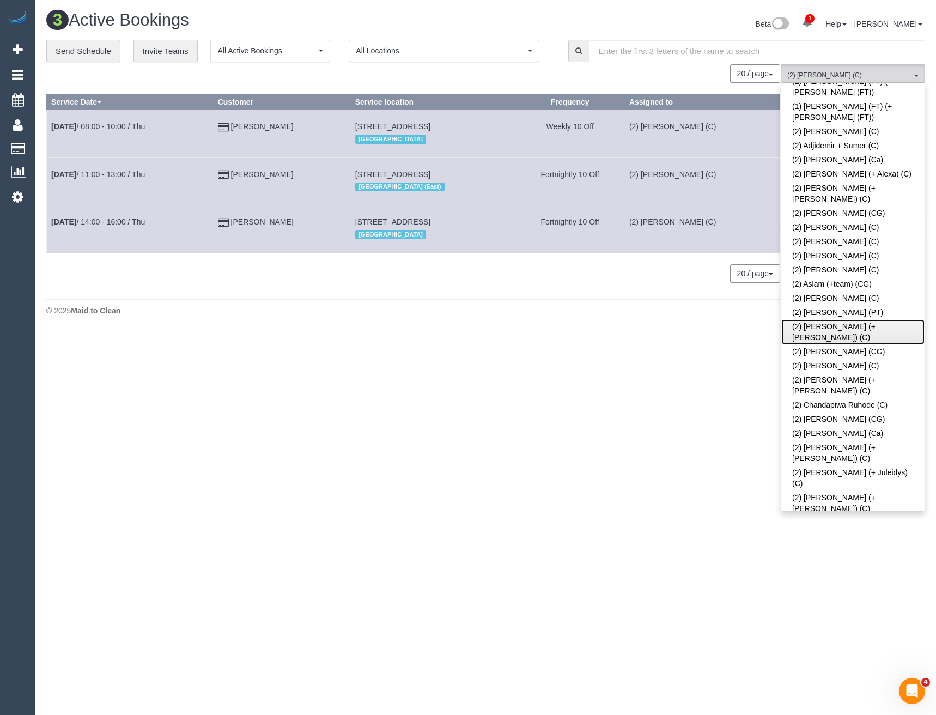
click at [812, 319] on link "(2) [PERSON_NAME] (+ [PERSON_NAME]) (C)" at bounding box center [852, 331] width 143 height 25
click at [704, 331] on div "3 Active Bookings Beta 1 Your Notifications You have 0 alerts × You have 2 to c…" at bounding box center [485, 166] width 901 height 332
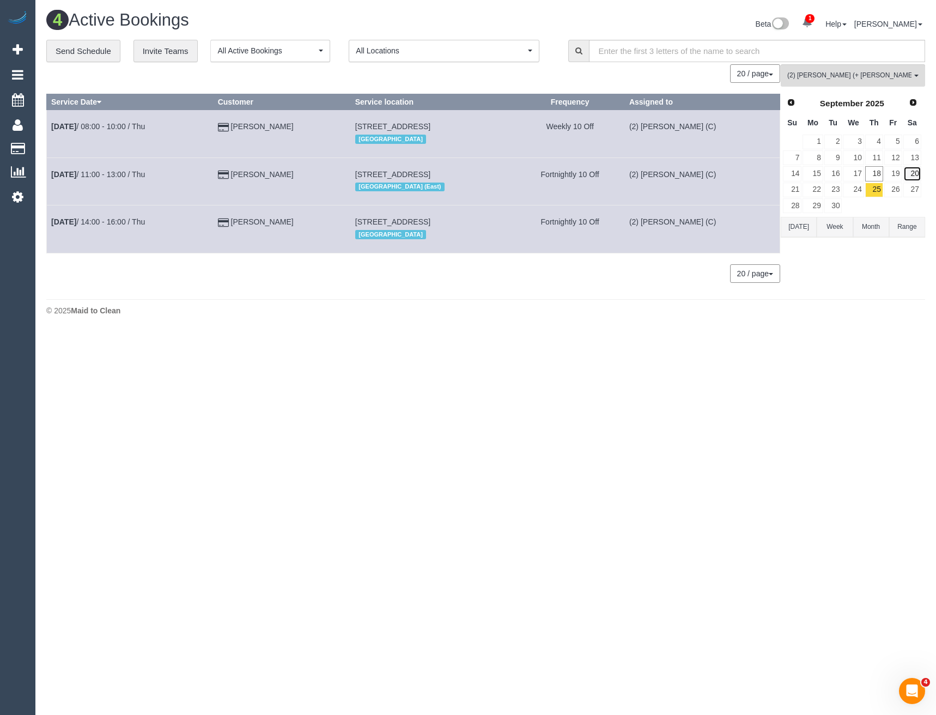
click at [917, 169] on link "20" at bounding box center [913, 173] width 18 height 15
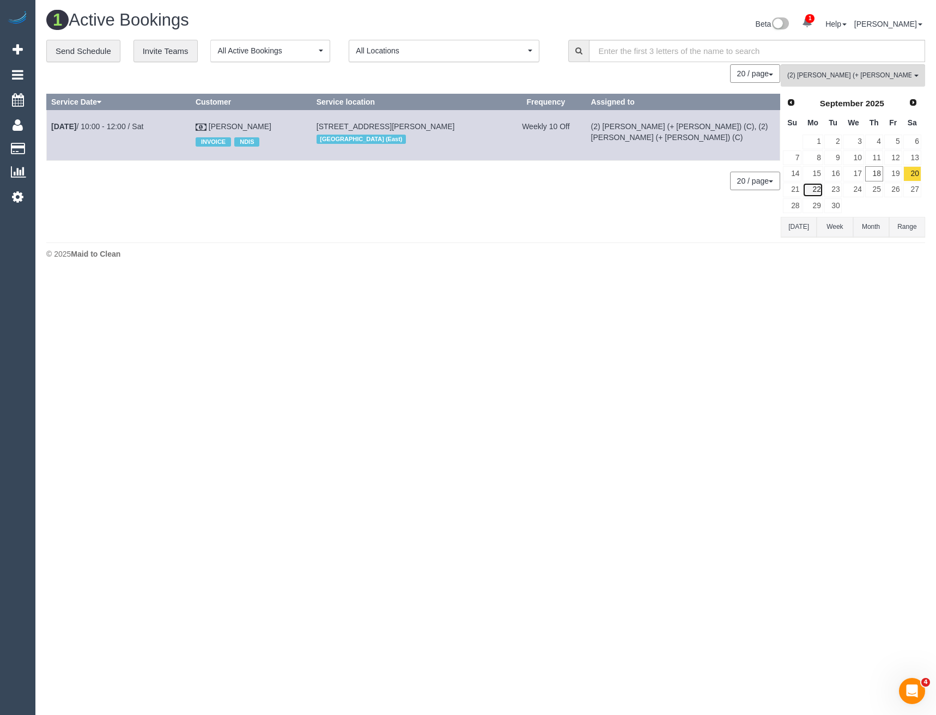
click at [810, 189] on link "22" at bounding box center [813, 190] width 20 height 15
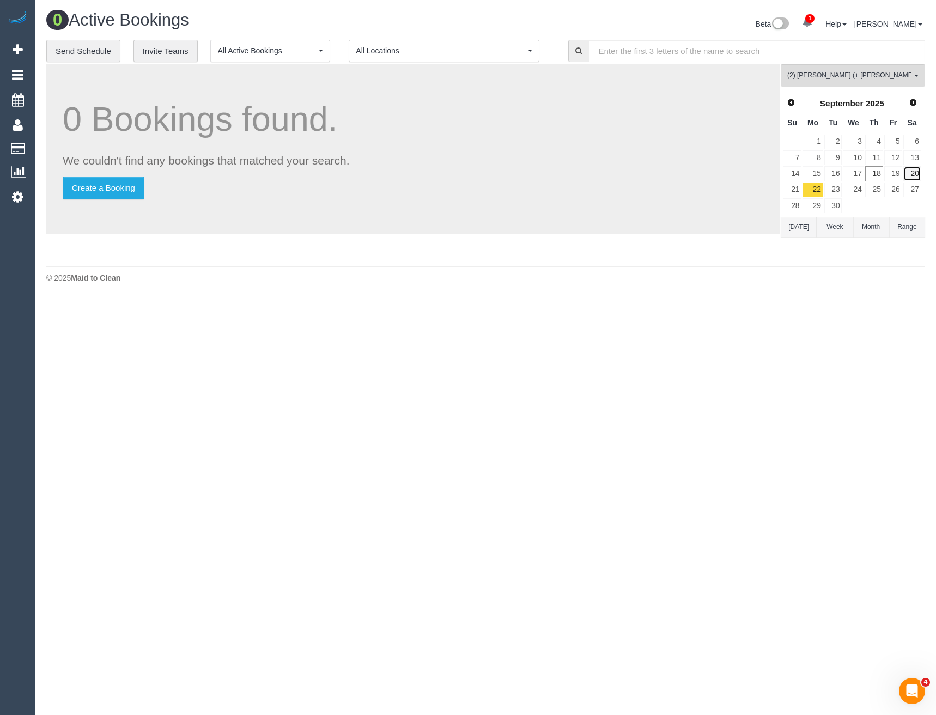
click at [912, 175] on link "20" at bounding box center [913, 173] width 18 height 15
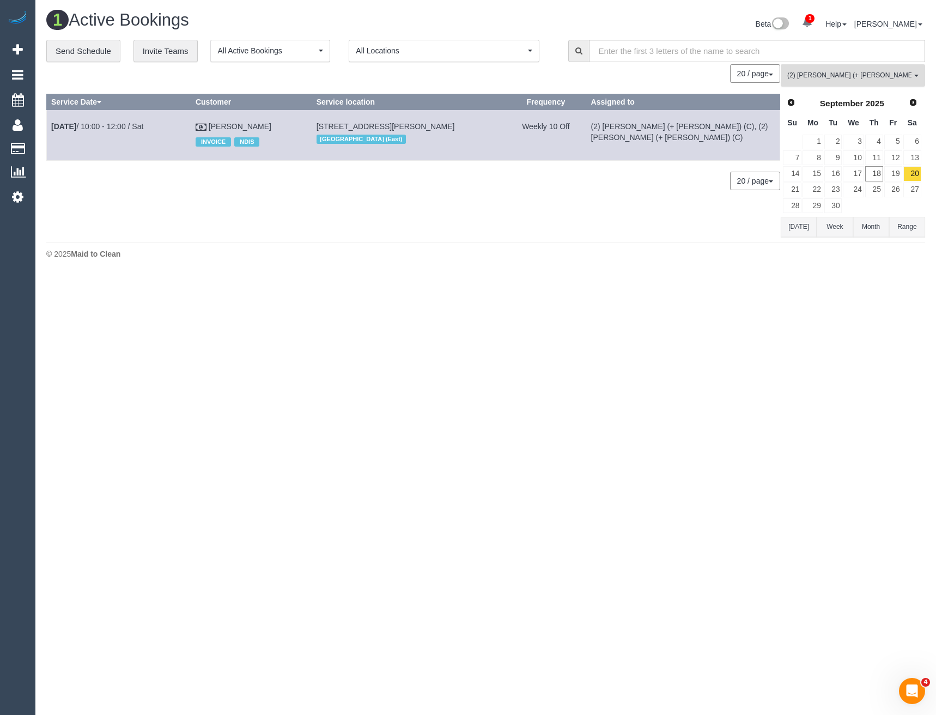
click at [830, 70] on button "(2) Barbara (+ Paul) (C) , (2) Shameen Opanayake (C) All Teams" at bounding box center [853, 75] width 144 height 22
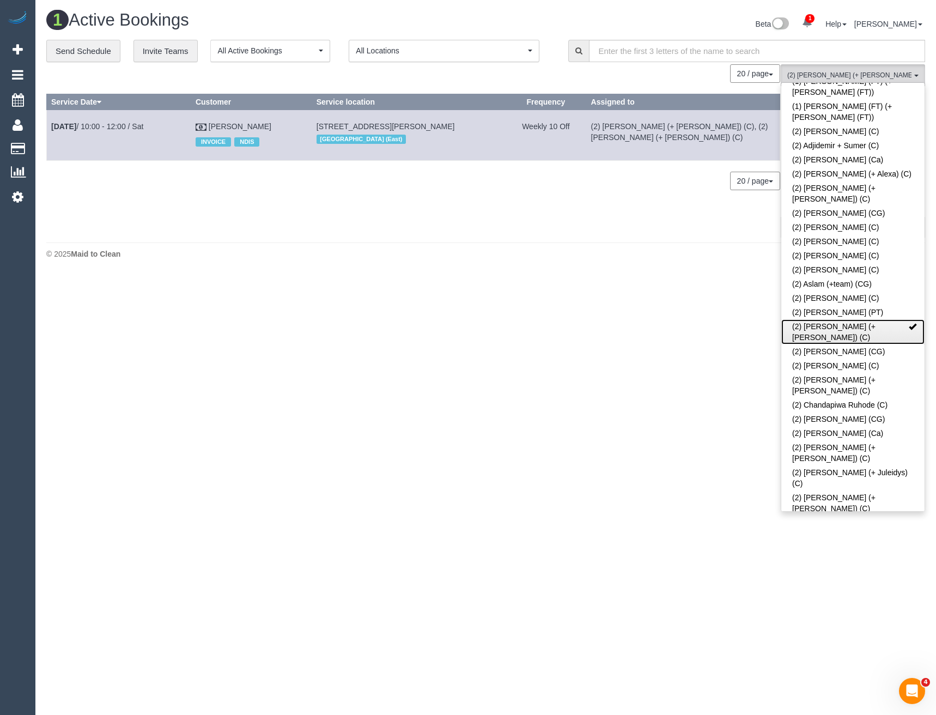
click at [826, 319] on link "(2) Barbara (+ Paul) (C)" at bounding box center [852, 331] width 143 height 25
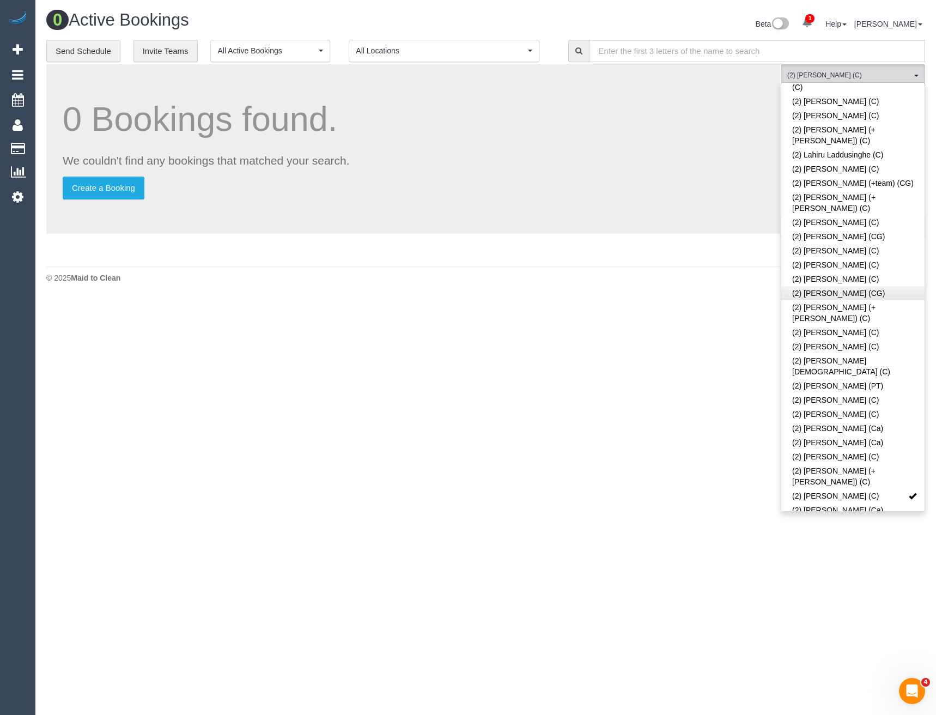
scroll to position [872, 0]
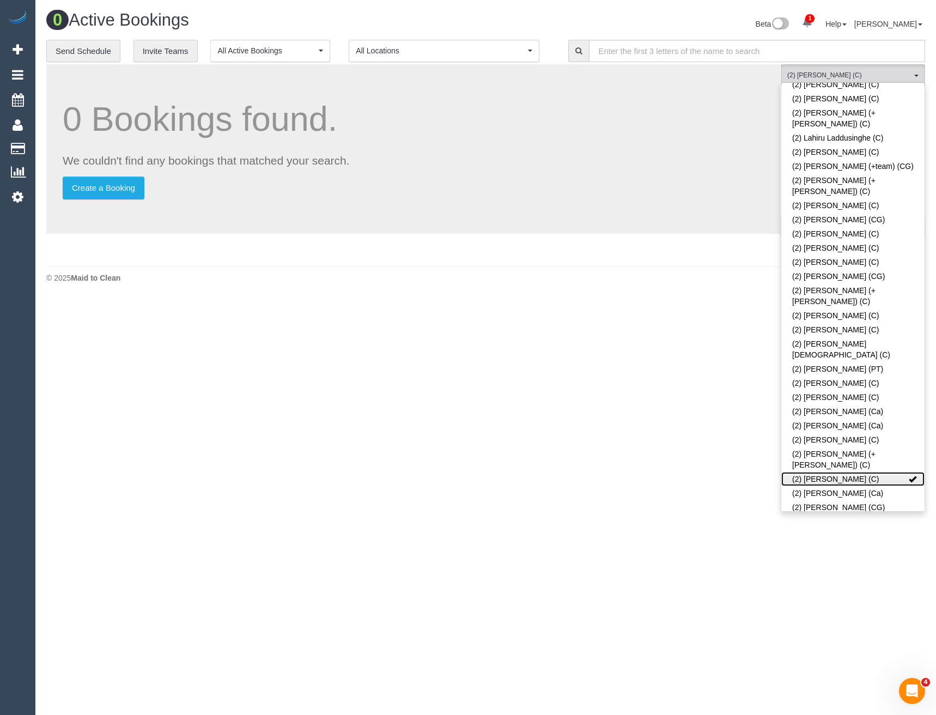
click at [830, 472] on link "(2) Shameen Opanayake (C)" at bounding box center [852, 479] width 143 height 14
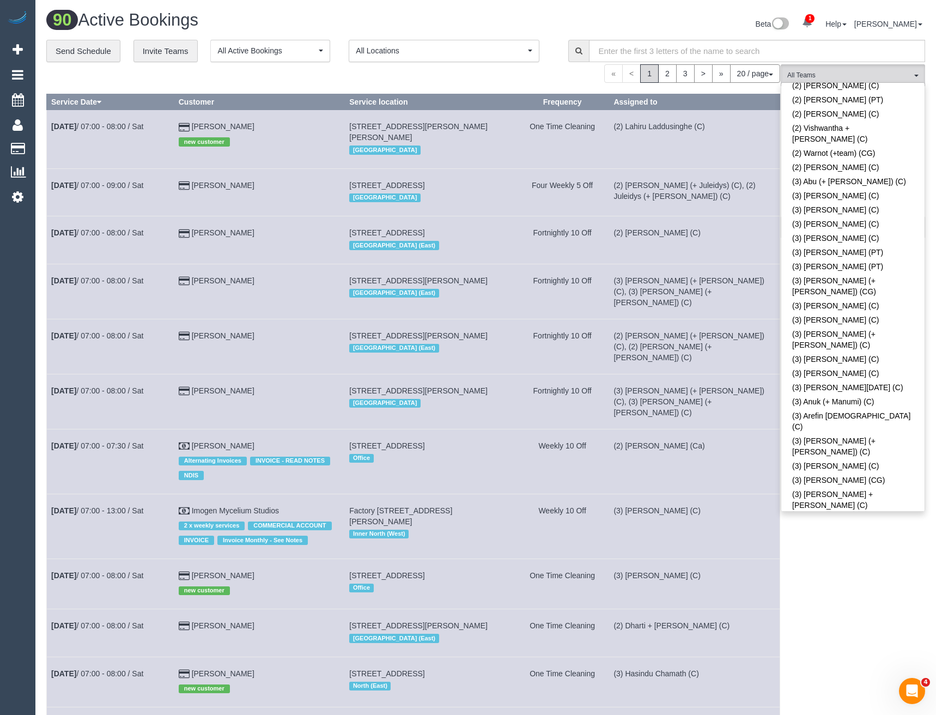
scroll to position [1526, 0]
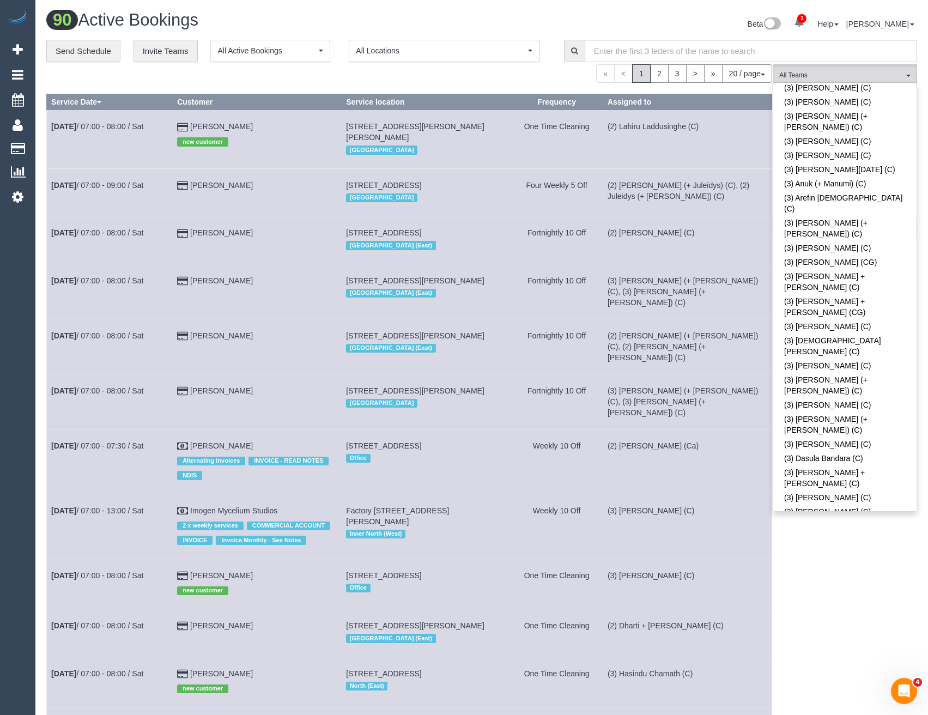
click at [842, 687] on link "(3) Glory + Mary (C)" at bounding box center [844, 694] width 143 height 14
click at [840, 552] on div "(3) Glory + Mary (C) All Teams Remove Team Filters (0) Account - Tech (0) Offic…" at bounding box center [845, 623] width 144 height 1118
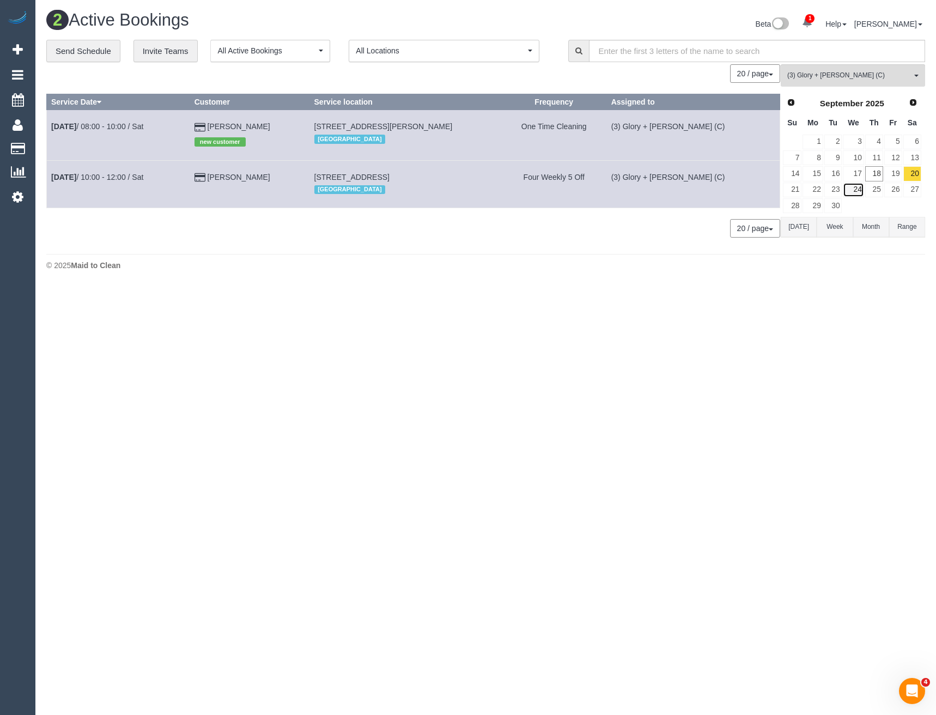
click at [855, 187] on link "24" at bounding box center [853, 190] width 21 height 15
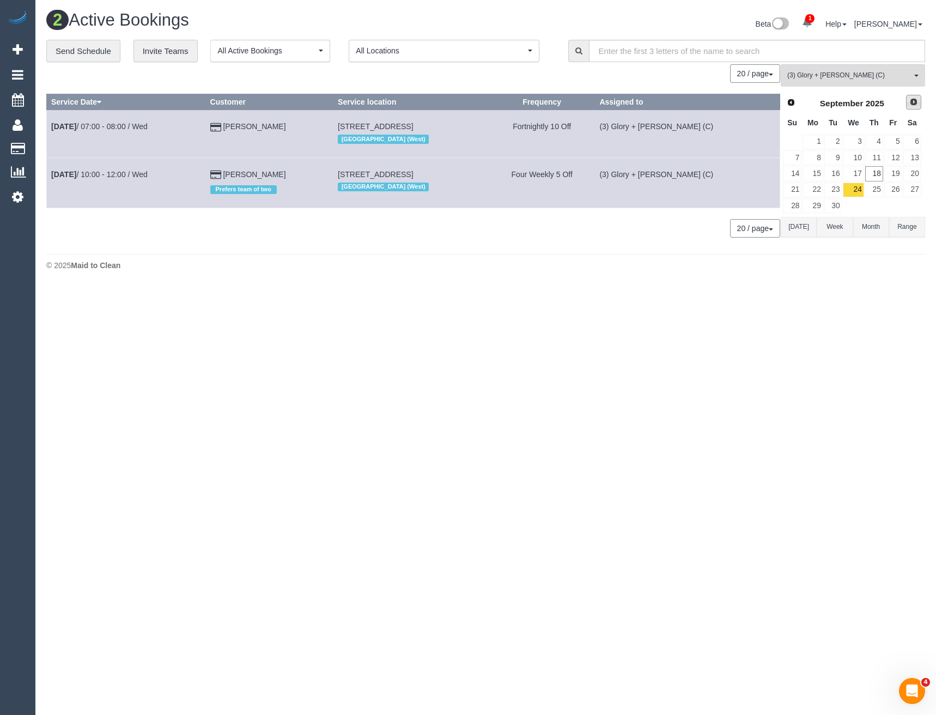
click at [911, 105] on span "Next" at bounding box center [913, 102] width 9 height 9
click at [858, 157] on link "8" at bounding box center [853, 157] width 21 height 15
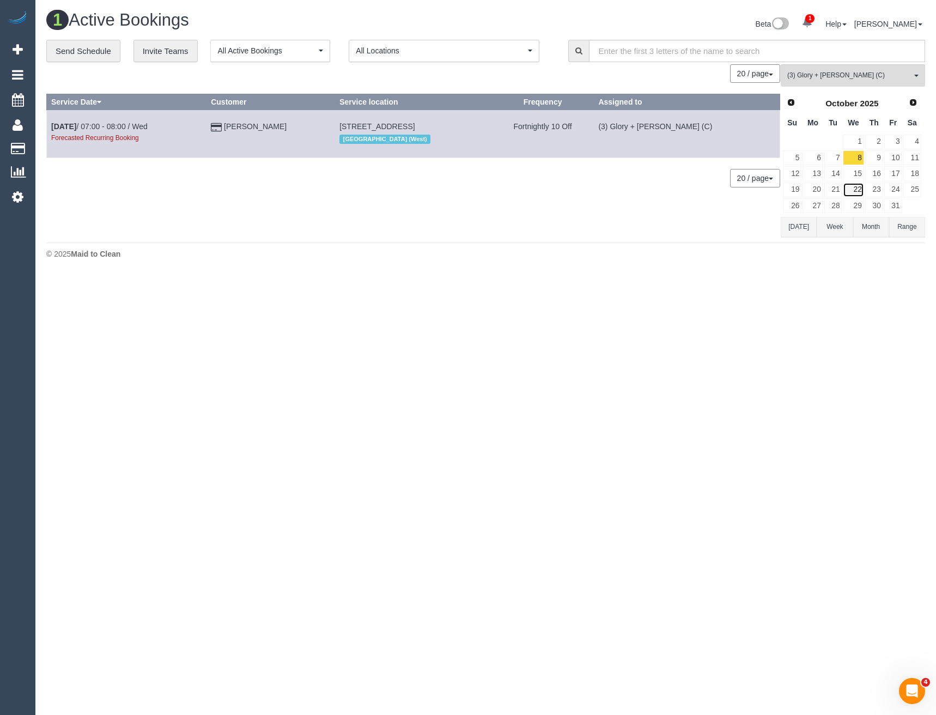
click at [852, 187] on link "22" at bounding box center [853, 190] width 21 height 15
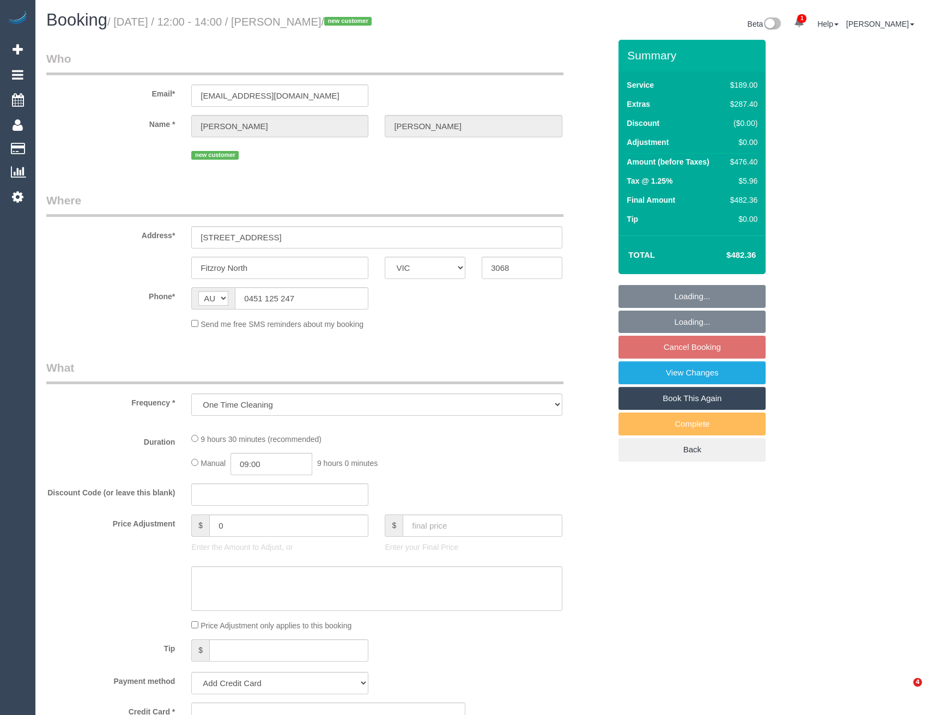
select select "VIC"
select select "string:stripe-pm_1S7XXm2GScqysDRVkqbSX3wJ"
select select "spot1"
select select "number:28"
select select "number:16"
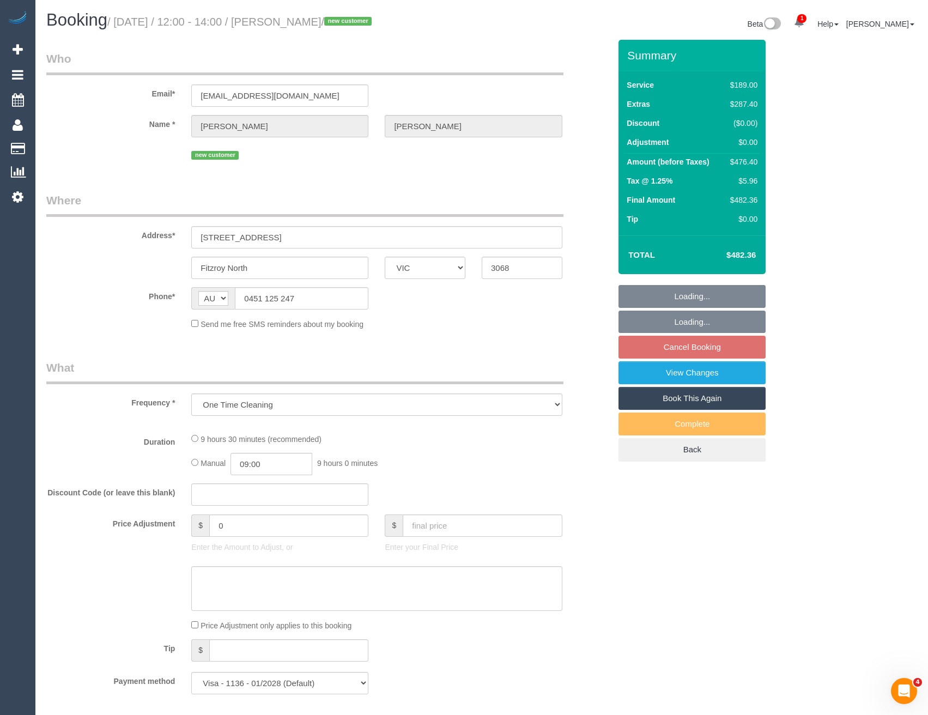
select select "number:19"
select select "number:36"
select select "number:26"
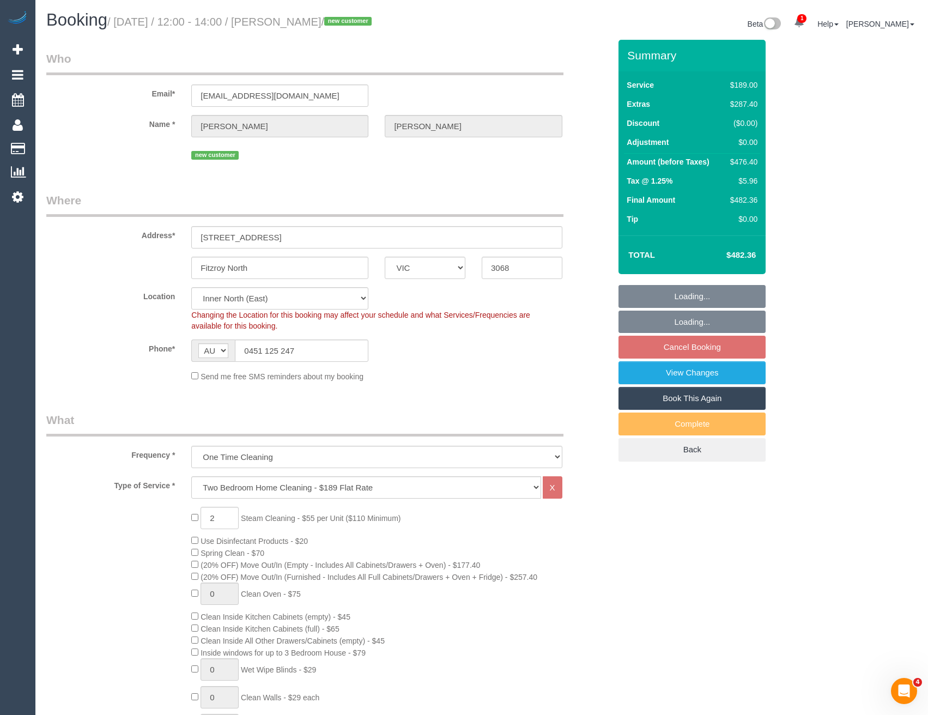
select select "object:1655"
select select "spot6"
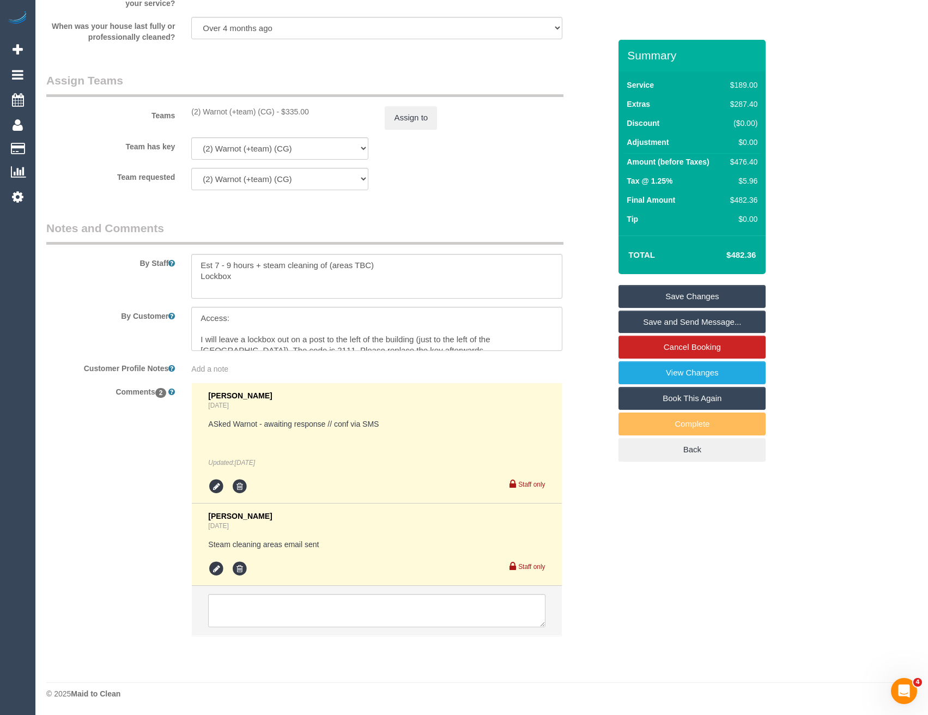
scroll to position [54, 0]
drag, startPoint x: 337, startPoint y: 269, endPoint x: 330, endPoint y: 266, distance: 7.6
click at [330, 266] on textarea at bounding box center [376, 276] width 371 height 45
click at [365, 319] on textarea at bounding box center [376, 329] width 371 height 45
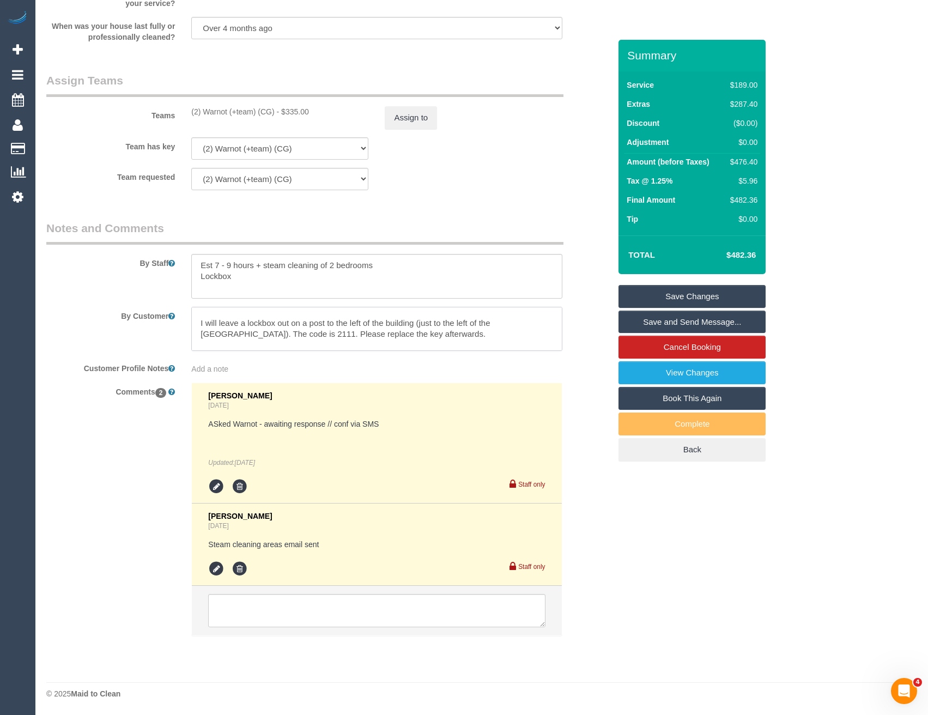
scroll to position [5, 0]
click at [264, 281] on textarea at bounding box center [376, 276] width 371 height 45
paste textarea "There are parking spaces right outside the front of the building. I can't guara…"
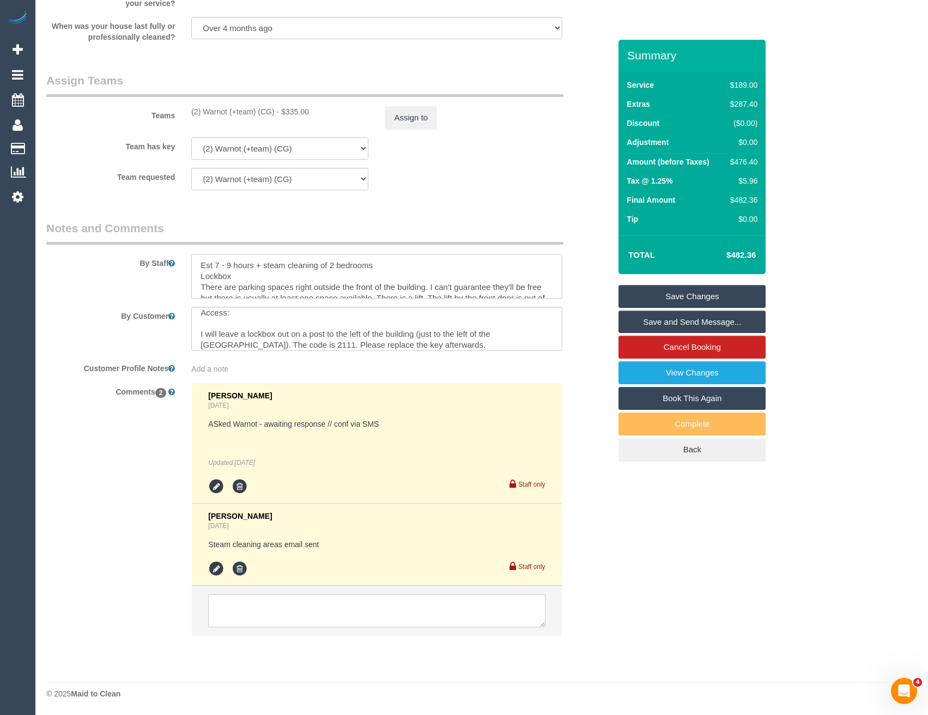
scroll to position [37, 0]
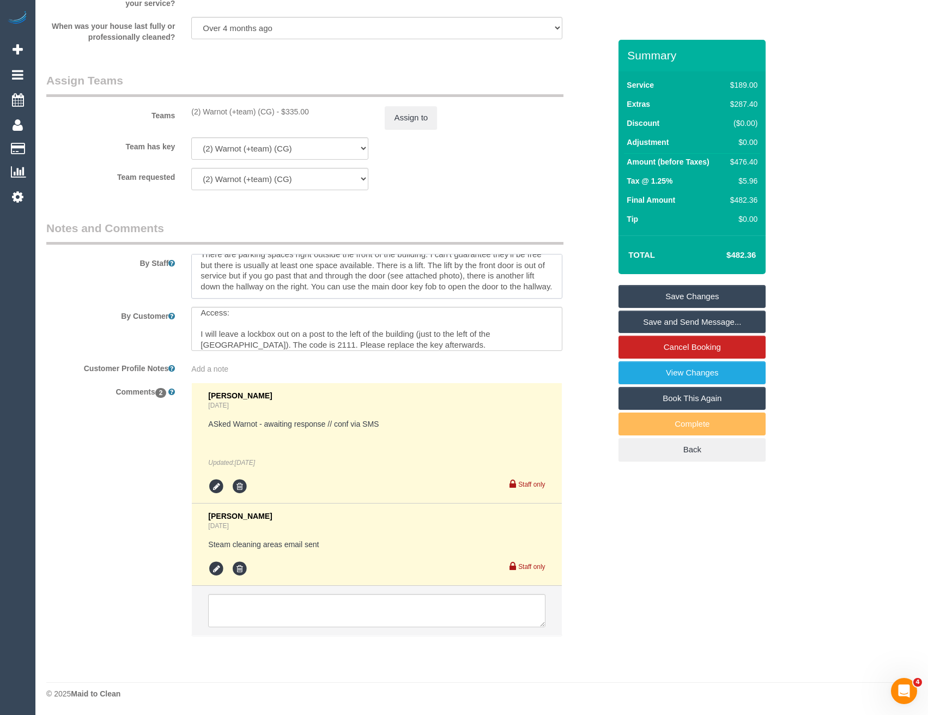
type textarea "Est 7 - 9 hours + steam cleaning of 2 bedrooms Lockbox There are parking spaces…"
click at [217, 568] on icon at bounding box center [216, 569] width 16 height 16
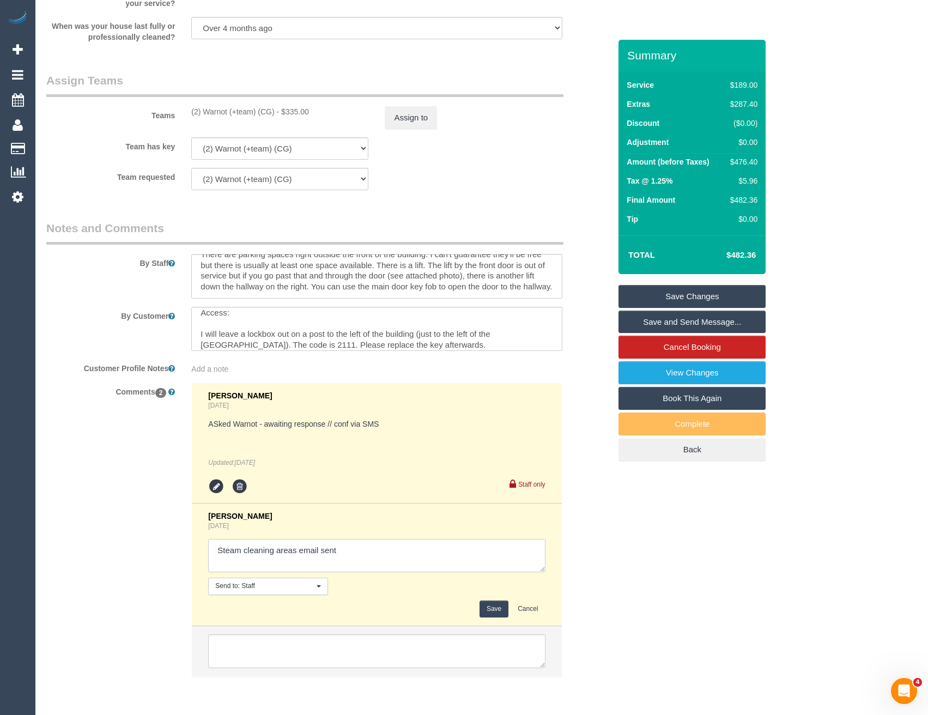
click at [360, 555] on textarea at bounding box center [376, 556] width 337 height 34
type textarea "Steam cleaning areas email sent // conf areas, parking + lift via email"
click at [494, 610] on button "Save" at bounding box center [494, 609] width 29 height 17
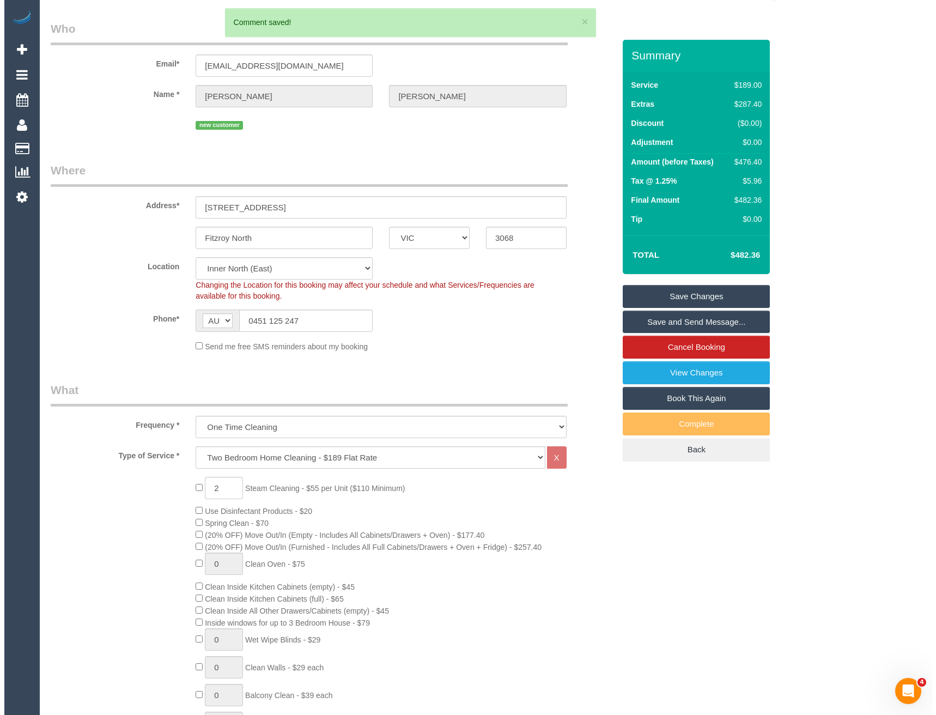
scroll to position [0, 0]
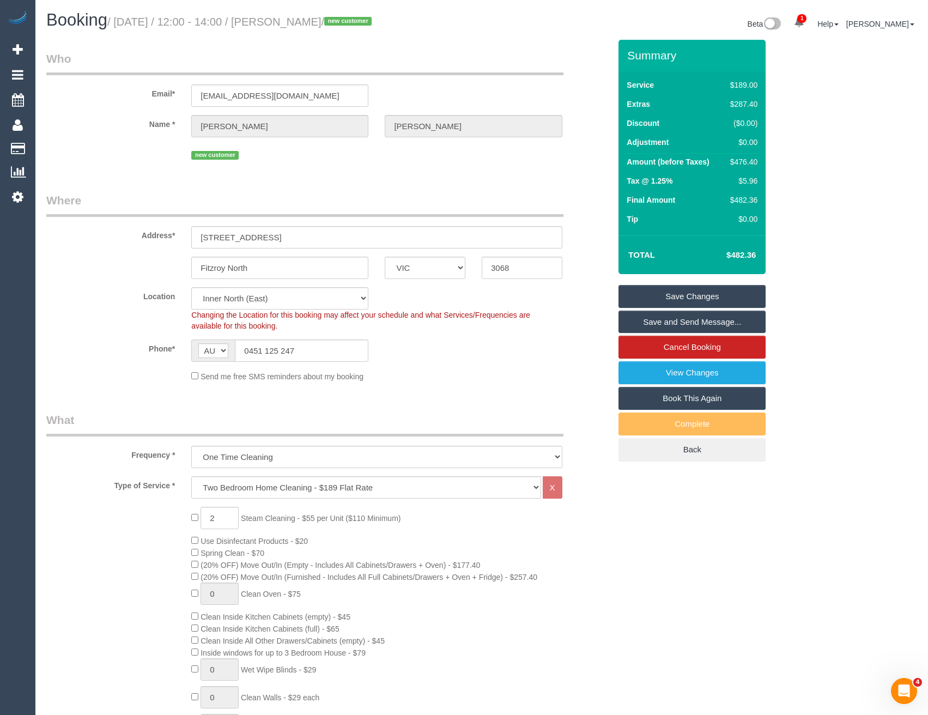
click at [644, 319] on link "Save and Send Message..." at bounding box center [692, 322] width 147 height 23
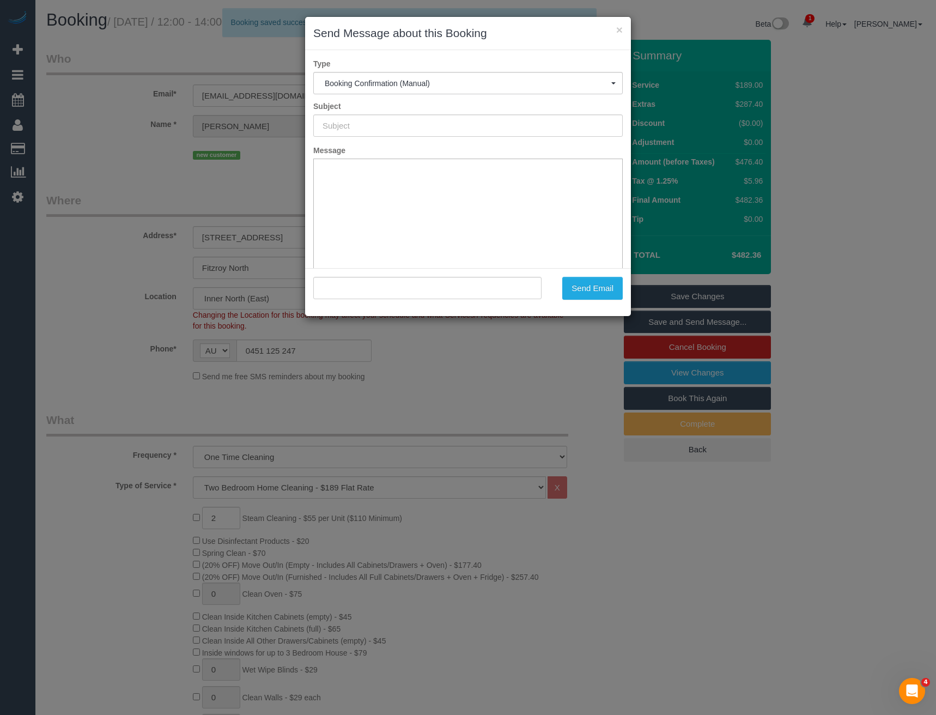
type input "Booking Confirmed"
type input ""[PERSON_NAME]" <[EMAIL_ADDRESS][DOMAIN_NAME]>"
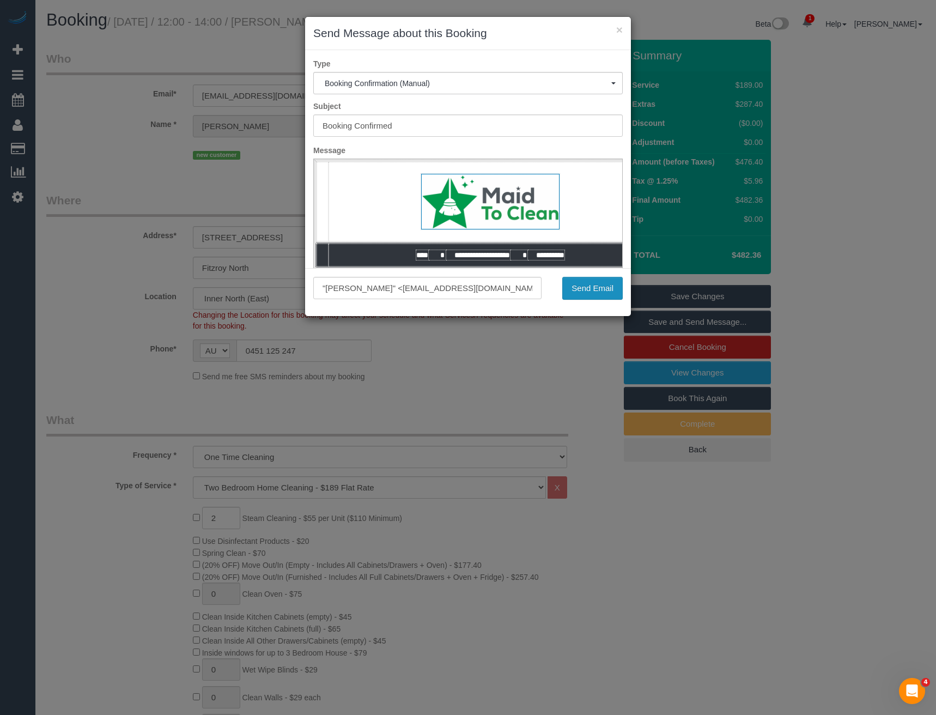
drag, startPoint x: 601, startPoint y: 287, endPoint x: 595, endPoint y: 287, distance: 6.0
click at [601, 287] on button "Send Email" at bounding box center [592, 288] width 60 height 23
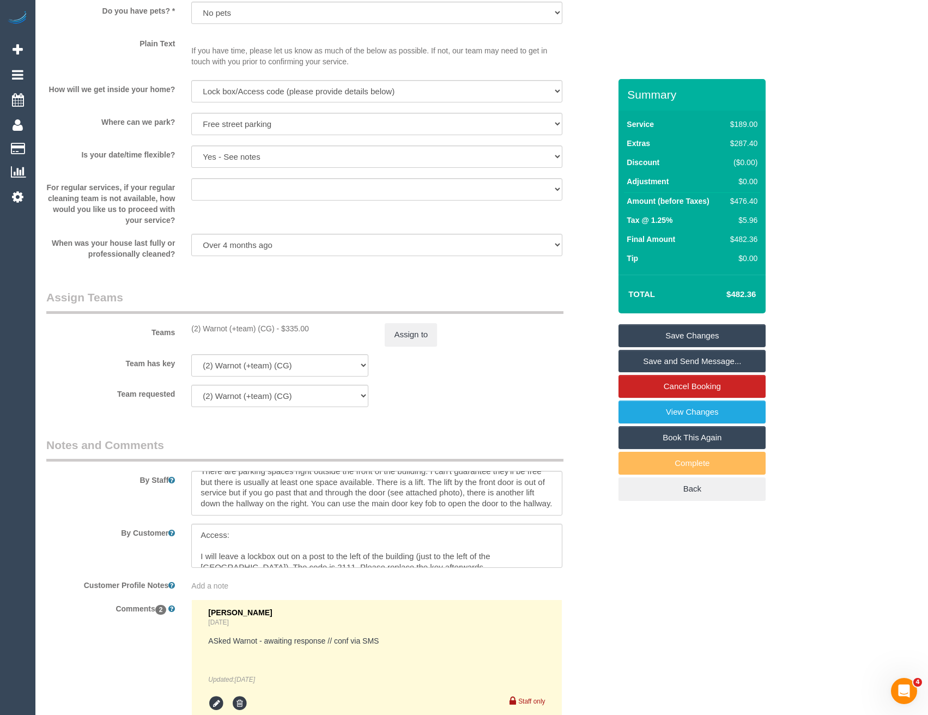
scroll to position [1672, 0]
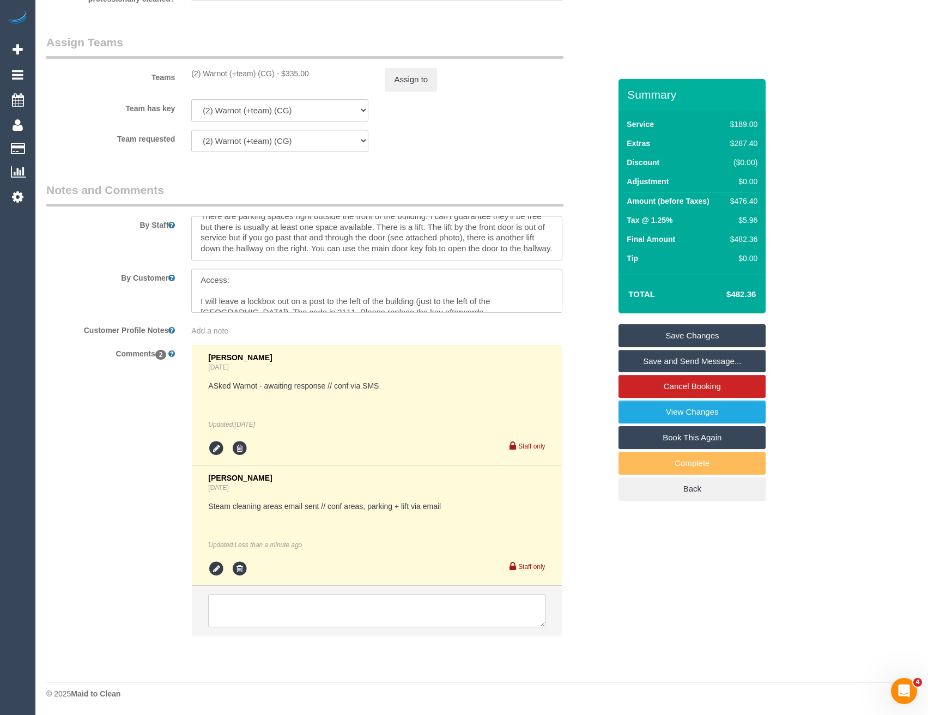
click at [266, 615] on textarea at bounding box center [376, 611] width 337 height 34
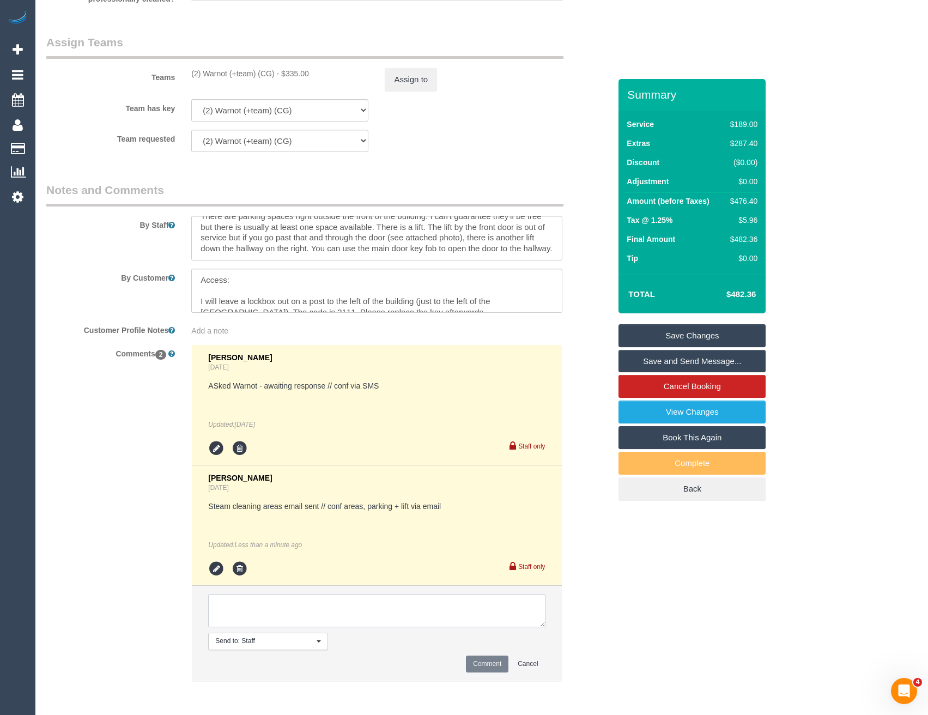
paste textarea "cnv_qf000y7"
type textarea "cnv_qf000y7 Photo of lockbox"
click at [488, 661] on button "Comment" at bounding box center [487, 664] width 43 height 17
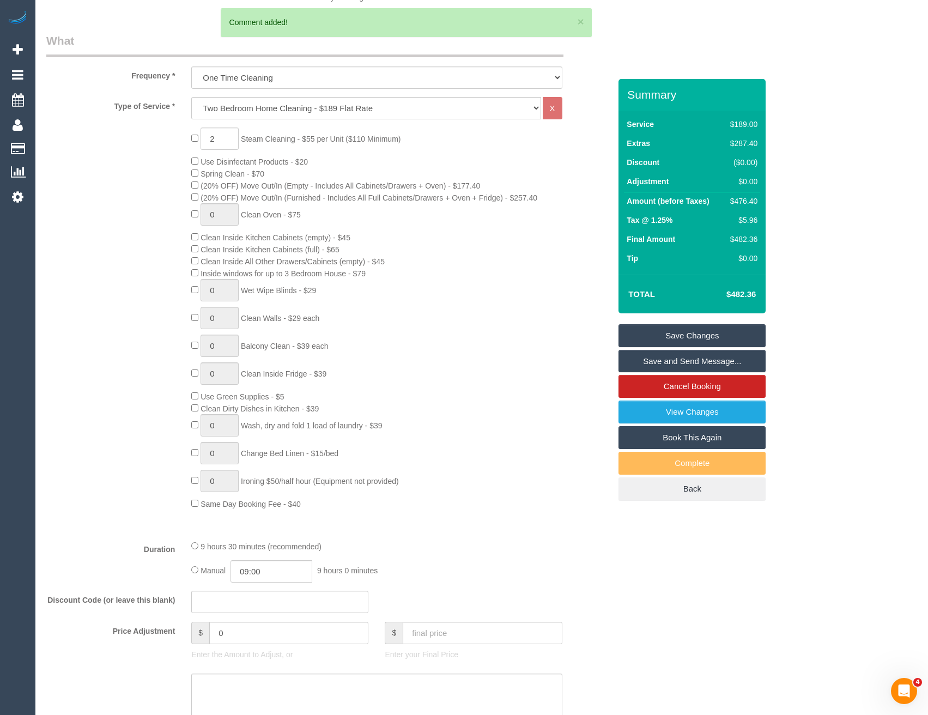
scroll to position [0, 0]
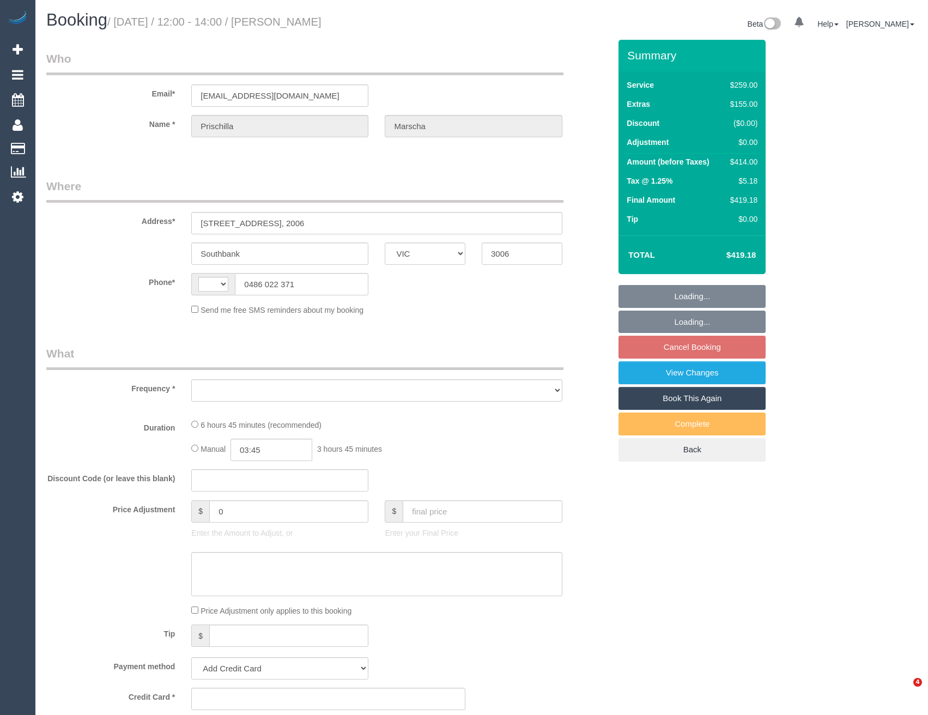
select select "VIC"
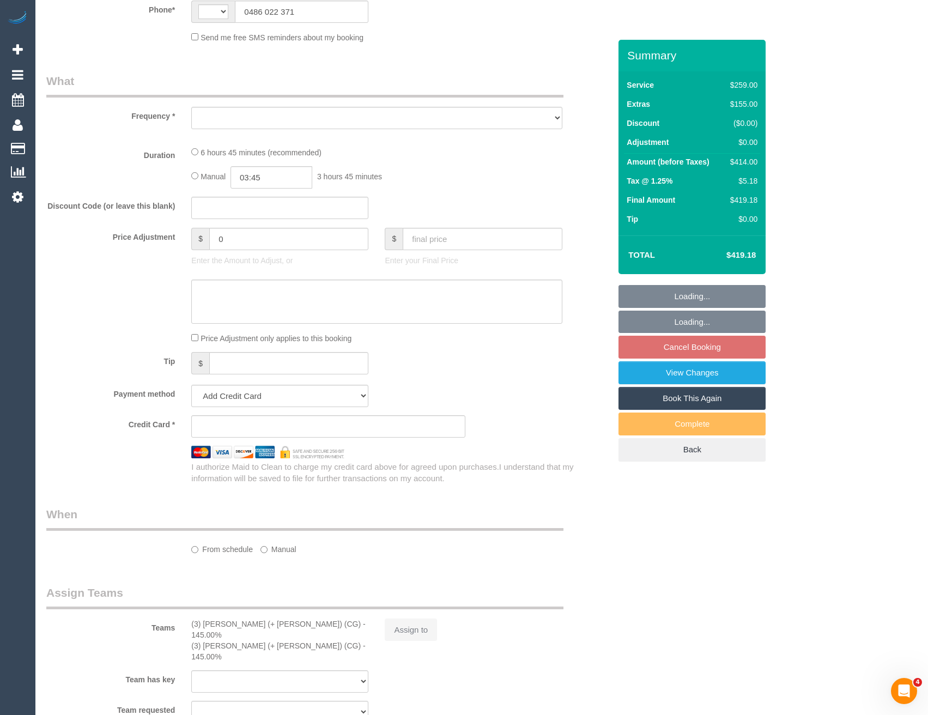
select select "string:AU"
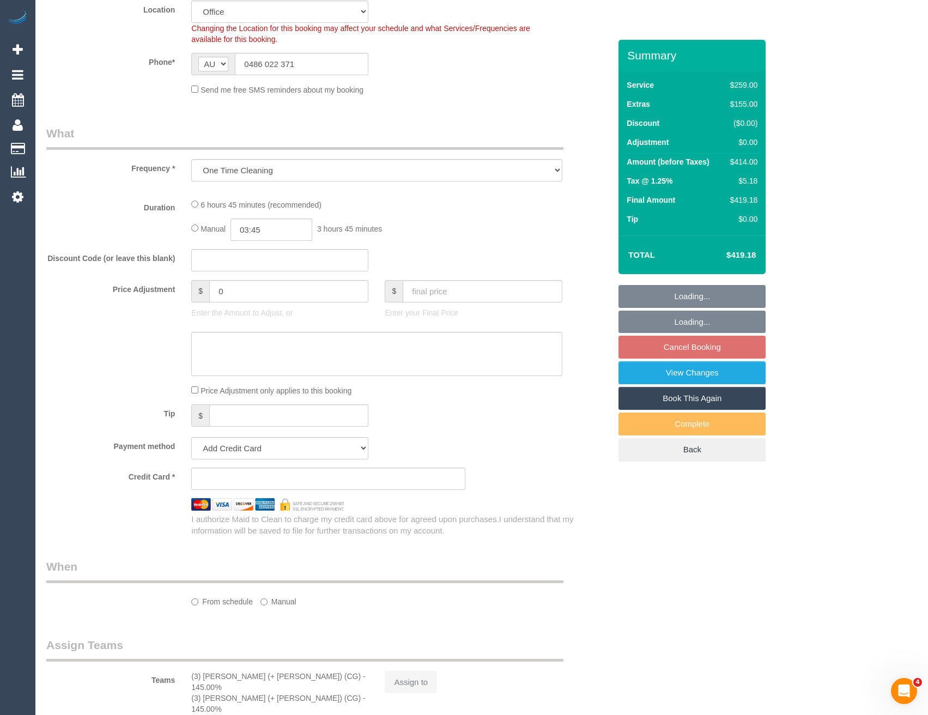
select select "object:585"
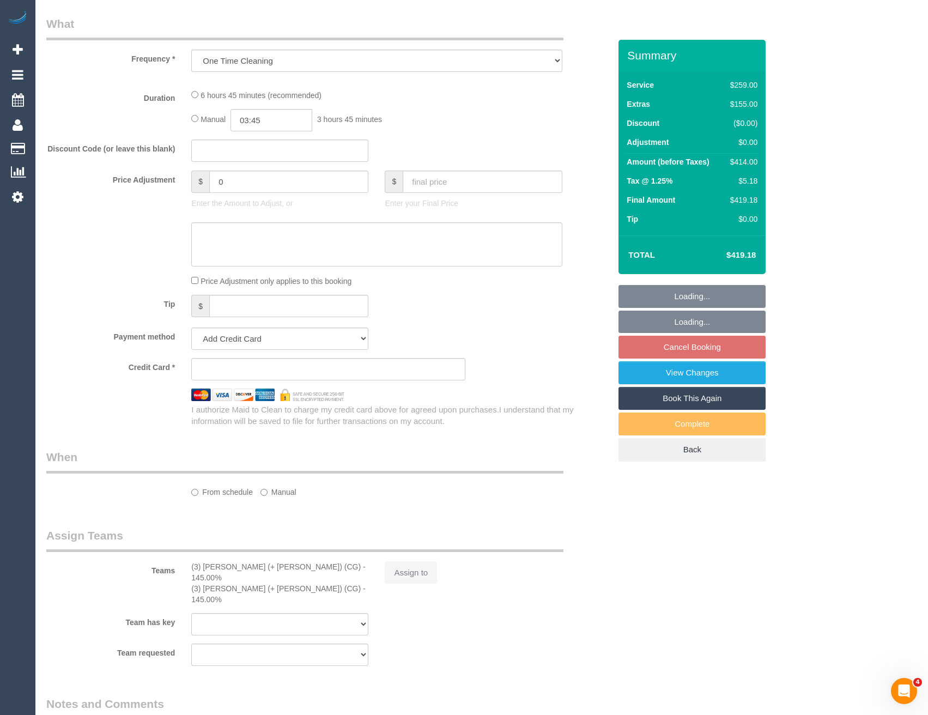
scroll to position [543, 0]
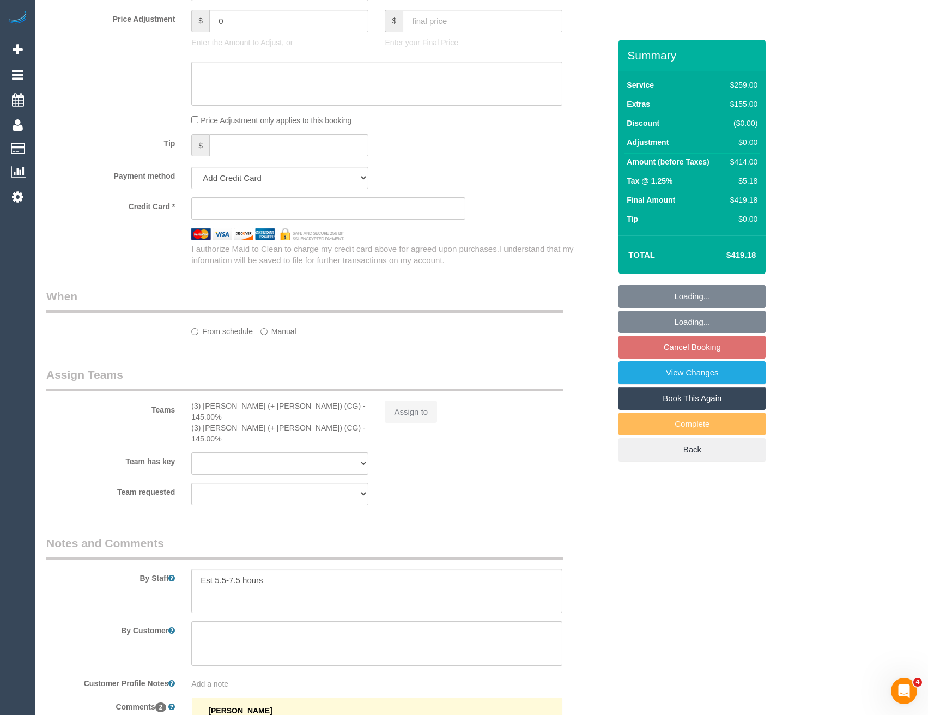
select select "string:stripe-pm_1S7JNi2GScqysDRV85f9Jg3Q"
select select "number:28"
select select "number:14"
select select "number:20"
select select "number:23"
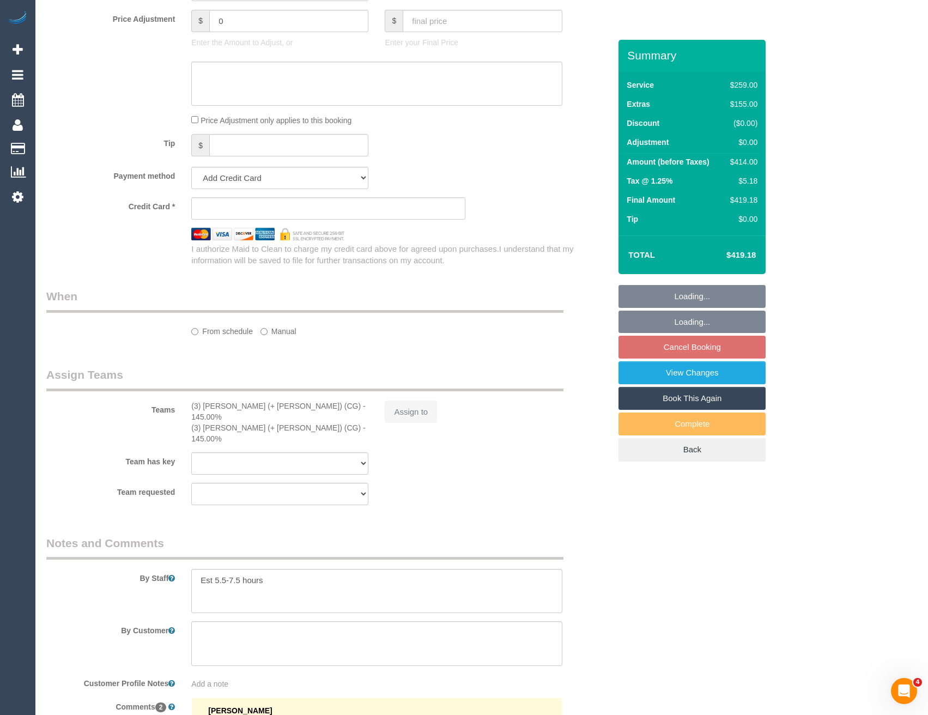
select select "number:35"
select select "number:13"
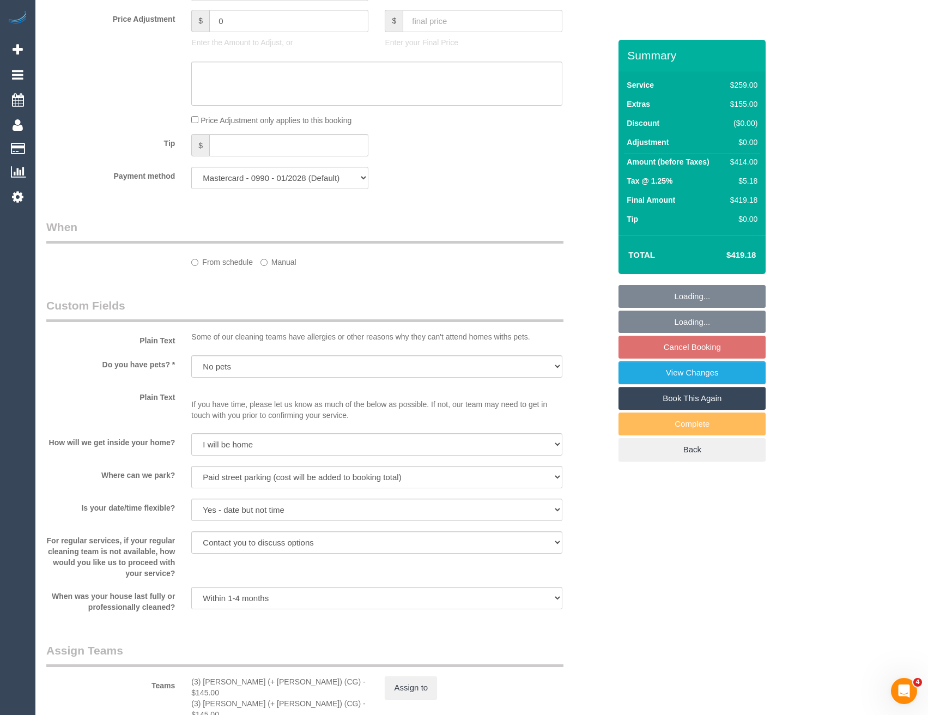
select select "object:2006"
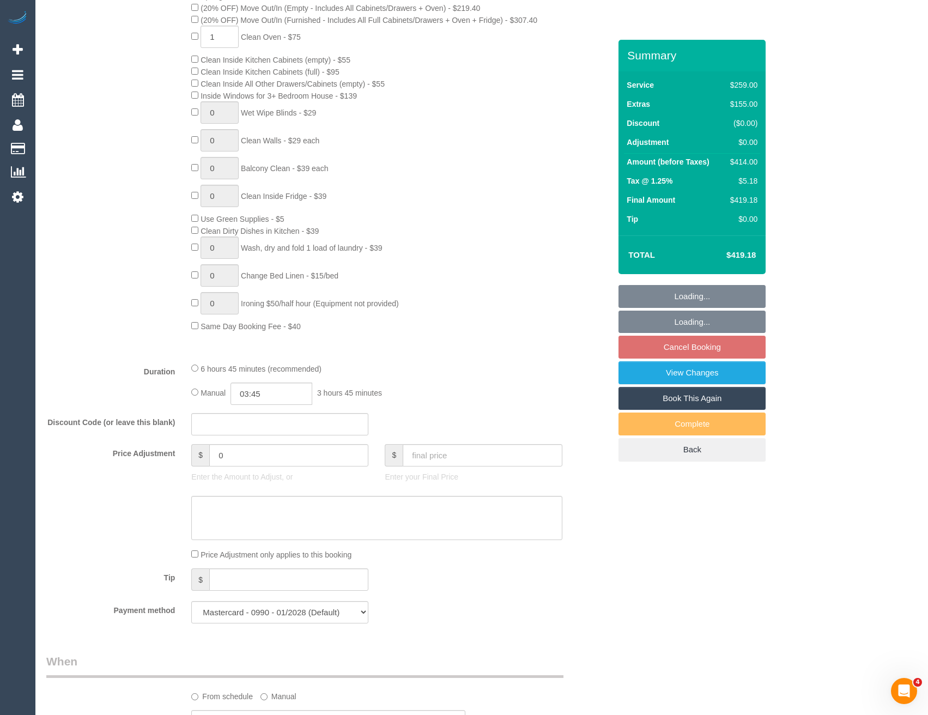
scroll to position [1672, 0]
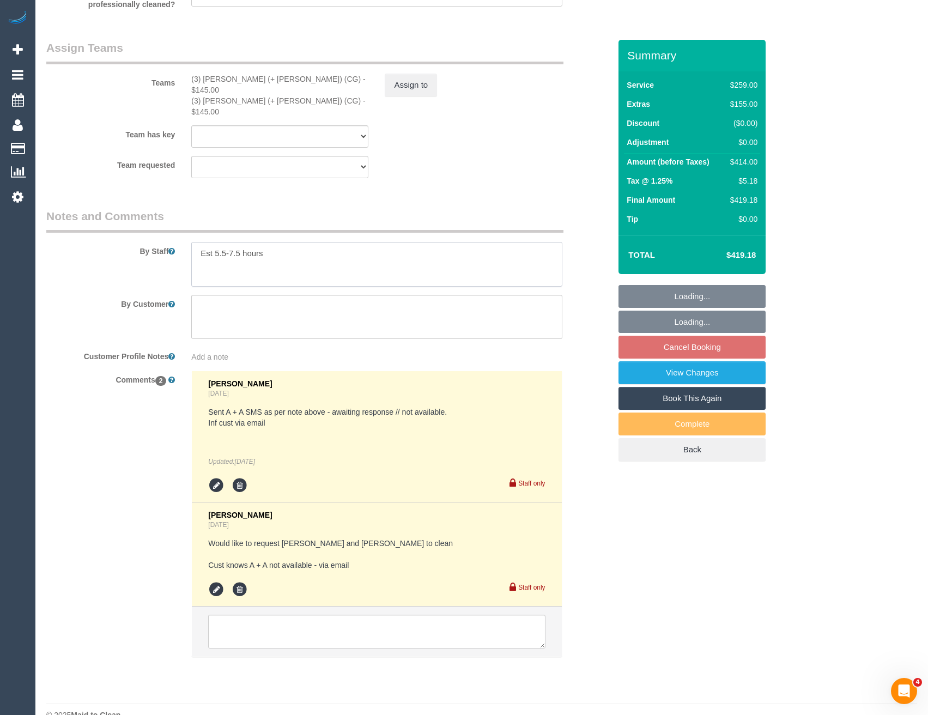
click at [286, 242] on textarea at bounding box center [376, 264] width 371 height 45
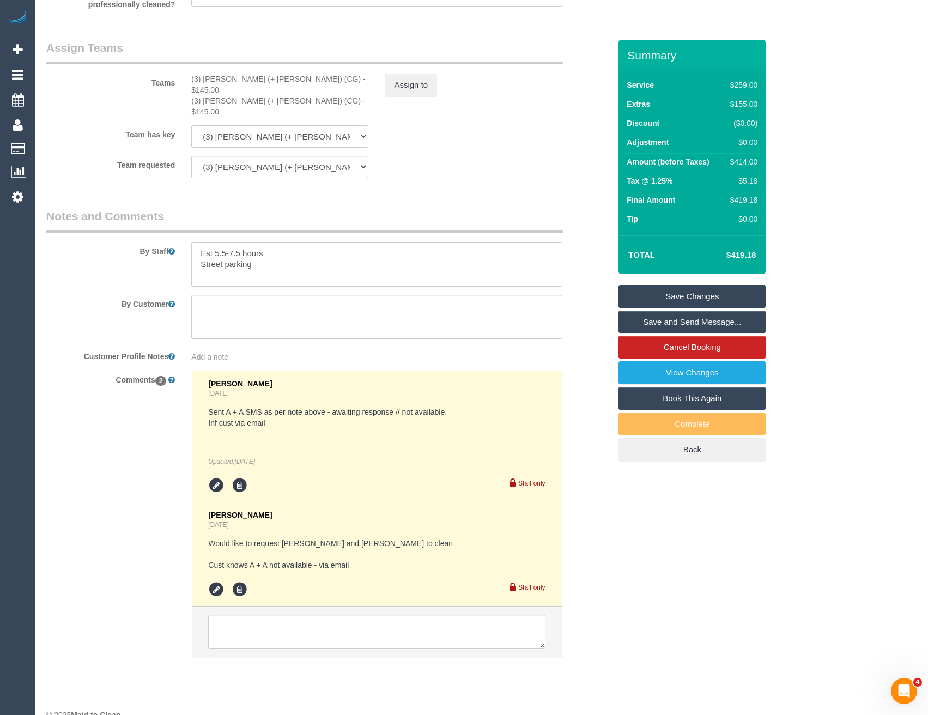
type textarea "Est 5.5-7.5 hours Street parking"
click at [663, 290] on link "Save Changes" at bounding box center [692, 296] width 147 height 23
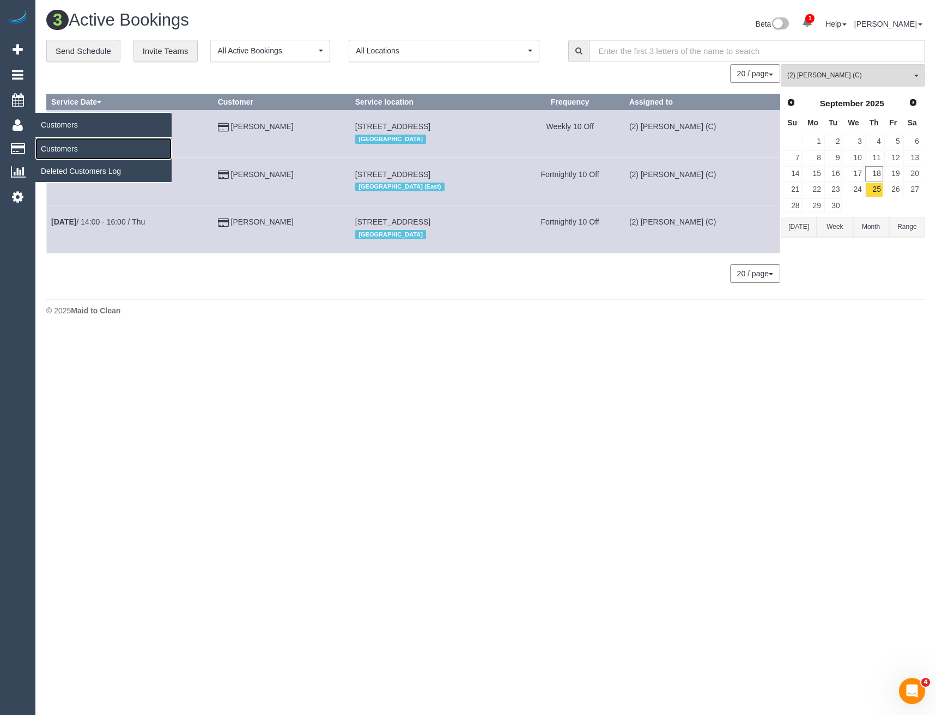
click at [66, 144] on link "Customers" at bounding box center [103, 149] width 136 height 22
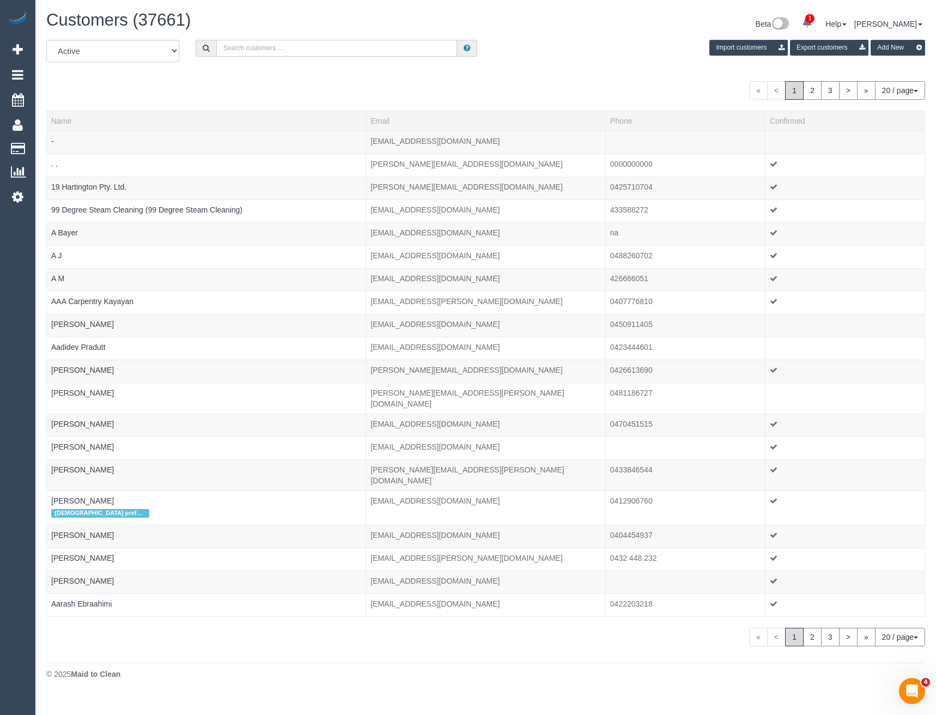
click at [276, 48] on input "text" at bounding box center [336, 48] width 241 height 17
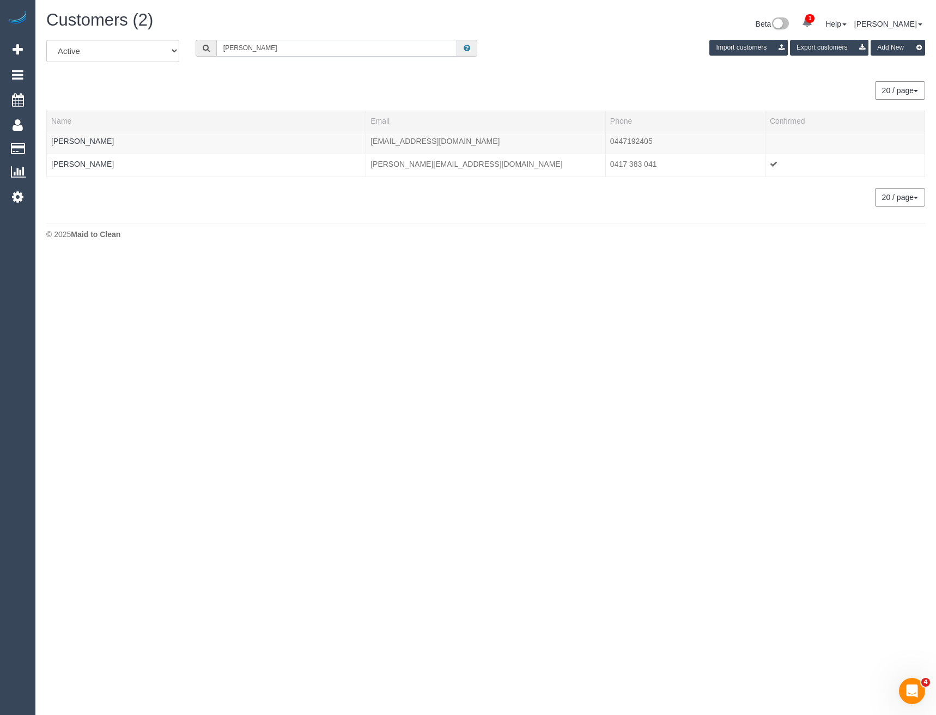
type input "James Gil"
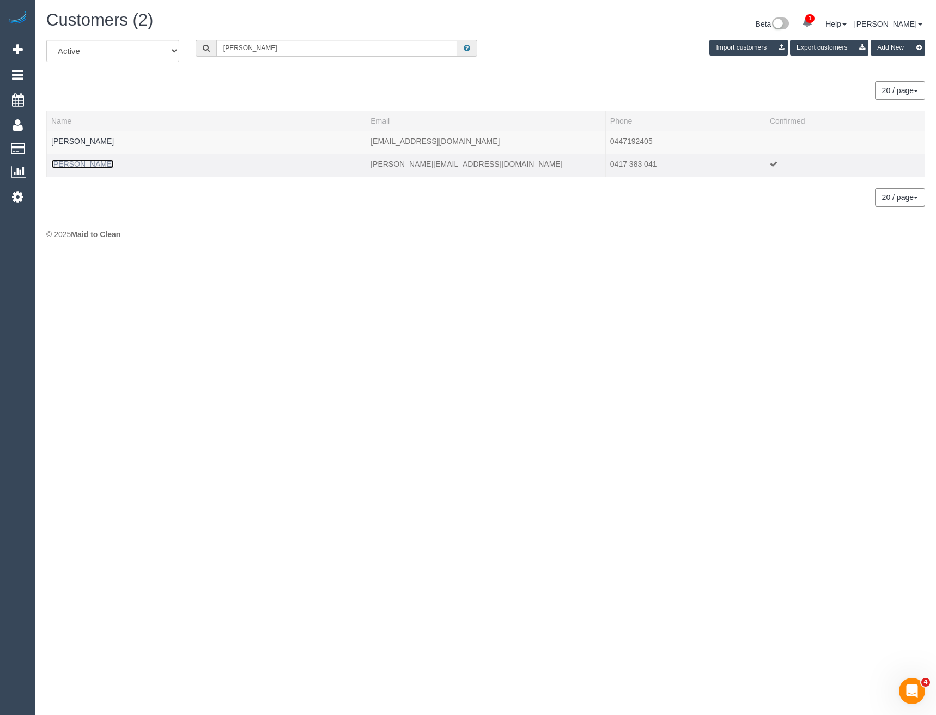
click at [81, 162] on link "James Gillson" at bounding box center [82, 164] width 63 height 9
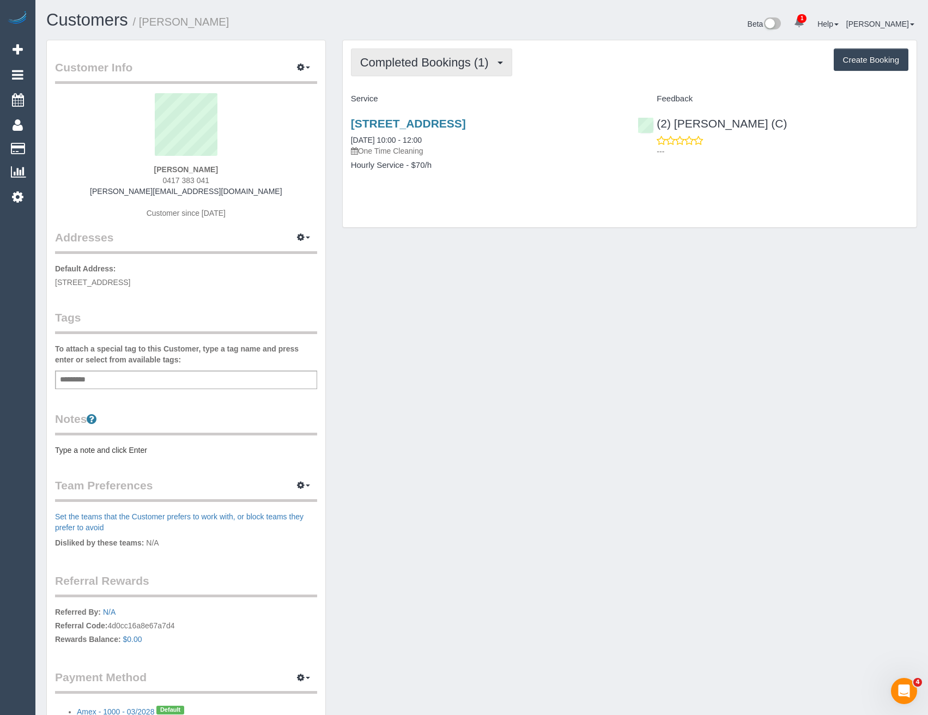
click at [424, 67] on span "Completed Bookings (1)" at bounding box center [427, 63] width 134 height 14
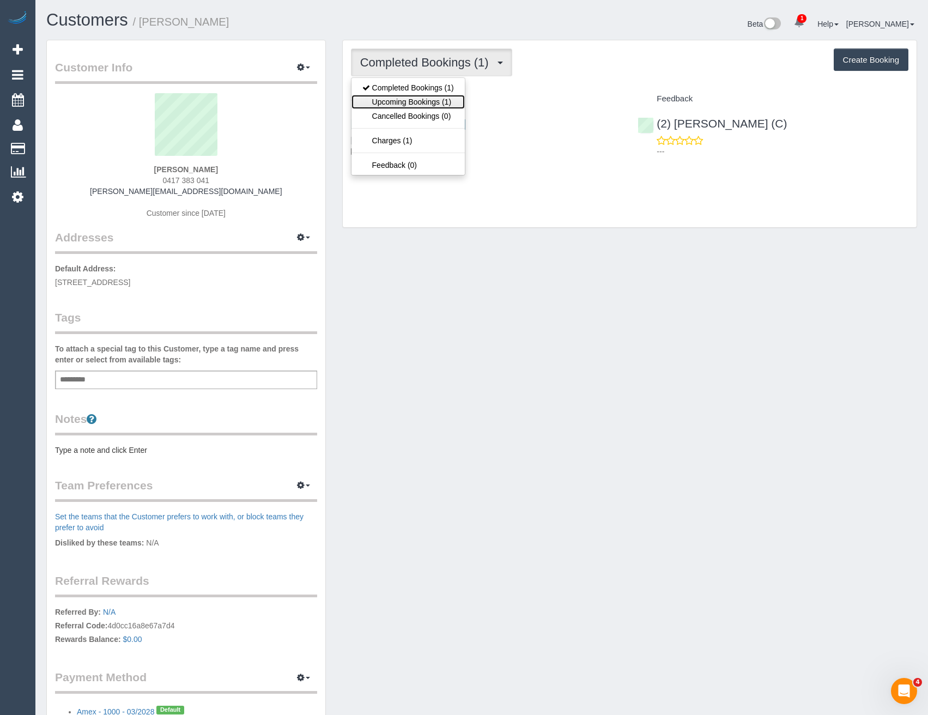
click at [431, 99] on link "Upcoming Bookings (1)" at bounding box center [407, 102] width 113 height 14
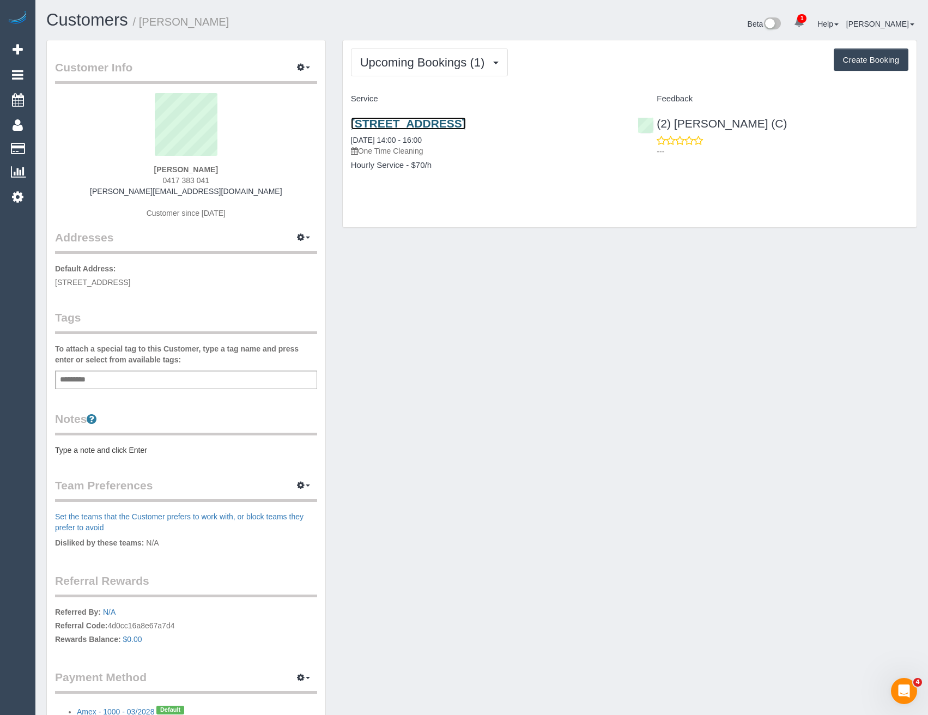
click at [432, 125] on link "45 Tennyson St, Sandringham, VIC 3191" at bounding box center [408, 123] width 115 height 13
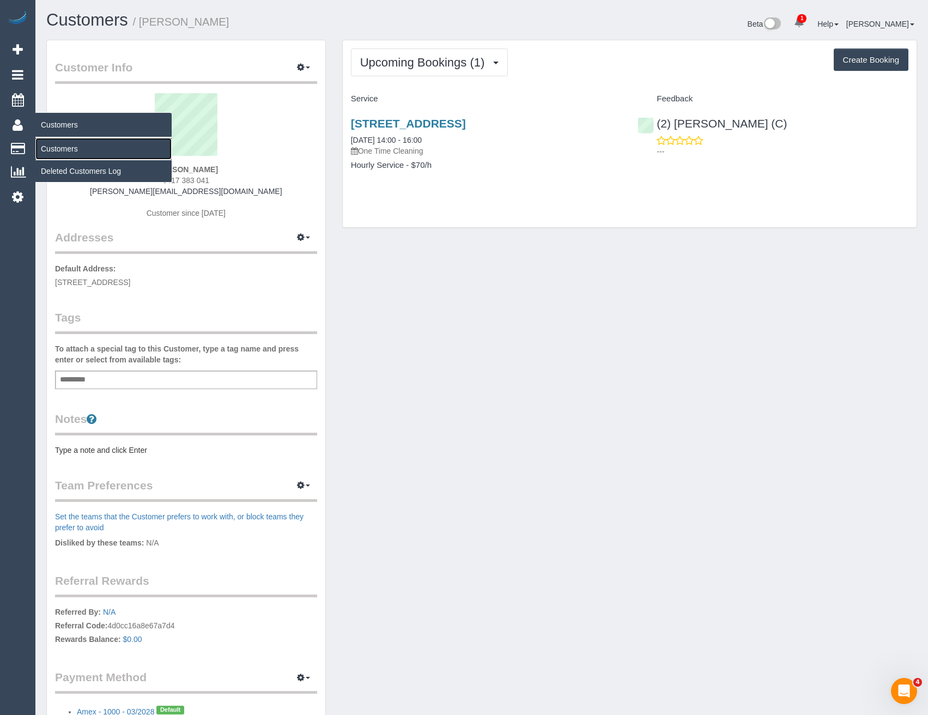
click at [62, 141] on link "Customers" at bounding box center [103, 149] width 136 height 22
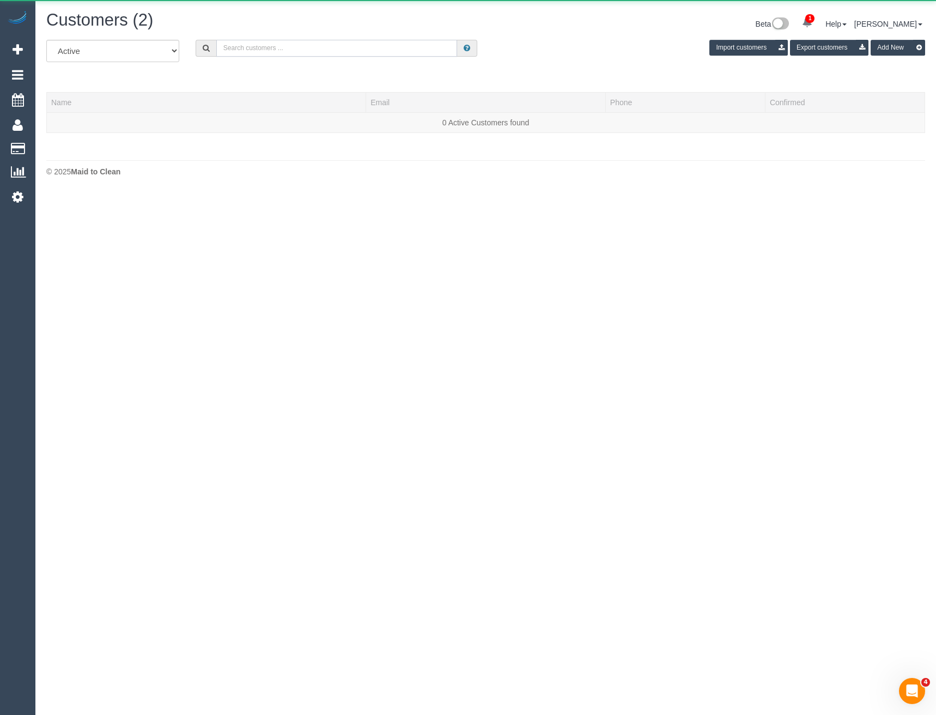
click at [293, 52] on input "text" at bounding box center [336, 48] width 241 height 17
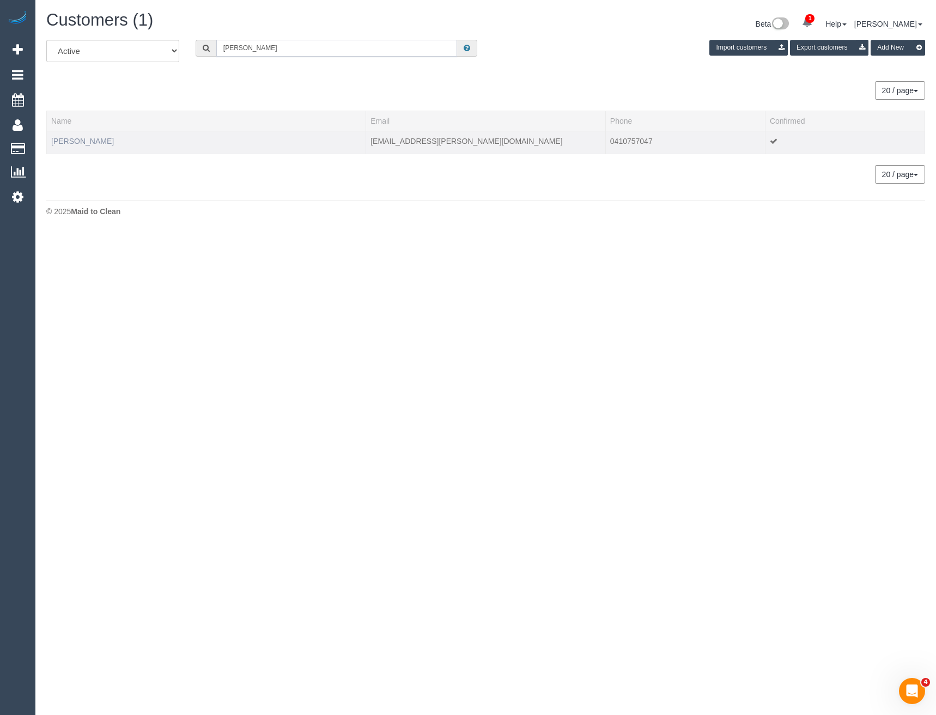
type input "Alyson fu"
click at [94, 143] on link "Alyson Furey" at bounding box center [82, 141] width 63 height 9
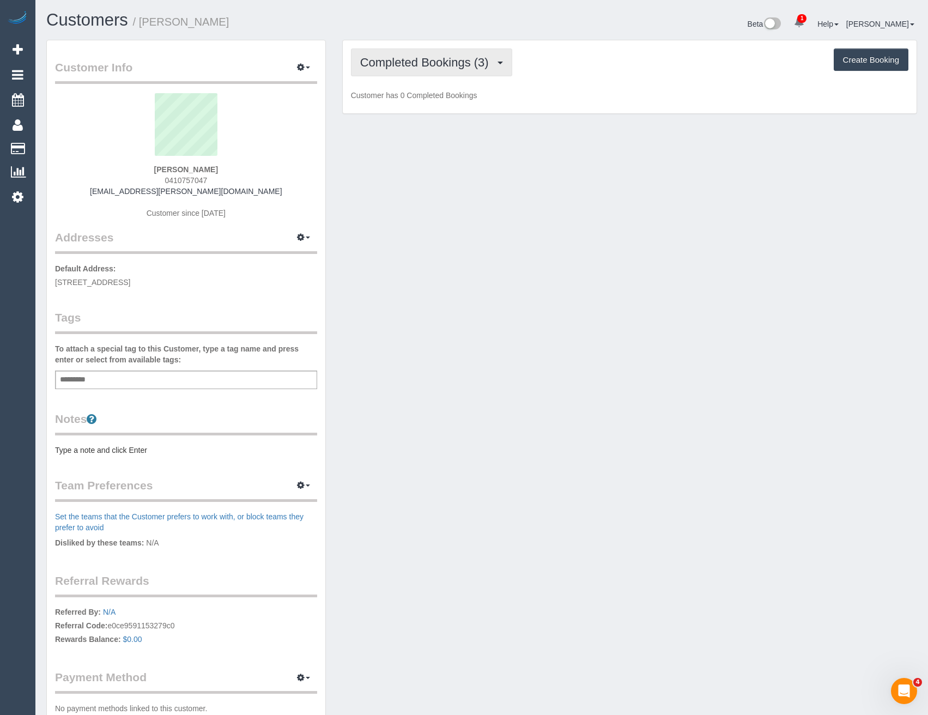
click at [469, 66] on span "Completed Bookings (3)" at bounding box center [427, 63] width 134 height 14
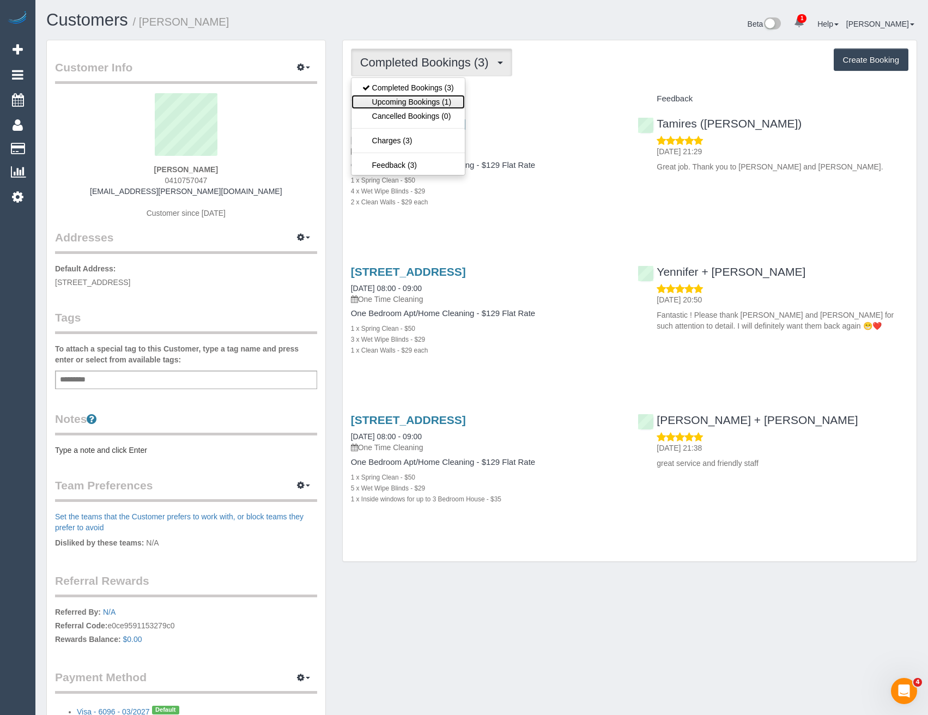
click at [452, 97] on link "Upcoming Bookings (1)" at bounding box center [407, 102] width 113 height 14
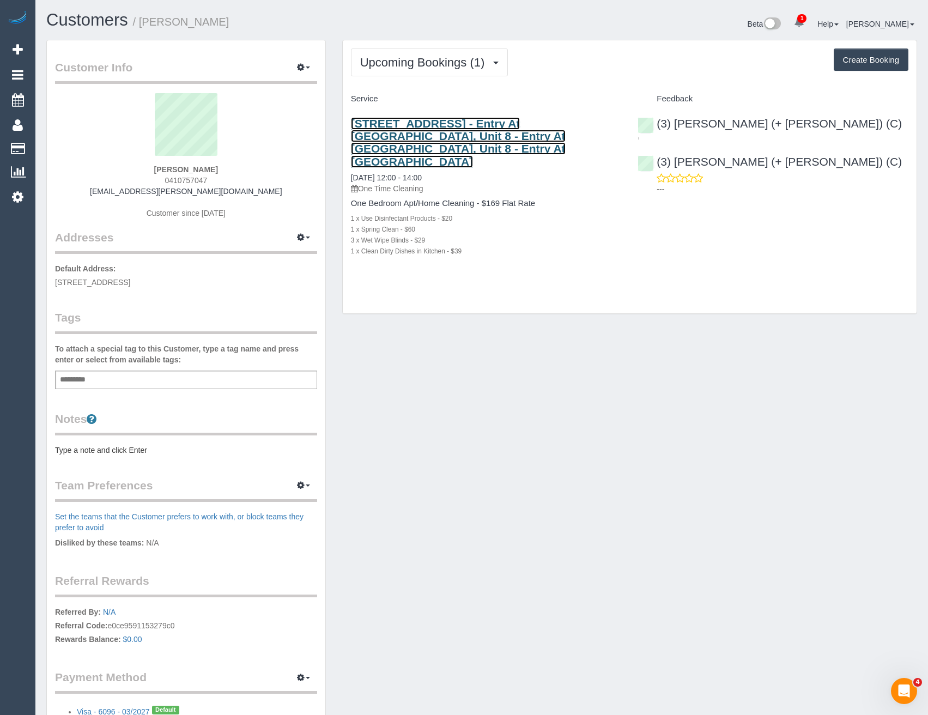
click at [482, 153] on link "8/28 Burwood Road, Unit 8 - Entry At Yarra Street Building Entrance, Unit 8 - E…" at bounding box center [458, 142] width 215 height 50
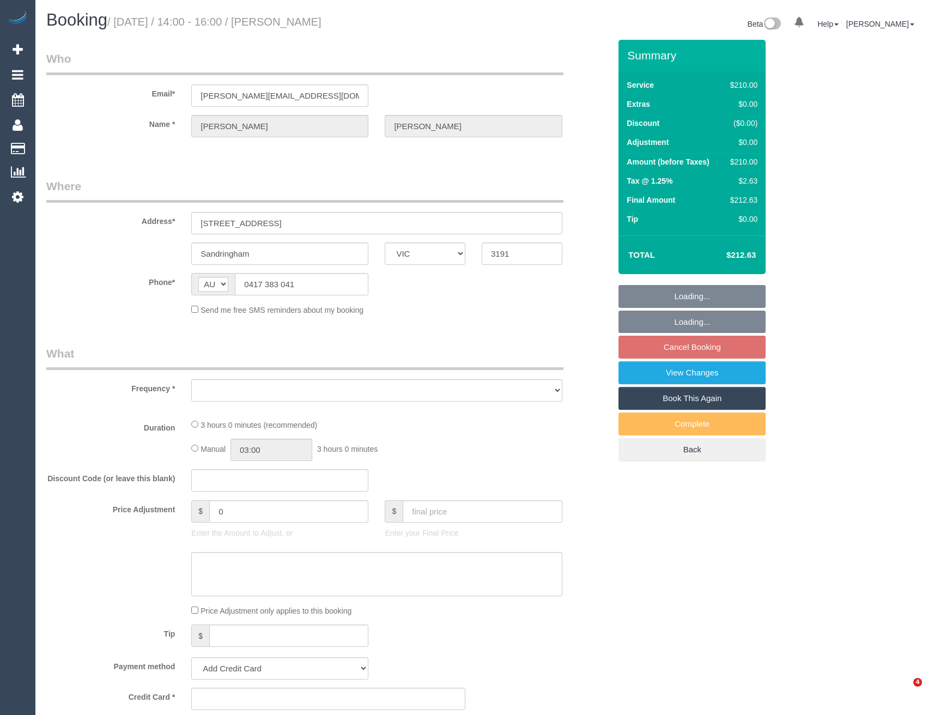
select select "VIC"
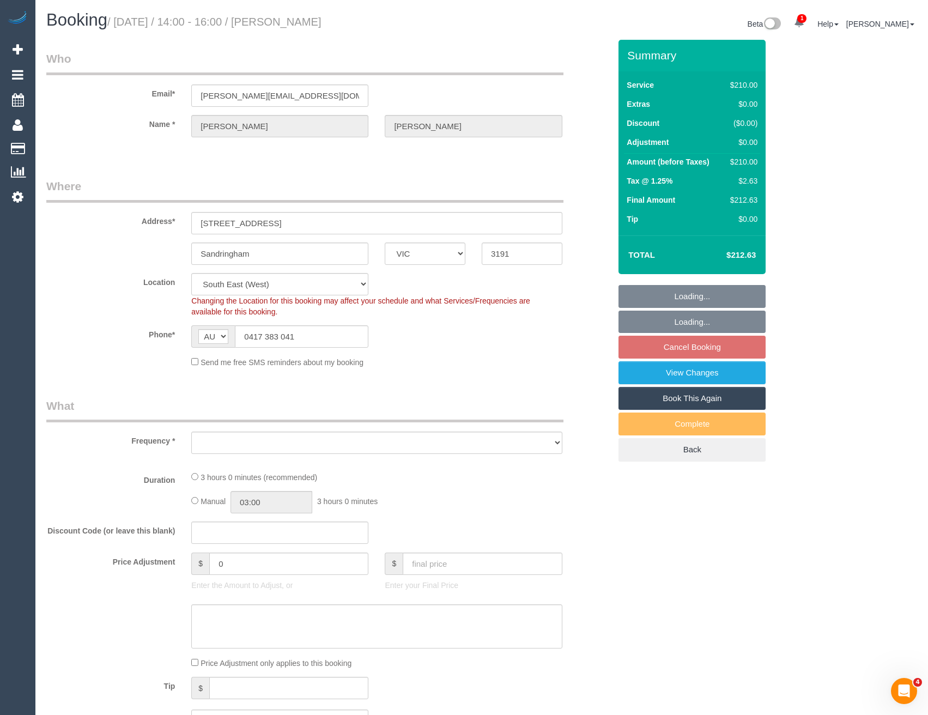
select select "object:560"
select select "180"
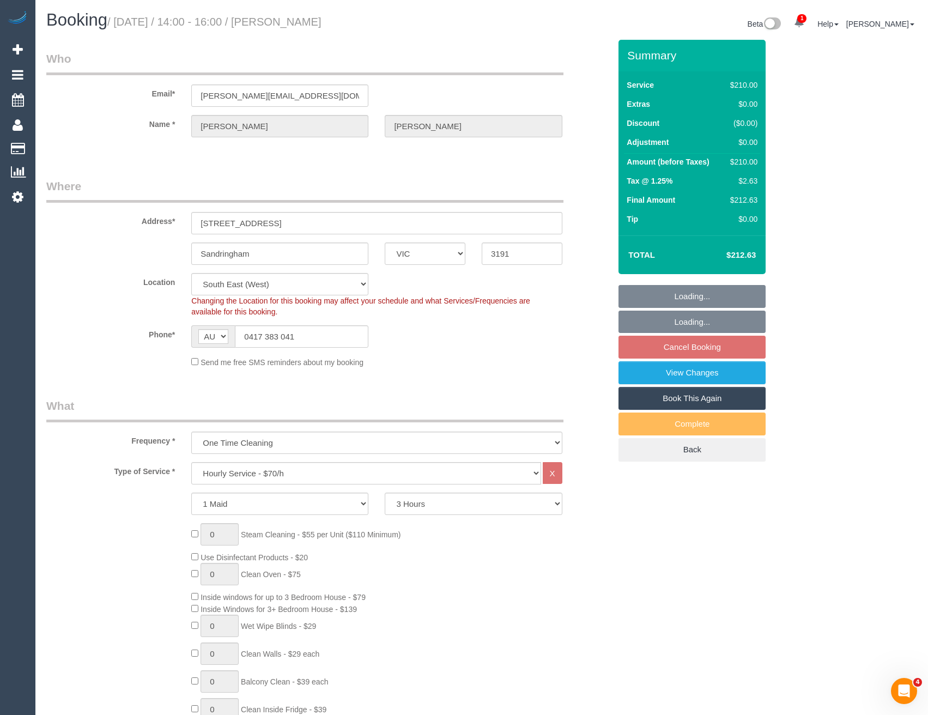
select select "string:stripe-pm_1S88Dv2GScqysDRVgFPCA98n"
select select "spot1"
select select "object:1383"
select select "number:28"
select select "number:16"
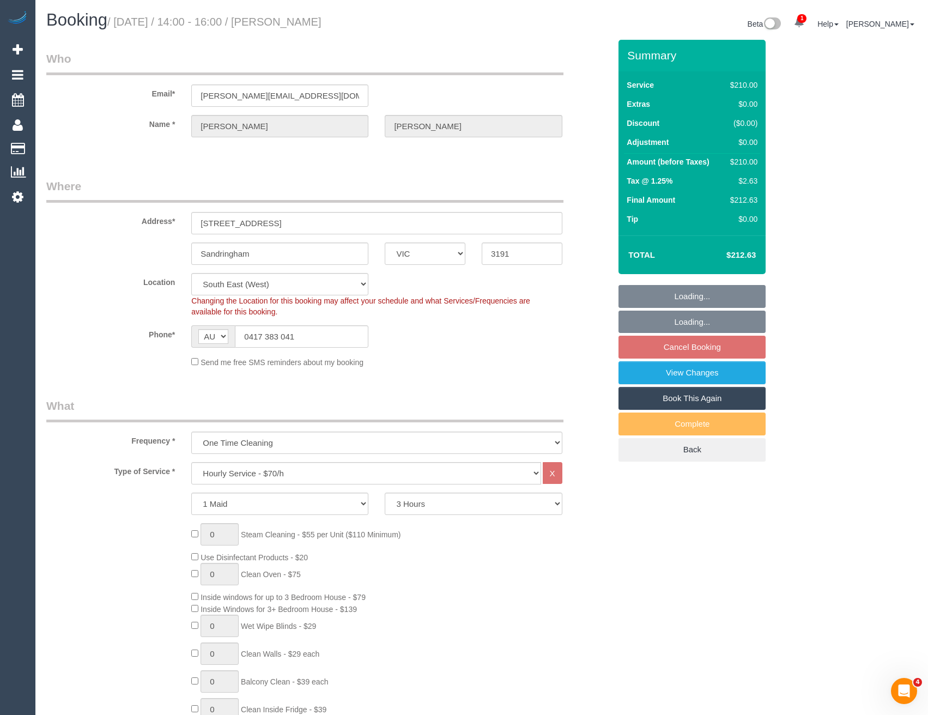
select select "number:19"
select select "number:25"
select select "number:35"
select select "number:13"
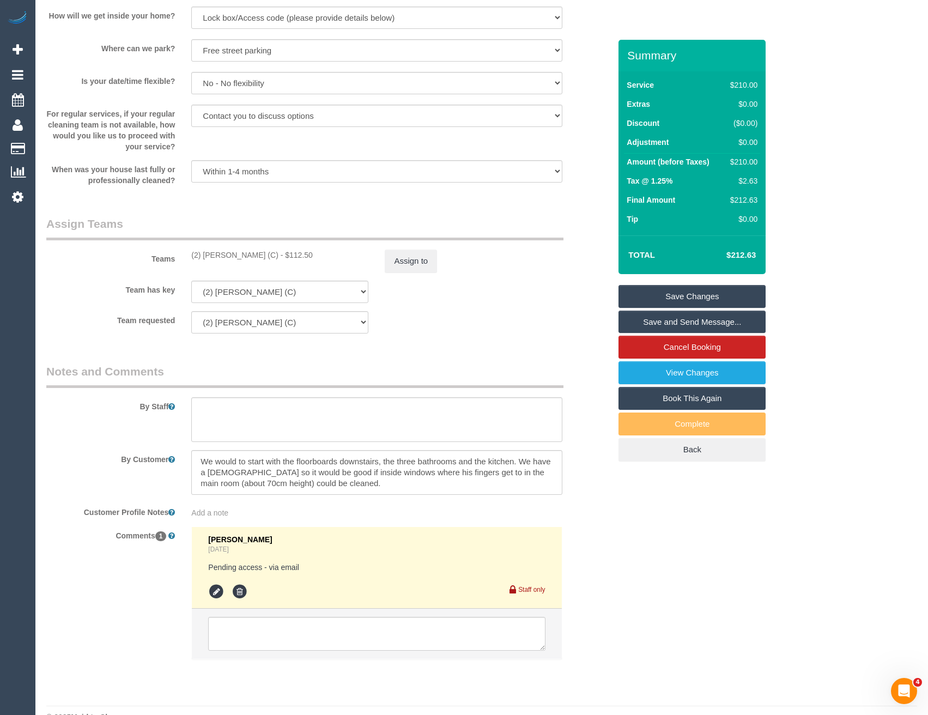
scroll to position [1430, 0]
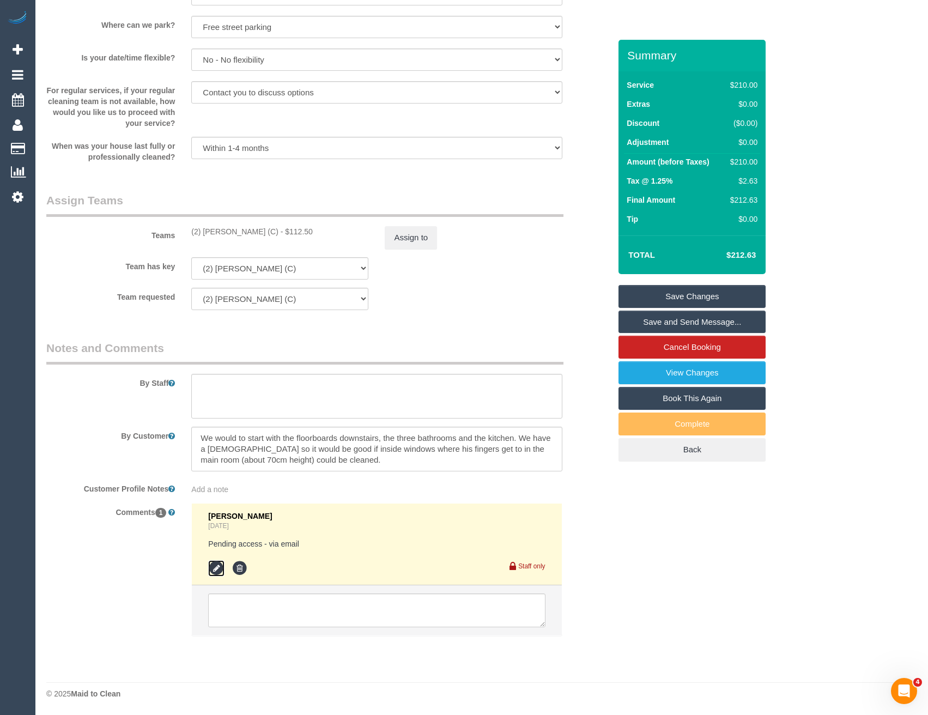
click at [214, 568] on icon at bounding box center [216, 568] width 16 height 16
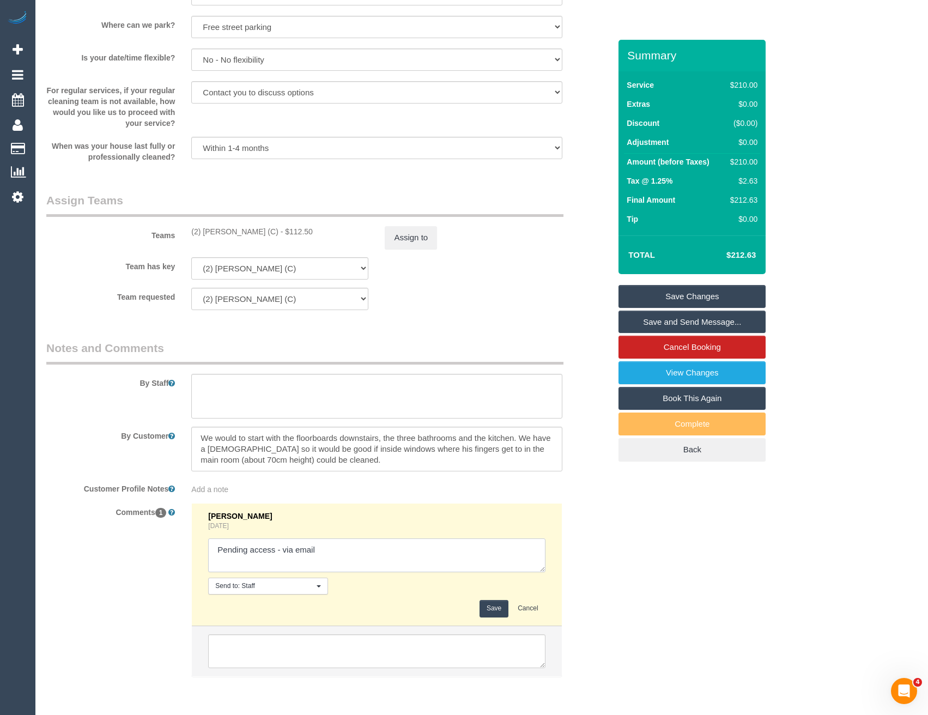
click at [328, 551] on textarea at bounding box center [376, 555] width 337 height 34
type textarea "Pending access - via email // conf - gate code 2000#"
click at [489, 608] on button "Save" at bounding box center [494, 608] width 29 height 17
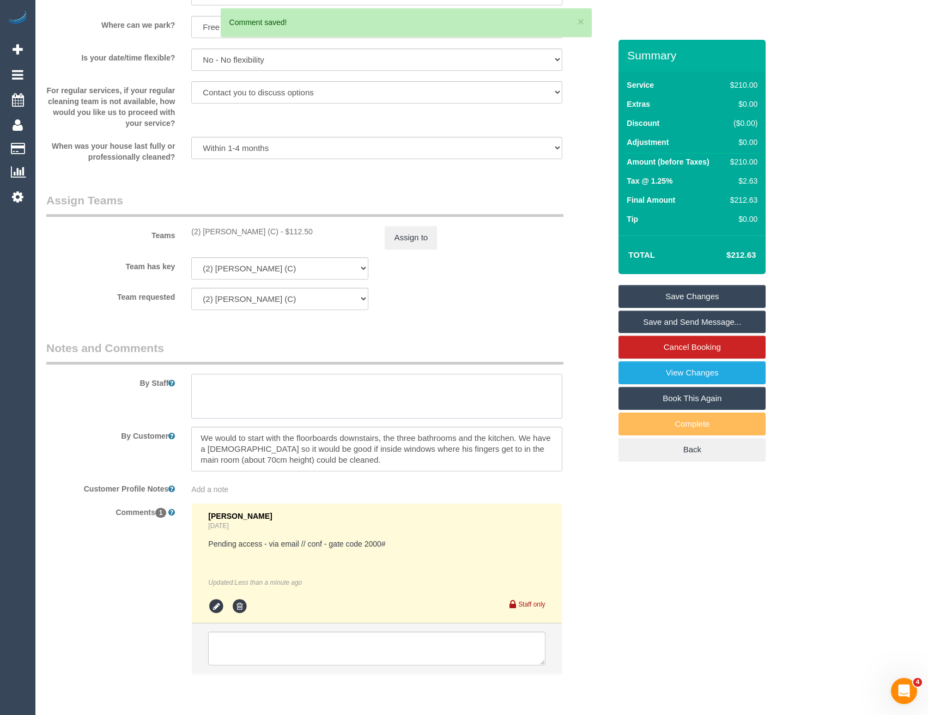
click at [264, 395] on textarea at bounding box center [376, 396] width 371 height 45
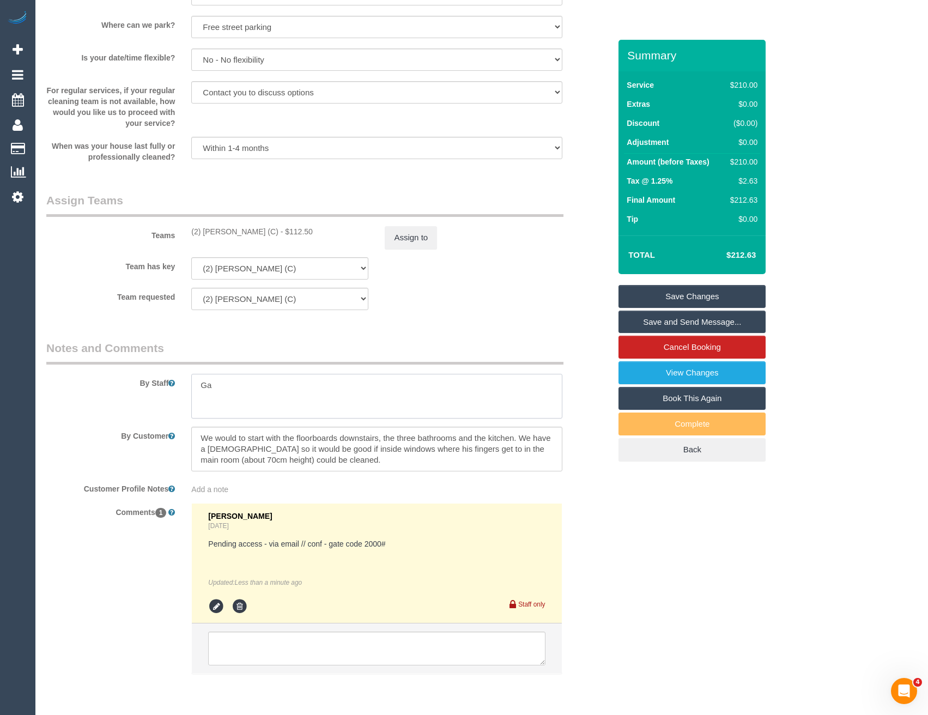
type textarea "G"
type textarea "Cust should be home, but gate code 2000# incase"
click at [651, 298] on link "Save Changes" at bounding box center [692, 296] width 147 height 23
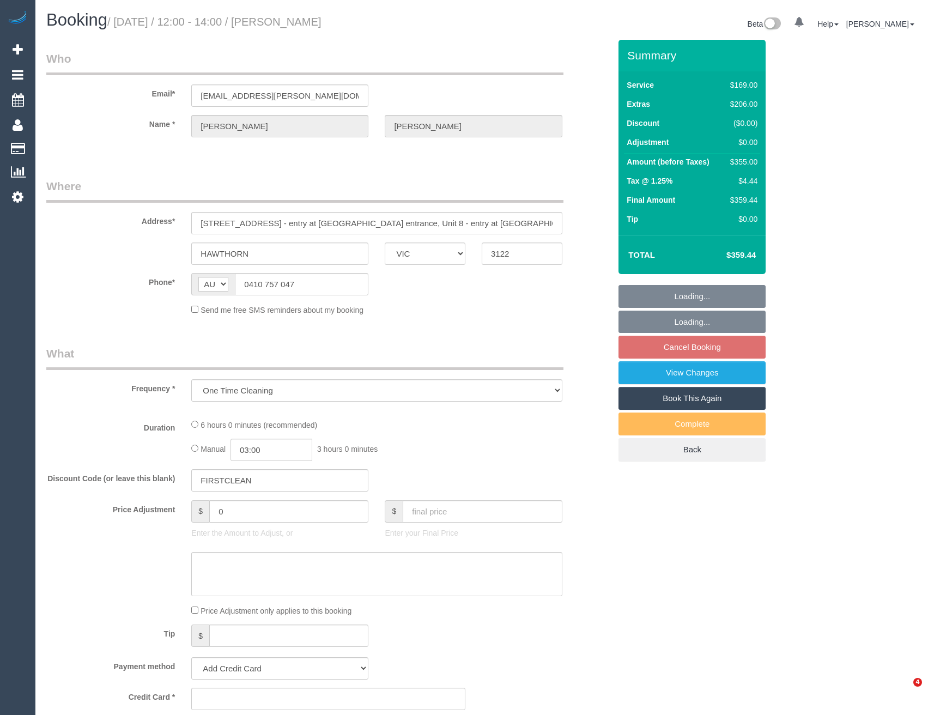
select select "VIC"
select select "string:stripe-pm_1S1Ip92GScqysDRVQmBv7LMW"
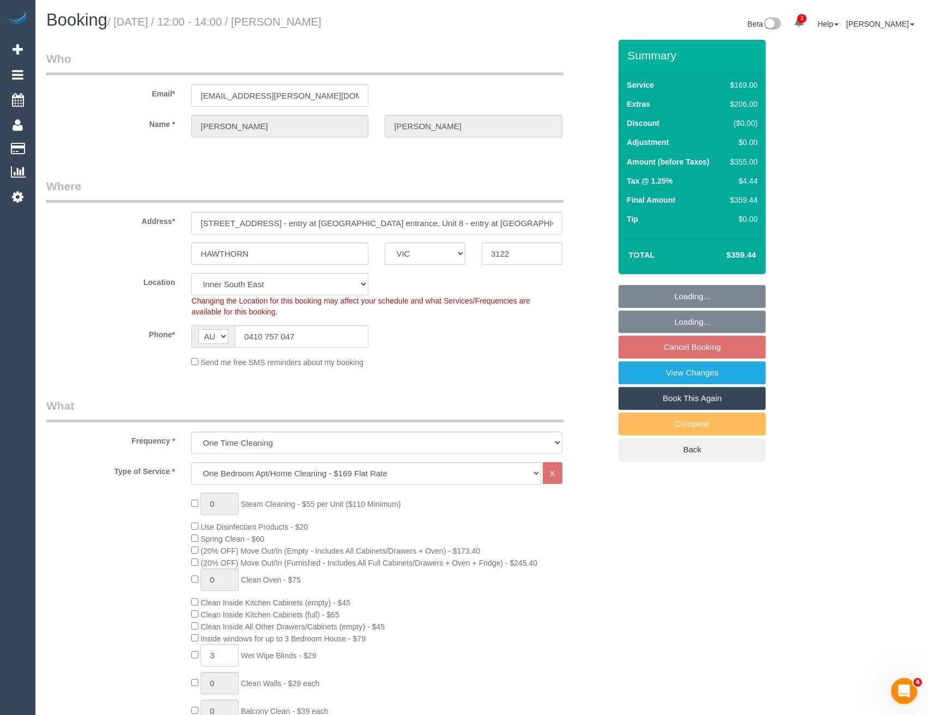
select select "object:665"
select select "number:28"
select select "number:14"
select select "number:18"
select select "number:24"
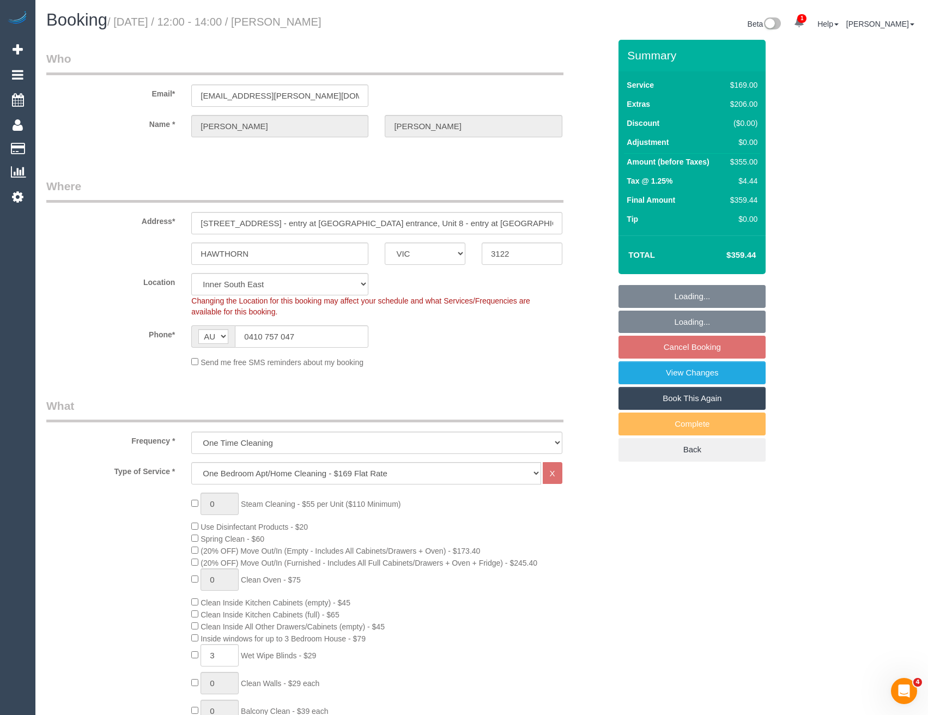
select select "number:26"
click at [698, 379] on link "View Changes" at bounding box center [692, 372] width 147 height 23
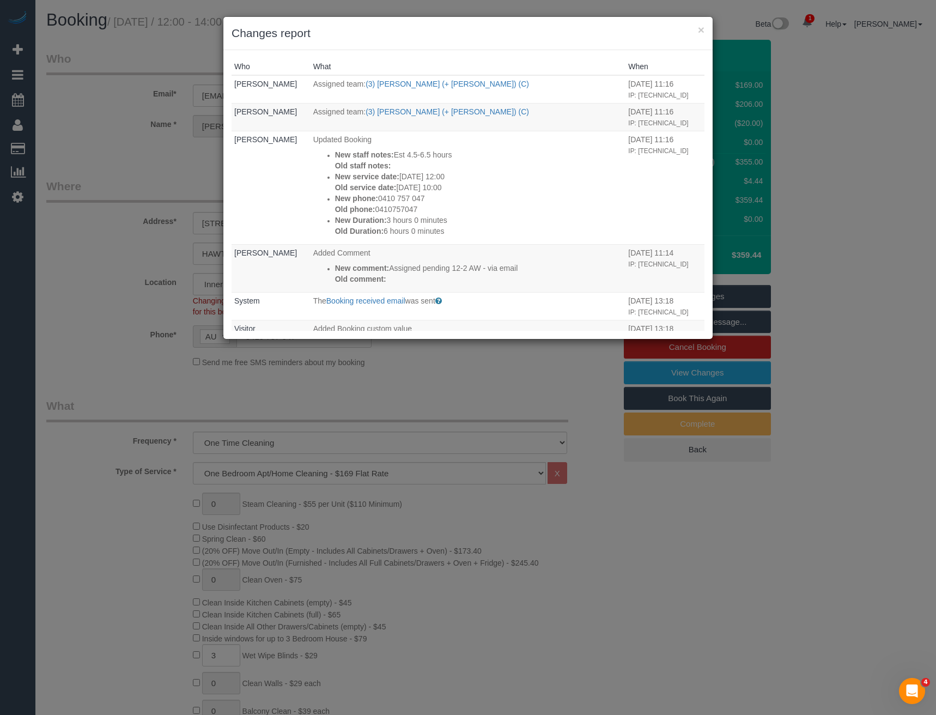
click at [450, 413] on div "× Changes report Who What When Bronie Bryant Assigned team: (3) Tania (+ Cristi…" at bounding box center [468, 357] width 936 height 715
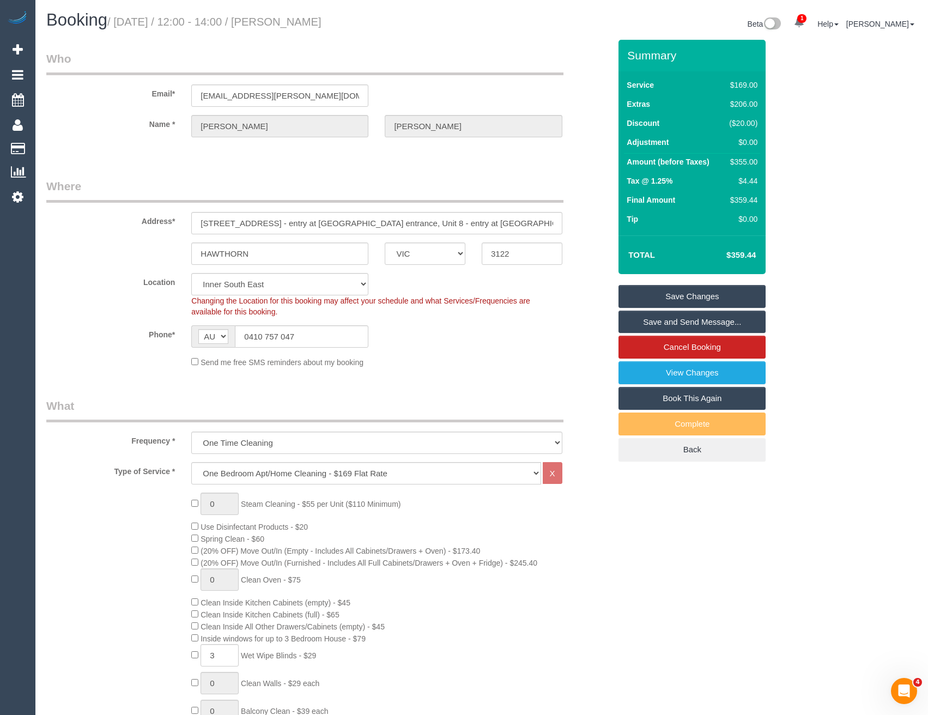
click at [665, 320] on link "Save and Send Message..." at bounding box center [692, 322] width 147 height 23
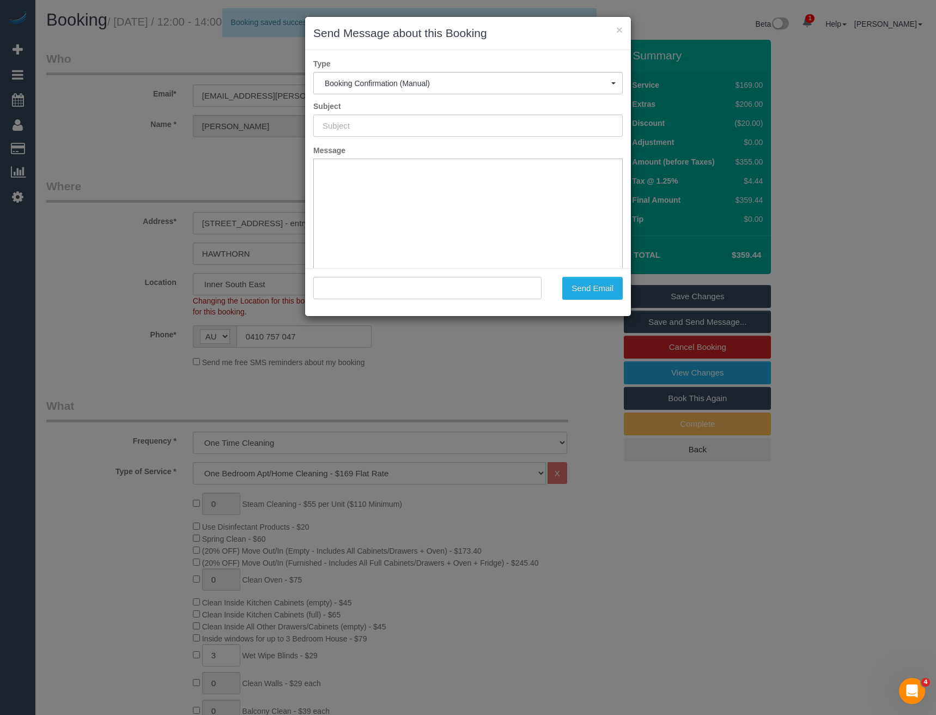
type input "Booking Confirmed"
type input ""Alyson Furey" <alyson.furey@gmail.com>"
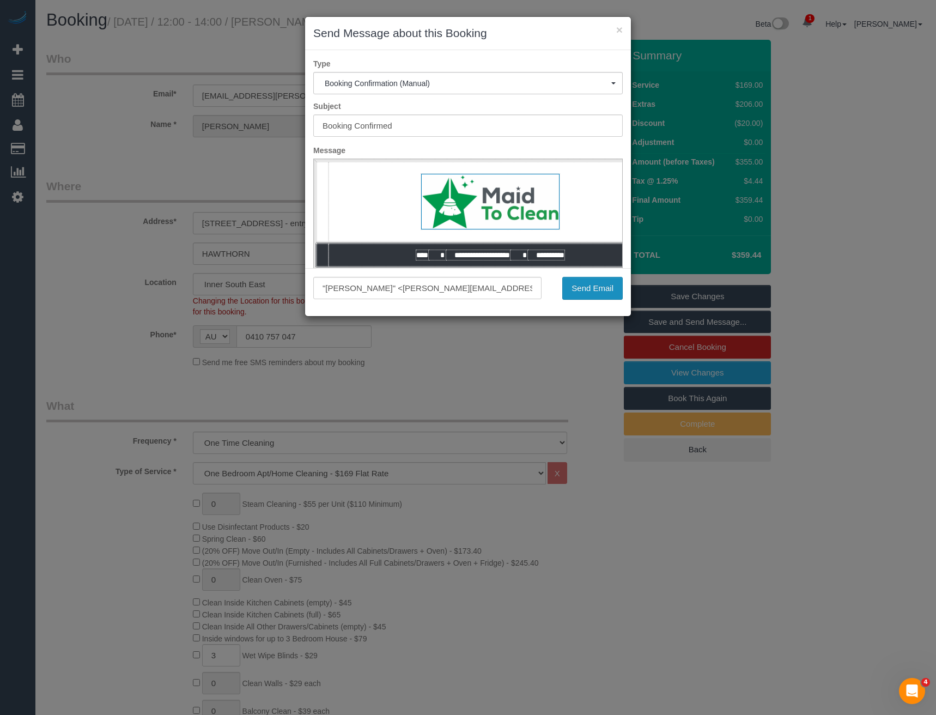
click at [592, 290] on button "Send Email" at bounding box center [592, 288] width 60 height 23
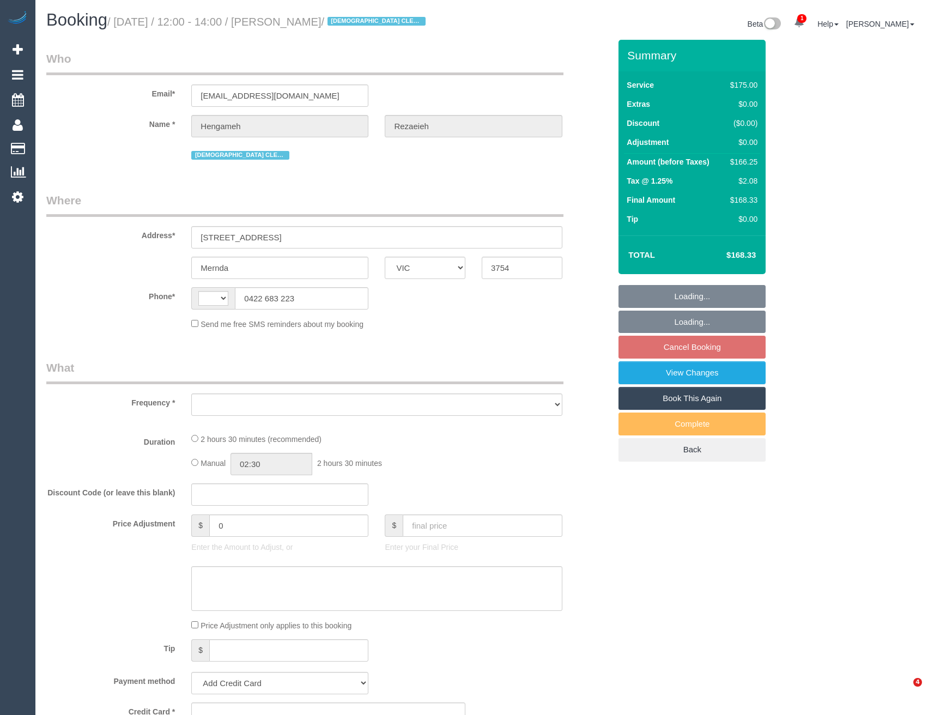
select select "VIC"
select select "string:AU"
select select "string:stripe-pm_1NBBiB2GScqysDRVMJrcw7wk"
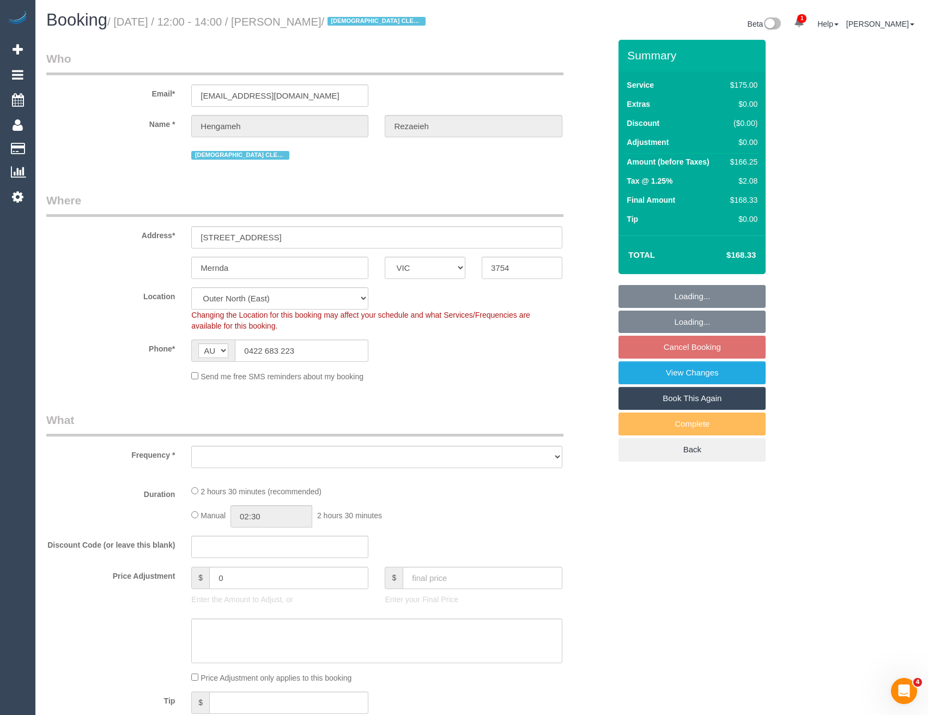
select select "object:709"
select select "number:29"
select select "number:14"
select select "number:19"
select select "number:24"
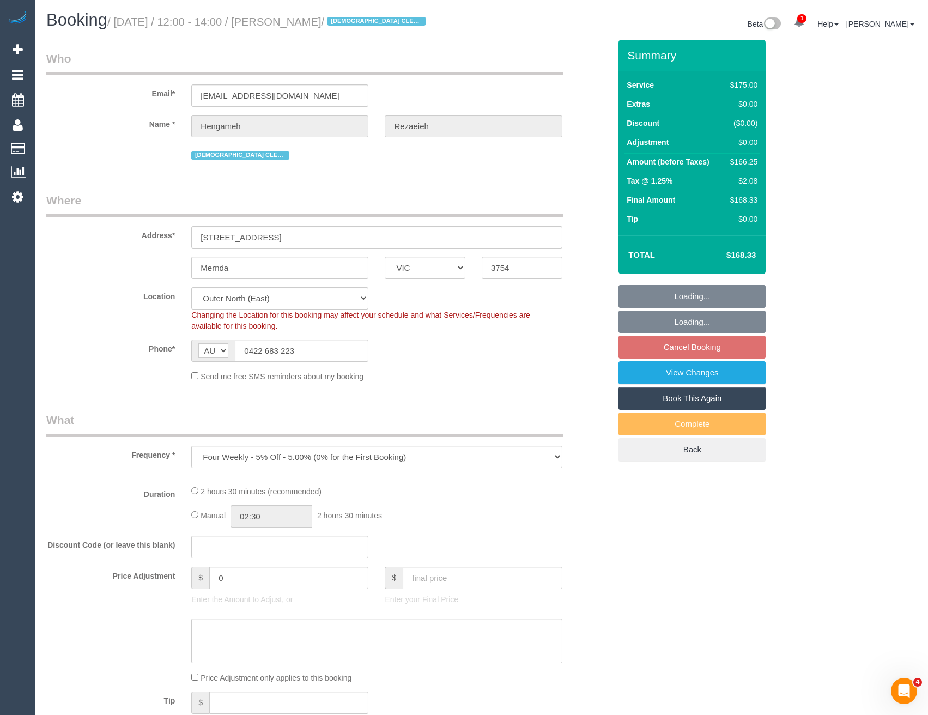
select select "object:1129"
select select "150"
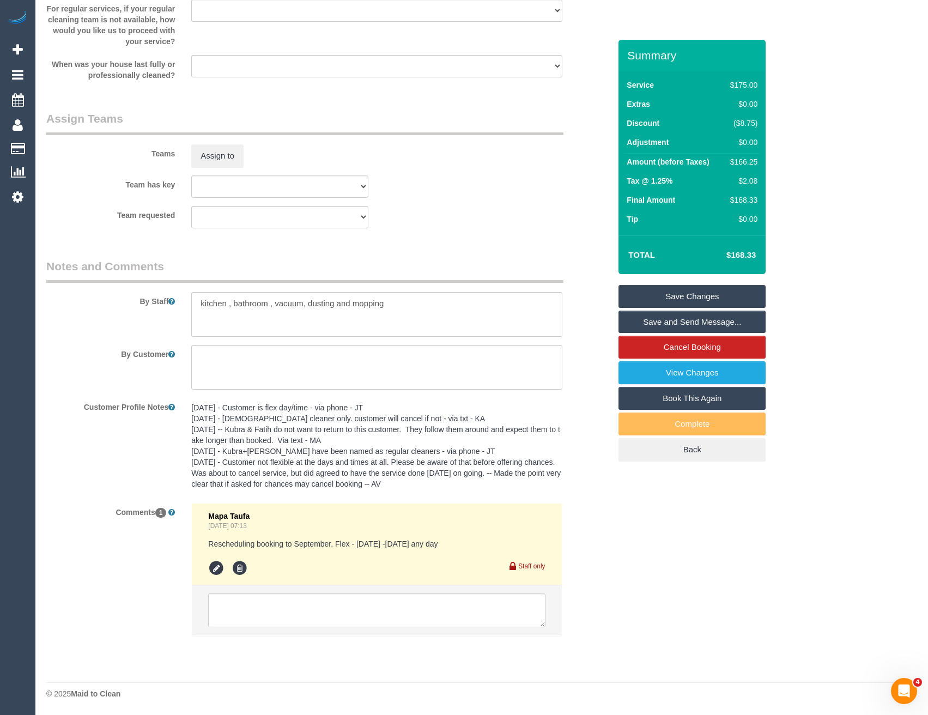
scroll to position [1600, 0]
click at [19, 201] on icon at bounding box center [17, 196] width 11 height 13
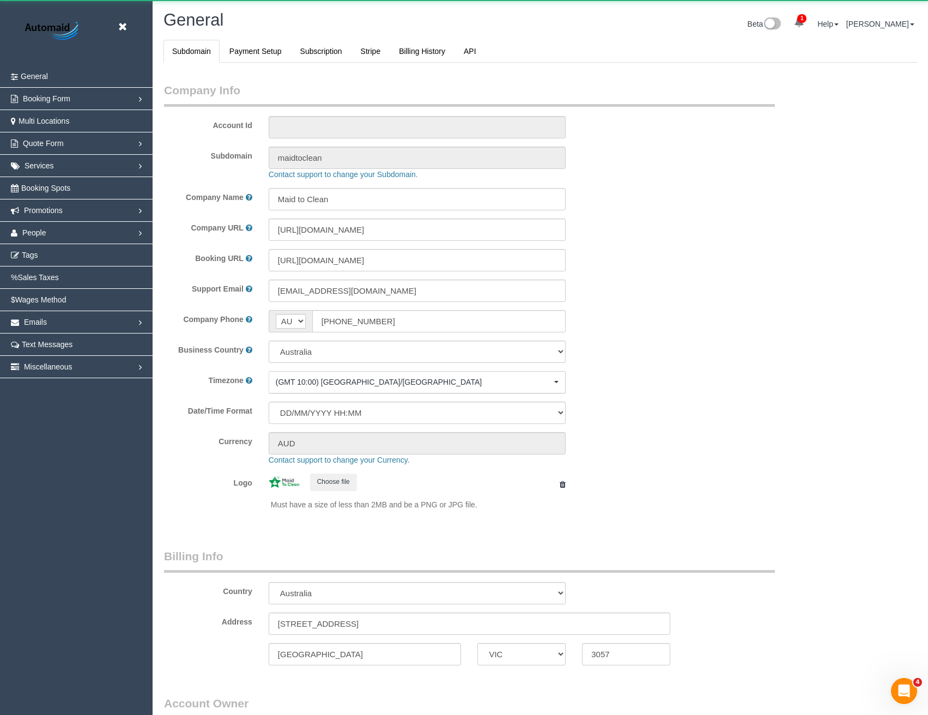
select select "1"
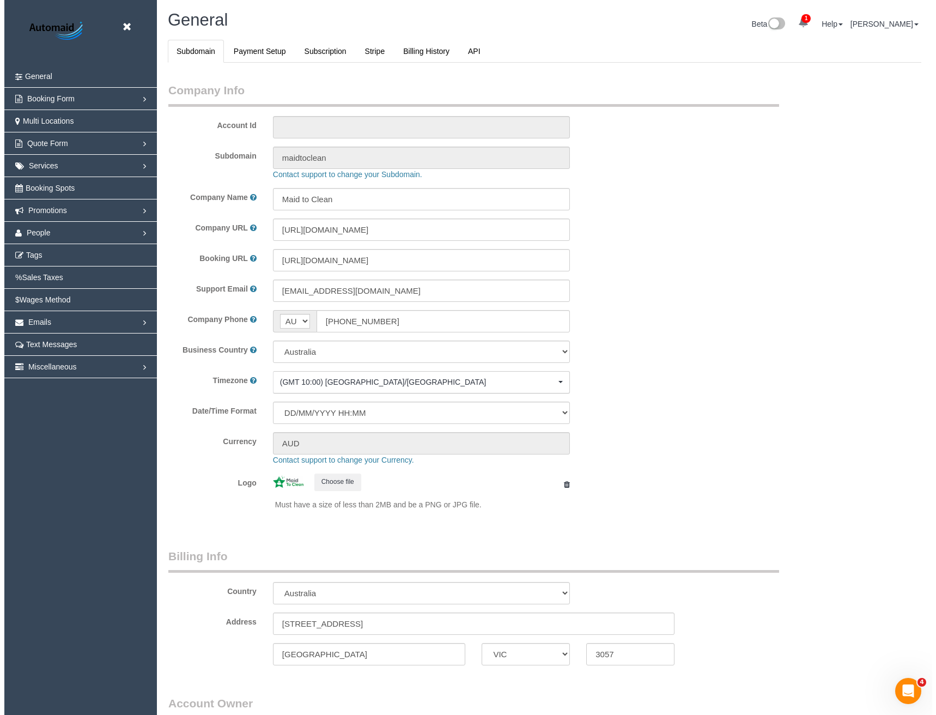
scroll to position [2491, 928]
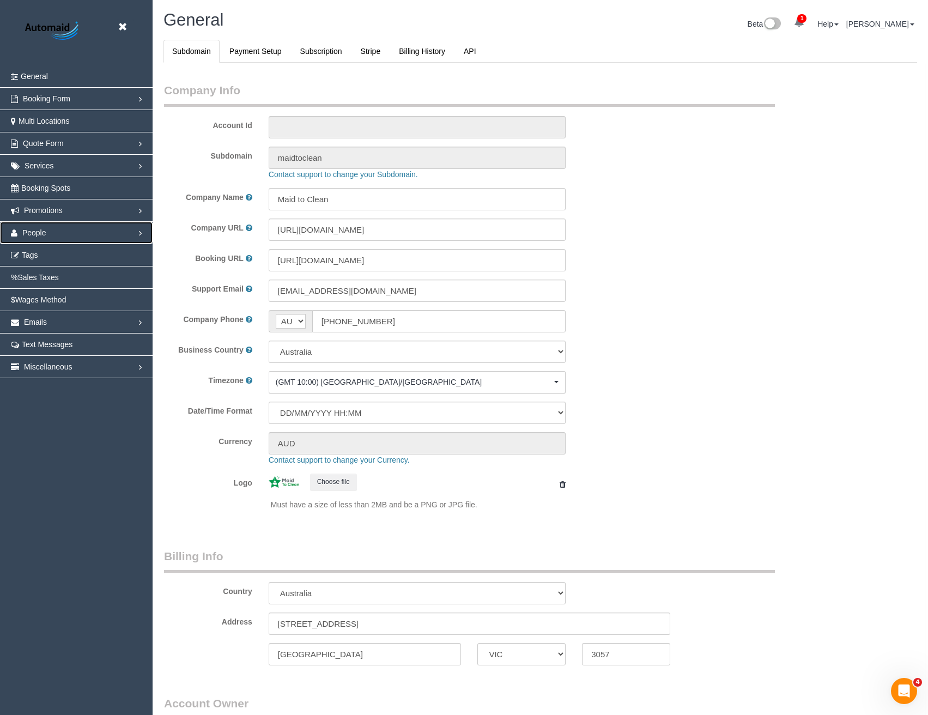
click at [46, 229] on link "People" at bounding box center [76, 233] width 153 height 22
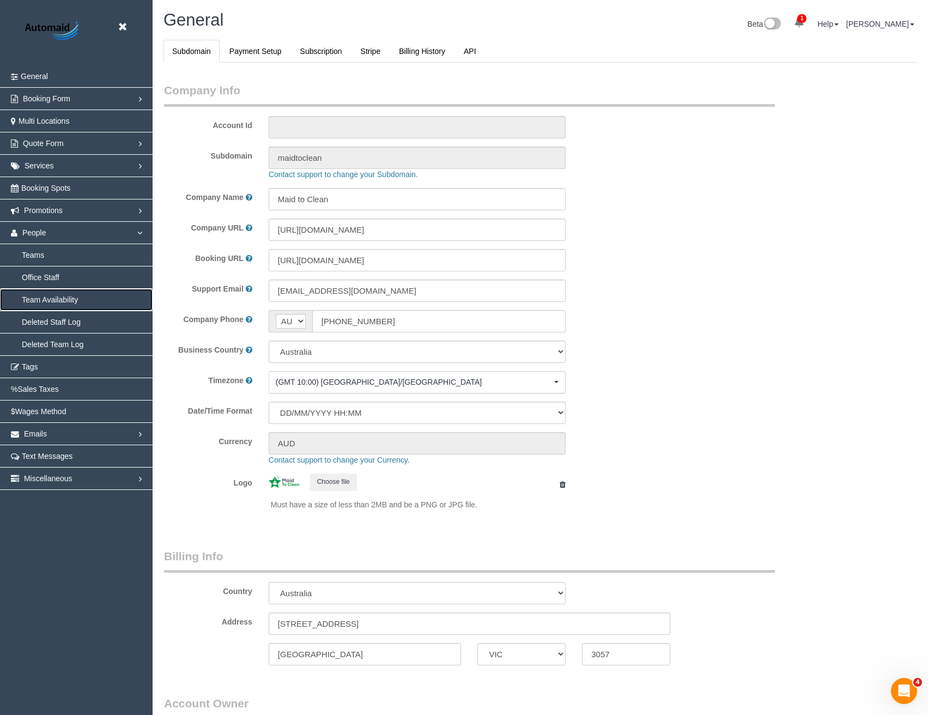
click at [54, 300] on link "Team Availability" at bounding box center [76, 300] width 153 height 22
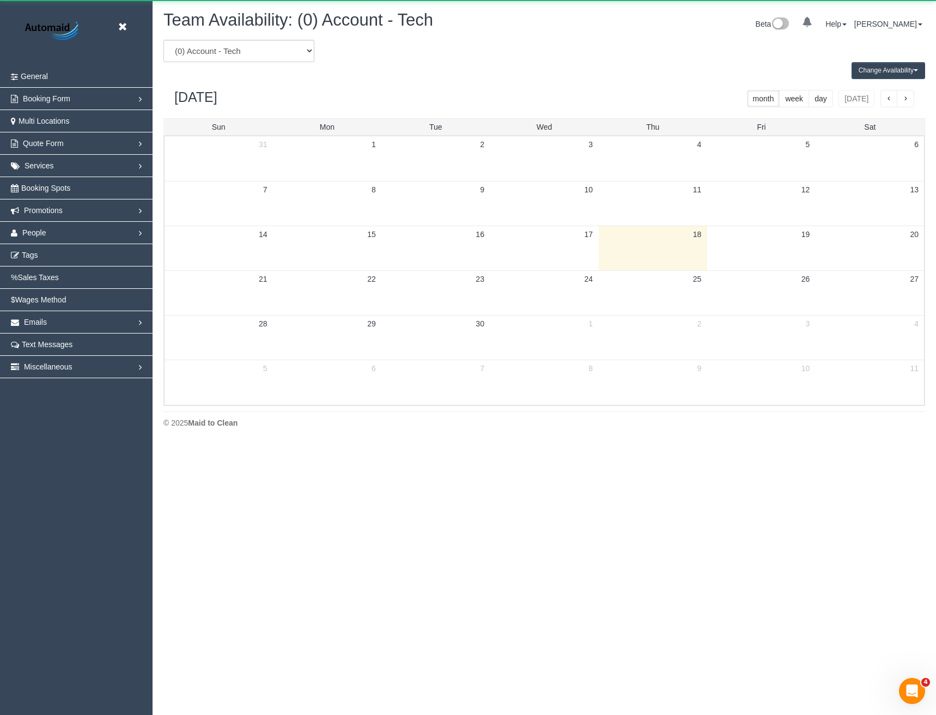
scroll to position [444, 936]
click at [232, 52] on select "(0) Account - Tech (0) Office (0) [PERSON_NAME] Test Account (1) [PERSON_NAME] …" at bounding box center [238, 51] width 151 height 22
select select "number:116070"
click at [163, 40] on select "(0) Account - Tech (0) Office (0) Raunak Test Account (1) Debbie Brodjanac (FT)…" at bounding box center [238, 51] width 151 height 22
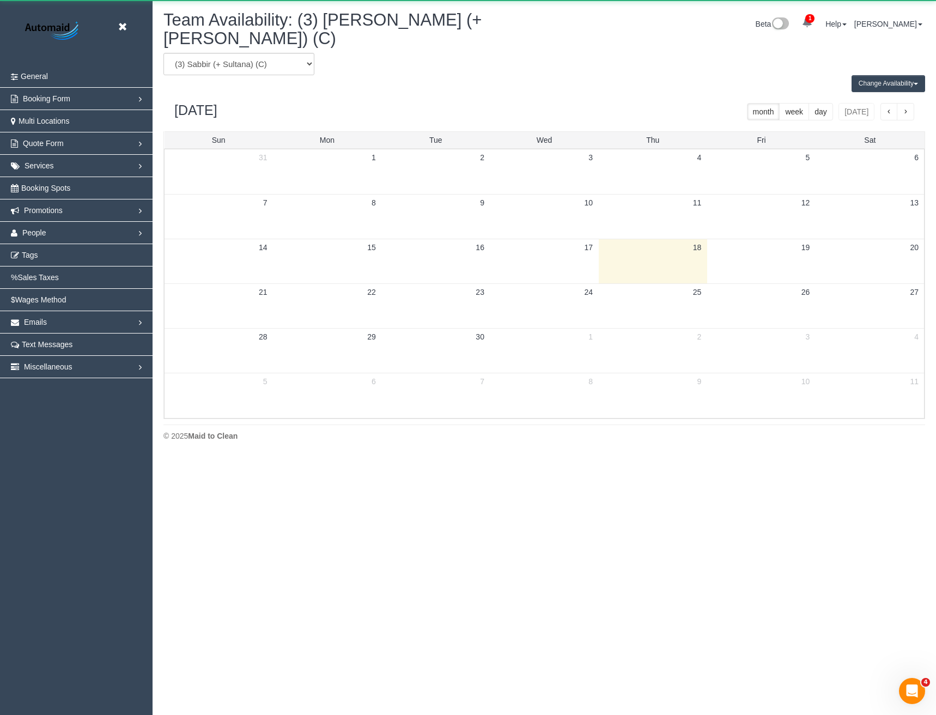
scroll to position [54049, 53557]
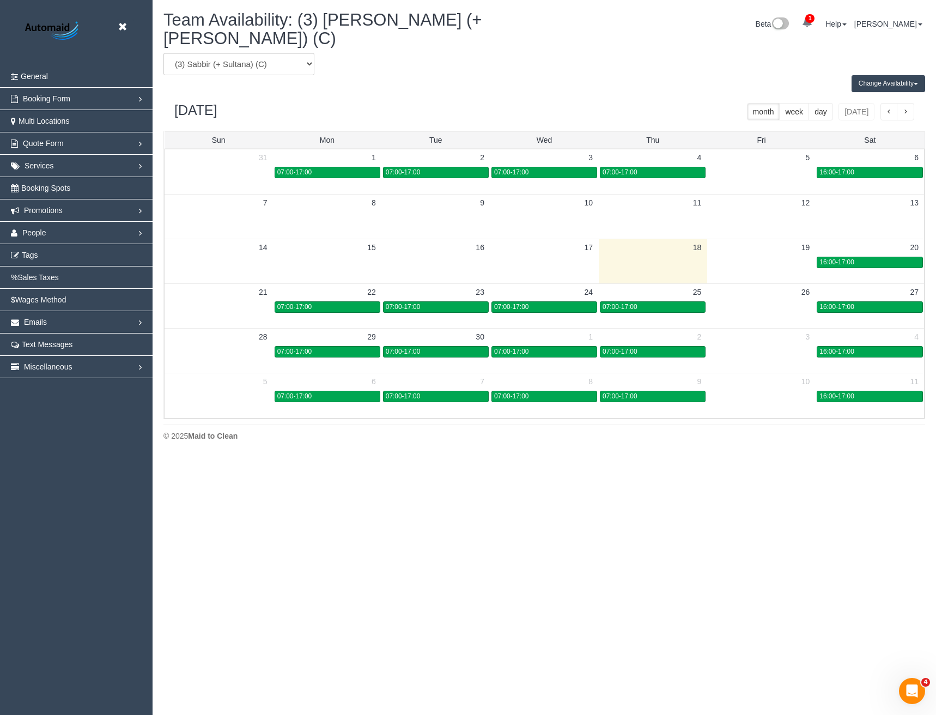
click at [907, 108] on span "button" at bounding box center [905, 112] width 5 height 8
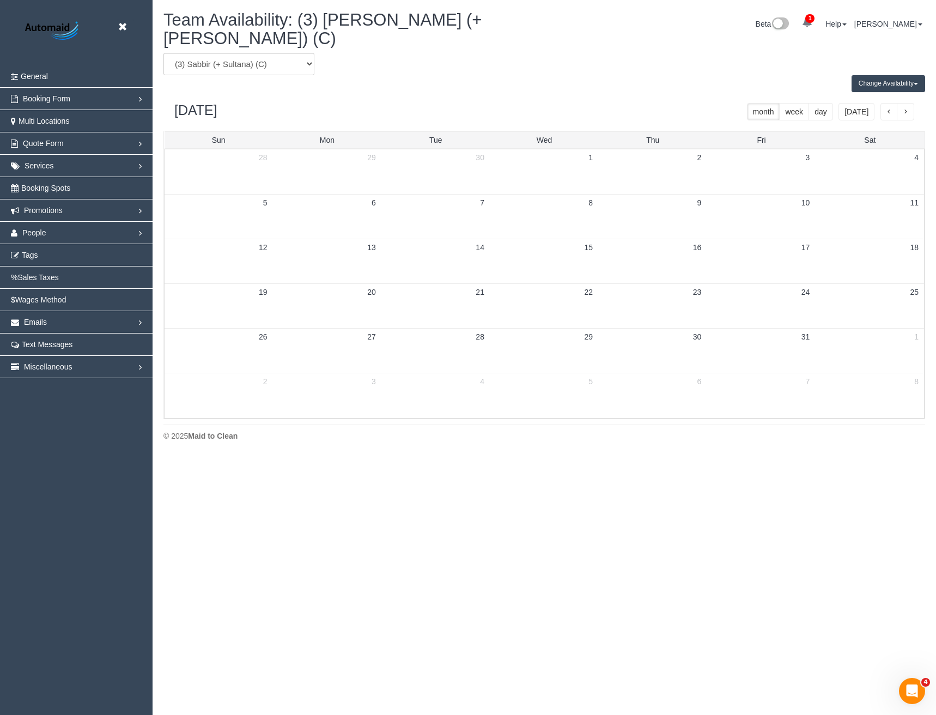
click at [889, 108] on span "button" at bounding box center [889, 112] width 5 height 8
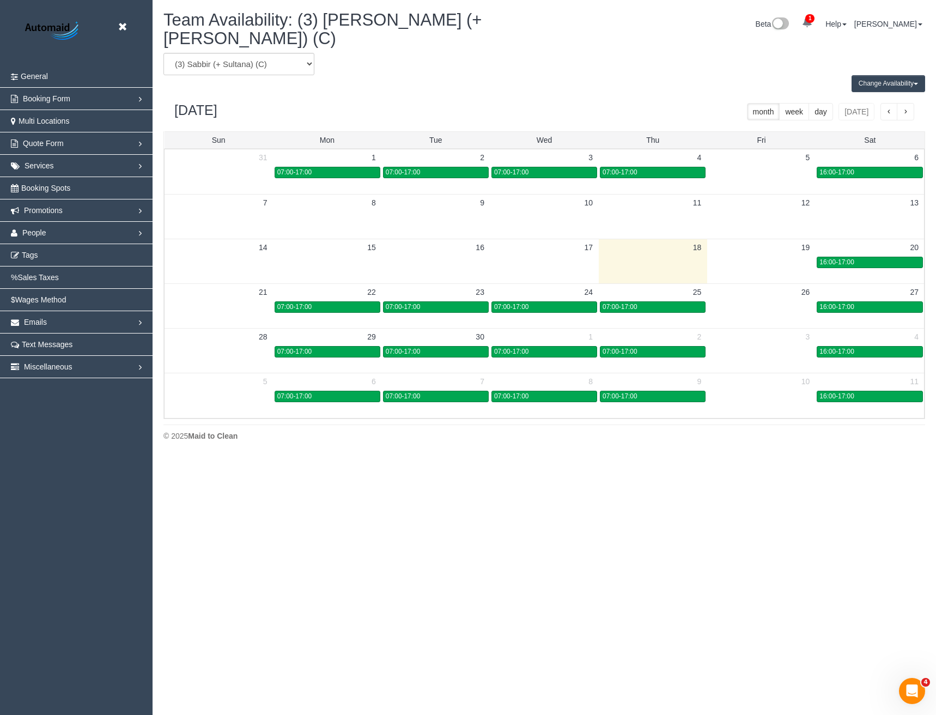
click at [889, 108] on span "button" at bounding box center [889, 112] width 5 height 8
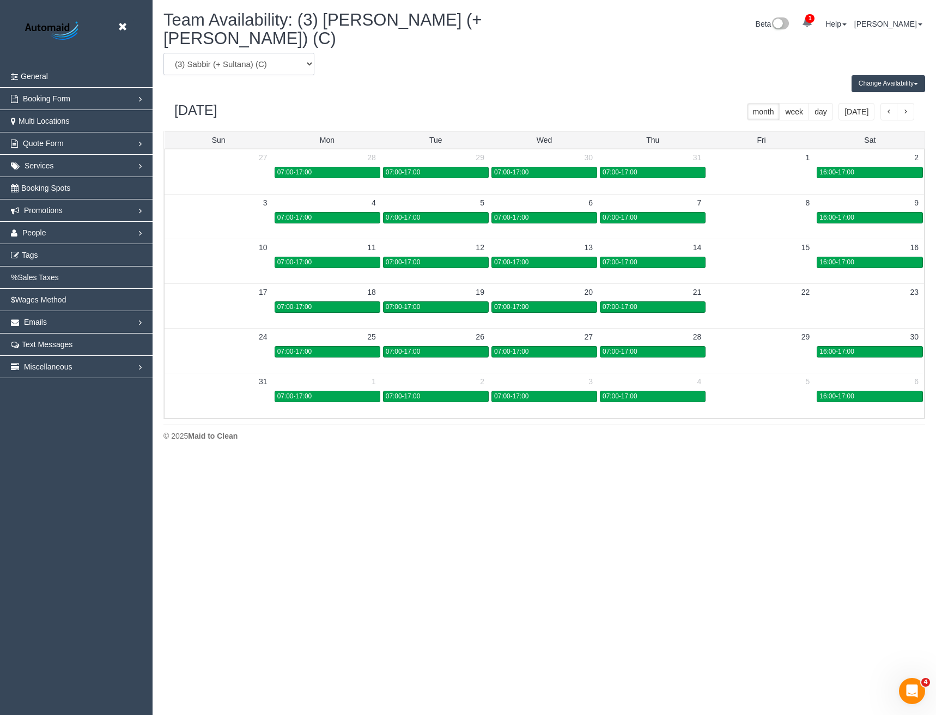
drag, startPoint x: 222, startPoint y: 50, endPoint x: 226, endPoint y: 61, distance: 12.2
click at [222, 53] on select "(0) Account - Tech (0) Office (0) Raunak Test Account (1) Debbie Brodjanac (FT)…" at bounding box center [238, 64] width 151 height 22
select select "number:114228"
click at [163, 53] on select "(0) Account - Tech (0) Office (0) Raunak Test Account (1) Debbie Brodjanac (FT)…" at bounding box center [238, 64] width 151 height 22
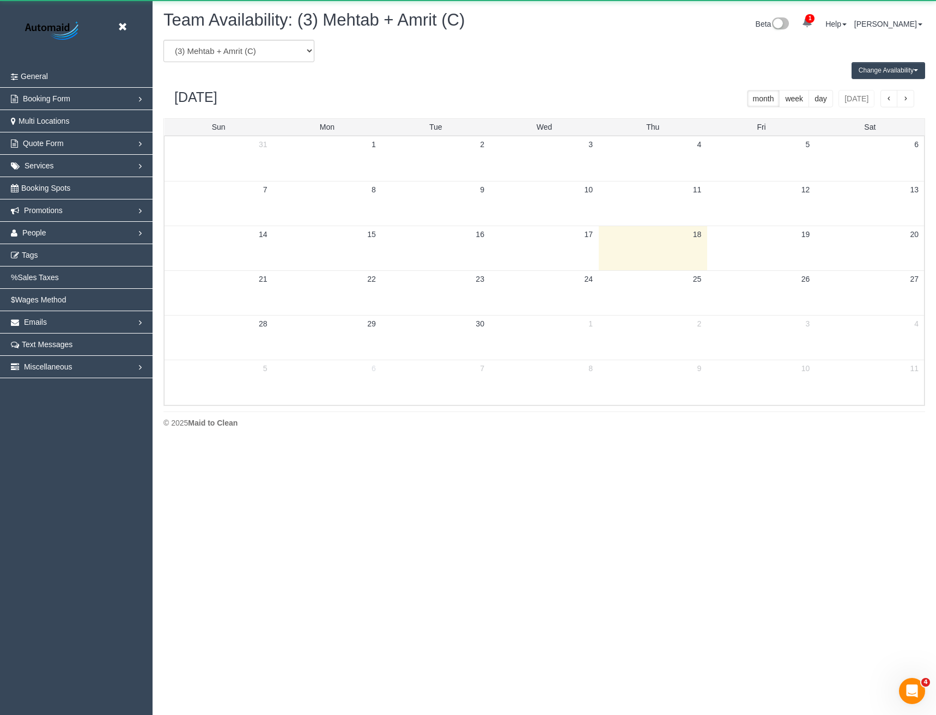
scroll to position [54049, 53557]
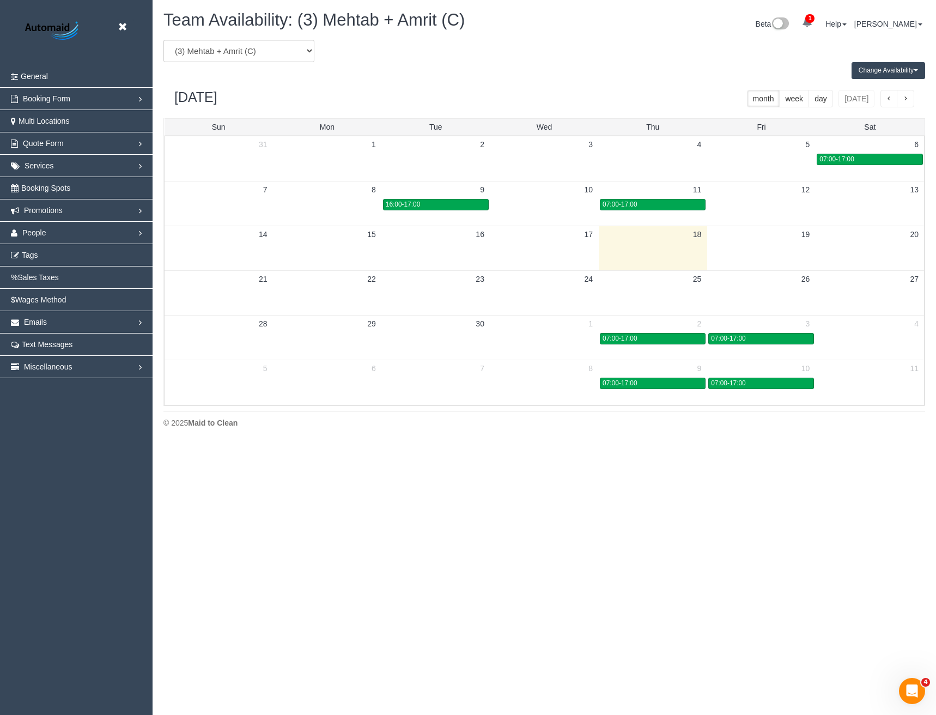
click at [887, 102] on span "button" at bounding box center [889, 99] width 5 height 8
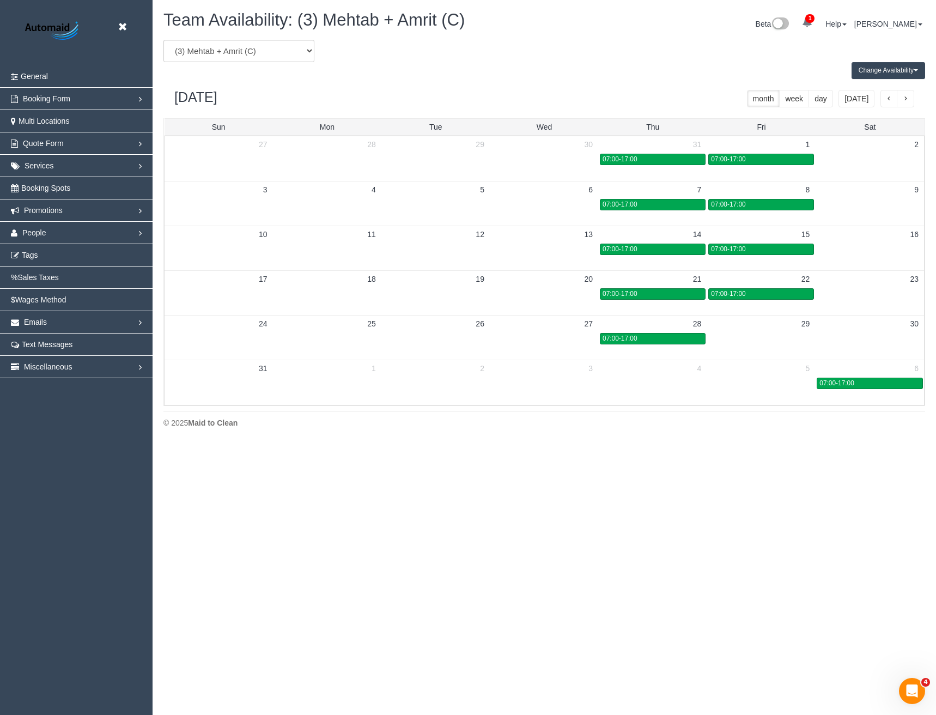
click at [907, 101] on span "button" at bounding box center [905, 99] width 5 height 8
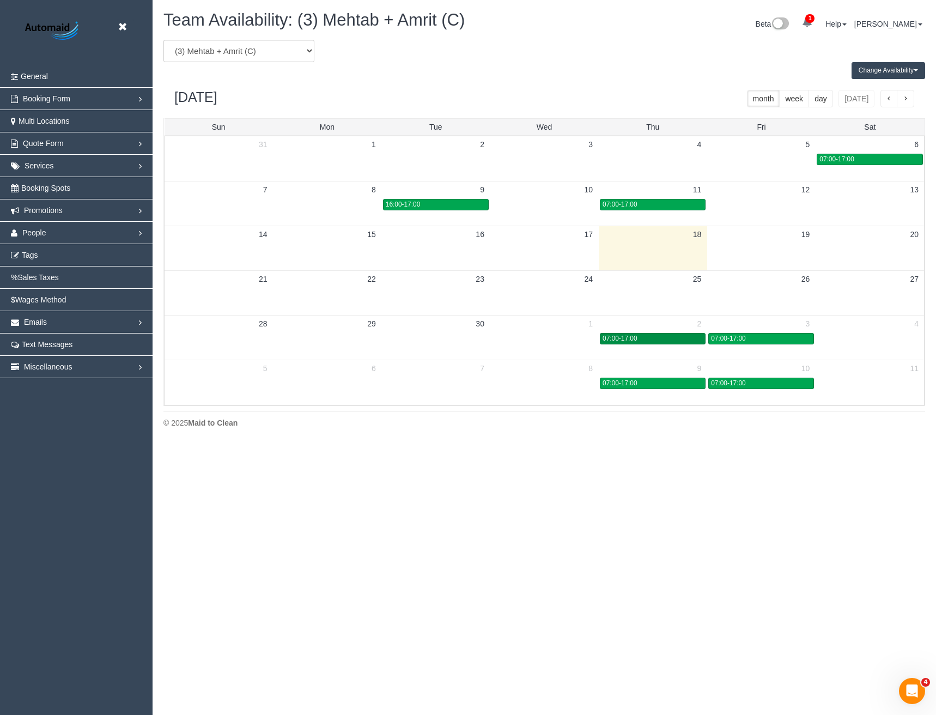
click at [629, 337] on span "07:00-17:00" at bounding box center [620, 339] width 34 height 8
click at [760, 341] on div "07:00-17:00" at bounding box center [761, 339] width 100 height 8
click at [373, 490] on body "Beta Close Settings General Booking Form Install Form Customize Form Fields Def…" at bounding box center [468, 357] width 936 height 715
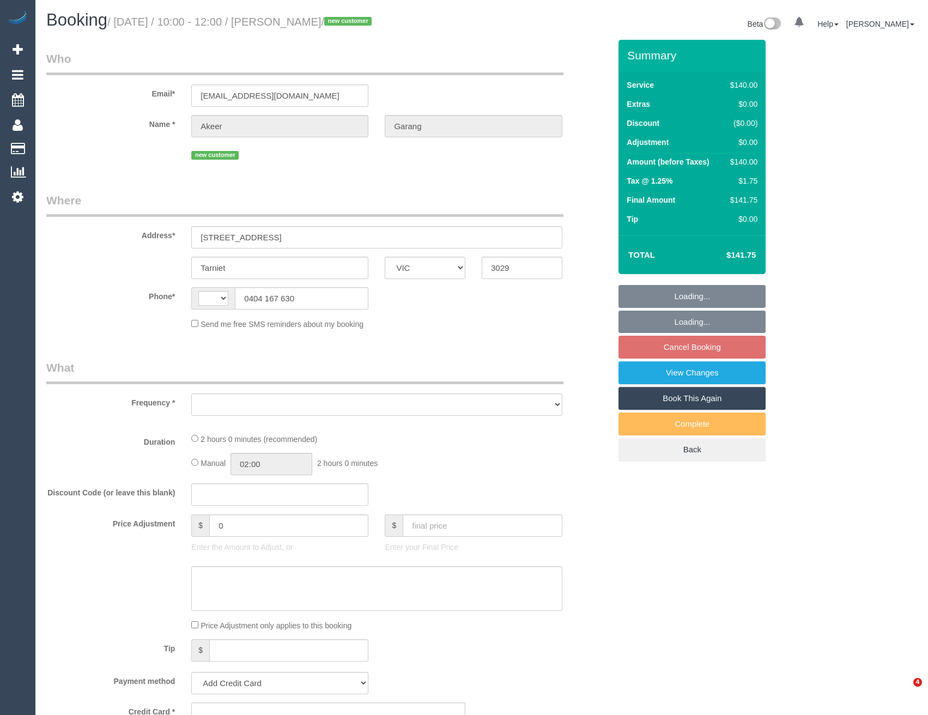
select select "VIC"
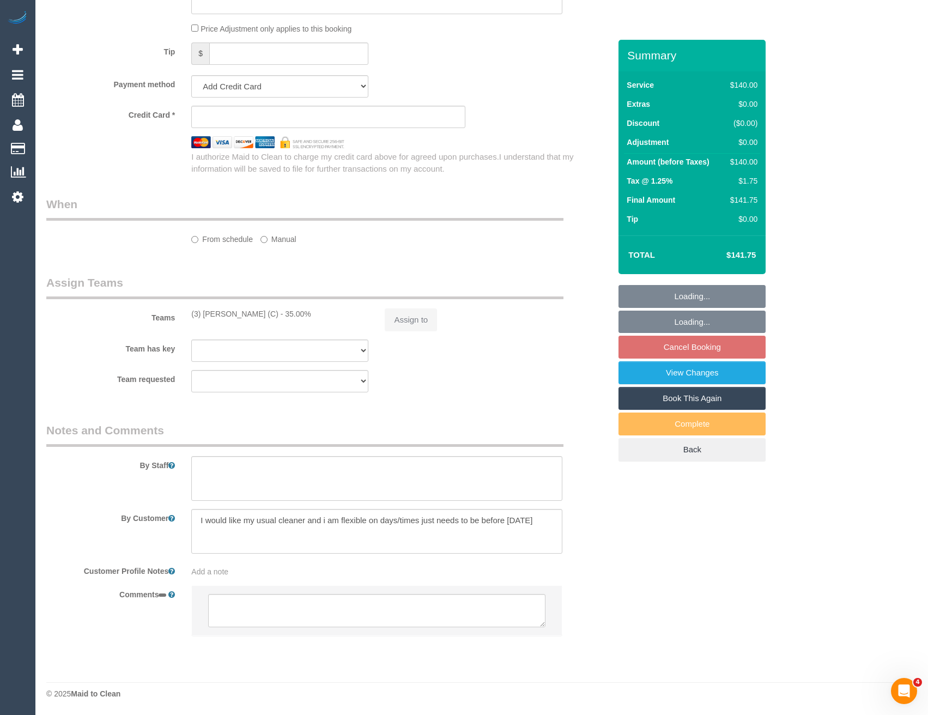
select select "string:stripe-pm_1S8IJm2GScqysDRV7zkXrc26"
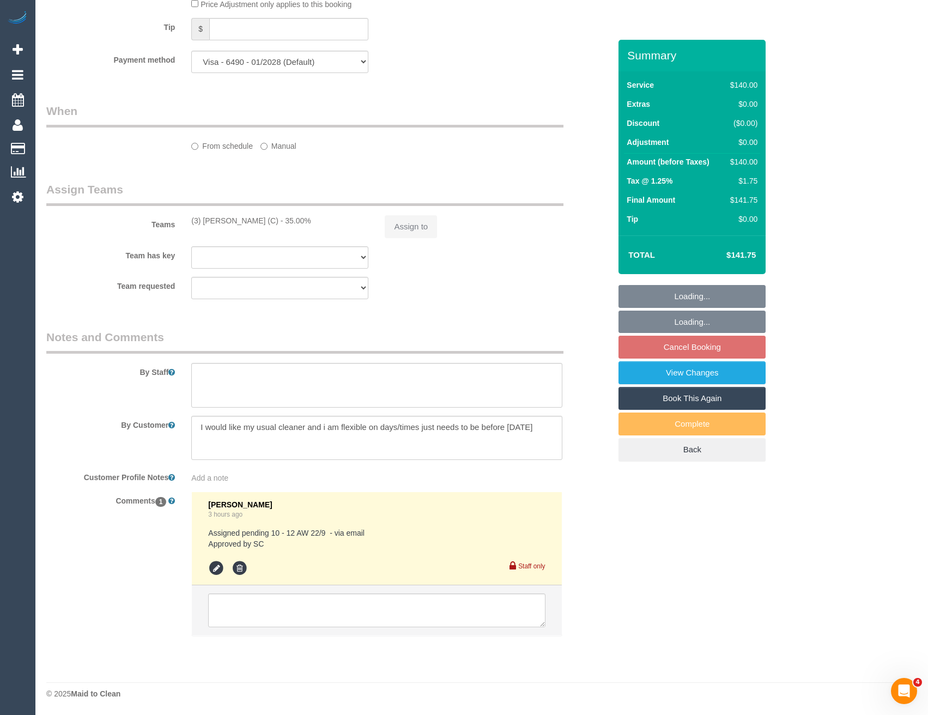
select select "string:AU"
select select "object:747"
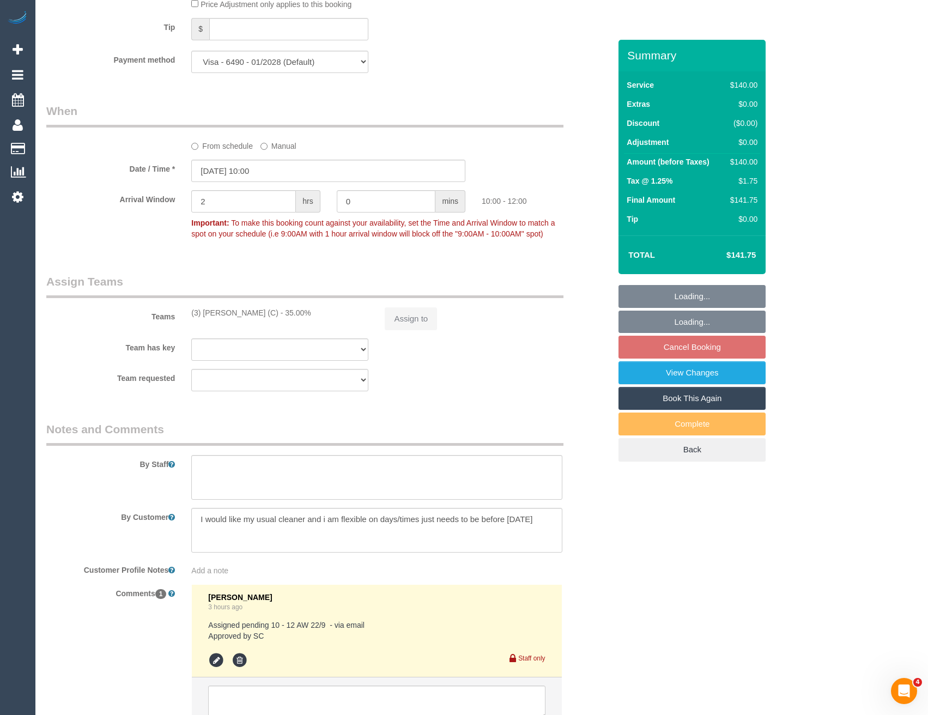
select select "number:30"
select select "number:14"
select select "number:18"
select select "number:36"
select select "number:35"
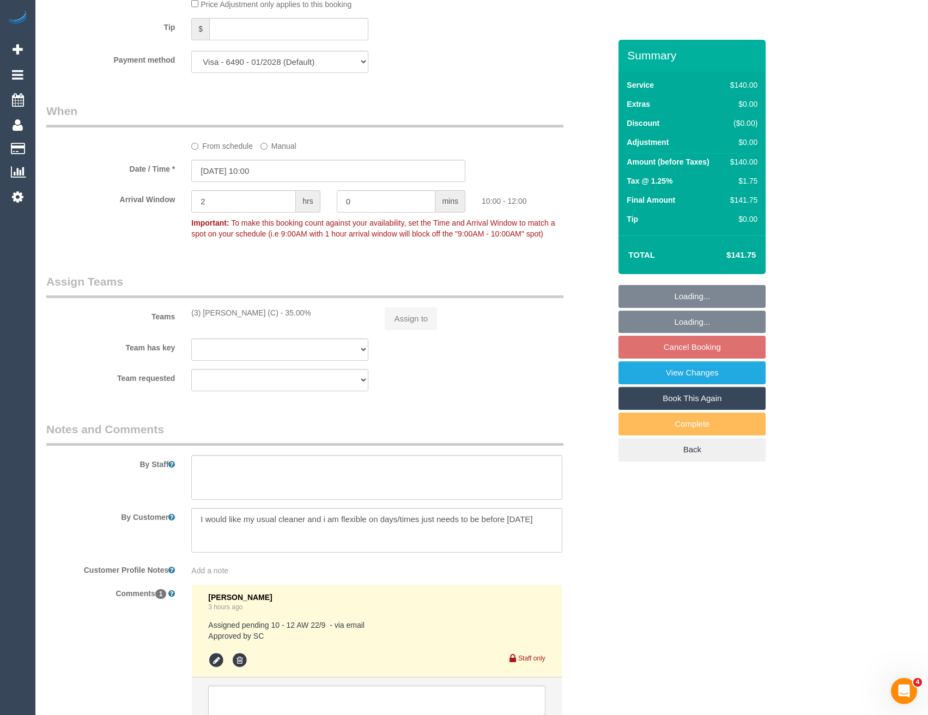
select select "number:13"
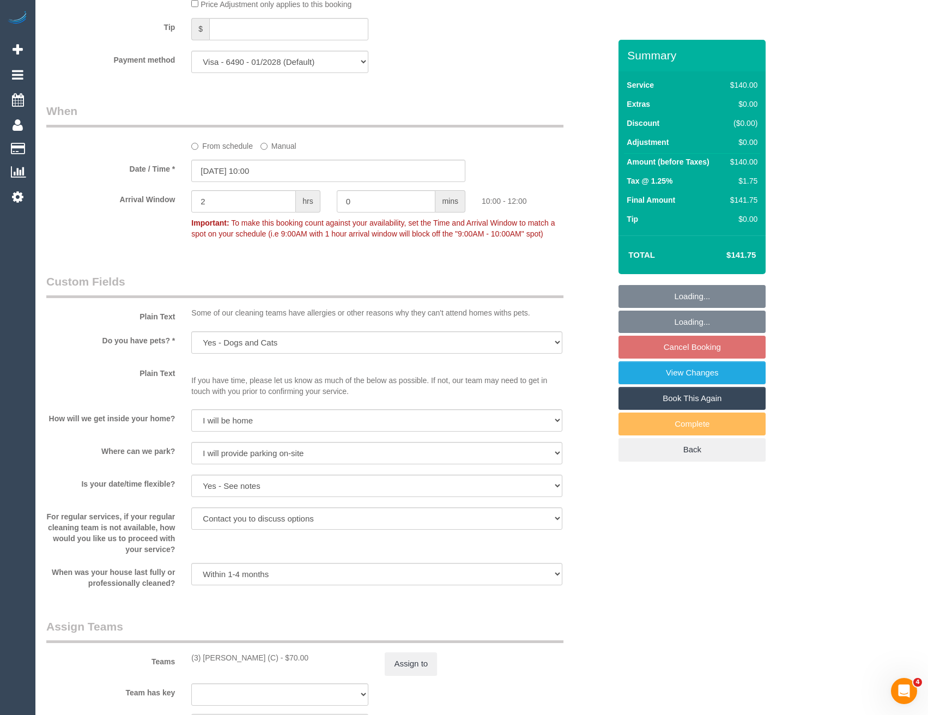
select select "object:1130"
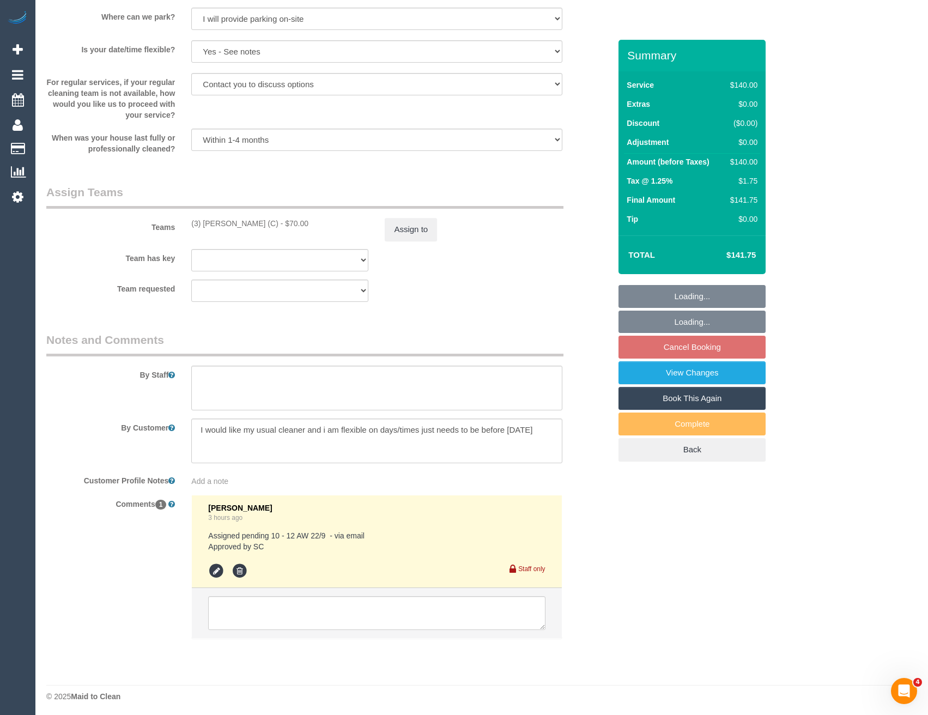
scroll to position [1515, 0]
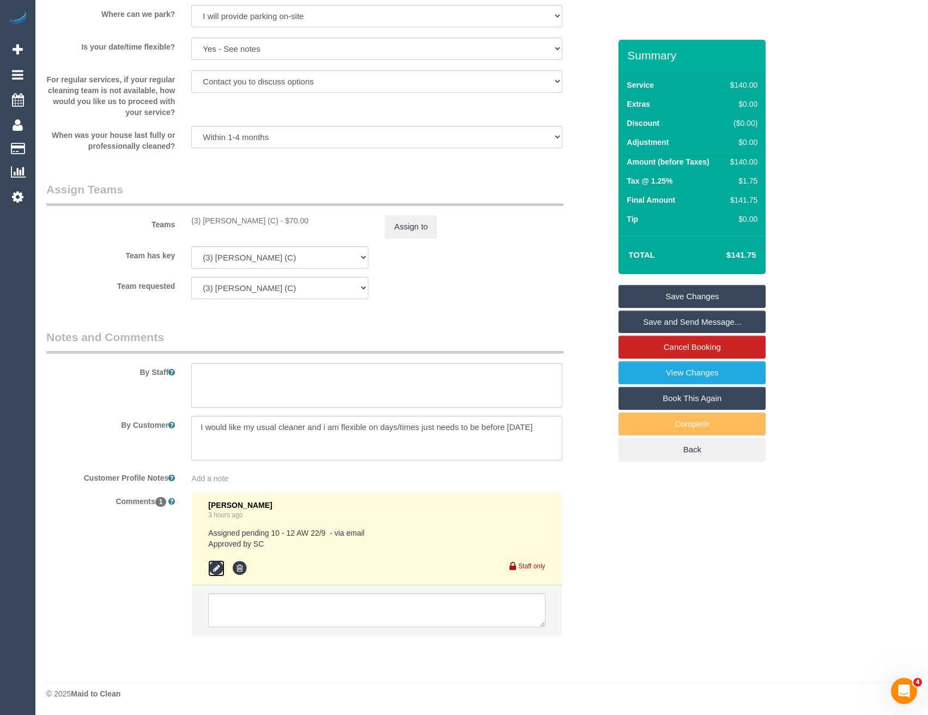
click at [211, 565] on icon at bounding box center [216, 568] width 16 height 16
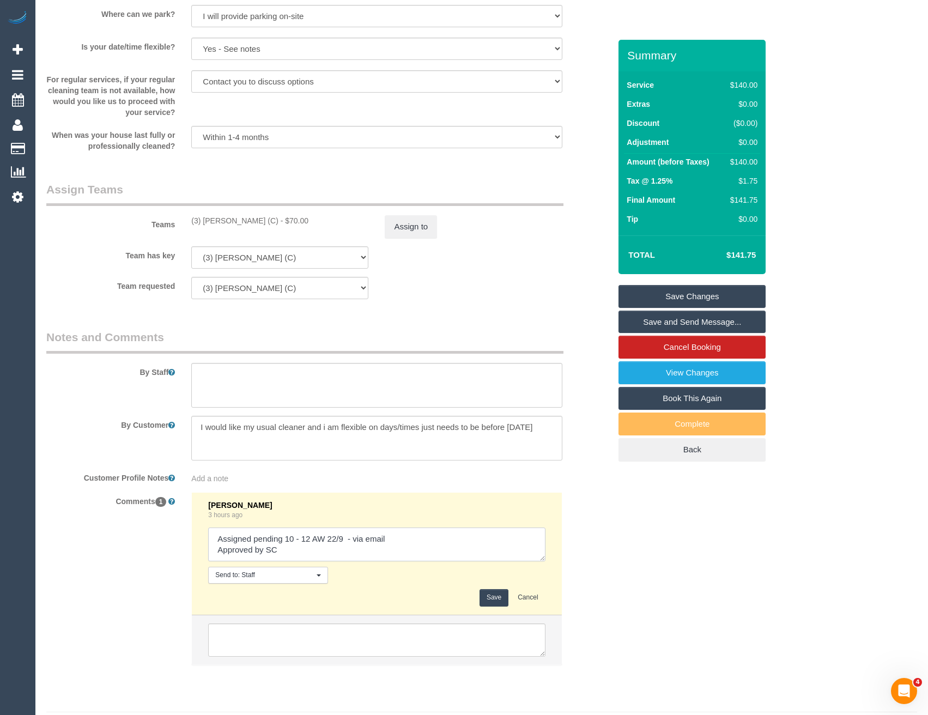
click at [413, 550] on textarea at bounding box center [376, 544] width 337 height 34
click at [413, 539] on textarea at bounding box center [376, 544] width 337 height 34
type textarea "Assigned pending 10 - 12 AW 22/9 - via email // confirmed Approved by SC"
click at [481, 597] on button "Save" at bounding box center [494, 597] width 29 height 17
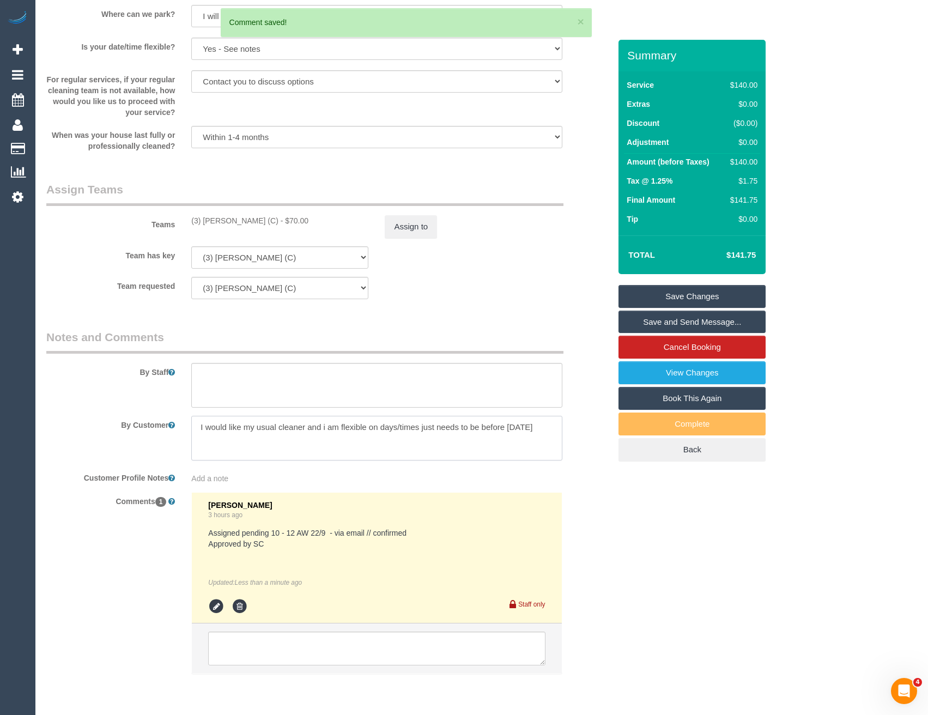
drag, startPoint x: 223, startPoint y: 442, endPoint x: 193, endPoint y: 428, distance: 32.9
click at [193, 428] on textarea at bounding box center [376, 438] width 371 height 45
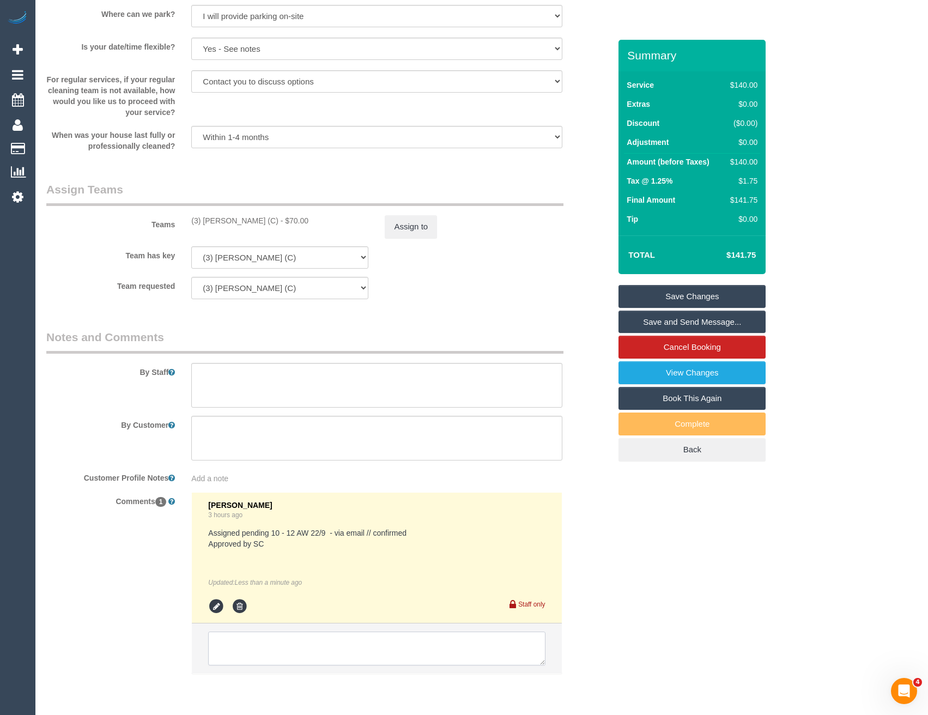
click at [256, 649] on textarea at bounding box center [376, 649] width 337 height 34
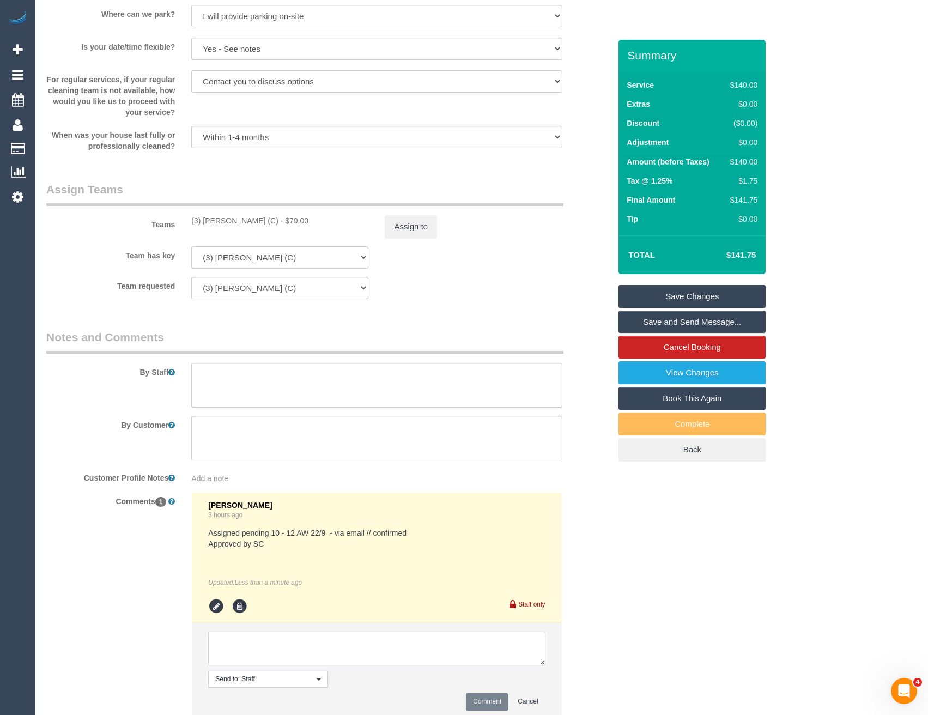
paste textarea "I would like my usual cleaner and i am flexible on days/times just needs to be …"
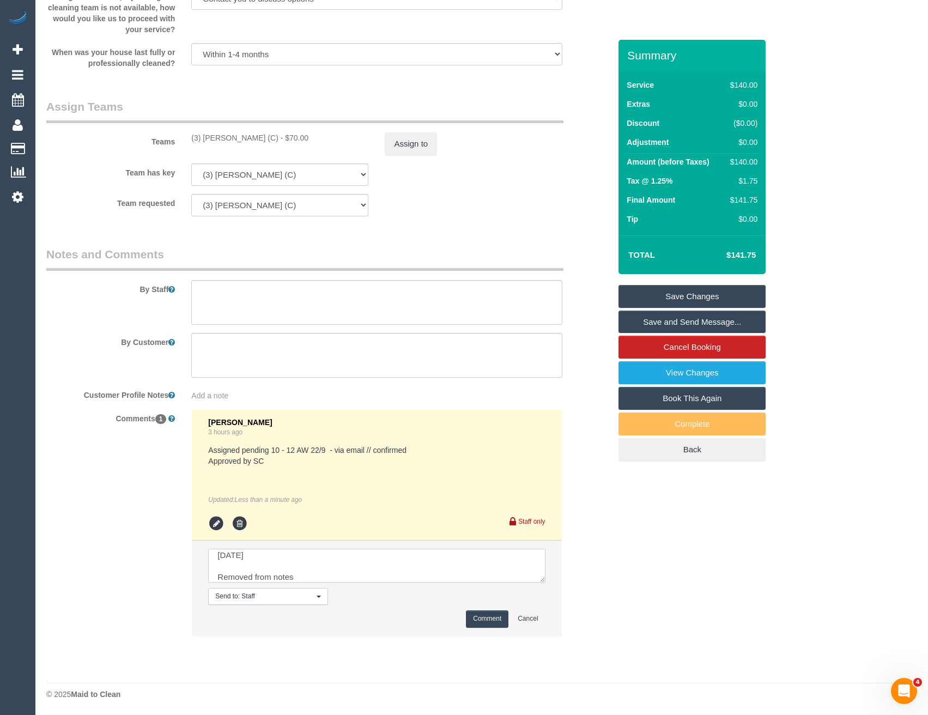
scroll to position [1599, 0]
type textarea "I would like my usual cleaner and i am flexible on days/times just needs to be …"
click at [480, 619] on button "Comment" at bounding box center [487, 618] width 43 height 17
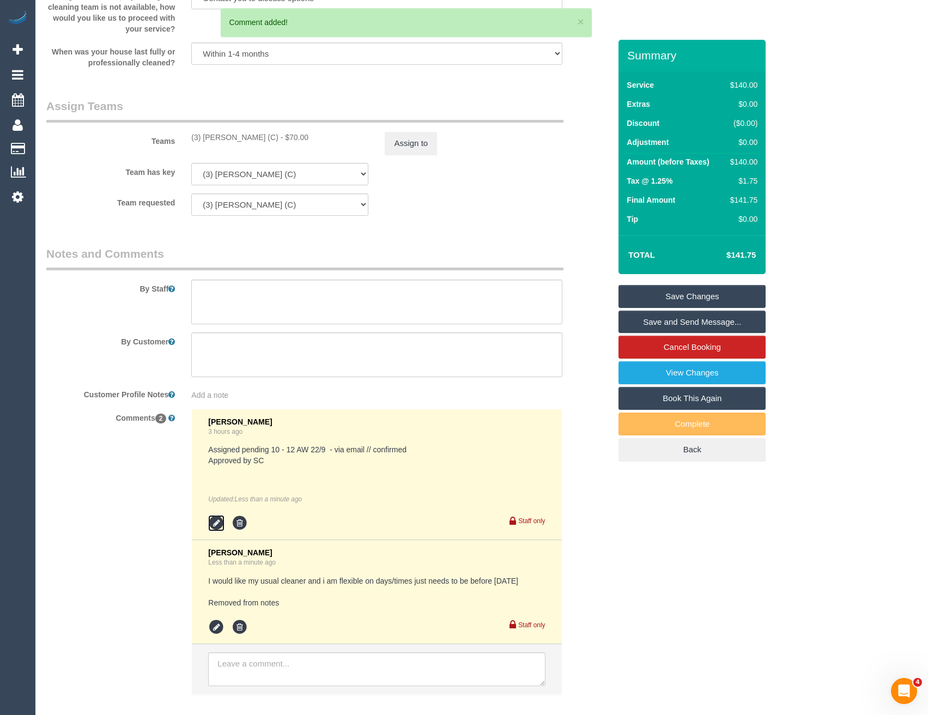
click at [219, 517] on icon at bounding box center [216, 523] width 16 height 16
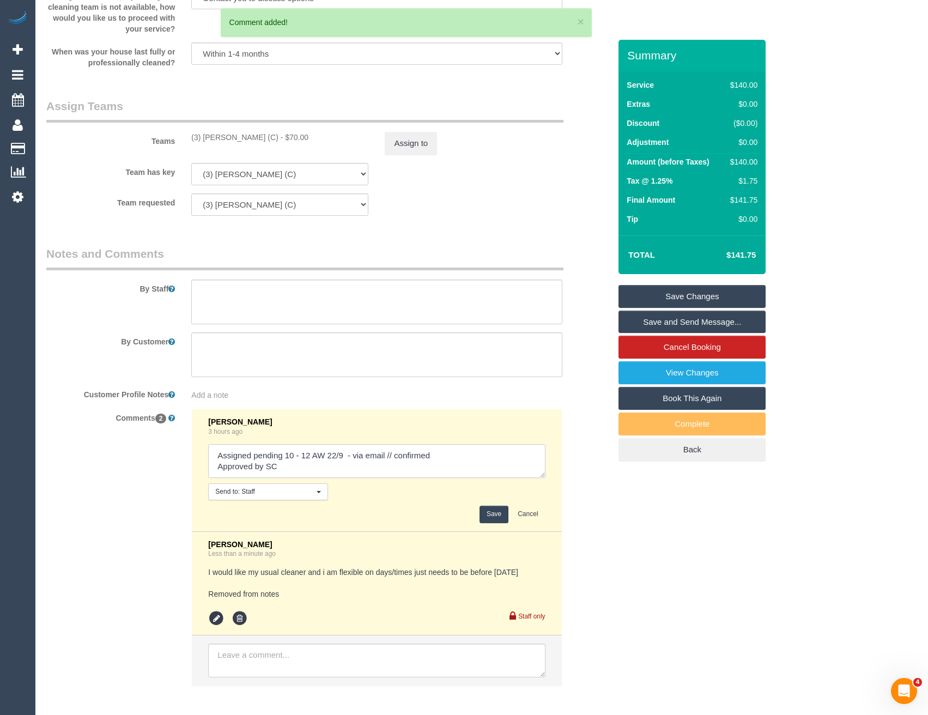
click at [453, 454] on textarea at bounding box center [376, 461] width 337 height 34
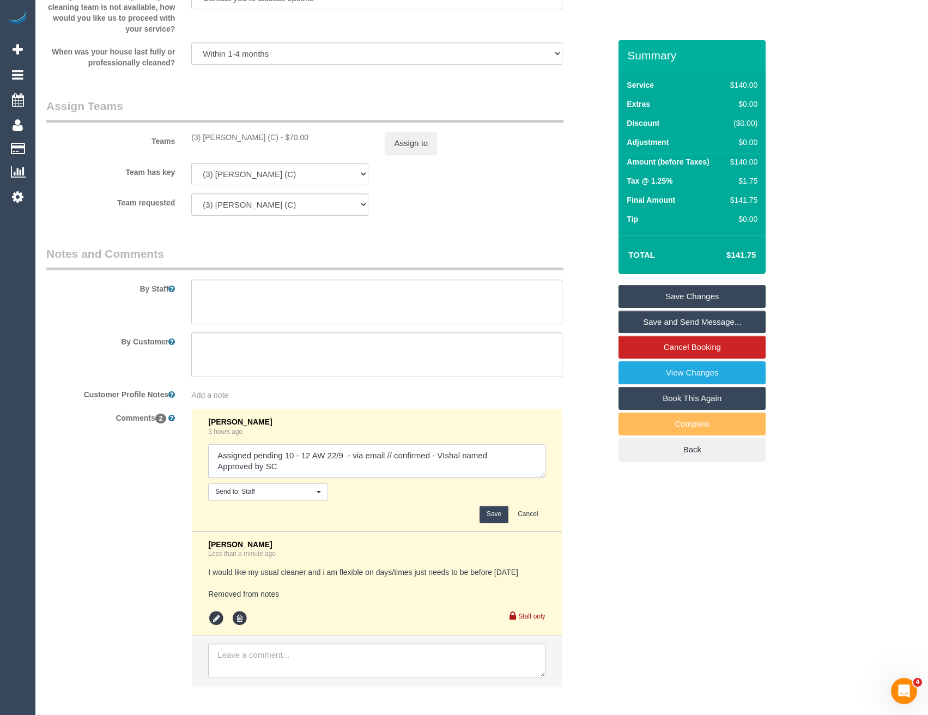
type textarea "Assigned pending 10 - 12 AW 22/9 - via email // confirmed - VIshal named Approv…"
click at [499, 512] on button "Save" at bounding box center [494, 514] width 29 height 17
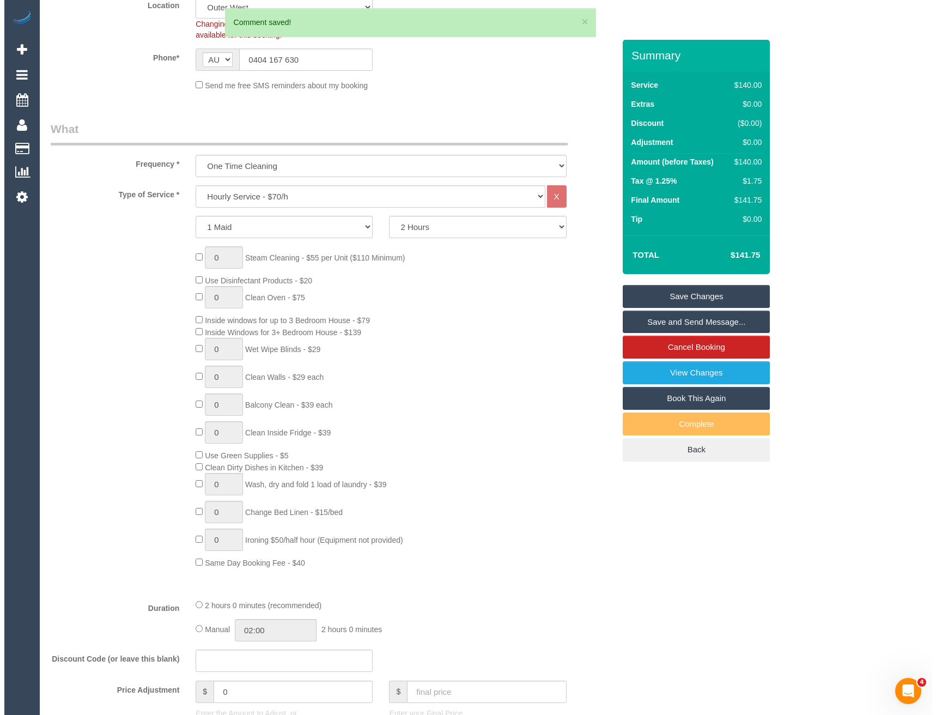
scroll to position [0, 0]
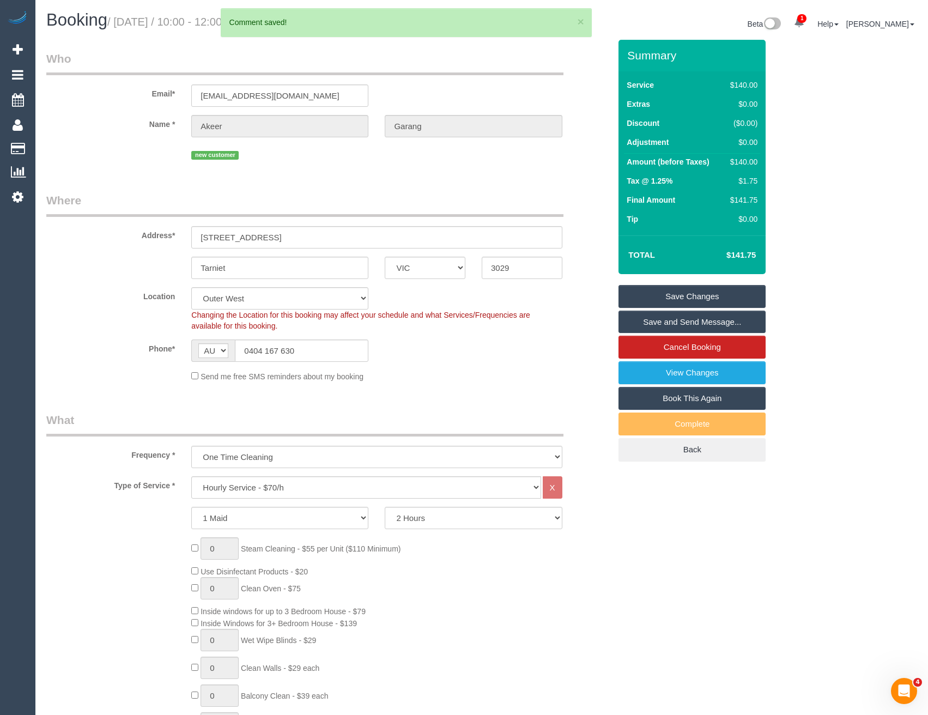
click at [665, 326] on link "Save and Send Message..." at bounding box center [692, 322] width 147 height 23
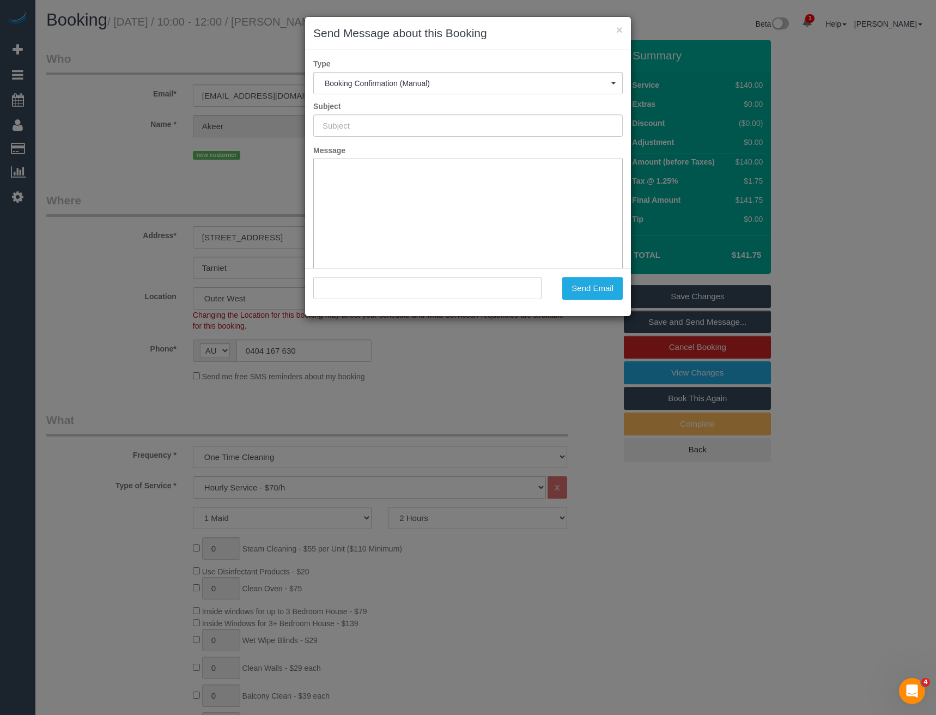
type input "Booking Confirmed"
type input ""Akeer Garang" <akeerm.garang@gmail.com>"
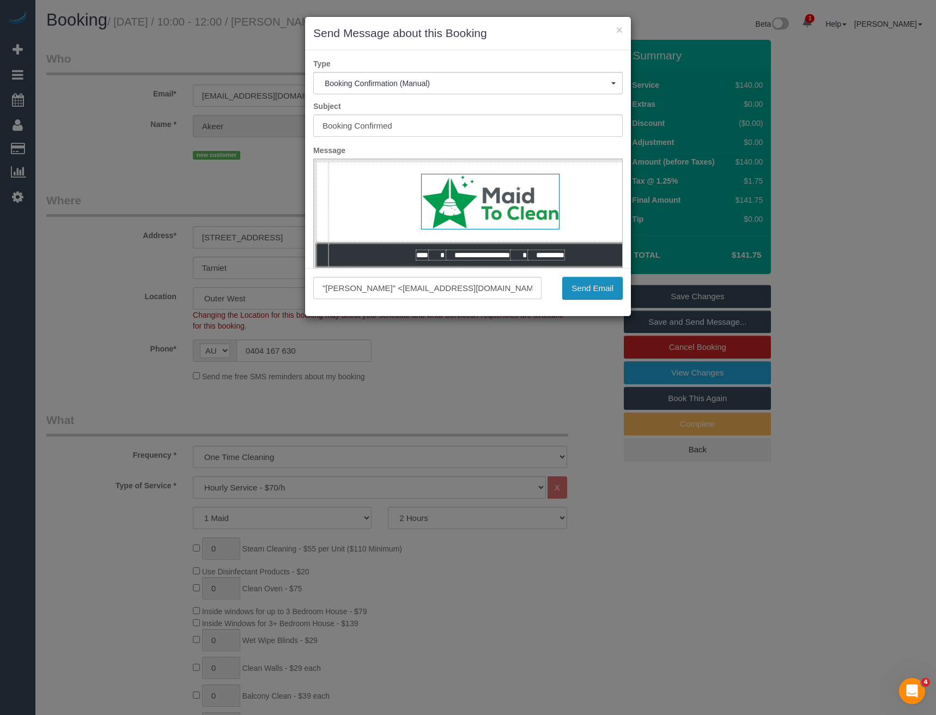
click at [608, 292] on button "Send Email" at bounding box center [592, 288] width 60 height 23
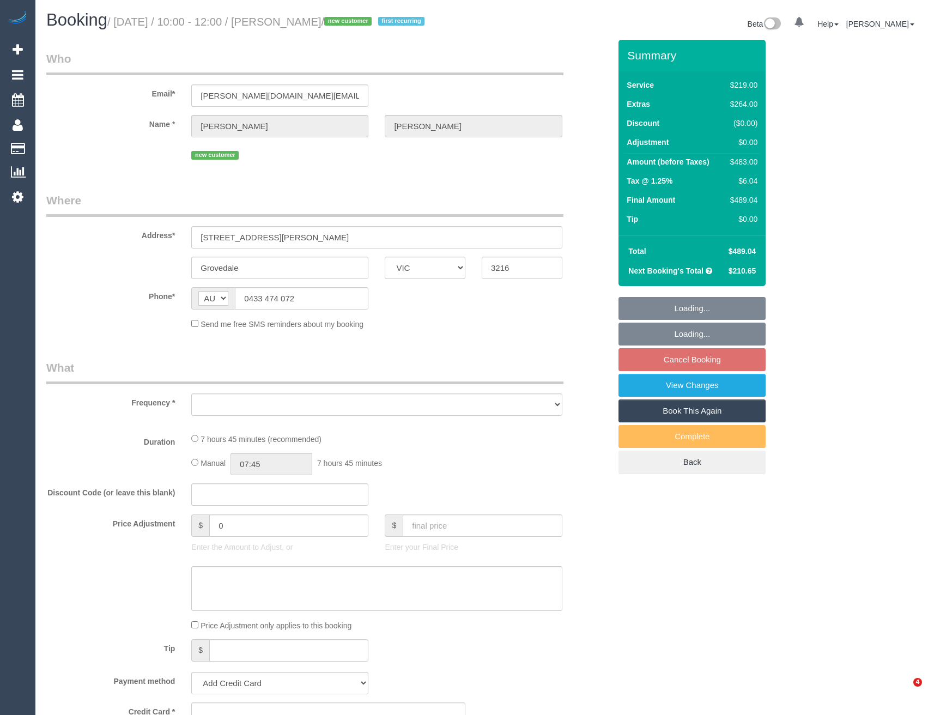
select select "VIC"
select select "object:545"
select select "string:stripe-pm_1S8AwX2GScqysDRVUbno2Lgo"
select select "number:27"
select select "number:14"
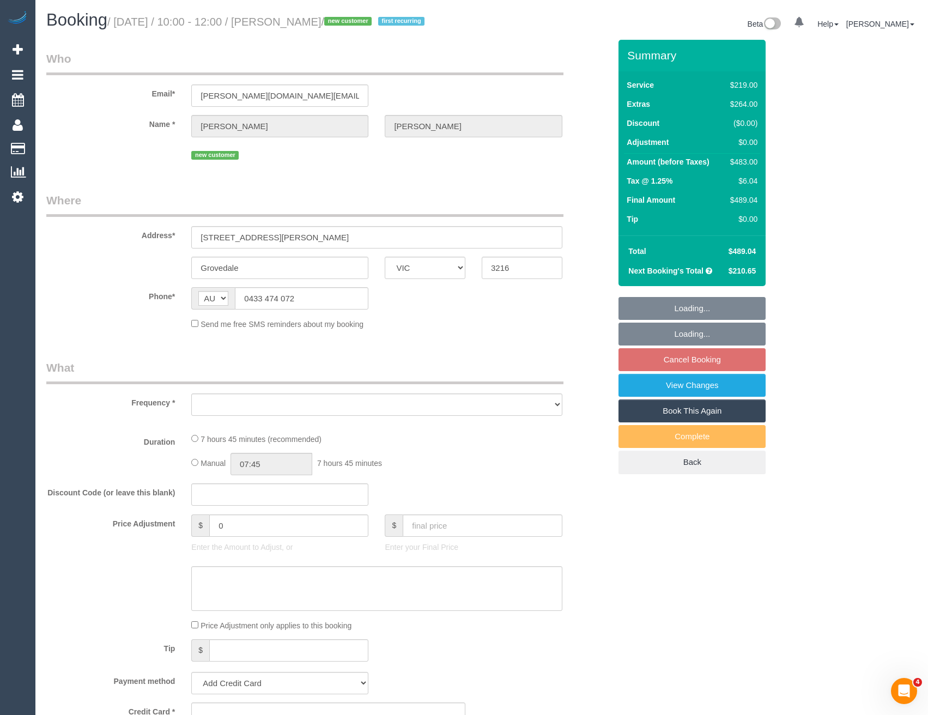
select select "number:18"
select select "number:24"
select select "number:33"
select select "number:26"
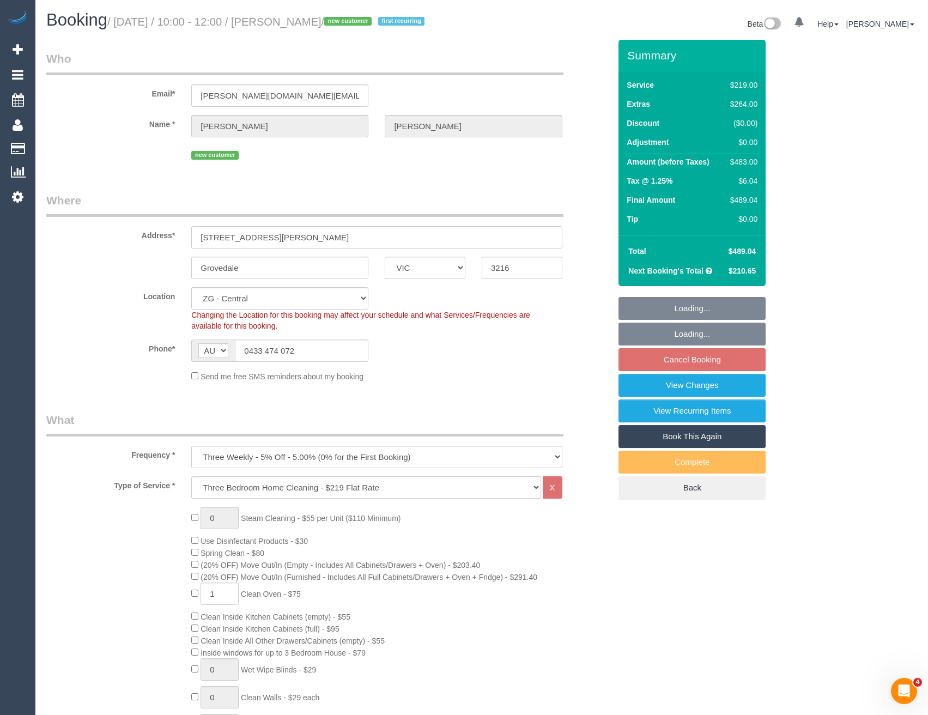
select select "object:871"
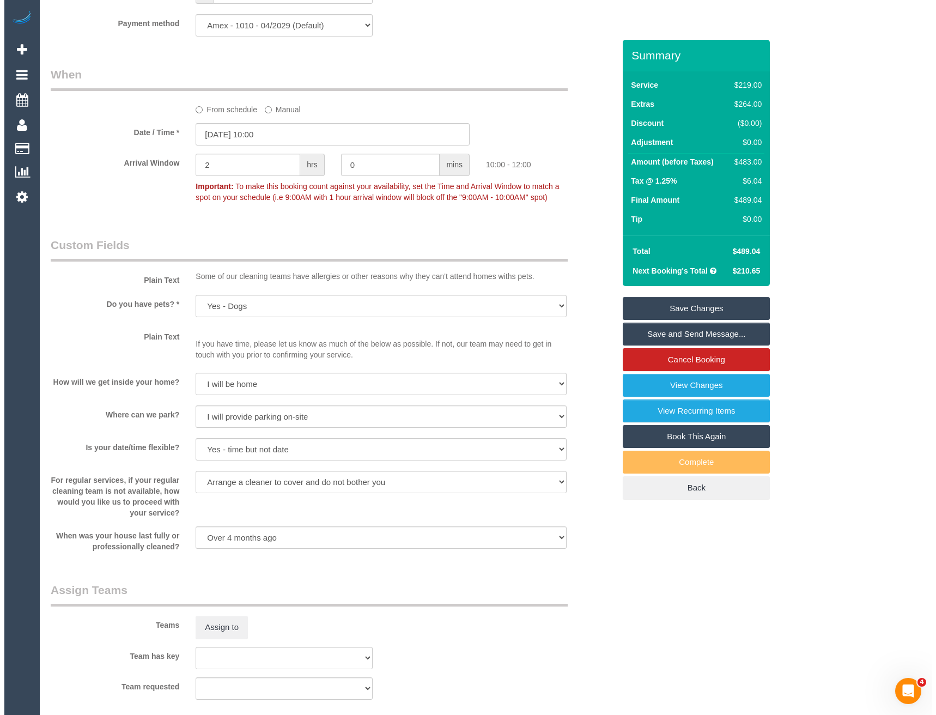
scroll to position [1253, 0]
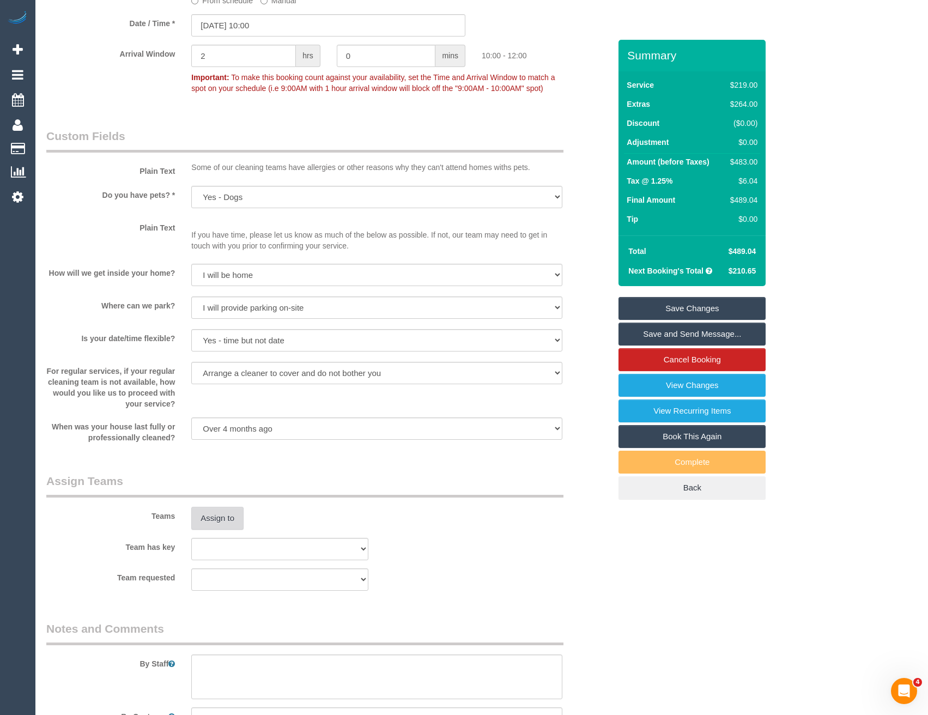
click at [224, 518] on button "Assign to" at bounding box center [217, 518] width 52 height 23
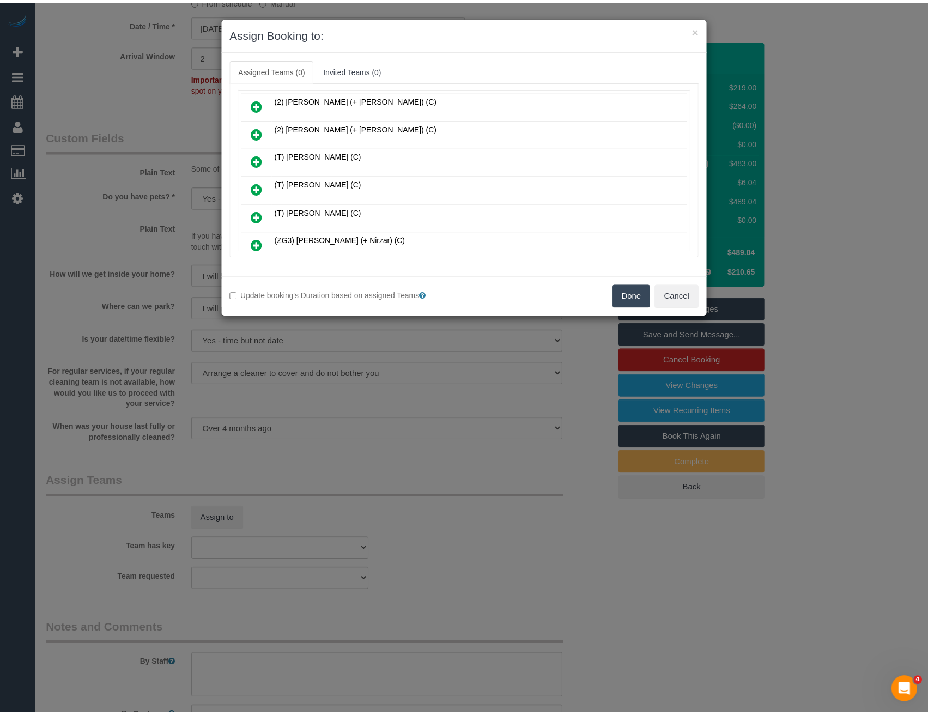
scroll to position [163, 0]
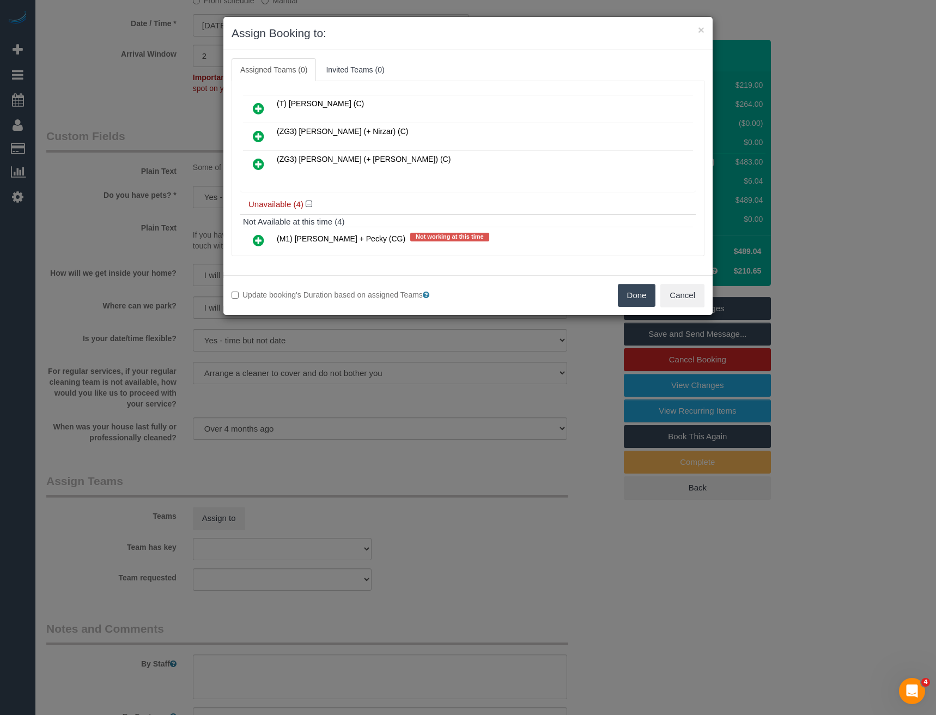
click at [333, 445] on div "× Assign Booking to: Assigned Teams (0) Invited Teams (0) Assigned (0) No Assig…" at bounding box center [468, 357] width 936 height 715
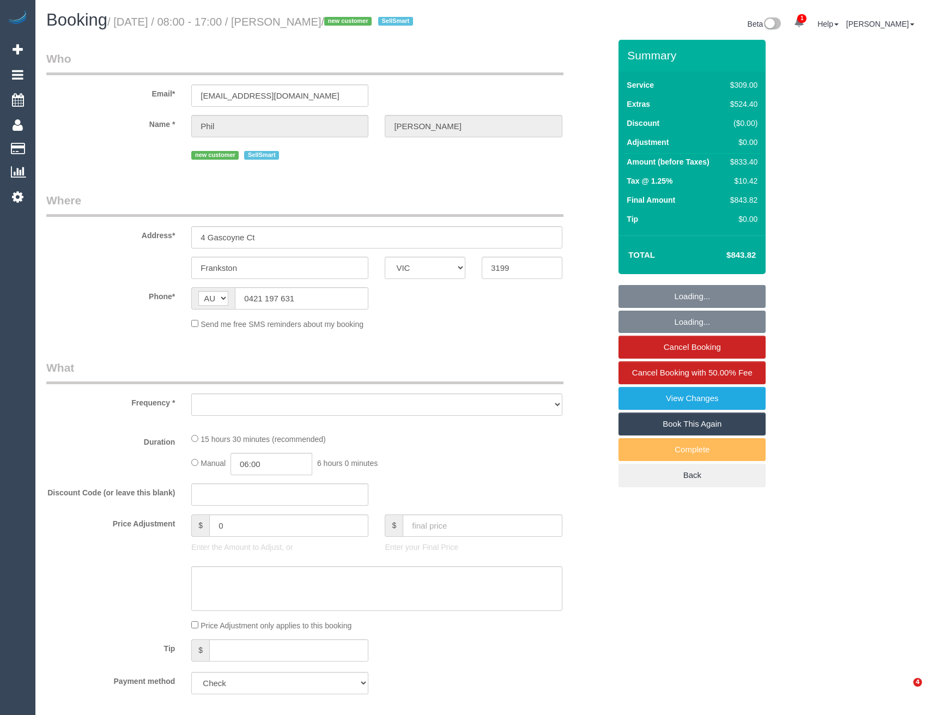
select select "VIC"
select select "object:803"
select select "number:28"
select select "number:16"
select select "number:19"
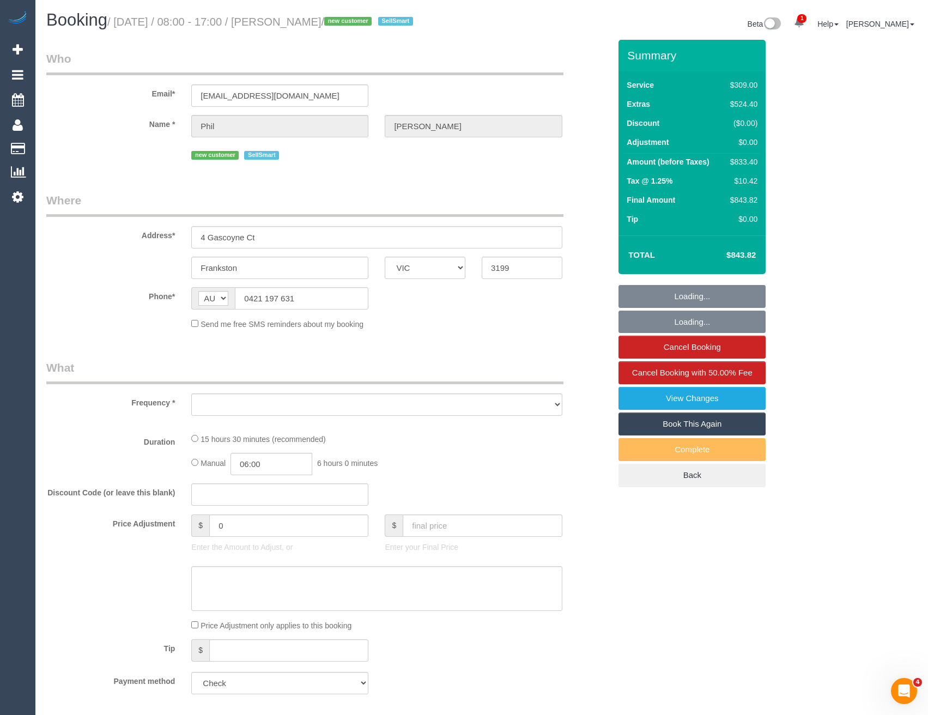
select select "number:24"
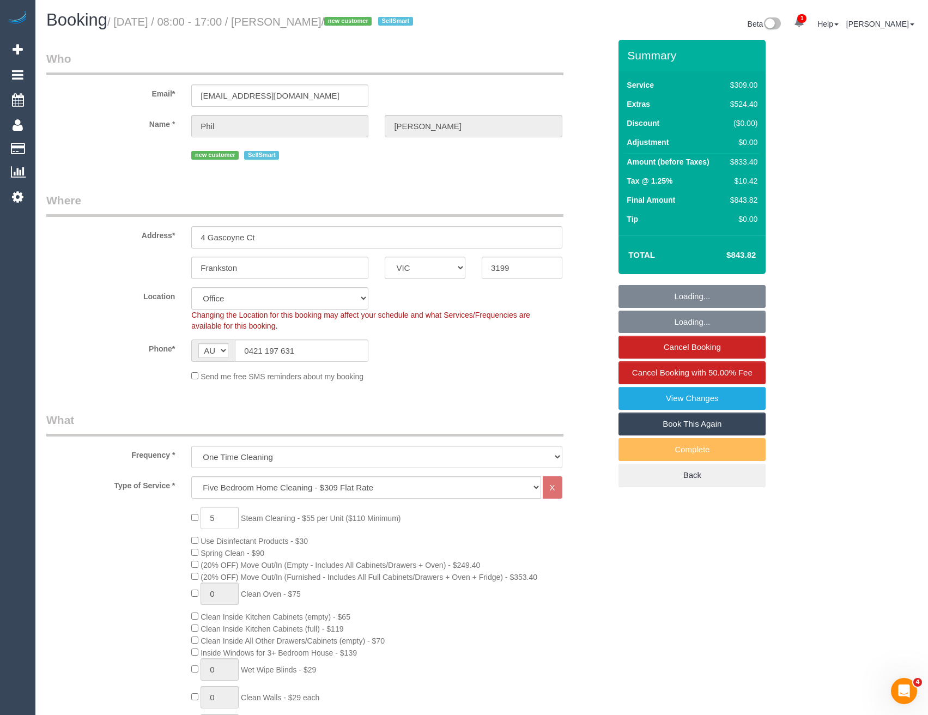
select select "object:2090"
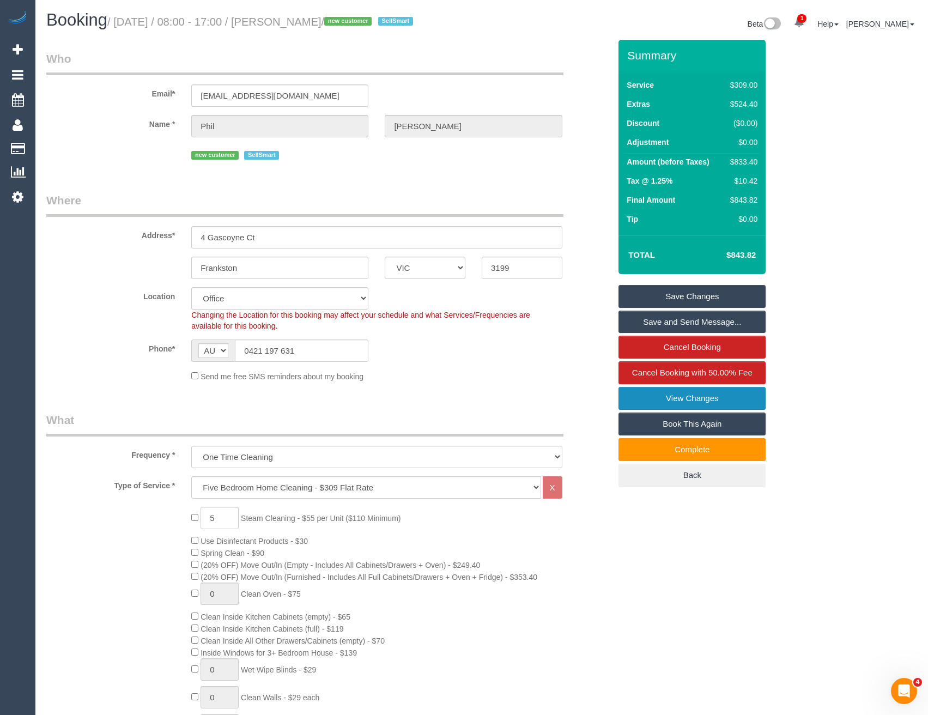
click at [701, 399] on link "View Changes" at bounding box center [692, 398] width 147 height 23
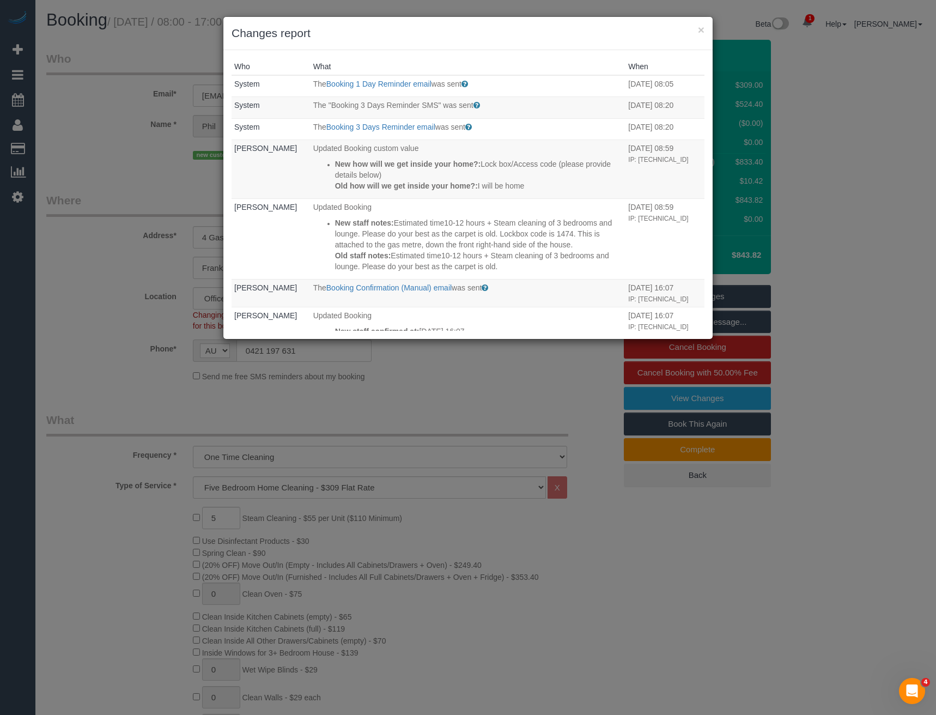
click at [416, 370] on div "× Changes report Who What When System The Booking 1 Day Reminder email was sent…" at bounding box center [468, 357] width 936 height 715
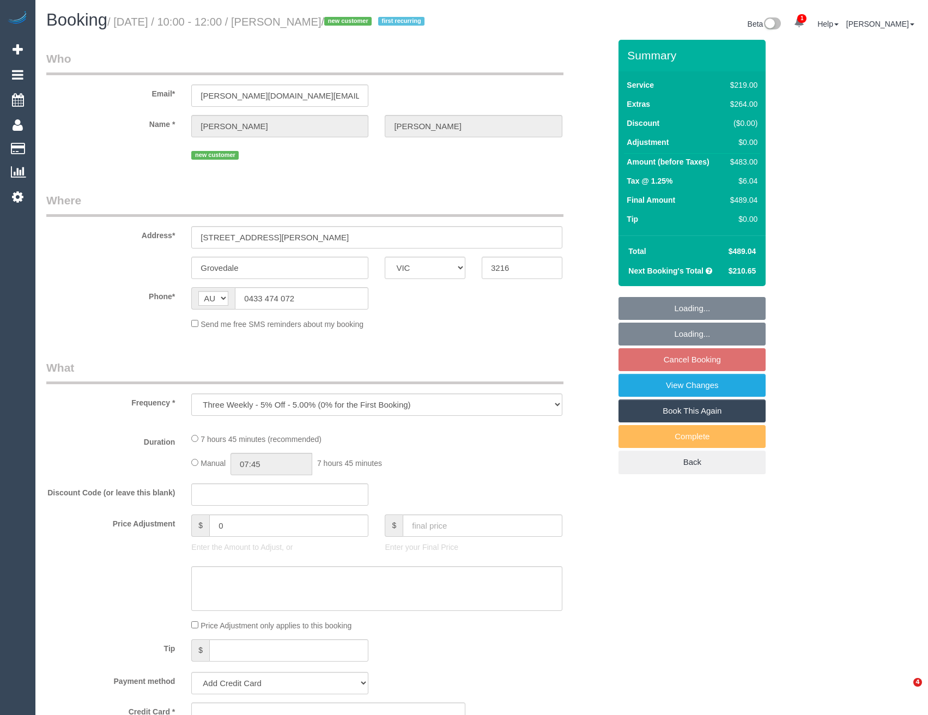
select select "VIC"
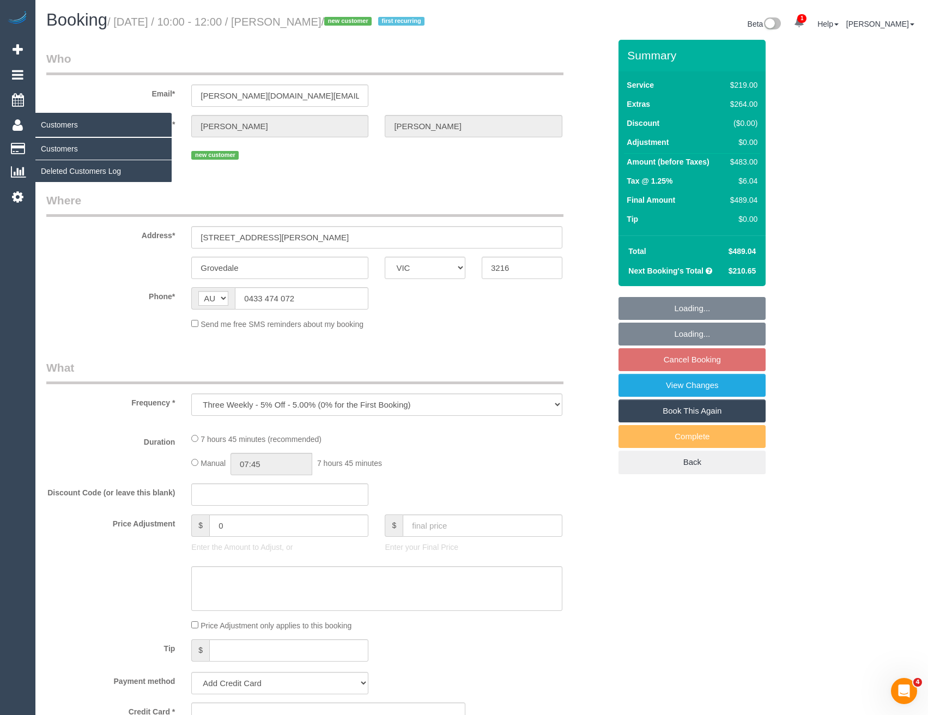
select select "string:stripe-pm_1S8AwX2GScqysDRVUbno2Lgo"
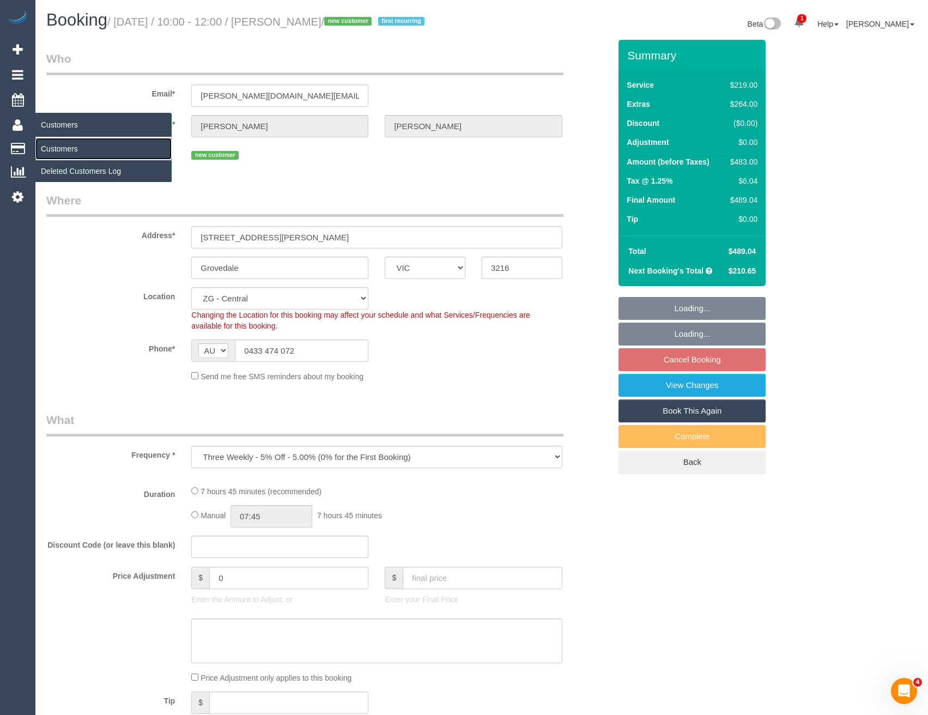
click at [54, 147] on link "Customers" at bounding box center [103, 149] width 136 height 22
select select "object:725"
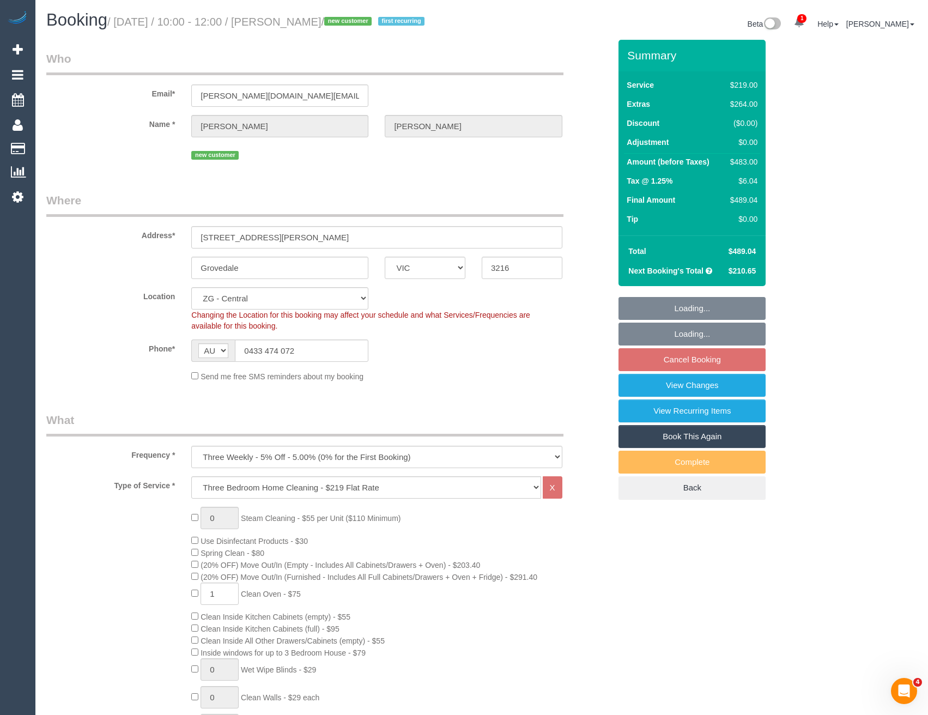
select select "number:27"
select select "number:14"
select select "number:18"
select select "number:24"
select select "number:33"
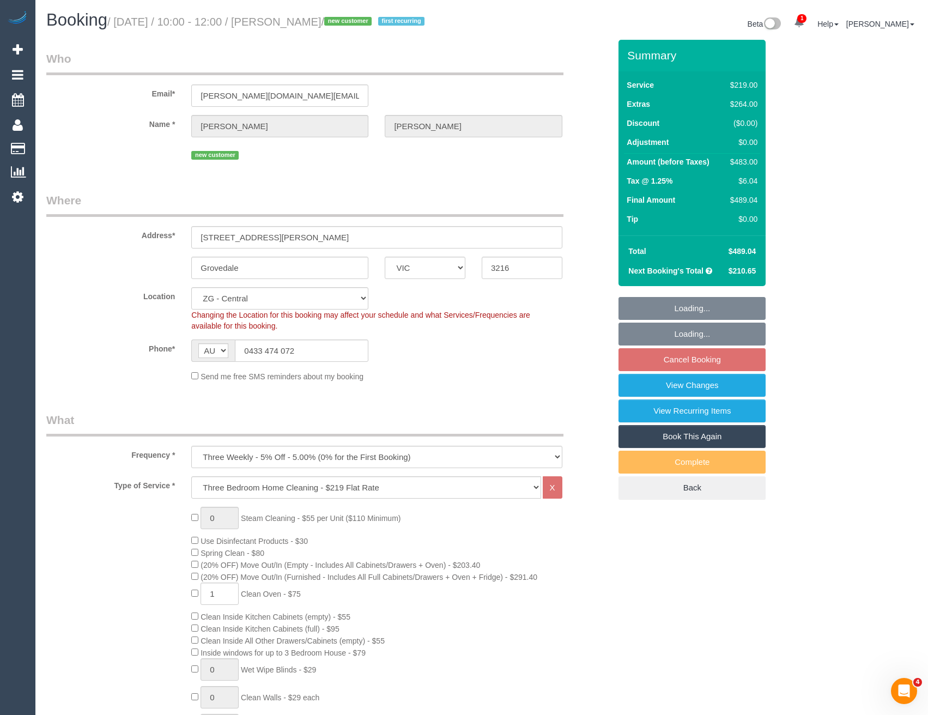
select select "number:26"
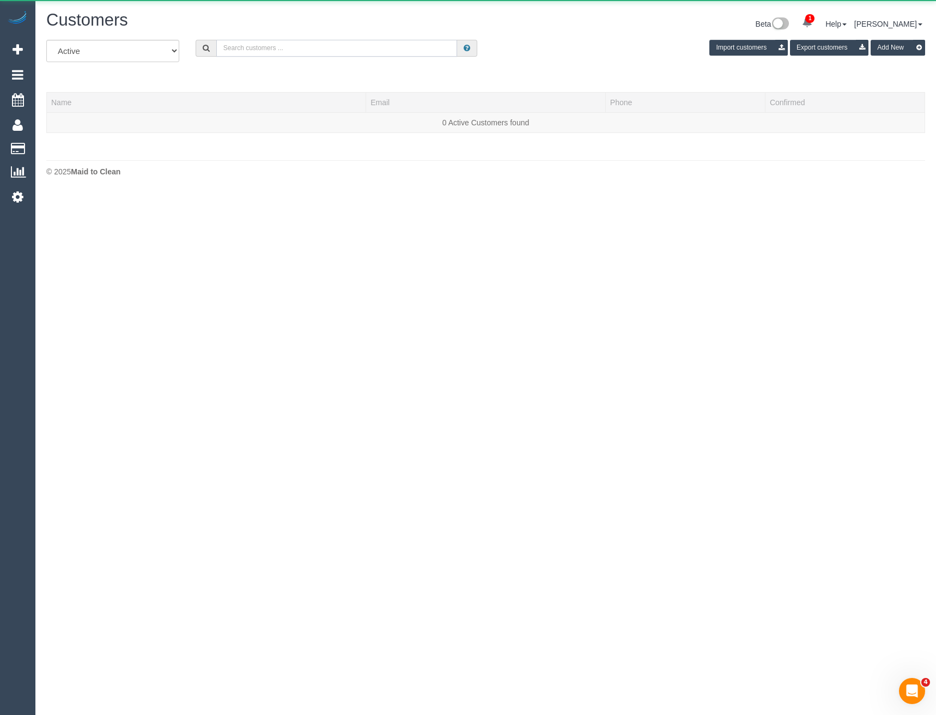
click at [314, 44] on input "text" at bounding box center [336, 48] width 241 height 17
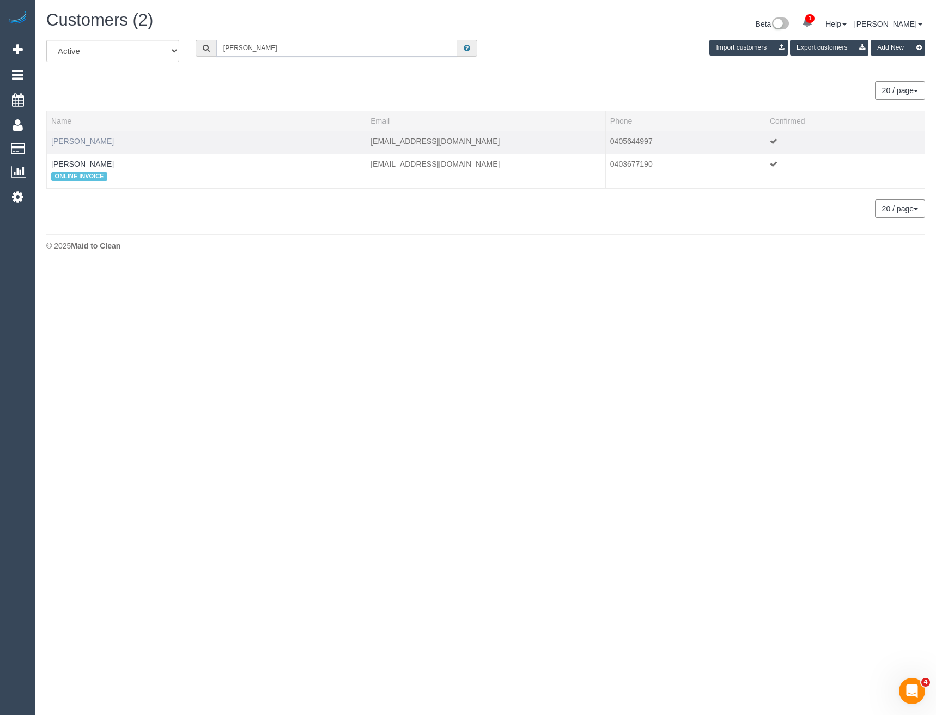
type input "[PERSON_NAME]"
click at [87, 141] on link "[PERSON_NAME]" at bounding box center [82, 141] width 63 height 9
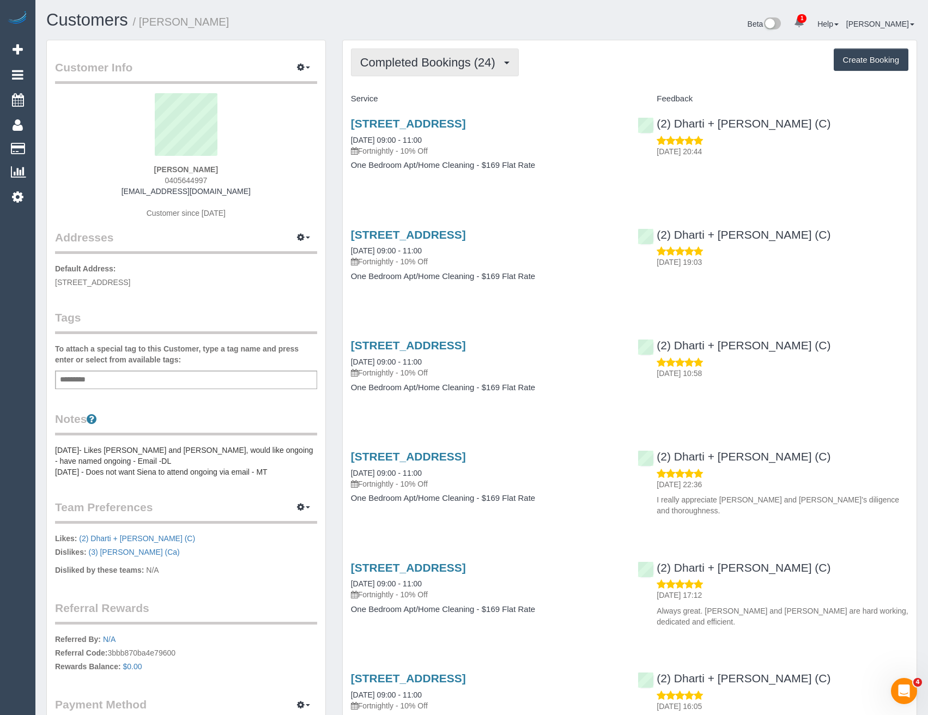
click at [481, 61] on span "Completed Bookings (24)" at bounding box center [430, 63] width 141 height 14
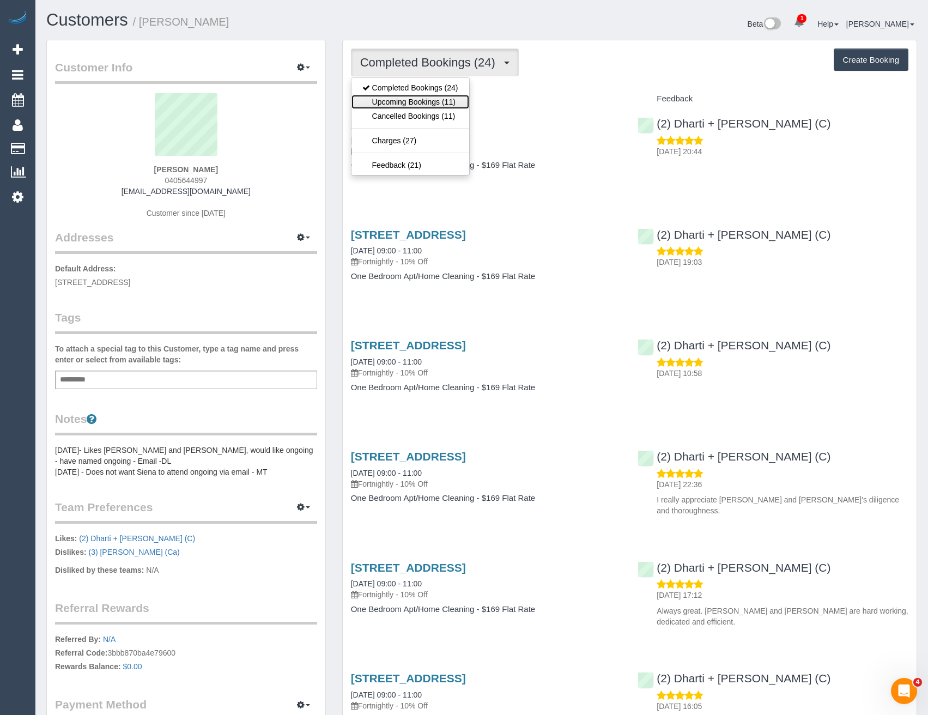
click at [448, 100] on link "Upcoming Bookings (11)" at bounding box center [410, 102] width 118 height 14
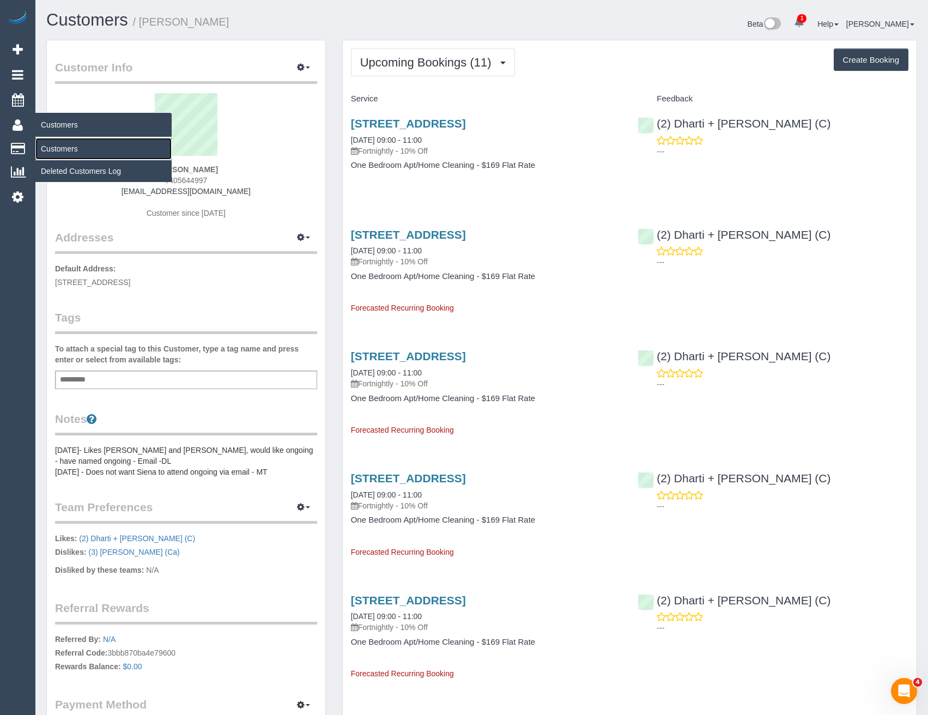
click at [62, 142] on link "Customers" at bounding box center [103, 149] width 136 height 22
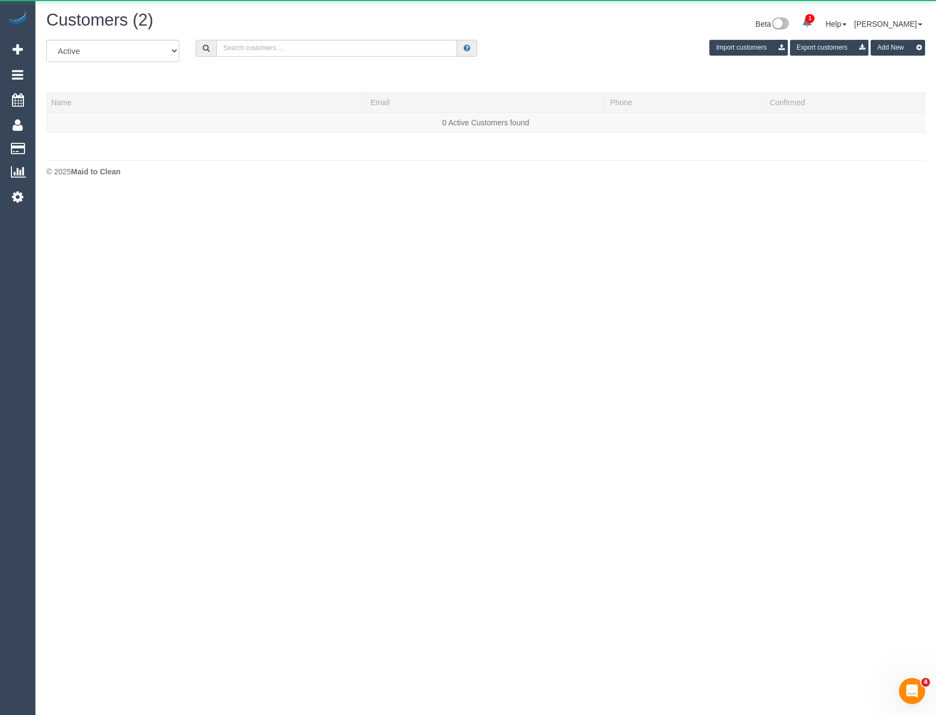
drag, startPoint x: 272, startPoint y: 27, endPoint x: 272, endPoint y: 35, distance: 7.6
click at [272, 33] on div "Customers (2)" at bounding box center [262, 22] width 448 height 23
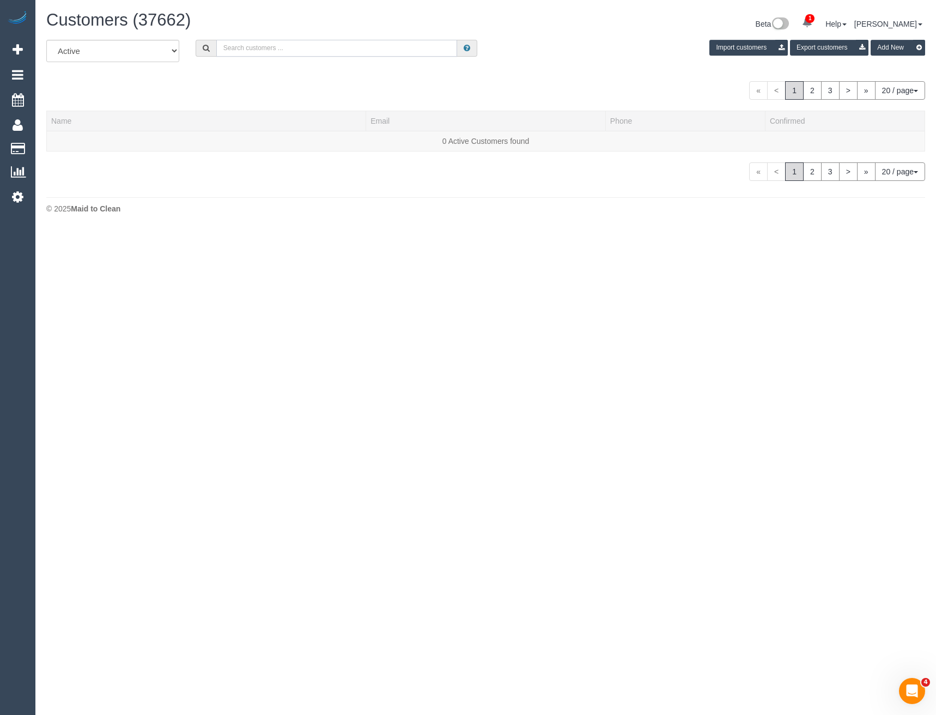
click at [269, 50] on input "text" at bounding box center [336, 48] width 241 height 17
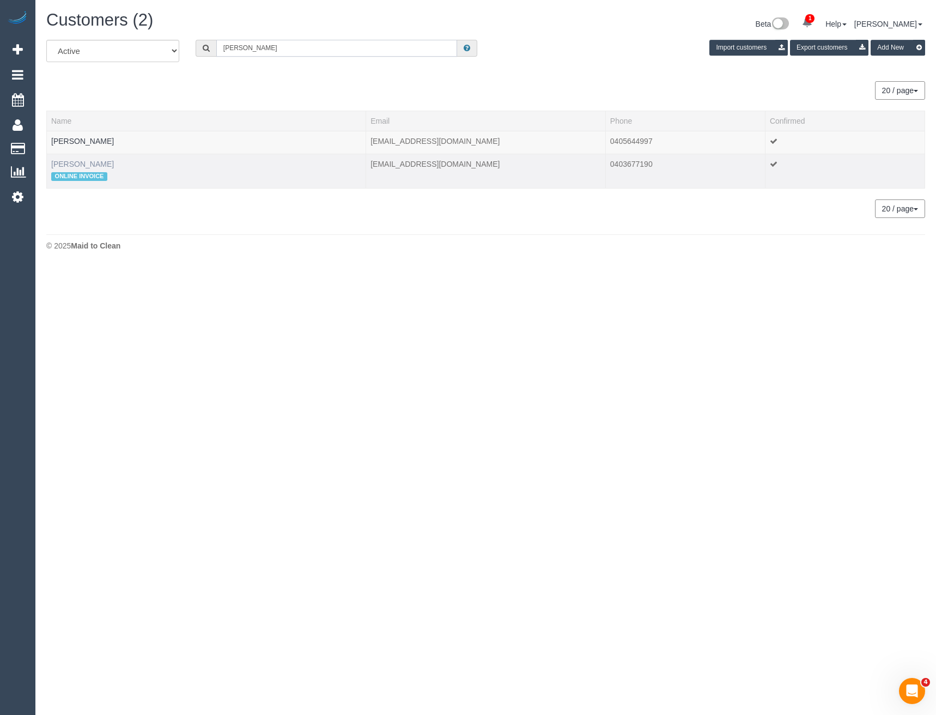
type input "[PERSON_NAME]"
click at [77, 160] on link "[PERSON_NAME]" at bounding box center [82, 164] width 63 height 9
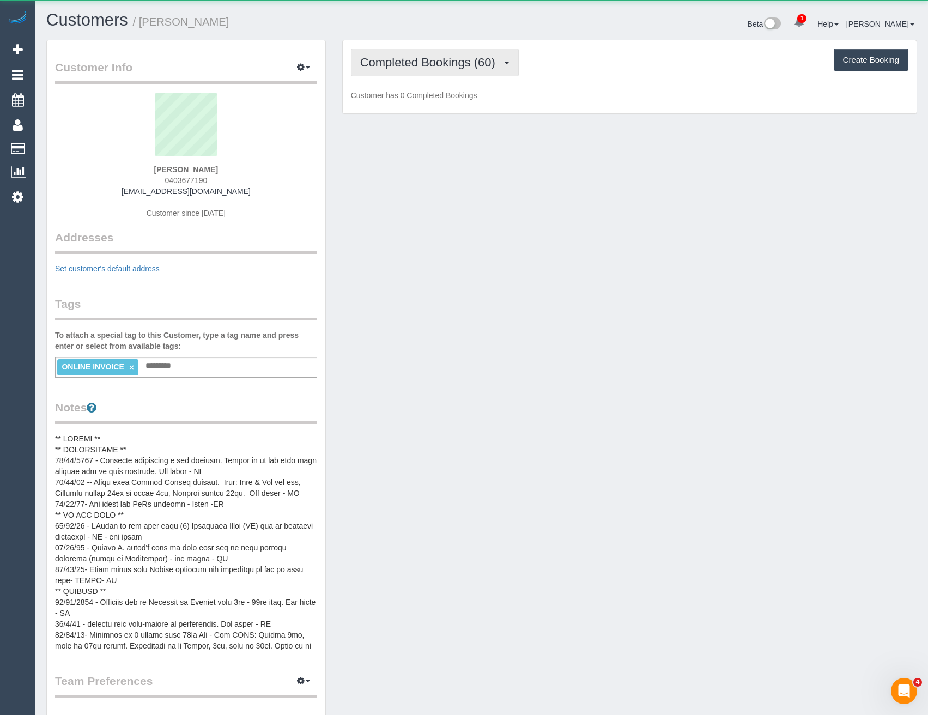
click at [438, 54] on button "Completed Bookings (60)" at bounding box center [435, 62] width 168 height 28
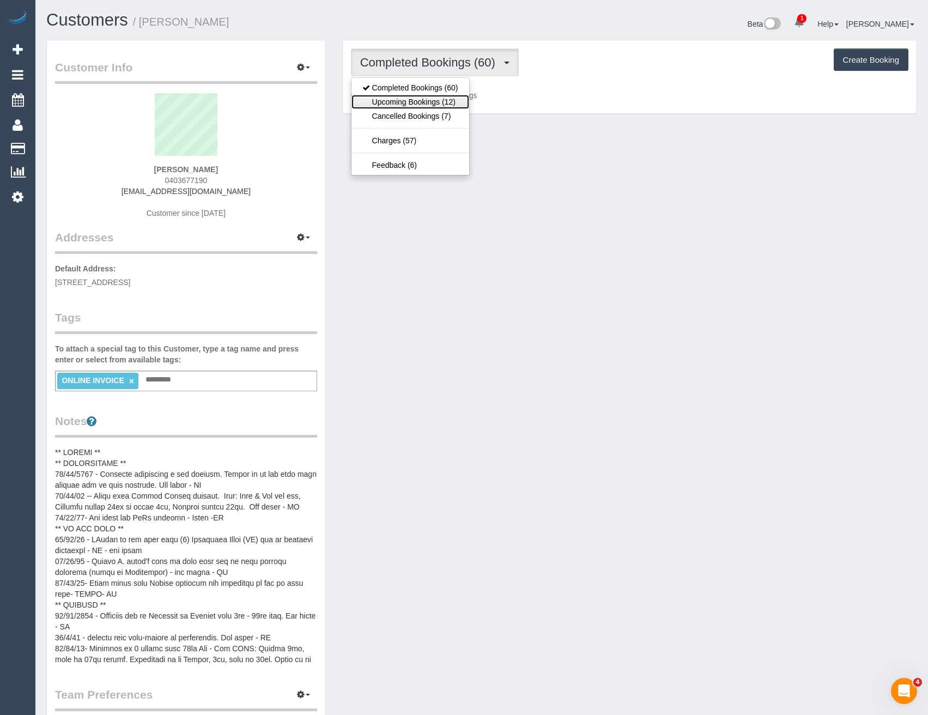
click at [442, 100] on link "Upcoming Bookings (12)" at bounding box center [410, 102] width 118 height 14
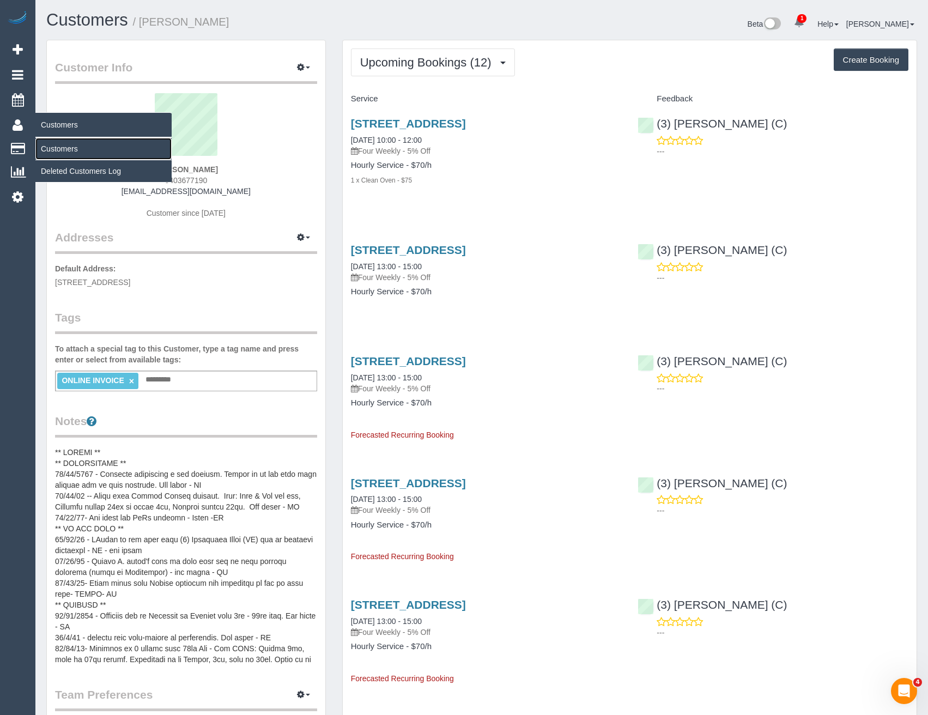
click at [56, 147] on link "Customers" at bounding box center [103, 149] width 136 height 22
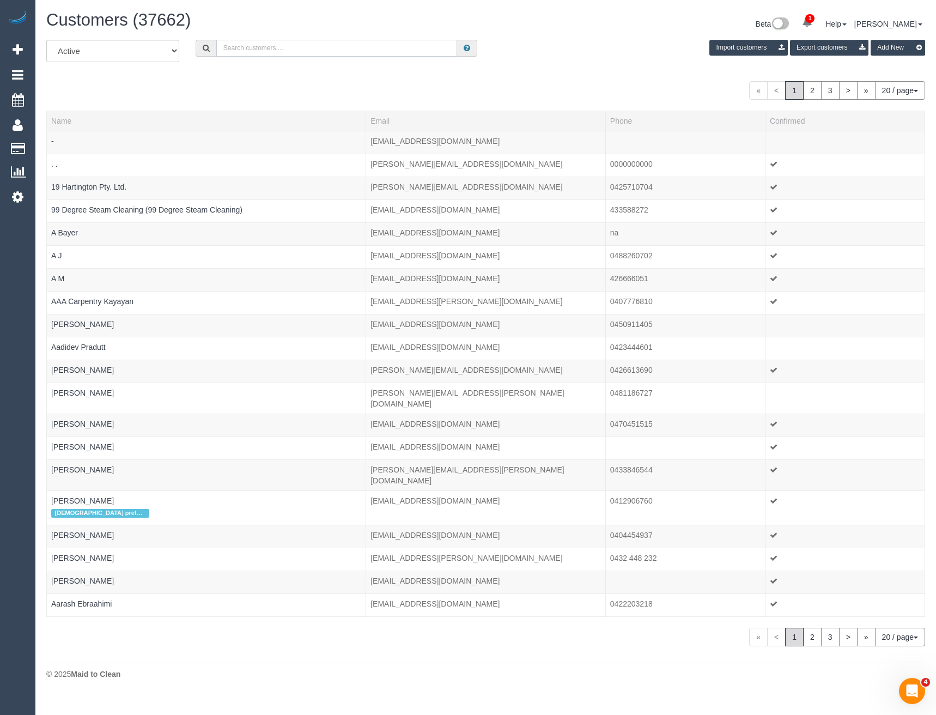
click at [294, 46] on input "text" at bounding box center [336, 48] width 241 height 17
paste input "[PERSON_NAME][EMAIL_ADDRESS][DOMAIN_NAME]"
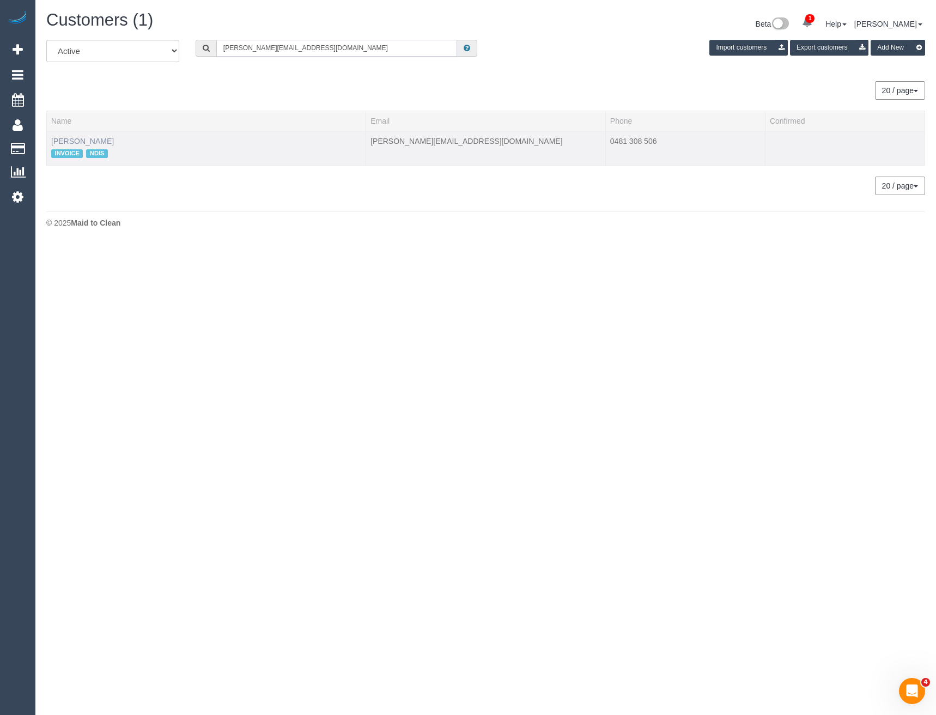
type input "fiona.kranenbroek@yahoo.com.au"
click at [105, 140] on link "Fiona Kranenbroek" at bounding box center [82, 141] width 63 height 9
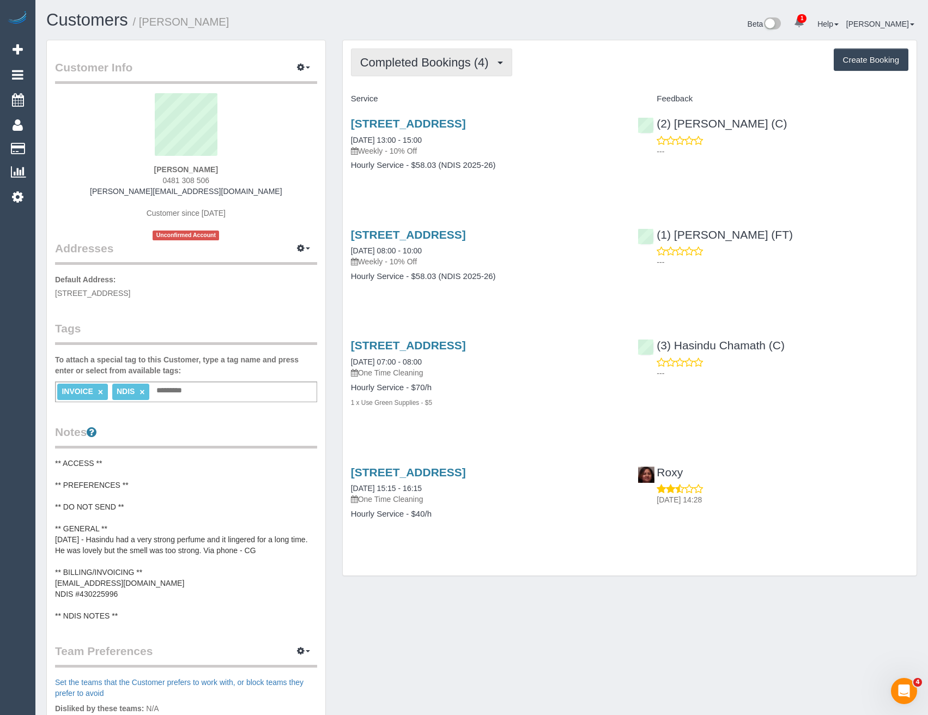
click at [491, 63] on span "Completed Bookings (4)" at bounding box center [427, 63] width 134 height 14
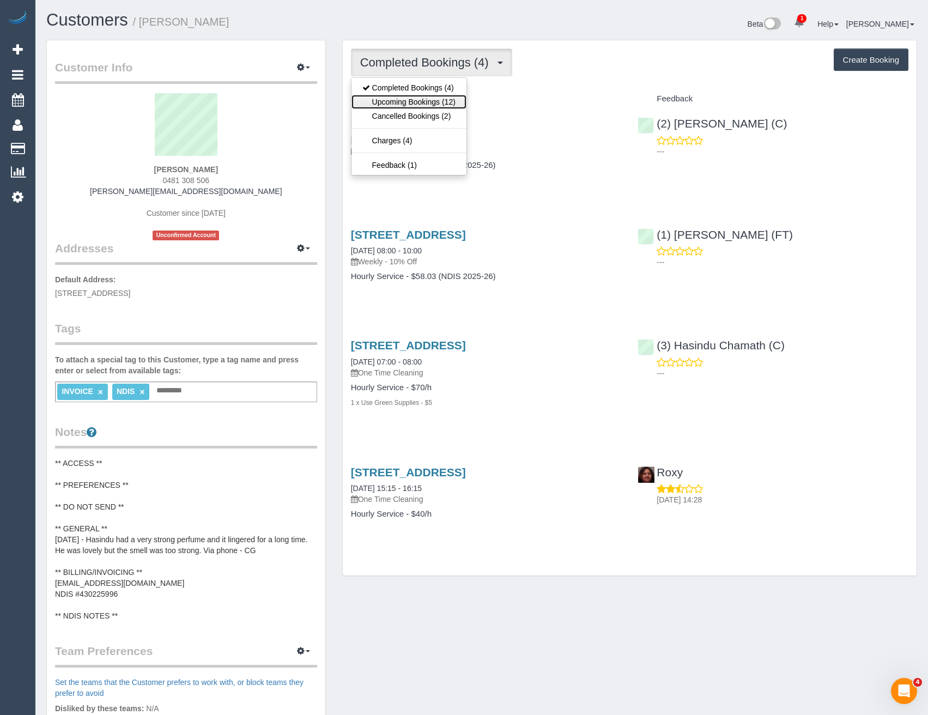
click at [456, 104] on link "Upcoming Bookings (12)" at bounding box center [408, 102] width 115 height 14
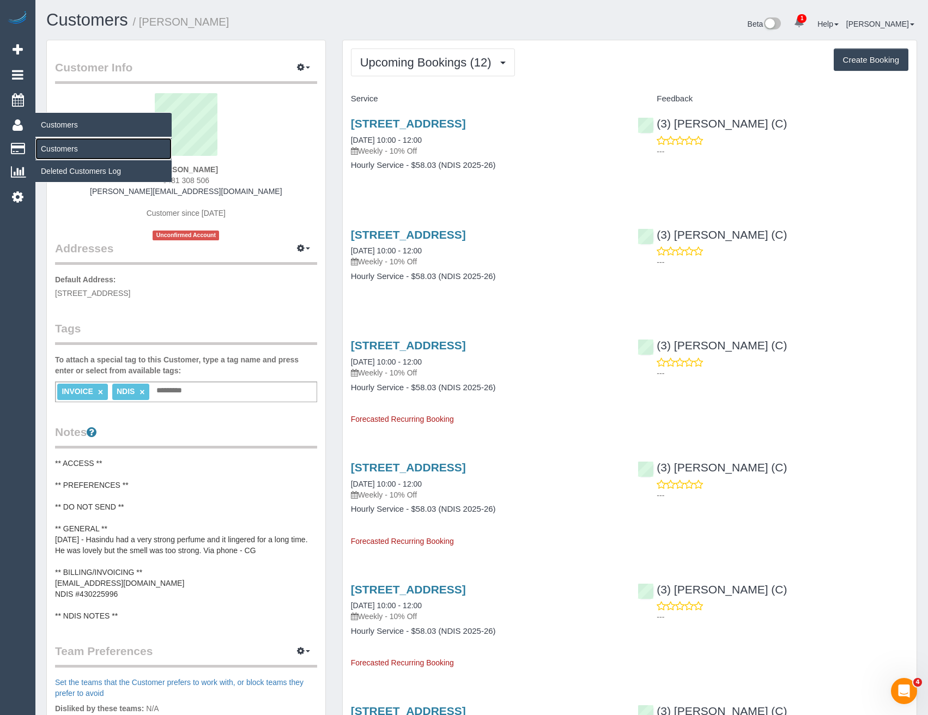
click at [81, 148] on link "Customers" at bounding box center [103, 149] width 136 height 22
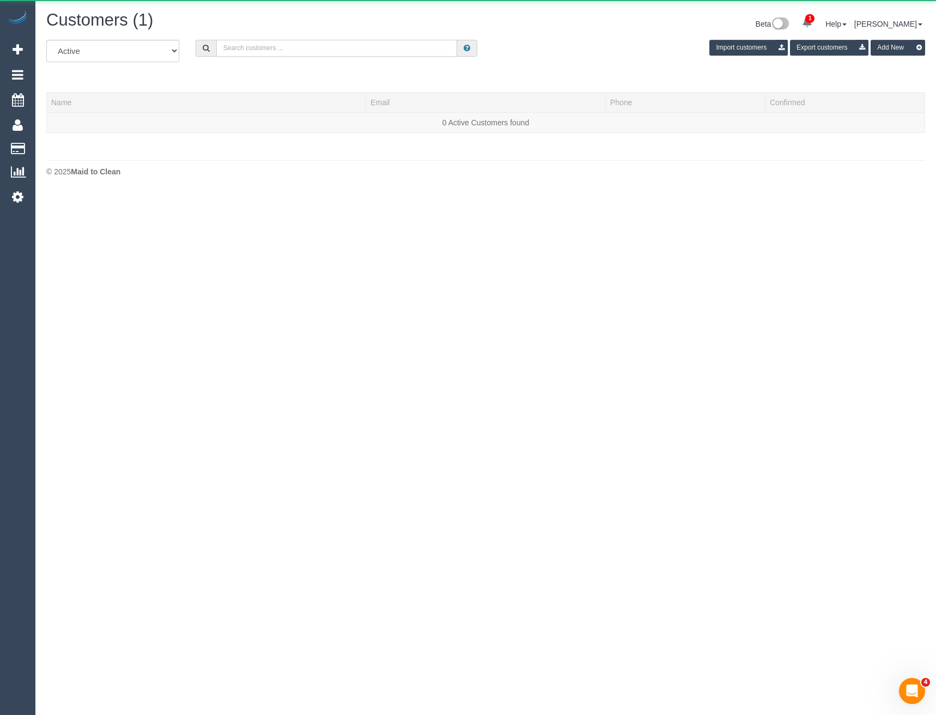
click at [366, 49] on input "text" at bounding box center [336, 48] width 241 height 17
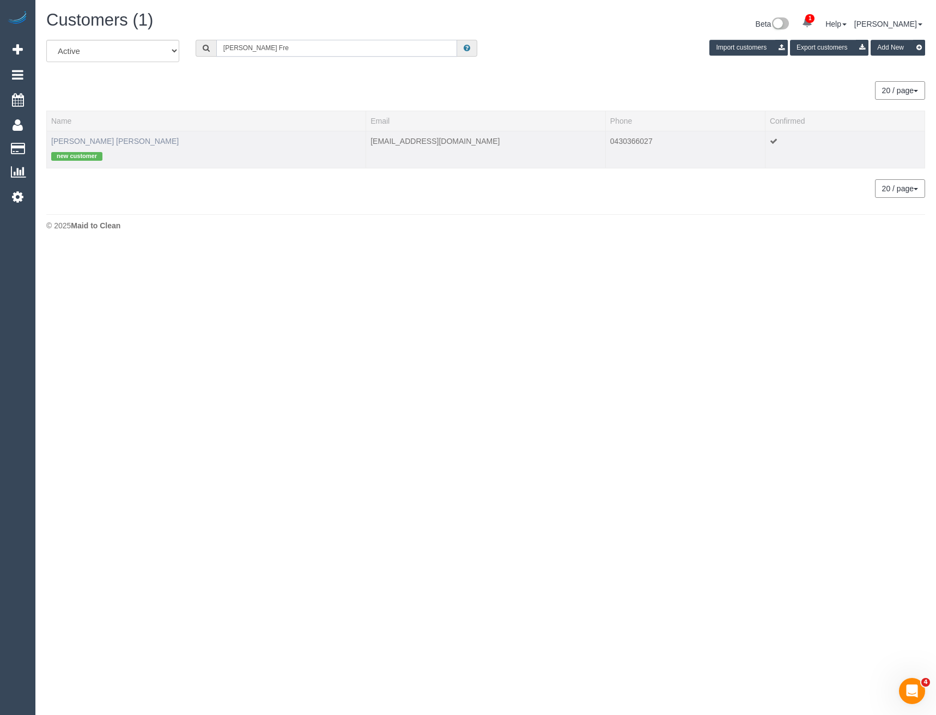
type input "Jackson Fre"
click at [62, 143] on link "Jackson Freud" at bounding box center [115, 141] width 128 height 9
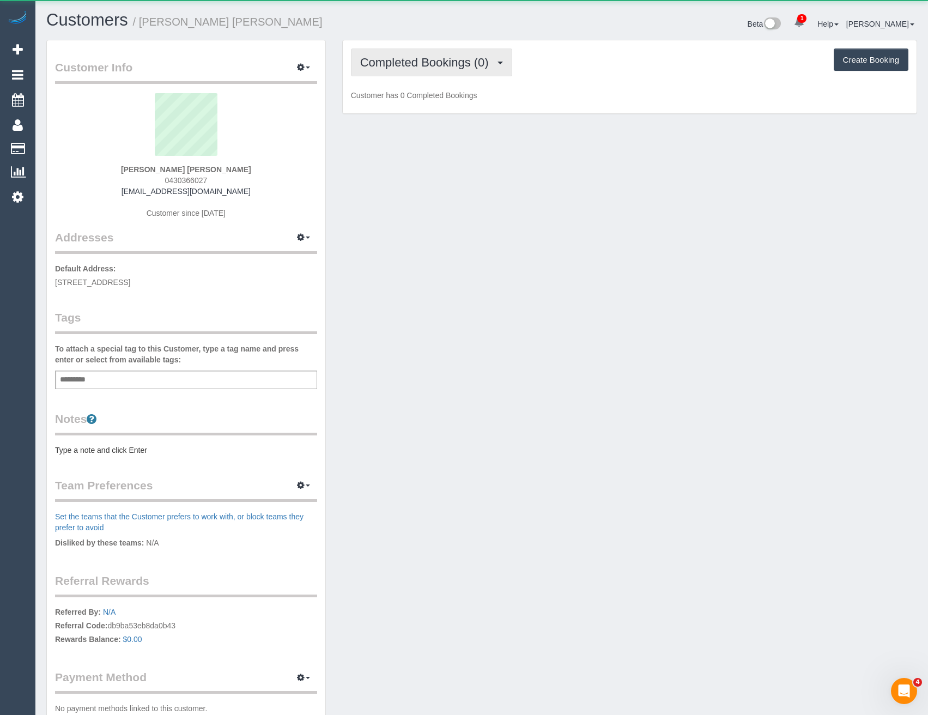
click at [474, 64] on span "Completed Bookings (0)" at bounding box center [427, 63] width 134 height 14
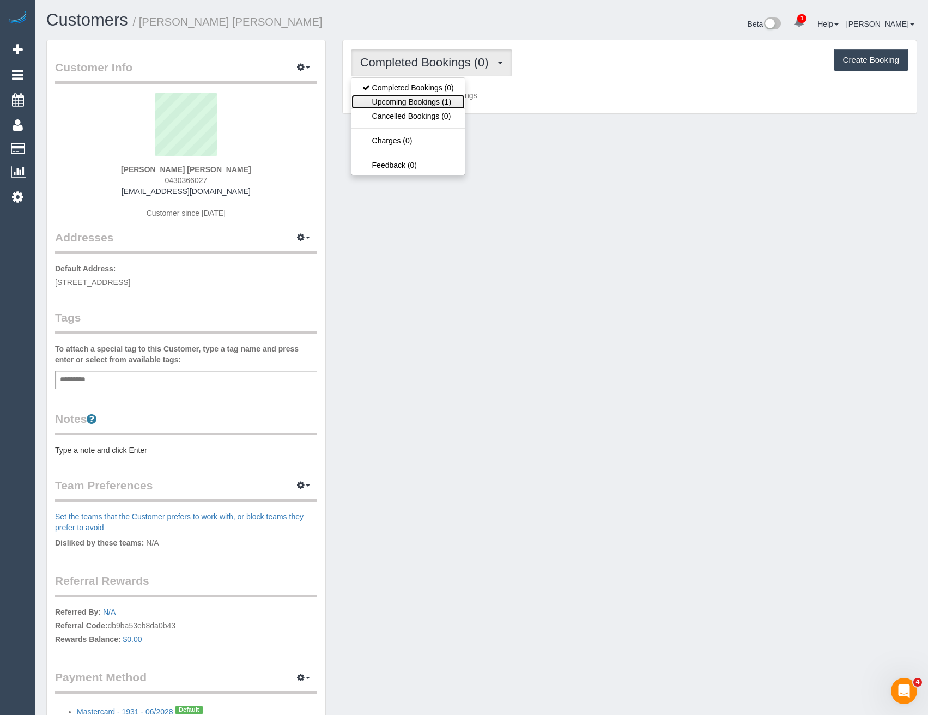
click at [454, 100] on link "Upcoming Bookings (1)" at bounding box center [407, 102] width 113 height 14
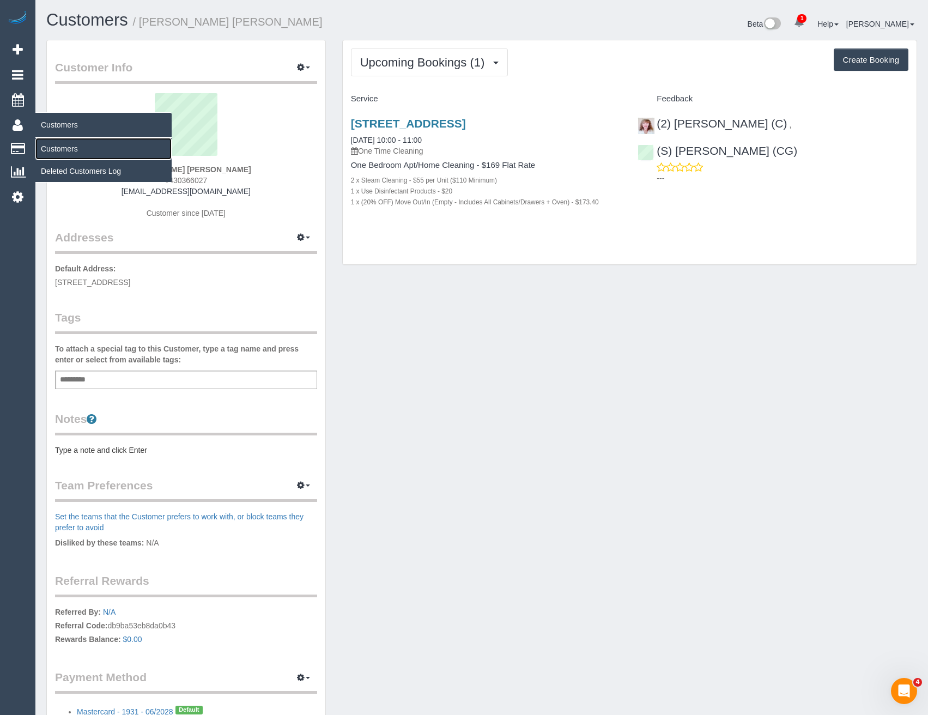
drag, startPoint x: 67, startPoint y: 149, endPoint x: 73, endPoint y: 149, distance: 6.0
click at [67, 149] on link "Customers" at bounding box center [103, 149] width 136 height 22
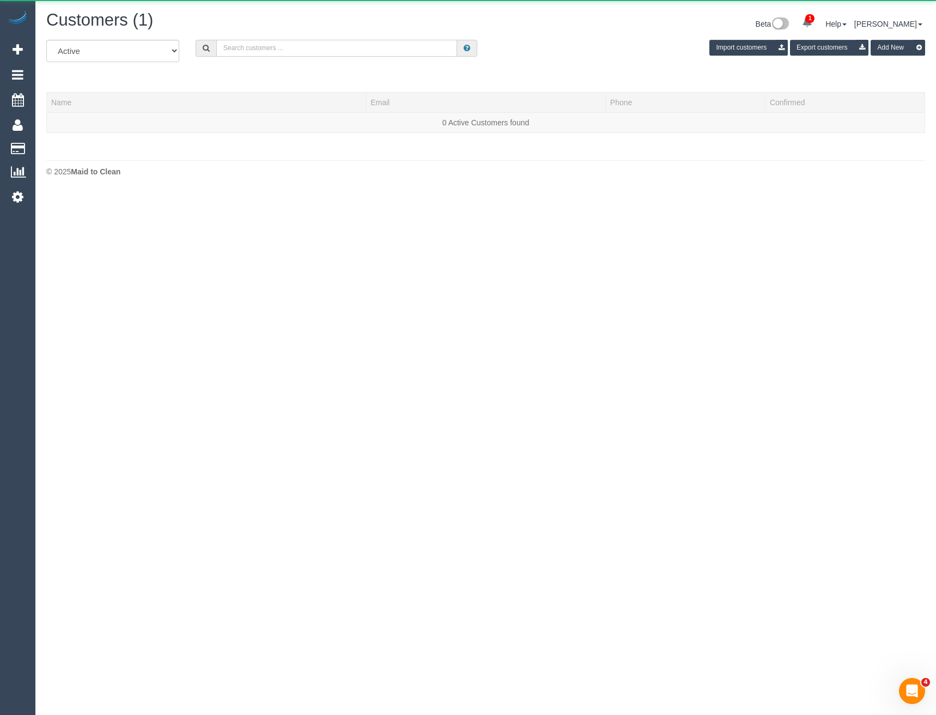
click at [293, 46] on input "text" at bounding box center [336, 48] width 241 height 17
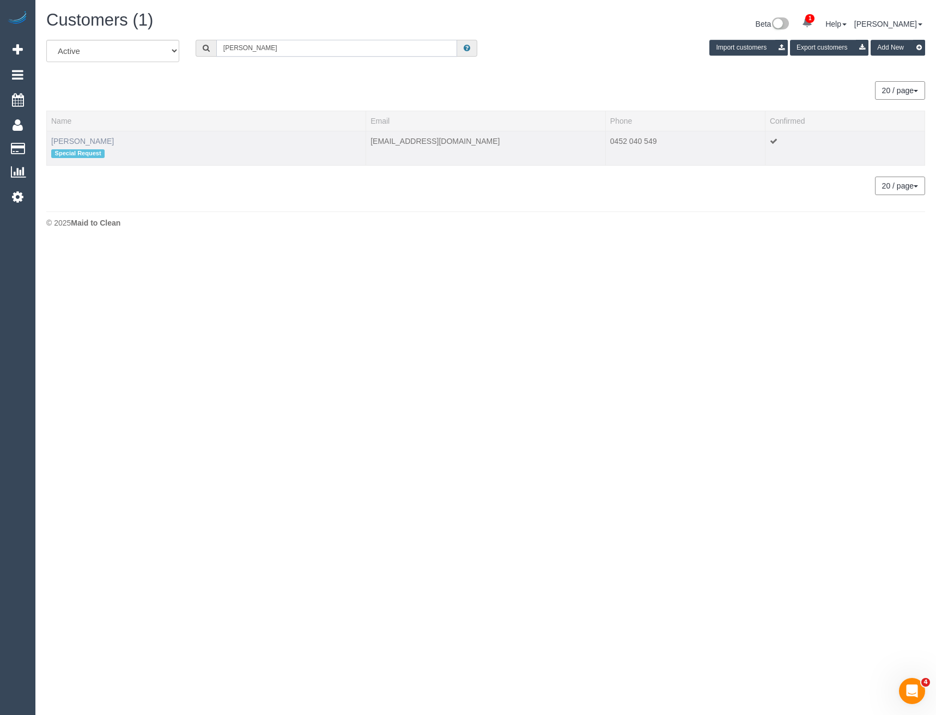
type input "Emily pet"
click at [83, 141] on link "Emily Peterson" at bounding box center [82, 141] width 63 height 9
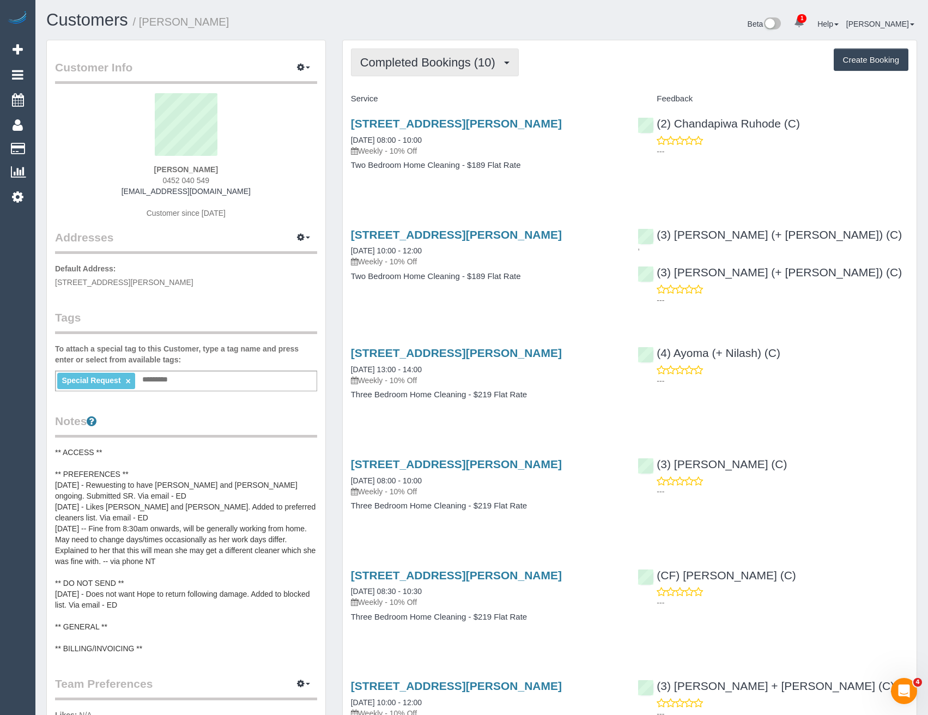
click at [450, 70] on button "Completed Bookings (10)" at bounding box center [435, 62] width 168 height 28
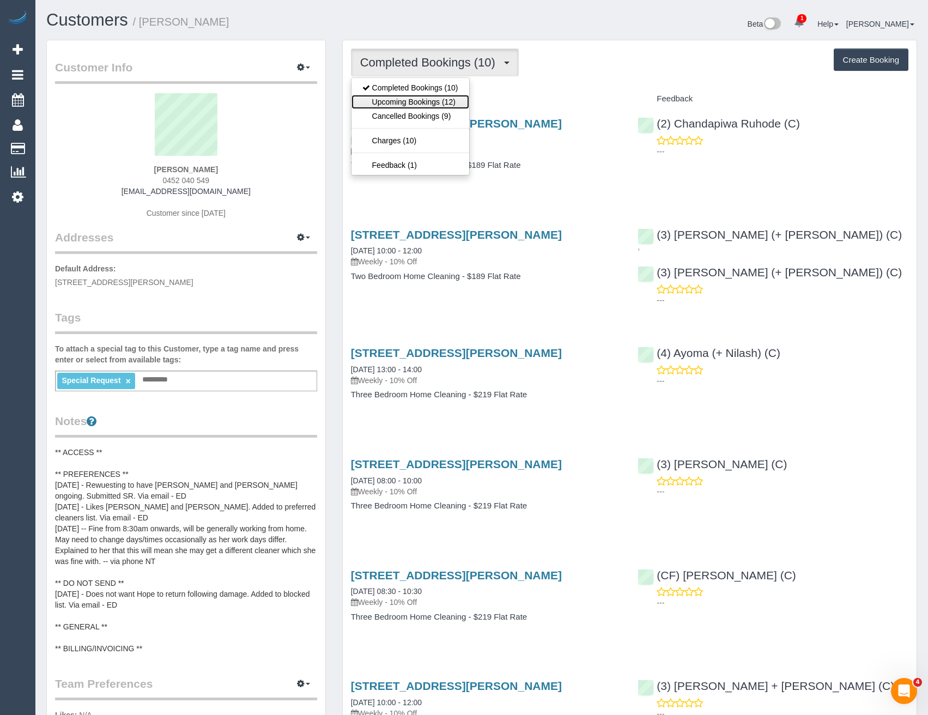
click at [438, 98] on link "Upcoming Bookings (12)" at bounding box center [410, 102] width 118 height 14
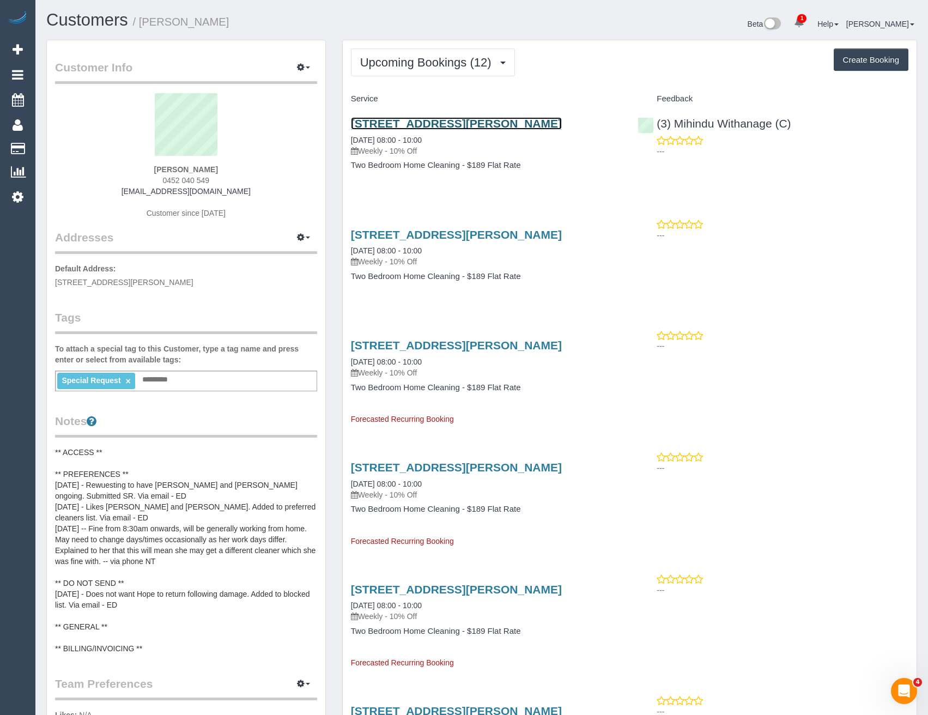
click at [429, 125] on link "21 Windermere Parade, 21 Windermere Pde, Doreen, VIC 3754" at bounding box center [456, 123] width 211 height 13
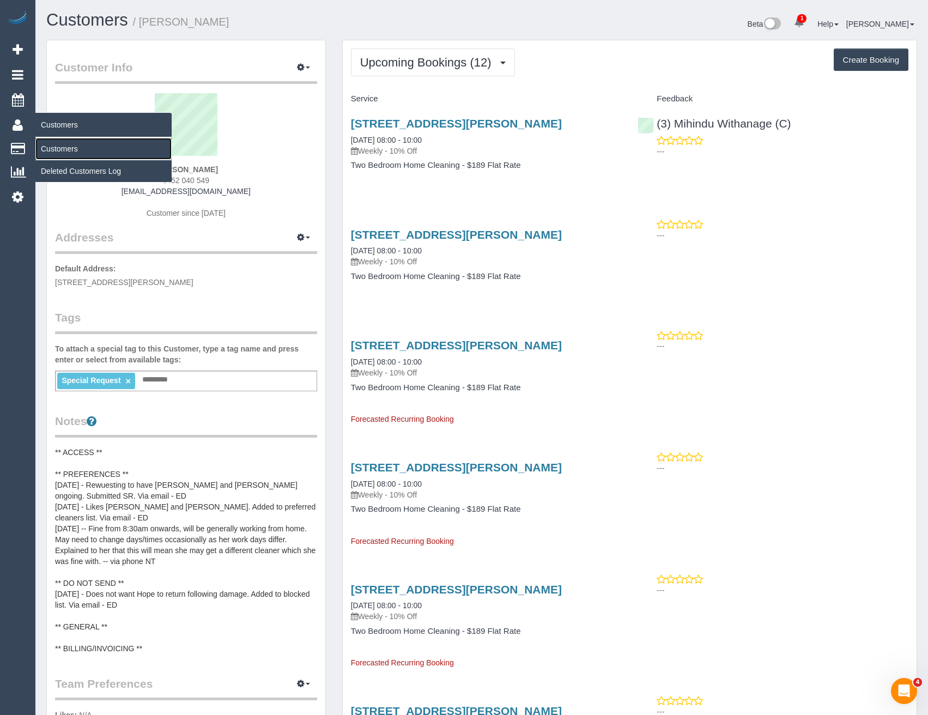
drag, startPoint x: 71, startPoint y: 148, endPoint x: 107, endPoint y: 135, distance: 38.8
click at [71, 148] on link "Customers" at bounding box center [103, 149] width 136 height 22
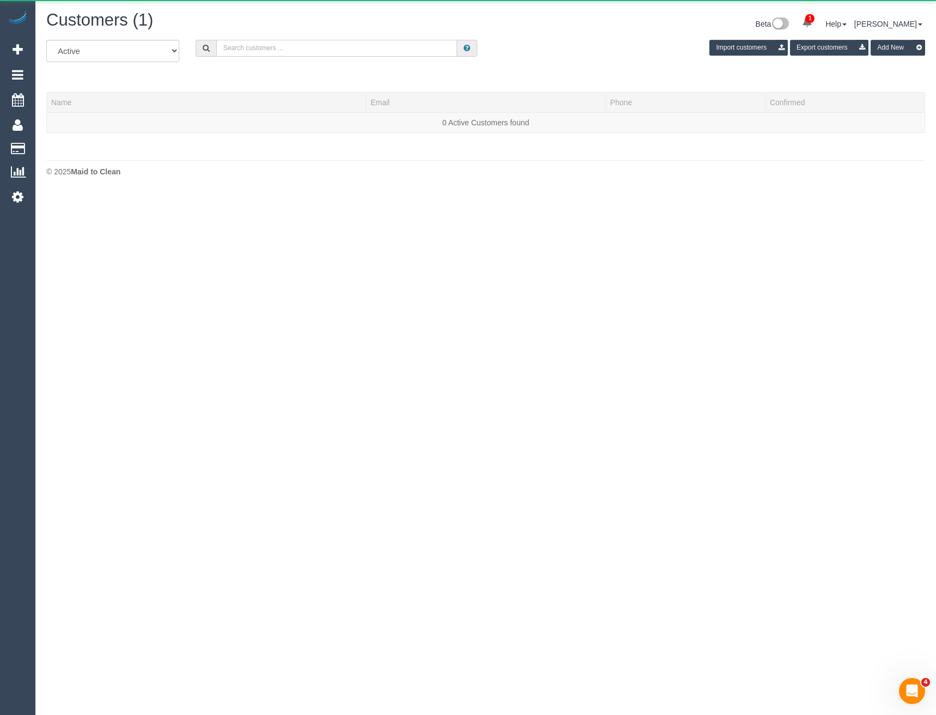
drag, startPoint x: 301, startPoint y: 47, endPoint x: 269, endPoint y: 39, distance: 33.2
click at [301, 47] on input "text" at bounding box center [336, 48] width 241 height 17
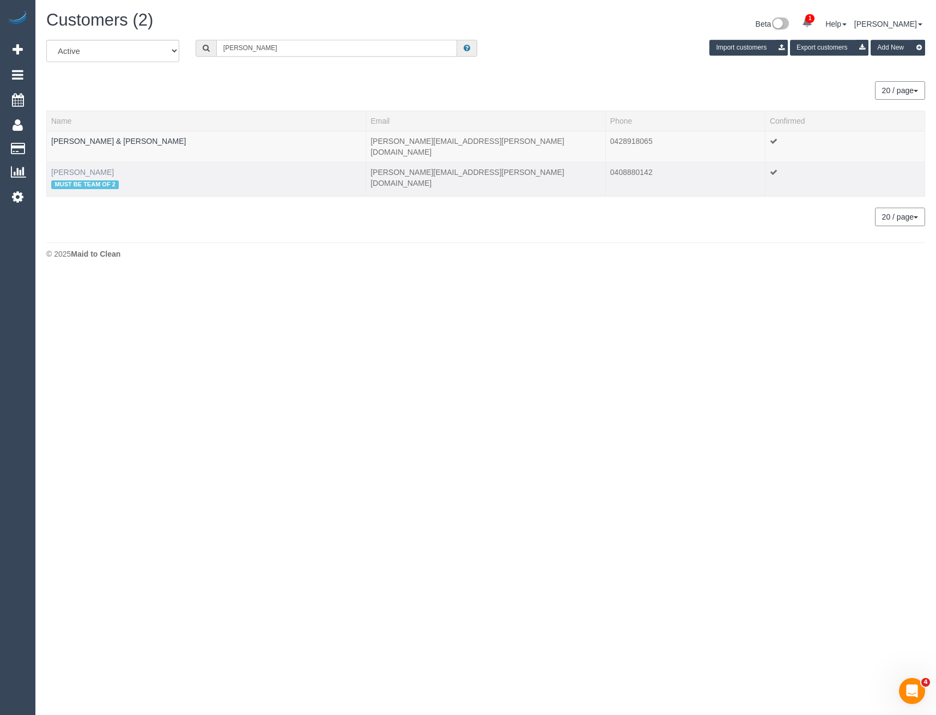
type input "Mandy Mc"
click at [92, 168] on link "Mandy McNally" at bounding box center [82, 172] width 63 height 9
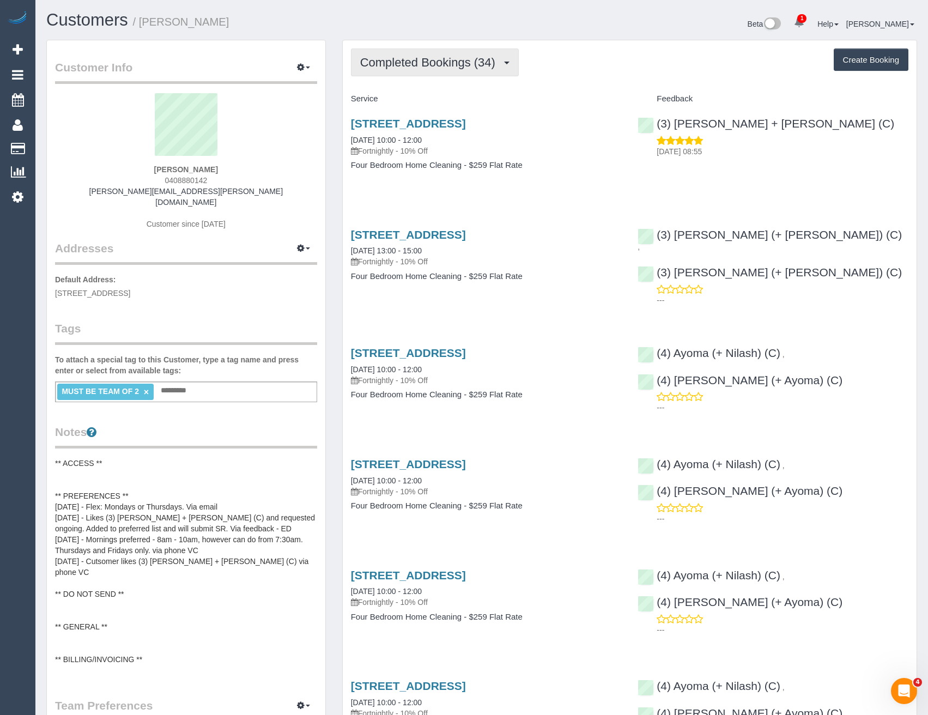
click at [428, 68] on span "Completed Bookings (34)" at bounding box center [430, 63] width 141 height 14
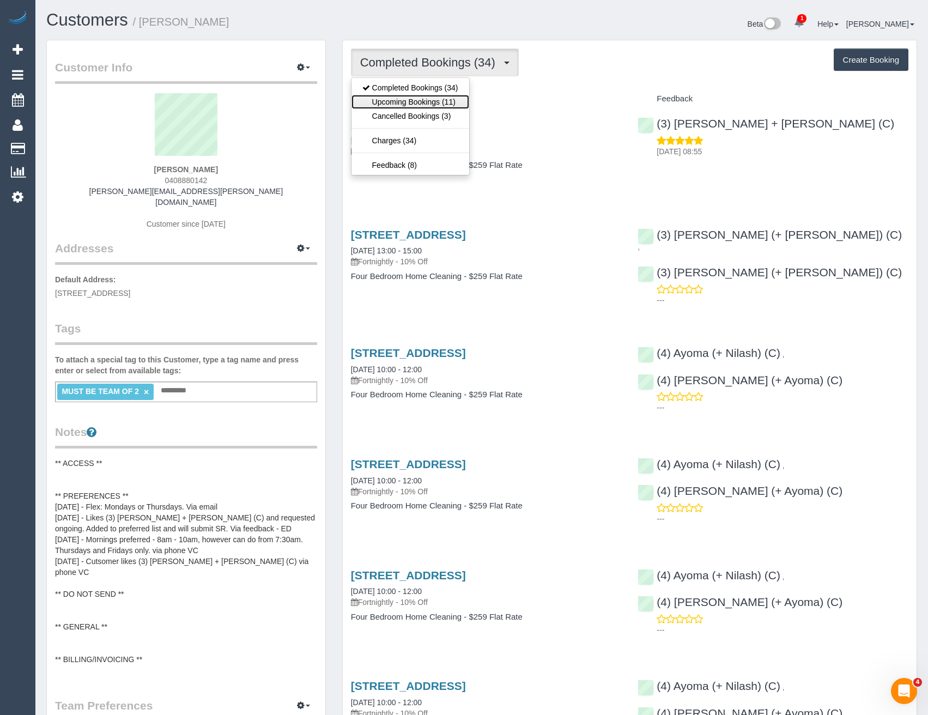
click at [418, 100] on link "Upcoming Bookings (11)" at bounding box center [410, 102] width 118 height 14
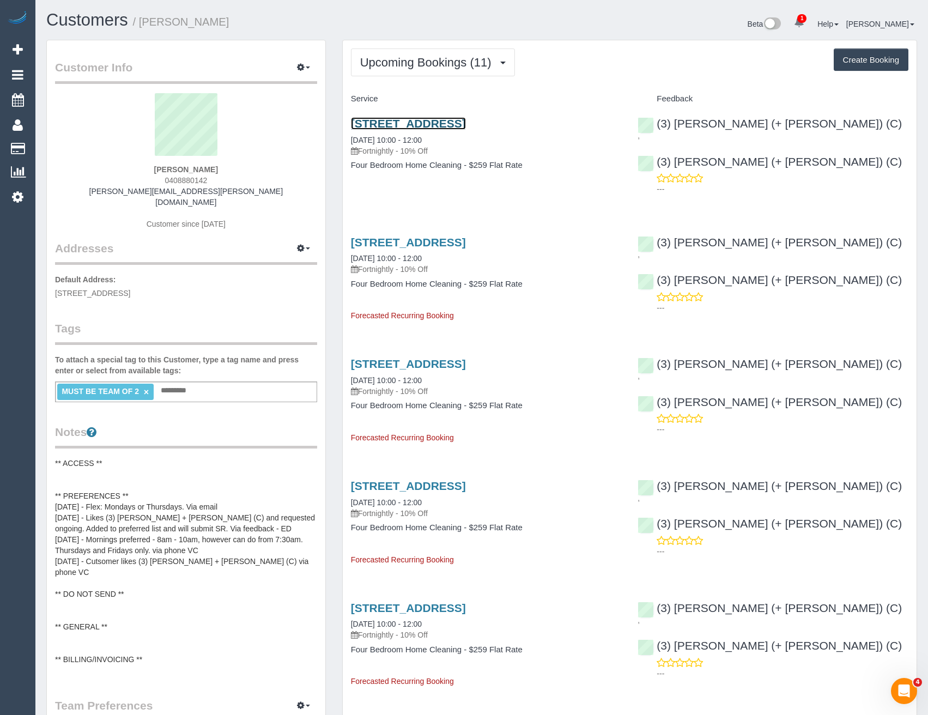
click at [466, 124] on link "30-32 Grandview Street, Unit 2, Glenroy, VIC 3046" at bounding box center [408, 123] width 115 height 13
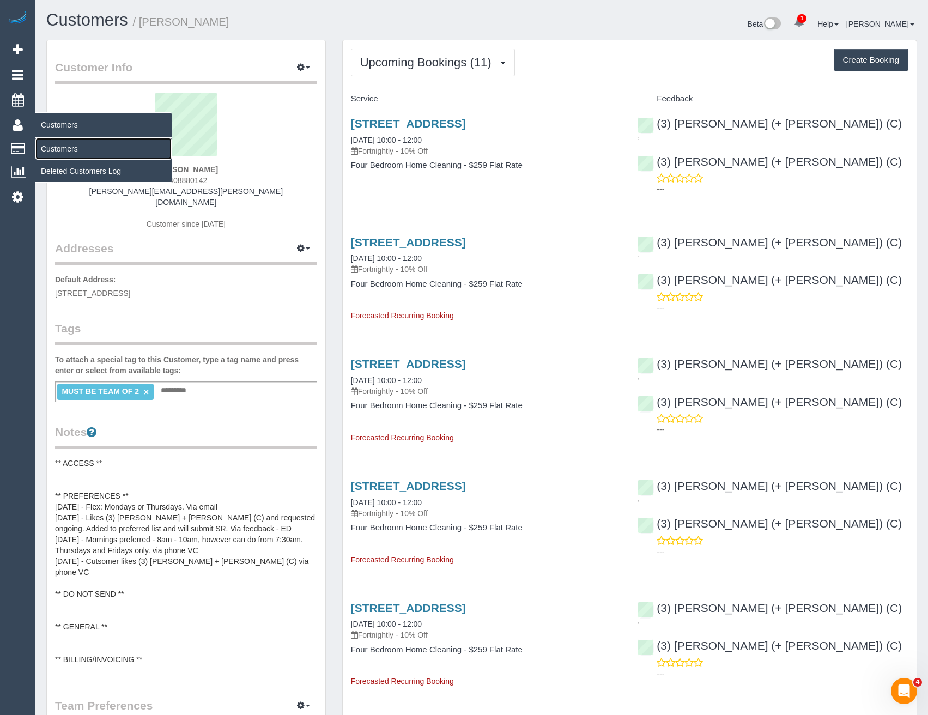
click at [65, 147] on link "Customers" at bounding box center [103, 149] width 136 height 22
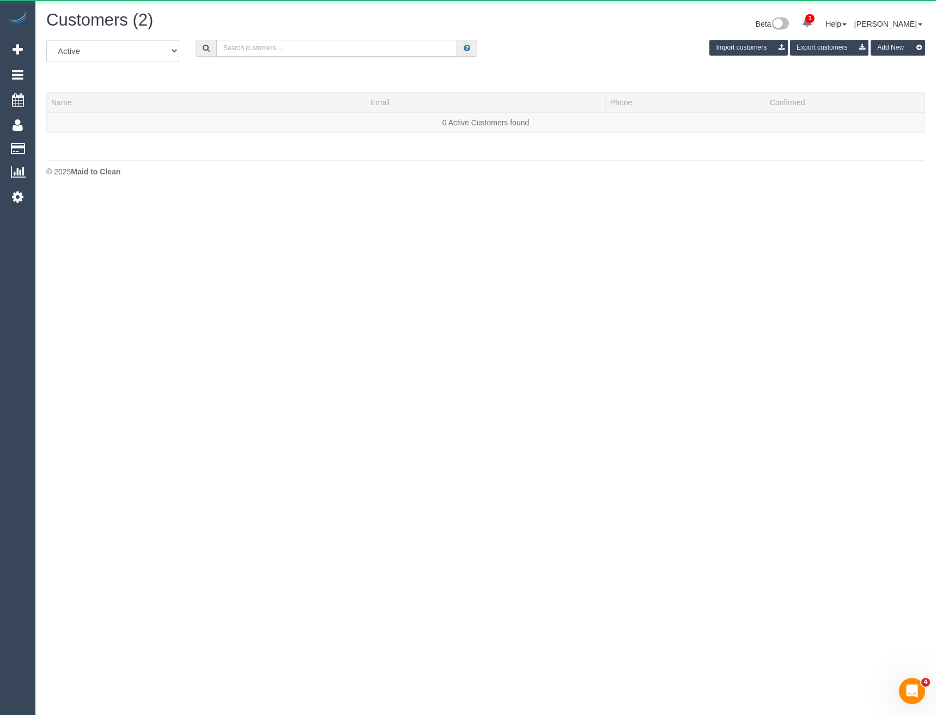
click at [257, 50] on input "text" at bounding box center [336, 48] width 241 height 17
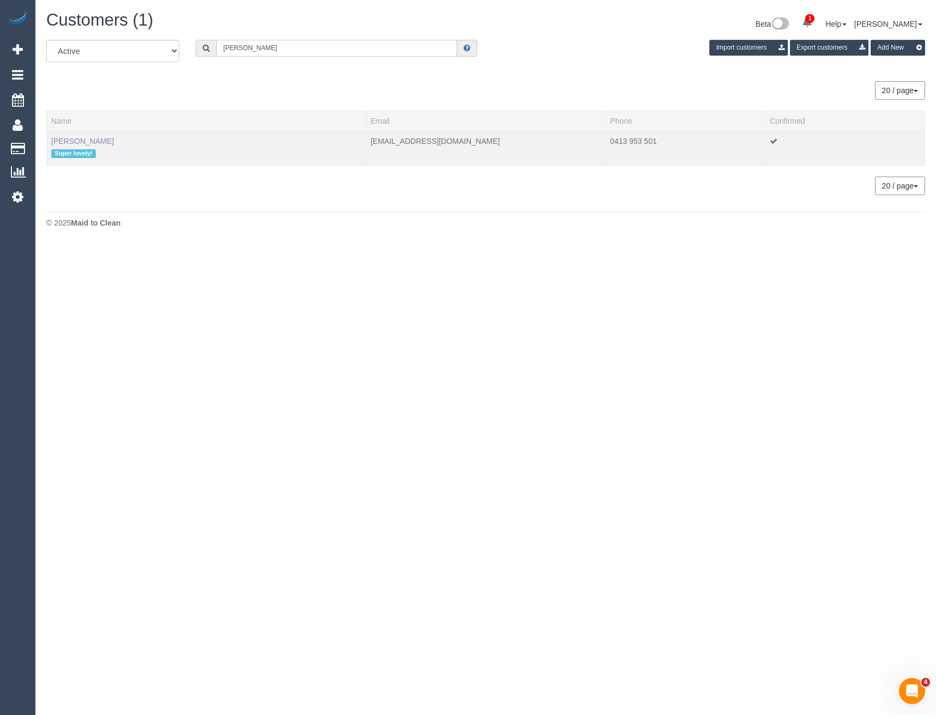
type input "Kelly prew"
click at [72, 140] on link "Kelly Prew" at bounding box center [82, 141] width 63 height 9
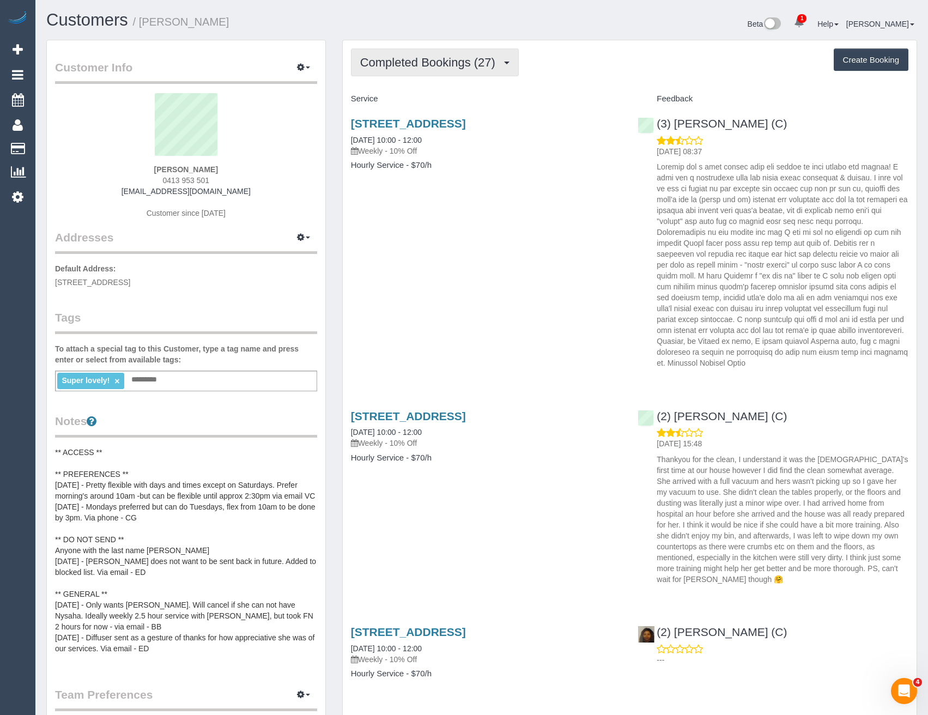
click at [427, 60] on span "Completed Bookings (27)" at bounding box center [430, 63] width 141 height 14
click at [448, 110] on link "Cancelled Bookings (2)" at bounding box center [410, 116] width 118 height 14
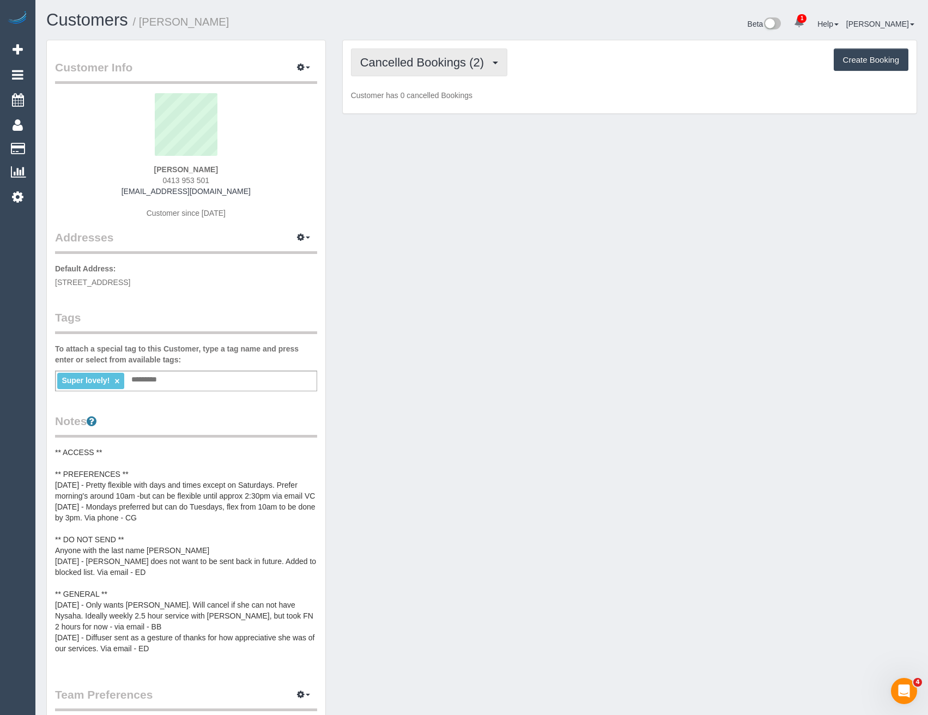
click at [443, 67] on span "Cancelled Bookings (2)" at bounding box center [424, 63] width 129 height 14
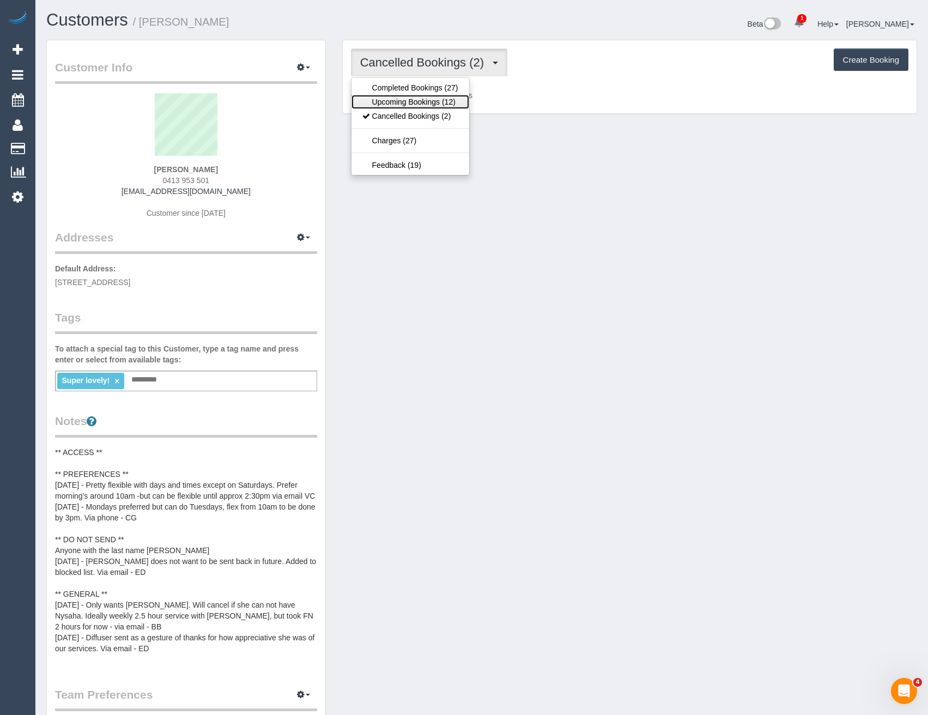
click at [436, 105] on link "Upcoming Bookings (12)" at bounding box center [410, 102] width 118 height 14
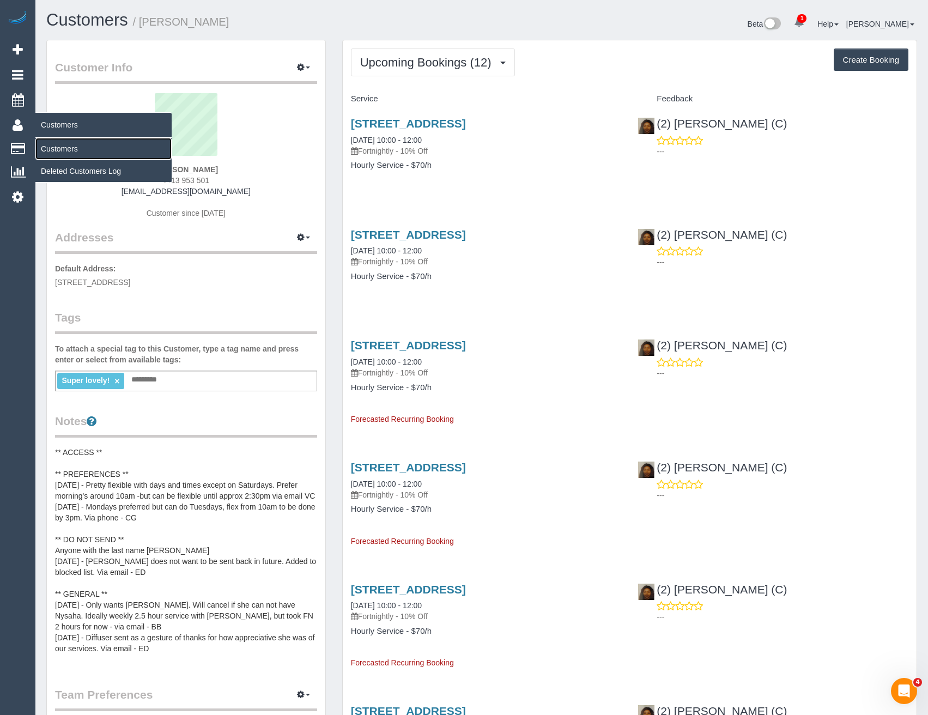
click at [66, 153] on link "Customers" at bounding box center [103, 149] width 136 height 22
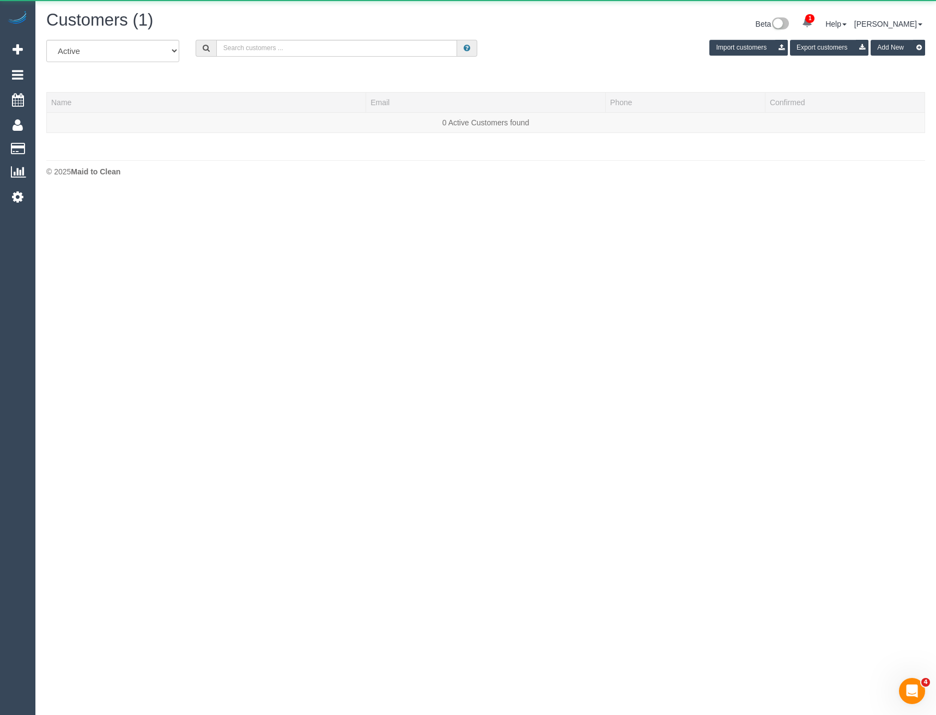
click at [215, 51] on span at bounding box center [206, 48] width 21 height 17
click at [240, 54] on input "text" at bounding box center [336, 48] width 241 height 17
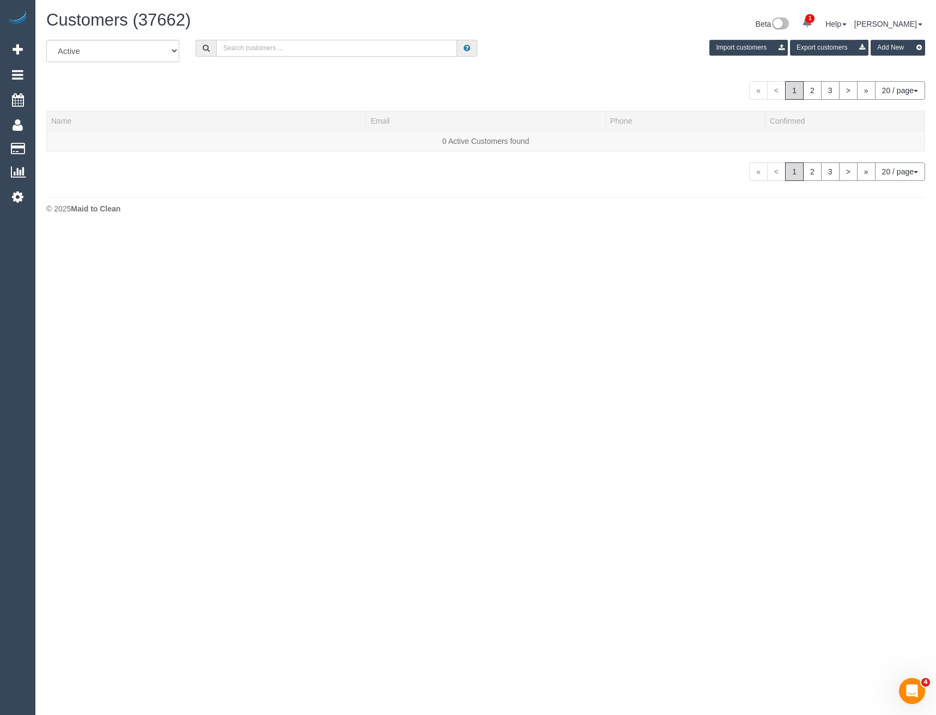
type input "H"
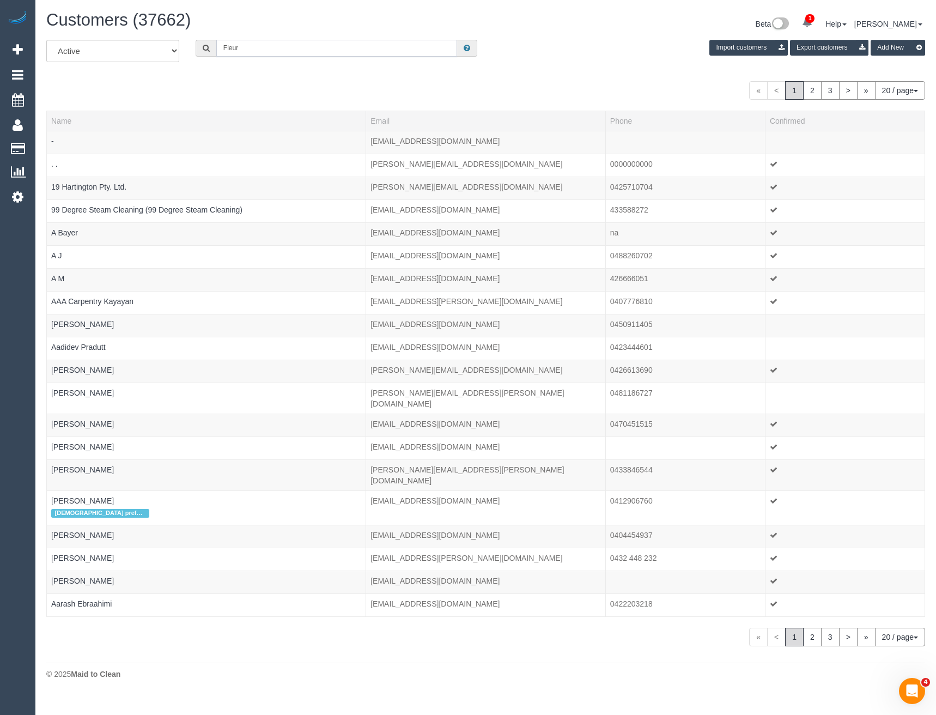
type input "fleur can"
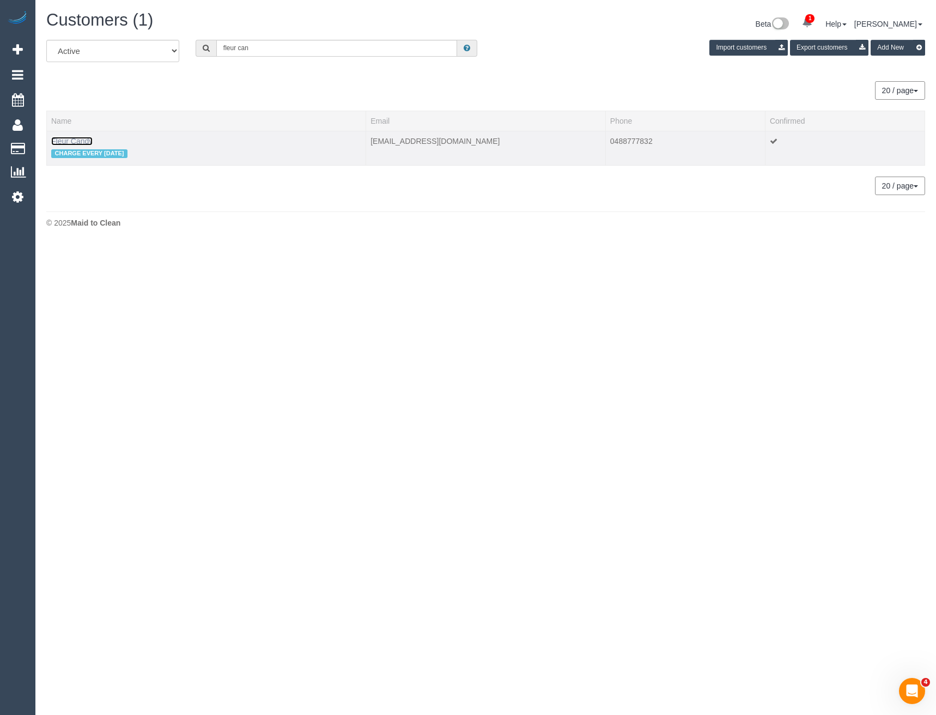
click at [72, 140] on link "Fleur Candy" at bounding box center [71, 141] width 41 height 9
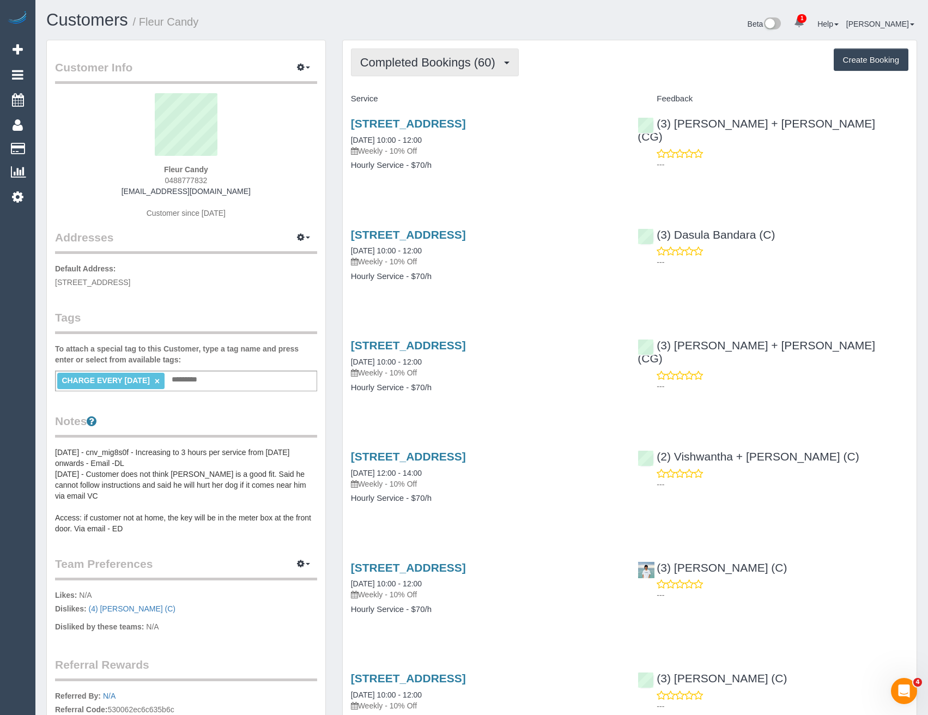
click at [455, 63] on span "Completed Bookings (60)" at bounding box center [430, 63] width 141 height 14
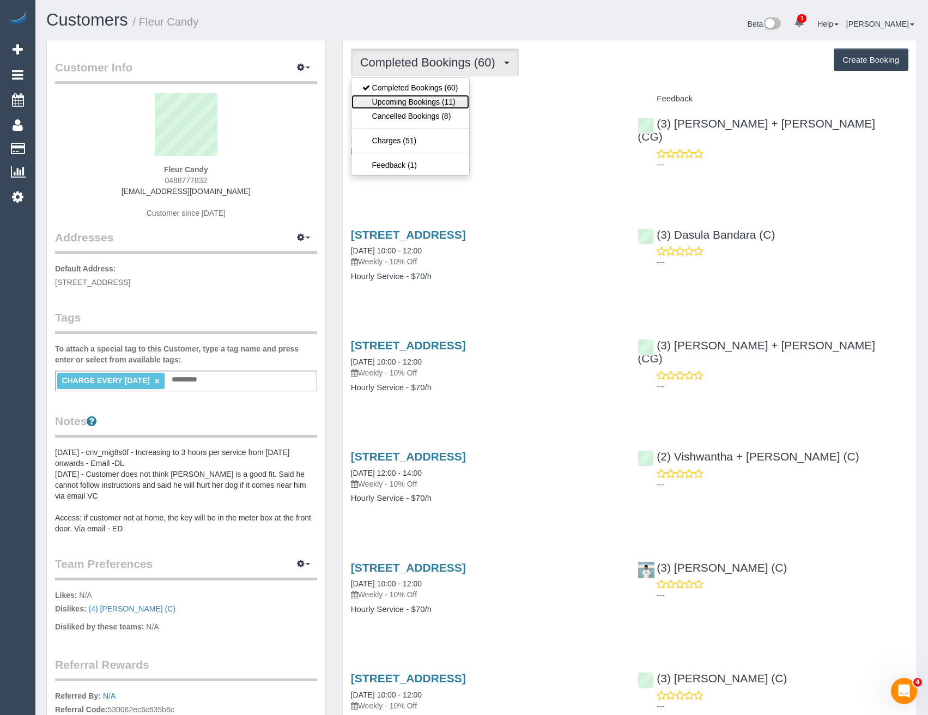
click at [432, 100] on link "Upcoming Bookings (11)" at bounding box center [410, 102] width 118 height 14
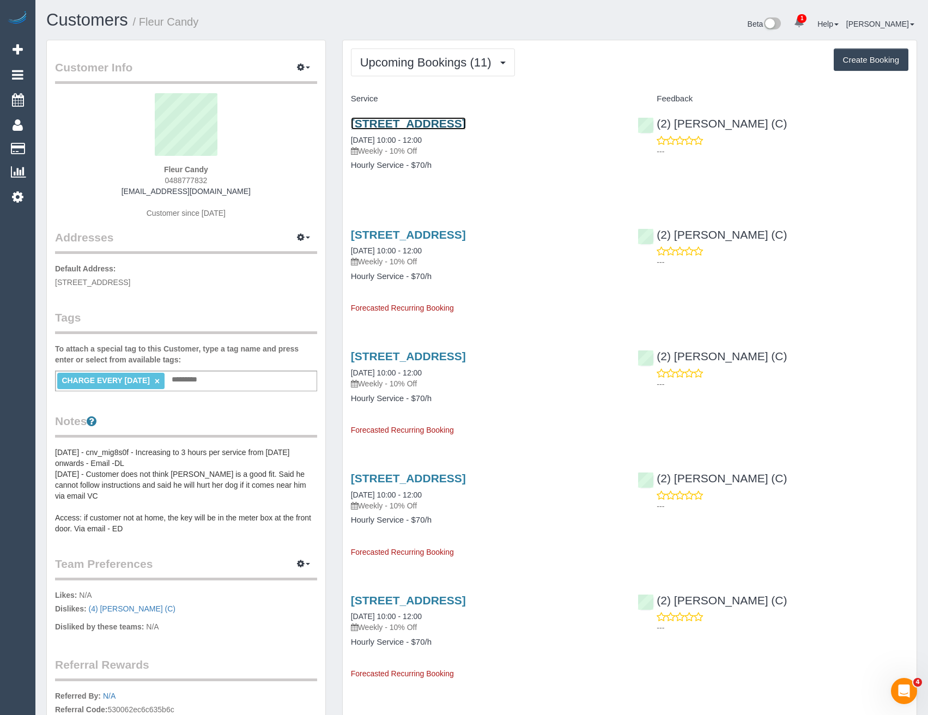
click at [466, 122] on link "684-686 Park Road, Park Orchards, VIC 3114" at bounding box center [408, 123] width 115 height 13
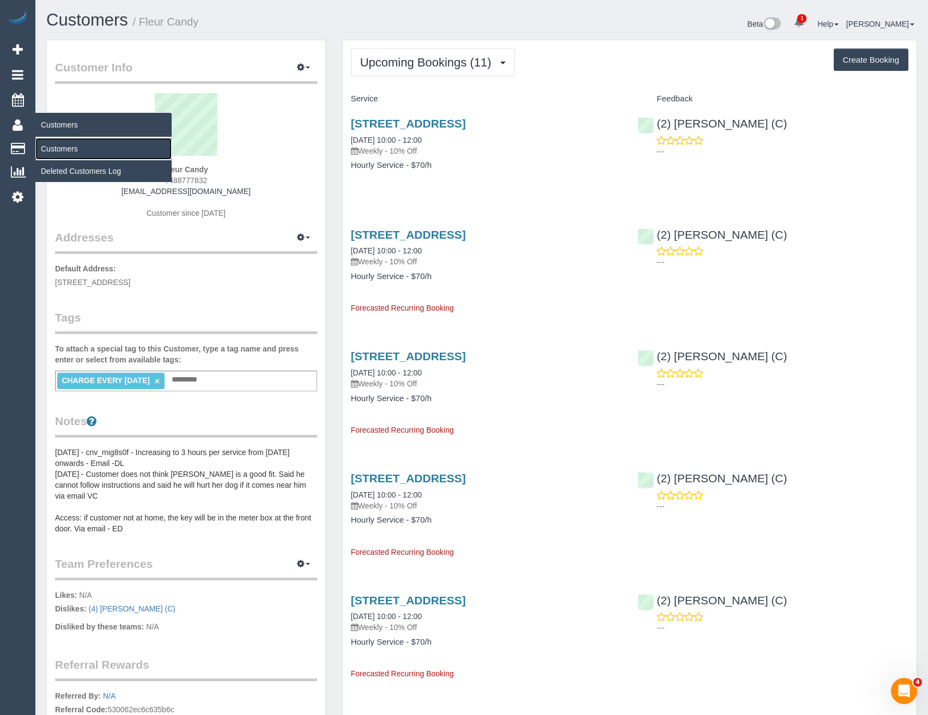
click at [70, 149] on link "Customers" at bounding box center [103, 149] width 136 height 22
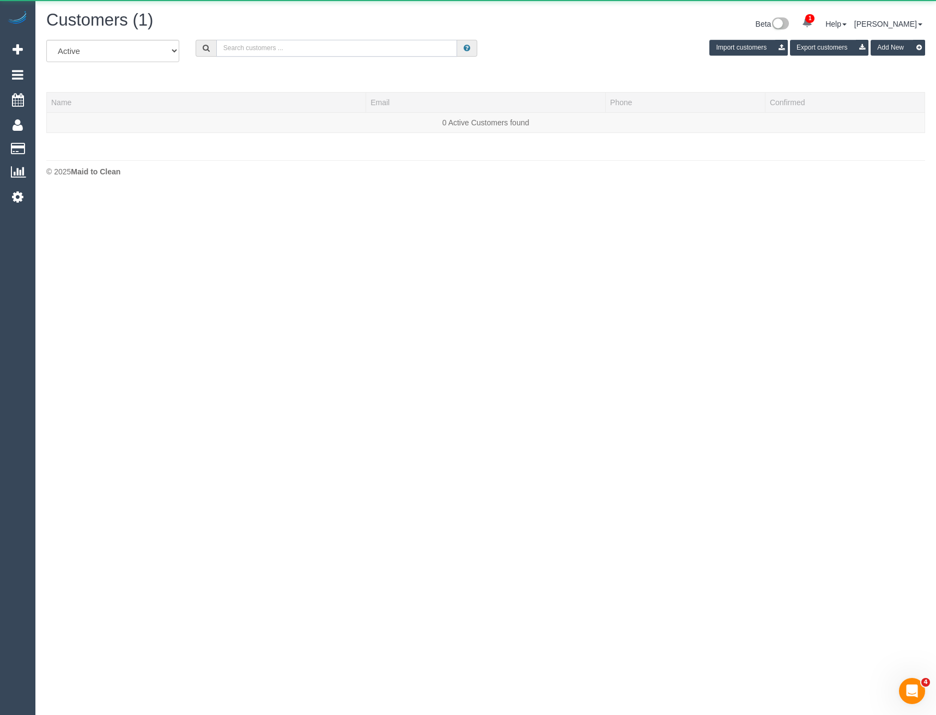
click at [288, 48] on input "text" at bounding box center [336, 48] width 241 height 17
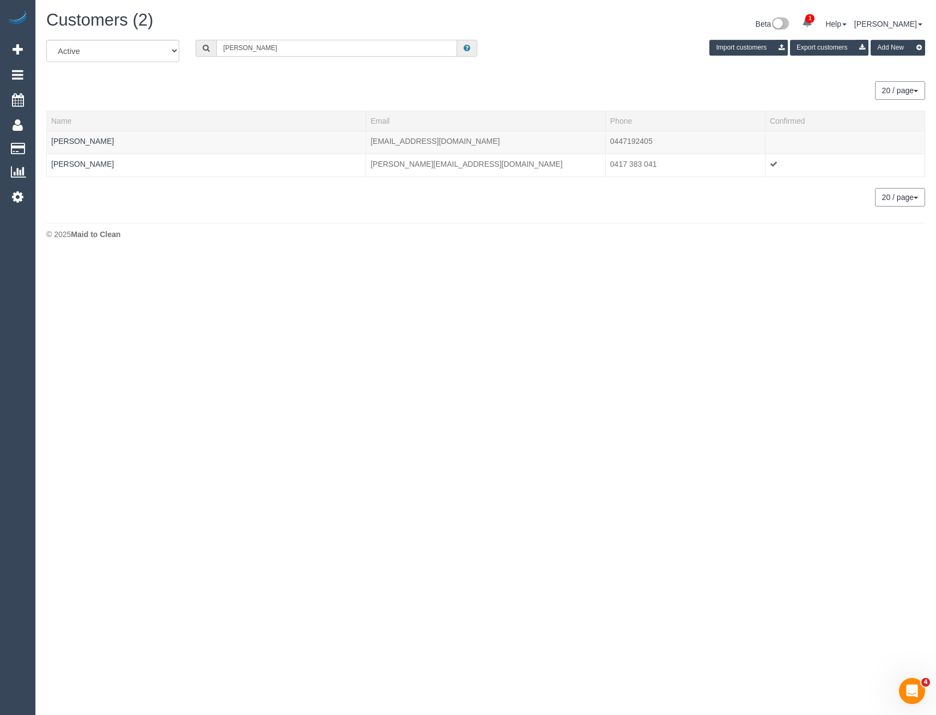
type input "James gil"
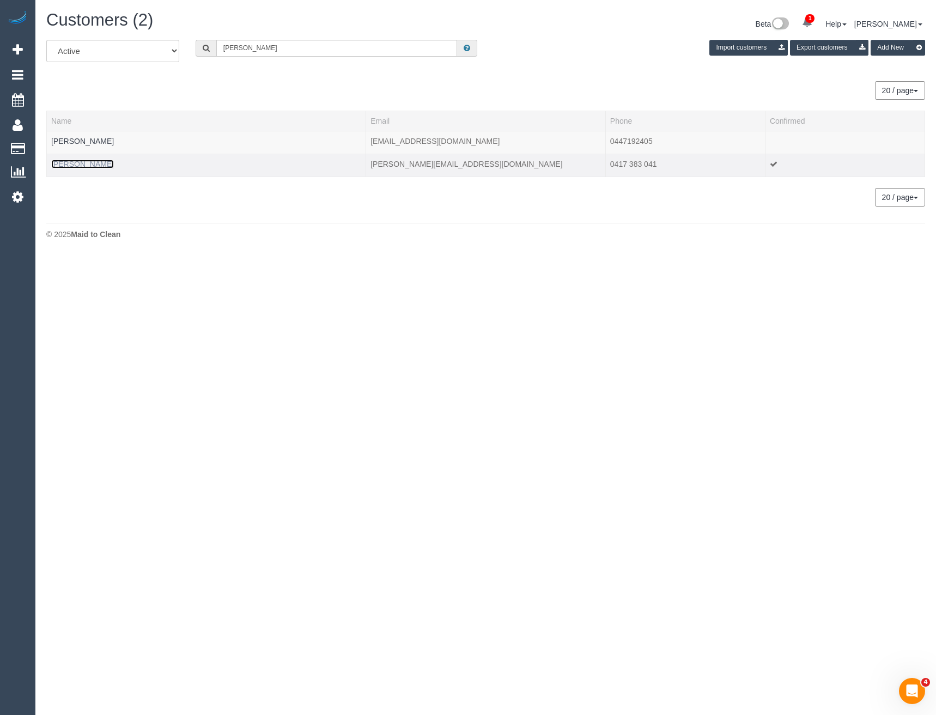
click at [72, 165] on link "James Gillson" at bounding box center [82, 164] width 63 height 9
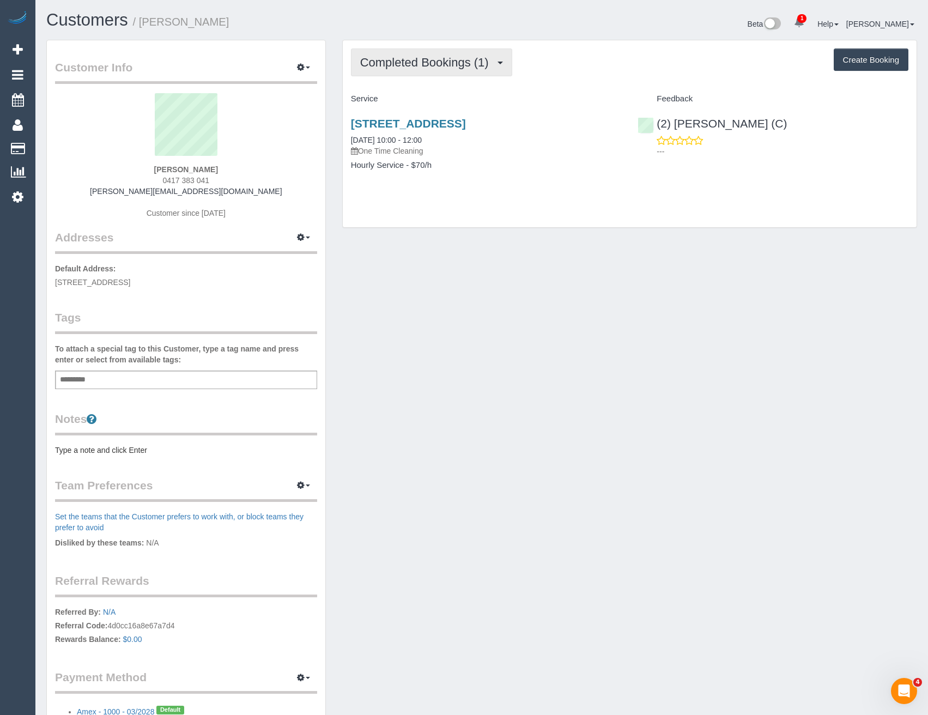
click at [451, 56] on span "Completed Bookings (1)" at bounding box center [427, 63] width 134 height 14
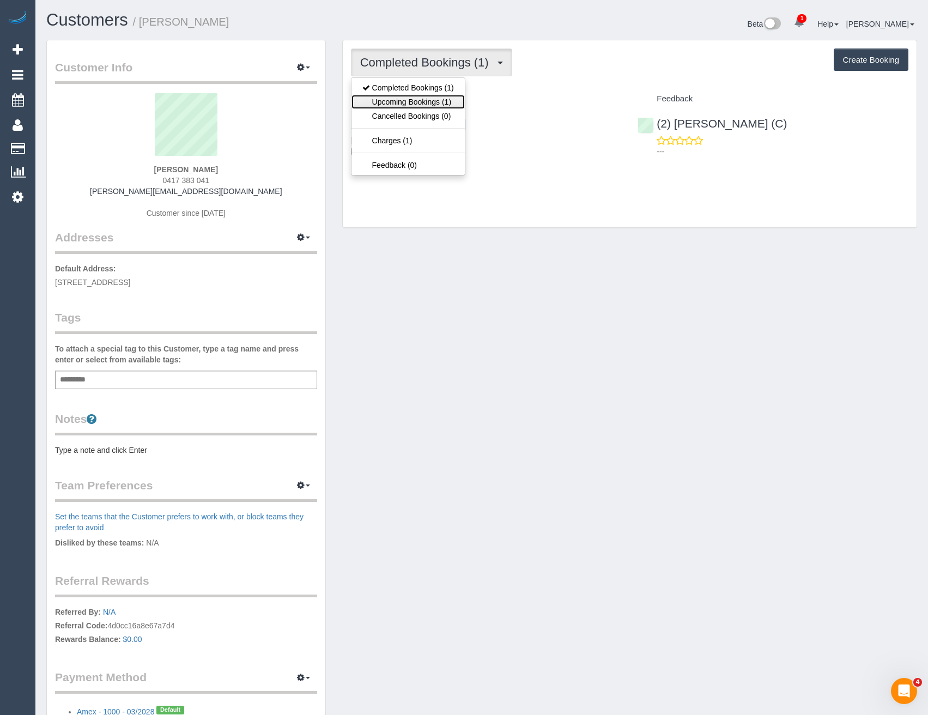
click at [445, 101] on link "Upcoming Bookings (1)" at bounding box center [407, 102] width 113 height 14
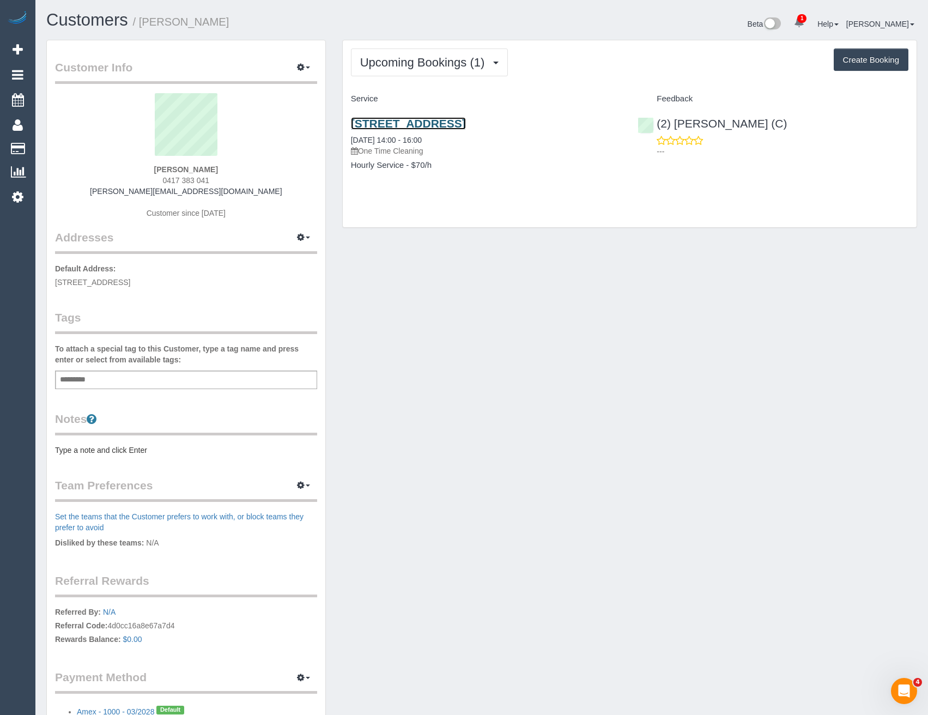
click at [466, 123] on link "45 Tennyson St, Sandringham, VIC 3191" at bounding box center [408, 123] width 115 height 13
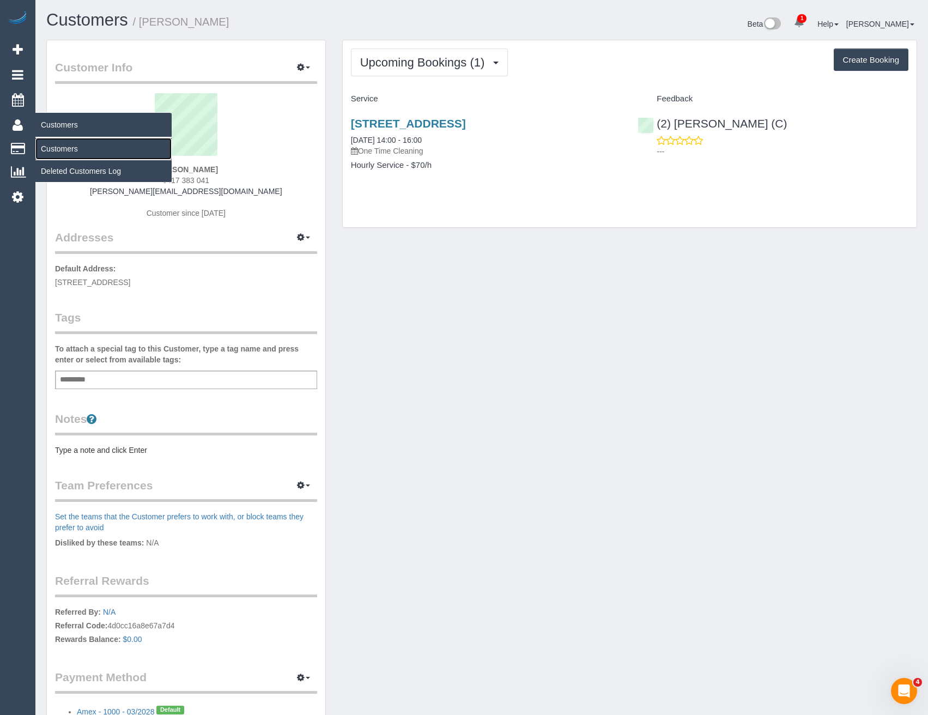
drag, startPoint x: 57, startPoint y: 151, endPoint x: 95, endPoint y: 144, distance: 38.9
click at [57, 151] on link "Customers" at bounding box center [103, 149] width 136 height 22
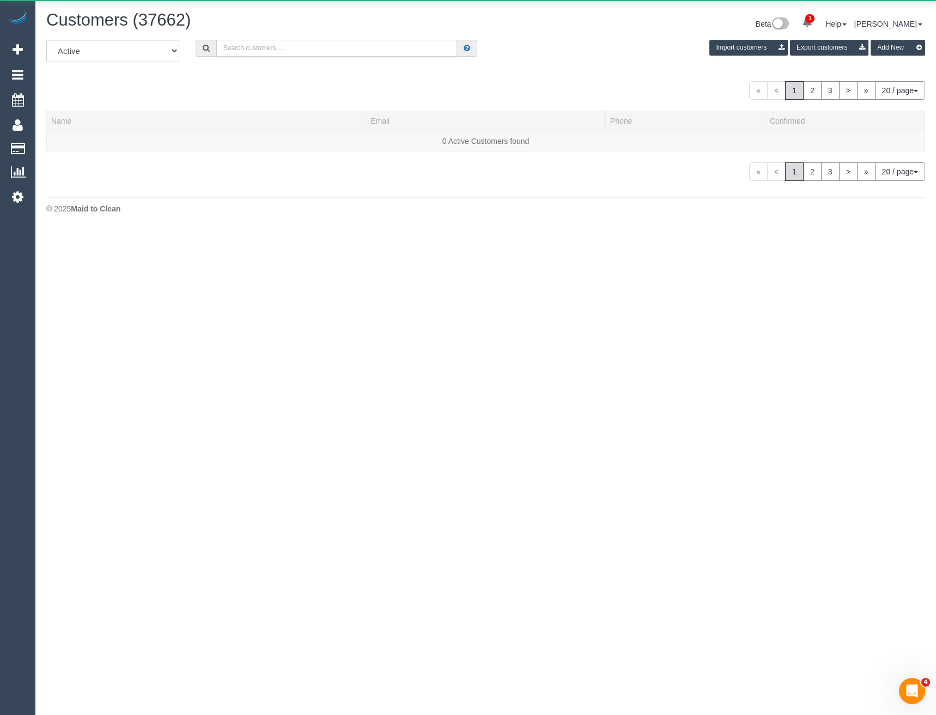
click at [305, 46] on input "text" at bounding box center [336, 48] width 241 height 17
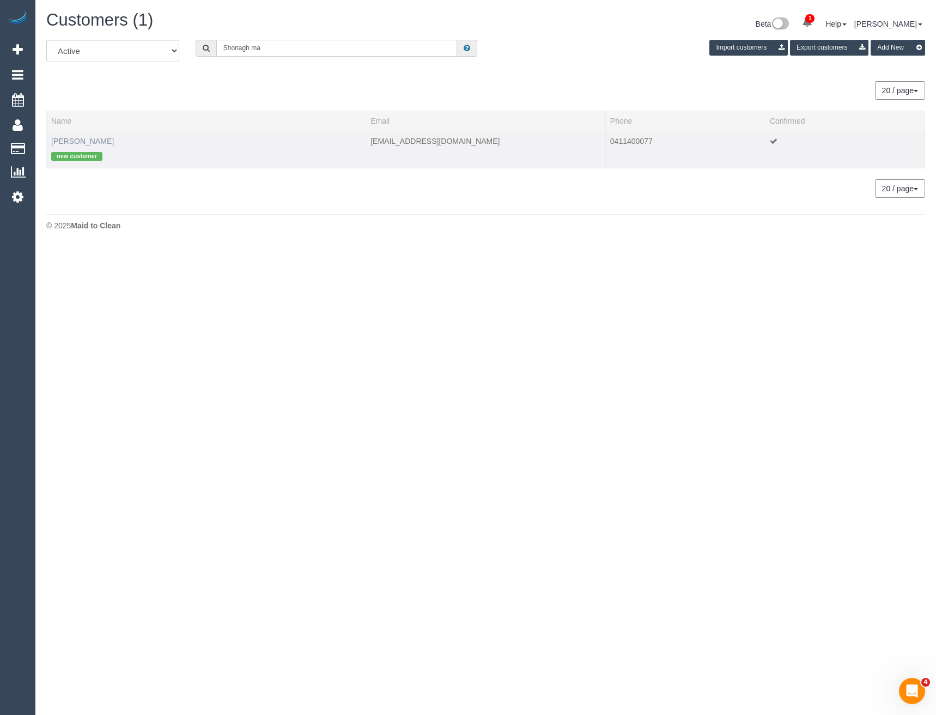
type input "Shonagh ma"
click at [89, 143] on link "Shonagh Marshall" at bounding box center [82, 141] width 63 height 9
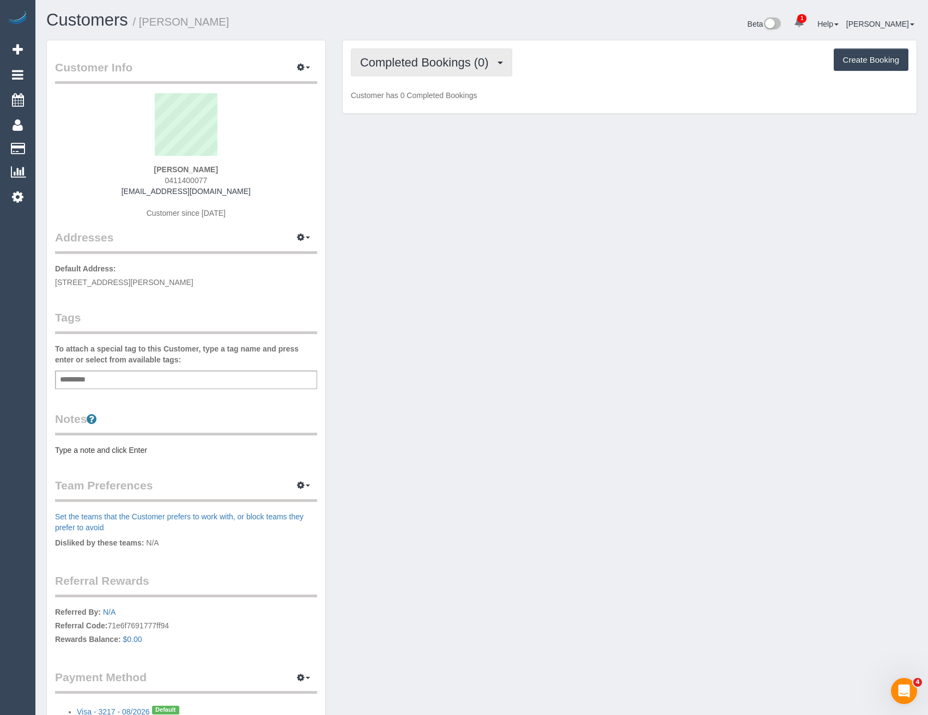
click at [487, 64] on span "Completed Bookings (0)" at bounding box center [427, 63] width 134 height 14
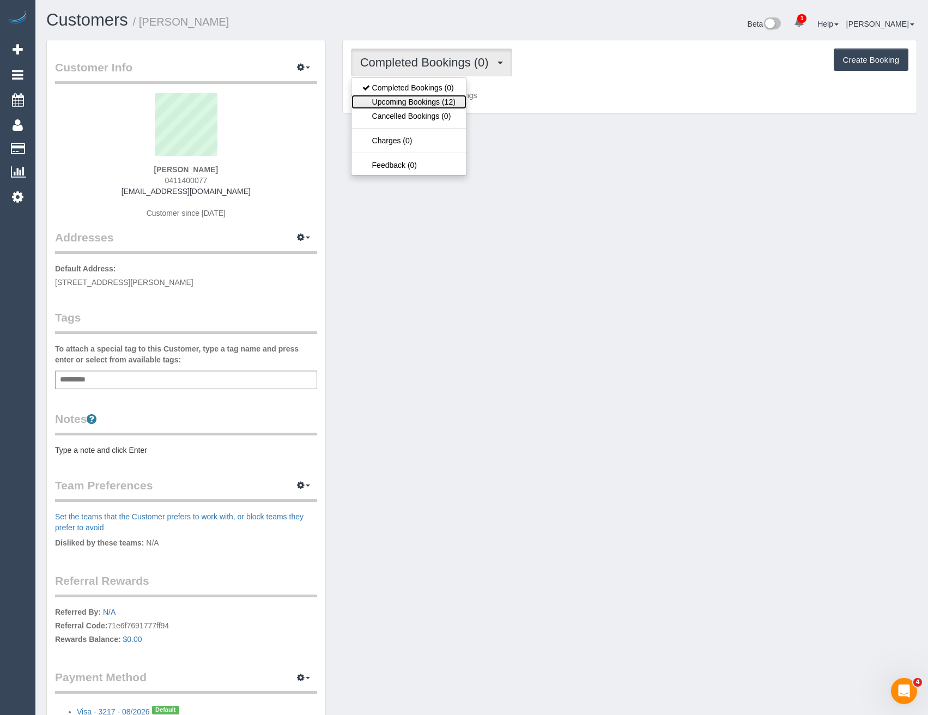
click at [457, 101] on link "Upcoming Bookings (12)" at bounding box center [408, 102] width 115 height 14
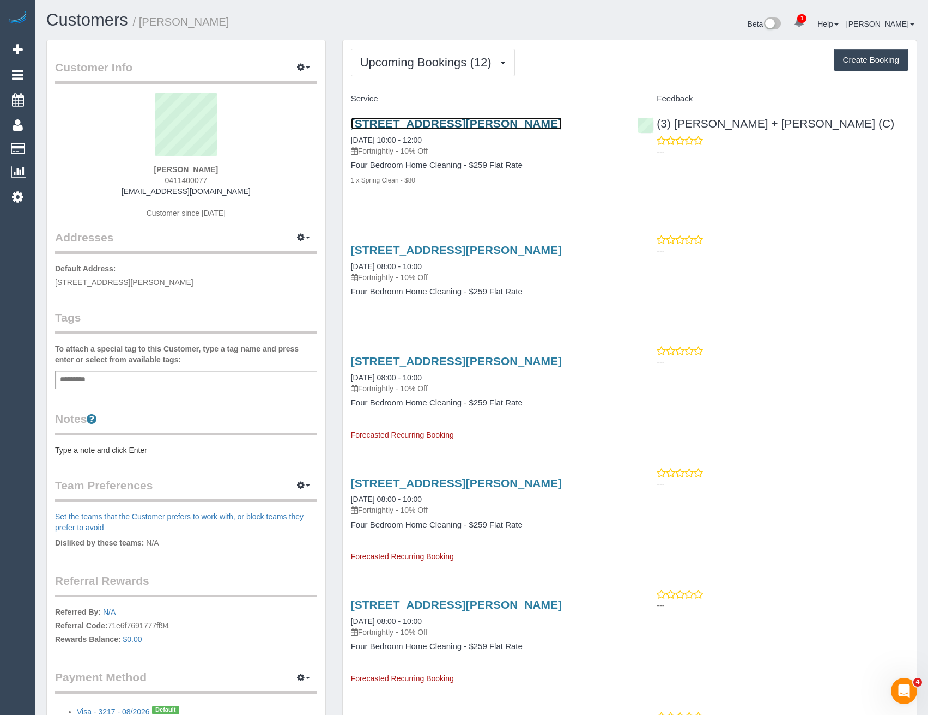
click at [491, 126] on link "18 Burton Crescent, Ivanhoe East, VIC 3079" at bounding box center [456, 123] width 211 height 13
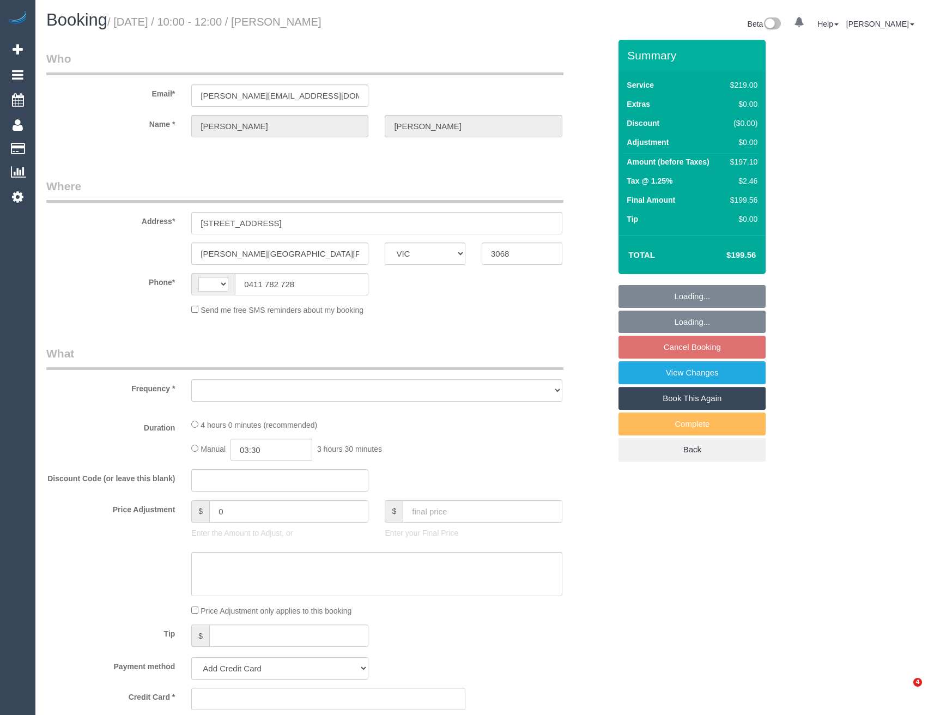
select select "VIC"
select select "string:AU"
select select "object:570"
select select "string:stripe-pm_1LKh1b2GScqysDRVSoi3JO5m"
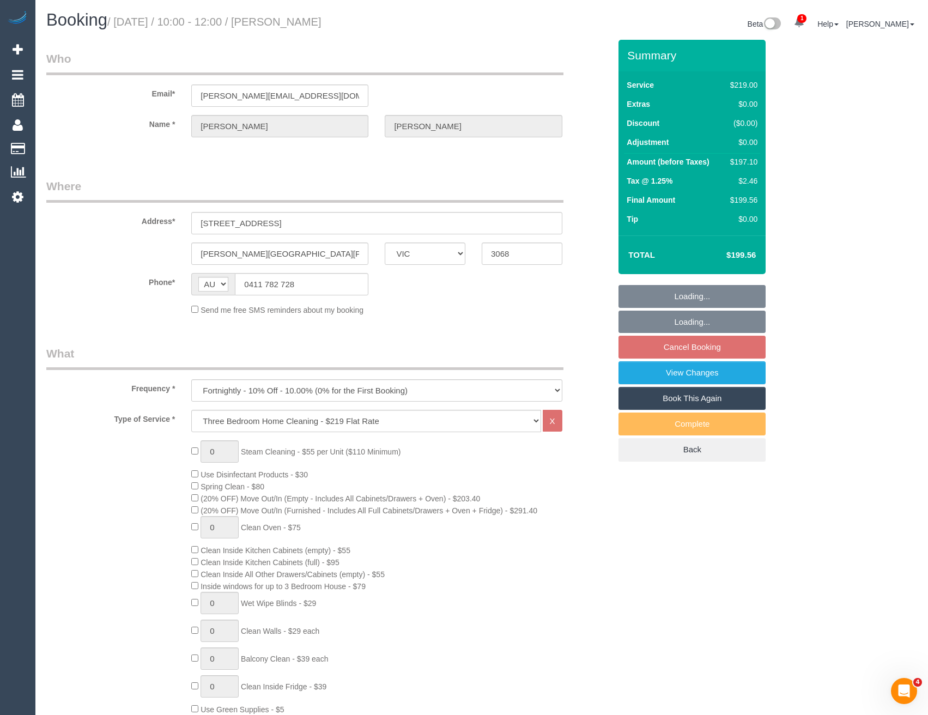
select select "number:28"
select select "number:14"
select select "number:19"
select select "number:22"
select select "number:34"
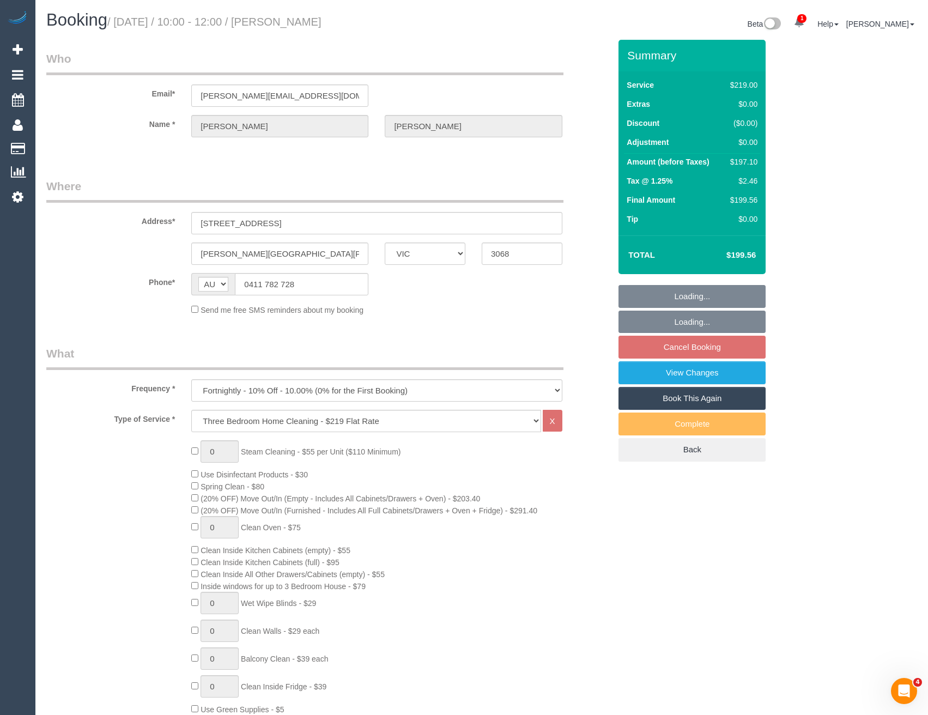
select select "number:12"
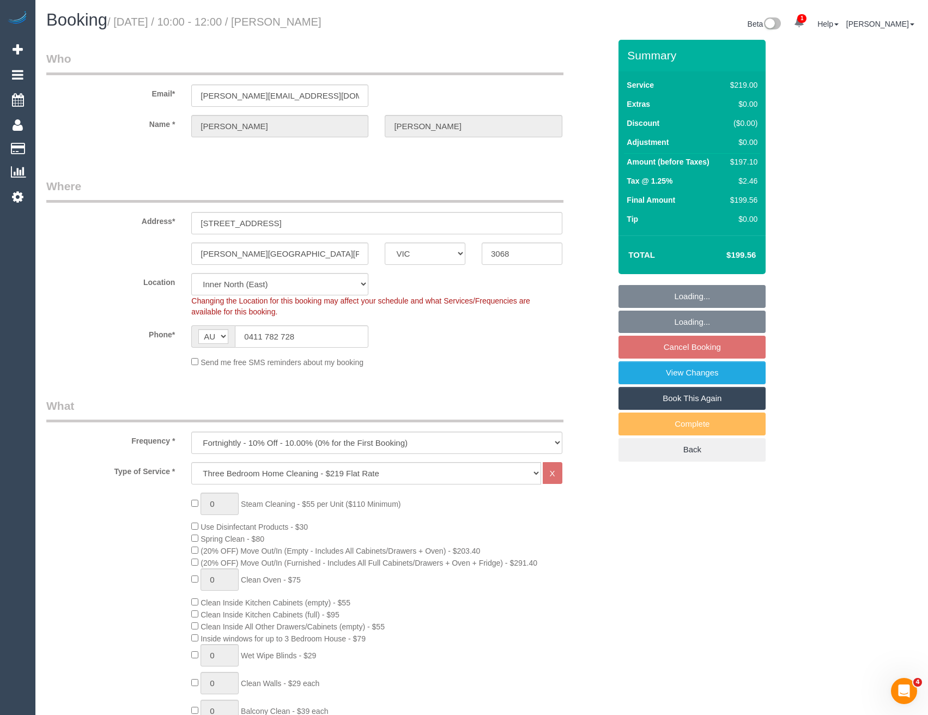
select select "object:1630"
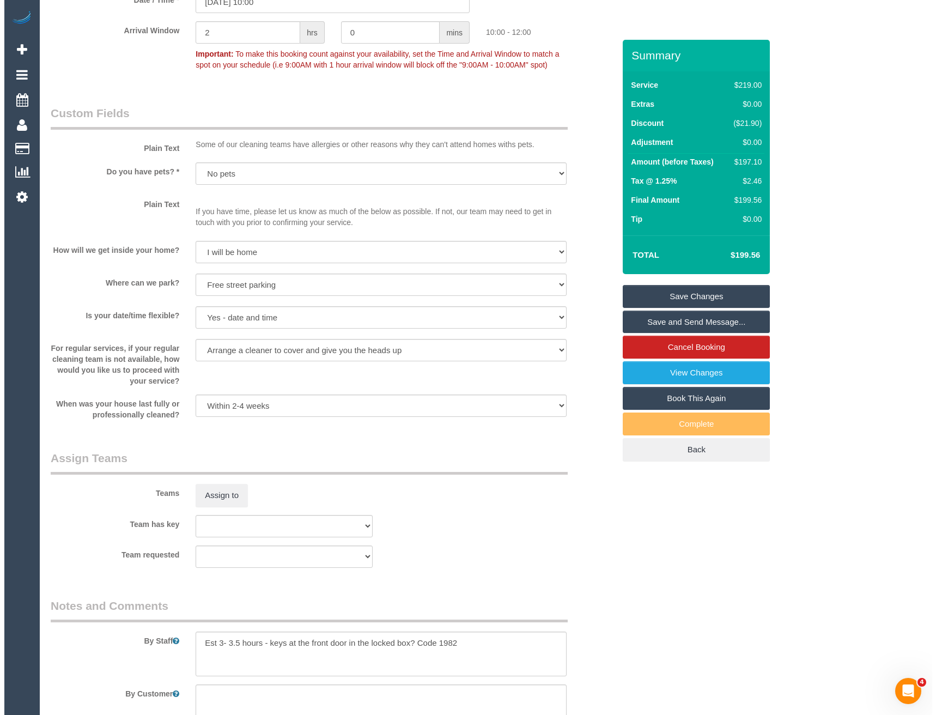
scroll to position [1258, 0]
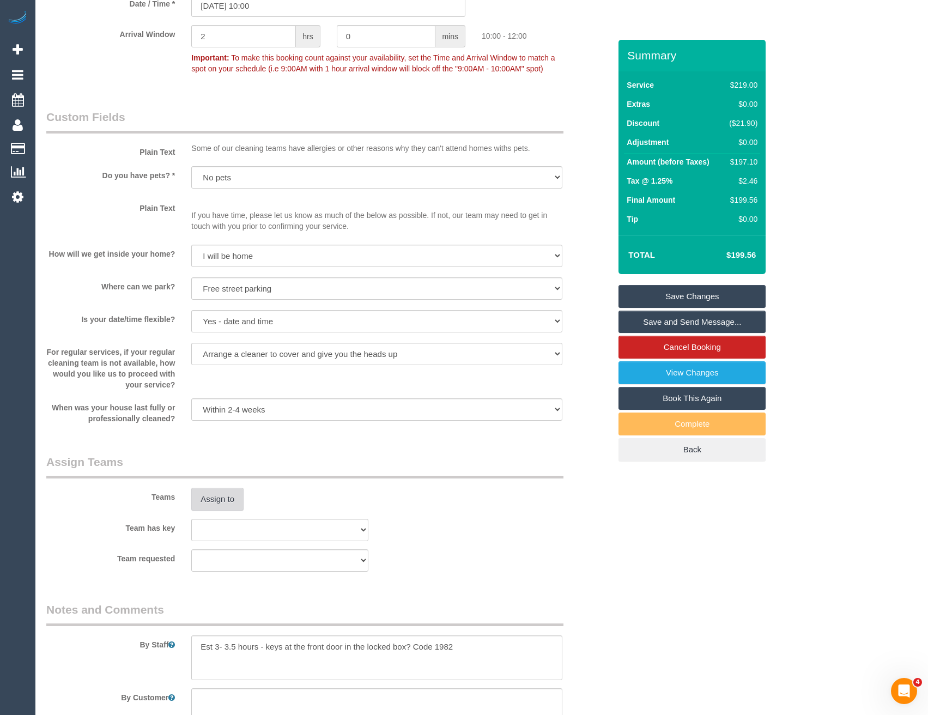
click at [228, 492] on button "Assign to" at bounding box center [217, 499] width 52 height 23
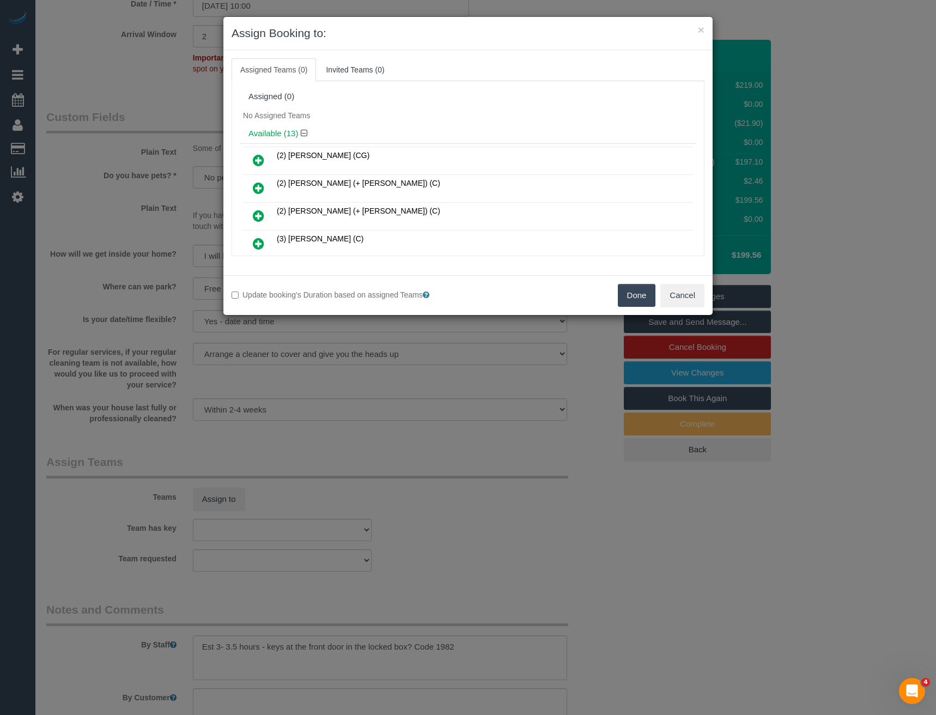
scroll to position [154, 0]
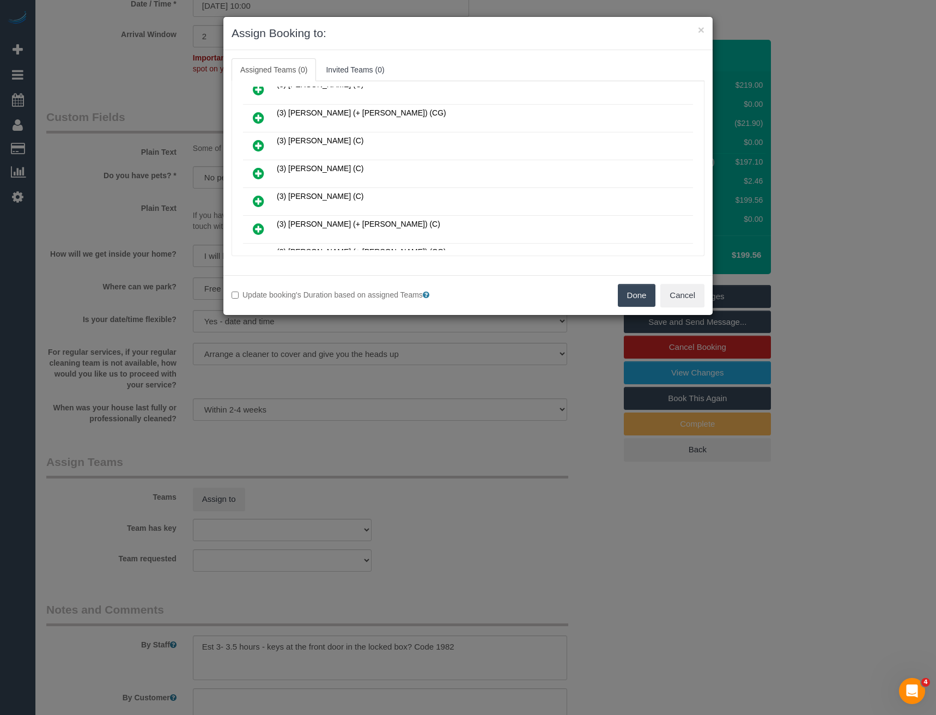
click at [260, 173] on icon at bounding box center [258, 173] width 11 height 13
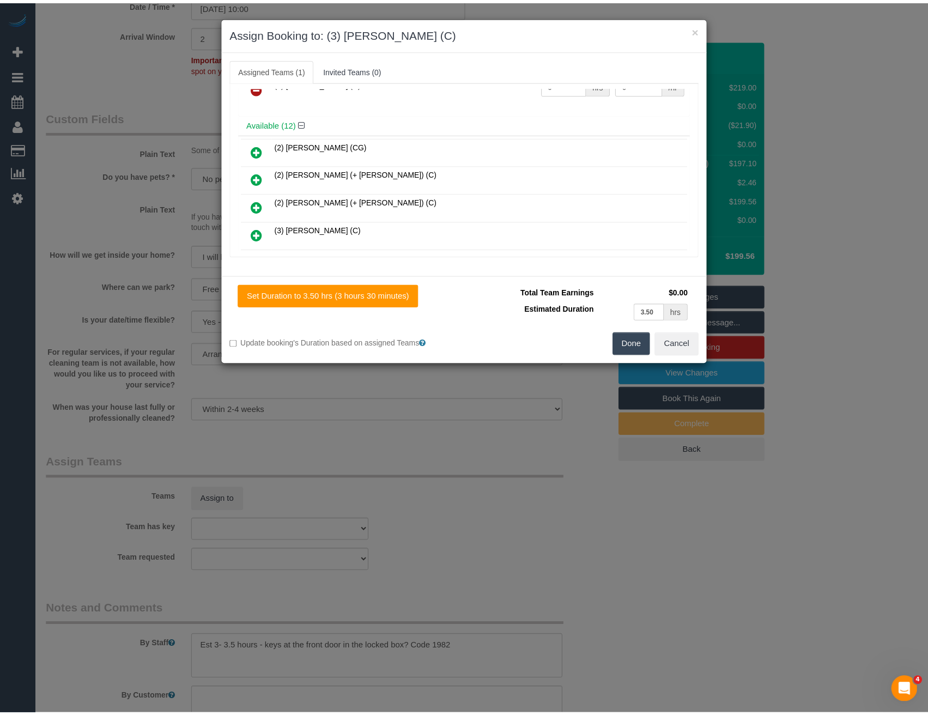
scroll to position [0, 0]
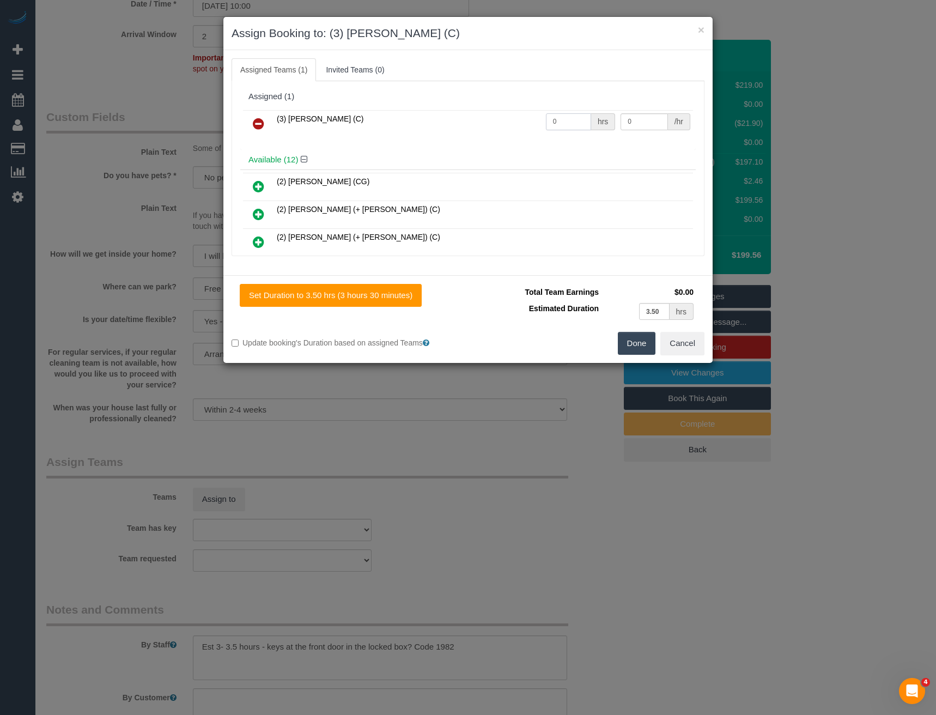
drag, startPoint x: 530, startPoint y: 122, endPoint x: 451, endPoint y: 125, distance: 79.1
click at [451, 125] on tr "(3) Damian Maynes (C) 0 hrs 0 /hr" at bounding box center [468, 124] width 450 height 28
type input "1"
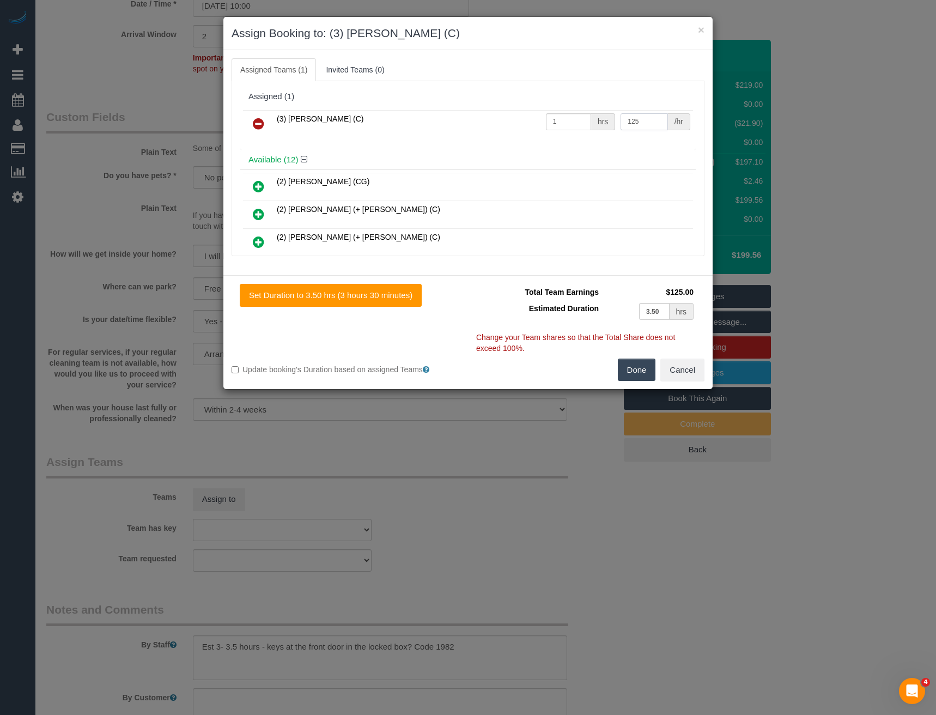
type input "125"
click at [637, 371] on button "Done" at bounding box center [637, 370] width 38 height 23
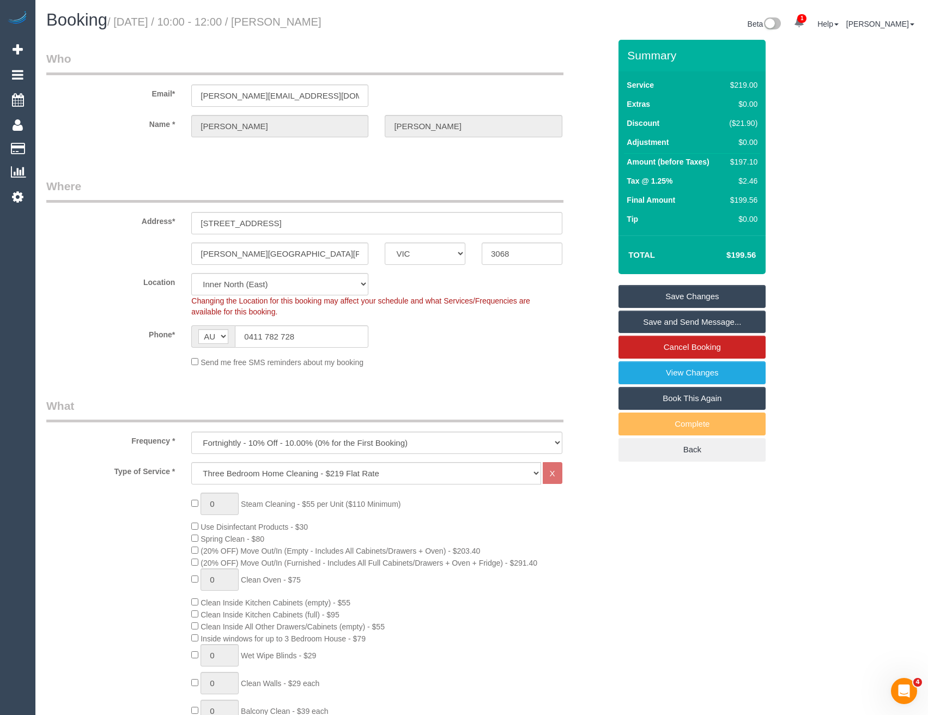
click at [684, 300] on link "Save Changes" at bounding box center [692, 296] width 147 height 23
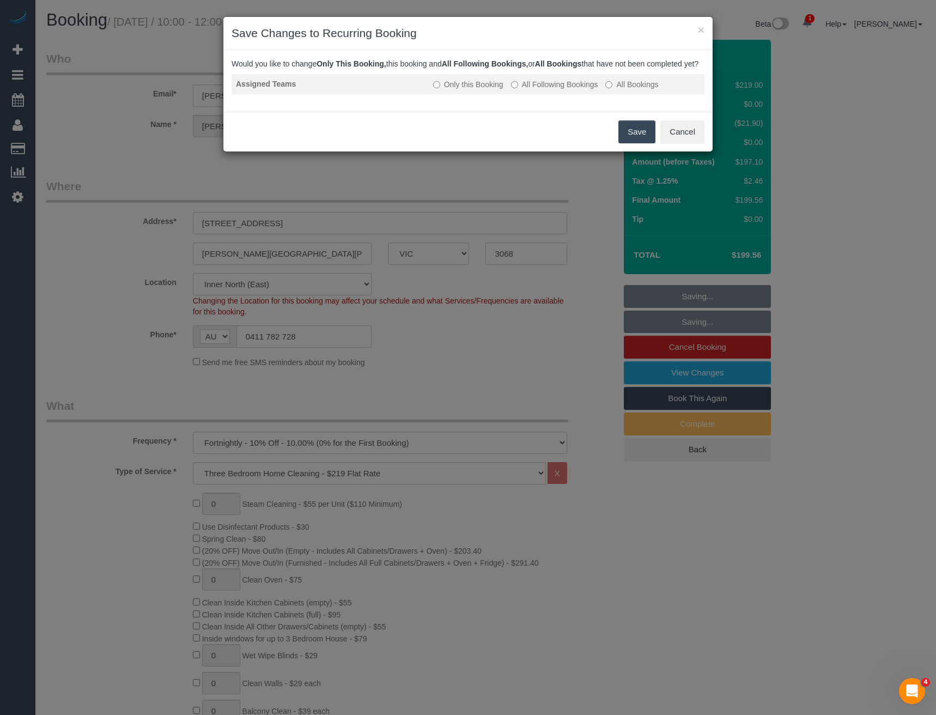
click at [537, 90] on label "All Following Bookings" at bounding box center [554, 84] width 87 height 11
click at [628, 135] on button "Save" at bounding box center [637, 131] width 37 height 23
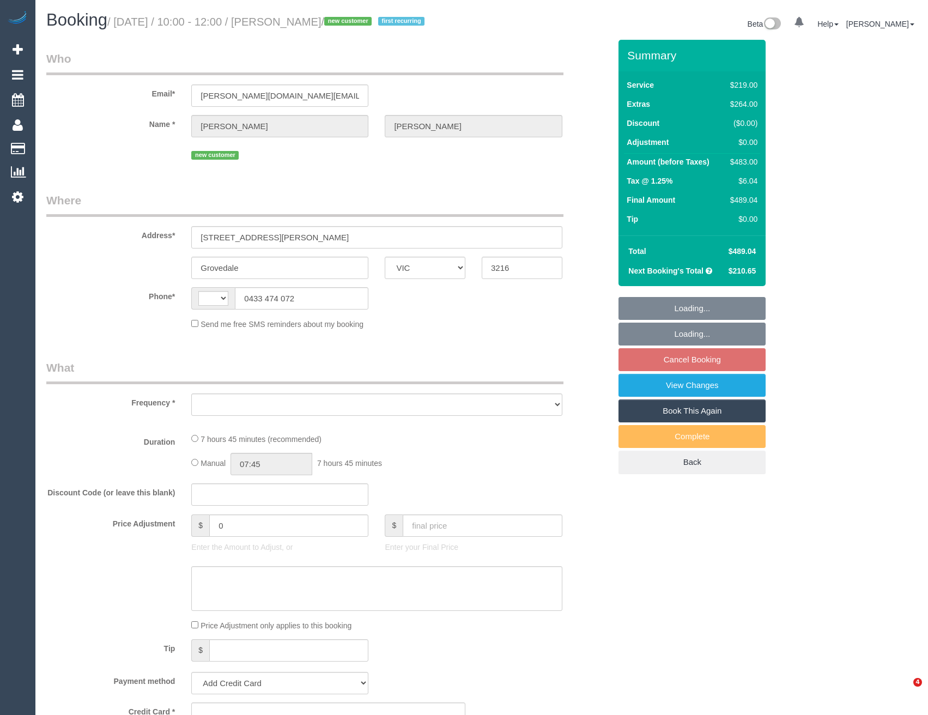
select select "VIC"
select select "string:AU"
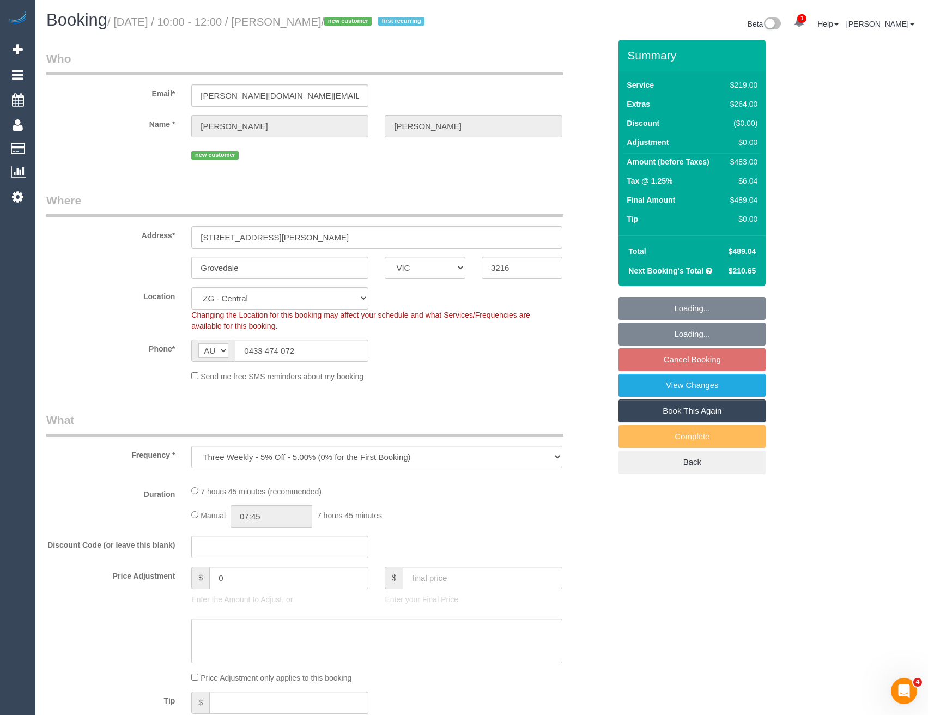
select select "object:871"
select select "string:stripe-pm_1S8AwX2GScqysDRVUbno2Lgo"
select select "number:27"
select select "number:14"
select select "number:18"
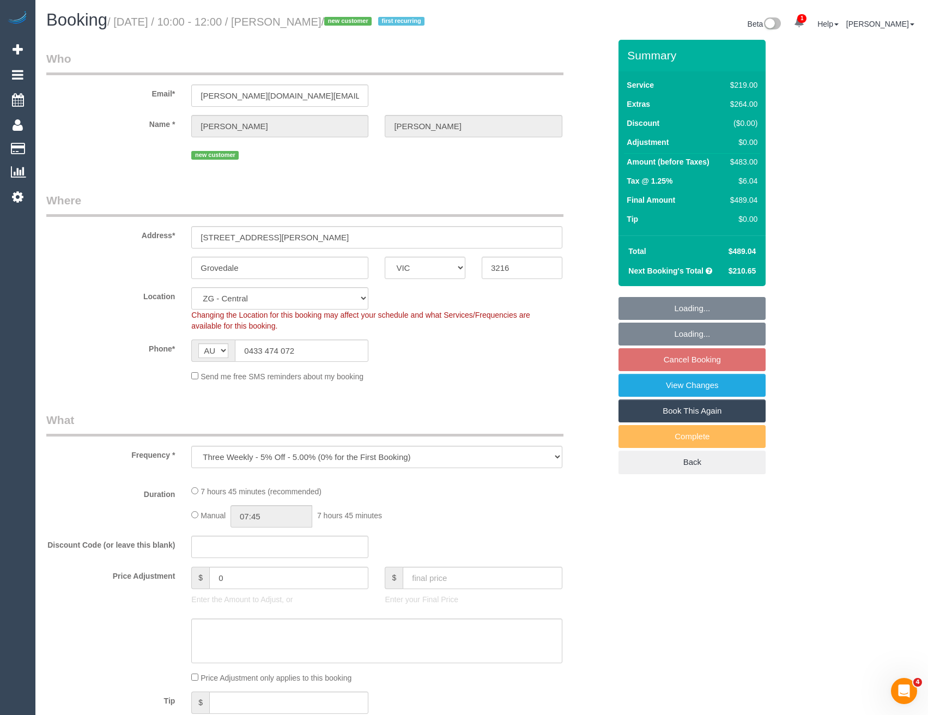
select select "number:24"
select select "number:33"
select select "number:26"
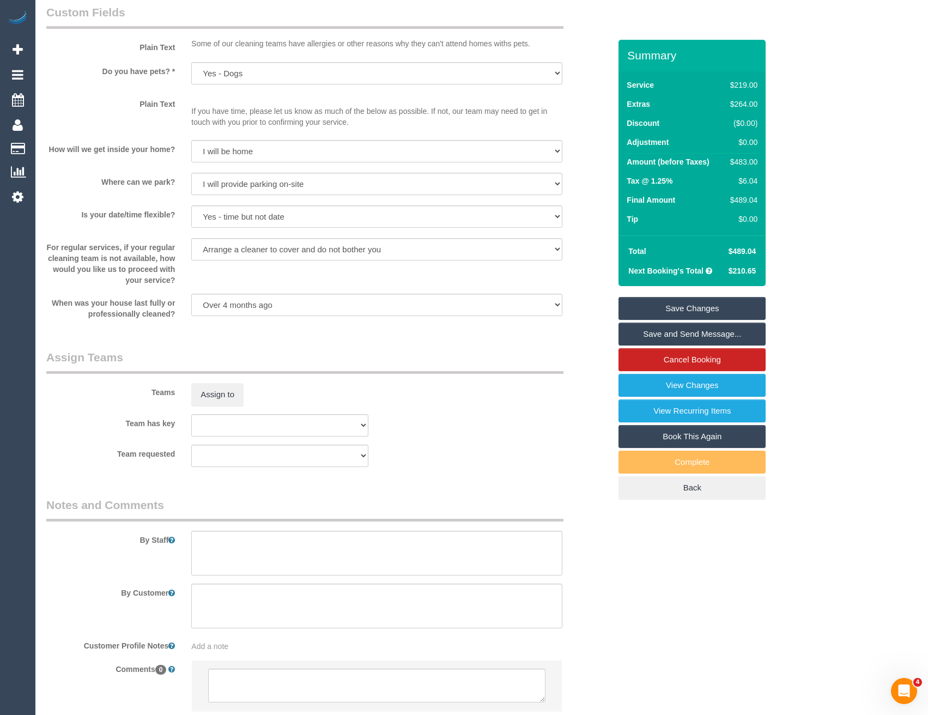
scroll to position [1417, 0]
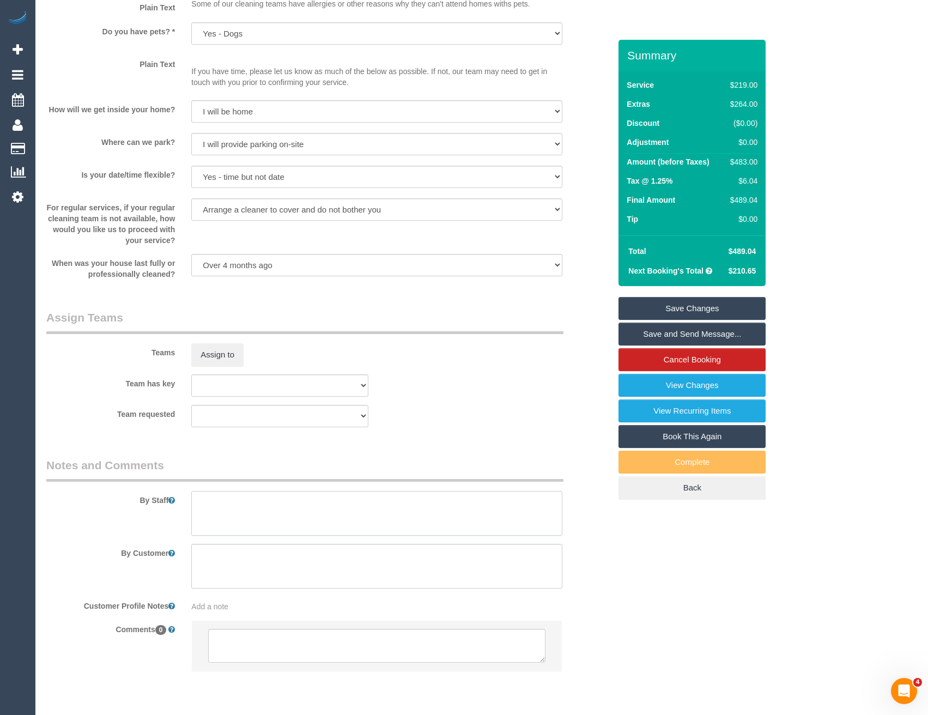
click at [259, 504] on textarea at bounding box center [376, 513] width 371 height 45
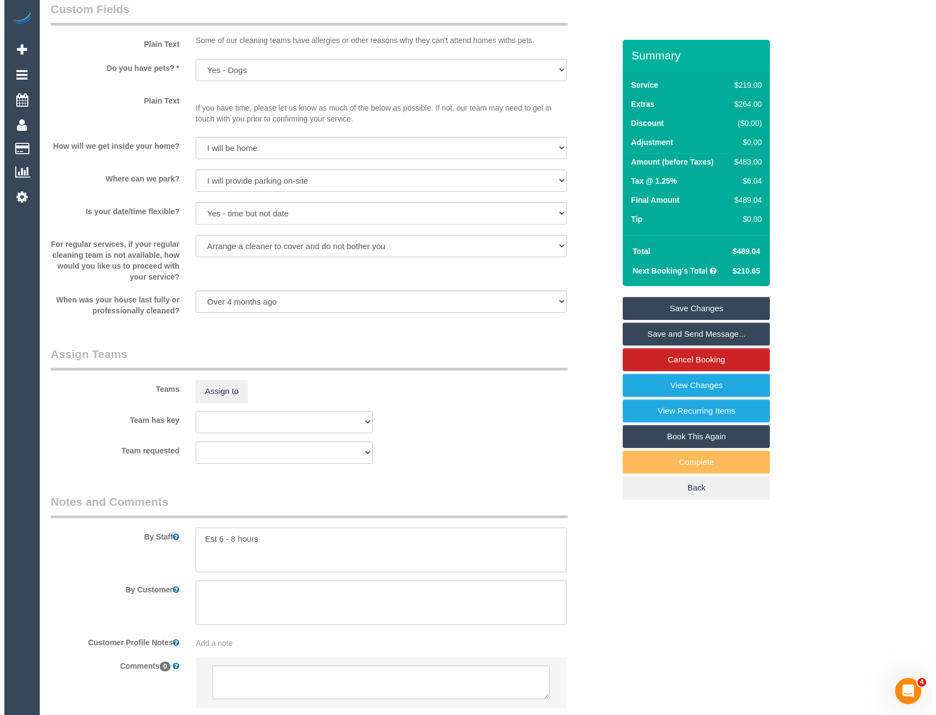
scroll to position [1362, 0]
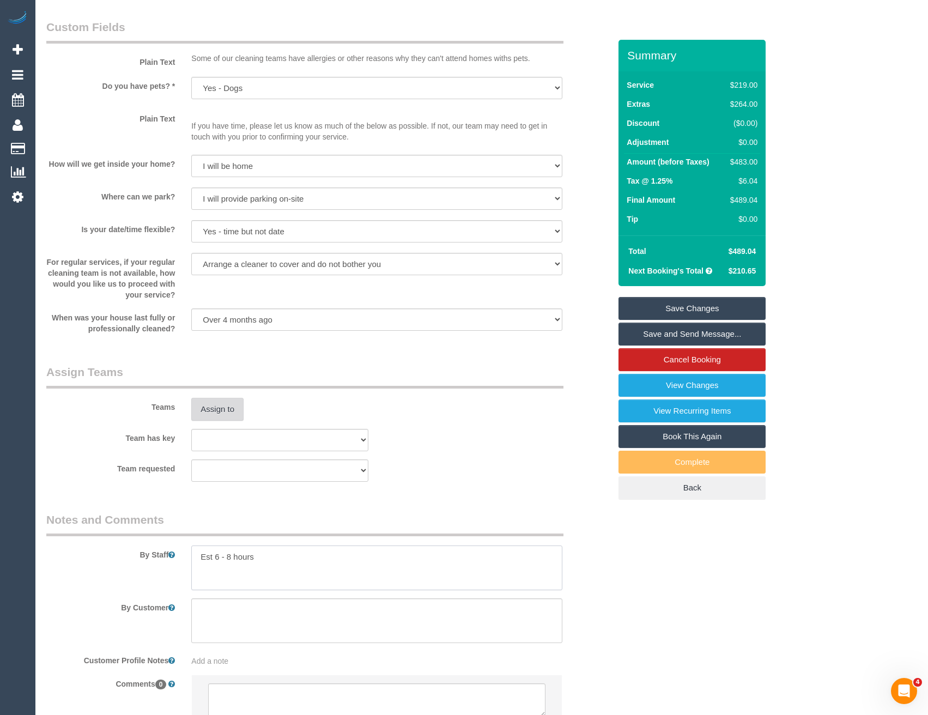
type textarea "Est 6 - 8 hours"
click at [231, 413] on button "Assign to" at bounding box center [217, 409] width 52 height 23
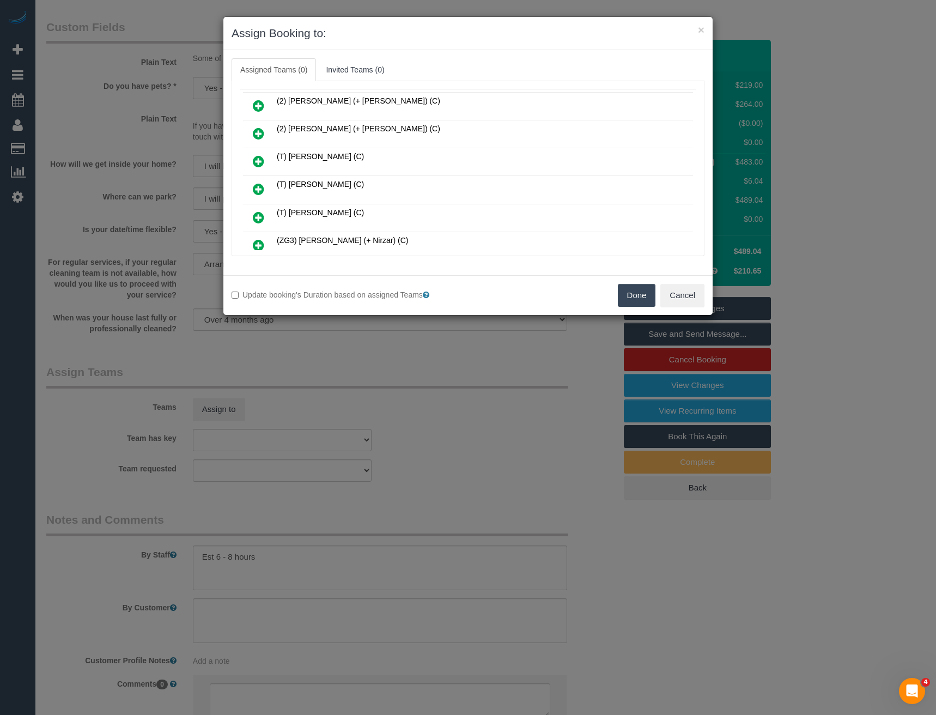
scroll to position [109, 0]
click at [258, 217] on icon at bounding box center [258, 218] width 11 height 13
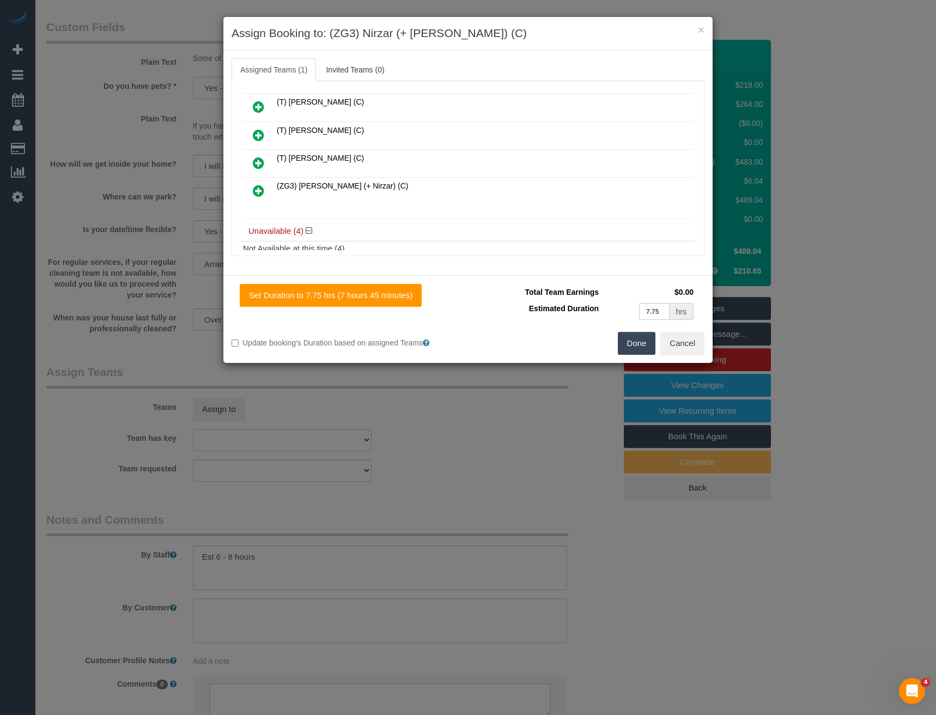
click at [258, 195] on icon at bounding box center [258, 190] width 11 height 13
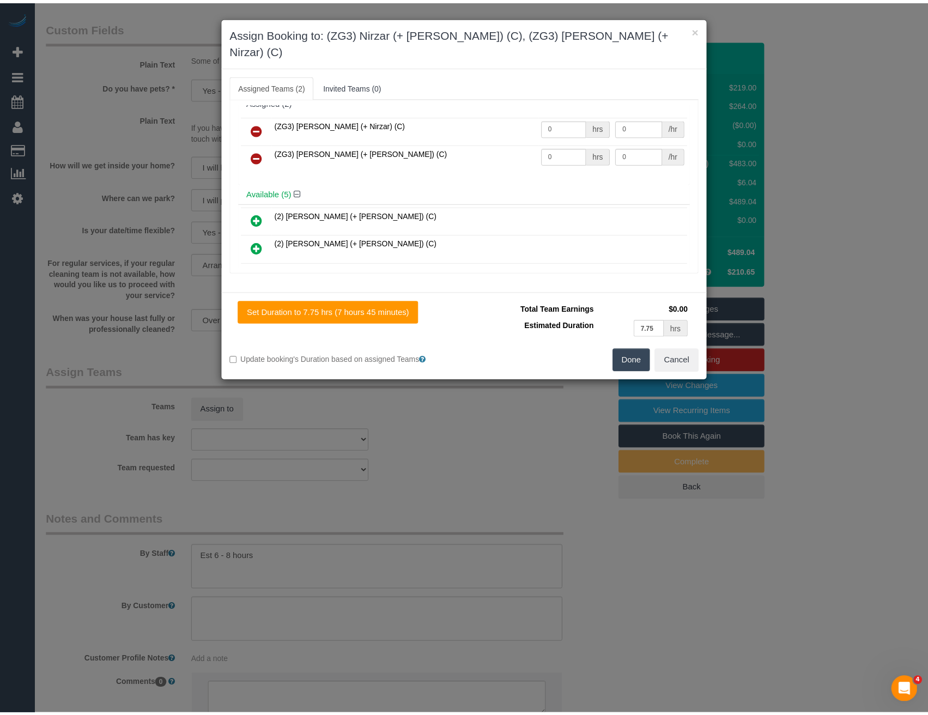
scroll to position [0, 0]
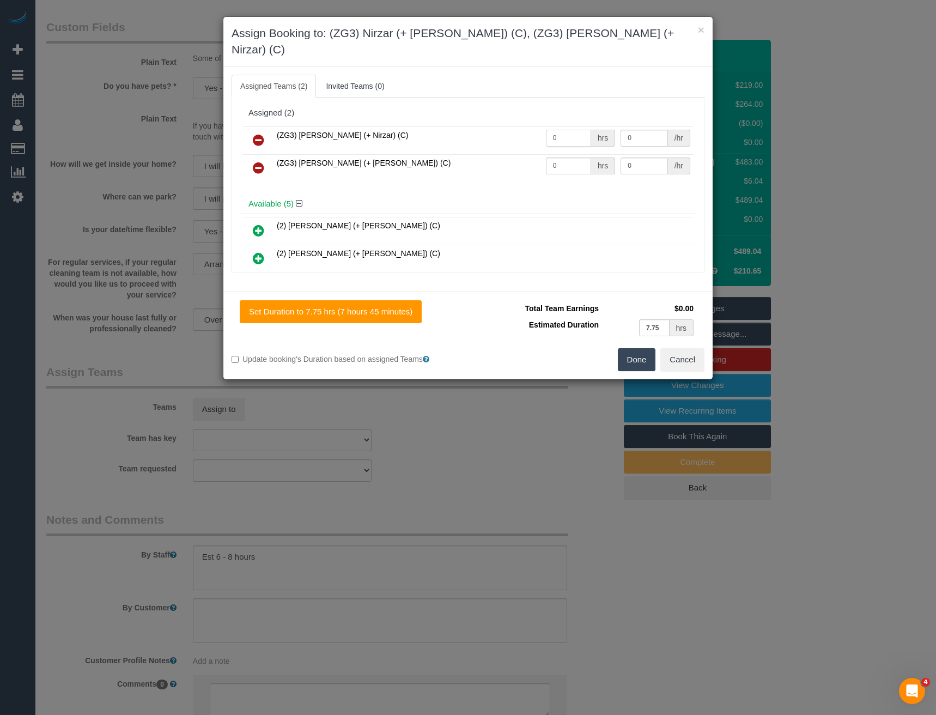
drag, startPoint x: 441, startPoint y: 128, endPoint x: 433, endPoint y: 126, distance: 8.2
click at [434, 128] on tr "(ZG3) [PERSON_NAME] (+ Nirzar) (C) 0 hrs 0 /hr" at bounding box center [468, 140] width 450 height 28
type input "1"
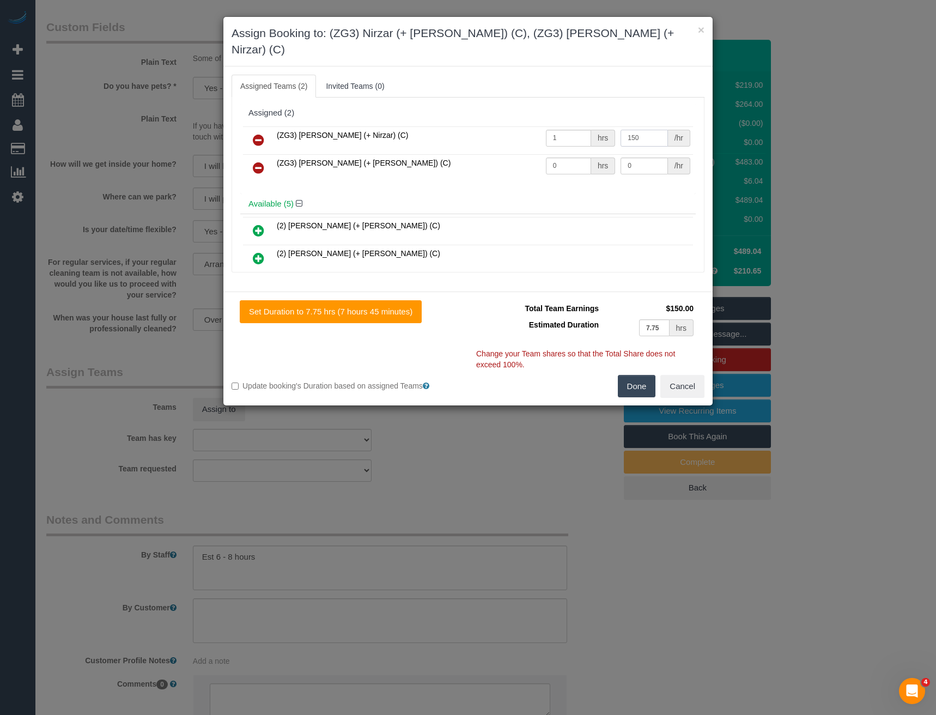
type input "150"
drag, startPoint x: 539, startPoint y: 154, endPoint x: 461, endPoint y: 142, distance: 78.8
click at [469, 154] on tr "(ZG3) [PERSON_NAME] (+ [PERSON_NAME]) (C) 0 hrs 0 /hr" at bounding box center [468, 168] width 450 height 28
type input "1"
type input "150"
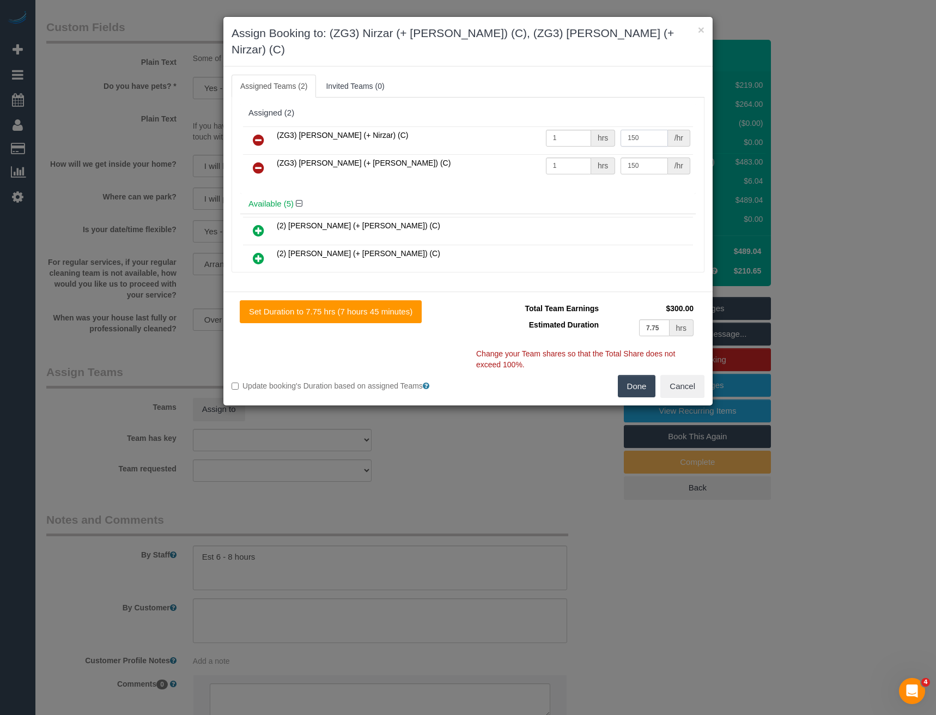
click at [644, 130] on input "150" at bounding box center [644, 138] width 47 height 17
type input "152.5"
click at [649, 157] on input "150" at bounding box center [644, 165] width 47 height 17
type input "152.5"
click at [628, 375] on button "Done" at bounding box center [637, 386] width 38 height 23
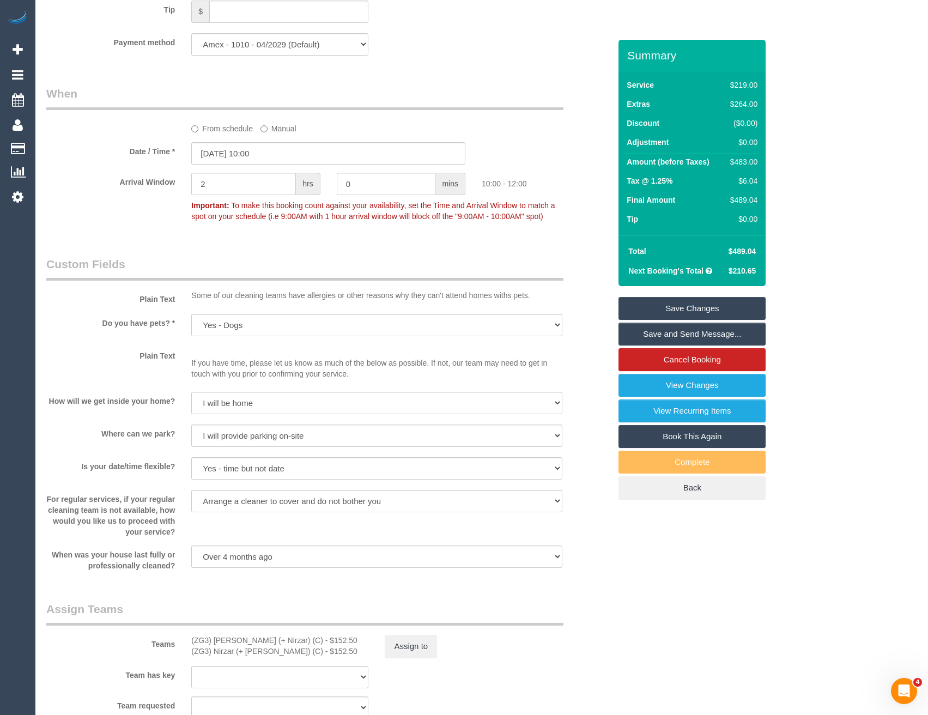
scroll to position [1452, 0]
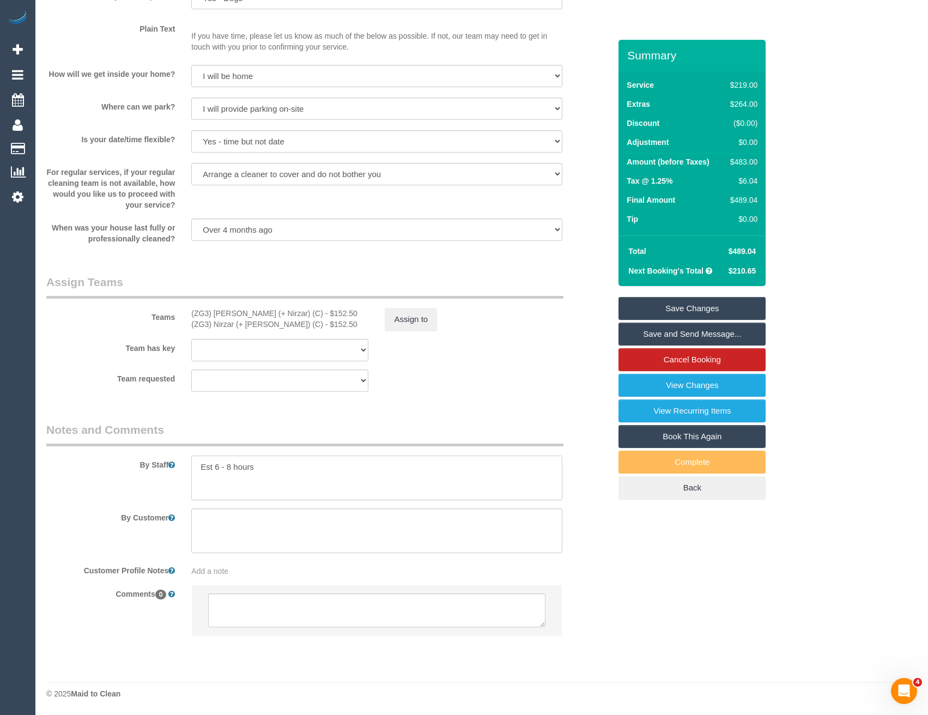
drag, startPoint x: 232, startPoint y: 466, endPoint x: 245, endPoint y: 460, distance: 13.7
click at [232, 466] on textarea at bounding box center [376, 478] width 371 height 45
type textarea "Est 6 - 9 hours"
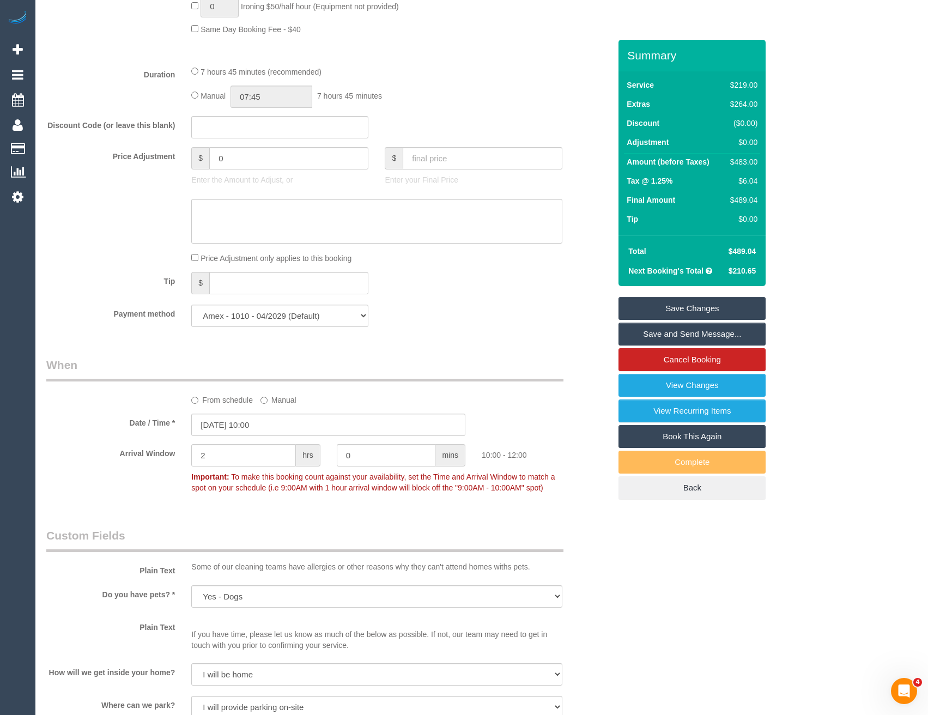
scroll to position [744, 0]
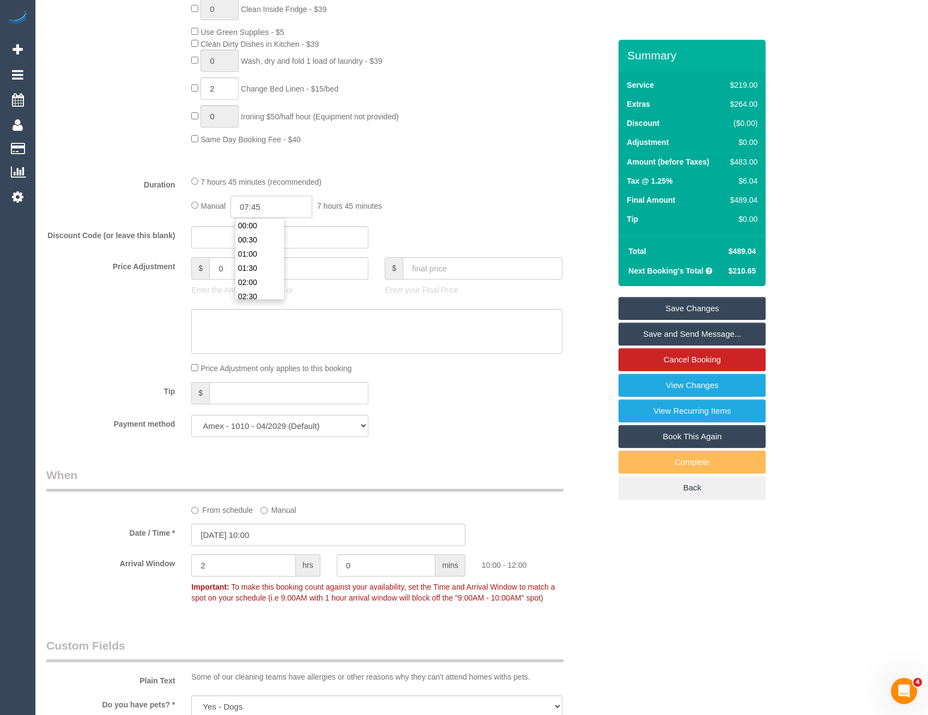
click at [286, 204] on input "07:45" at bounding box center [272, 207] width 82 height 22
type input "04:30"
click at [256, 266] on li "04:30" at bounding box center [259, 266] width 48 height 14
click at [426, 225] on fieldset "What Frequency * One Time Cleaning Weekly - 10% Off - 10.00% (0% for the First …" at bounding box center [328, 56] width 564 height 777
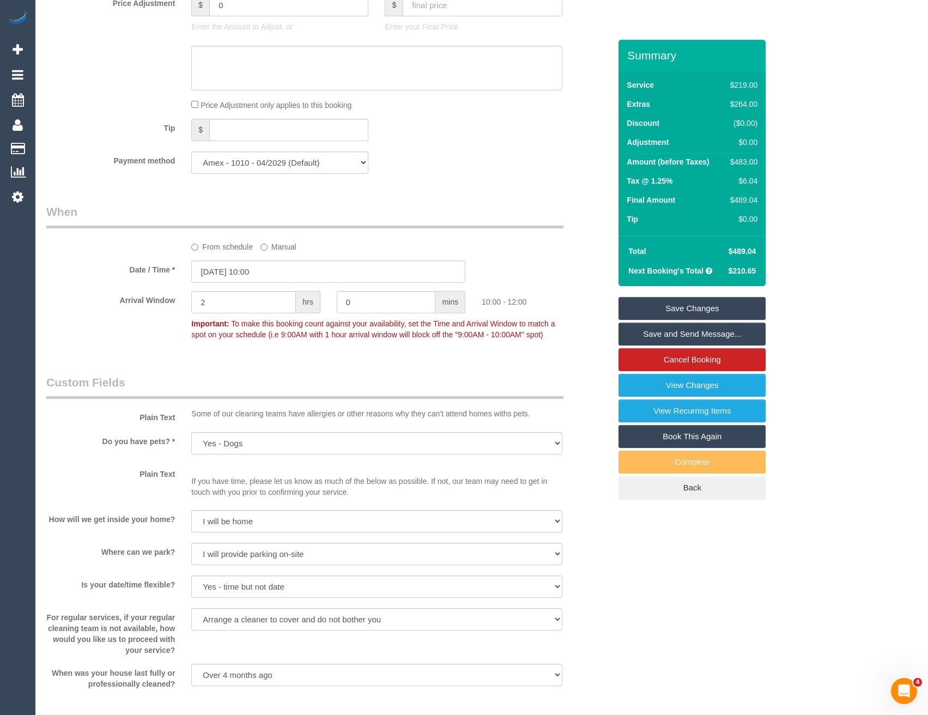
scroll to position [1144, 0]
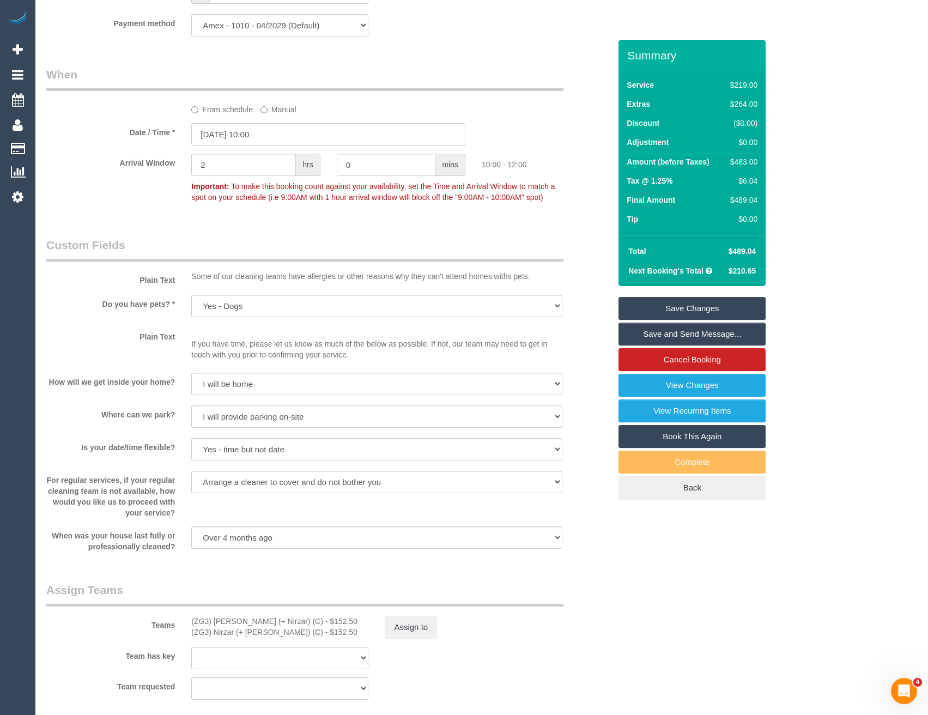
click at [707, 335] on link "Save and Send Message..." at bounding box center [692, 334] width 147 height 23
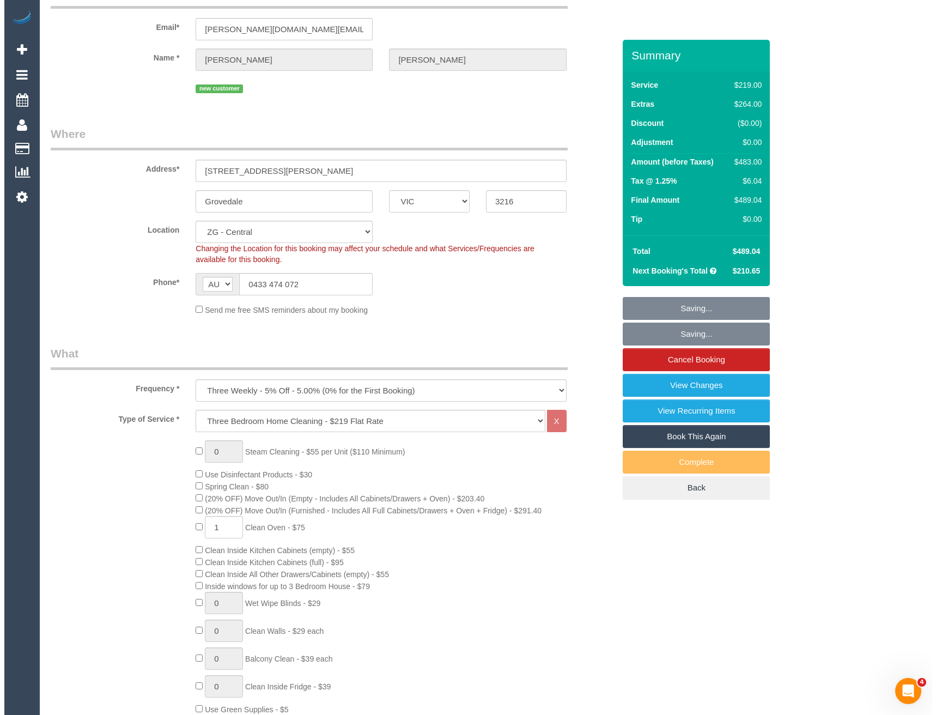
scroll to position [0, 0]
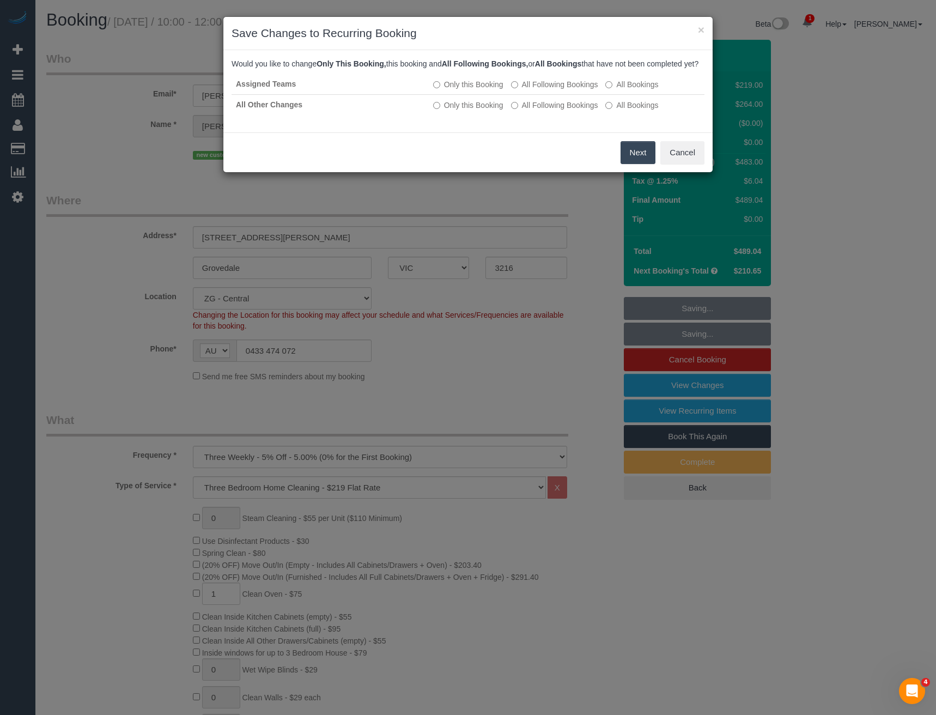
drag, startPoint x: 628, startPoint y: 166, endPoint x: 361, endPoint y: 40, distance: 295.2
click at [628, 164] on button "Next" at bounding box center [638, 152] width 35 height 23
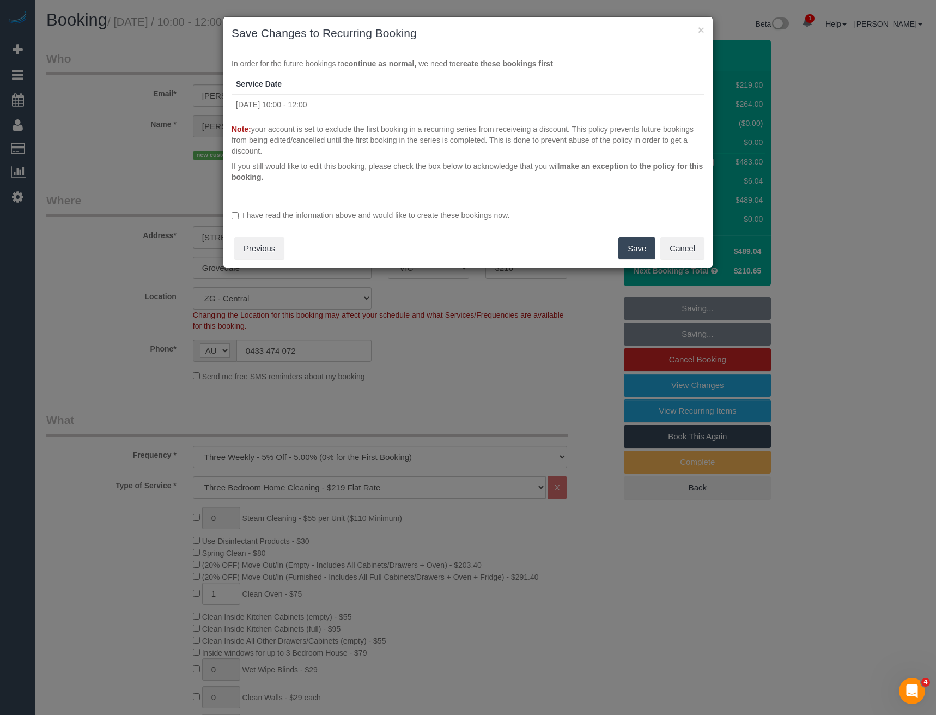
click at [327, 216] on label "I have read the information above and would like to create these bookings now." at bounding box center [468, 215] width 473 height 11
click at [635, 253] on button "Save" at bounding box center [637, 248] width 37 height 23
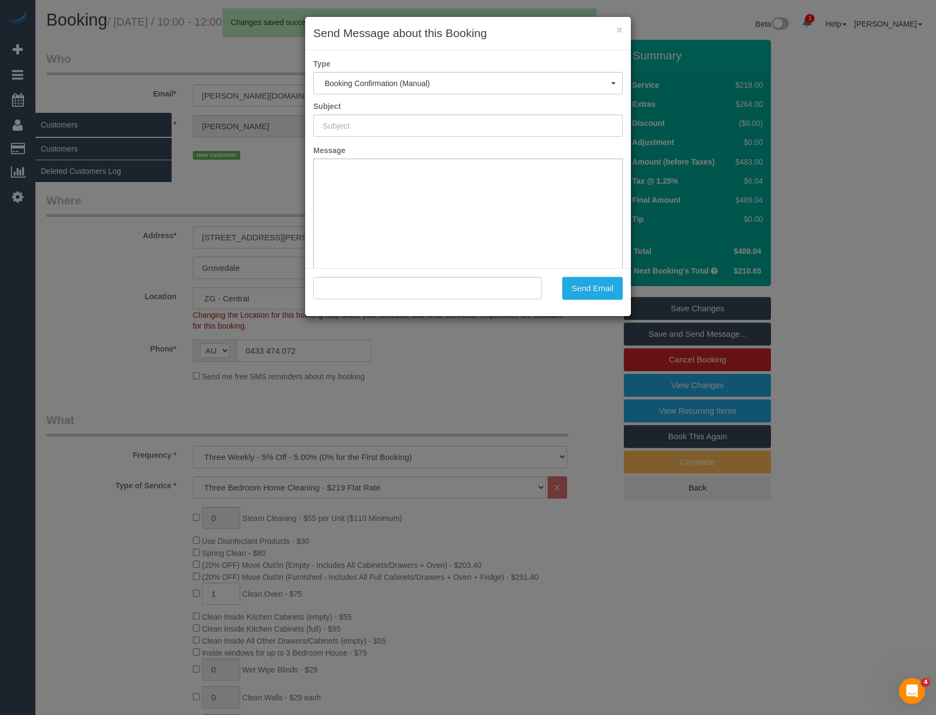
type input "Booking Confirmed"
type input ""[PERSON_NAME]" <[PERSON_NAME][DOMAIN_NAME][EMAIL_ADDRESS][PERSON_NAME][DOMAIN_…"
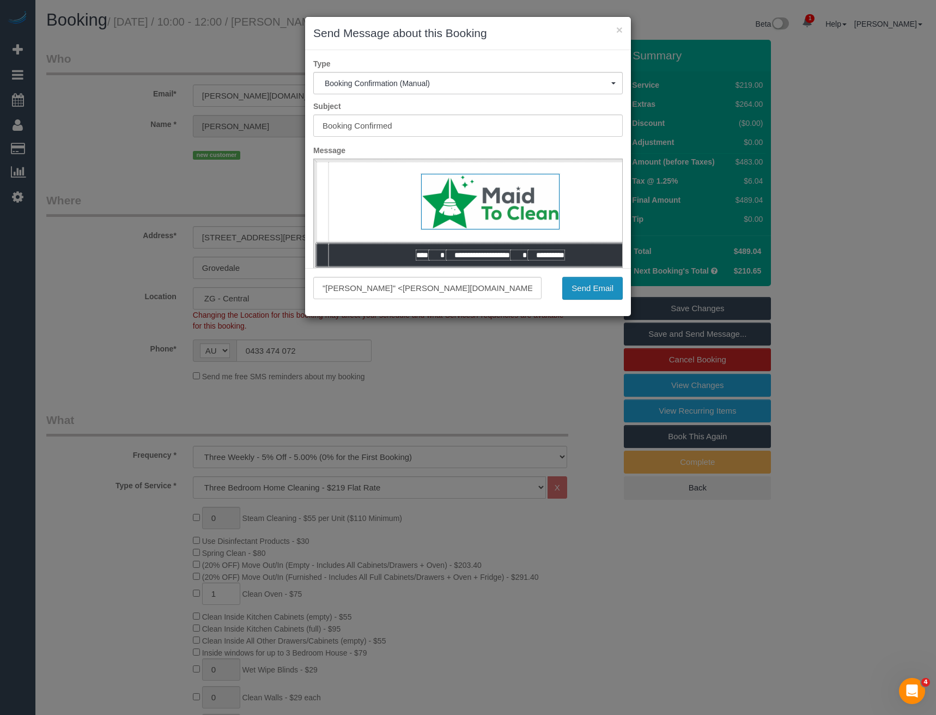
click at [585, 289] on button "Send Email" at bounding box center [592, 288] width 60 height 23
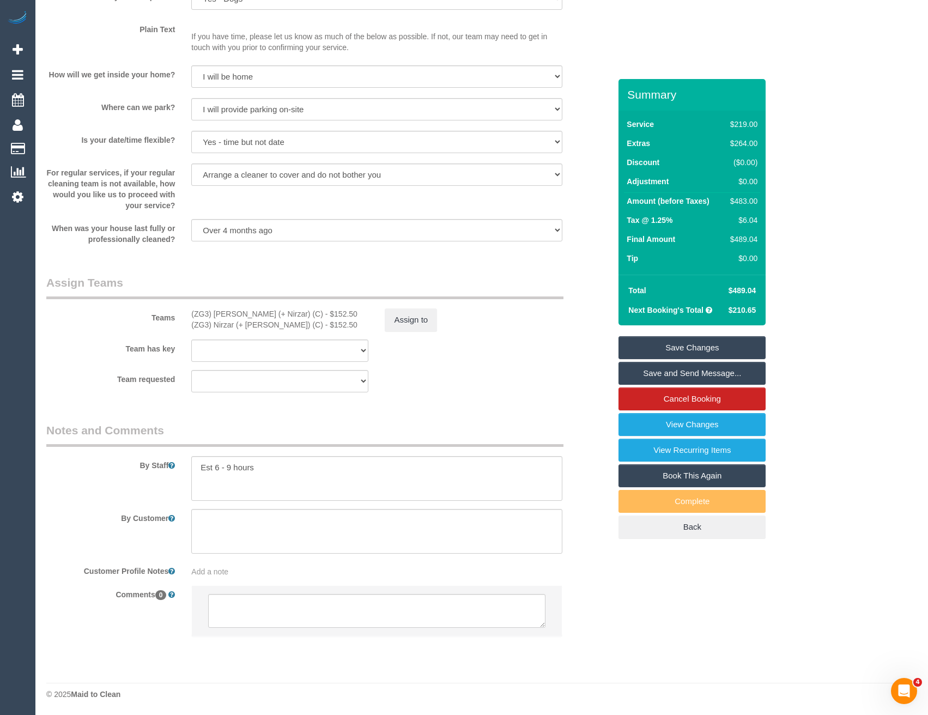
scroll to position [1491, 0]
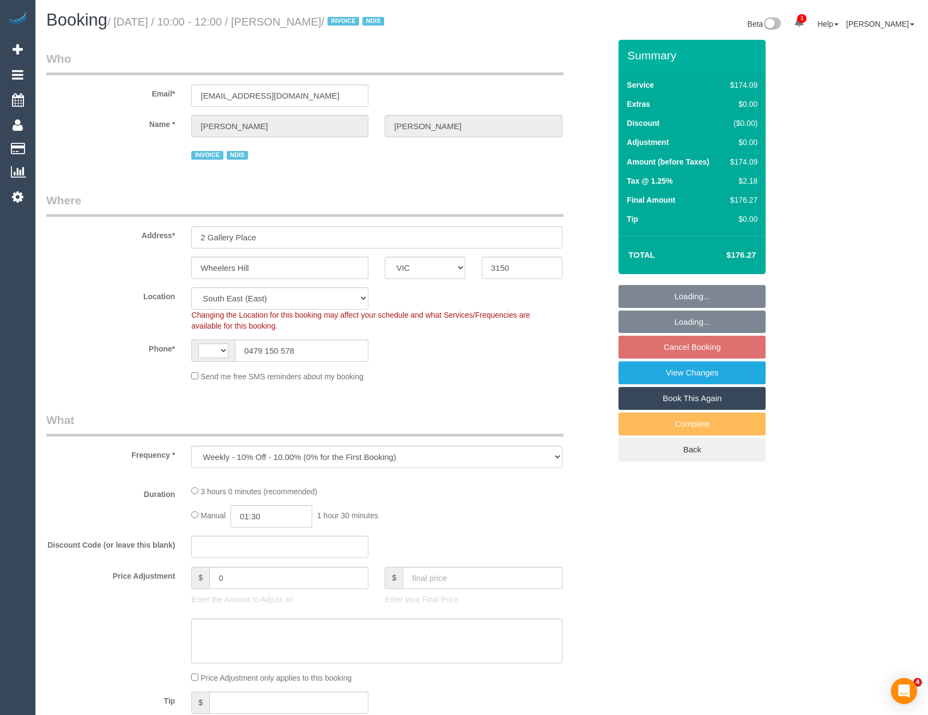
select select "VIC"
select select "object:556"
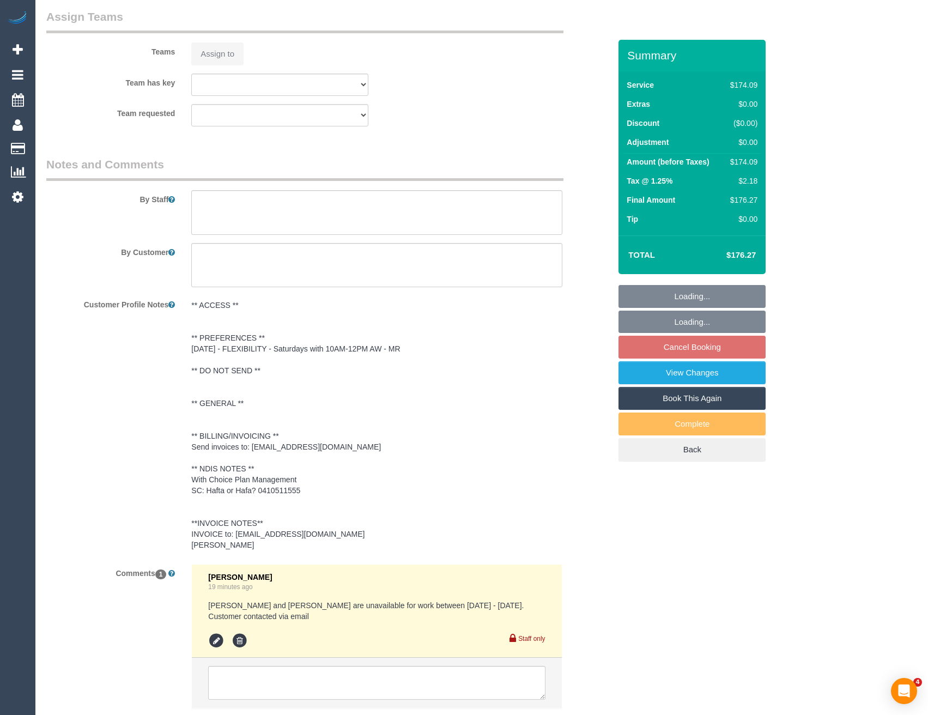
select select "string:AU"
select select "180"
select select "number:29"
select select "number:14"
select select "number:19"
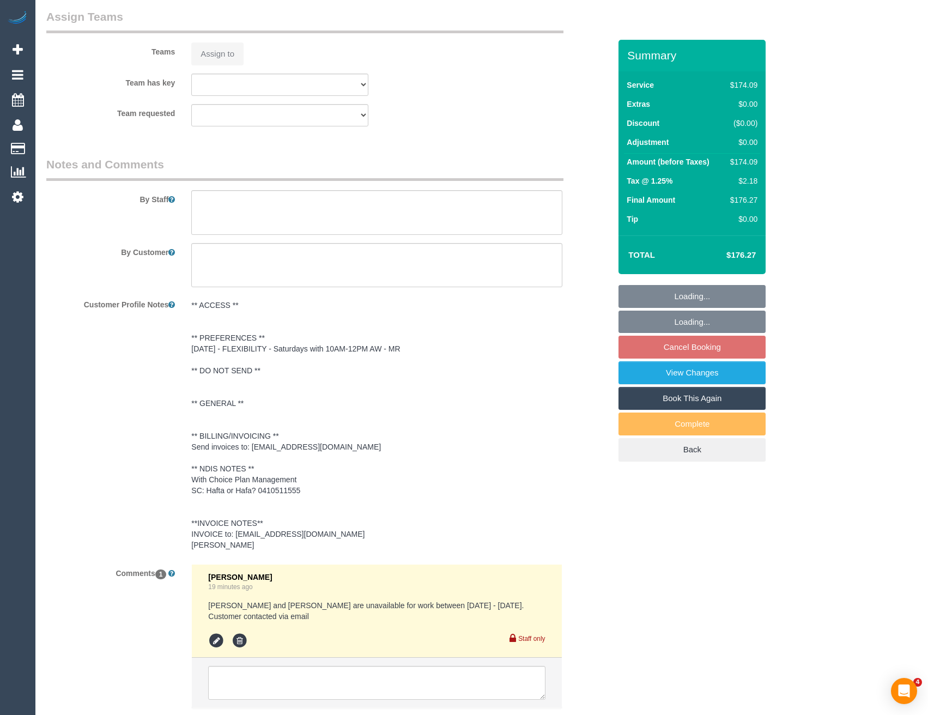
select select "number:25"
select select "number:33"
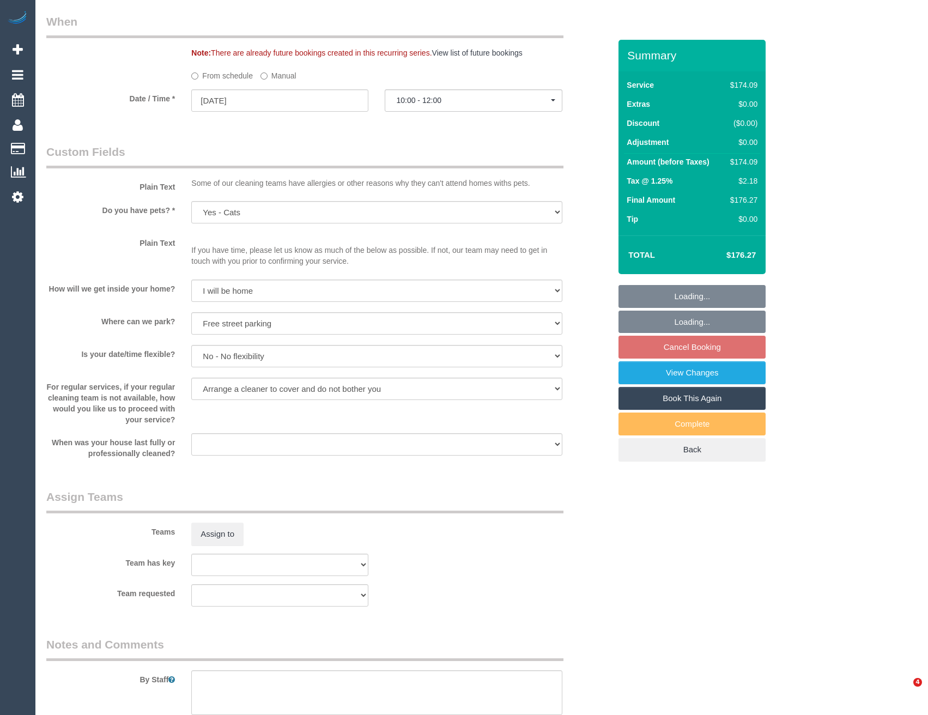
select select "spot1"
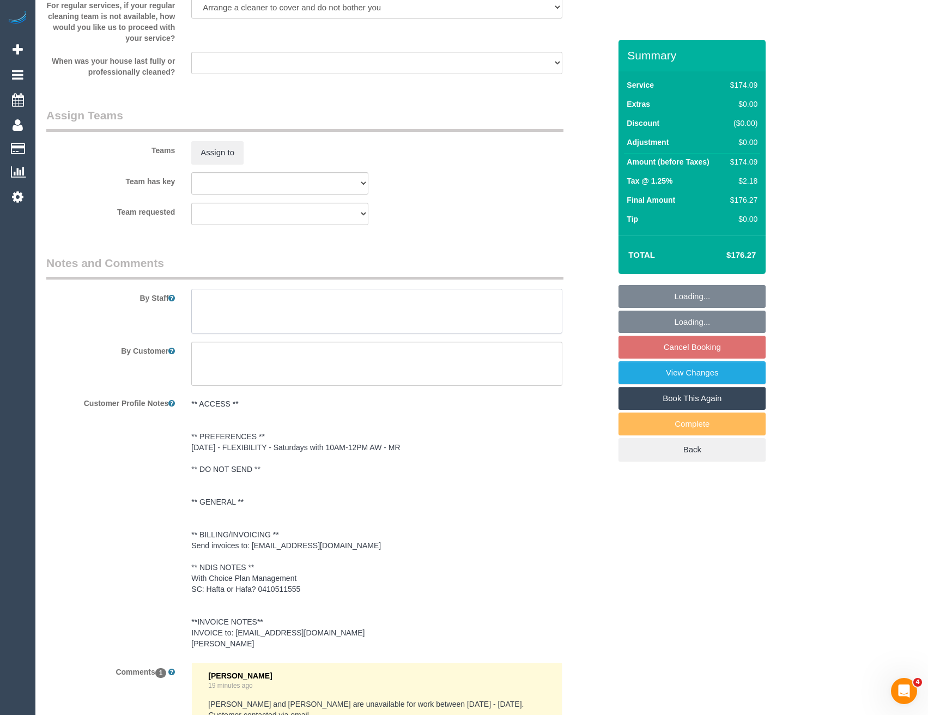
click at [246, 307] on textarea at bounding box center [376, 311] width 371 height 45
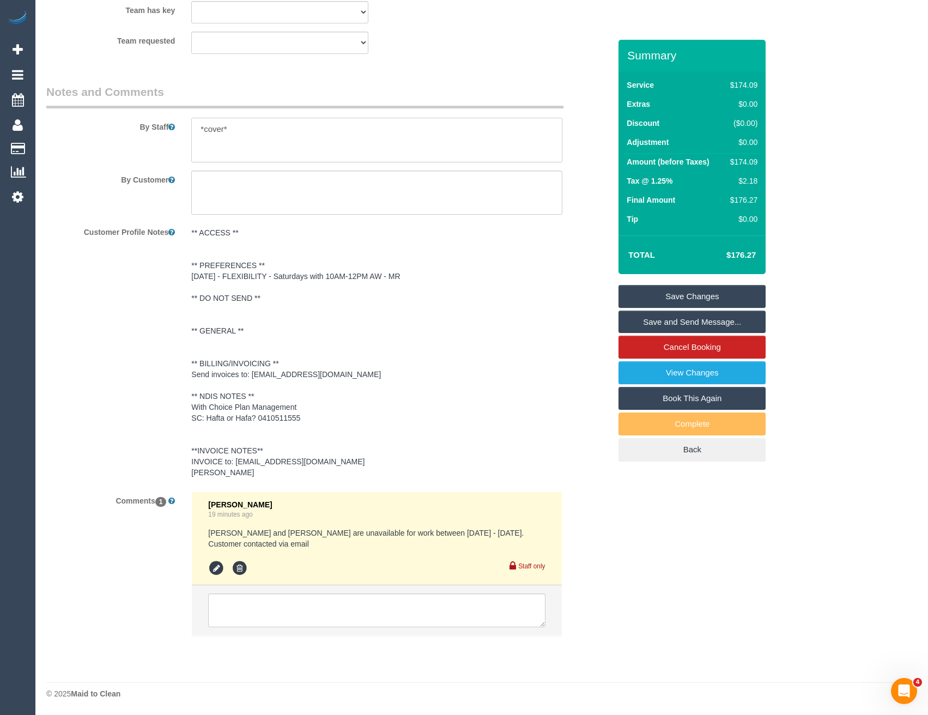
scroll to position [1181, 0]
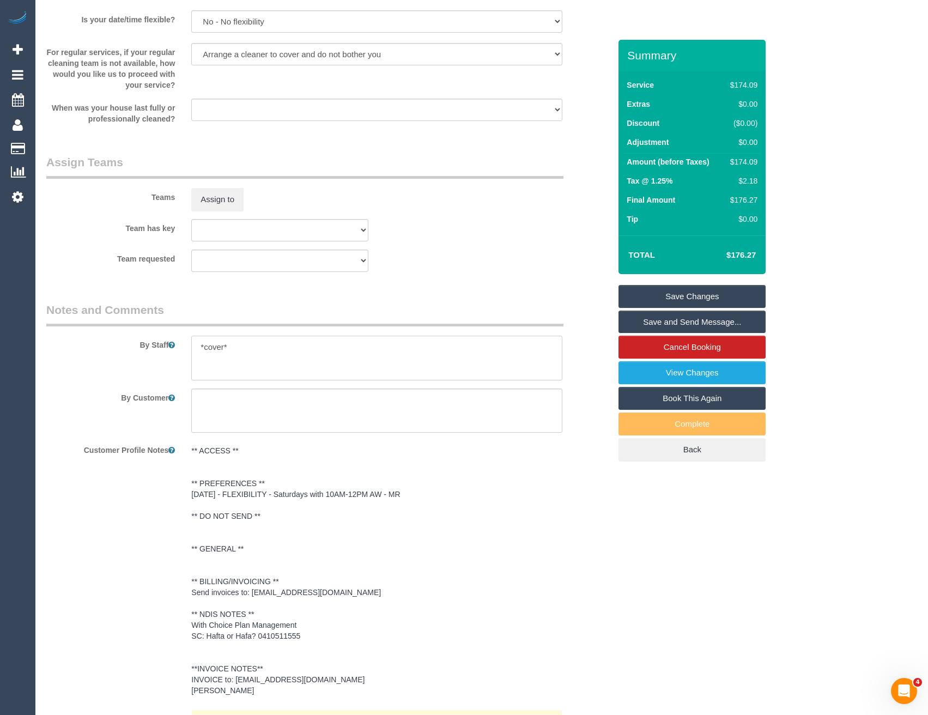
type textarea "*cover*"
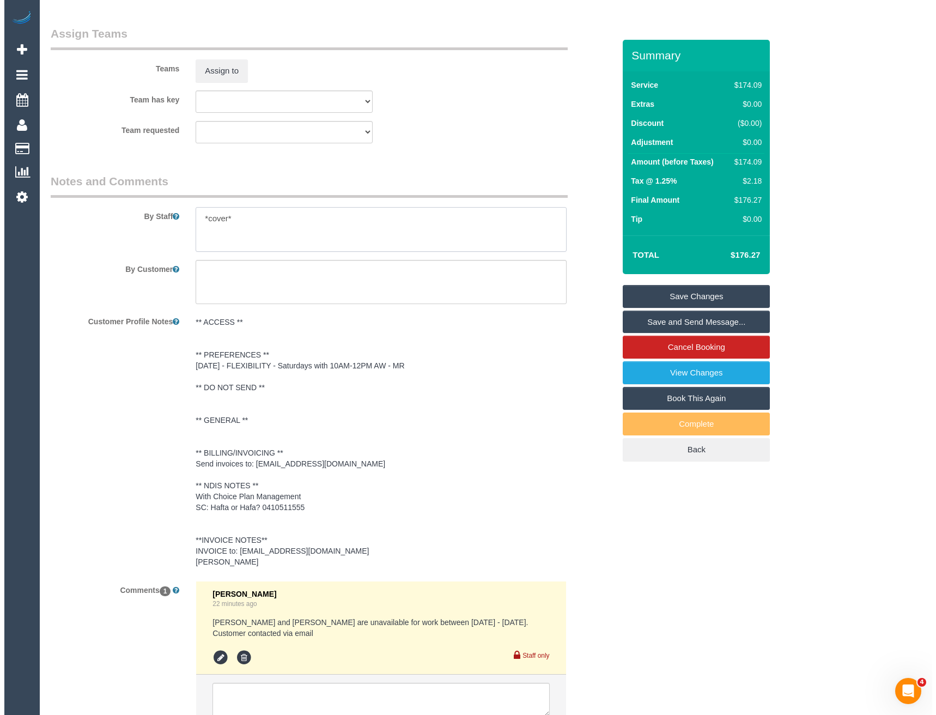
scroll to position [1126, 0]
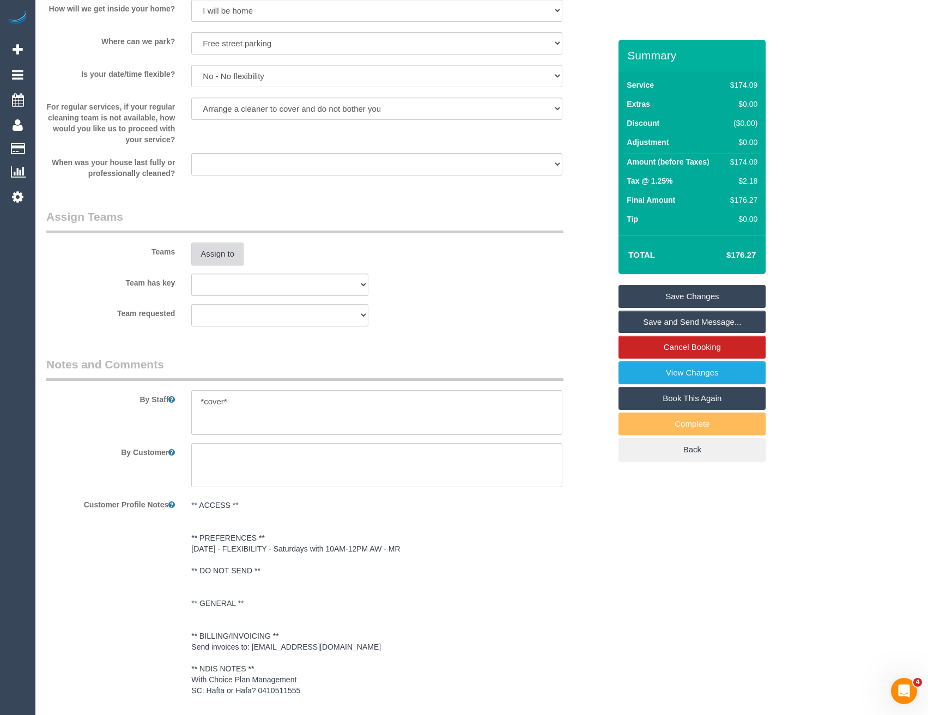
click at [215, 256] on button "Assign to" at bounding box center [217, 253] width 52 height 23
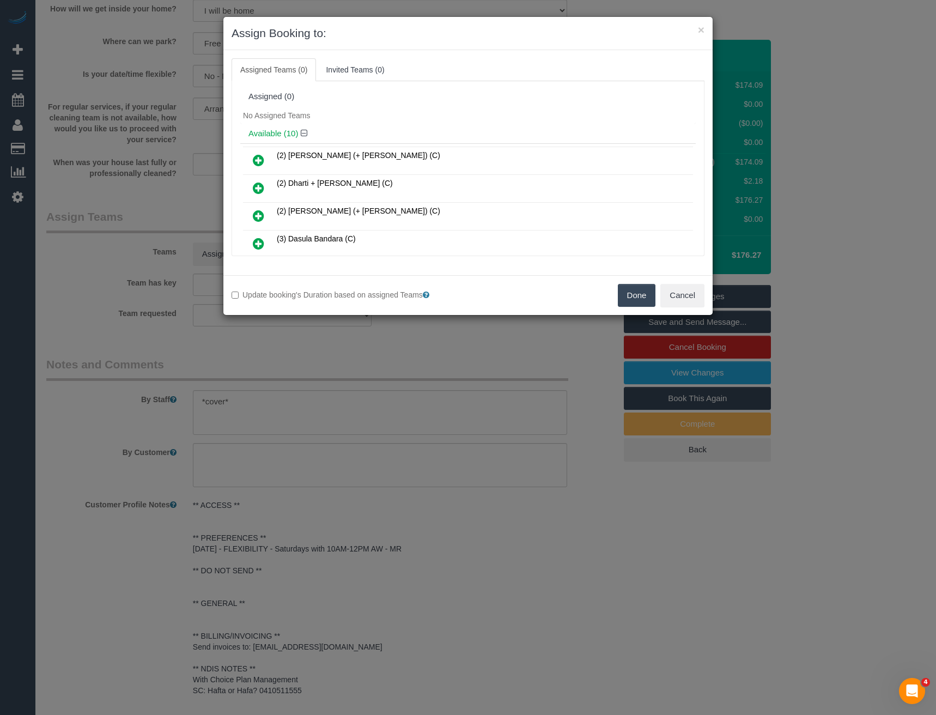
scroll to position [1433, 0]
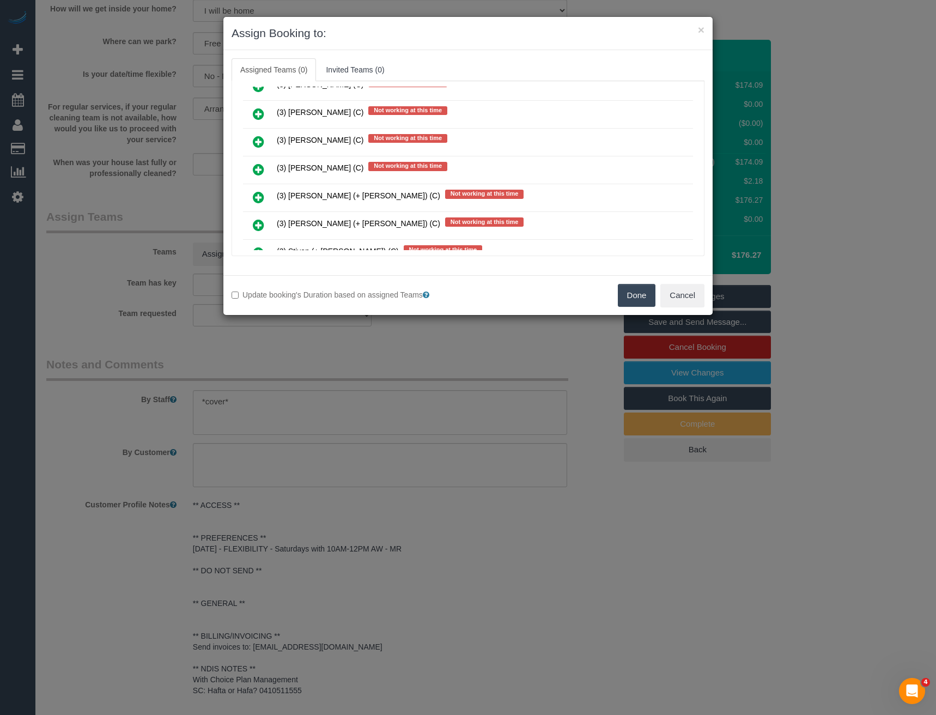
click at [257, 171] on icon at bounding box center [258, 169] width 11 height 13
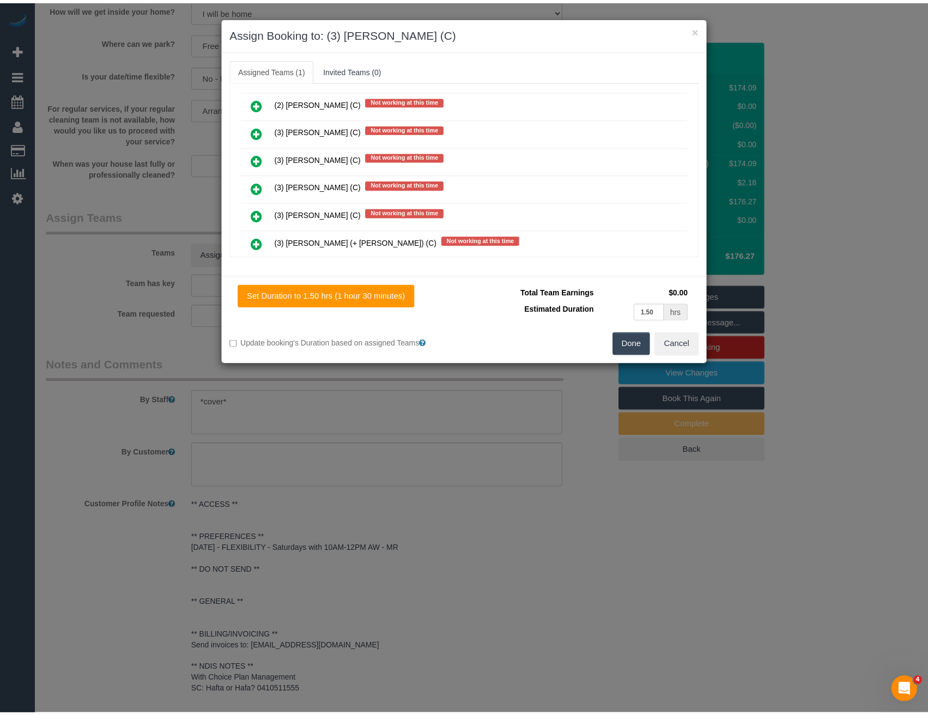
scroll to position [0, 0]
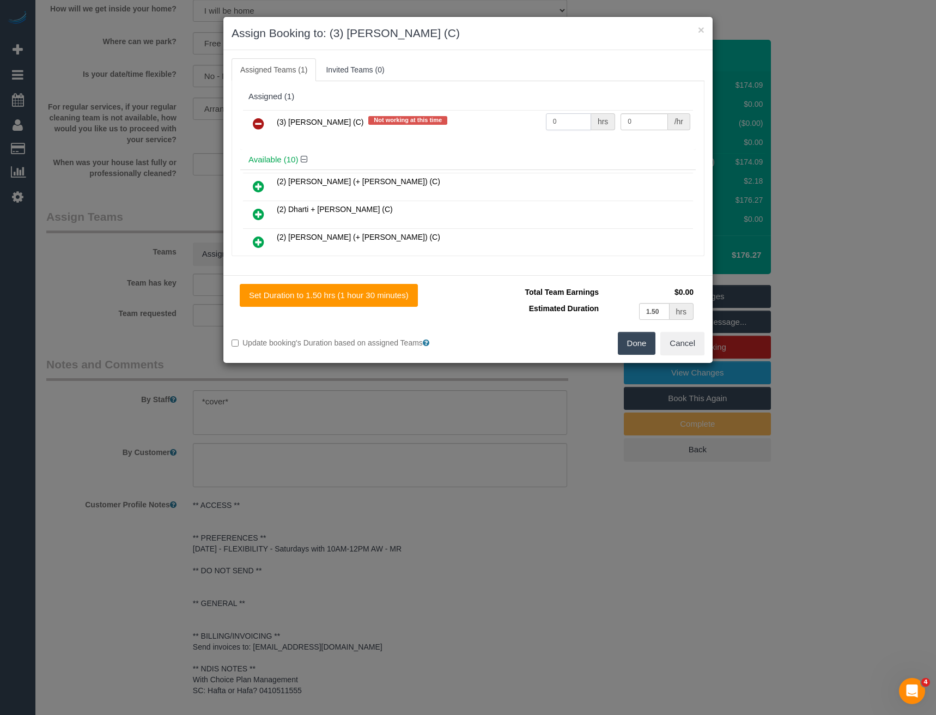
drag, startPoint x: 557, startPoint y: 122, endPoint x: 458, endPoint y: 134, distance: 99.9
click at [470, 129] on tr "(3) Poorna Nanayakkara (C) Not working at this time 0 hrs 0 /hr" at bounding box center [468, 124] width 450 height 28
type input "3"
type input "35"
click at [638, 335] on button "Done" at bounding box center [637, 343] width 38 height 23
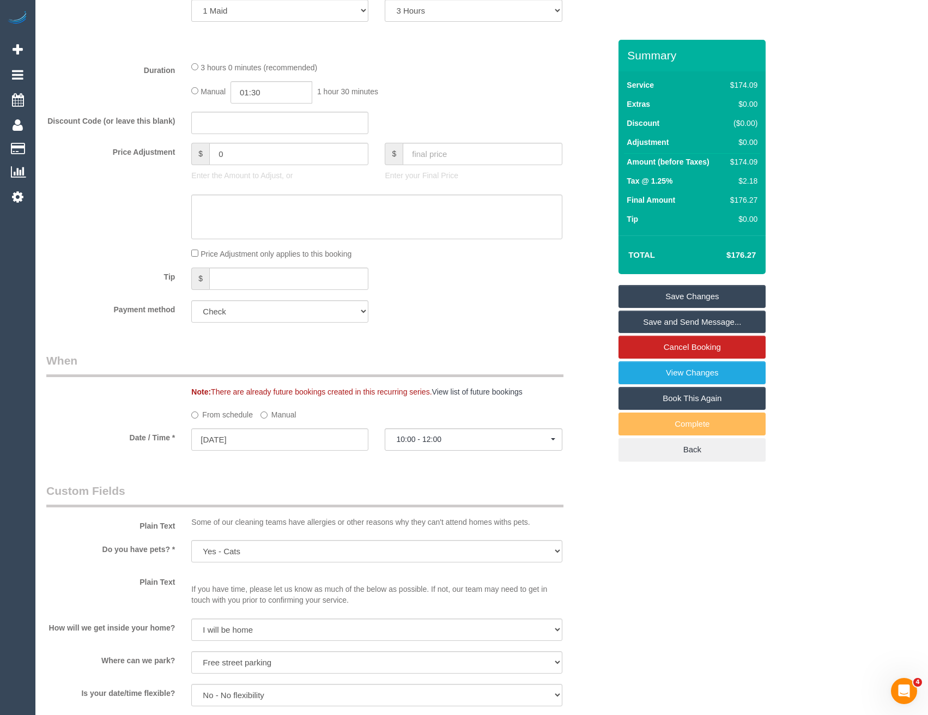
scroll to position [363, 0]
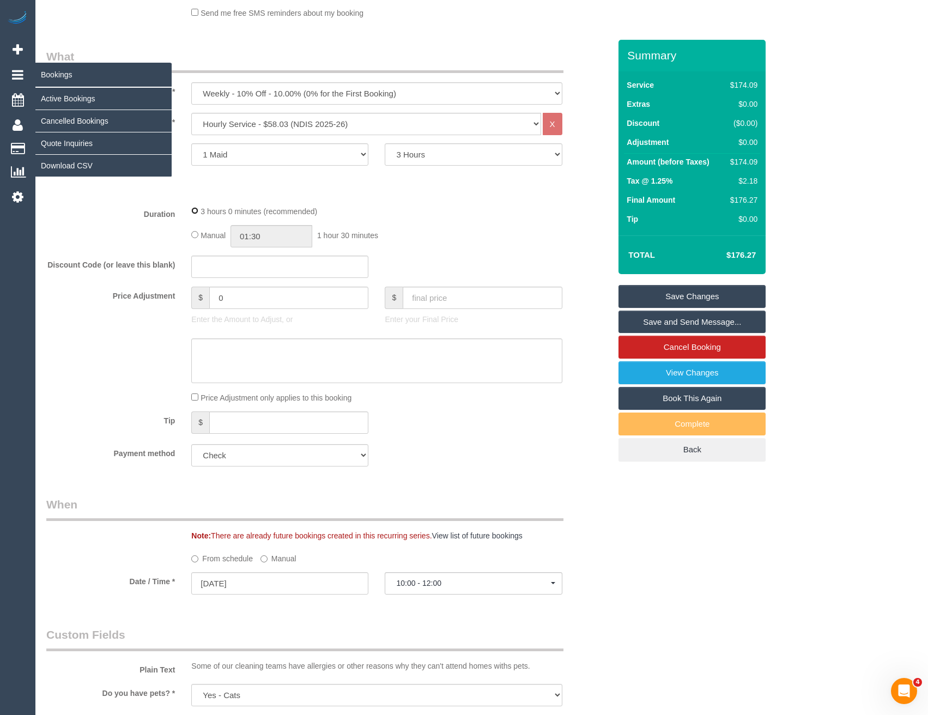
select select "spot6"
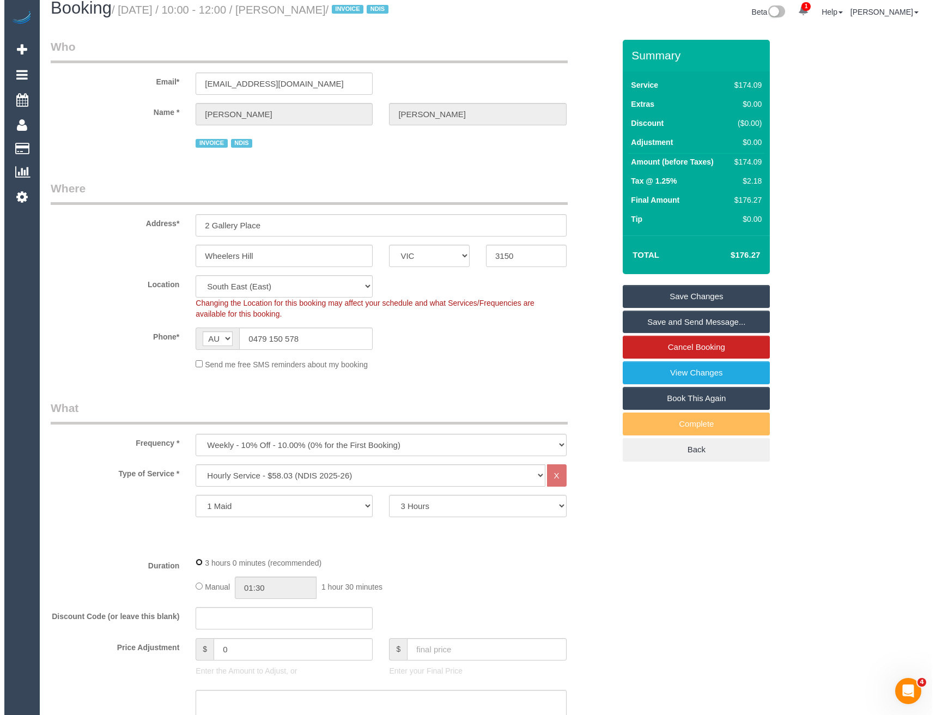
scroll to position [0, 0]
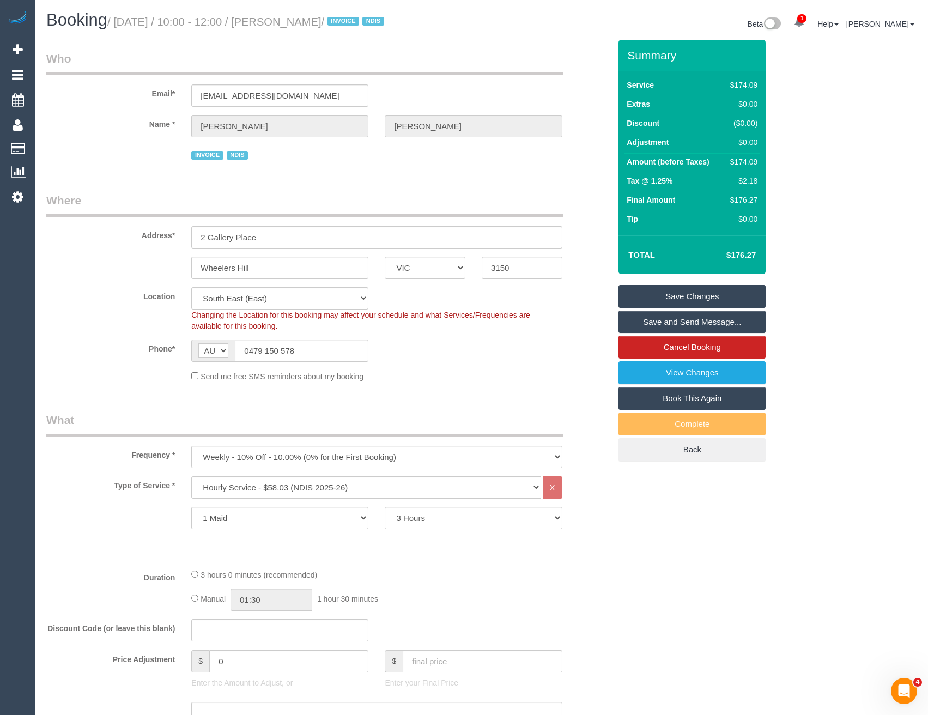
click at [665, 320] on link "Save and Send Message..." at bounding box center [692, 322] width 147 height 23
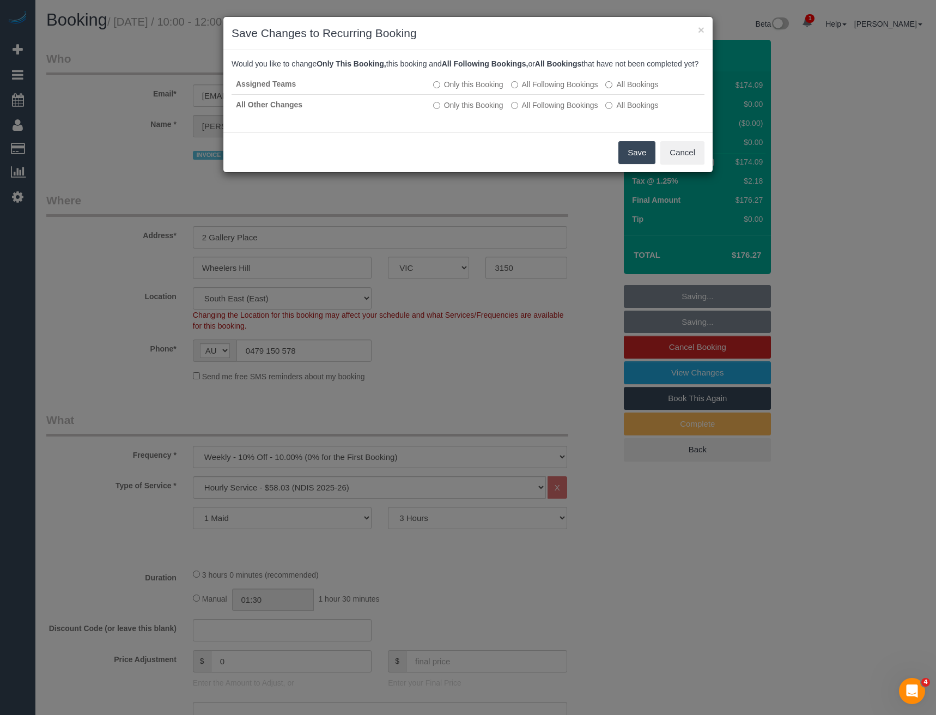
click at [624, 164] on button "Save" at bounding box center [637, 152] width 37 height 23
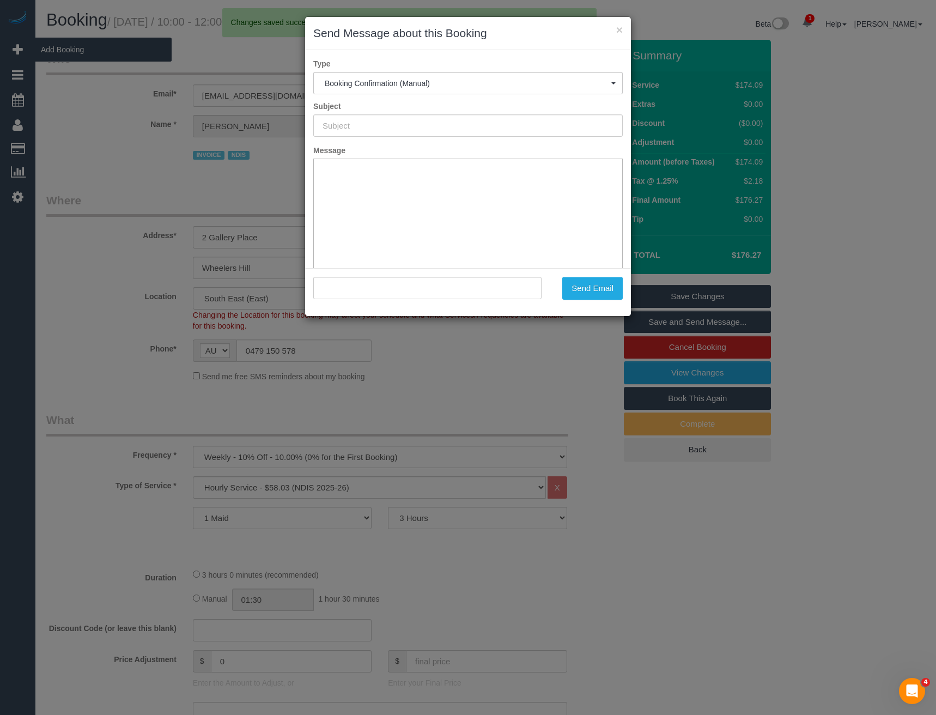
type input "Booking Confirmed"
type input ""David Wang" <wangdavid92@gmail.com>"
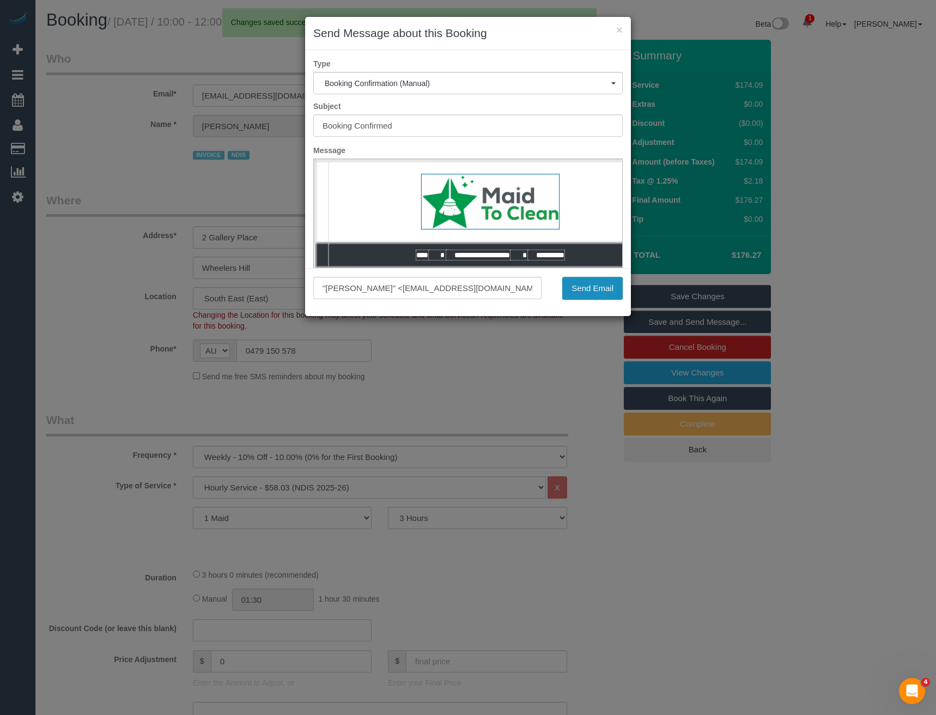
click at [599, 290] on button "Send Email" at bounding box center [592, 288] width 60 height 23
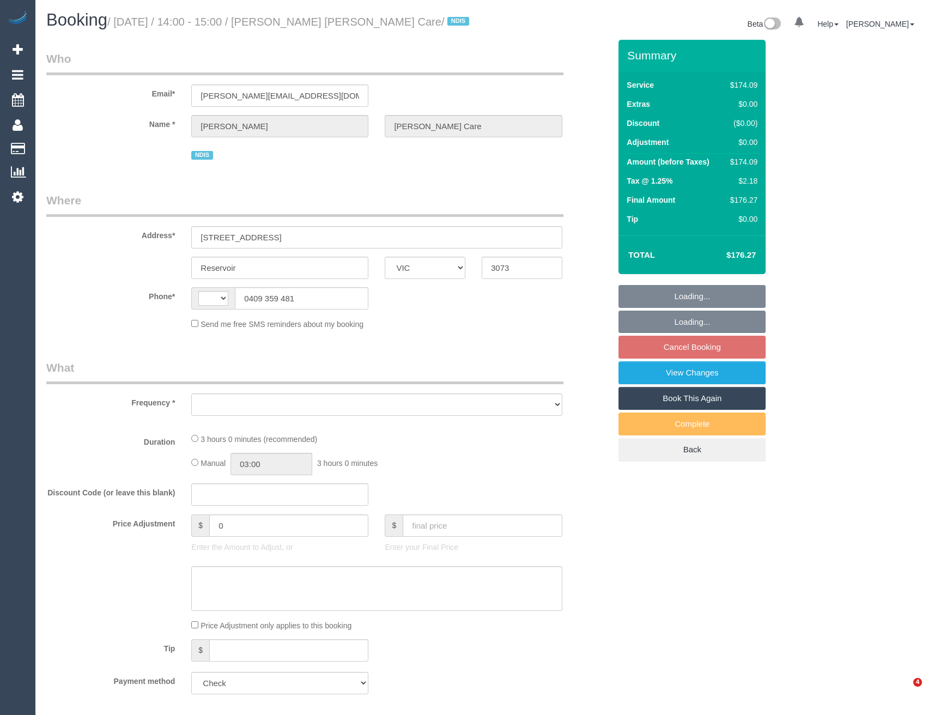
select select "VIC"
select select "string:AU"
select select "object:545"
select select "180"
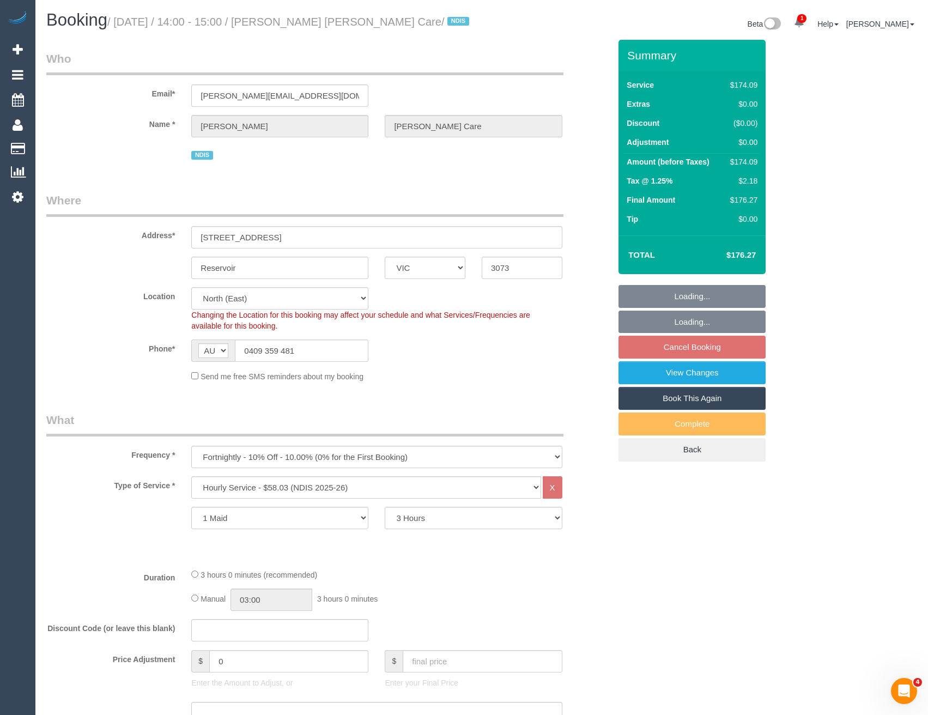
select select "number:28"
select select "number:14"
select select "number:19"
select select "number:22"
select select "number:33"
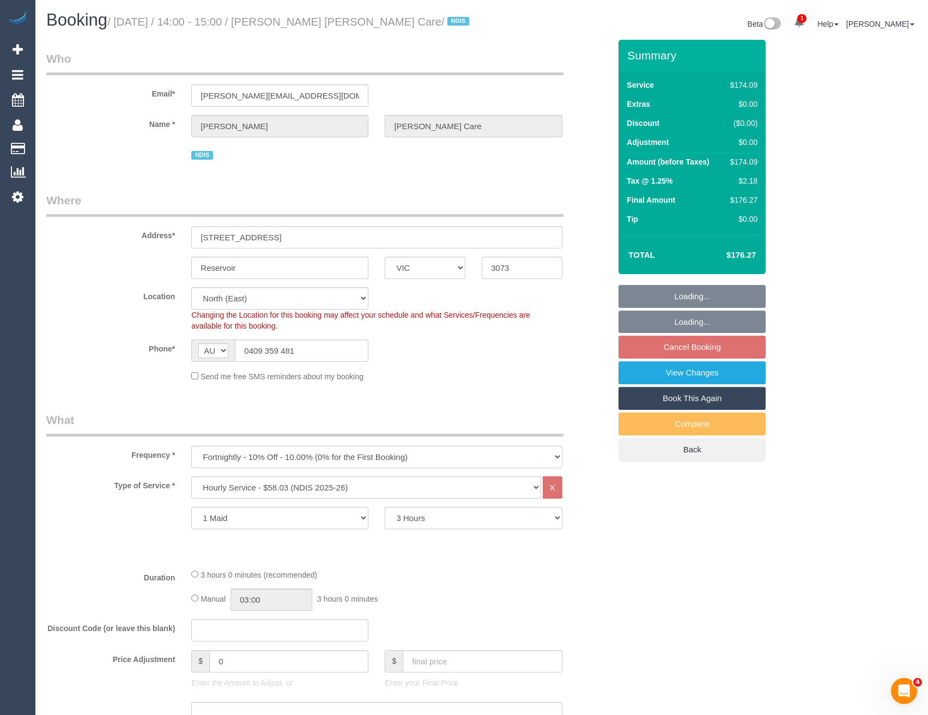
select select "object:1400"
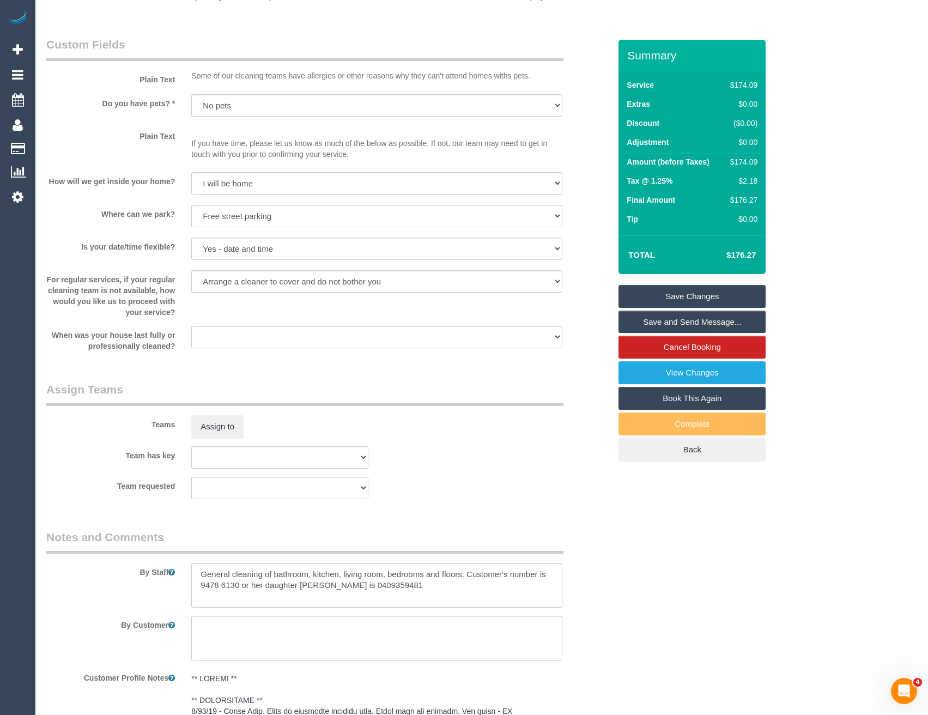
scroll to position [1253, 0]
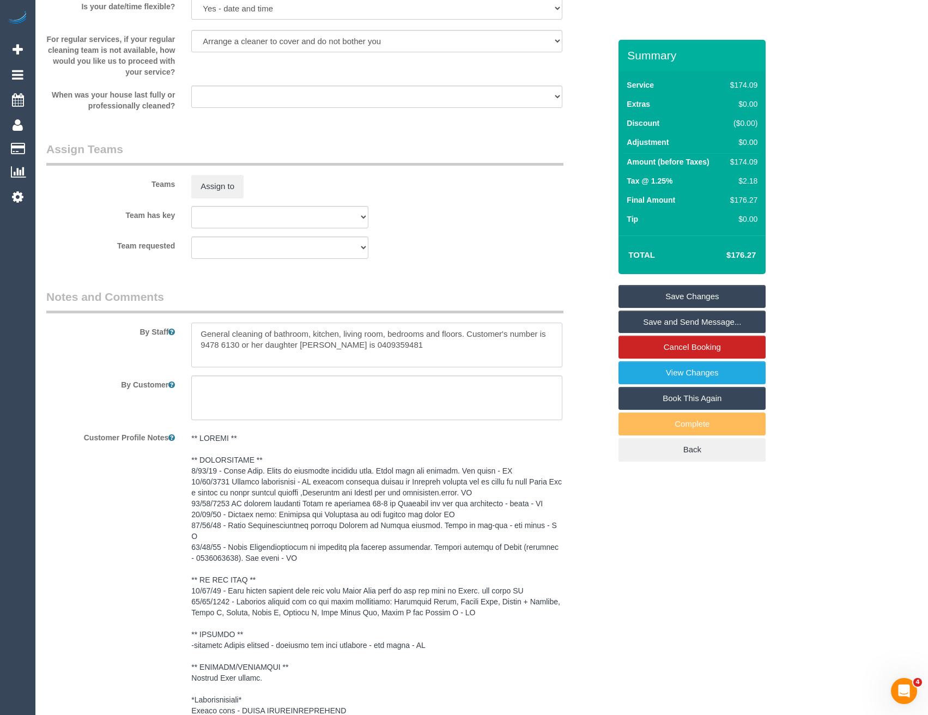
click at [197, 347] on textarea at bounding box center [376, 345] width 371 height 45
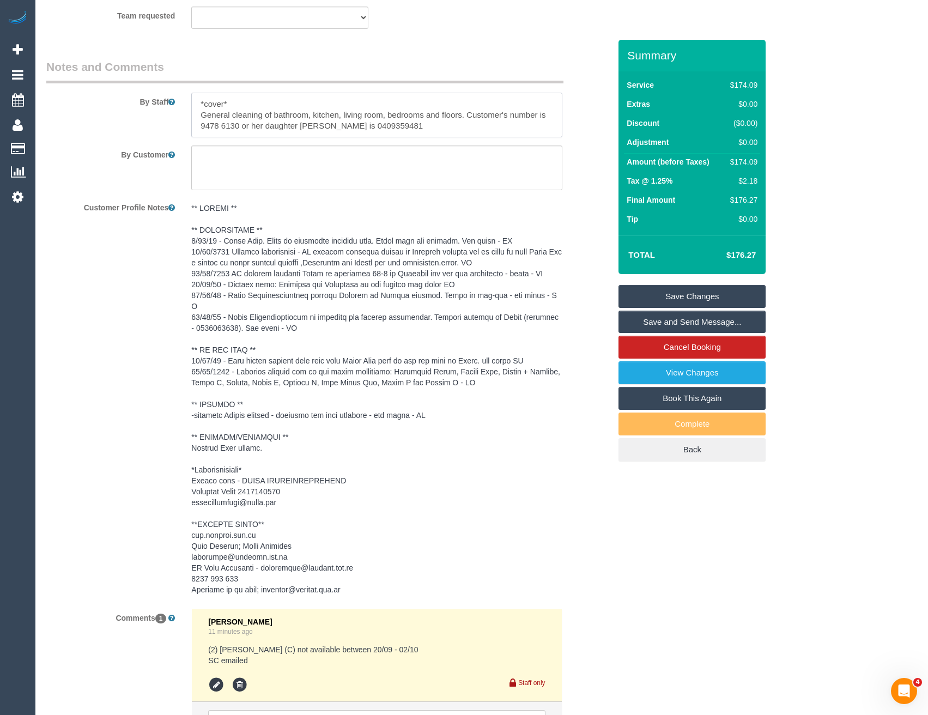
scroll to position [1362, 0]
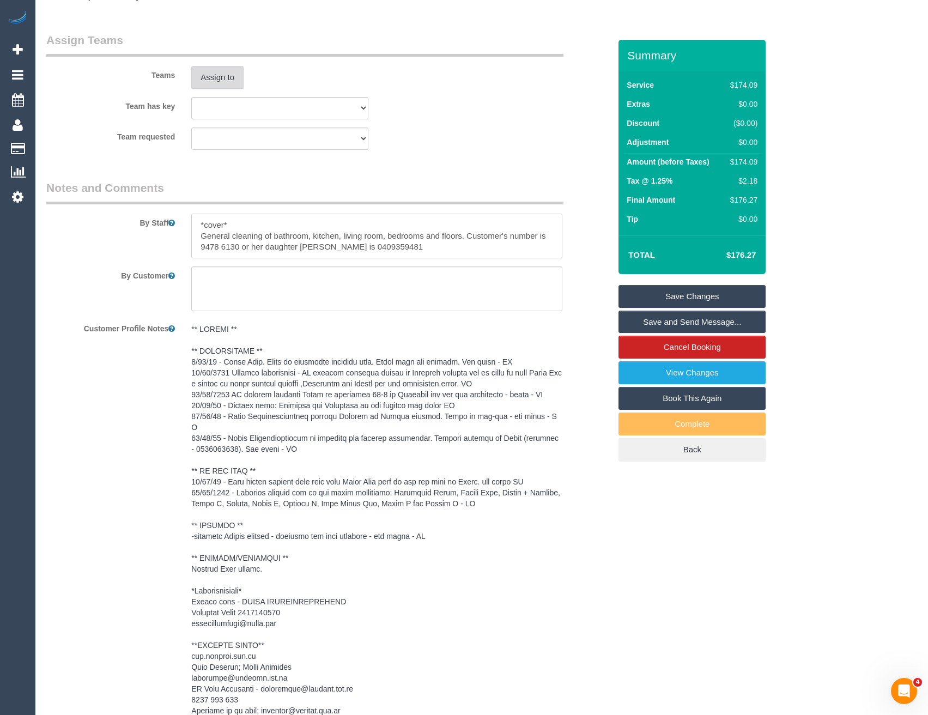
type textarea "*cover* General cleaning of bathroom, kitchen, living room, bedrooms and floors…"
click at [221, 89] on button "Assign to" at bounding box center [217, 77] width 52 height 23
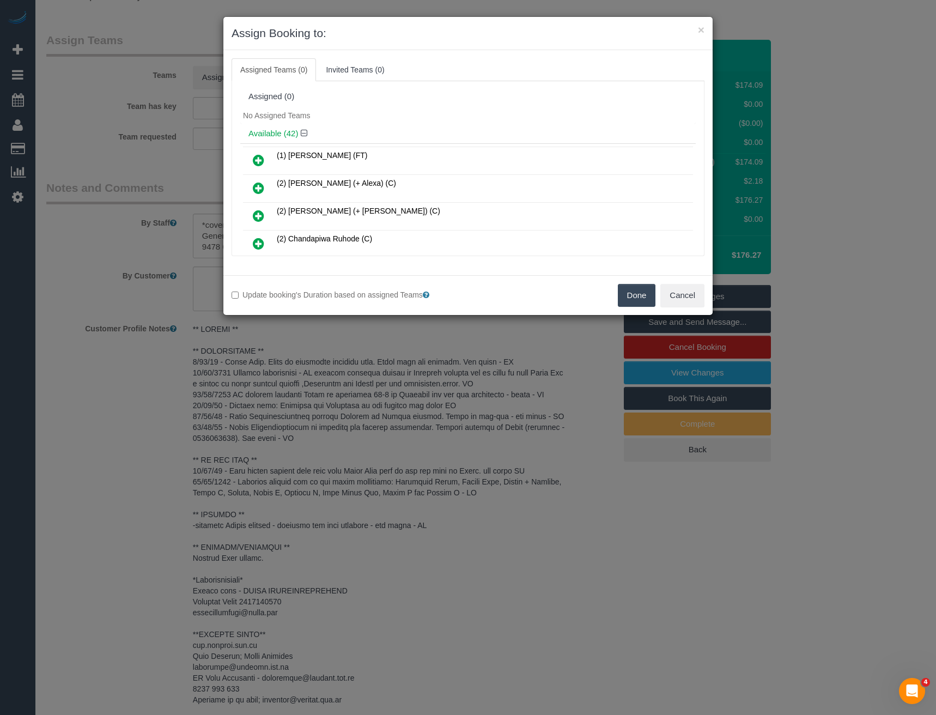
click at [329, 351] on div "× Assign Booking to: Assigned Teams (0) Invited Teams (0) Assigned (0) No Assig…" at bounding box center [468, 357] width 936 height 715
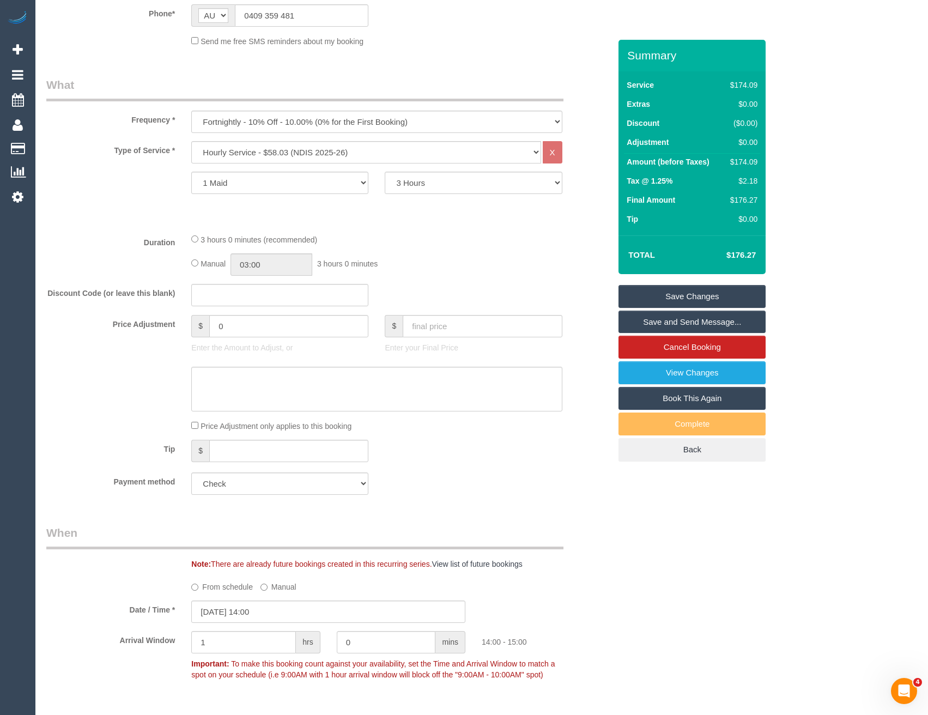
scroll to position [218, 0]
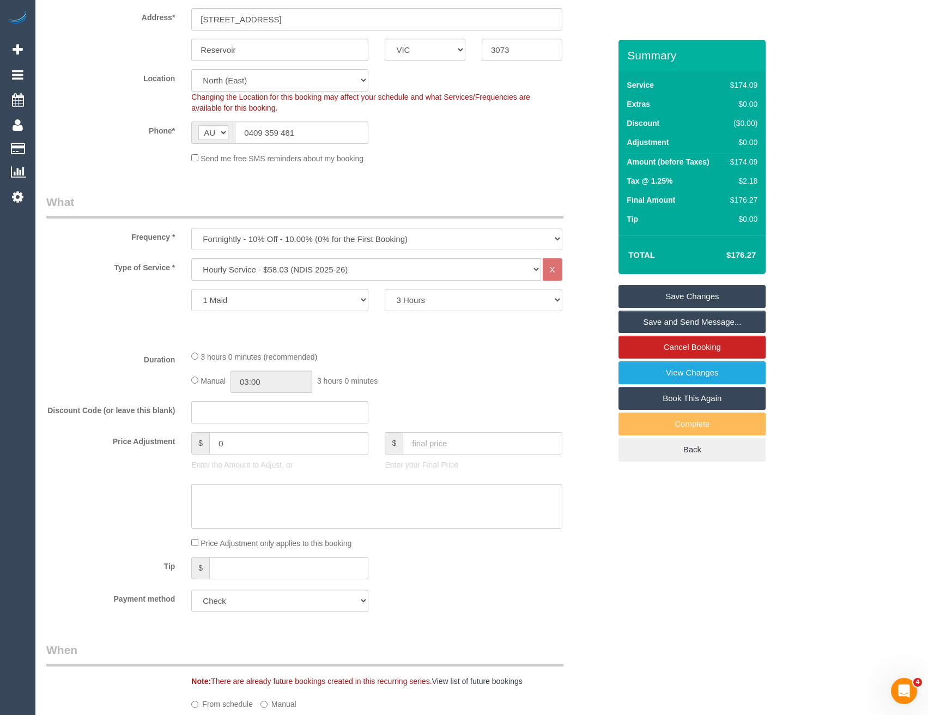
click at [233, 92] on select "Office City East (North) East (South) Inner East Inner North (East) Inner North…" at bounding box center [279, 80] width 177 height 22
select select "50"
click at [191, 82] on select "Office City East (North) East (South) Inner East Inner North (East) Inner North…" at bounding box center [279, 80] width 177 height 22
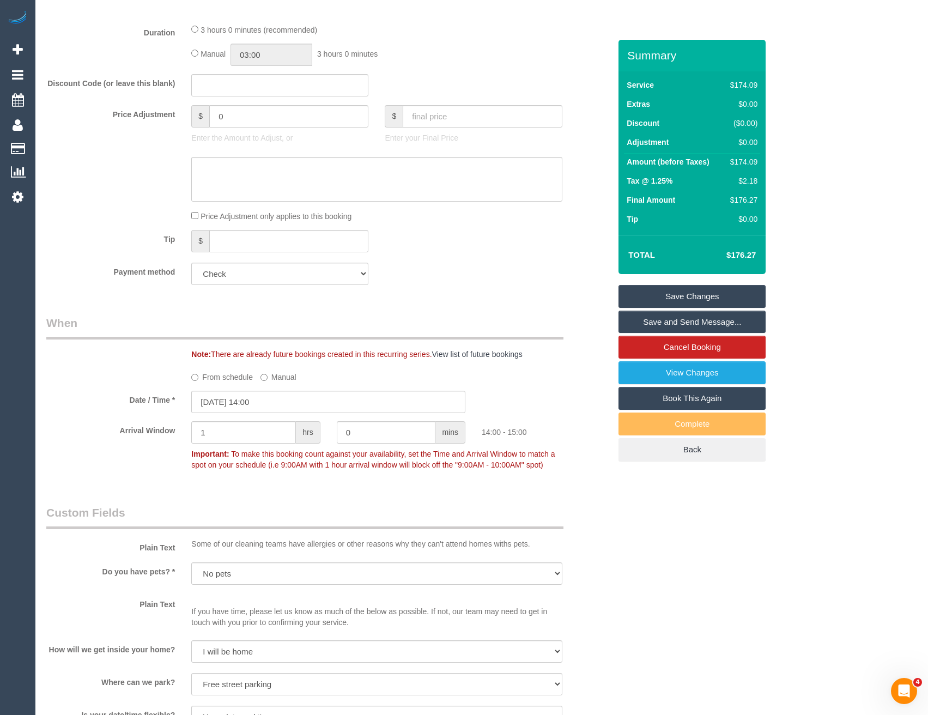
select select "object:4131"
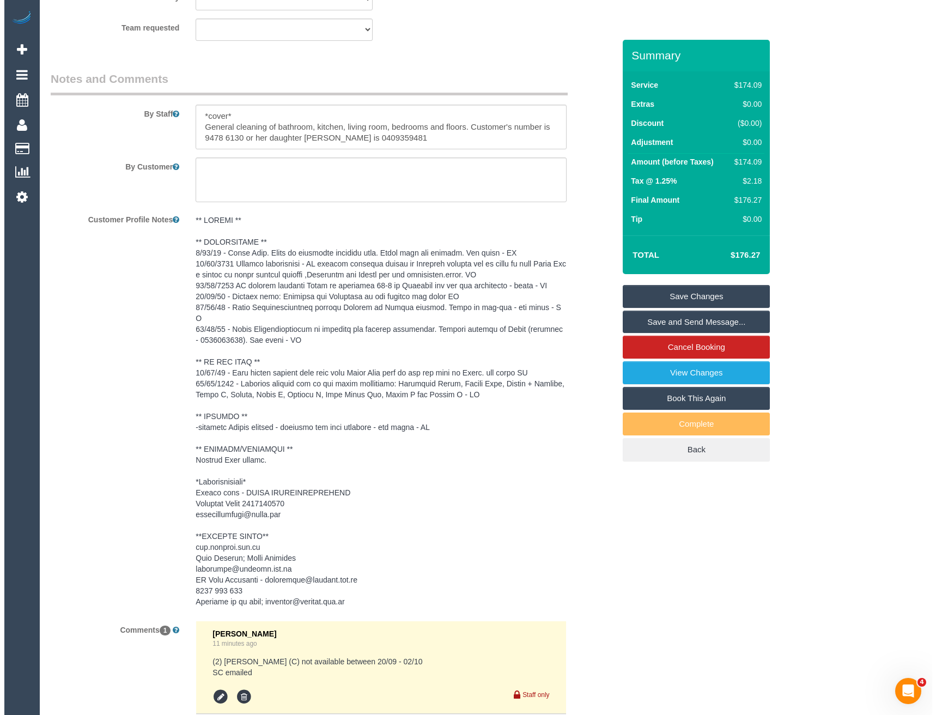
scroll to position [1199, 0]
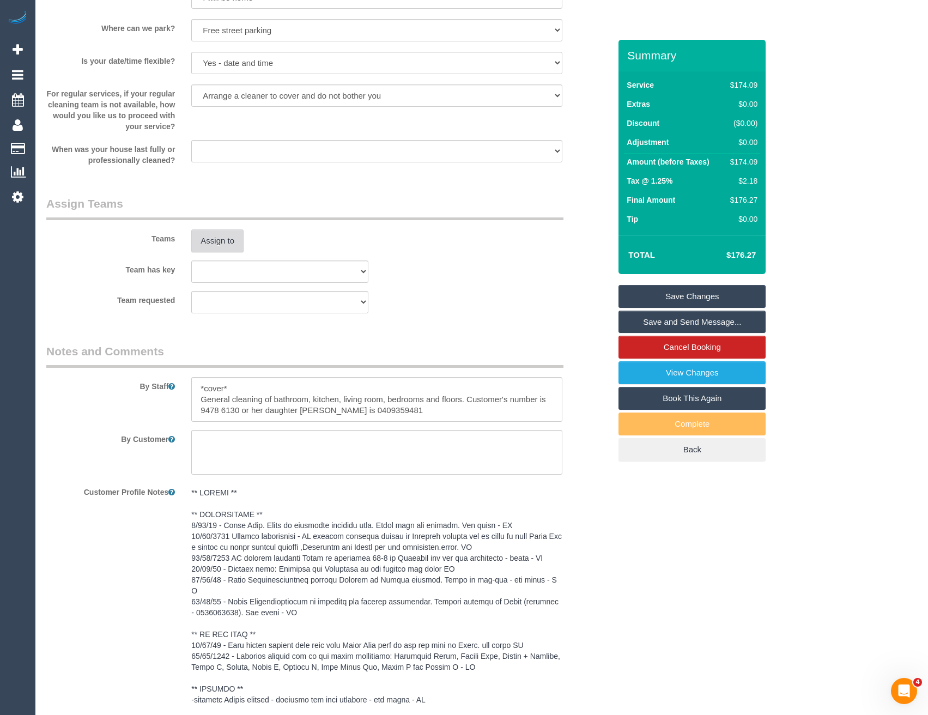
drag, startPoint x: 223, startPoint y: 256, endPoint x: 223, endPoint y: 262, distance: 6.0
click at [238, 250] on button "Assign to" at bounding box center [217, 240] width 52 height 23
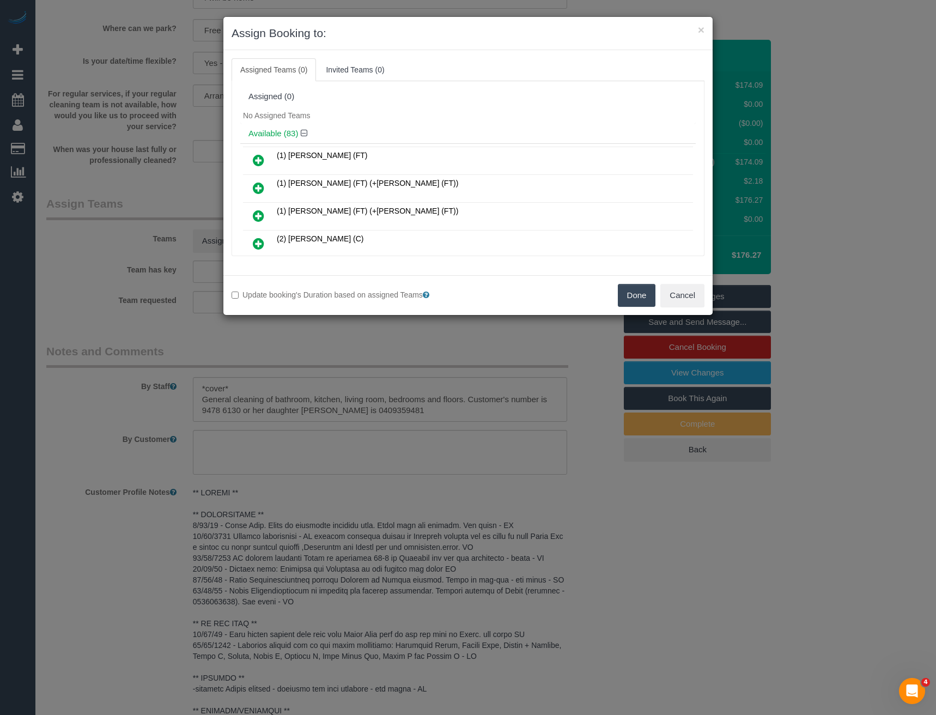
scroll to position [154, 0]
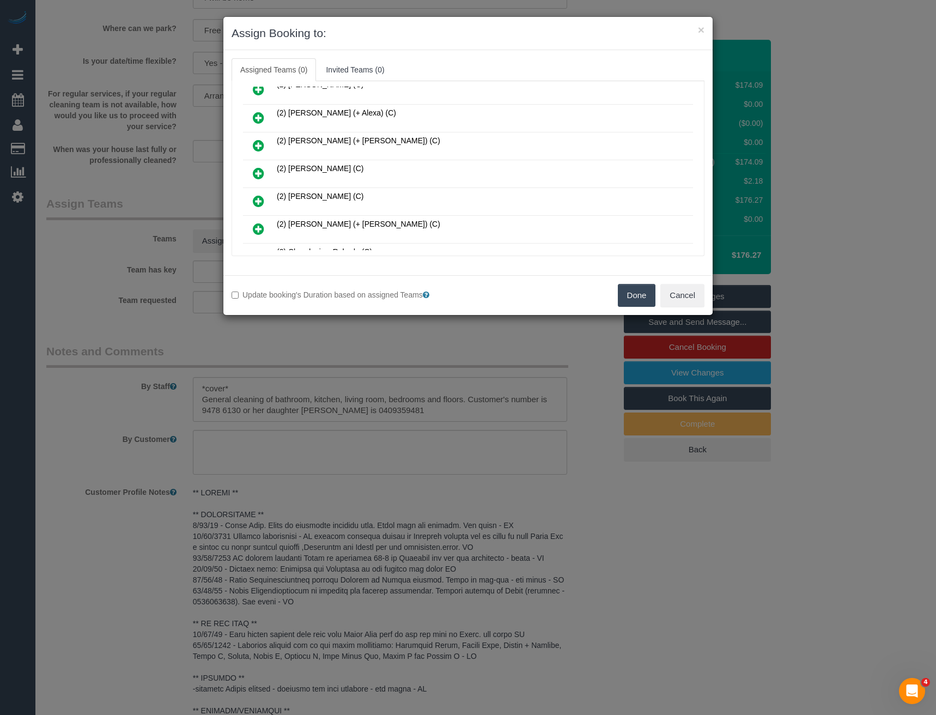
click at [254, 171] on icon at bounding box center [258, 173] width 11 height 13
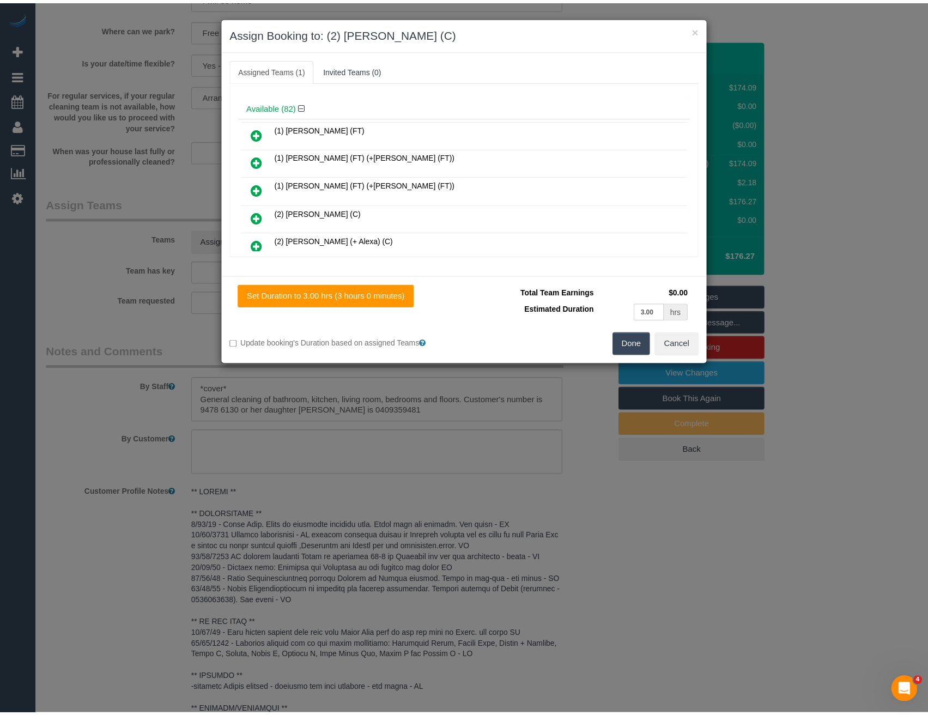
scroll to position [0, 0]
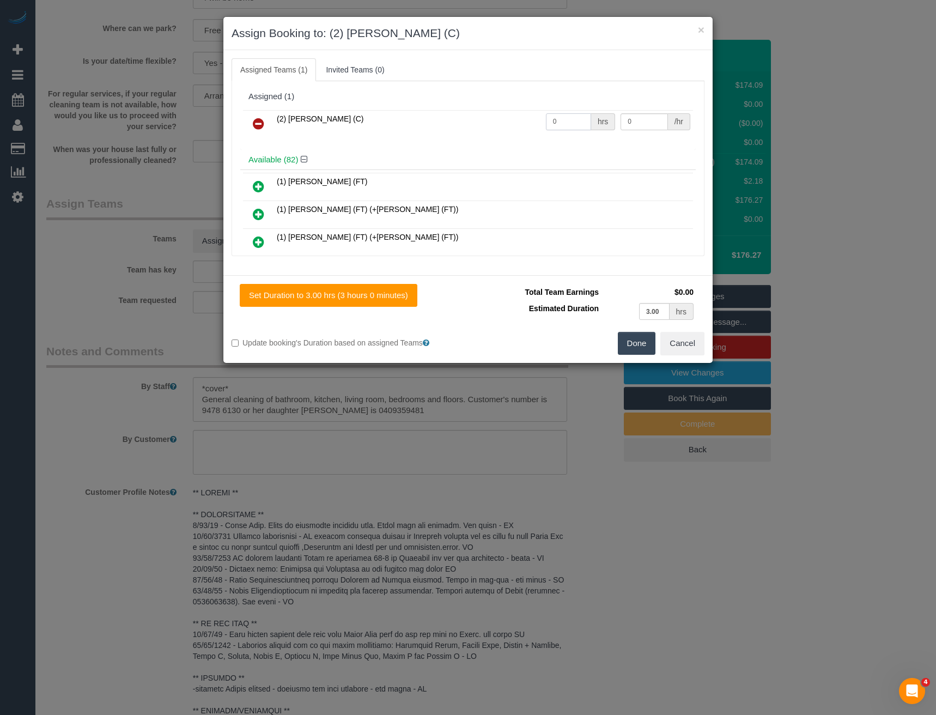
drag, startPoint x: 527, startPoint y: 125, endPoint x: 470, endPoint y: 126, distance: 57.8
click at [485, 129] on tr "(2) Ashik Miah (C) 0 hrs 0 /hr" at bounding box center [468, 124] width 450 height 28
type input "3"
type input "37.5"
drag, startPoint x: 648, startPoint y: 340, endPoint x: 623, endPoint y: 328, distance: 27.3
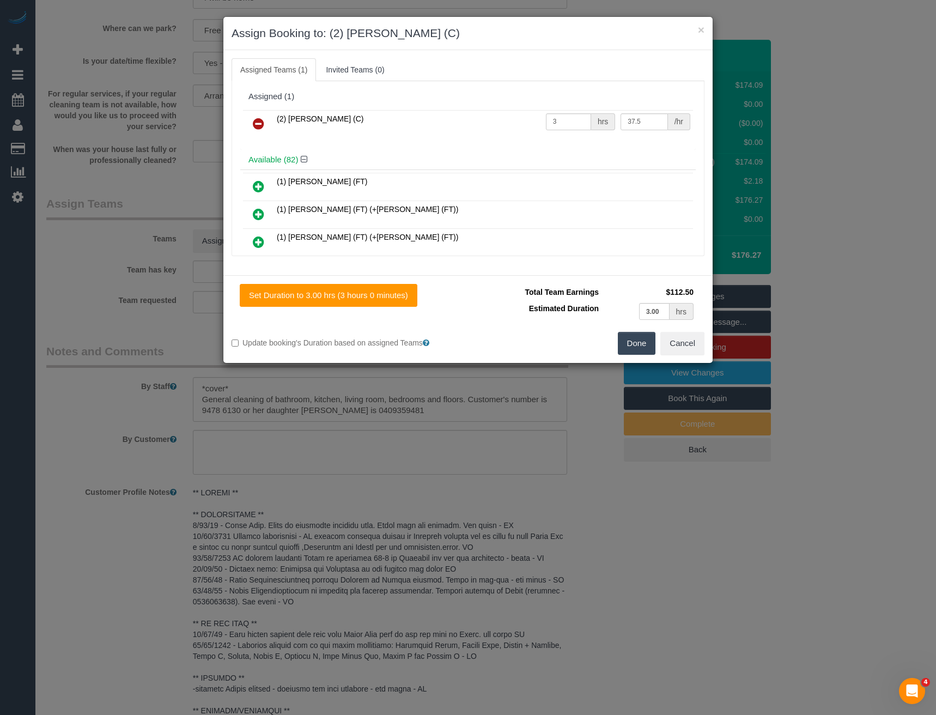
click at [647, 340] on button "Done" at bounding box center [637, 343] width 38 height 23
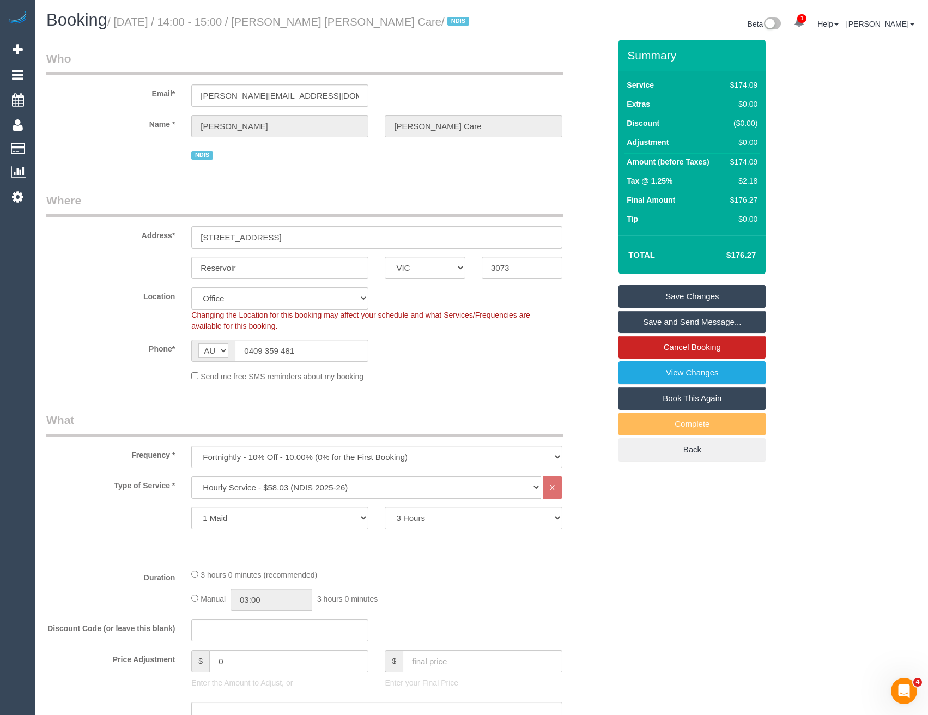
click at [666, 308] on link "Save Changes" at bounding box center [692, 296] width 147 height 23
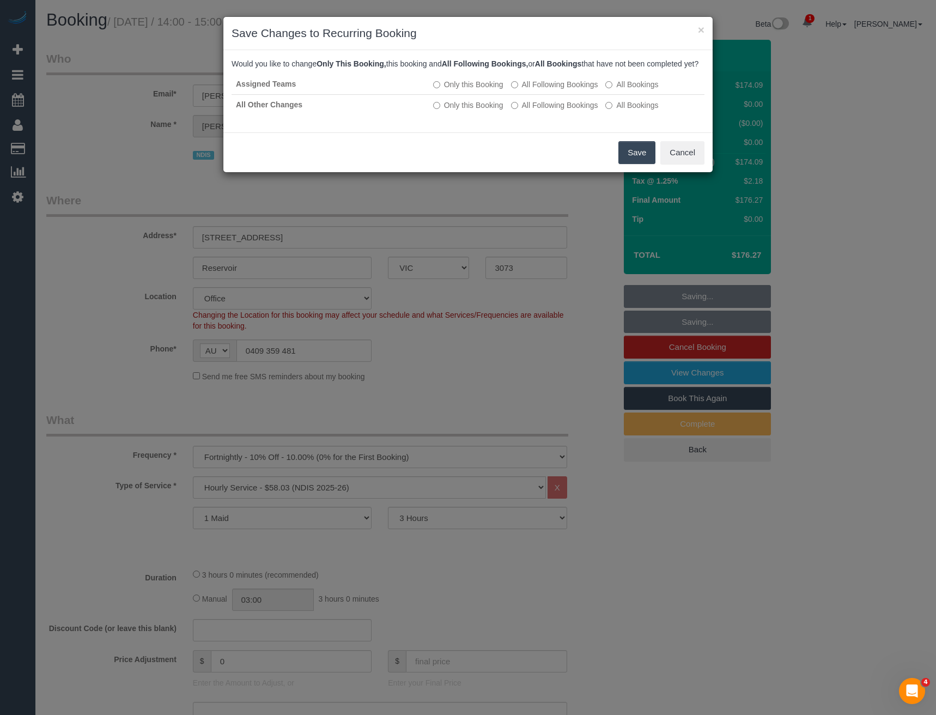
drag, startPoint x: 631, startPoint y: 173, endPoint x: 623, endPoint y: 170, distance: 8.1
click at [631, 164] on button "Save" at bounding box center [637, 152] width 37 height 23
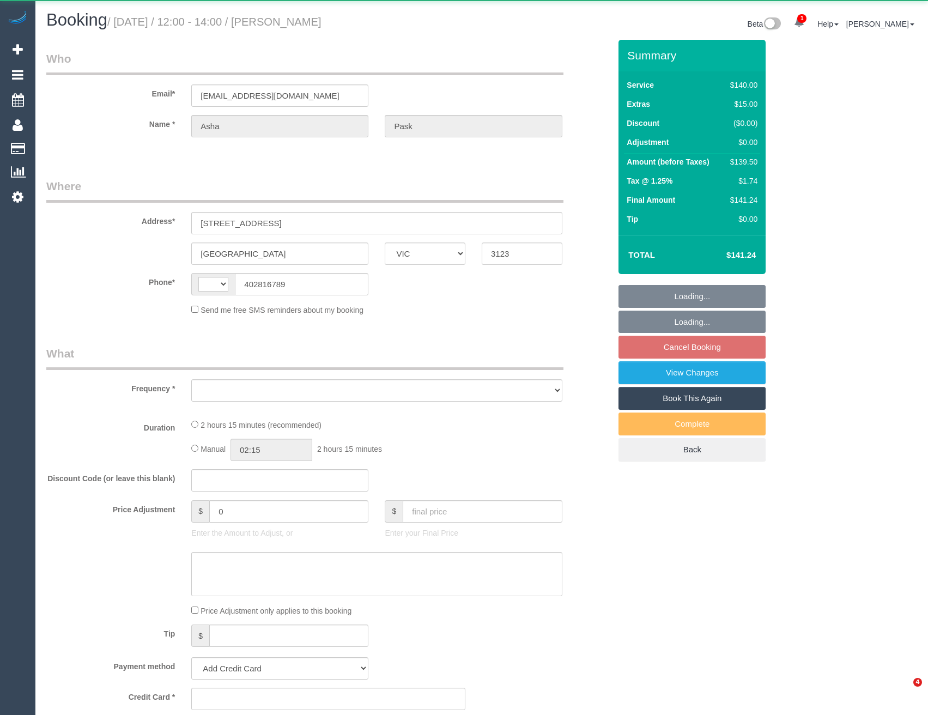
select select "VIC"
select select "object:323"
select select "string:AU"
select select "string:stripe-pm_1RCXyn2GScqysDRVjV5LaCZC"
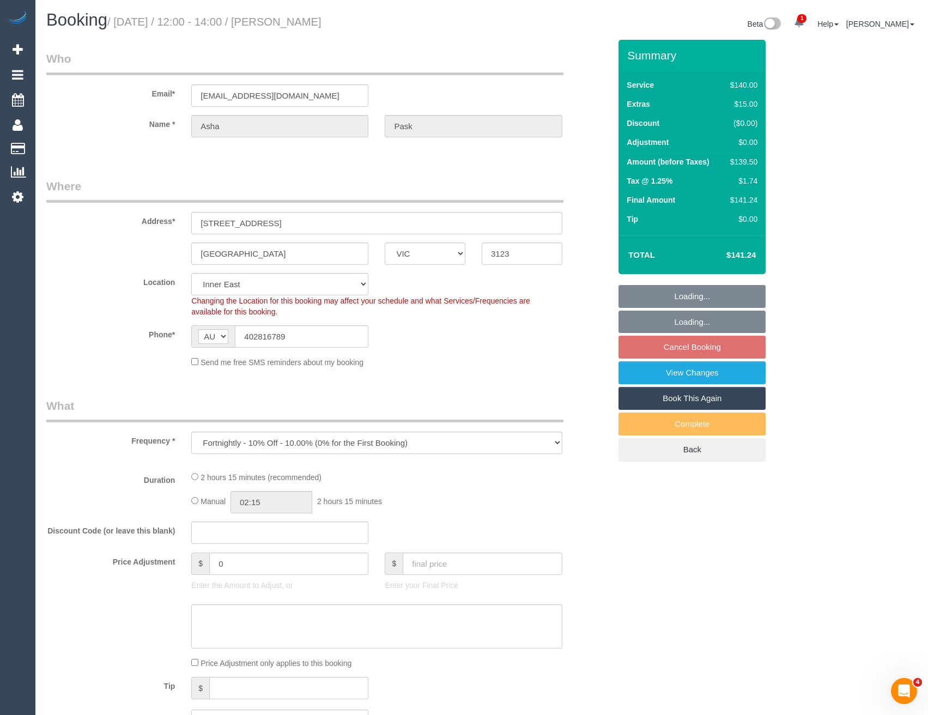
select select "number:30"
select select "number:14"
select select "number:19"
select select "number:22"
select select "number:34"
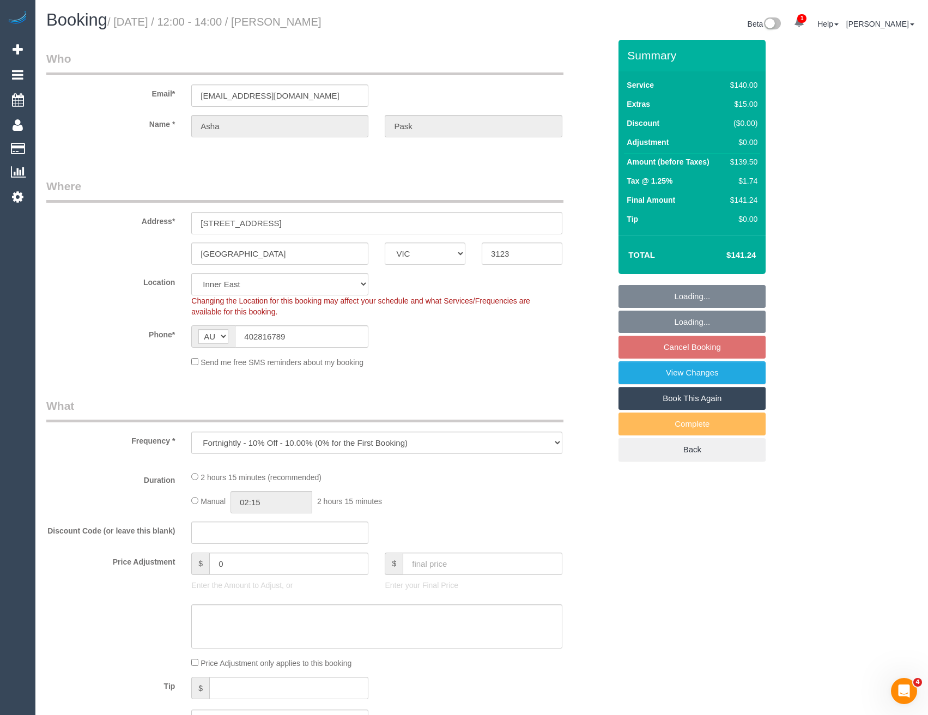
select select "number:12"
select select "object:727"
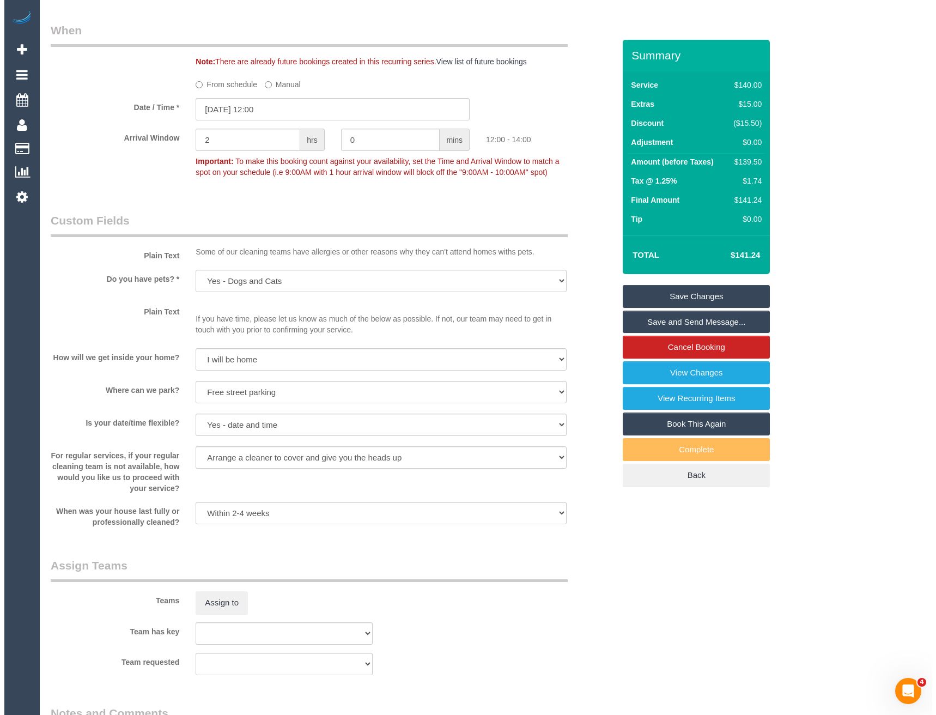
scroll to position [1471, 0]
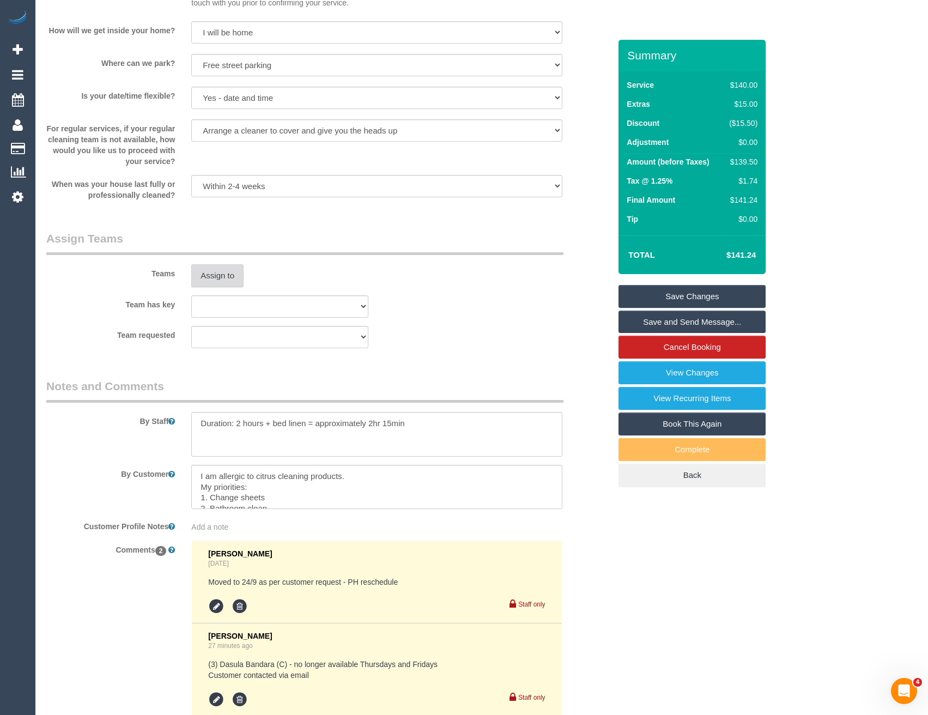
click at [229, 276] on button "Assign to" at bounding box center [217, 275] width 52 height 23
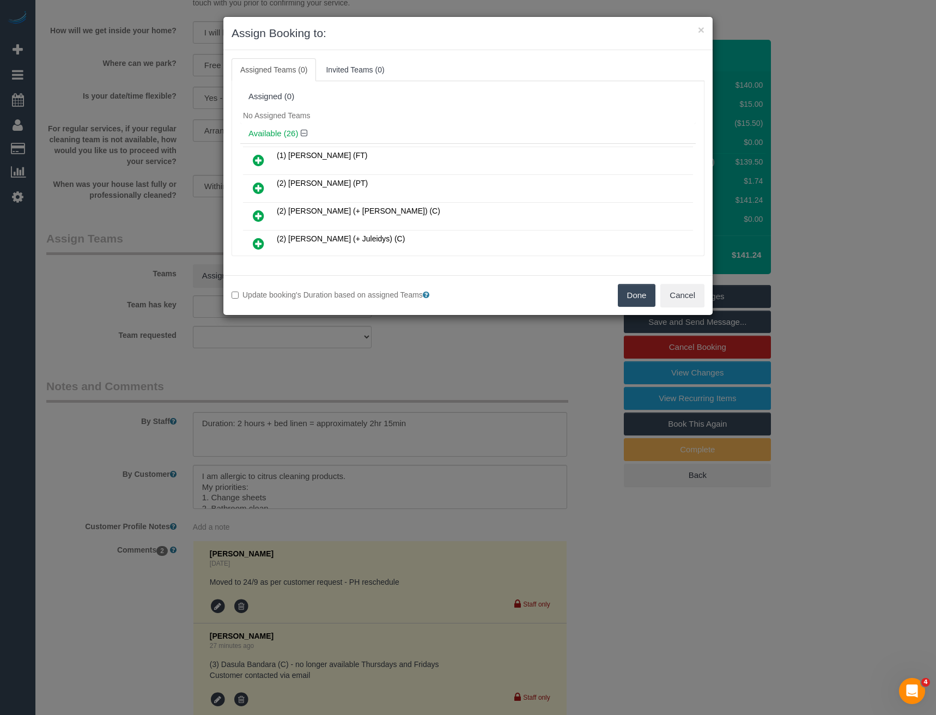
scroll to position [628, 0]
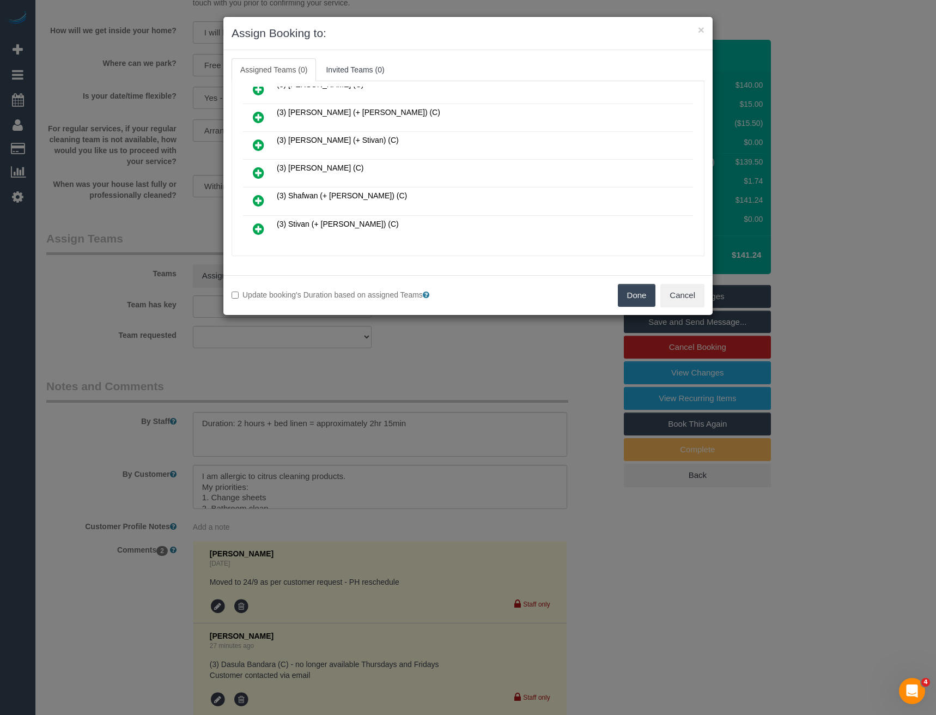
click at [260, 176] on icon at bounding box center [258, 172] width 11 height 13
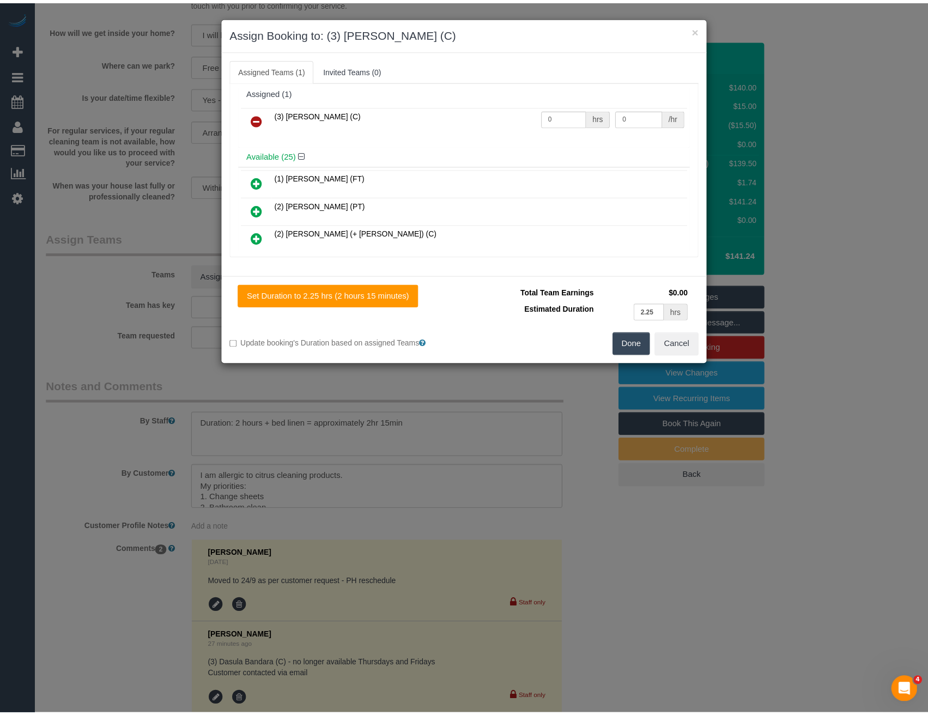
scroll to position [0, 0]
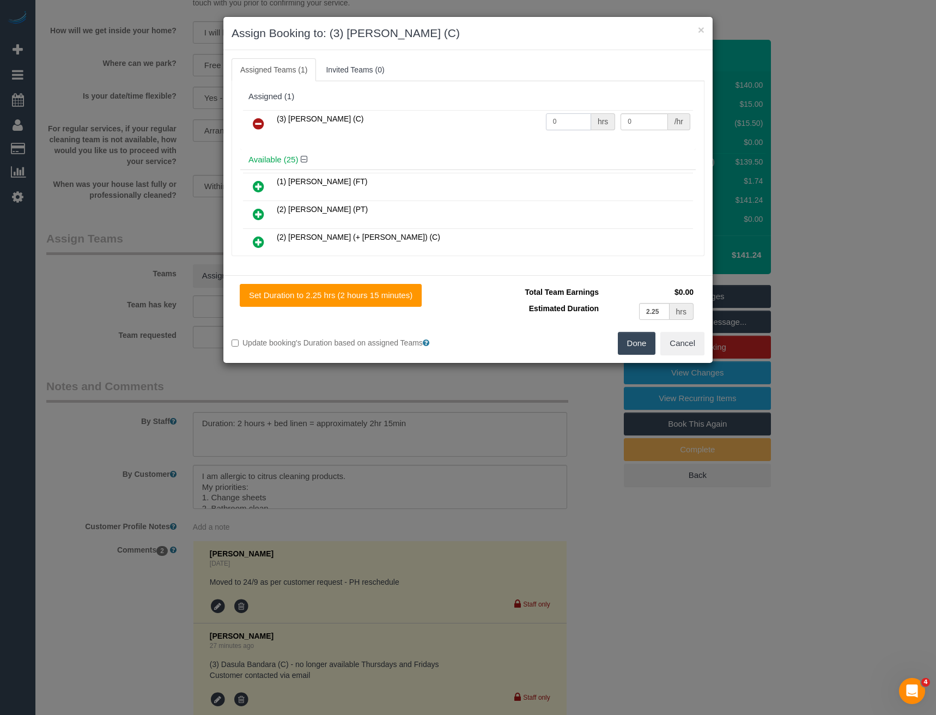
drag, startPoint x: 567, startPoint y: 121, endPoint x: 480, endPoint y: 122, distance: 87.2
click at [490, 125] on tr "(3) Nethaki Fernando (C) 0 hrs 0 /hr" at bounding box center [468, 124] width 450 height 28
type input "2.25"
type input "35"
click at [623, 344] on button "Done" at bounding box center [637, 343] width 38 height 23
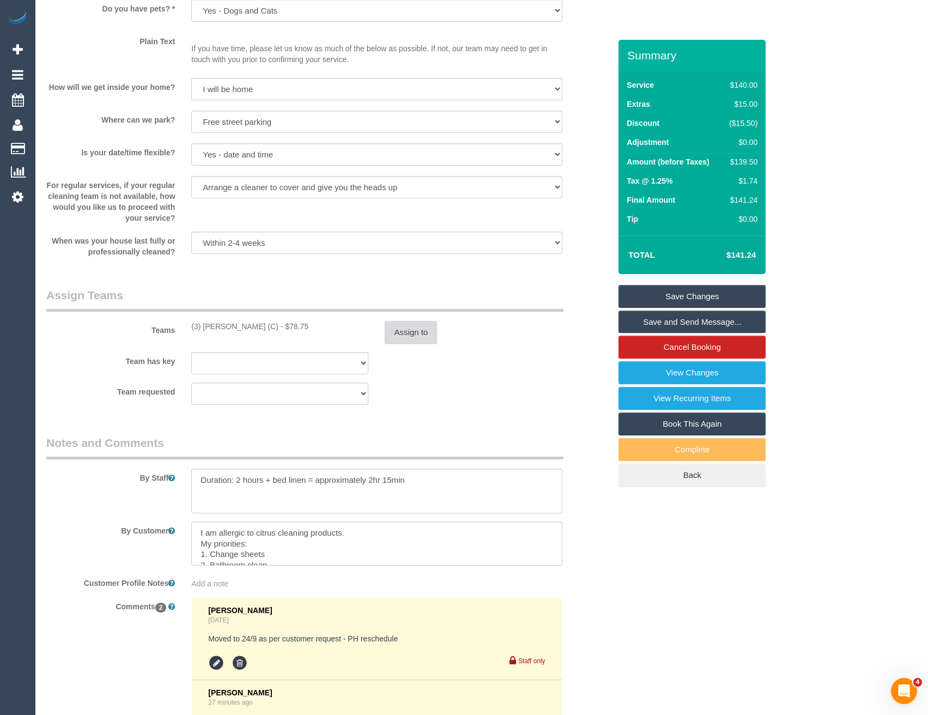
scroll to position [1384, 0]
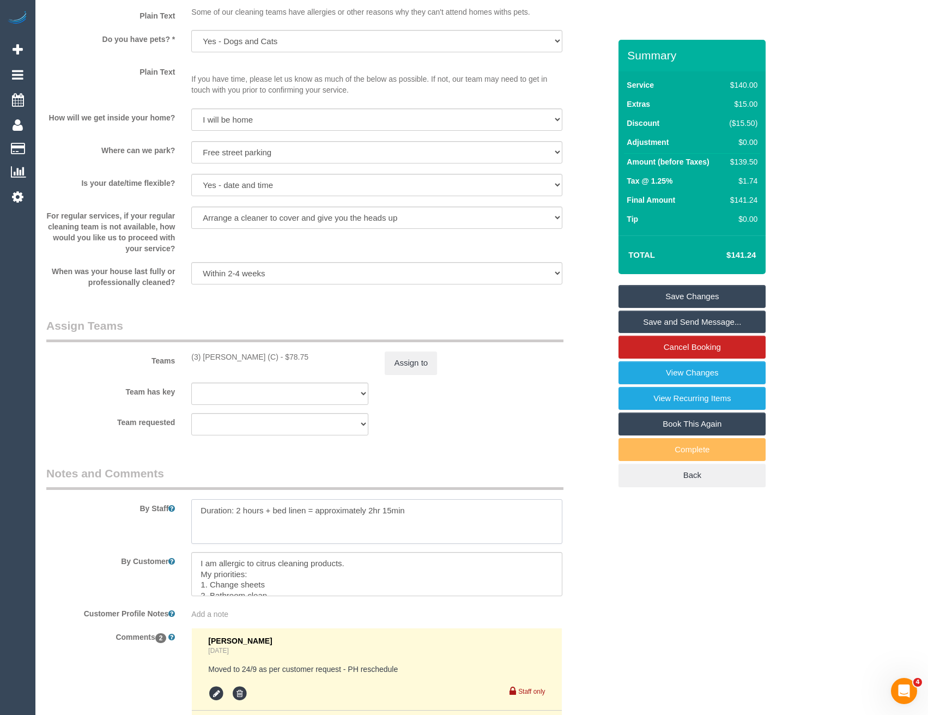
click at [196, 506] on textarea at bounding box center [376, 521] width 371 height 45
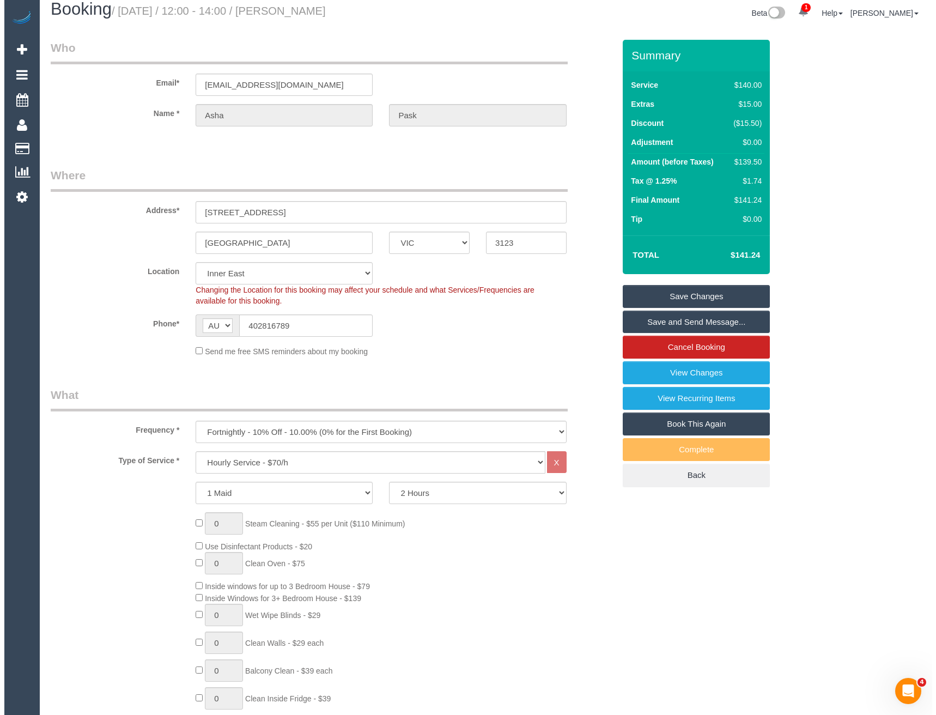
scroll to position [0, 0]
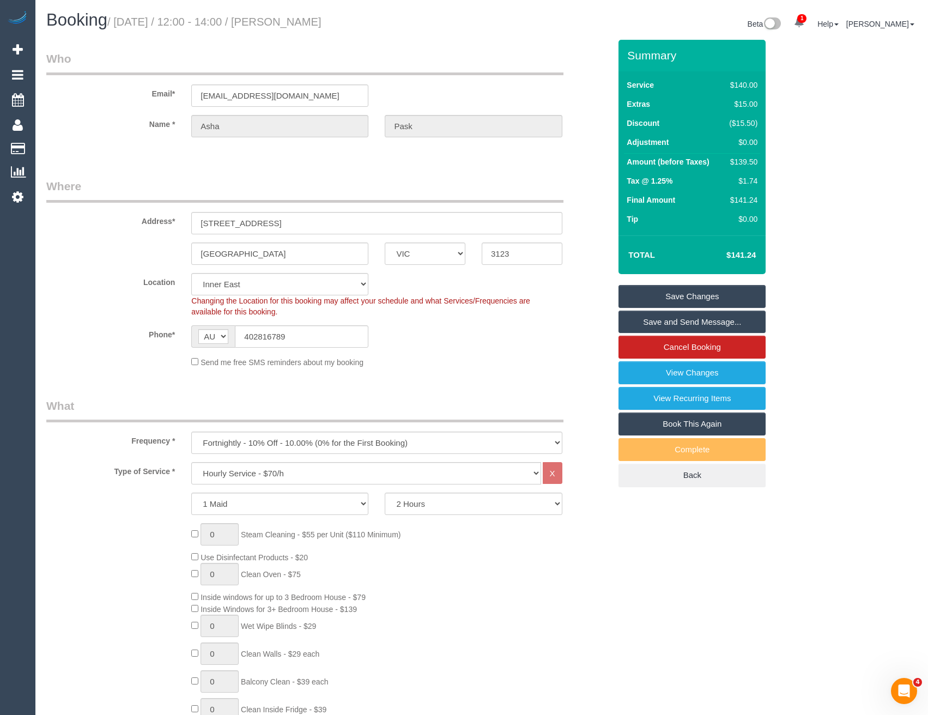
type textarea "*cover* Duration: 2 hours + bed linen = approximately 2hr 15min"
drag, startPoint x: 687, startPoint y: 289, endPoint x: 678, endPoint y: 289, distance: 9.3
click at [687, 289] on link "Save Changes" at bounding box center [692, 296] width 147 height 23
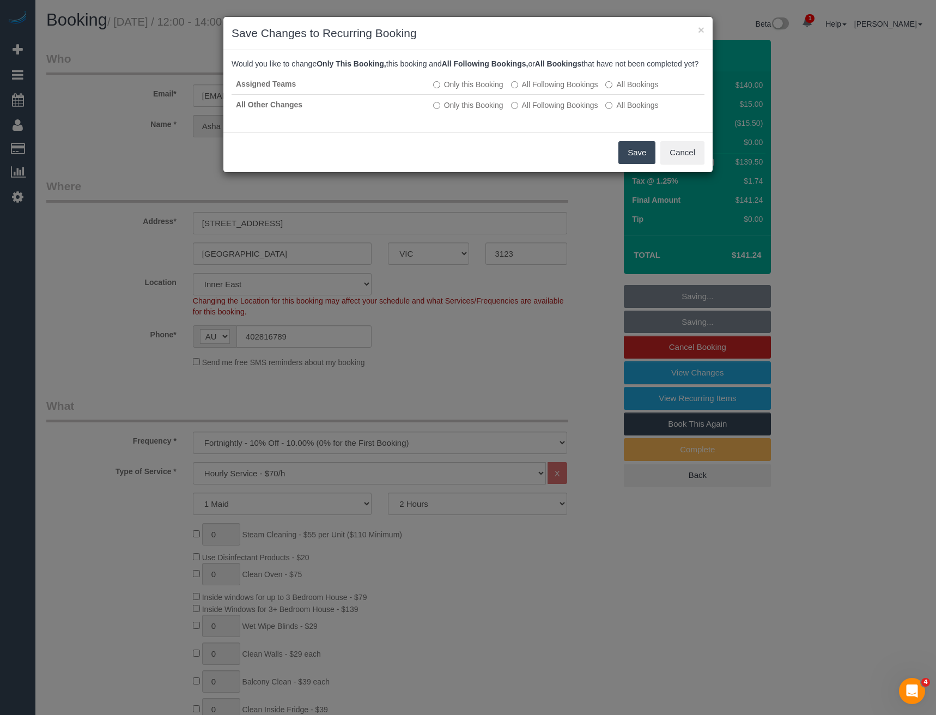
click at [632, 163] on button "Save" at bounding box center [637, 152] width 37 height 23
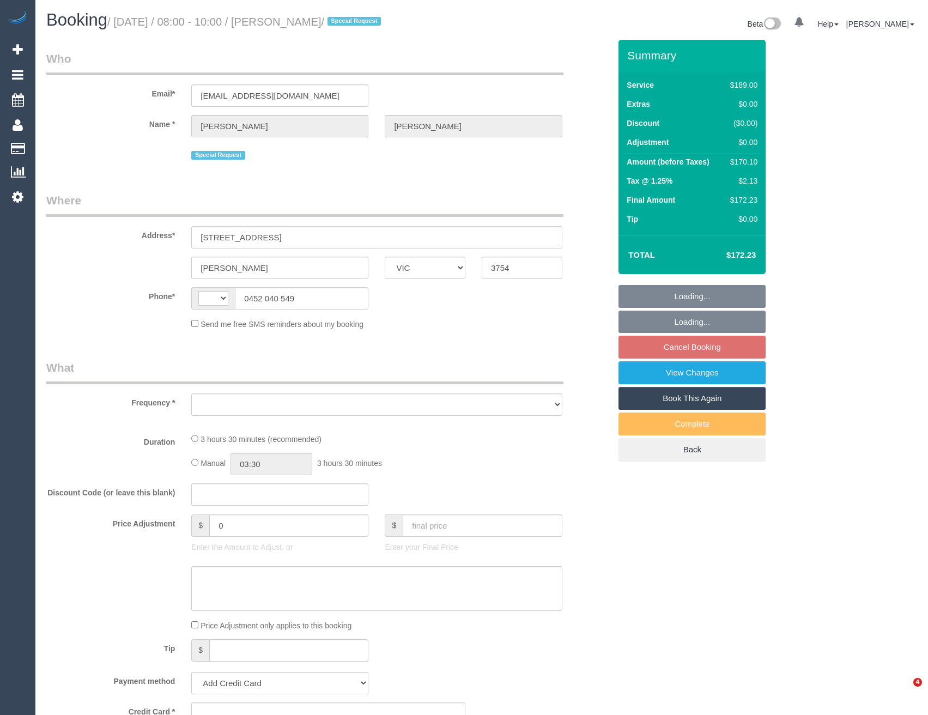
select select "VIC"
select select "string:AU"
select select "object:567"
select select "string:stripe-pm_1RurjK2GScqysDRVIlGnU8df"
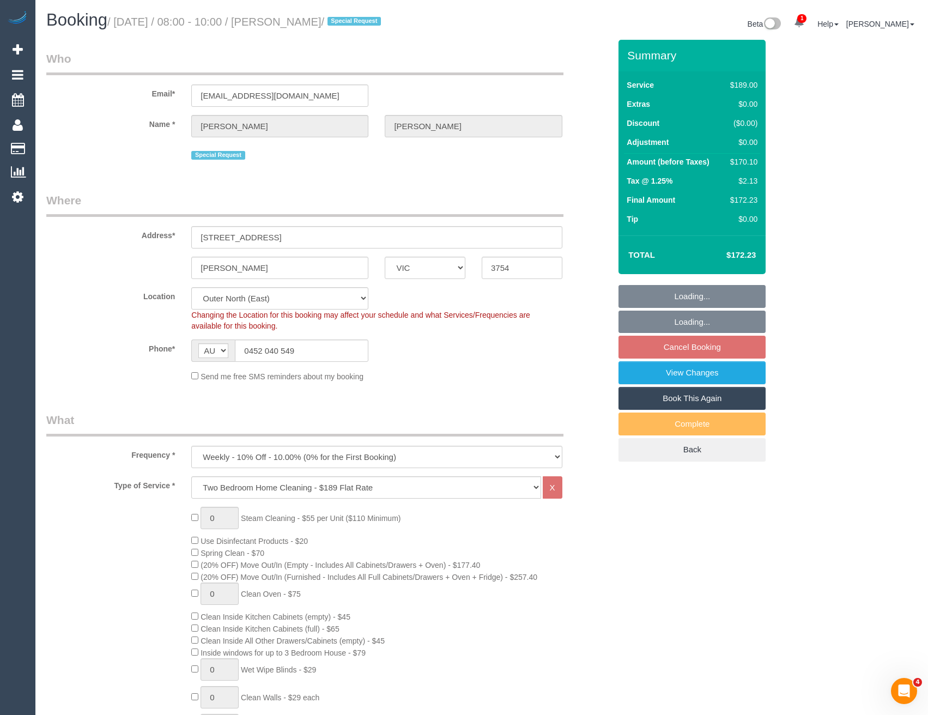
select select "number:27"
select select "number:14"
select select "number:19"
select select "number:36"
select select "number:34"
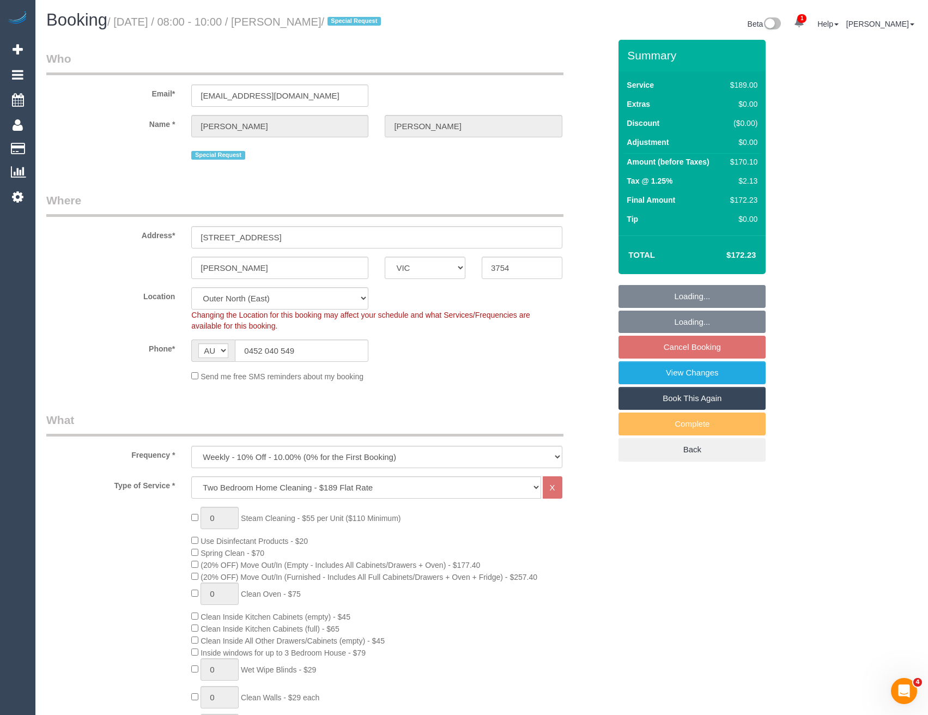
select select "number:11"
select select "object:1233"
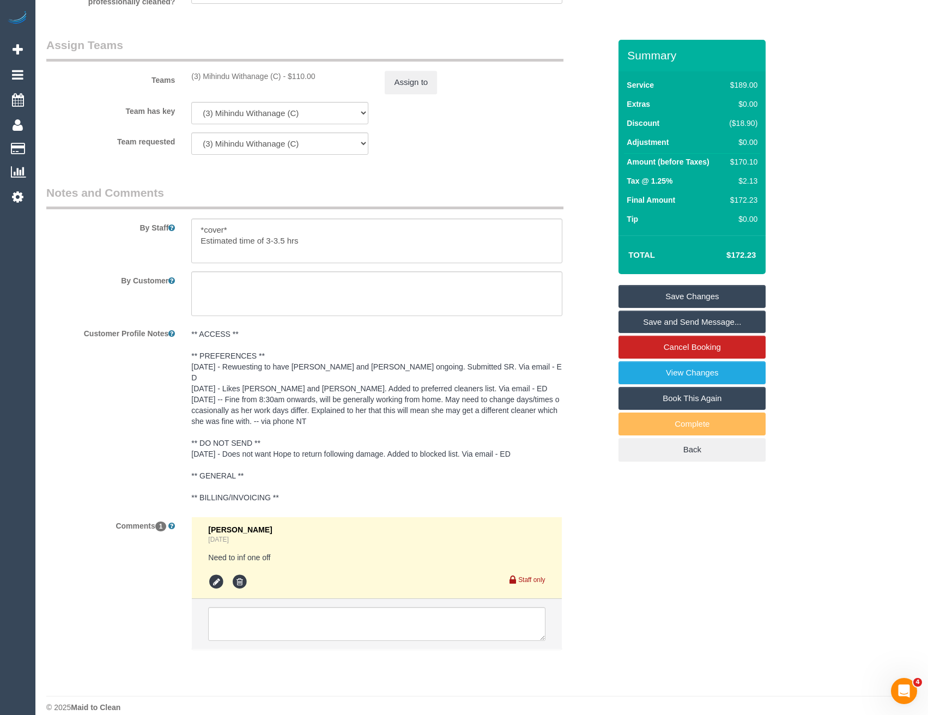
scroll to position [1711, 0]
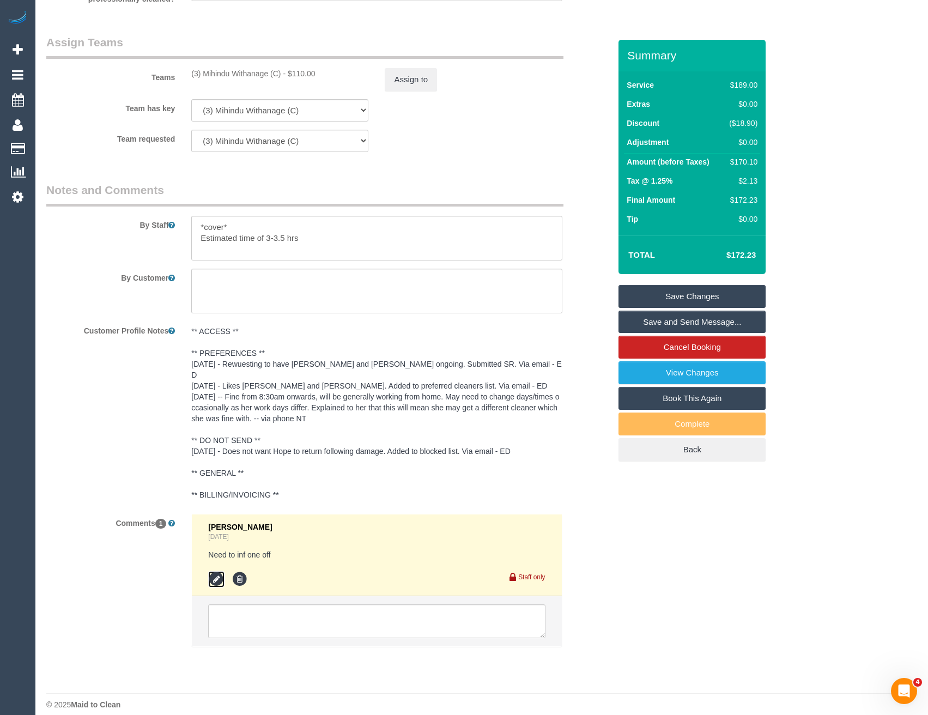
click at [217, 571] on icon at bounding box center [216, 579] width 16 height 16
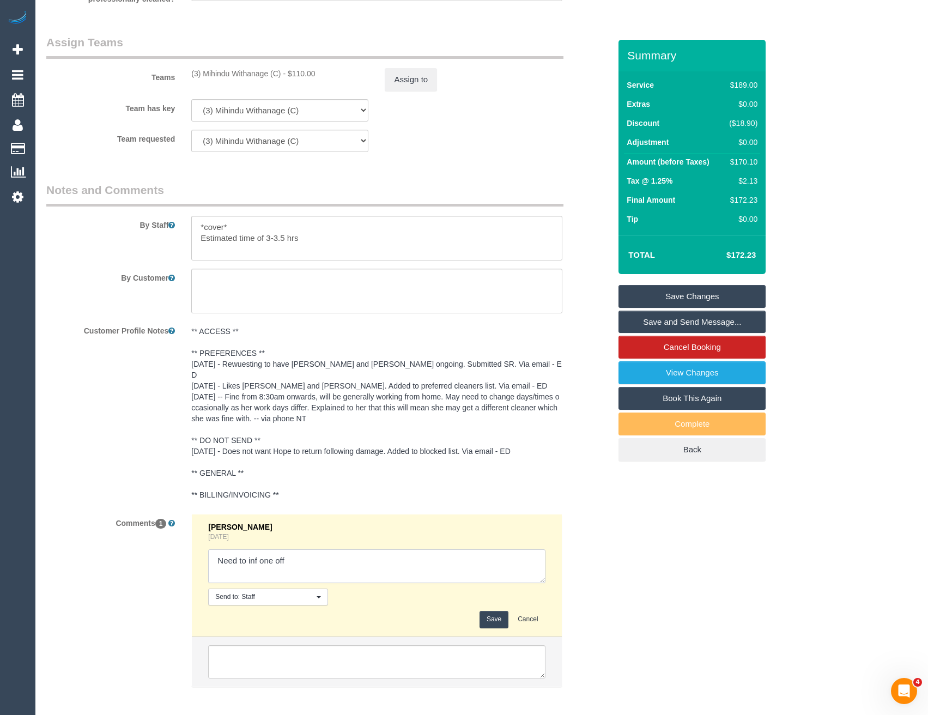
click at [311, 549] on textarea at bounding box center [376, 566] width 337 height 34
type textarea "Need to inf one off// confirmed"
click at [490, 611] on button "Save" at bounding box center [494, 619] width 29 height 17
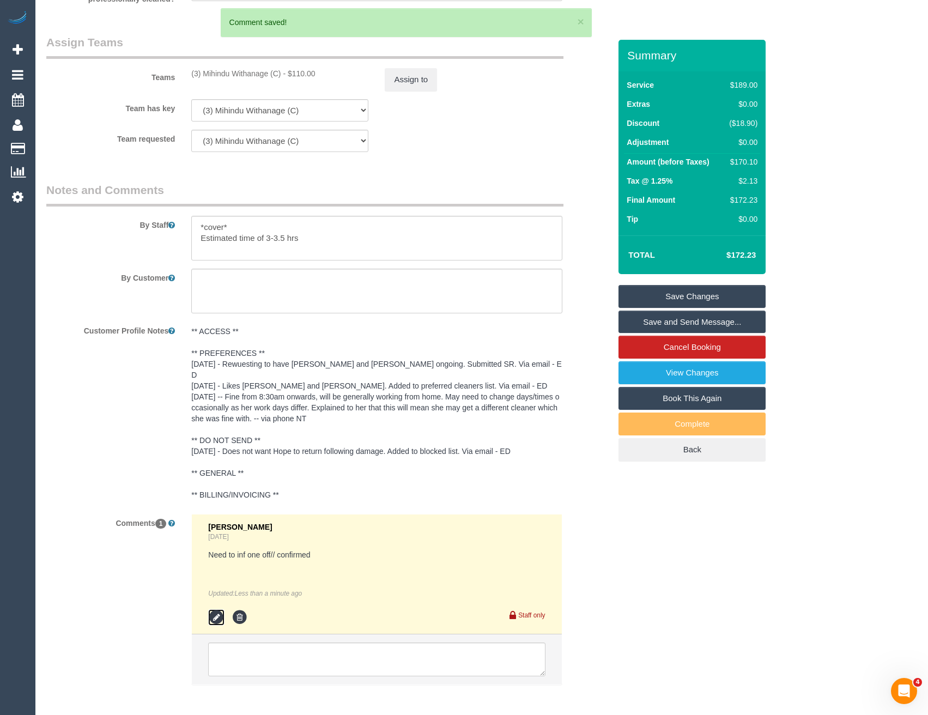
click at [220, 609] on icon at bounding box center [216, 617] width 16 height 16
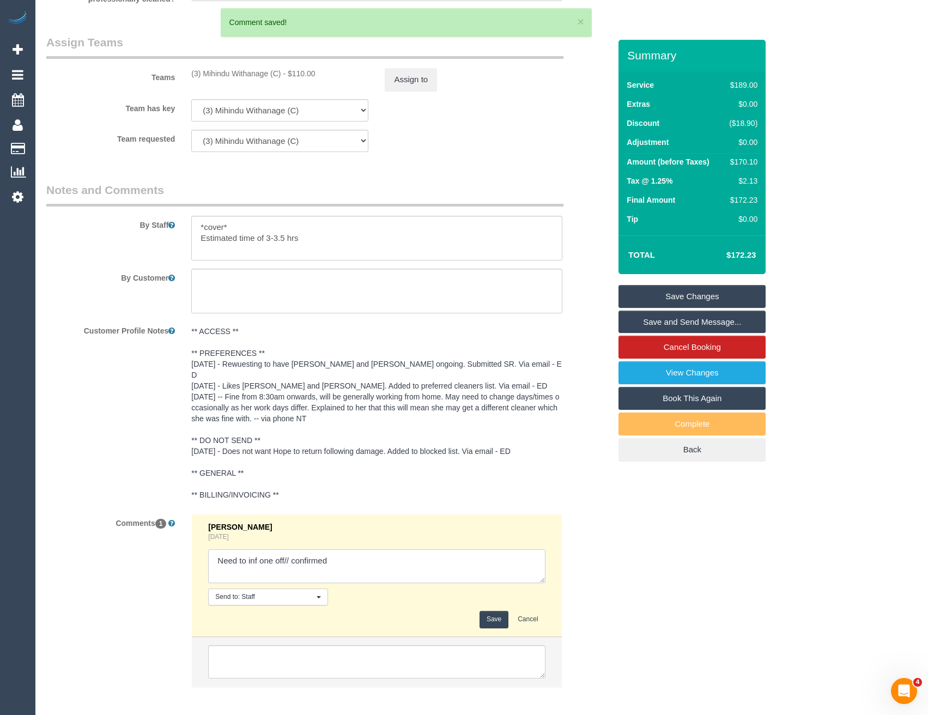
drag, startPoint x: 333, startPoint y: 551, endPoint x: 292, endPoint y: 551, distance: 41.4
click at [292, 551] on textarea at bounding box center [376, 566] width 337 height 34
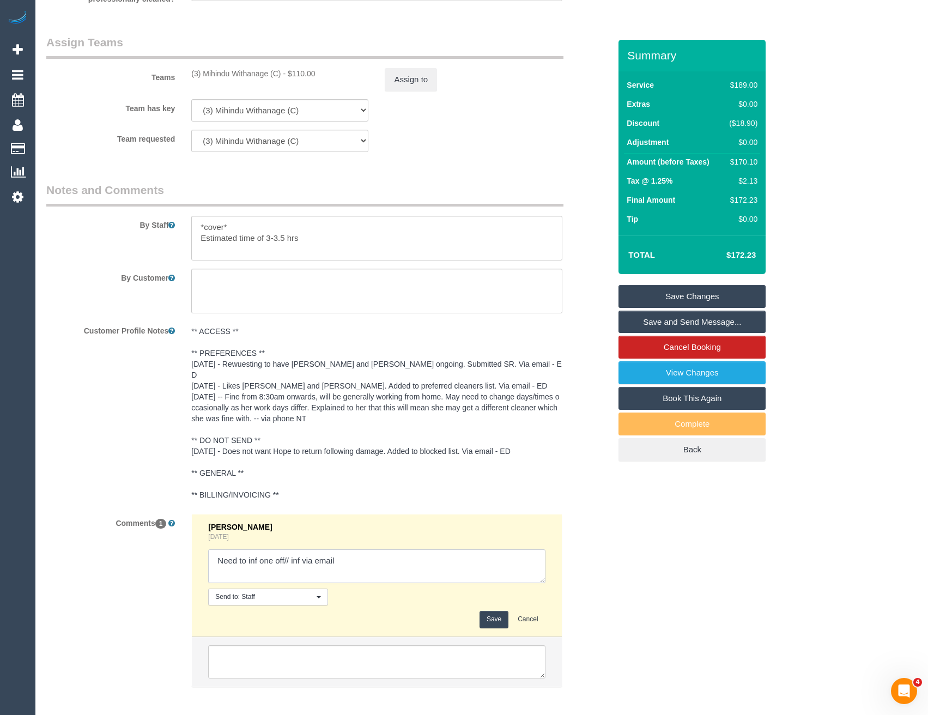
type textarea "Need to inf one off// inf via email"
click at [493, 613] on button "Save" at bounding box center [494, 619] width 29 height 17
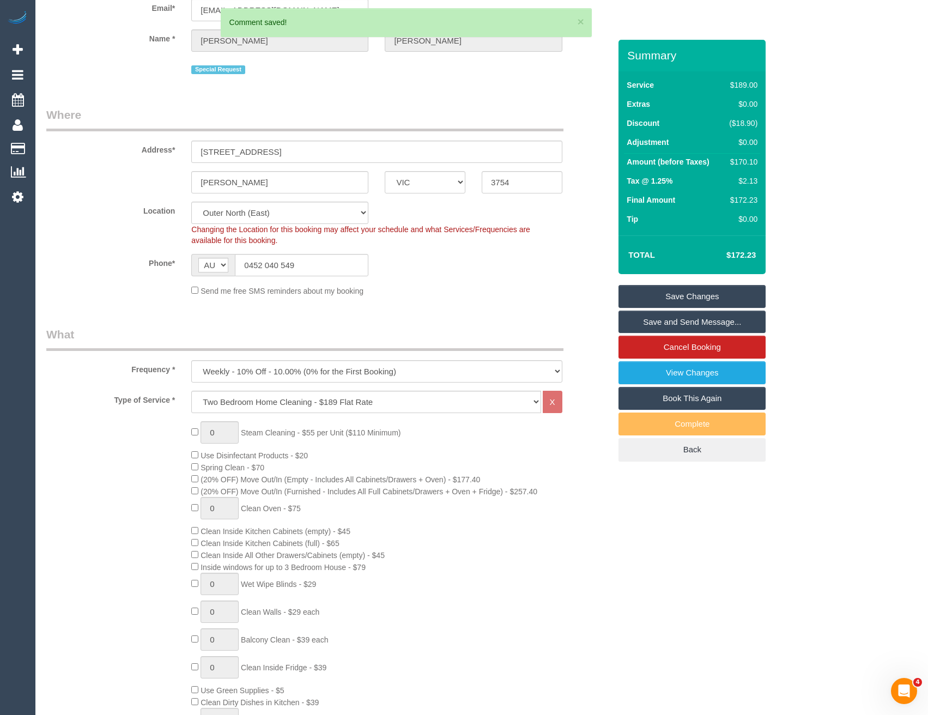
scroll to position [0, 0]
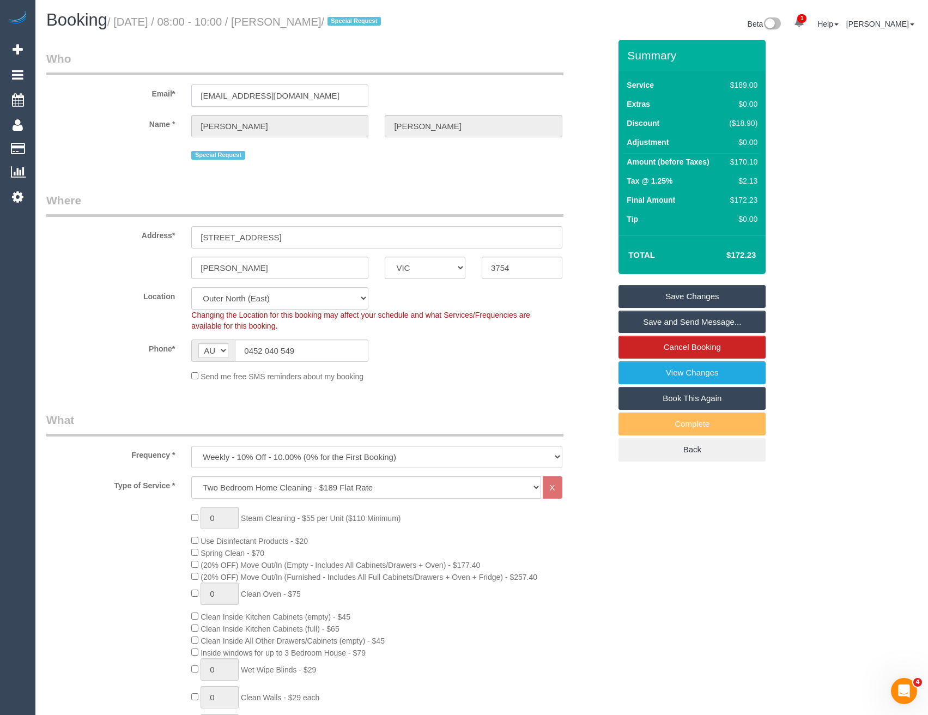
drag, startPoint x: 276, startPoint y: 89, endPoint x: 190, endPoint y: 92, distance: 85.6
click at [190, 92] on div "emilypetersondvm@gmail.com" at bounding box center [279, 95] width 193 height 22
click at [659, 325] on link "Save and Send Message..." at bounding box center [692, 322] width 147 height 23
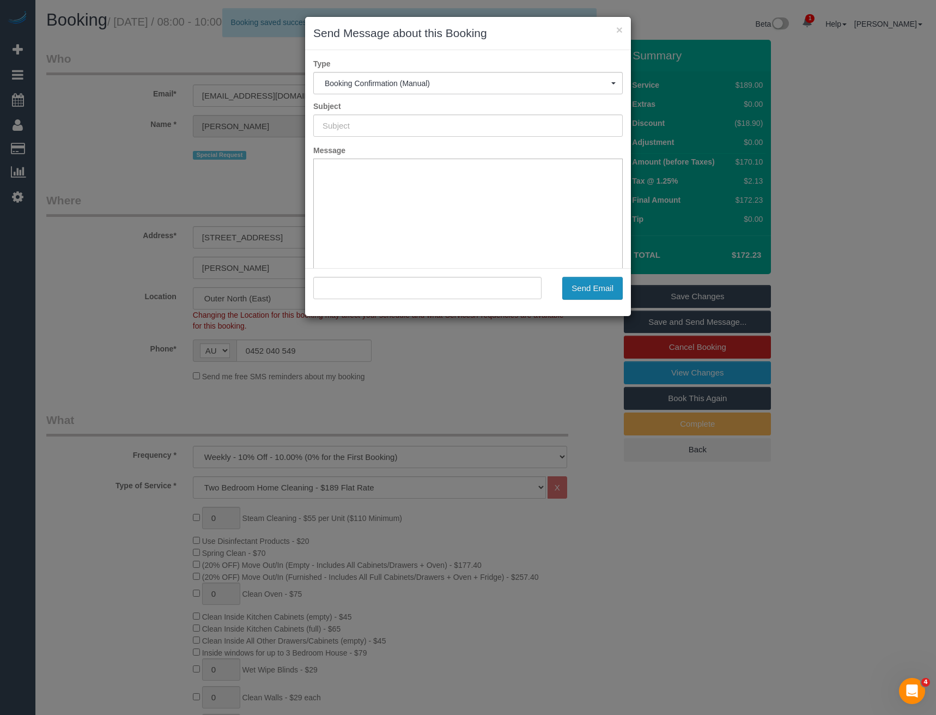
type input "Booking Confirmed"
type input ""Emily Peterson" <emilypetersondvm@gmail.com>"
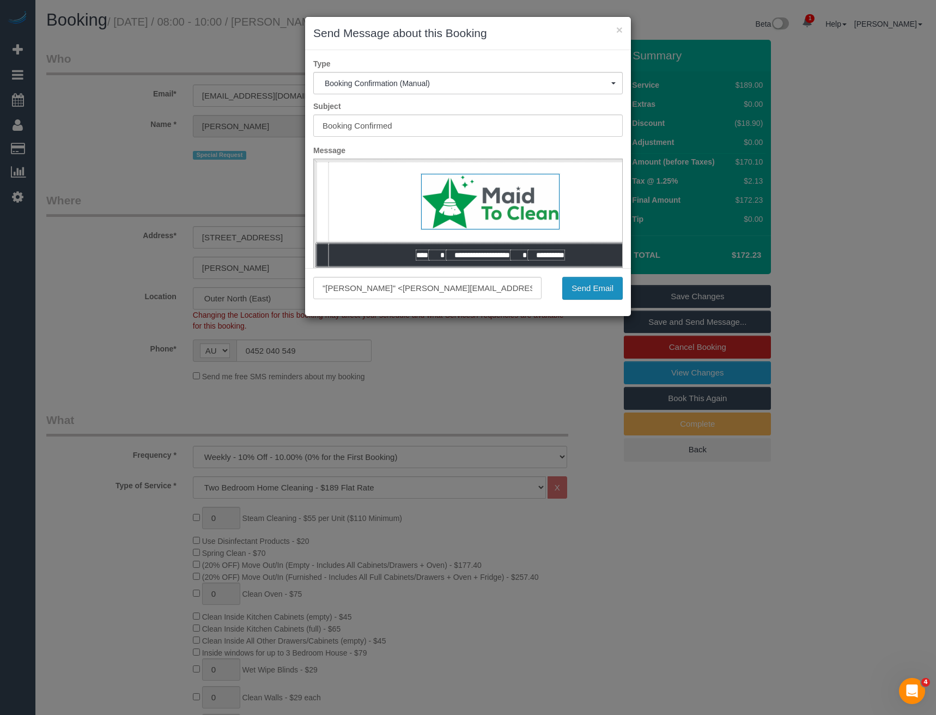
click at [580, 288] on button "Send Email" at bounding box center [592, 288] width 60 height 23
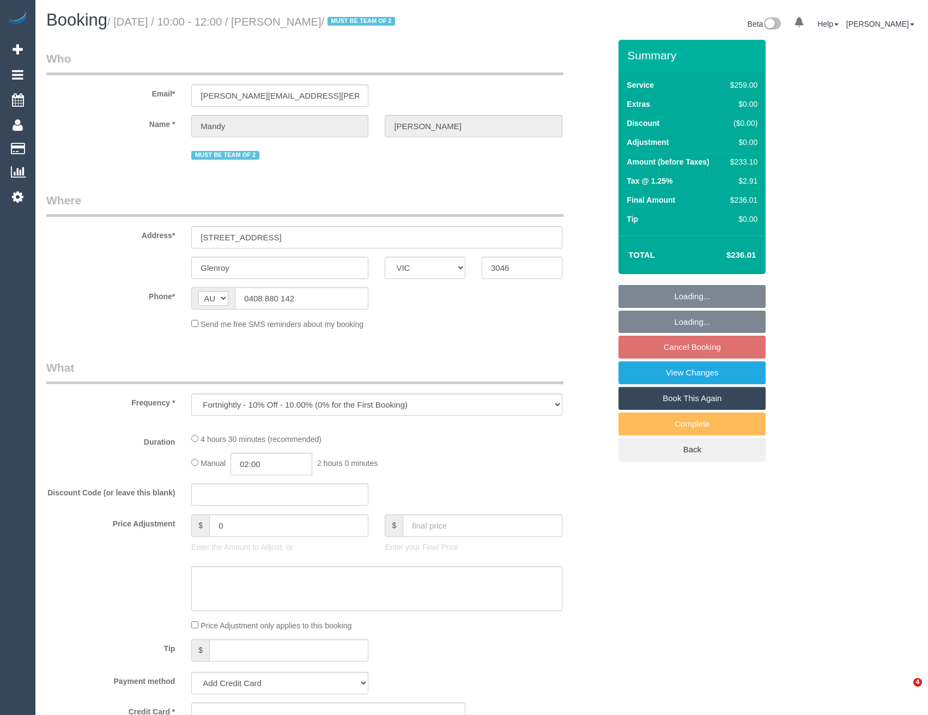
select select "VIC"
select select "string:stripe-pm_1RsBHc2GScqysDRVWNAQP5JR"
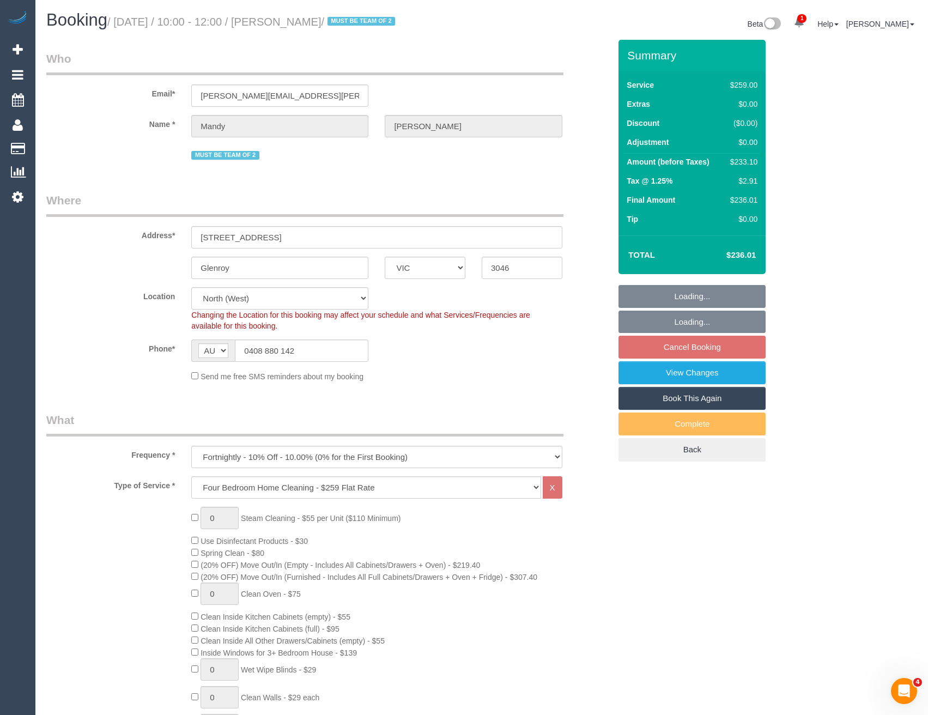
select select "object:653"
select select "number:28"
select select "number:14"
select select "number:19"
select select "number:23"
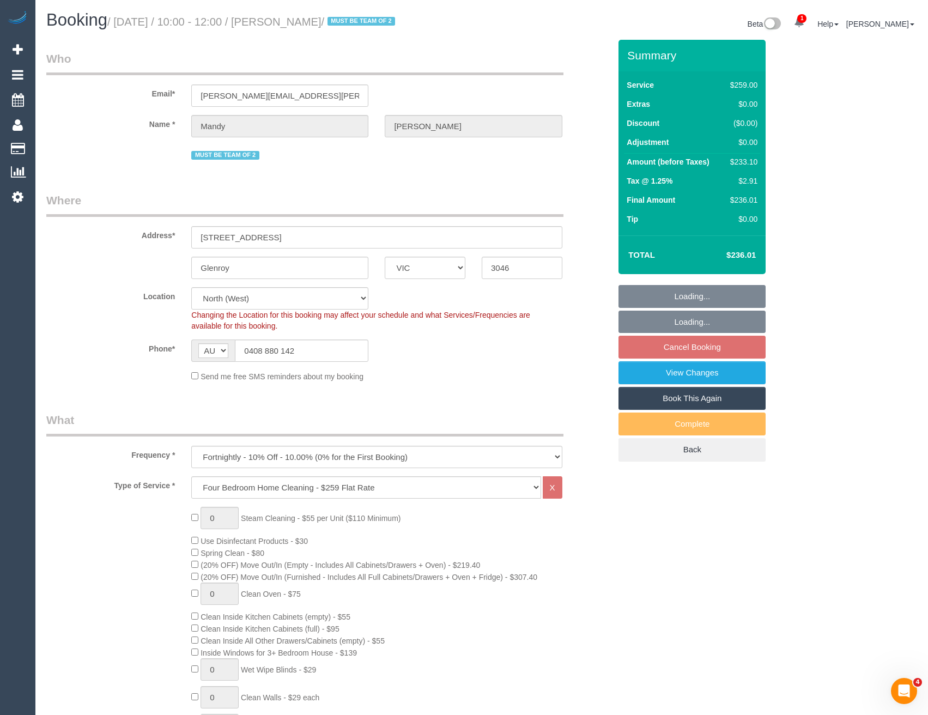
select select "number:34"
select select "number:11"
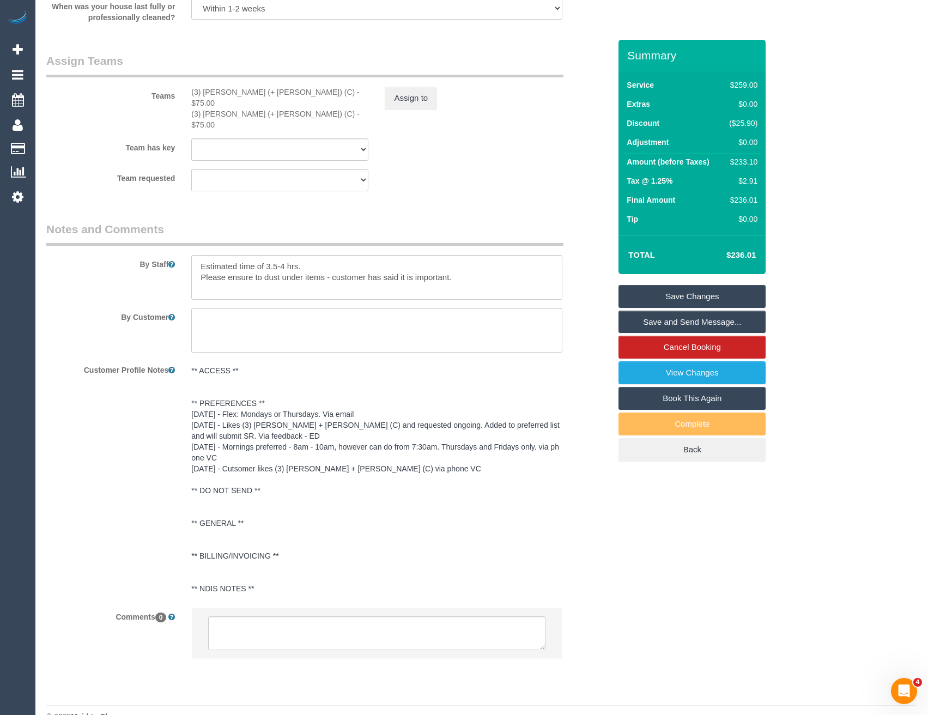
scroll to position [1676, 0]
click at [251, 614] on textarea at bounding box center [376, 631] width 337 height 34
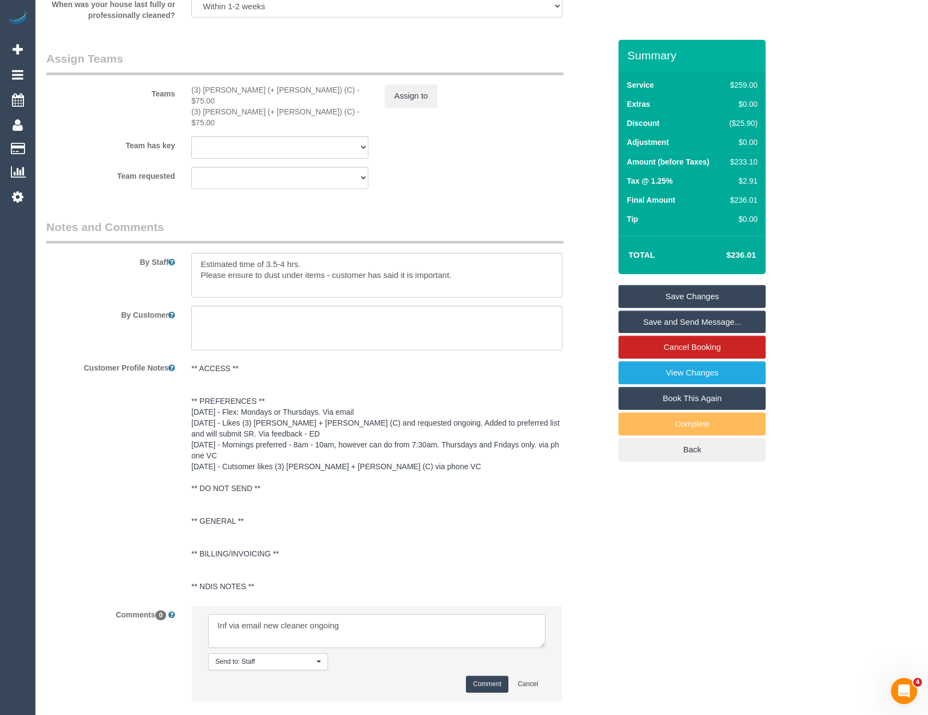
type textarea "Inf via email new cleaner ongoing"
click at [483, 676] on button "Comment" at bounding box center [487, 684] width 43 height 17
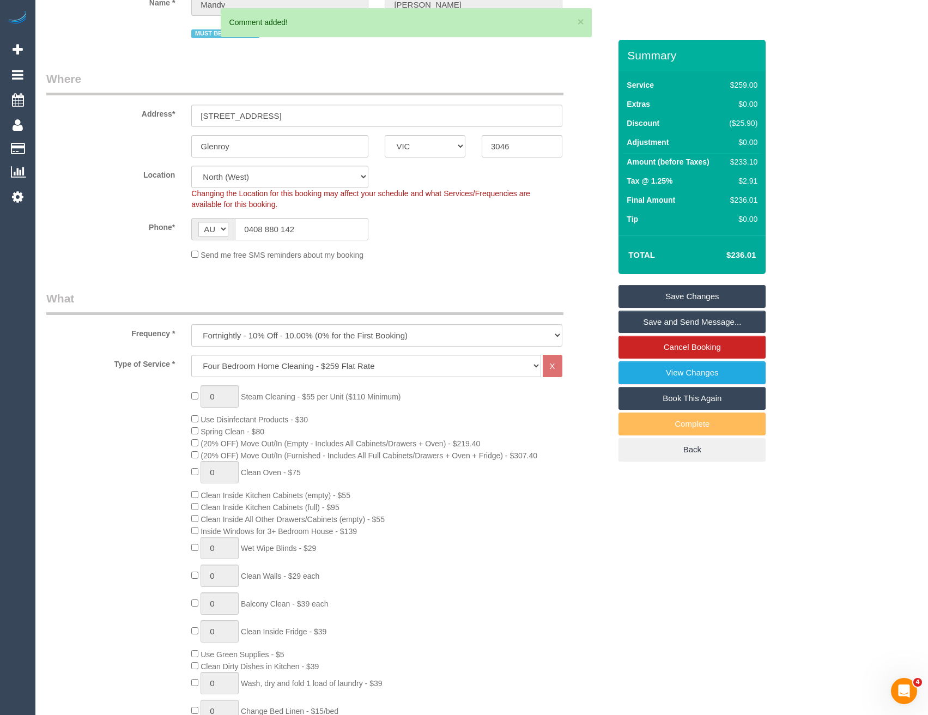
scroll to position [0, 0]
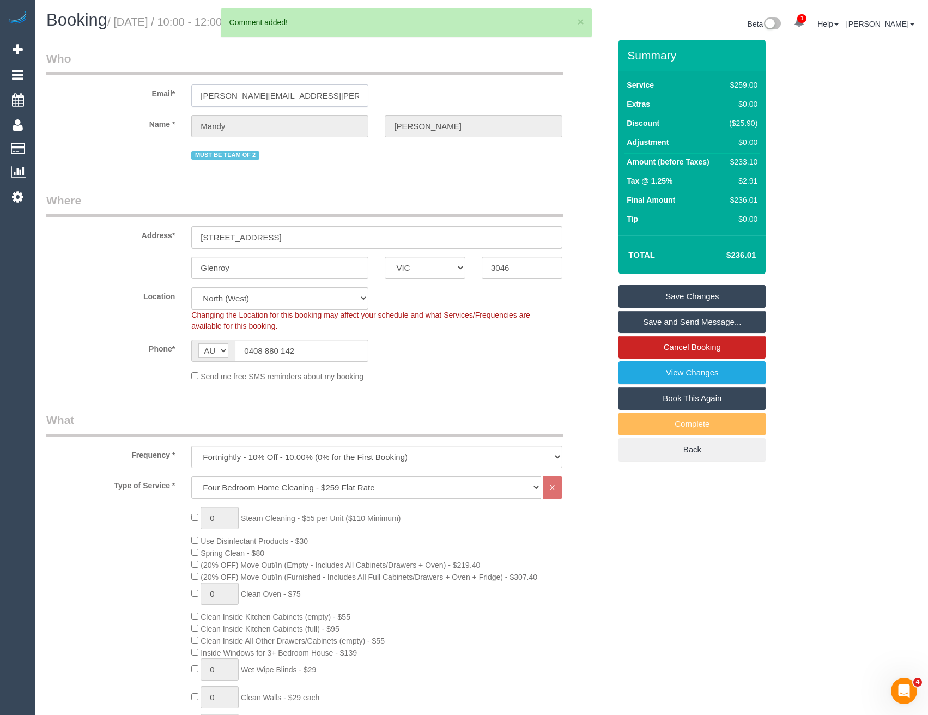
drag, startPoint x: 324, startPoint y: 87, endPoint x: 222, endPoint y: 92, distance: 102.0
click at [170, 90] on div "Email* mandy.mcnally@cba.com.au" at bounding box center [328, 79] width 580 height 56
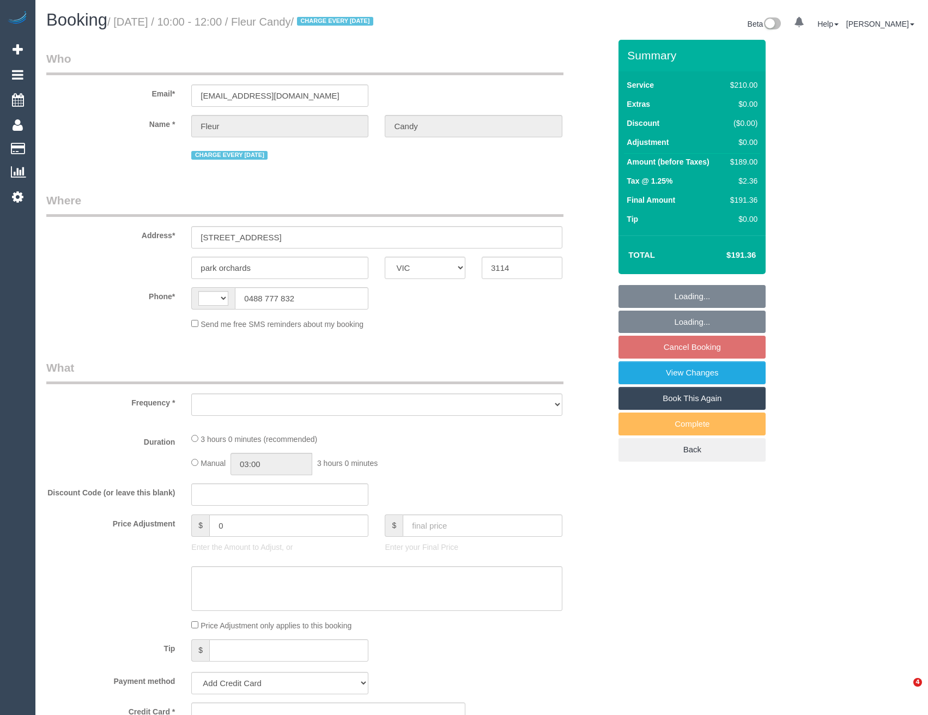
select select "VIC"
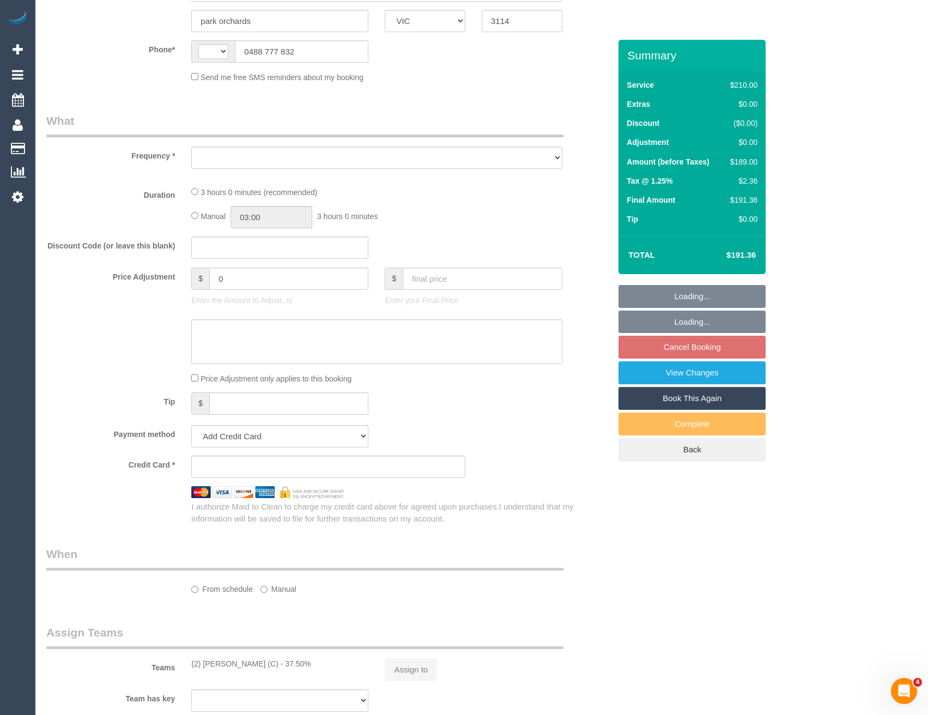
select select "object:301"
select select "string:stripe-pm_1PLGYu2GScqysDRVE7fStWJY"
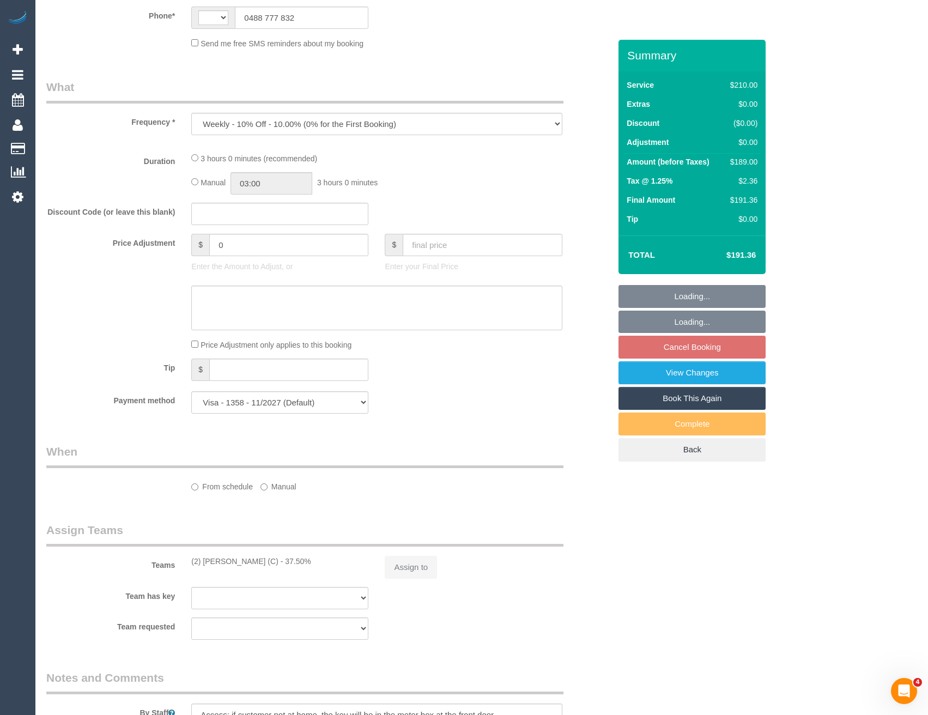
select select "string:AU"
select select "180"
select select "number:30"
select select "number:15"
select select "number:18"
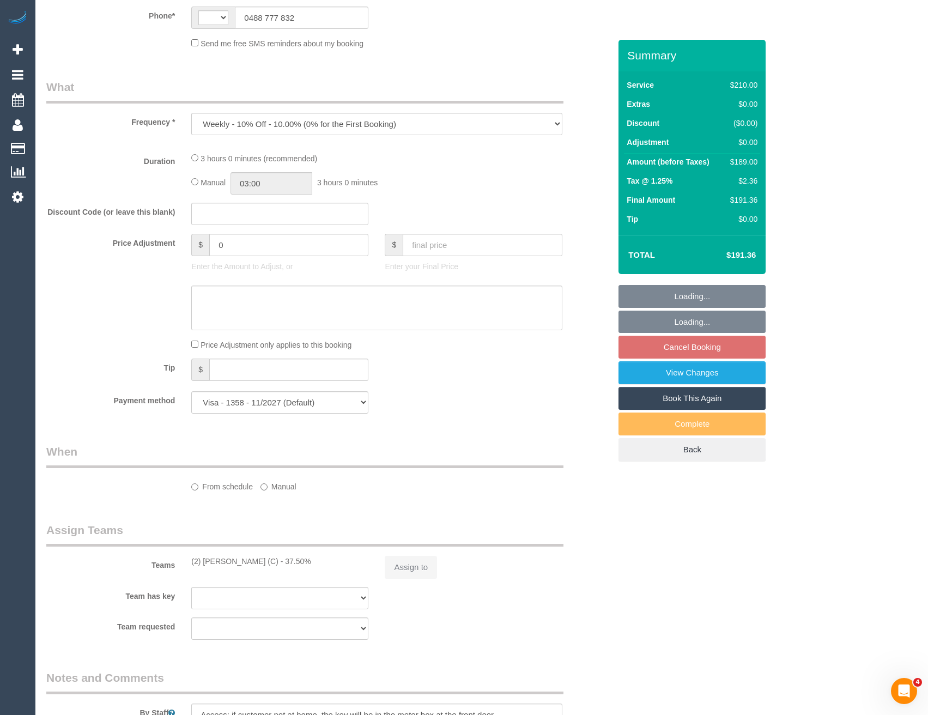
select select "number:22"
select select "number:34"
select select "number:26"
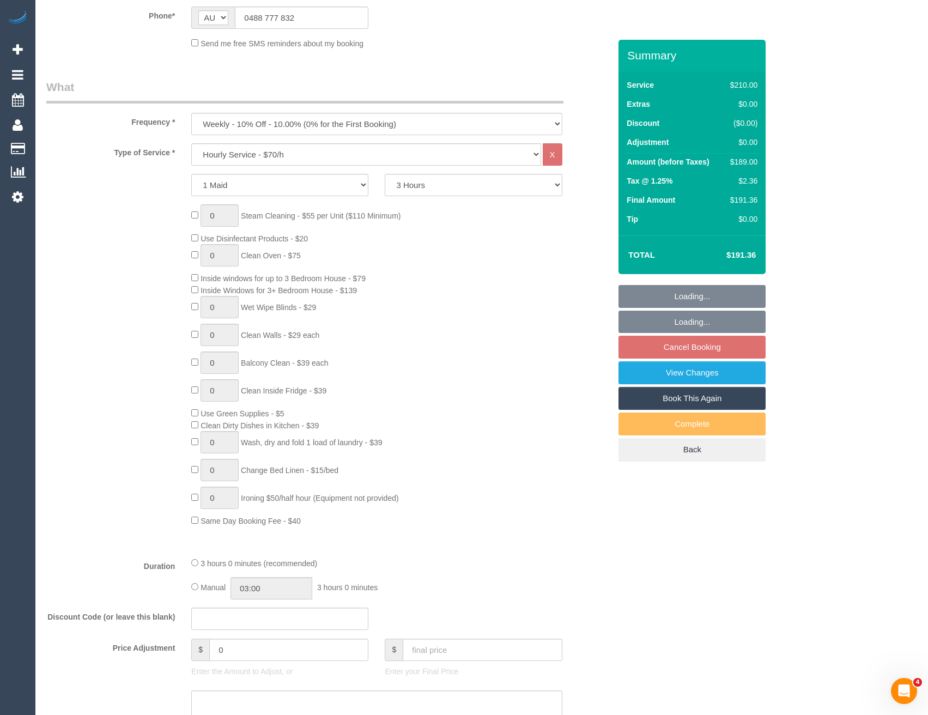
select select "object:877"
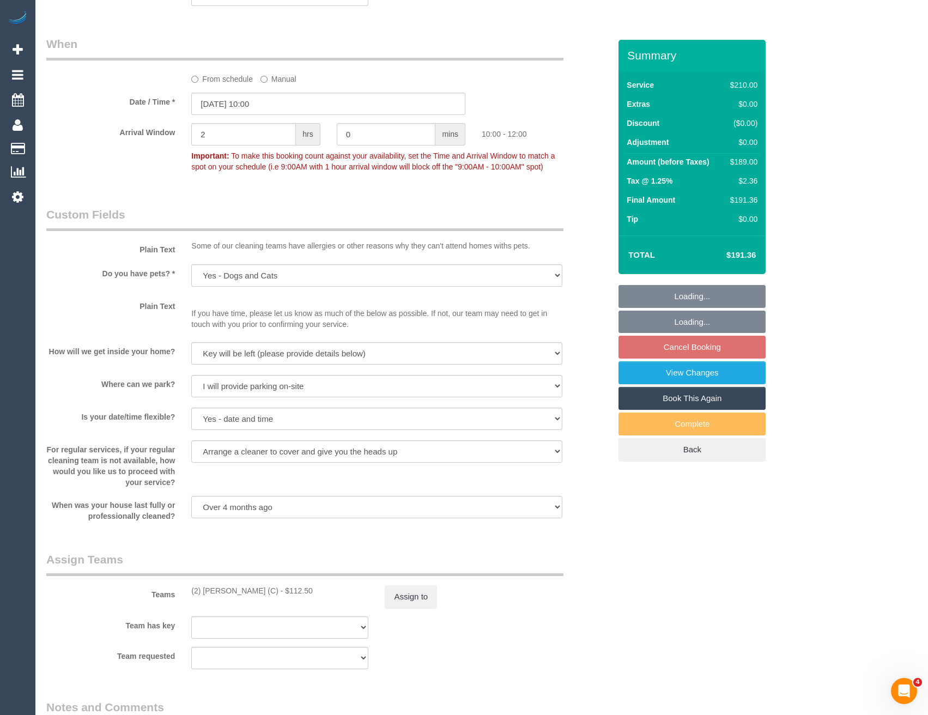
scroll to position [1472, 0]
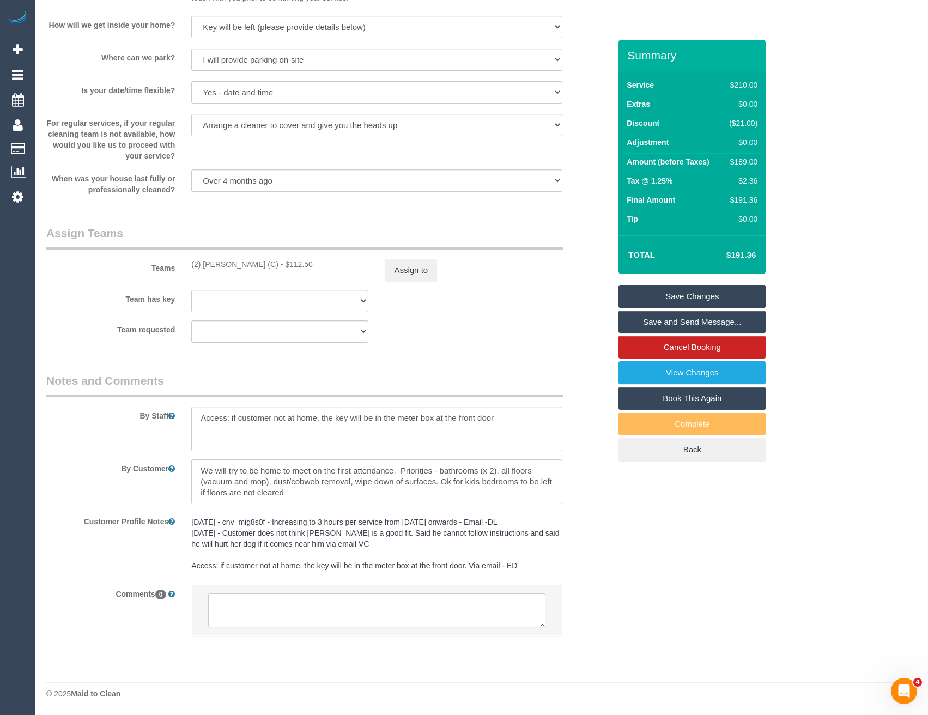
click at [333, 601] on textarea at bounding box center [376, 610] width 337 height 34
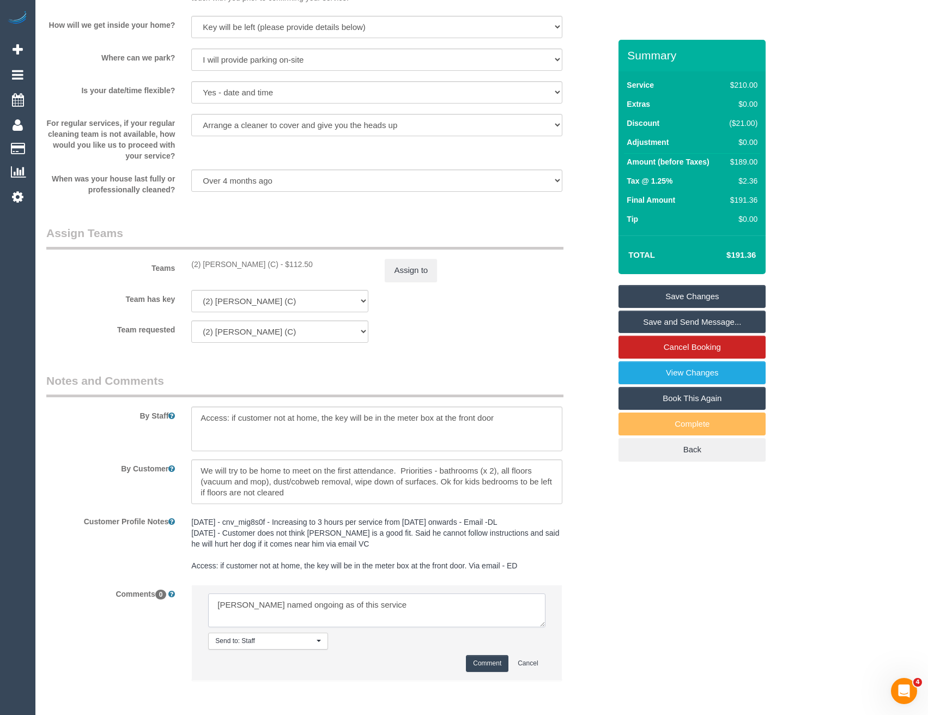
type textarea "[PERSON_NAME] named ongoing as of this service"
click at [497, 663] on button "Comment" at bounding box center [487, 663] width 43 height 17
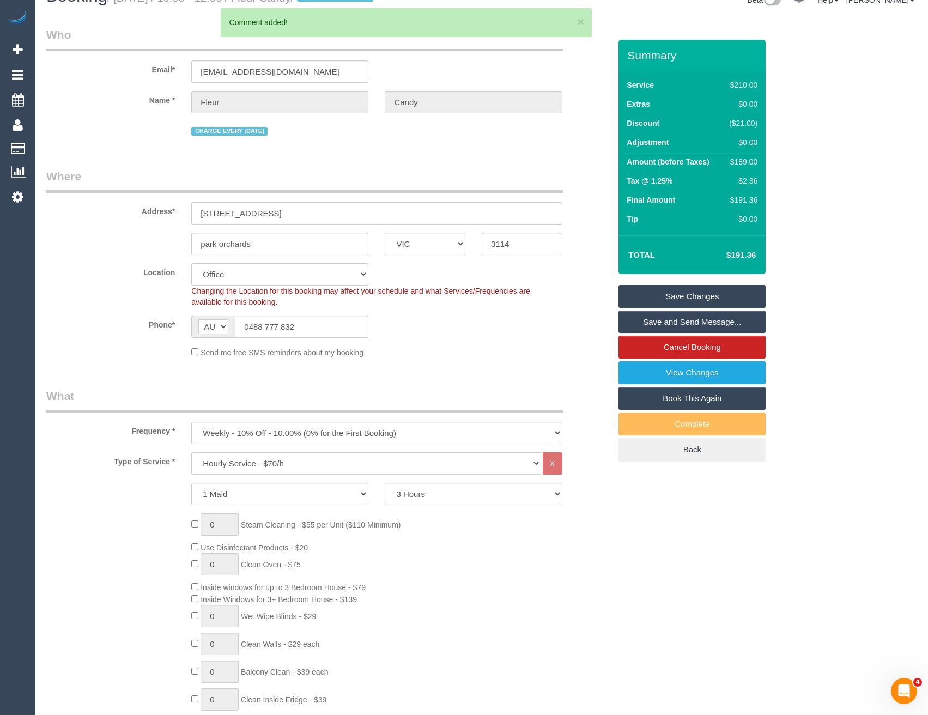
scroll to position [0, 0]
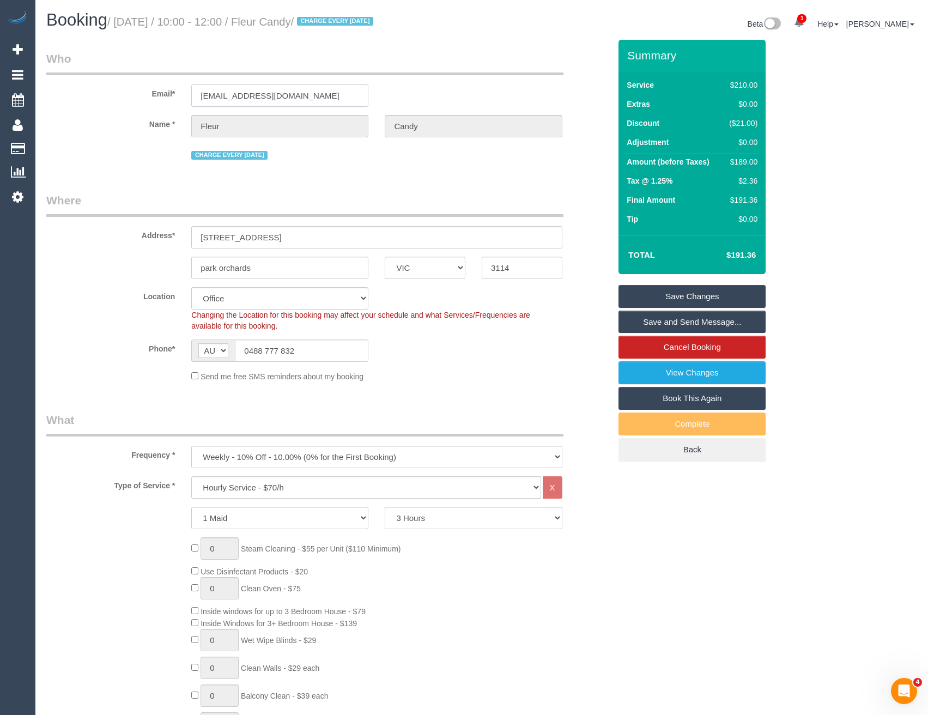
drag, startPoint x: 304, startPoint y: 96, endPoint x: 188, endPoint y: 95, distance: 116.1
click at [186, 95] on div "[EMAIL_ADDRESS][DOMAIN_NAME]" at bounding box center [279, 95] width 193 height 22
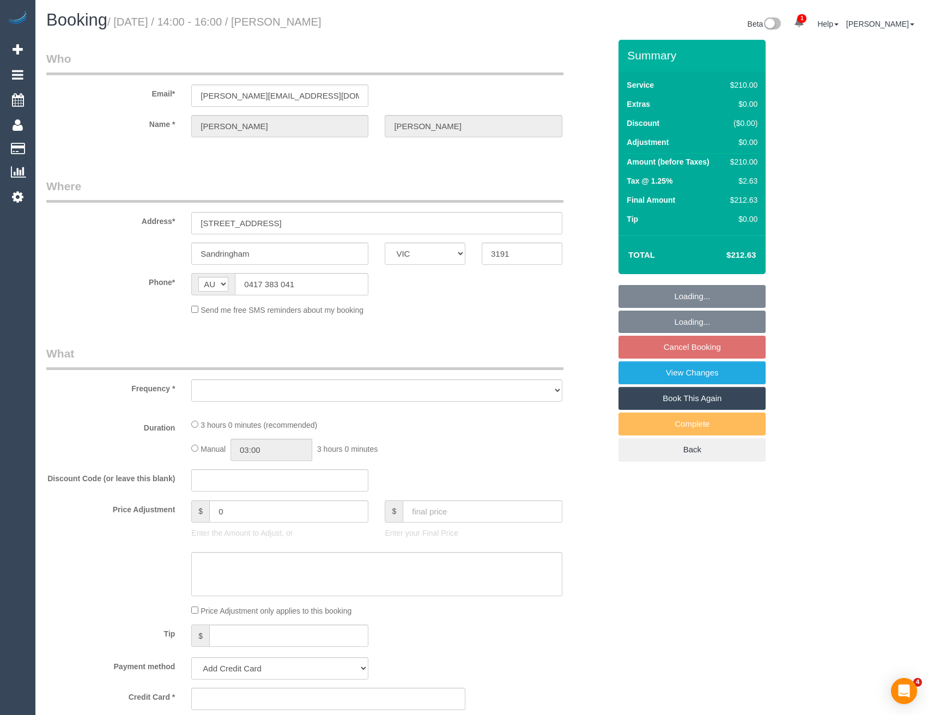
select select "VIC"
select select "object:1386"
select select "string:stripe-pm_1S88Dv2GScqysDRVgFPCA98n"
select select "180"
select select "spot1"
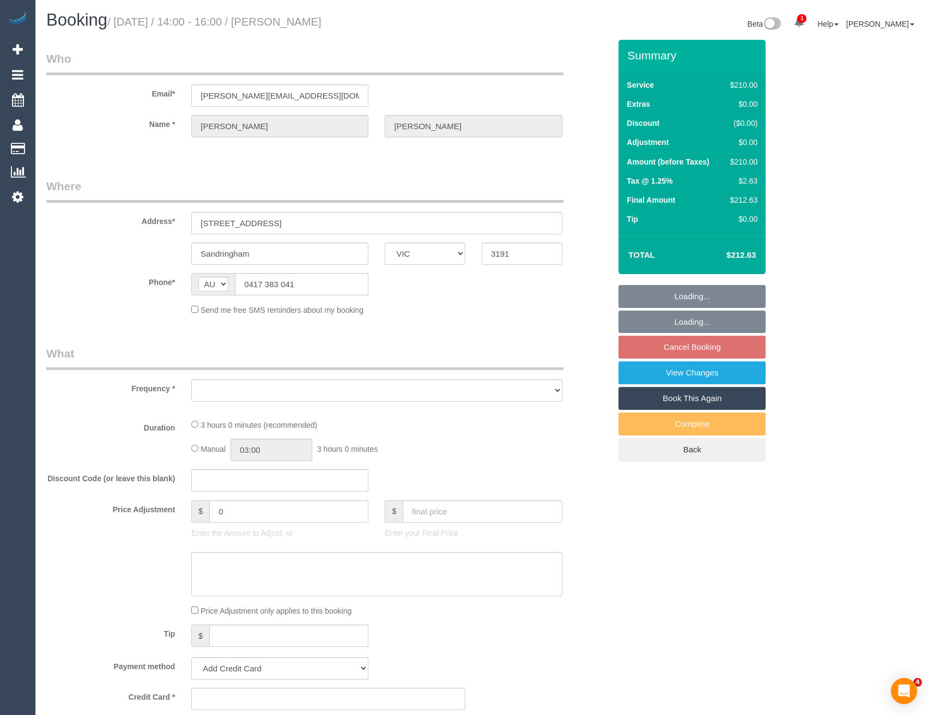
select select "number:28"
select select "number:16"
select select "number:19"
select select "number:25"
select select "number:35"
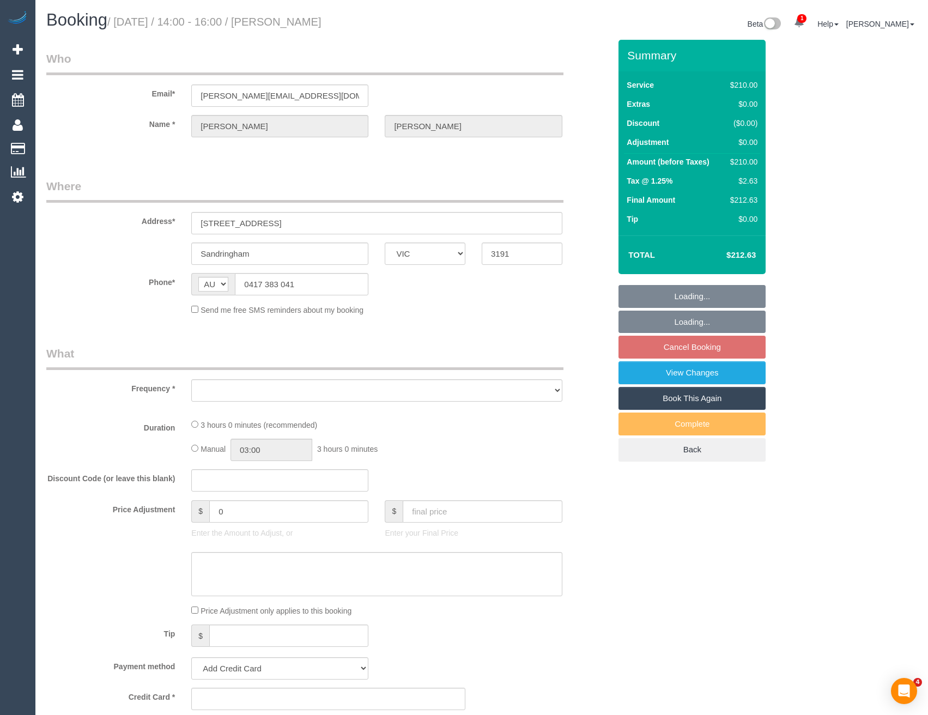
select select "number:13"
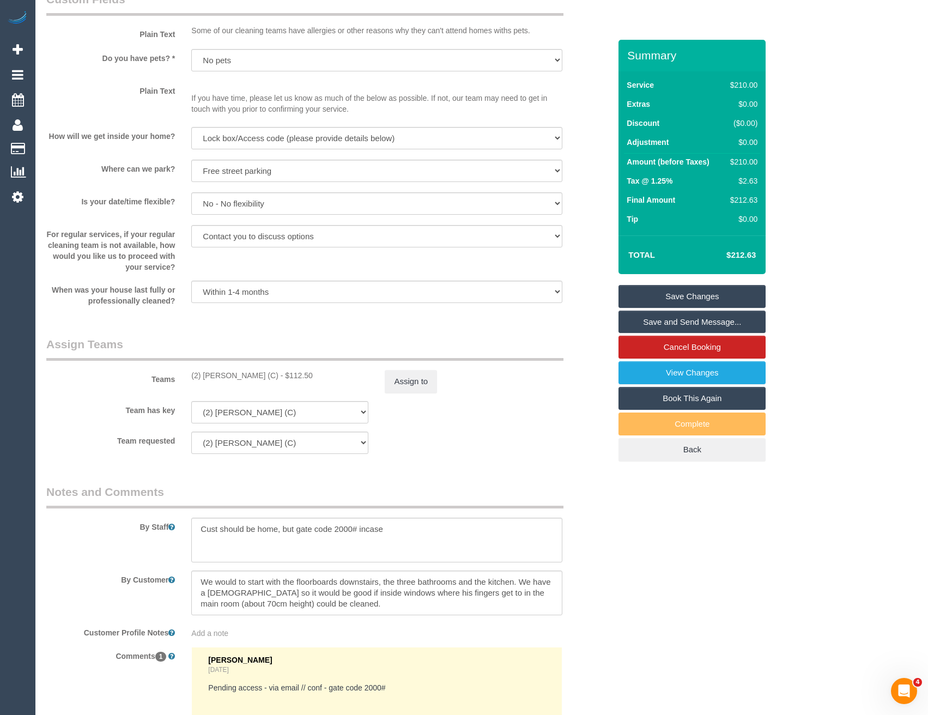
scroll to position [1417, 0]
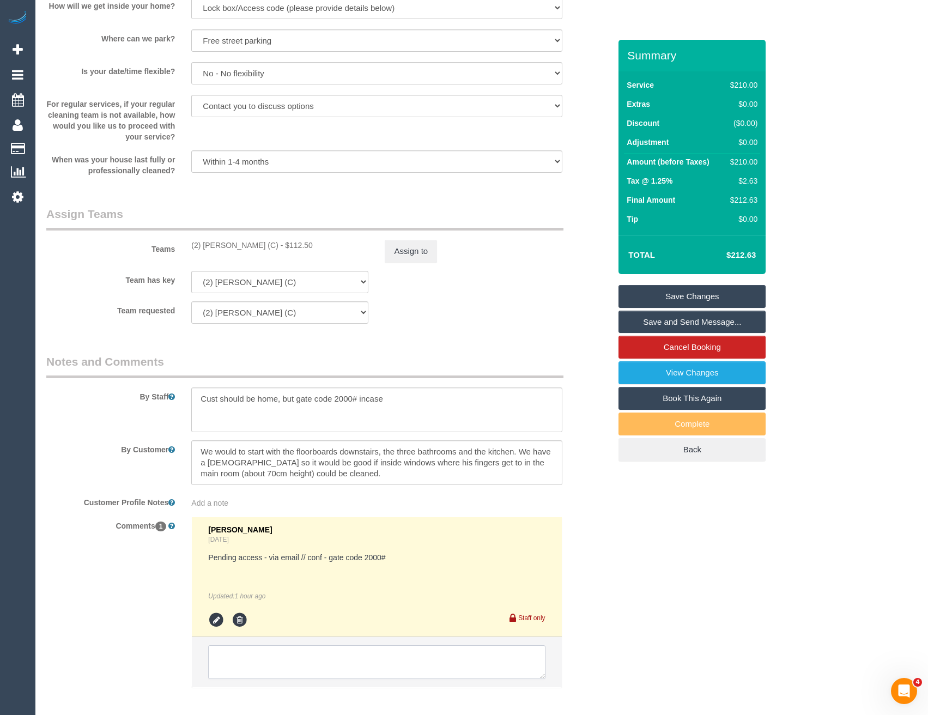
click at [260, 659] on textarea at bounding box center [376, 662] width 337 height 34
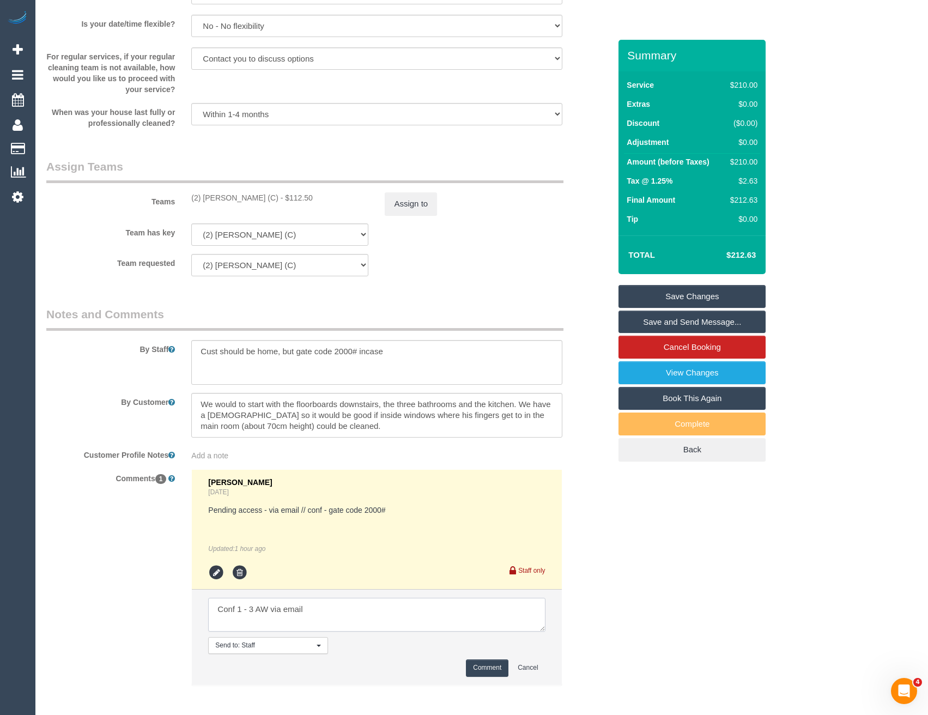
scroll to position [1514, 0]
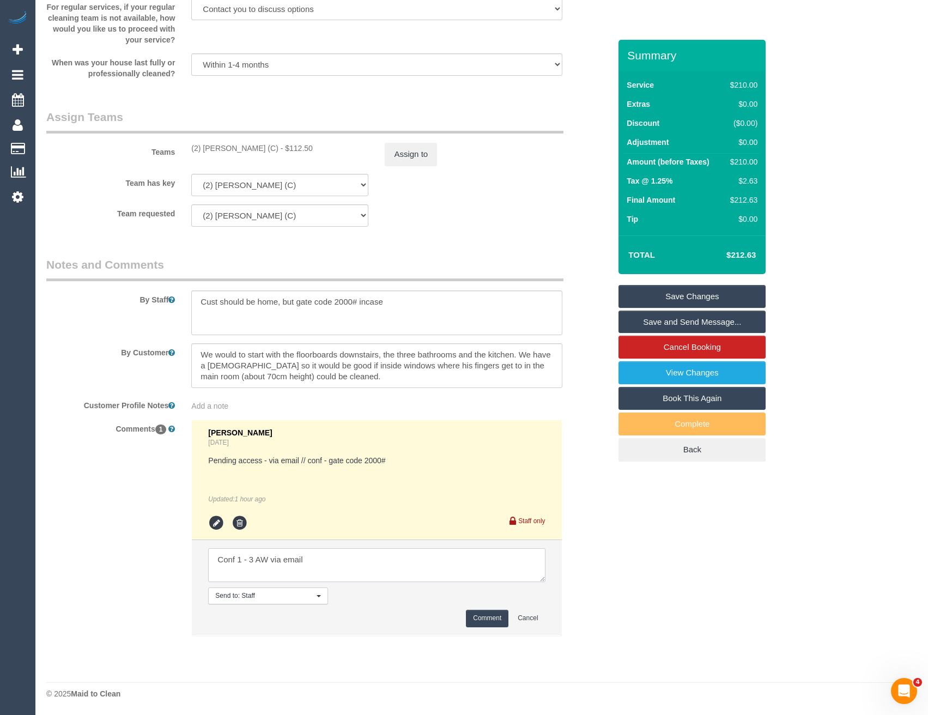
type textarea "Conf 1 - 3 AW via email"
click at [499, 621] on button "Comment" at bounding box center [487, 618] width 43 height 17
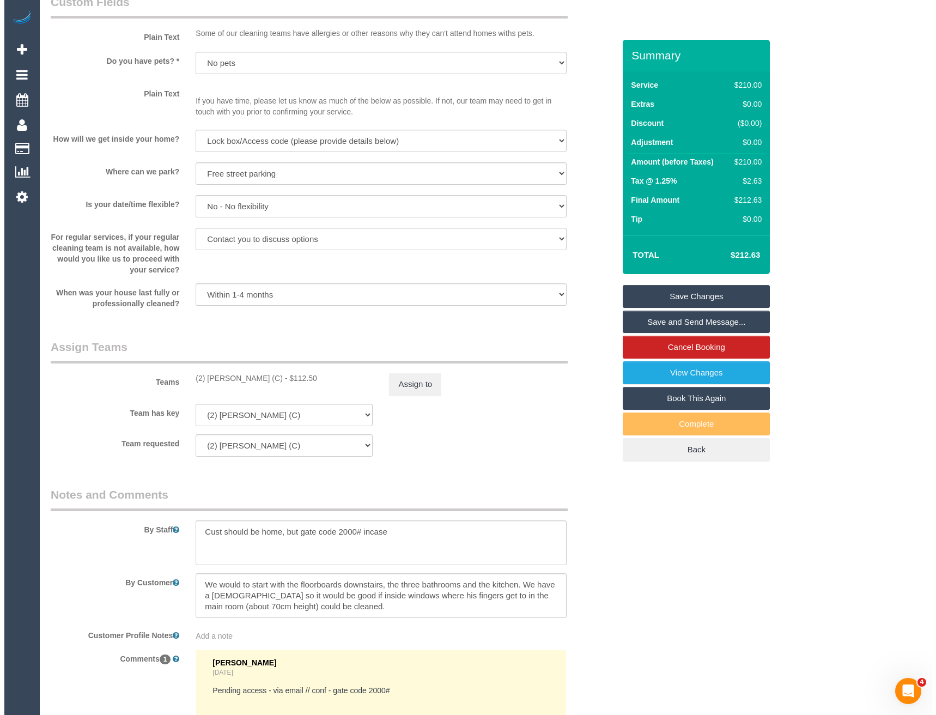
scroll to position [1241, 0]
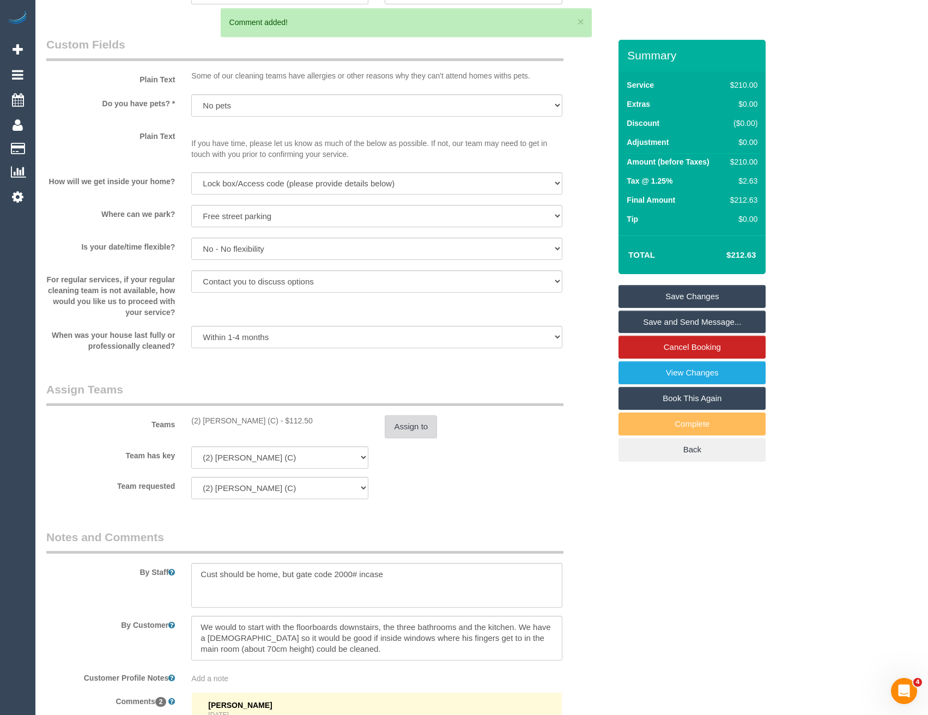
click at [405, 430] on button "Assign to" at bounding box center [411, 426] width 52 height 23
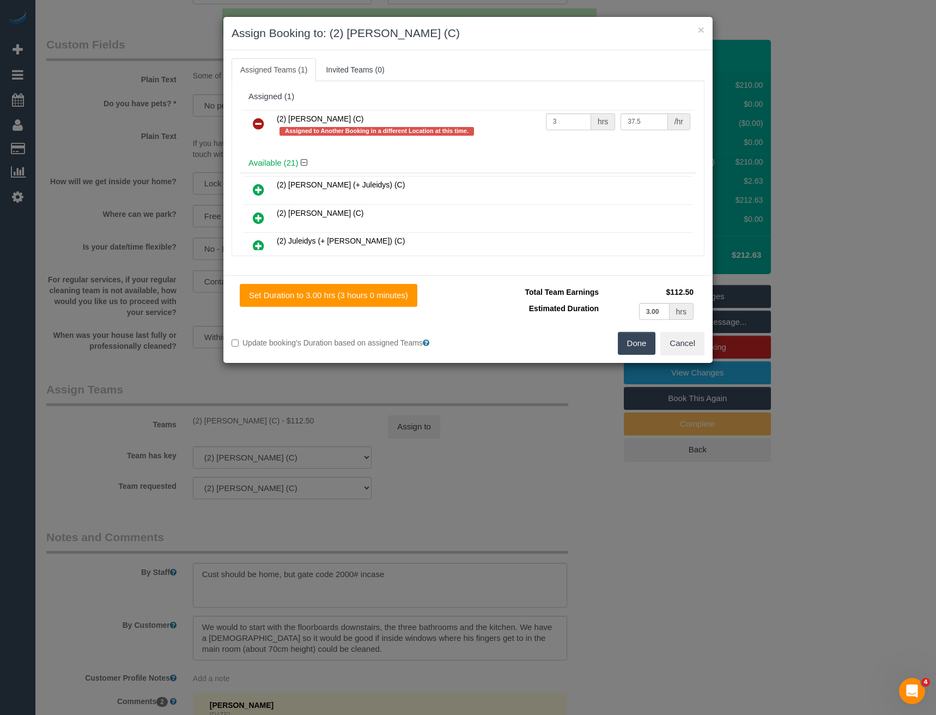
click at [261, 125] on icon at bounding box center [258, 123] width 11 height 13
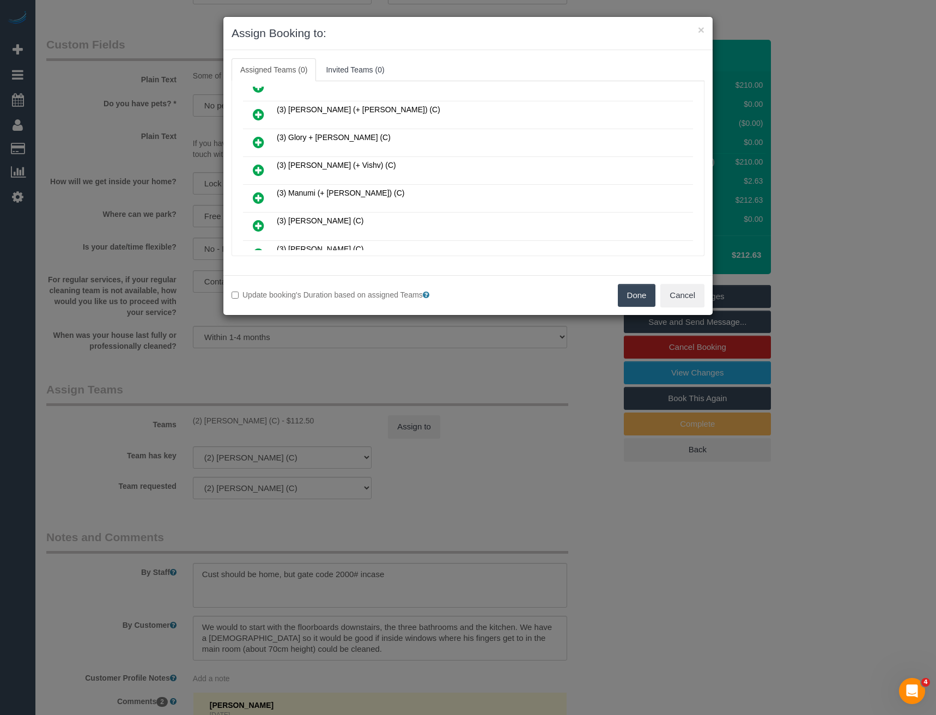
scroll to position [218, 0]
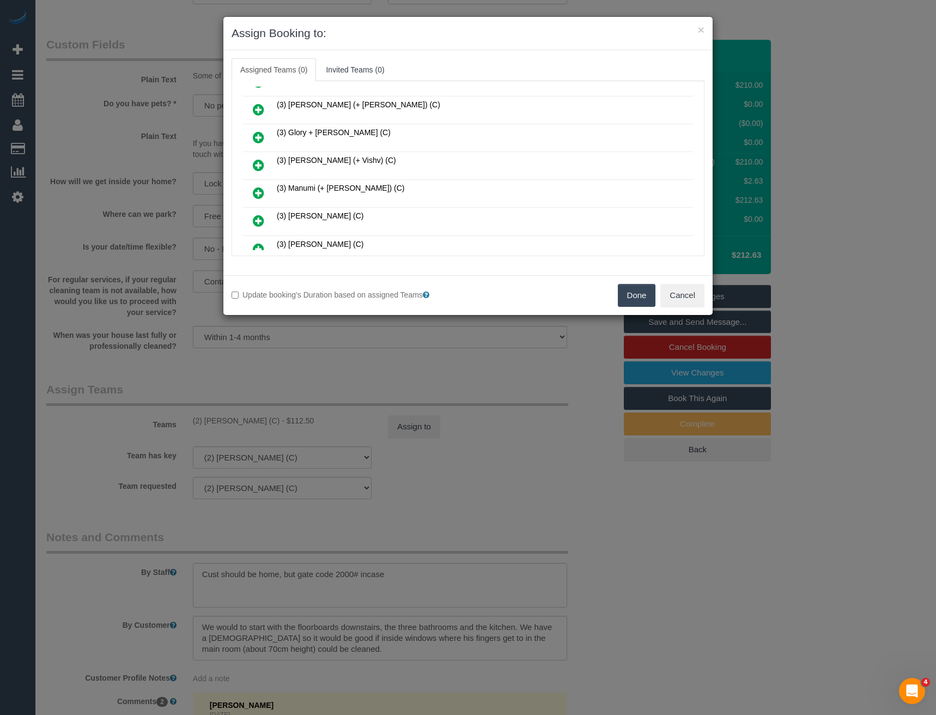
click at [258, 221] on icon at bounding box center [258, 220] width 11 height 13
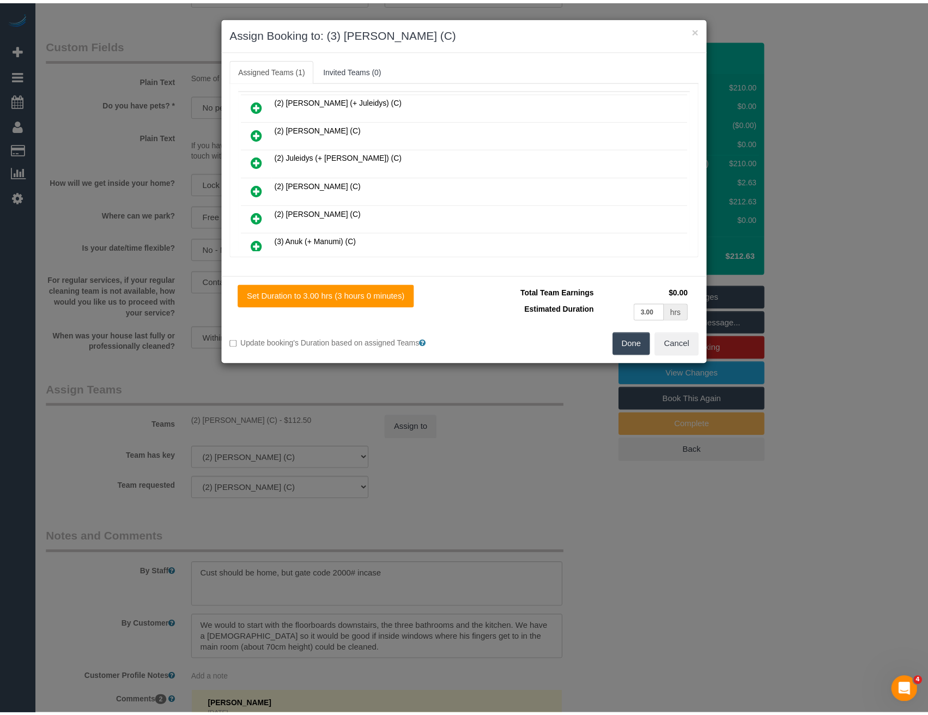
scroll to position [0, 0]
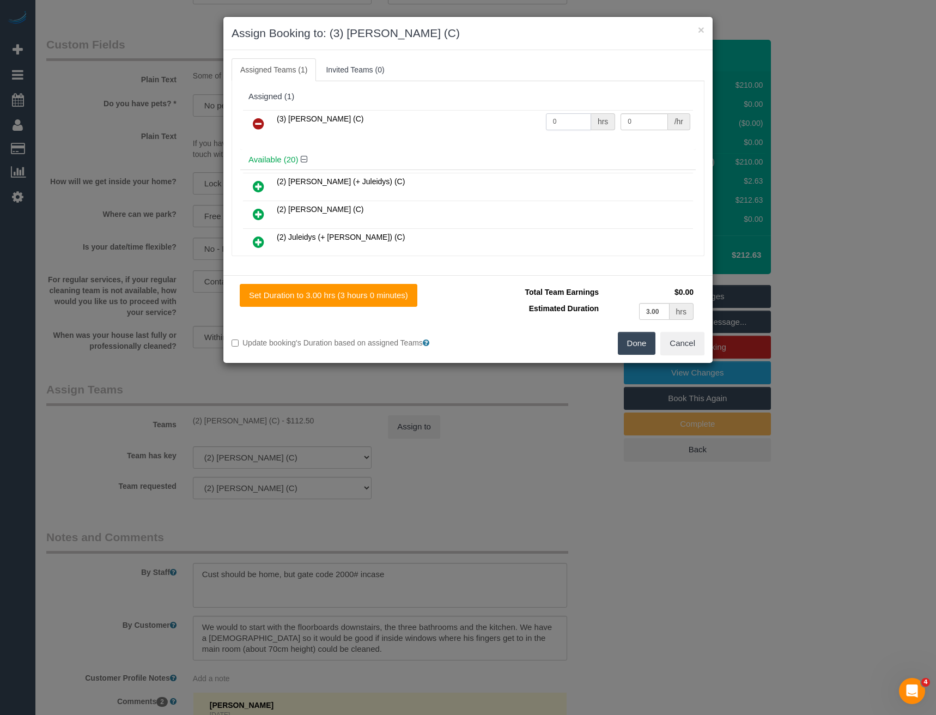
drag, startPoint x: 533, startPoint y: 128, endPoint x: 500, endPoint y: 119, distance: 34.0
click at [516, 128] on tr "(3) [PERSON_NAME] (C) 0 hrs 0 /hr" at bounding box center [468, 124] width 450 height 28
type input "3"
type input "35"
click at [640, 346] on button "Done" at bounding box center [637, 343] width 38 height 23
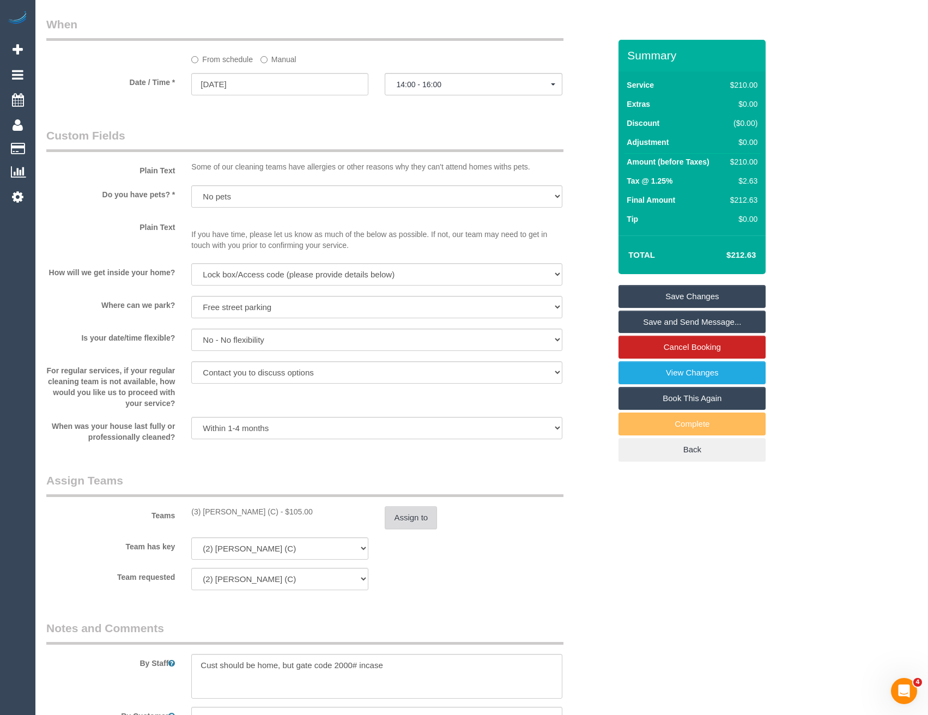
scroll to position [1132, 0]
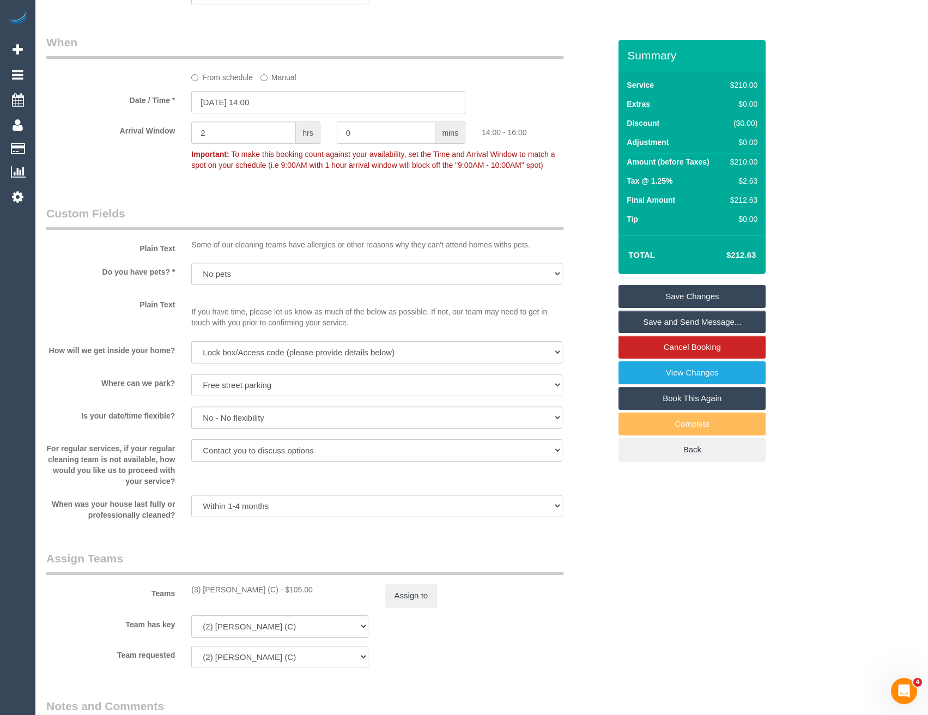
click at [280, 104] on input "[DATE] 14:00" at bounding box center [328, 102] width 274 height 22
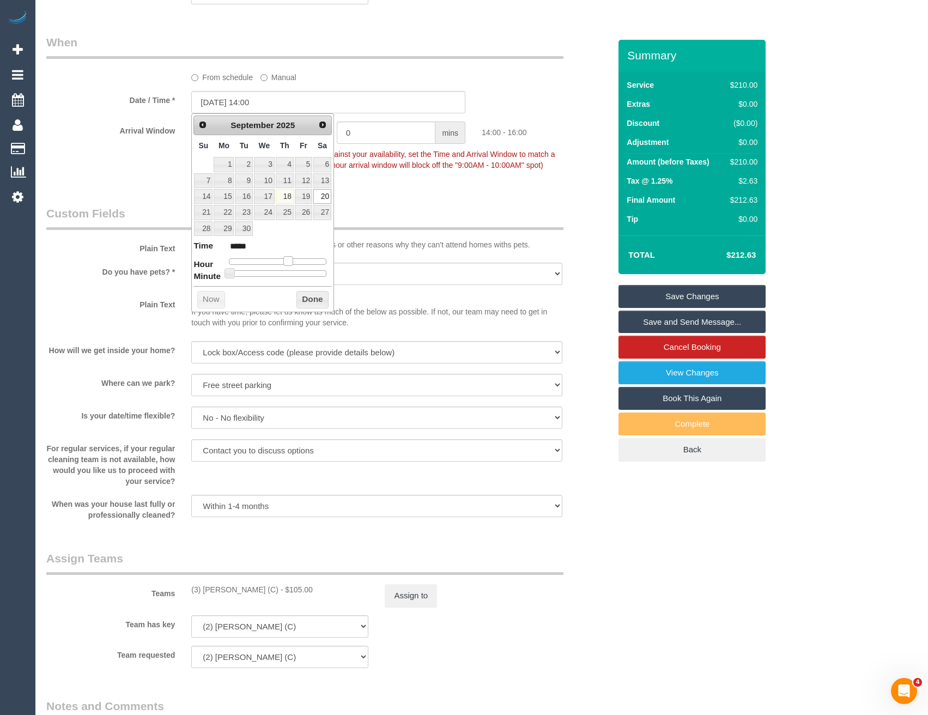
type input "20/09/2025 13:00"
type input "*****"
click at [284, 257] on span at bounding box center [284, 261] width 10 height 10
click at [312, 300] on button "Done" at bounding box center [312, 299] width 32 height 17
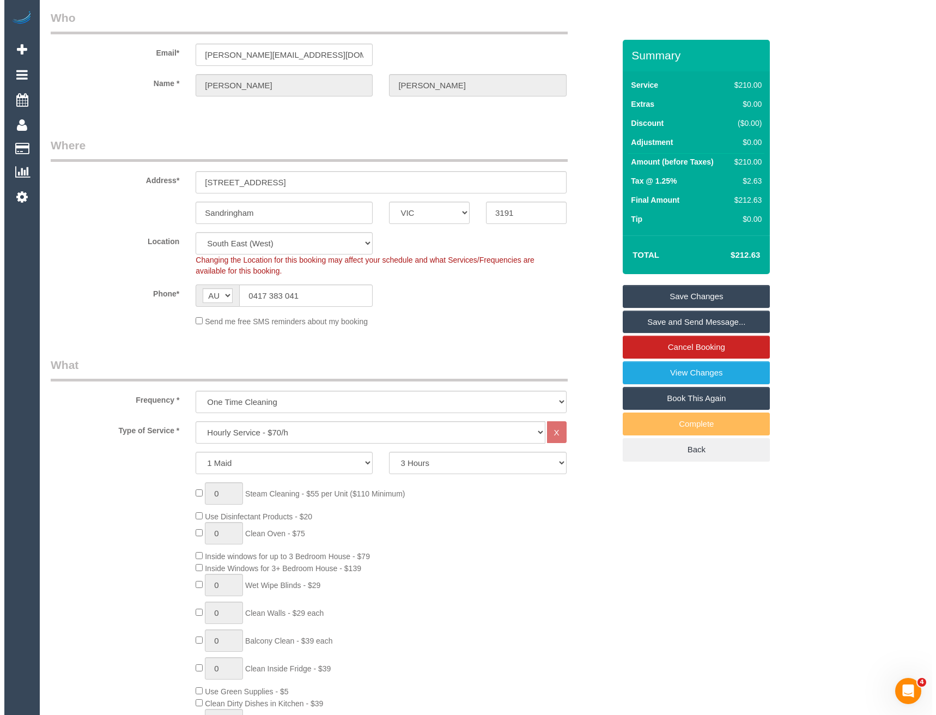
scroll to position [0, 0]
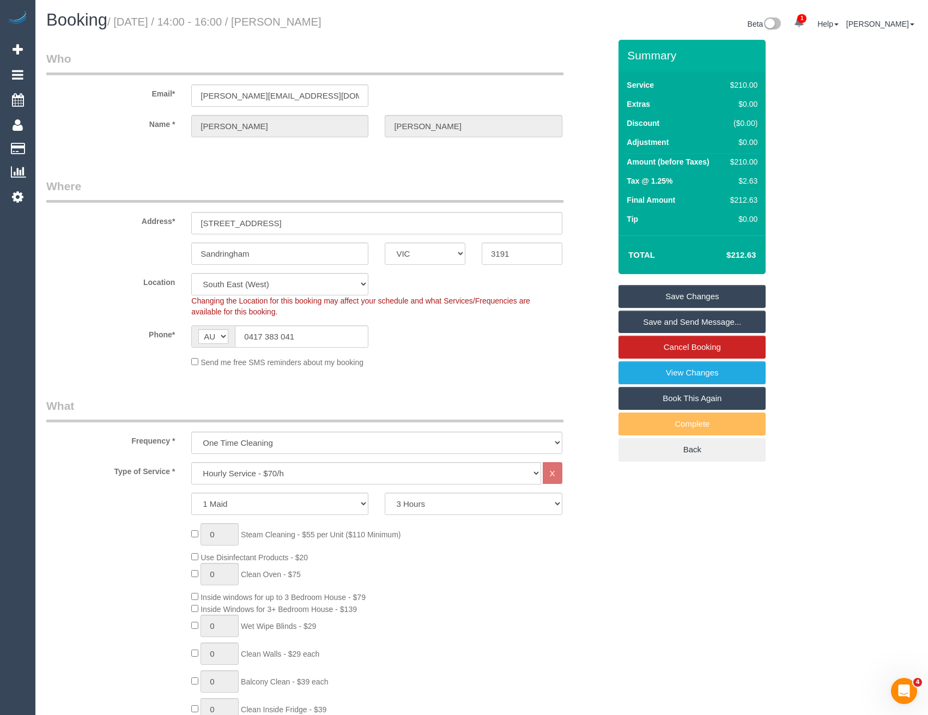
click at [649, 320] on link "Save and Send Message..." at bounding box center [692, 322] width 147 height 23
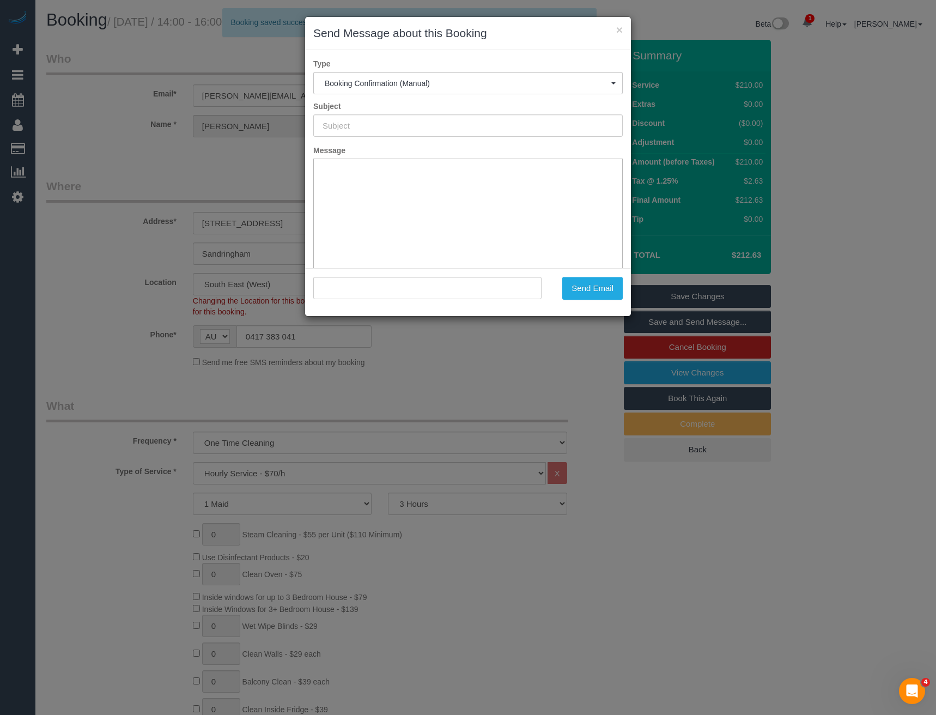
type input "Booking Confirmed"
type input ""James Gillson" <james.gillson1@gmail.com>"
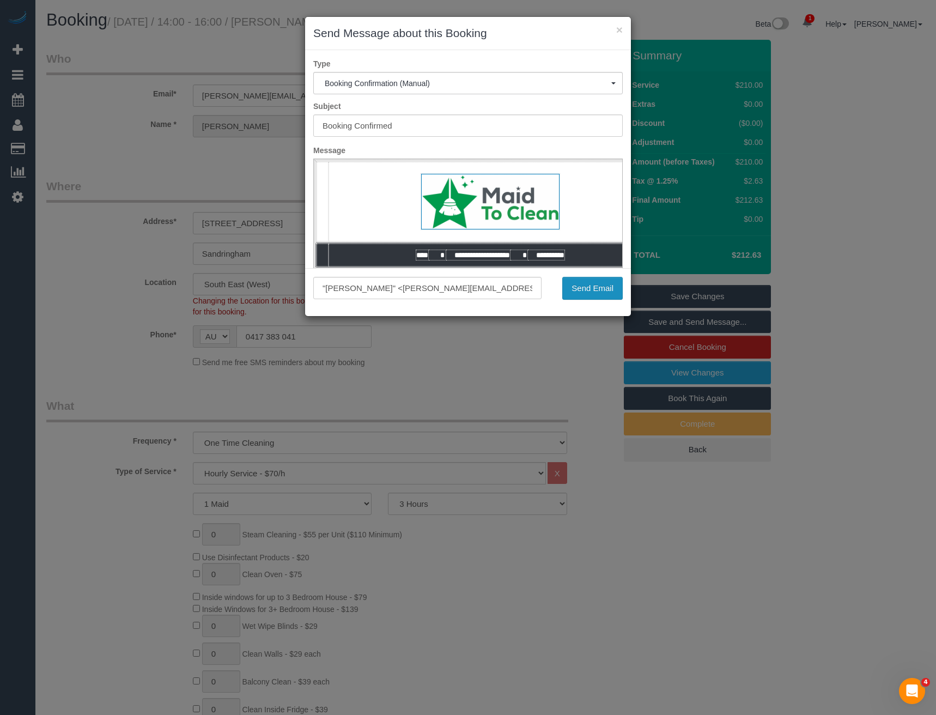
click at [587, 289] on button "Send Email" at bounding box center [592, 288] width 60 height 23
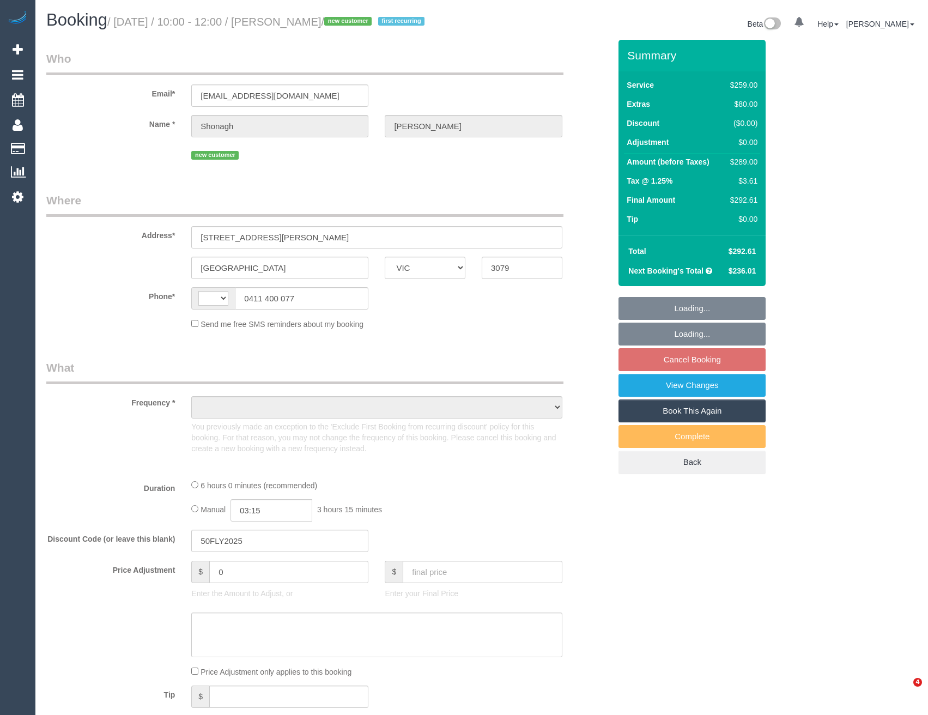
select select "VIC"
select select "string:AU"
select select "object:580"
select select "string:stripe-pm_1S6U0M2GScqysDRVQIg9ifRD"
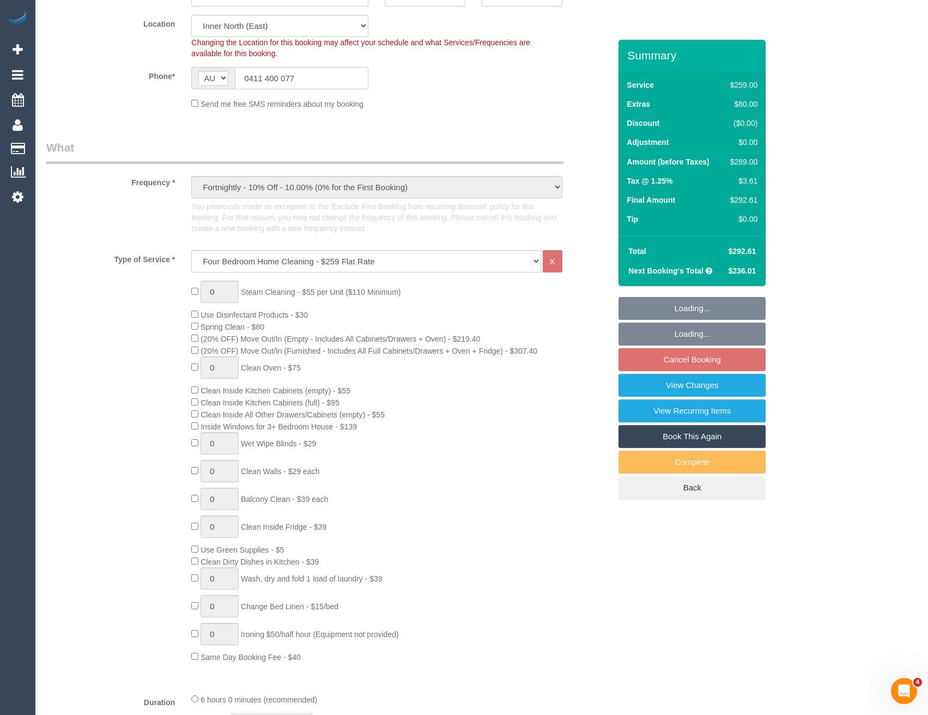
select select "number:28"
select select "number:16"
select select "number:19"
select select "number:22"
select select "number:34"
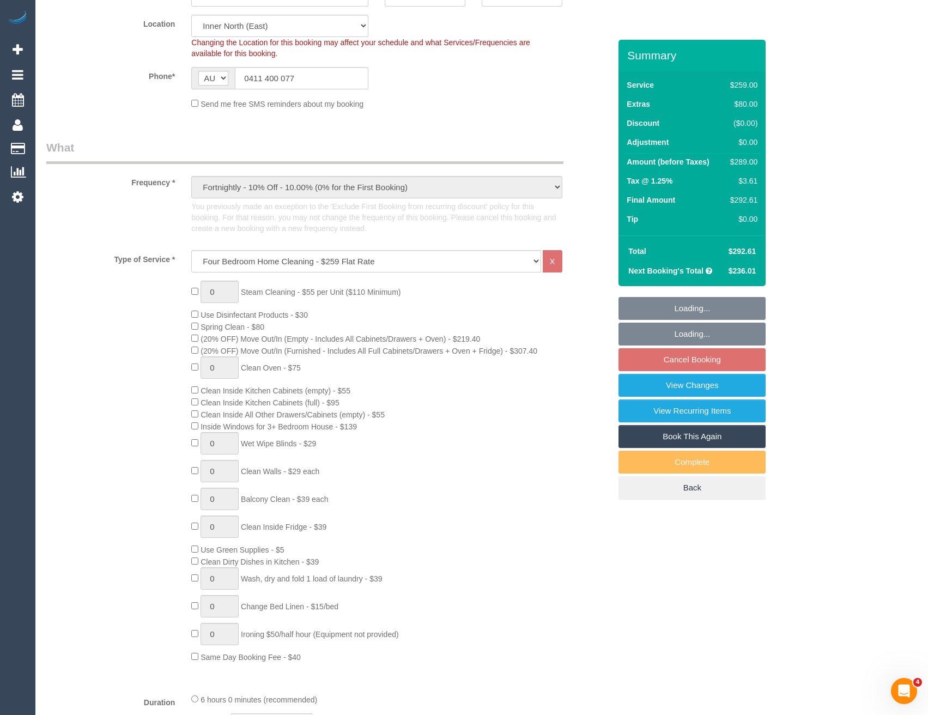
select select "number:13"
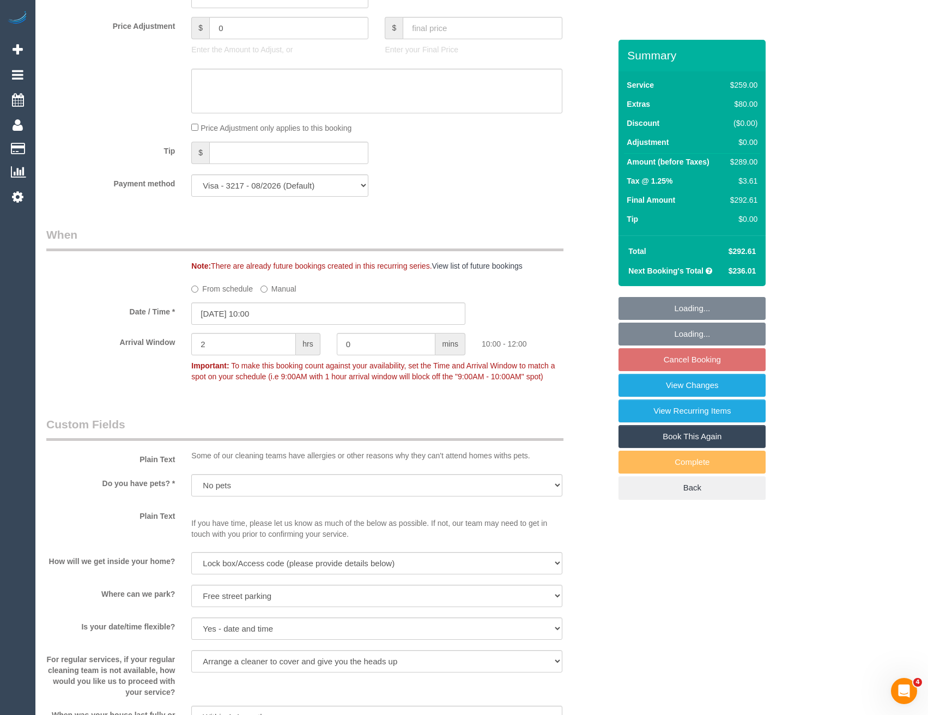
select select "object:851"
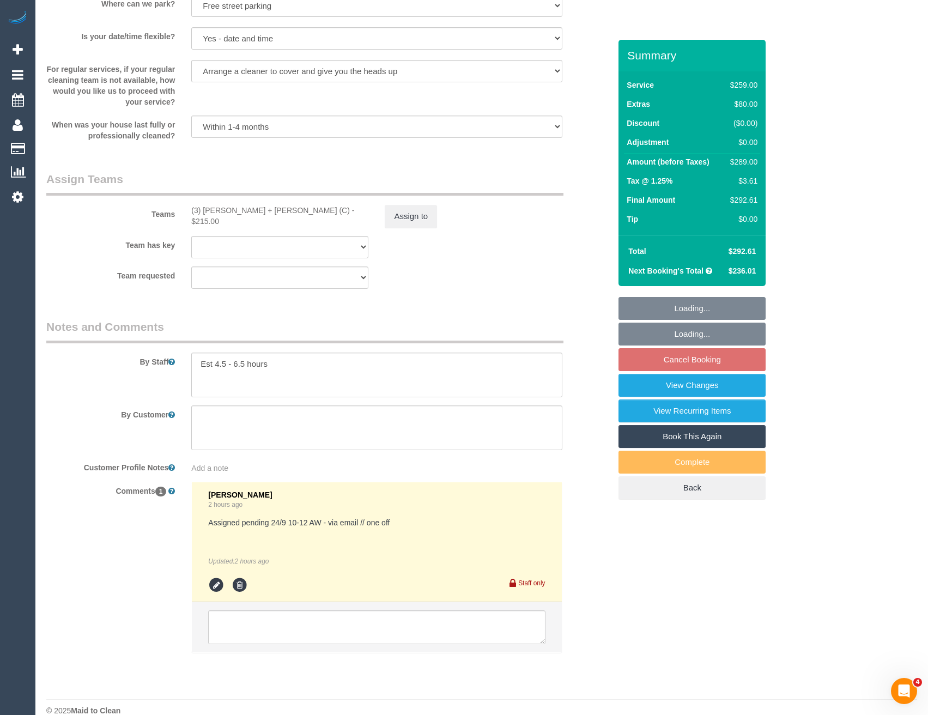
scroll to position [1651, 0]
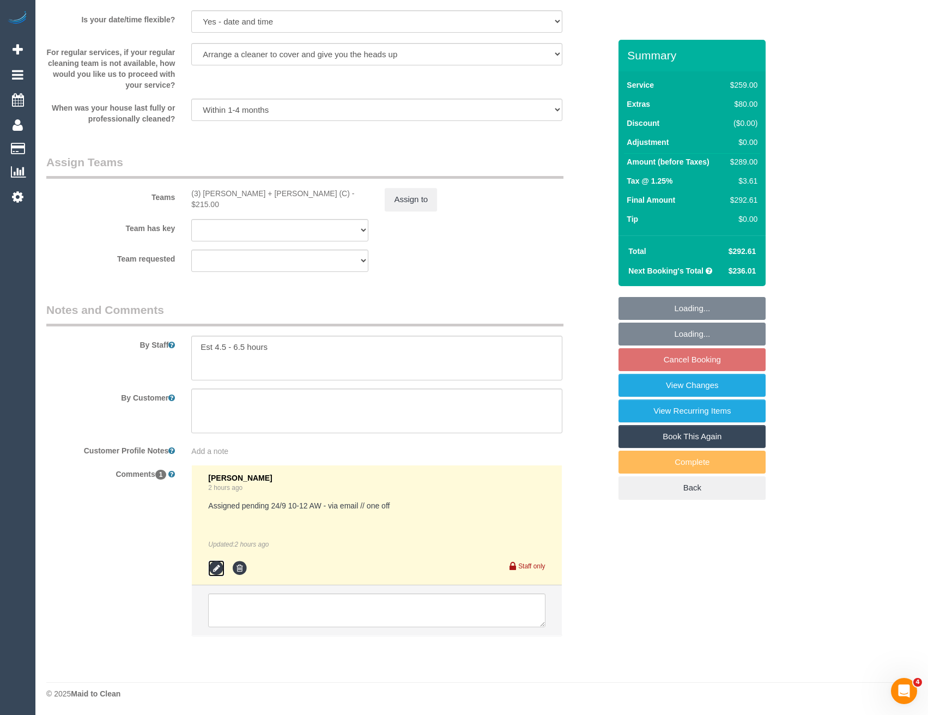
click at [220, 569] on icon at bounding box center [216, 568] width 16 height 16
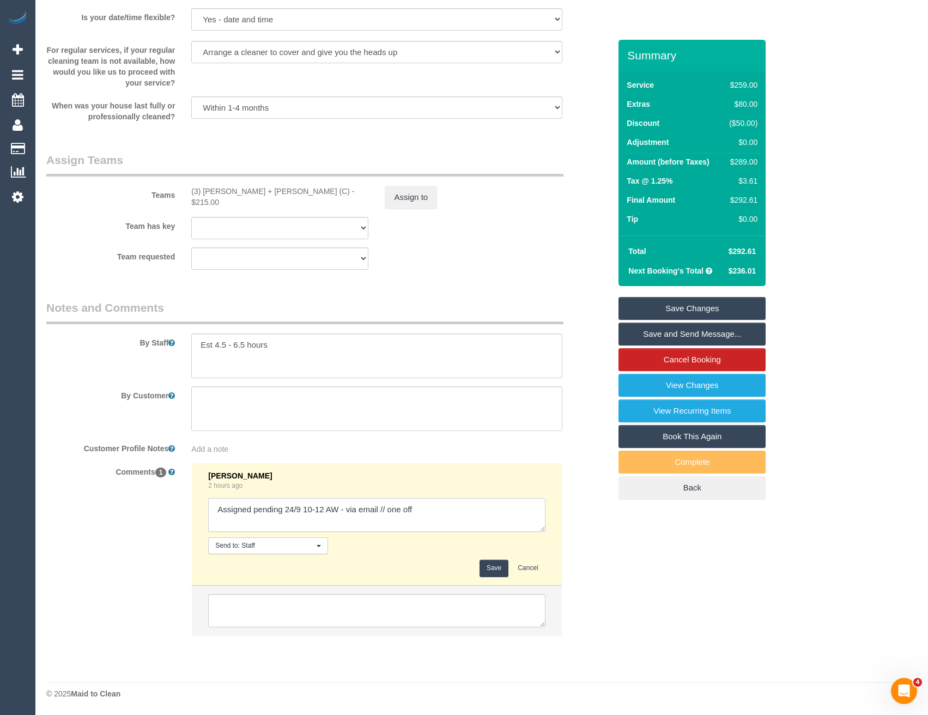
click at [433, 510] on textarea at bounding box center [376, 515] width 337 height 34
type textarea "Assigned pending 24/9 10-12 AW - via email // one off // confirmed"
click at [486, 571] on button "Save" at bounding box center [494, 568] width 29 height 17
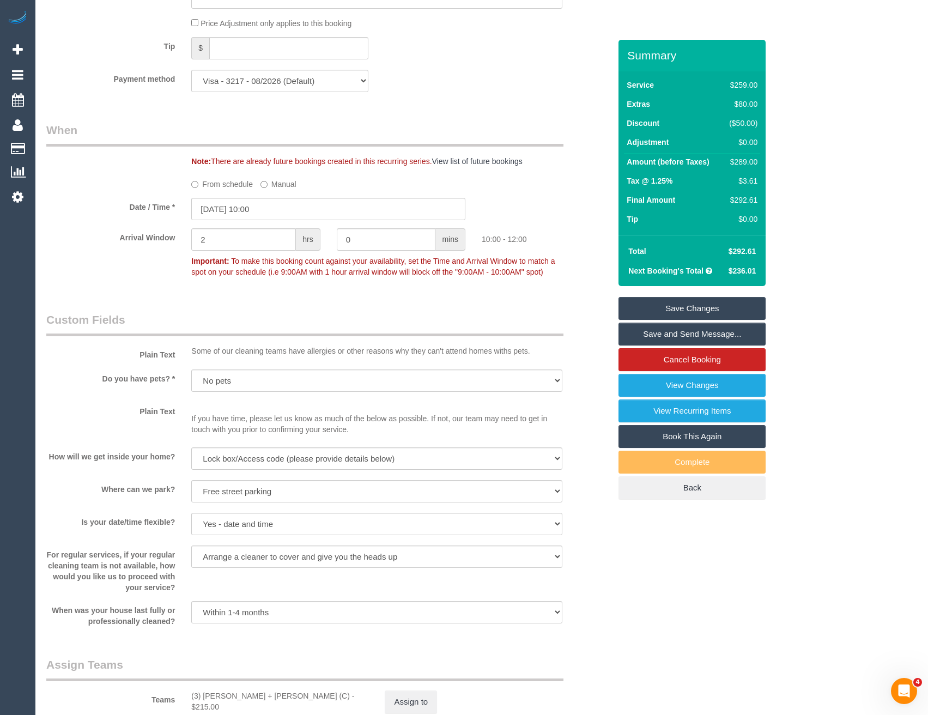
scroll to position [1161, 0]
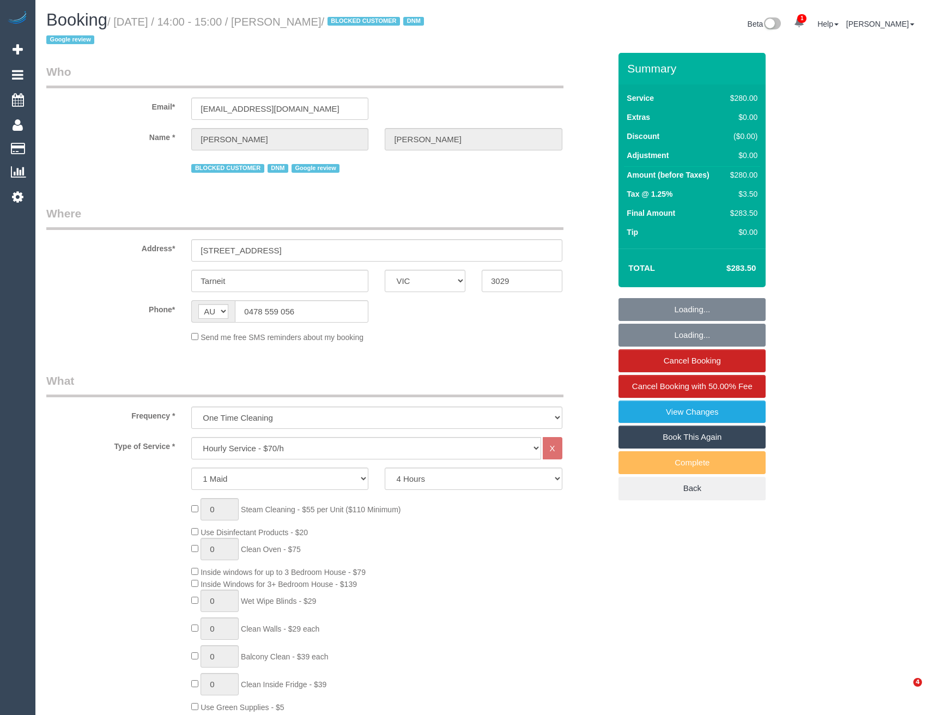
select select "VIC"
select select "240"
select select "number:27"
select select "number:14"
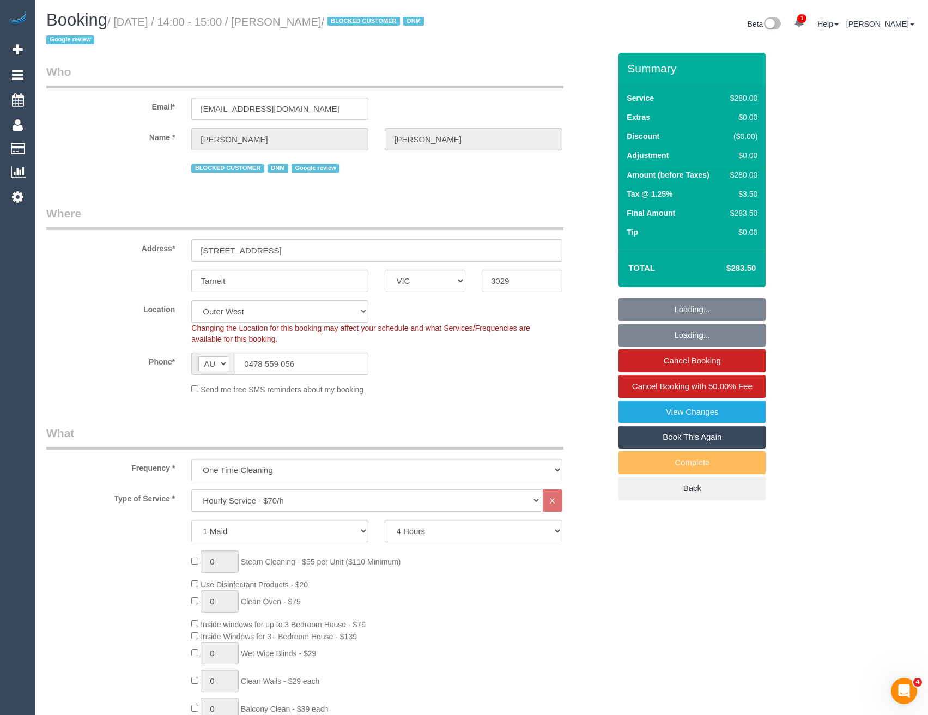
select select "object:1280"
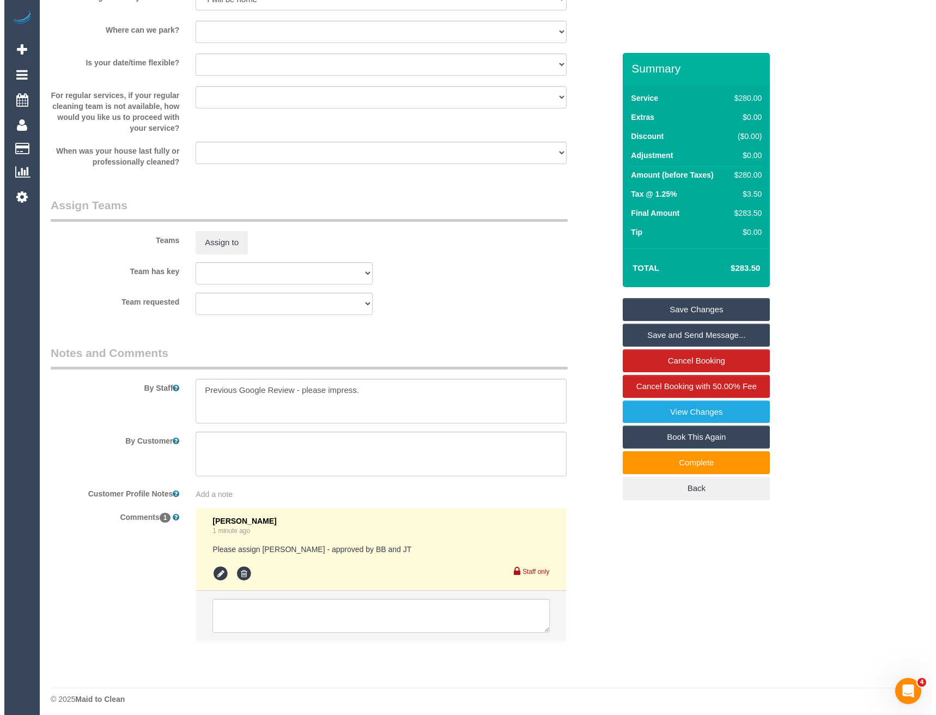
scroll to position [1355, 0]
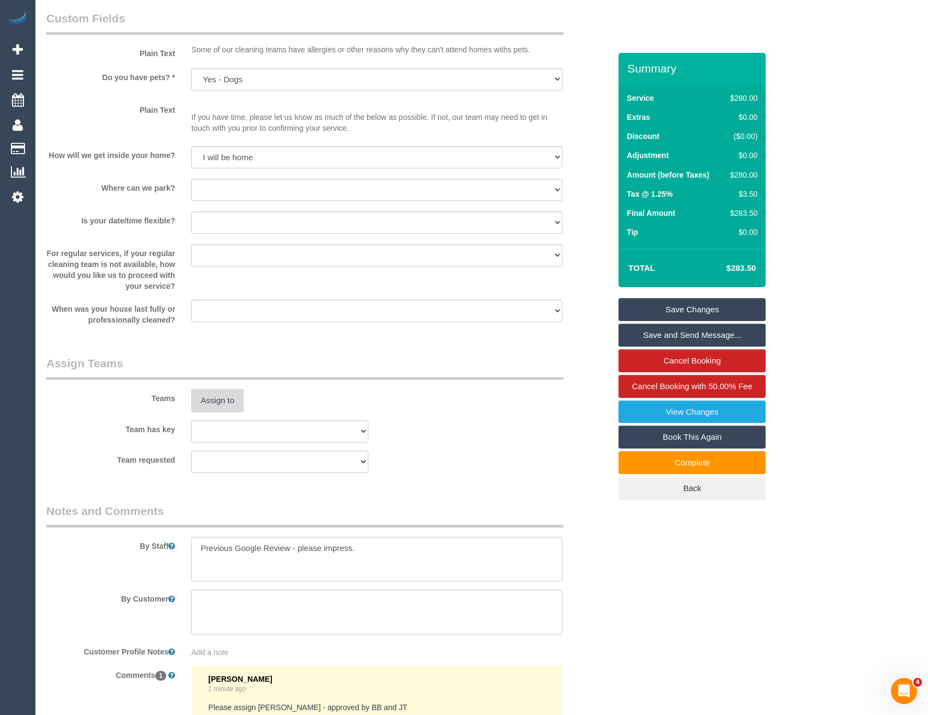
click at [225, 409] on button "Assign to" at bounding box center [217, 400] width 52 height 23
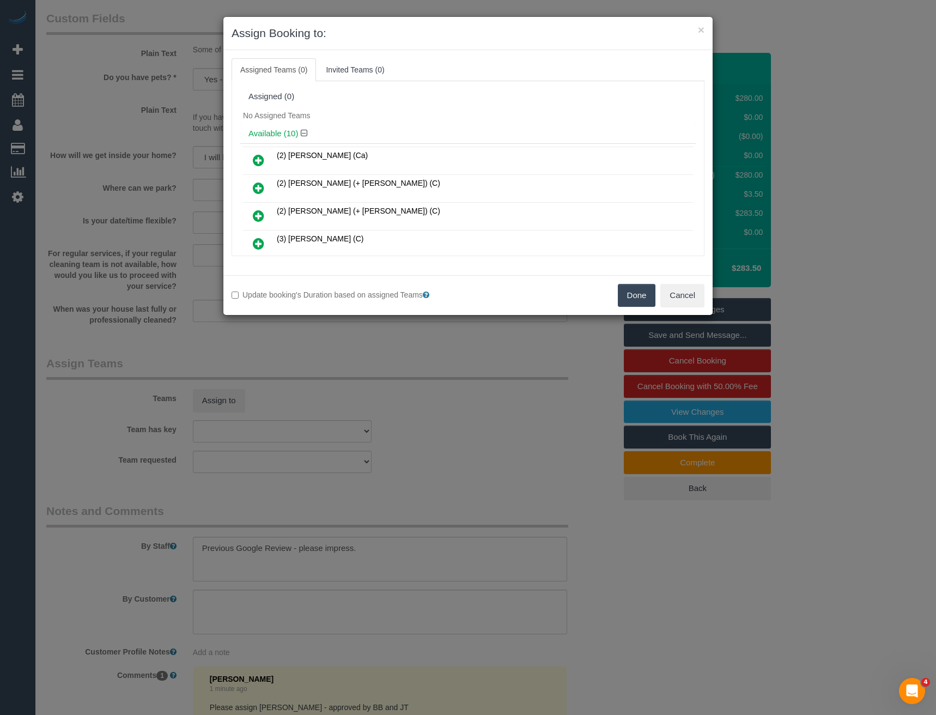
scroll to position [1952, 0]
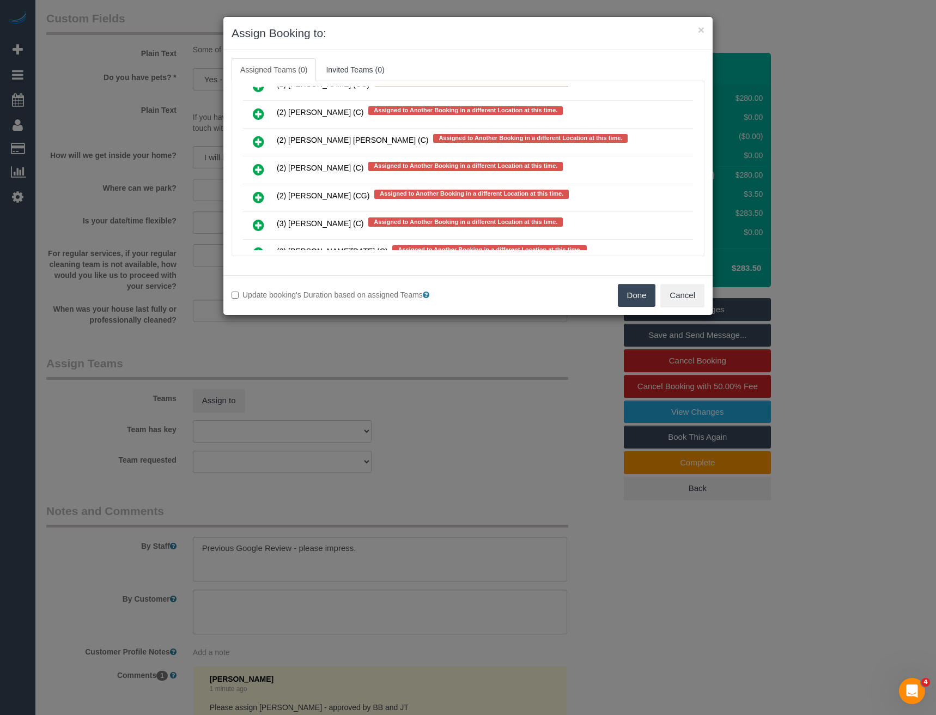
click at [257, 167] on icon at bounding box center [258, 169] width 11 height 13
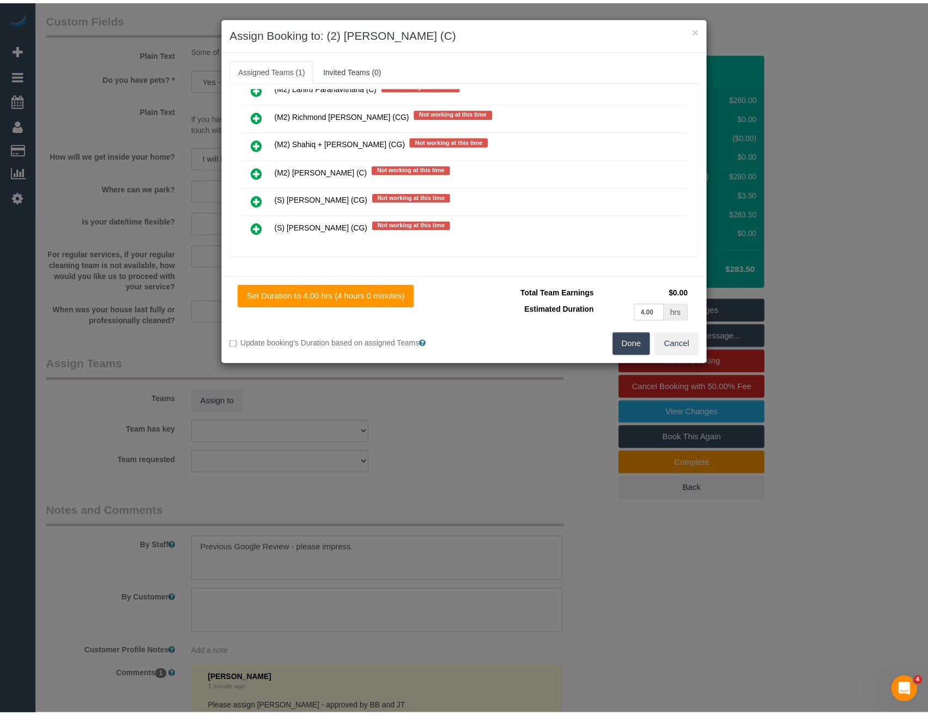
scroll to position [0, 0]
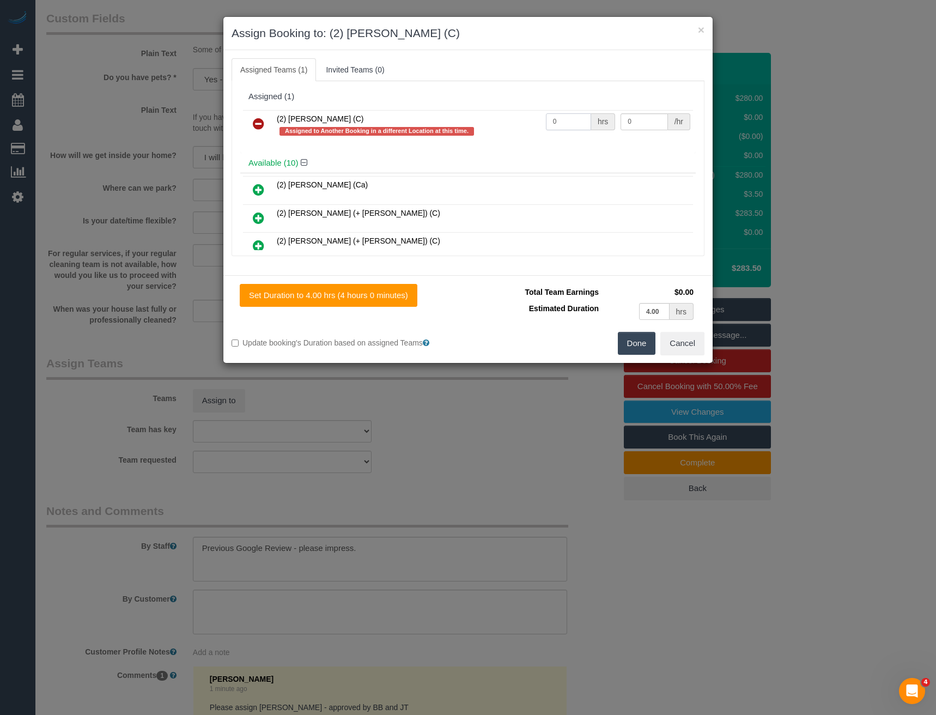
drag, startPoint x: 575, startPoint y: 122, endPoint x: 414, endPoint y: 128, distance: 162.0
click at [417, 129] on tr "(2) [PERSON_NAME] (C) Assigned to Another Booking in a different Location at th…" at bounding box center [468, 125] width 450 height 31
type input "4"
type input "40"
click at [629, 344] on button "Done" at bounding box center [637, 343] width 38 height 23
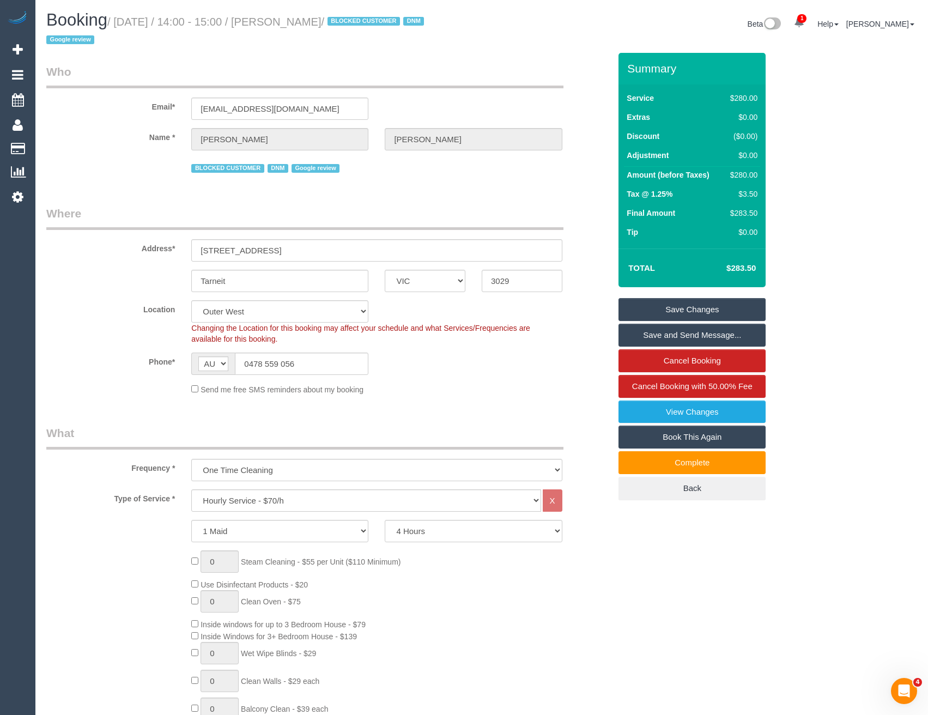
click at [632, 337] on link "Save and Send Message..." at bounding box center [692, 335] width 147 height 23
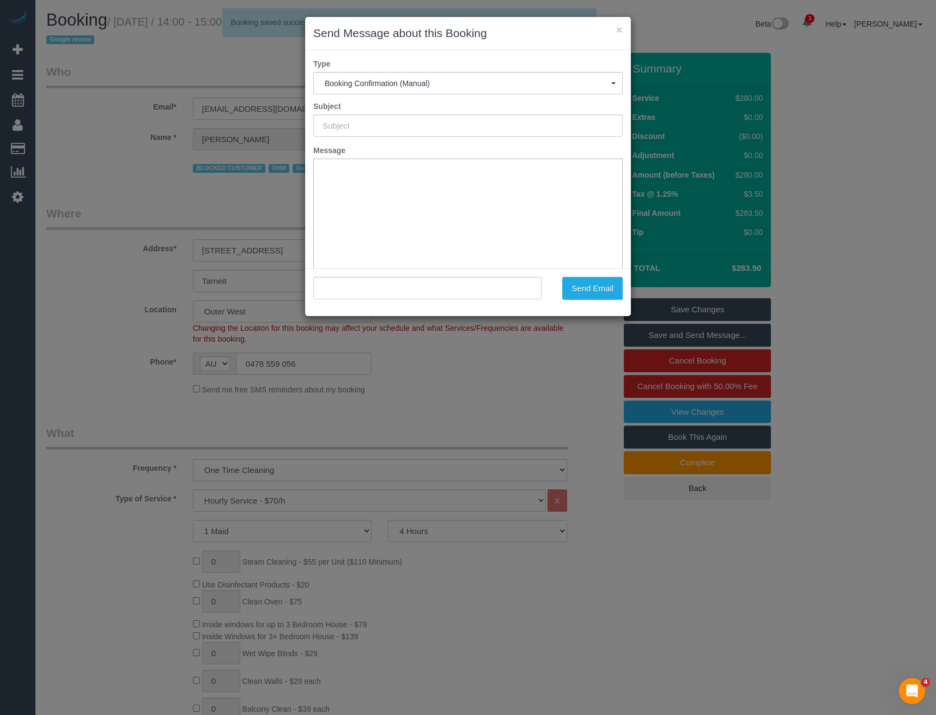
type input "Booking Confirmed"
type input ""[PERSON_NAME]" <[EMAIL_ADDRESS][DOMAIN_NAME]>"
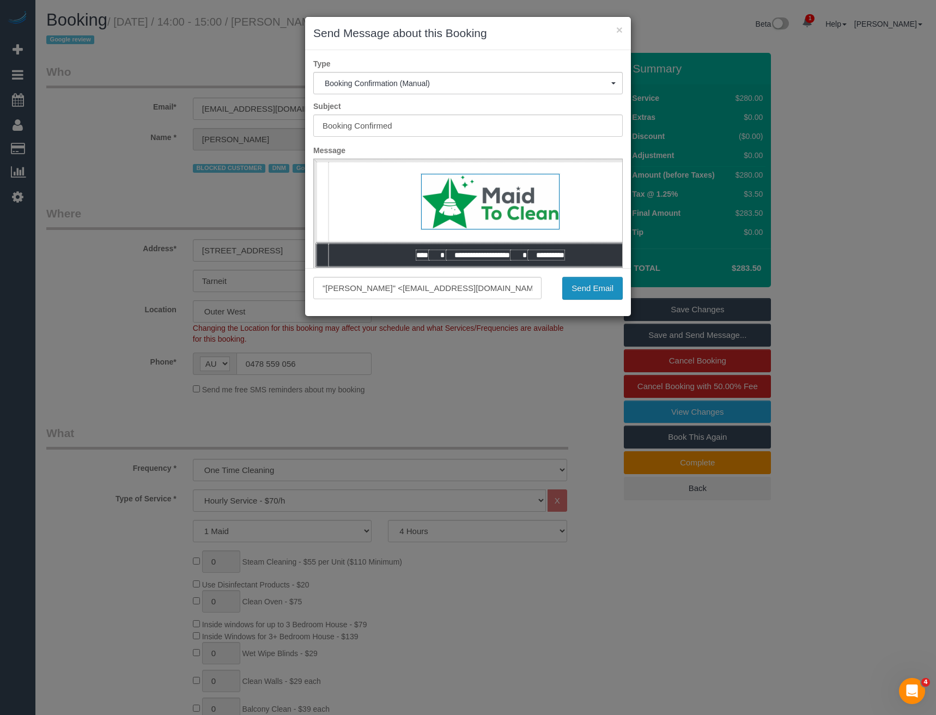
drag, startPoint x: 563, startPoint y: 288, endPoint x: 577, endPoint y: 289, distance: 13.7
click at [563, 288] on button "Send Email" at bounding box center [592, 288] width 60 height 23
